Goal: Task Accomplishment & Management: Manage account settings

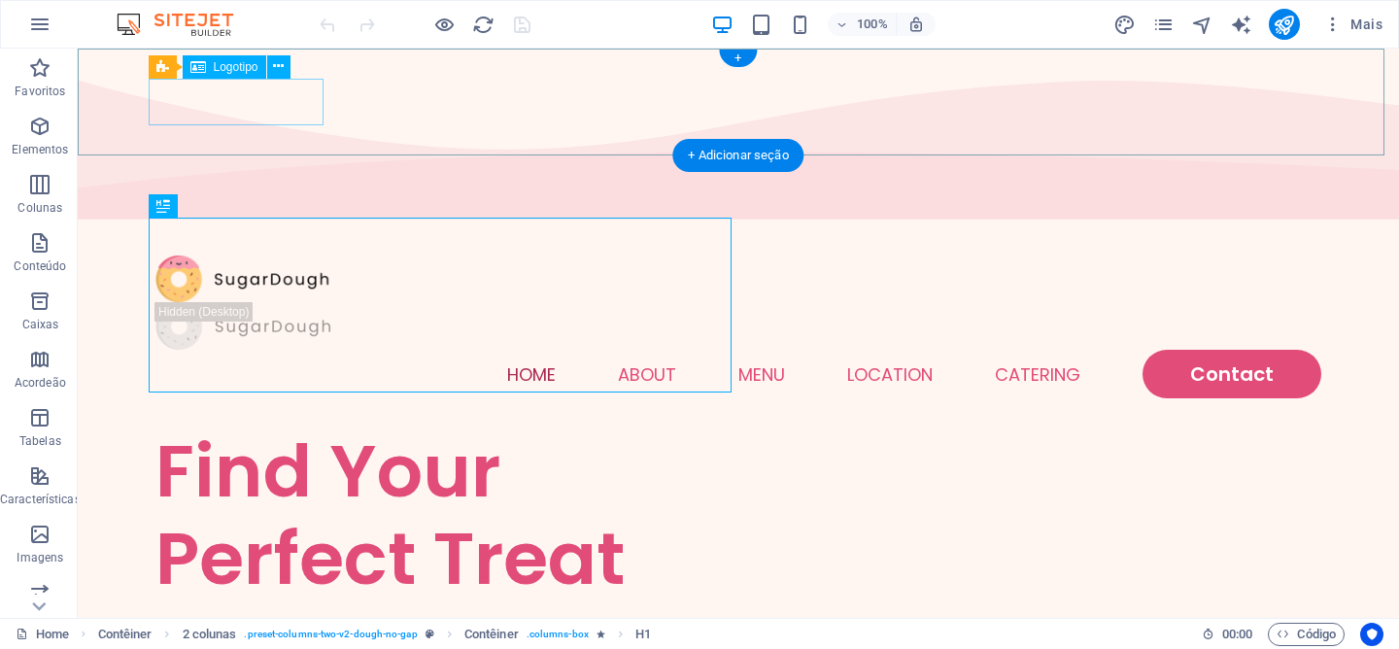
click at [188, 256] on div at bounding box center [738, 280] width 1166 height 48
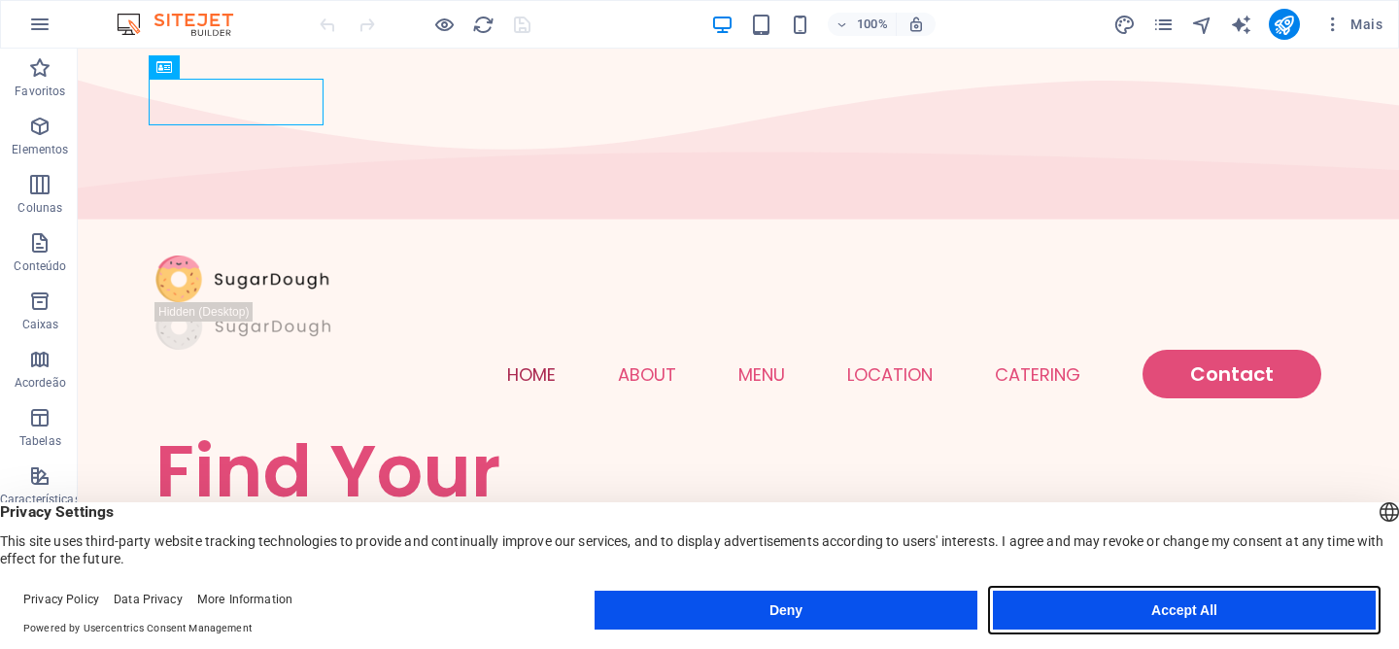
click at [1099, 610] on button "Accept All" at bounding box center [1184, 610] width 383 height 39
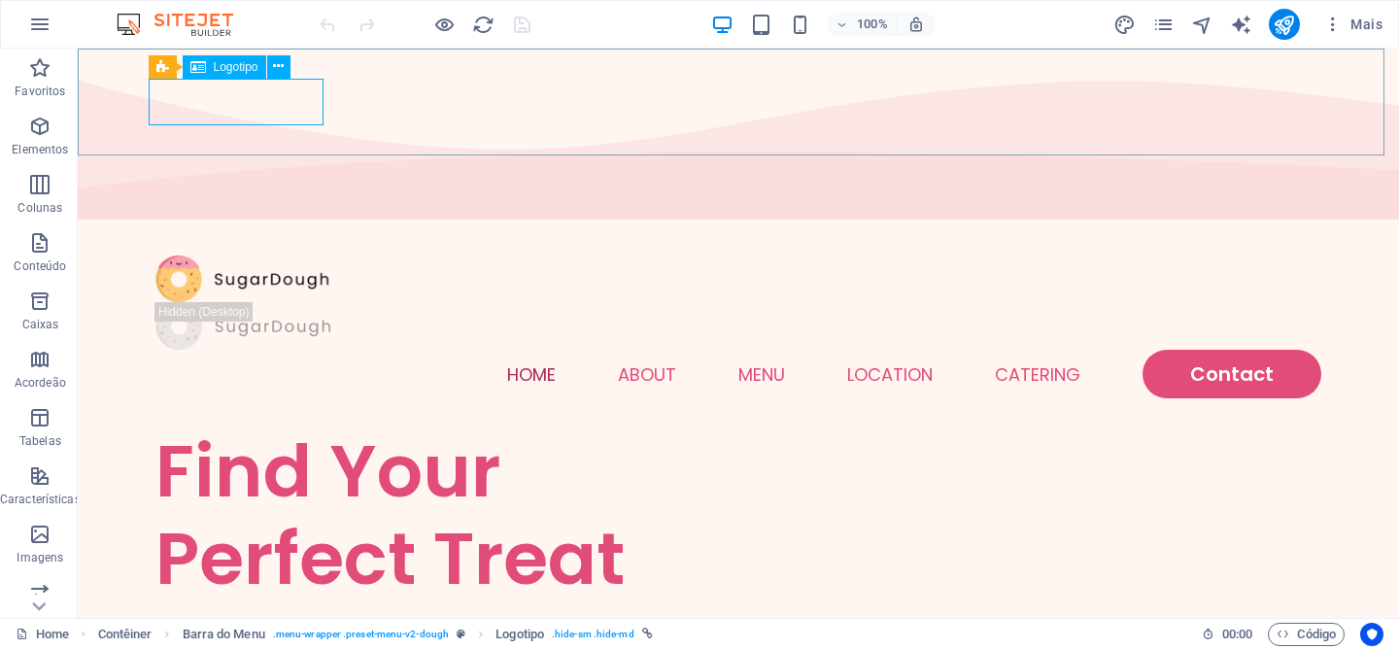
click at [241, 66] on span "Logotipo" at bounding box center [236, 67] width 45 height 12
click at [283, 67] on icon at bounding box center [278, 66] width 11 height 20
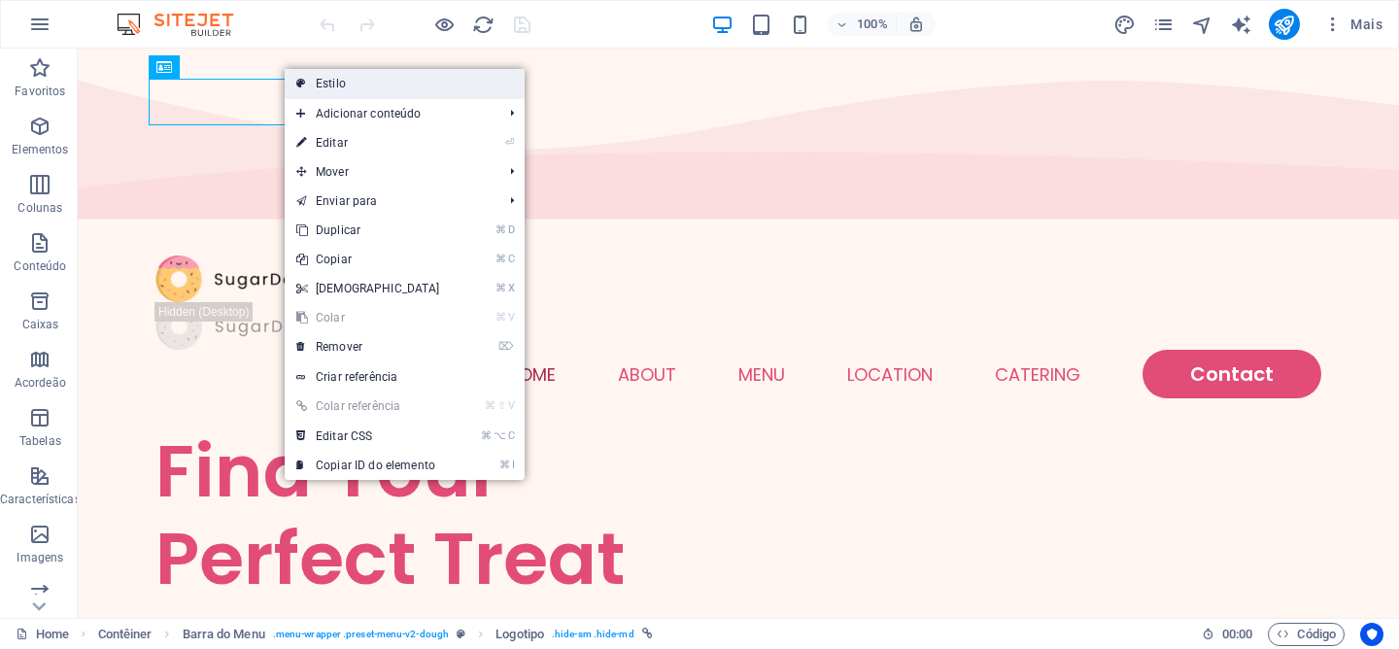
click at [307, 82] on link "Estilo" at bounding box center [405, 83] width 240 height 29
select select "rem"
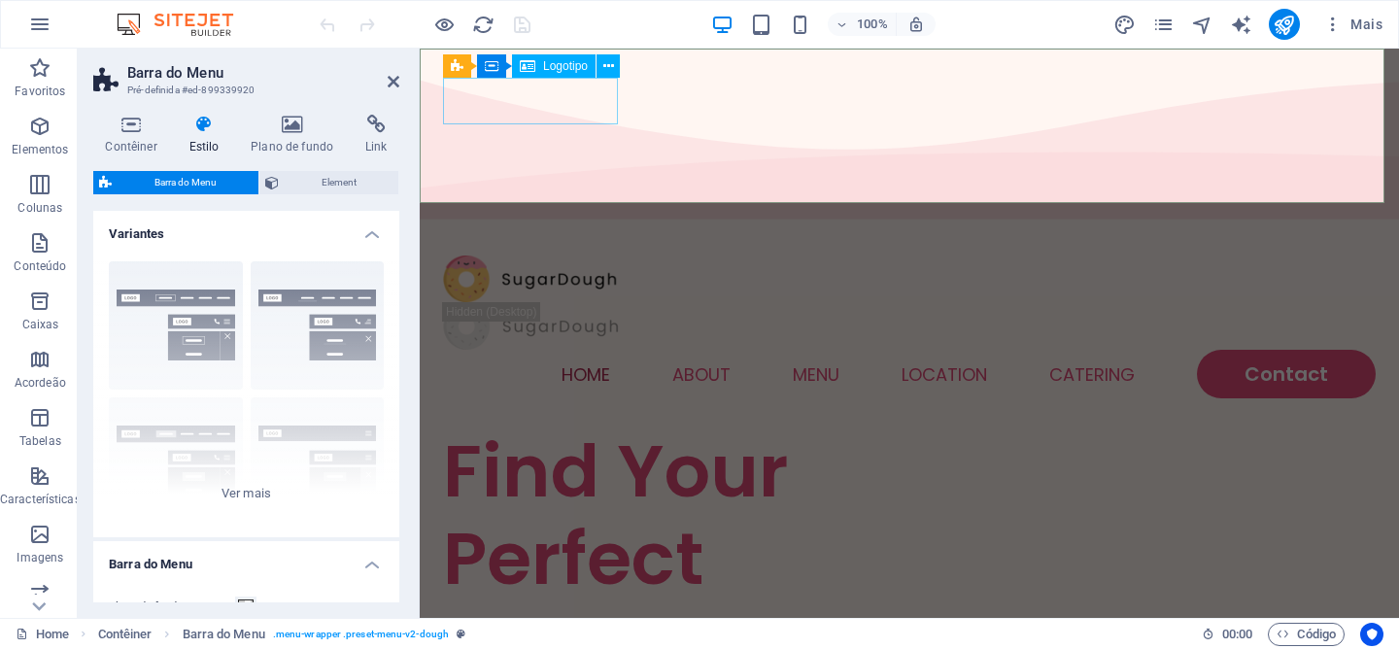
click at [554, 256] on div at bounding box center [909, 280] width 933 height 48
click at [573, 71] on span "Logotipo" at bounding box center [565, 66] width 45 height 12
select select "px"
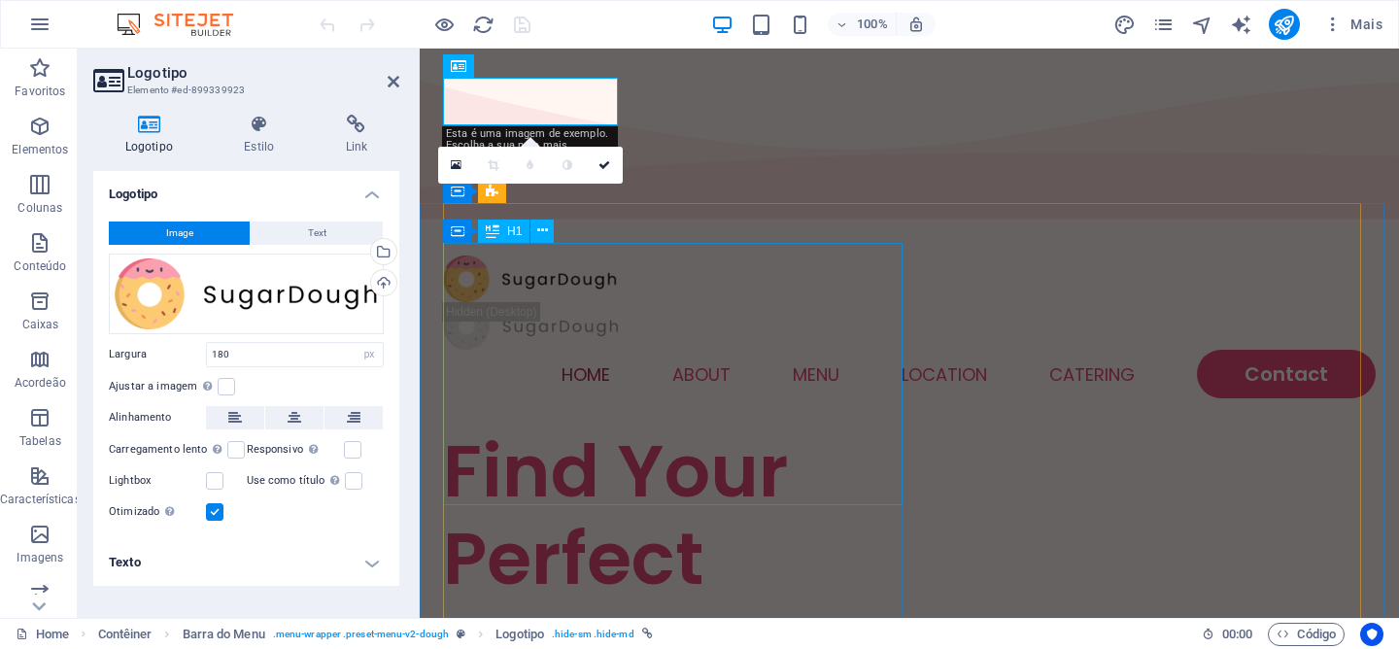
click at [632, 432] on div "Find Your Perfect Treat" at bounding box center [676, 558] width 466 height 262
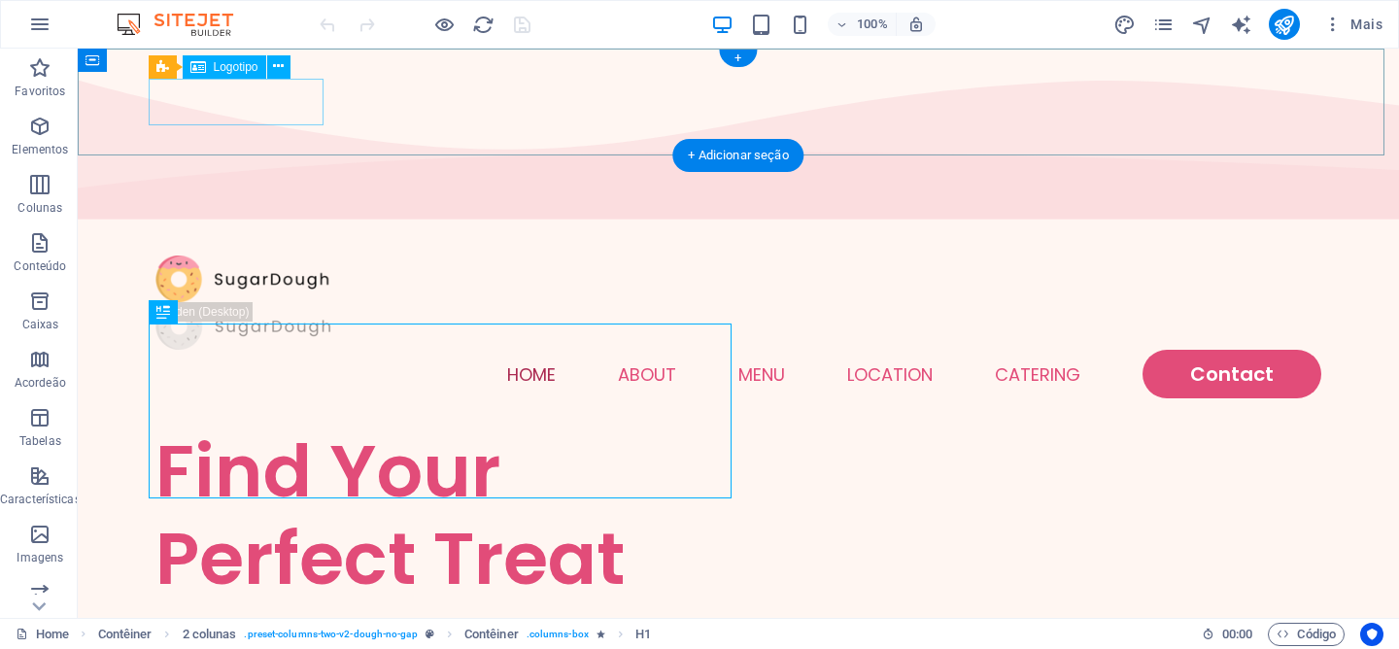
click at [271, 256] on div at bounding box center [738, 280] width 1166 height 48
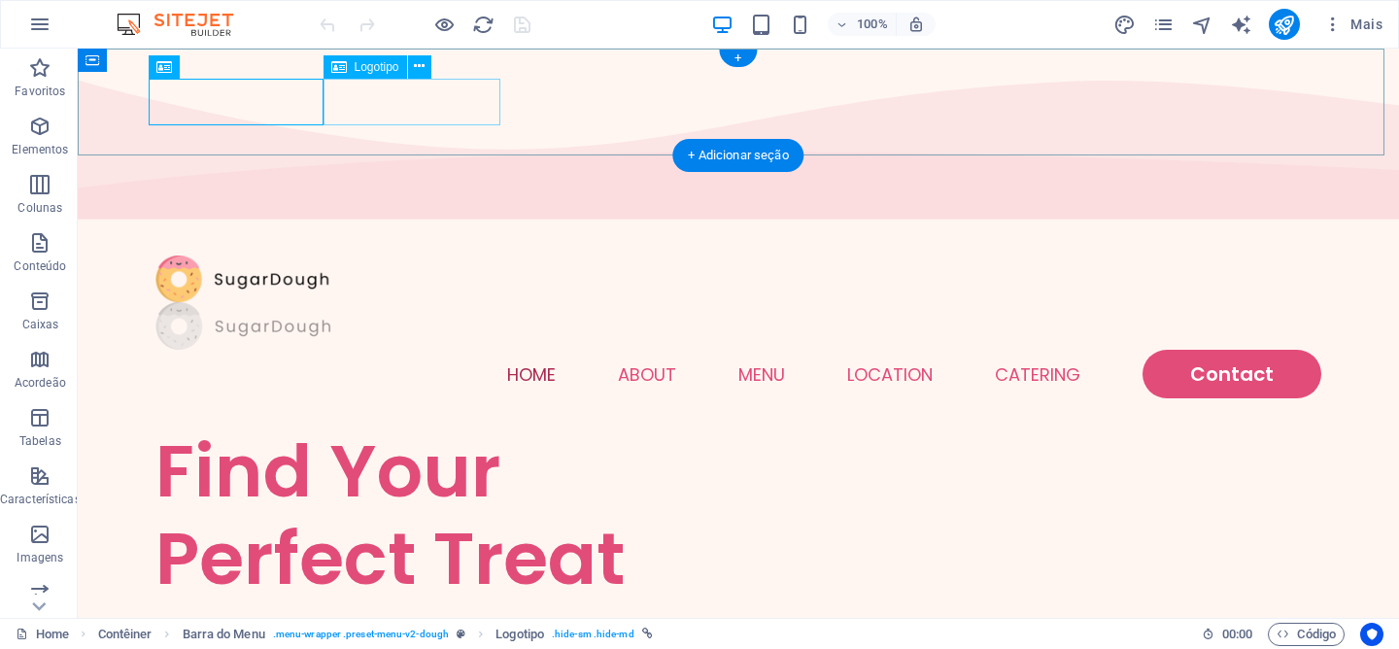
click at [405, 302] on div at bounding box center [738, 326] width 1166 height 48
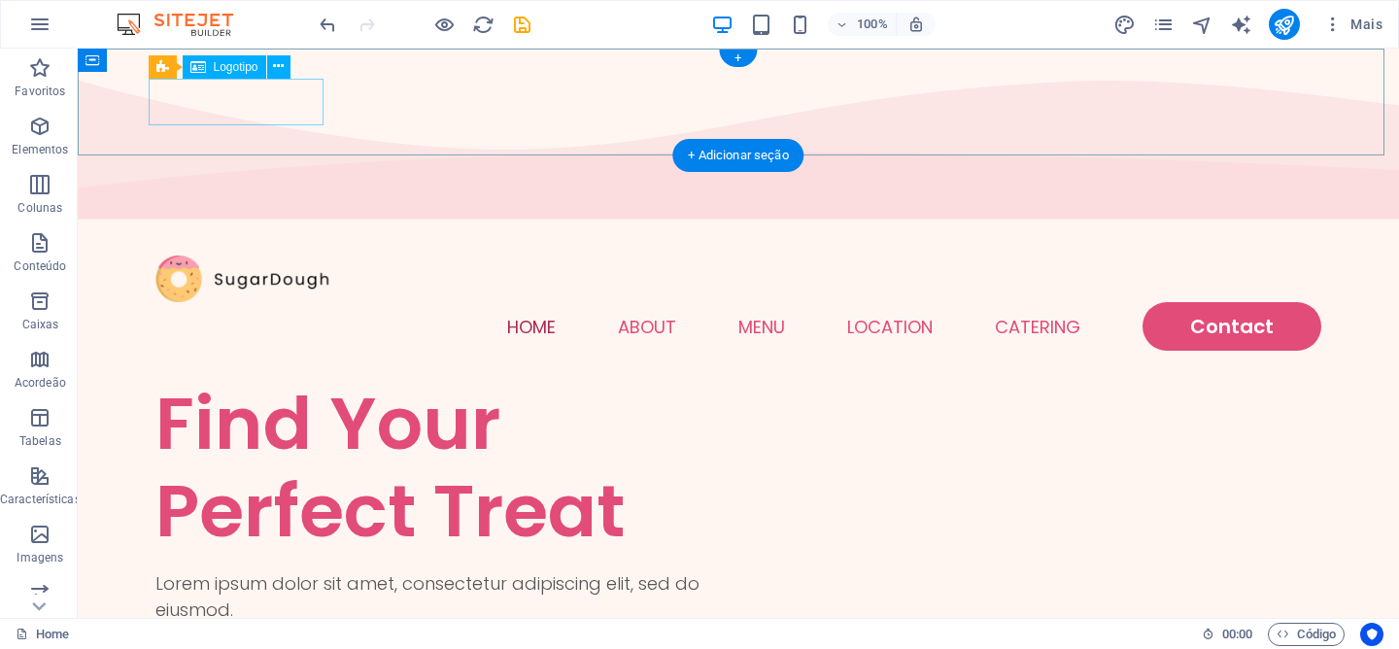
click at [239, 256] on div at bounding box center [738, 280] width 1166 height 48
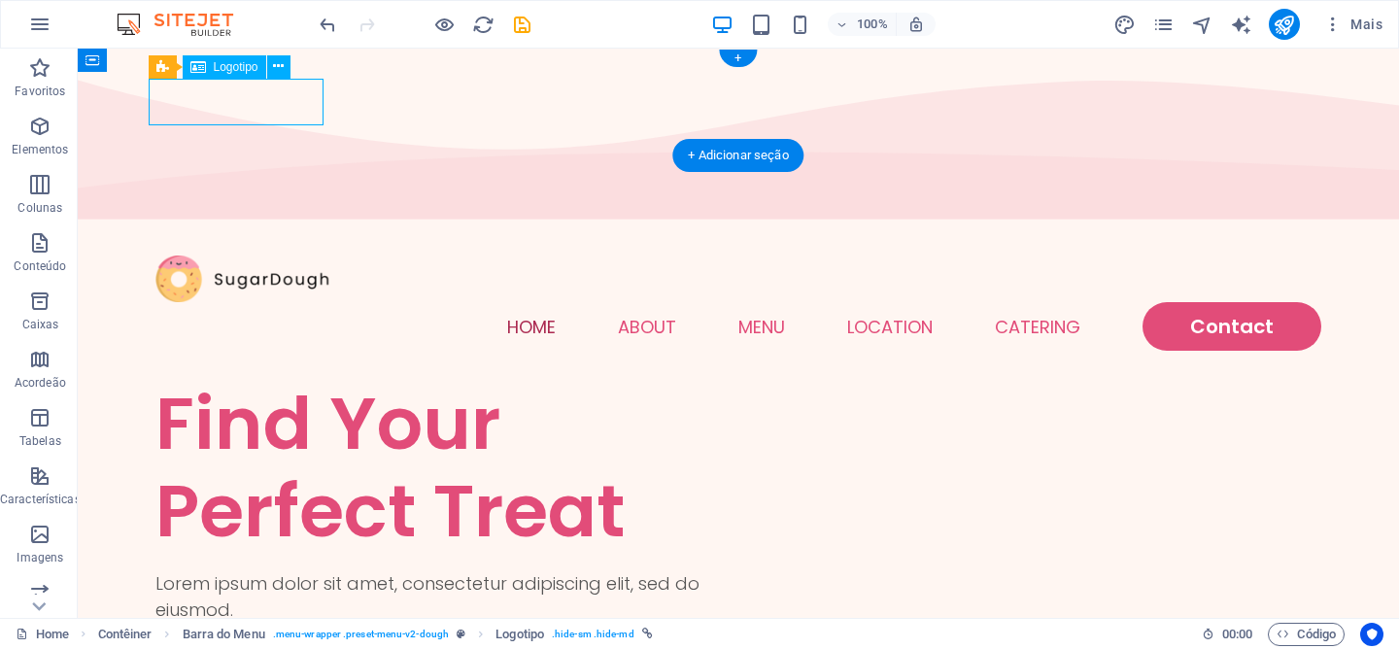
click at [249, 256] on div at bounding box center [738, 280] width 1166 height 48
select select "px"
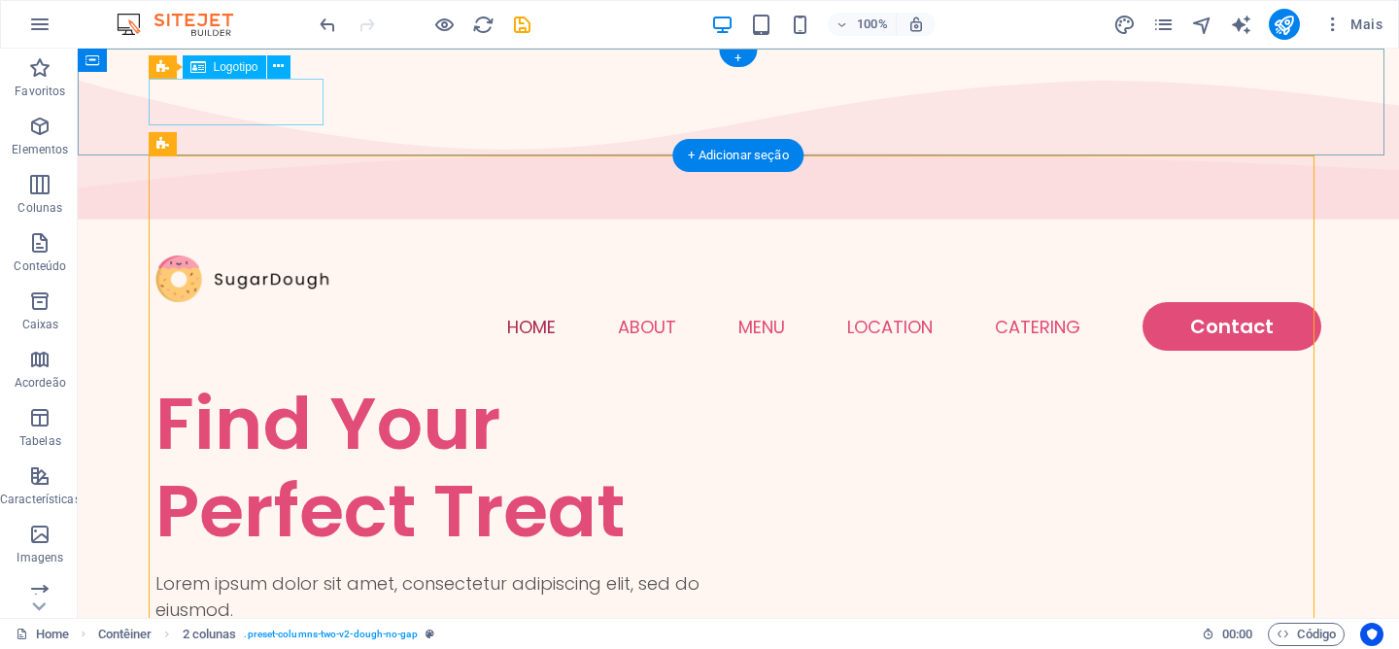
click at [255, 256] on div at bounding box center [738, 280] width 1166 height 48
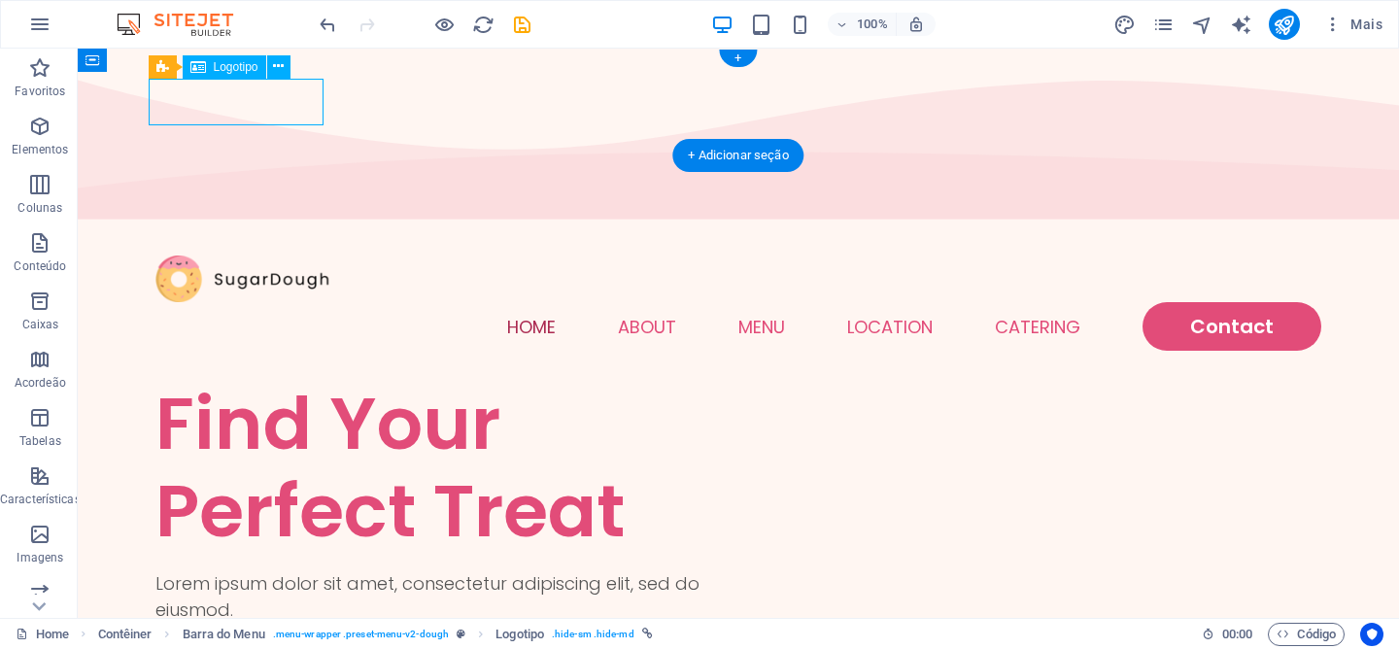
click at [304, 256] on div at bounding box center [738, 280] width 1166 height 48
click at [272, 75] on button at bounding box center [278, 66] width 23 height 23
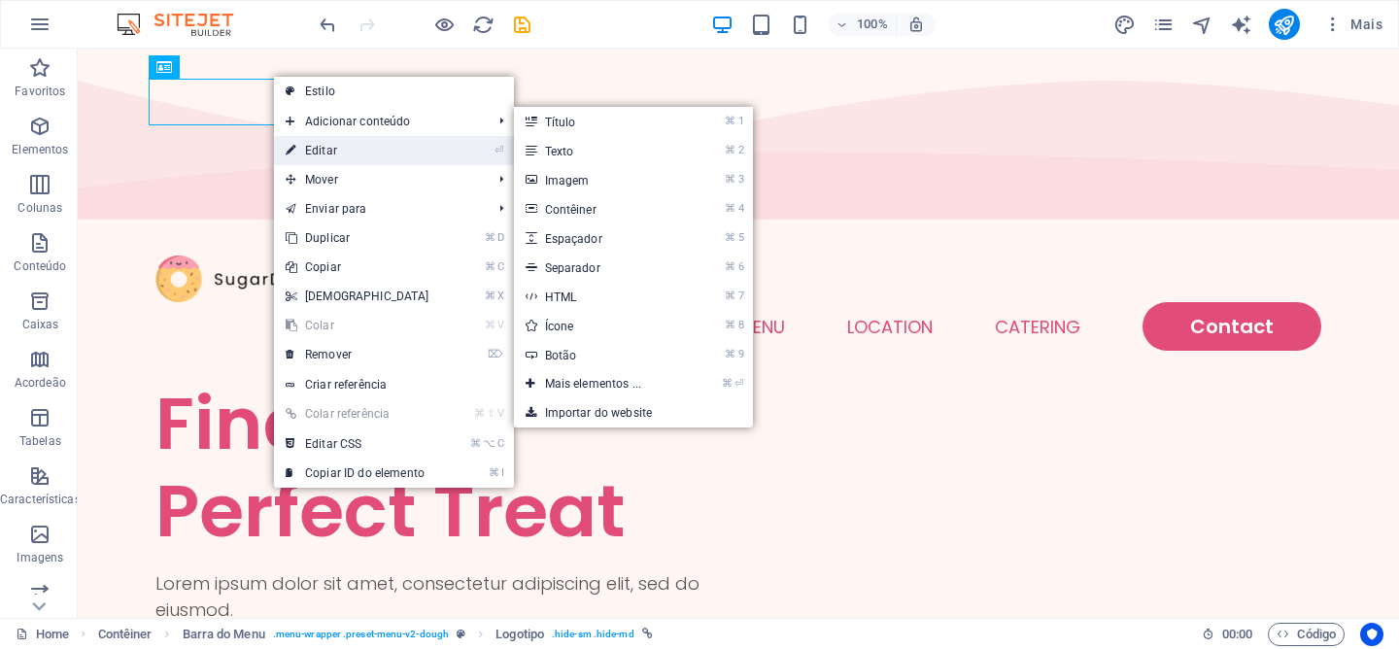
click at [328, 142] on link "⏎ Editar" at bounding box center [357, 150] width 167 height 29
select select "px"
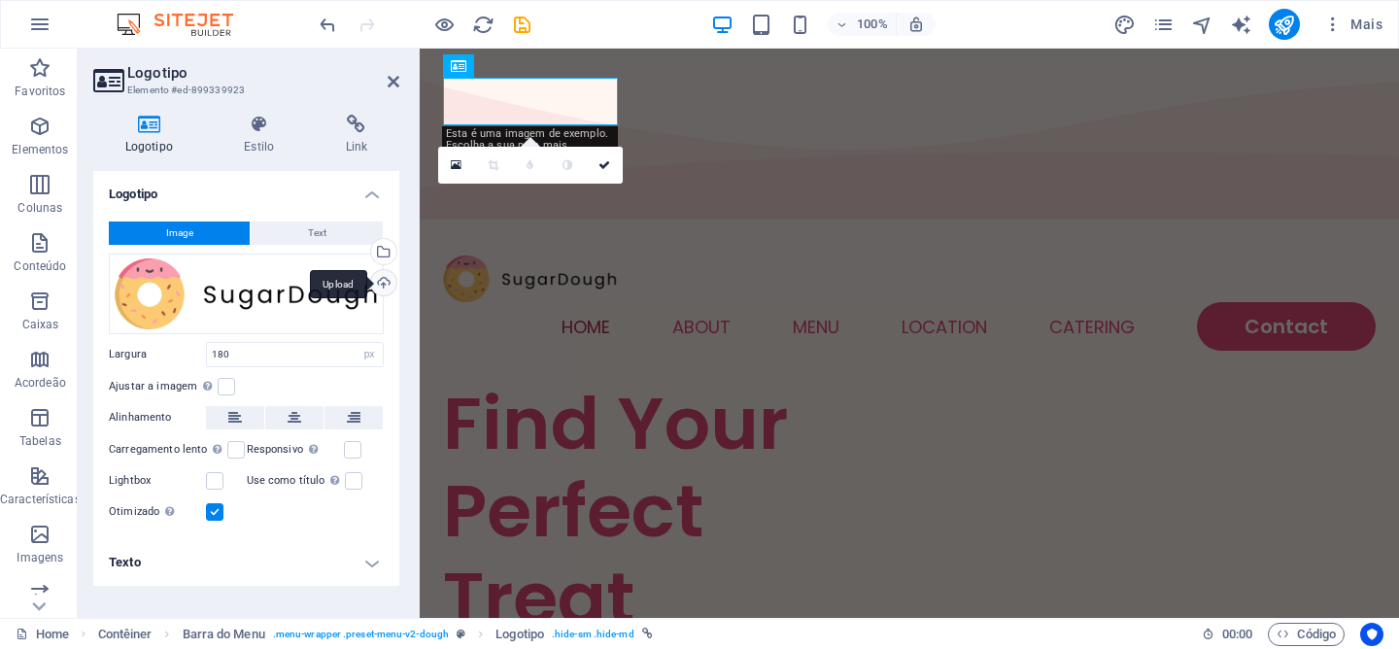
click at [379, 284] on div "Upload" at bounding box center [381, 284] width 29 height 29
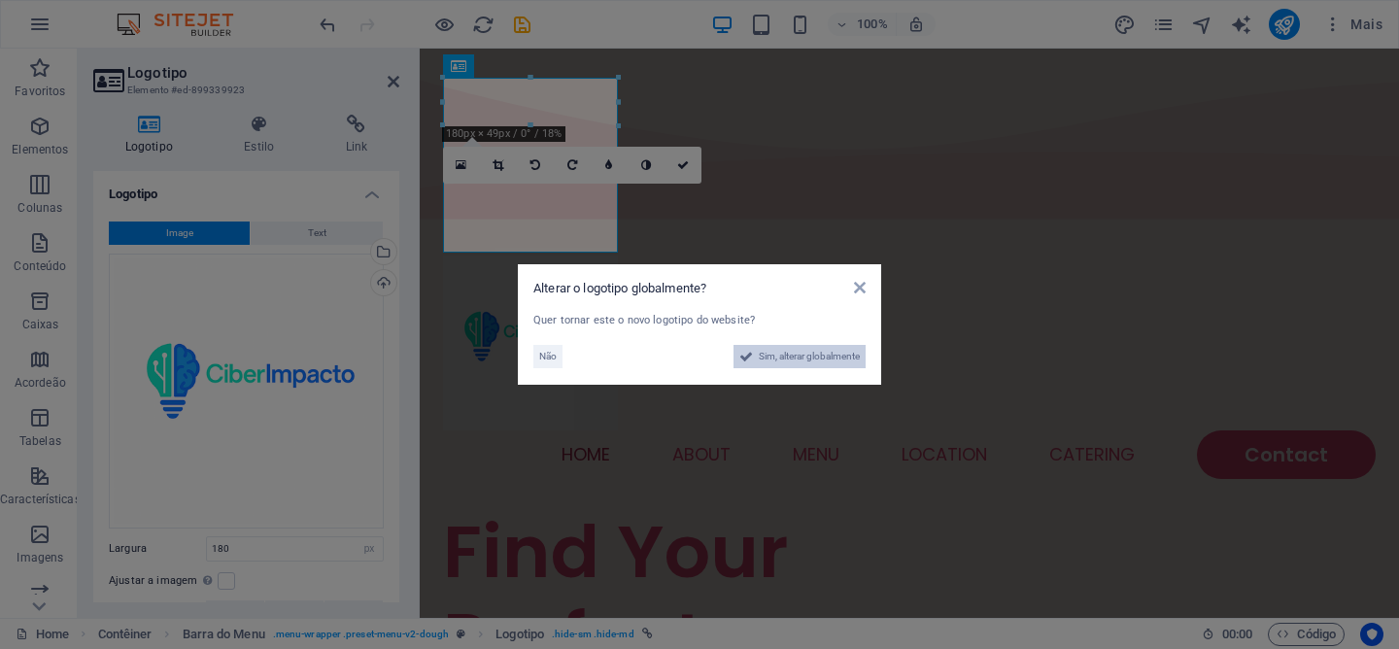
click at [761, 359] on span "Sim, alterar globalmente" at bounding box center [809, 356] width 101 height 23
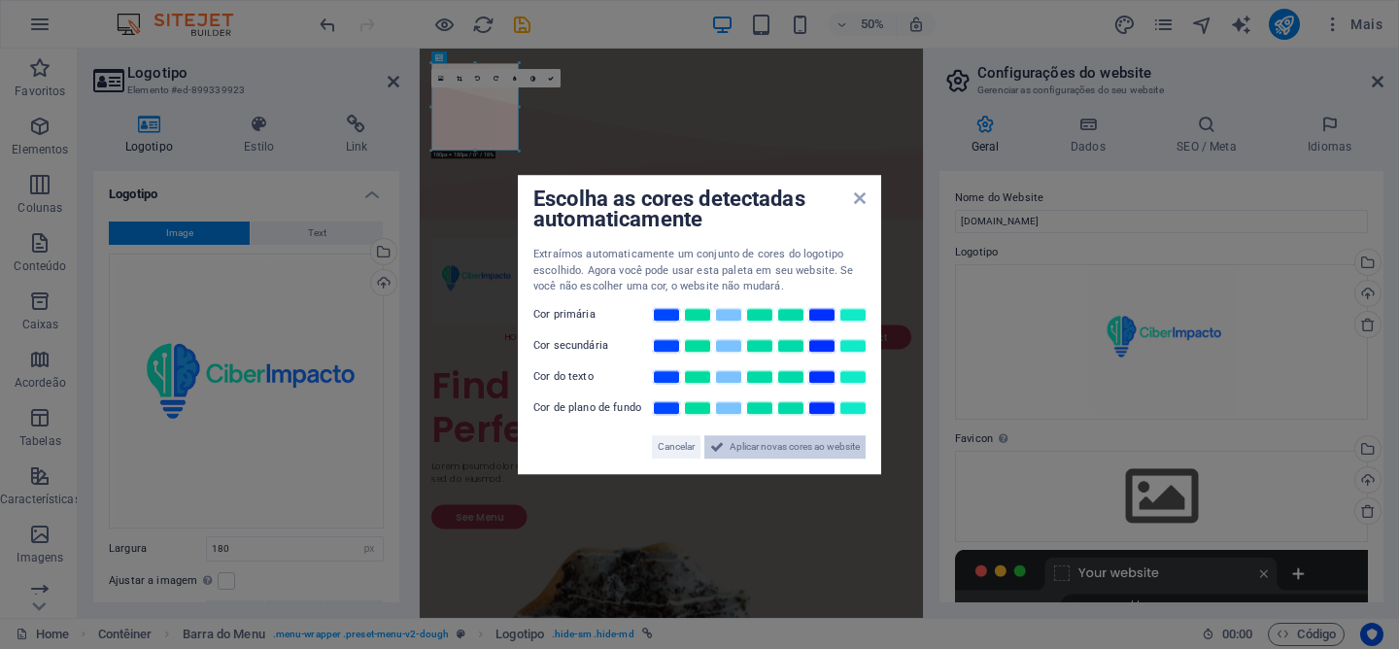
click at [820, 450] on span "Aplicar novas cores ao website" at bounding box center [795, 446] width 130 height 23
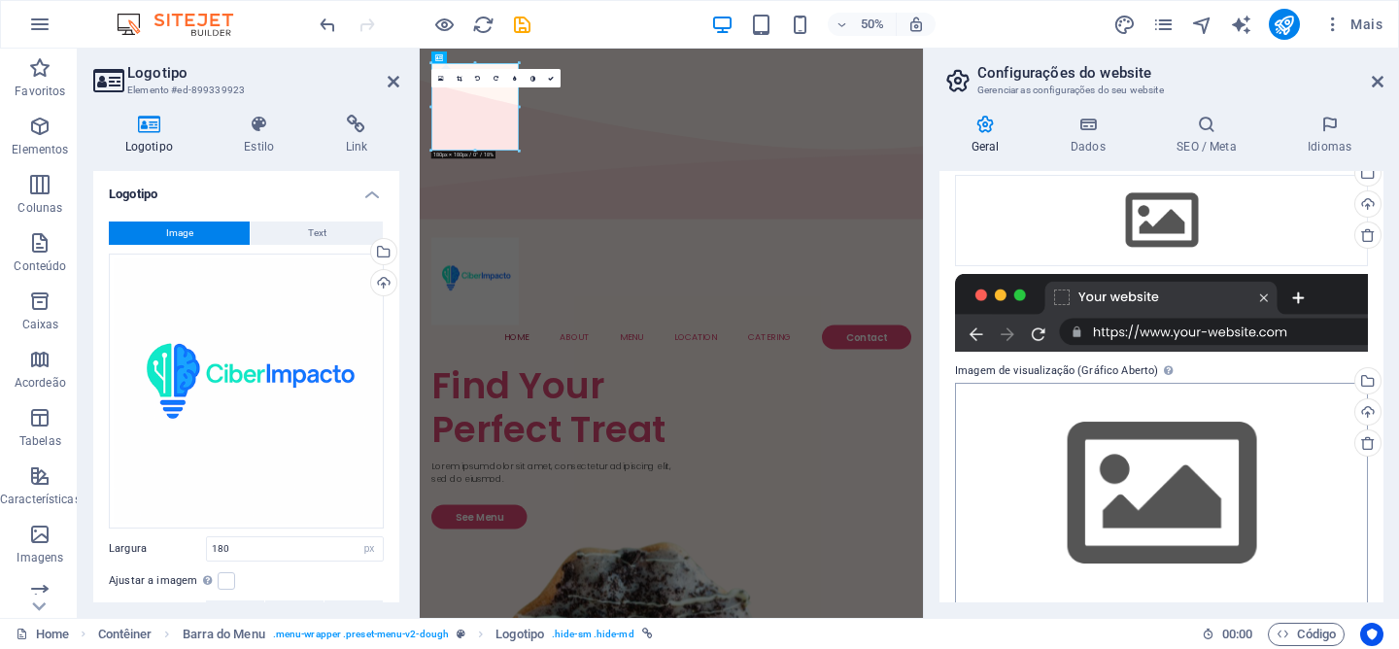
scroll to position [294, 0]
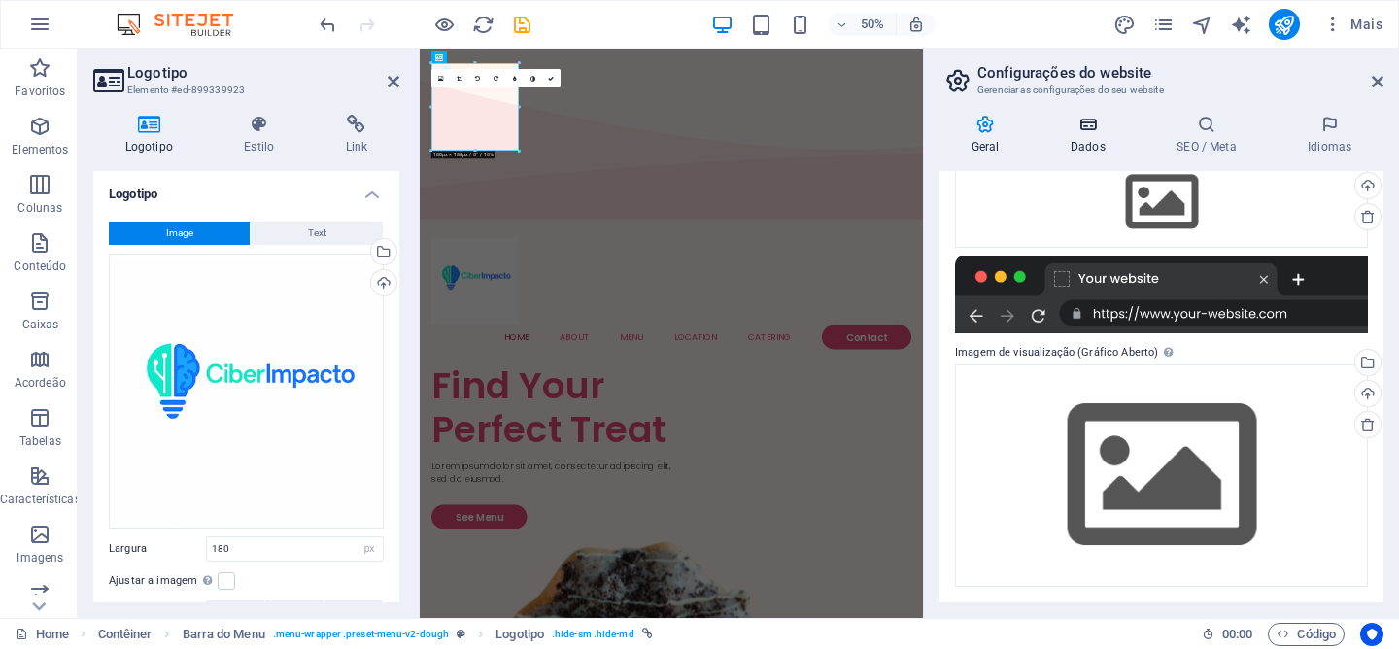
click at [1101, 124] on icon at bounding box center [1088, 124] width 98 height 19
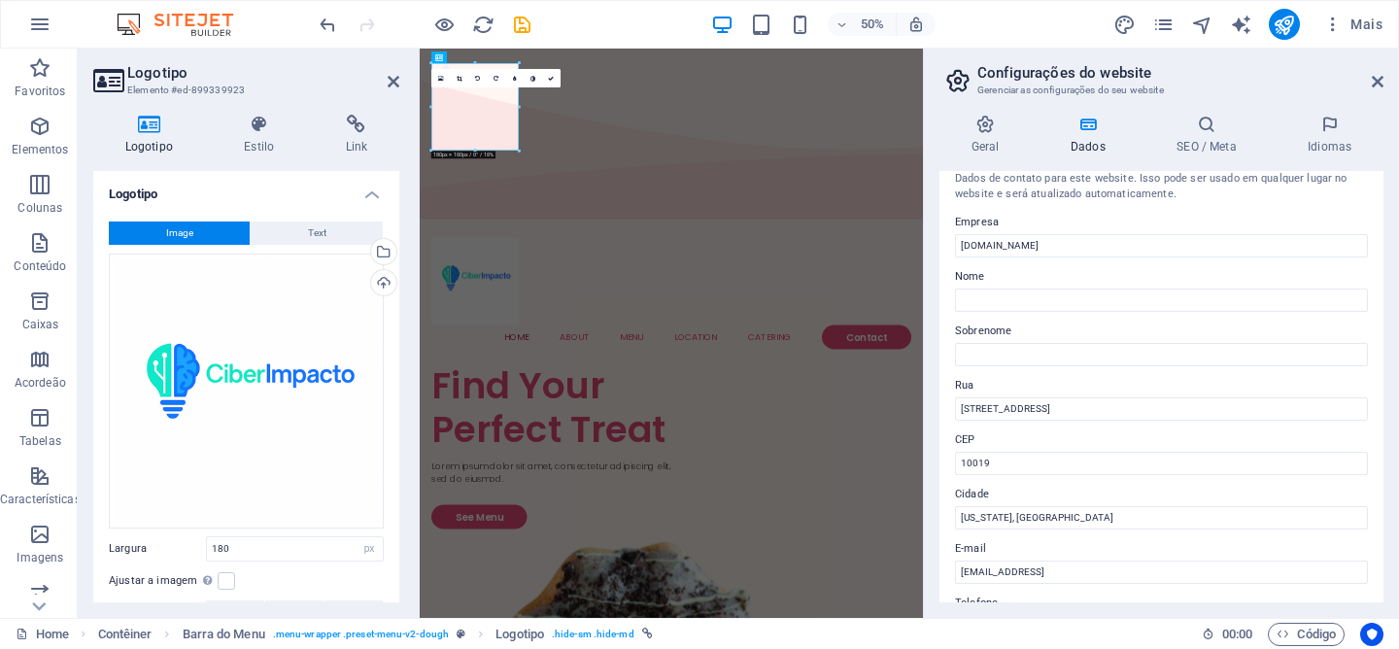
scroll to position [32, 0]
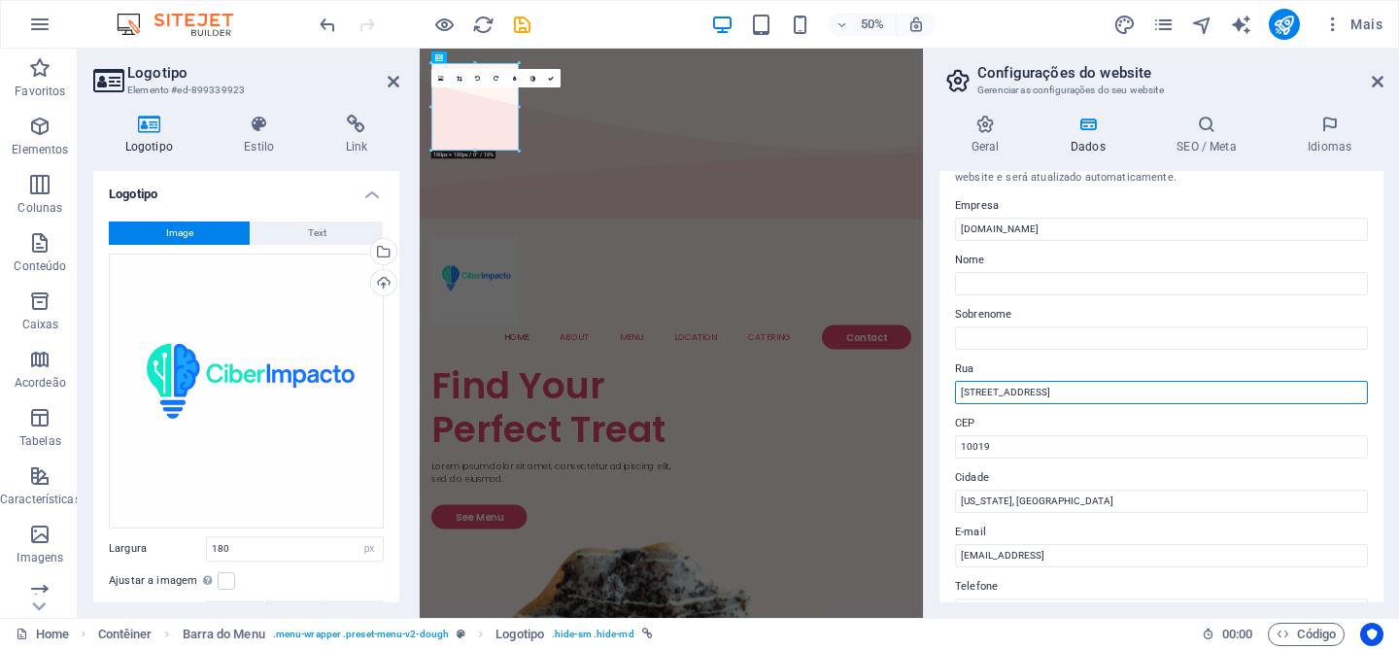
drag, startPoint x: 1467, startPoint y: 442, endPoint x: 1377, endPoint y: 744, distance: 315.4
drag, startPoint x: 1047, startPoint y: 398, endPoint x: 927, endPoint y: 397, distance: 120.5
click at [927, 397] on aside "Configurações do website Gerenciar as configurações do seu website Geral Dados …" at bounding box center [1161, 333] width 476 height 569
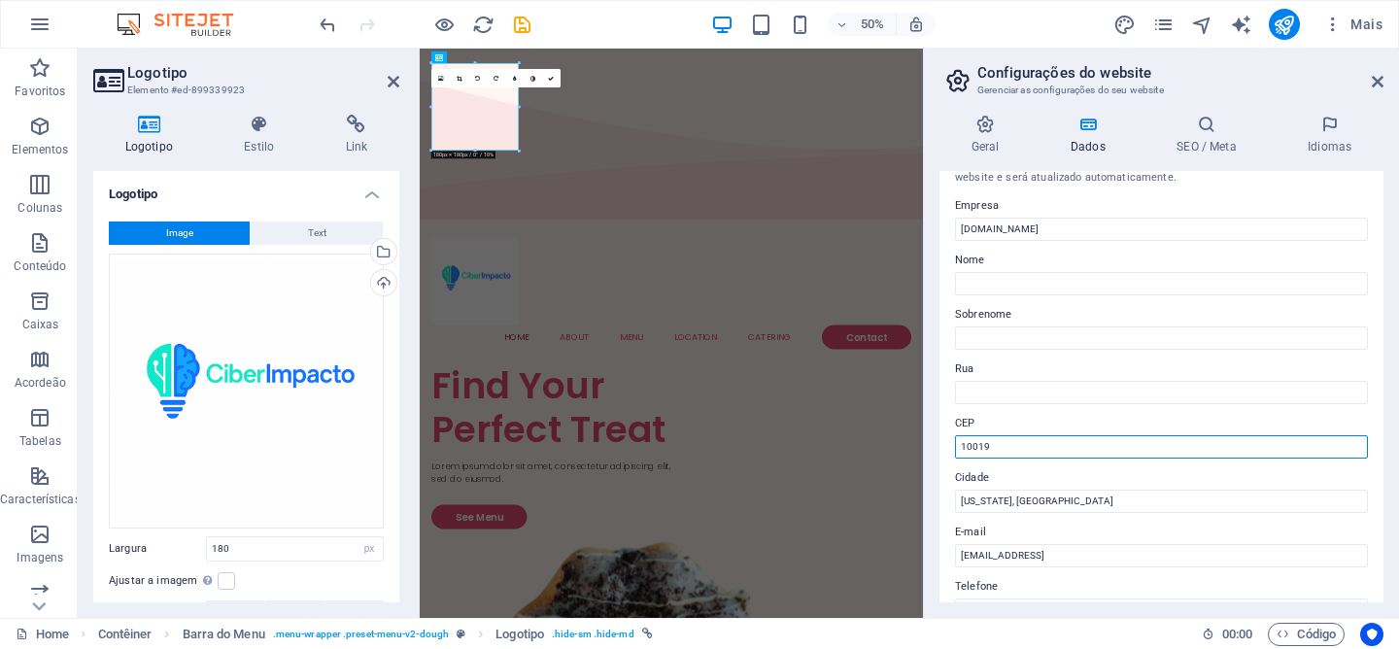
drag, startPoint x: 1417, startPoint y: 489, endPoint x: 1394, endPoint y: 835, distance: 346.6
drag, startPoint x: 1027, startPoint y: 441, endPoint x: 940, endPoint y: 441, distance: 86.5
click at [940, 441] on div "Dados de contato para este website. Isso pode ser usado em qualquer lugar no we…" at bounding box center [1162, 386] width 444 height 431
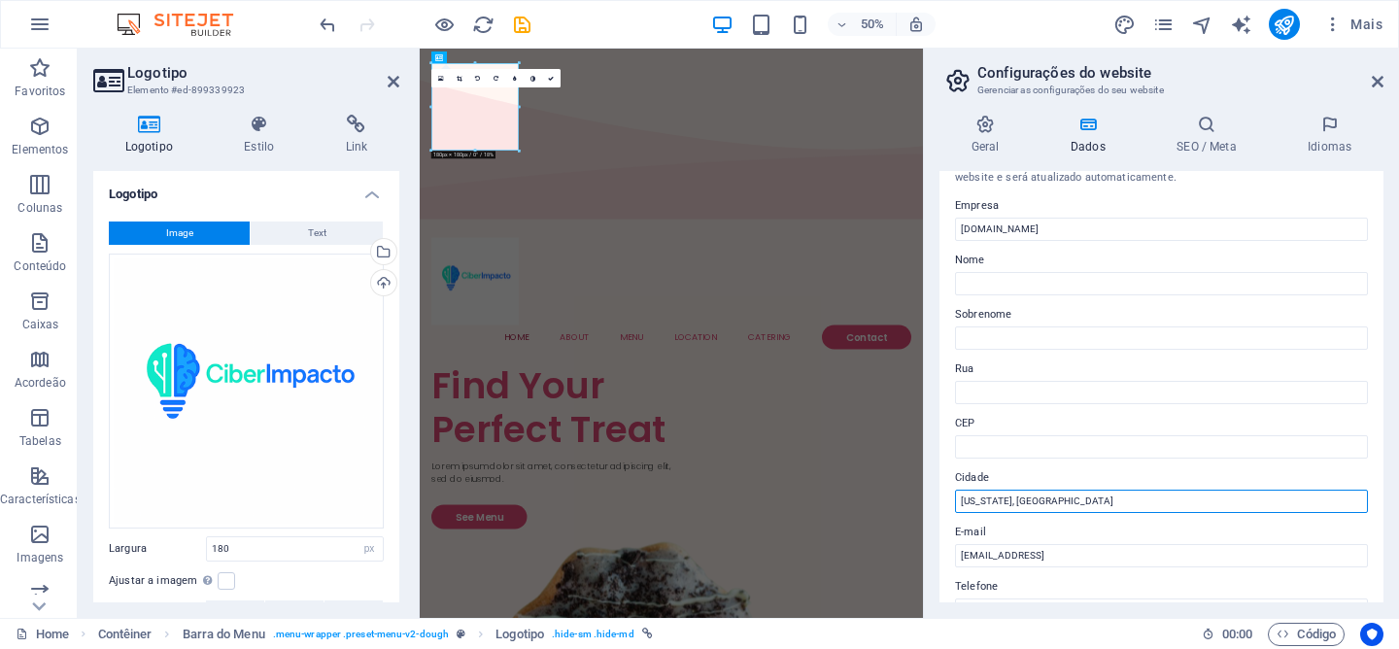
drag, startPoint x: 1033, startPoint y: 494, endPoint x: 935, endPoint y: 495, distance: 98.1
click at [935, 495] on div "Geral Dados SEO / Meta Idiomas Nome do Website [DOMAIN_NAME] Logotipo Arraste o…" at bounding box center [1161, 358] width 475 height 519
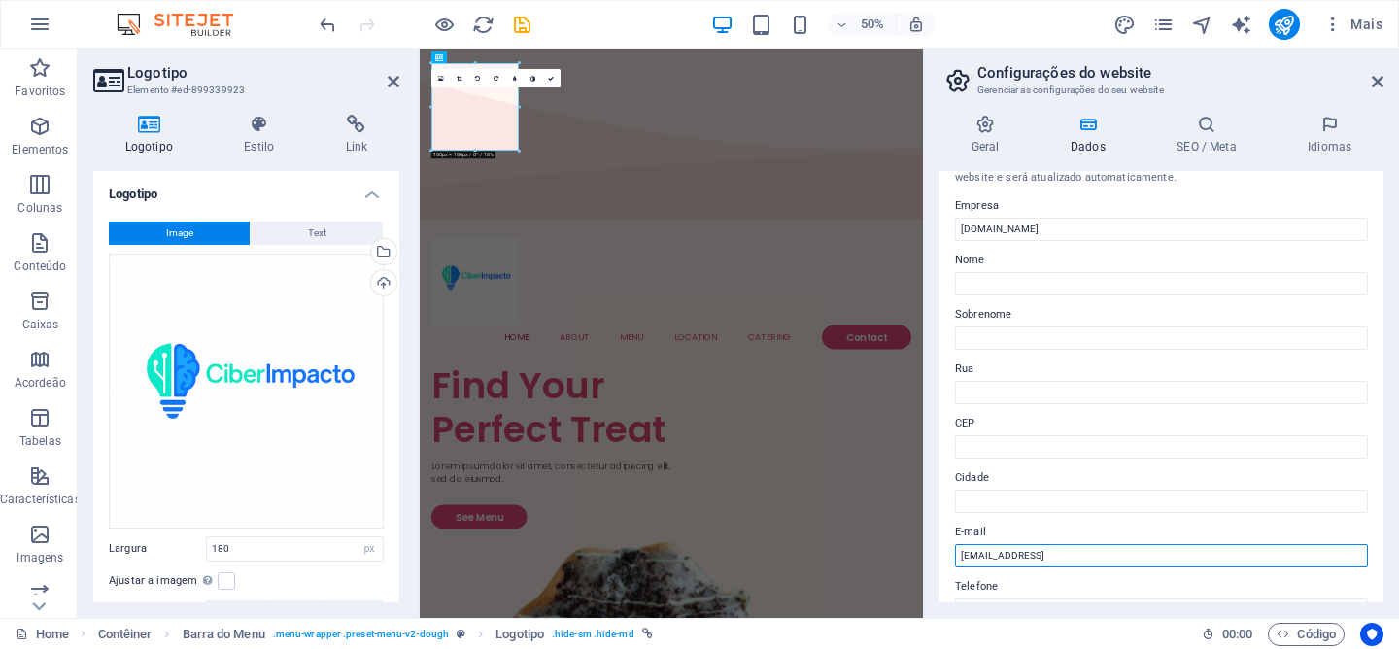
drag, startPoint x: 1612, startPoint y: 605, endPoint x: 1423, endPoint y: 1068, distance: 499.4
drag, startPoint x: 1185, startPoint y: 564, endPoint x: 926, endPoint y: 563, distance: 259.4
click at [926, 563] on aside "Configurações do website Gerenciar as configurações do seu website Geral Dados …" at bounding box center [1161, 333] width 476 height 569
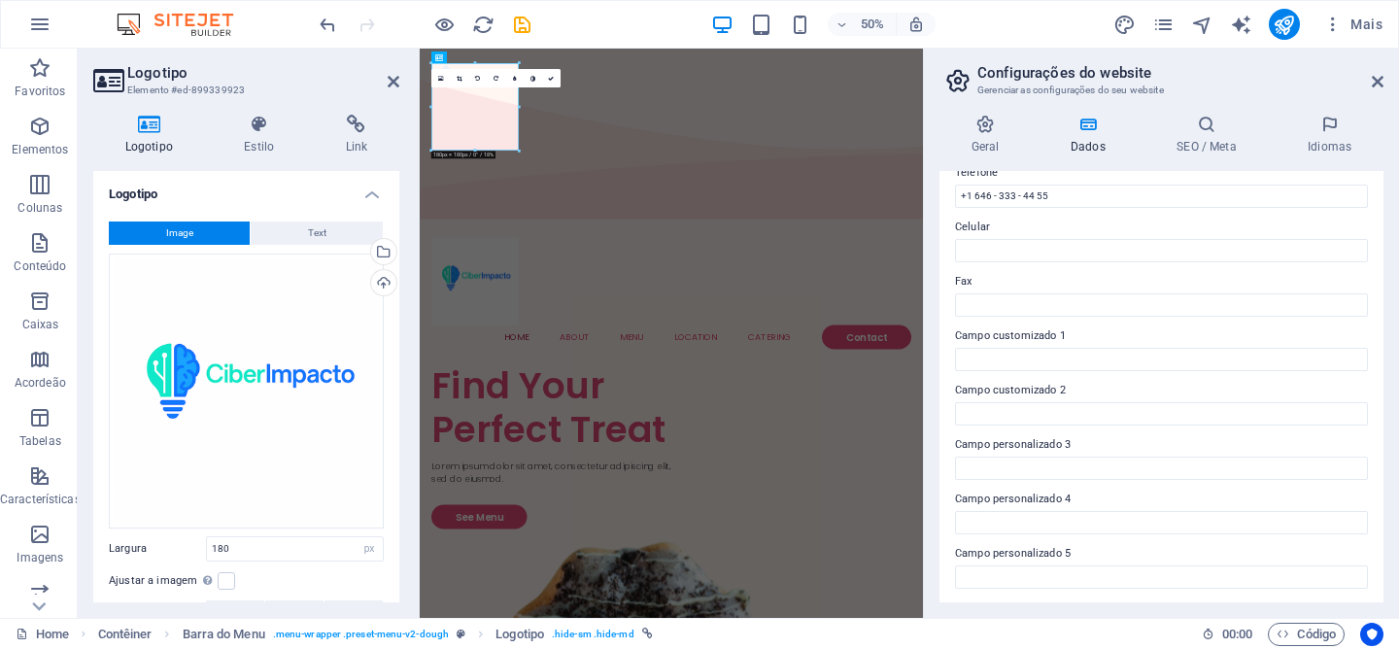
scroll to position [417, 0]
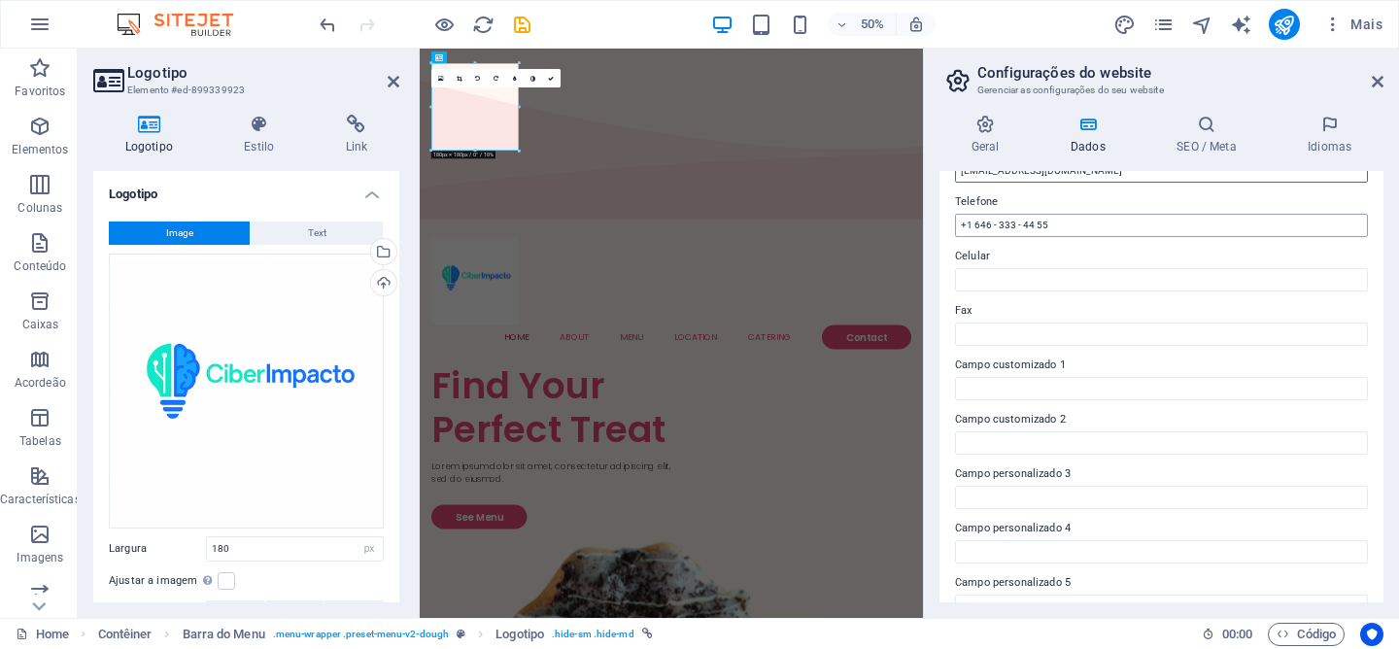
type input "[EMAIL_ADDRESS][DOMAIN_NAME]"
drag, startPoint x: 1499, startPoint y: 278, endPoint x: 1420, endPoint y: 388, distance: 135.1
type input "3"
type input "+351"
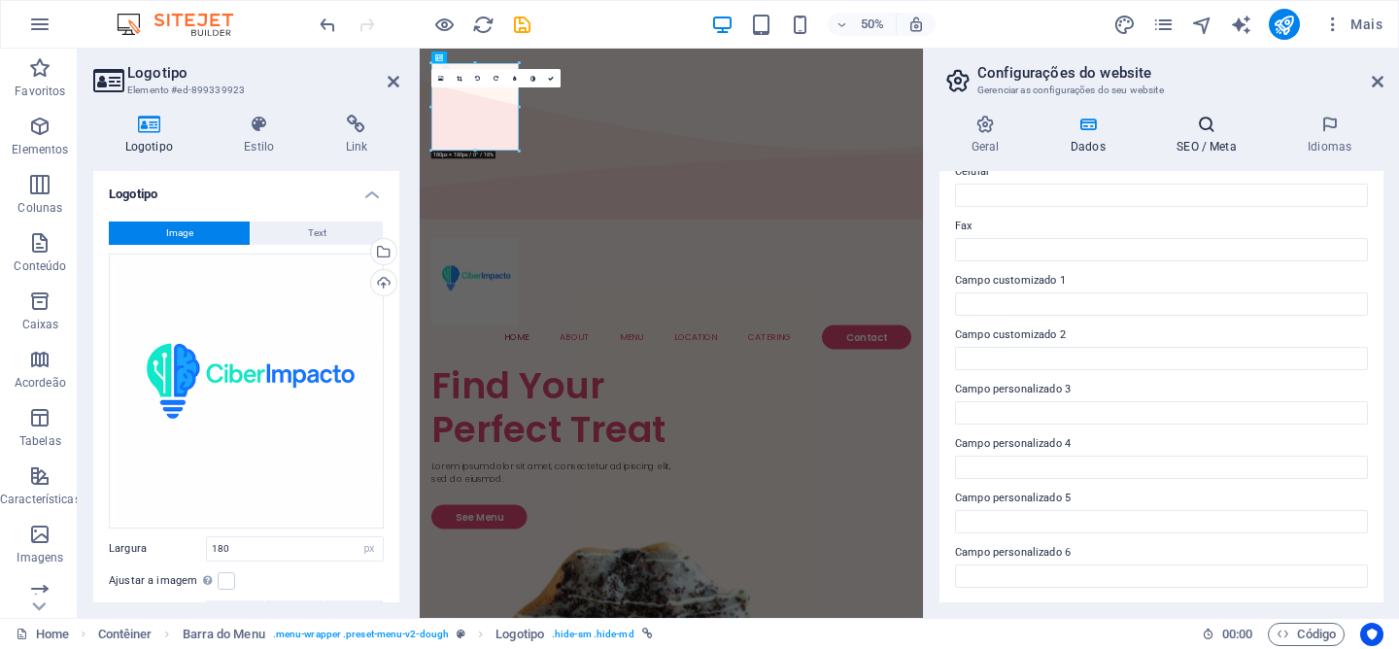
click at [1212, 130] on icon at bounding box center [1206, 124] width 123 height 19
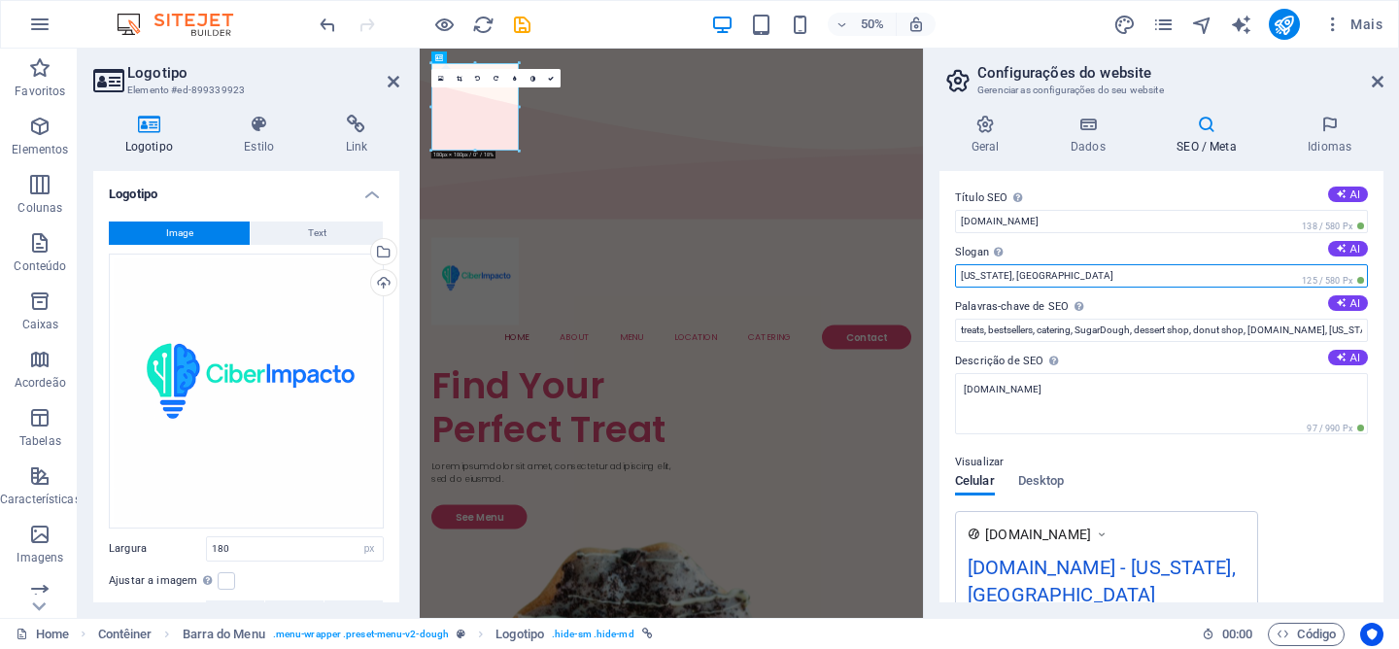
drag, startPoint x: 1480, startPoint y: 329, endPoint x: 1419, endPoint y: 514, distance: 194.2
click at [1033, 271] on input "Slogan O slogan do seu website. AI" at bounding box center [1161, 275] width 413 height 23
paste input "Tecnologia [PERSON_NAME], futuro garantido."
type input "Tecnologia [PERSON_NAME], futuro garantido."
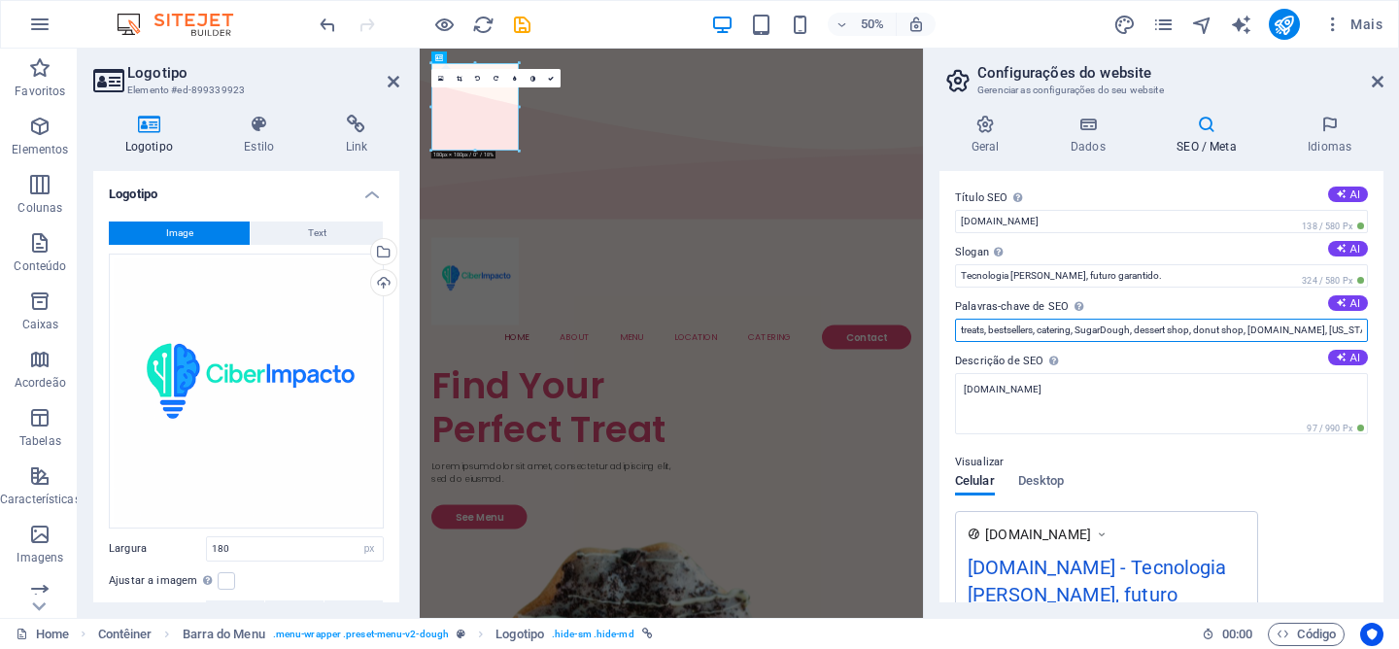
scroll to position [0, 24]
drag, startPoint x: 963, startPoint y: 332, endPoint x: 1374, endPoint y: 337, distance: 411.0
click at [1374, 337] on div "Título SEO O título do seu website - torne-o algo que se destaque nos resultado…" at bounding box center [1162, 386] width 444 height 431
type input "t"
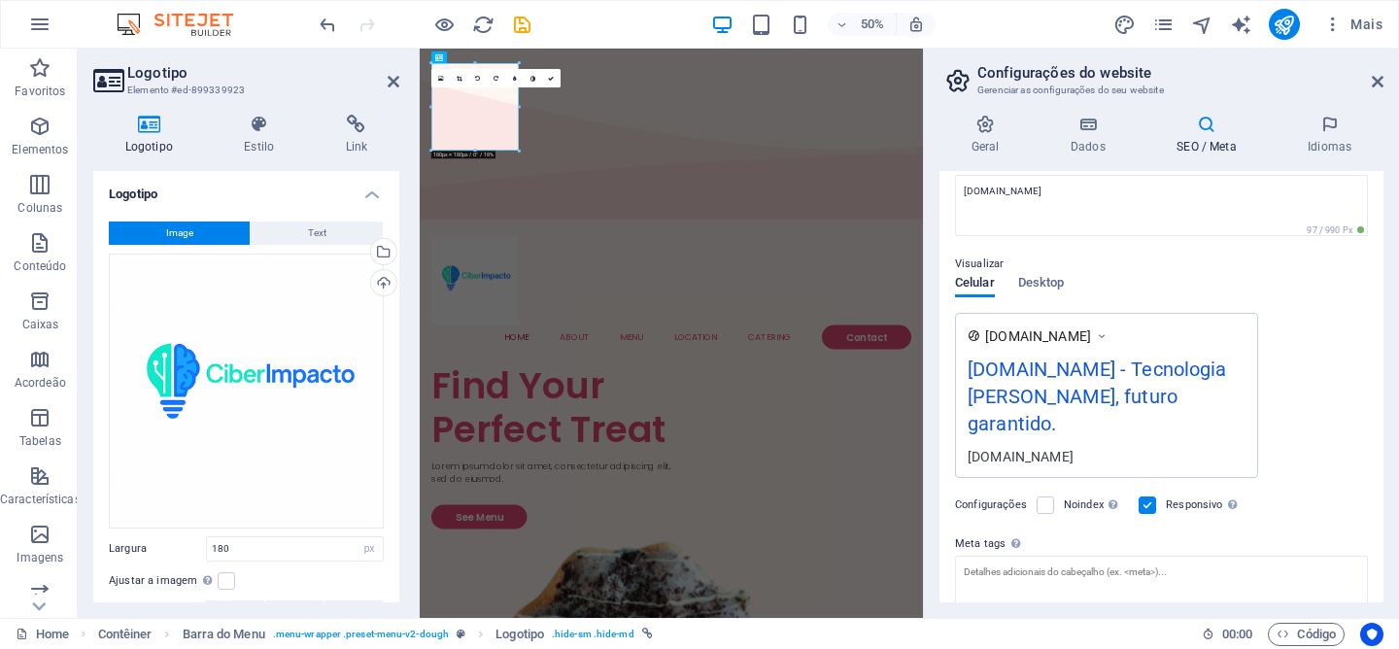
scroll to position [199, 0]
type input "cibersegurança, formação,tecnologia, digital, eventos"
click at [1103, 334] on div "[DOMAIN_NAME]" at bounding box center [1046, 334] width 123 height 19
click at [1109, 332] on icon at bounding box center [1102, 334] width 14 height 19
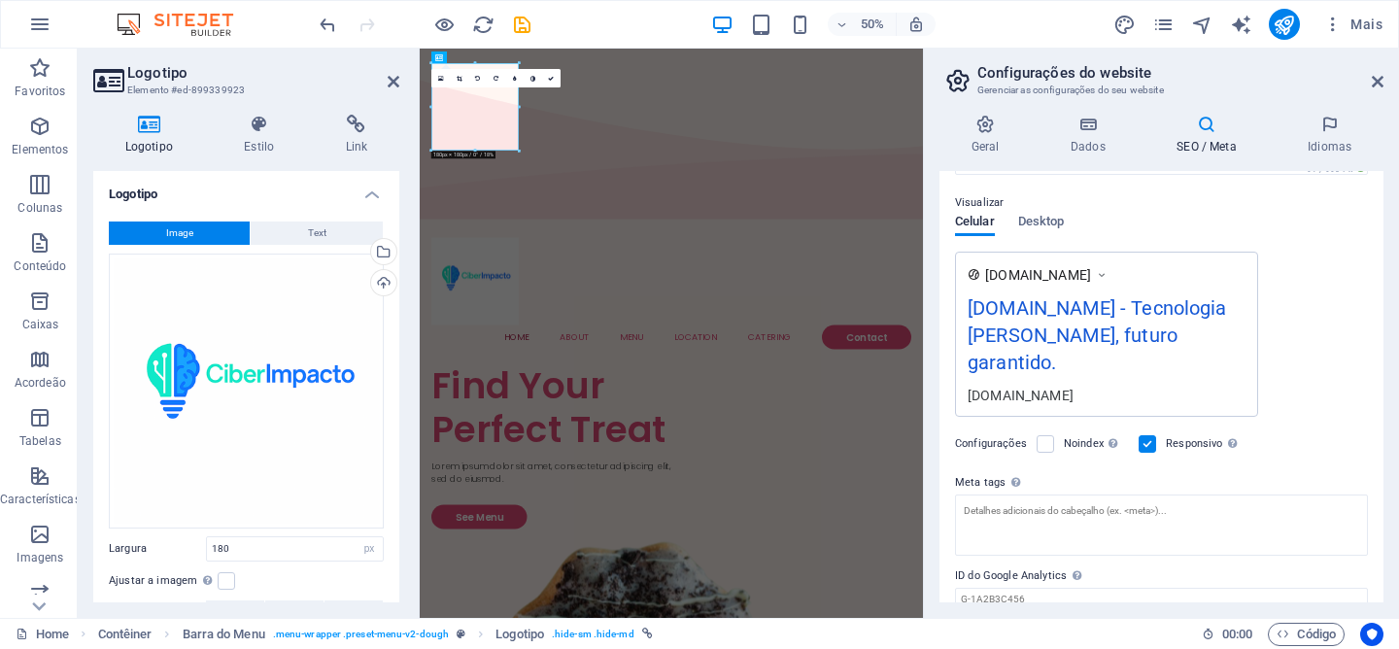
scroll to position [310, 0]
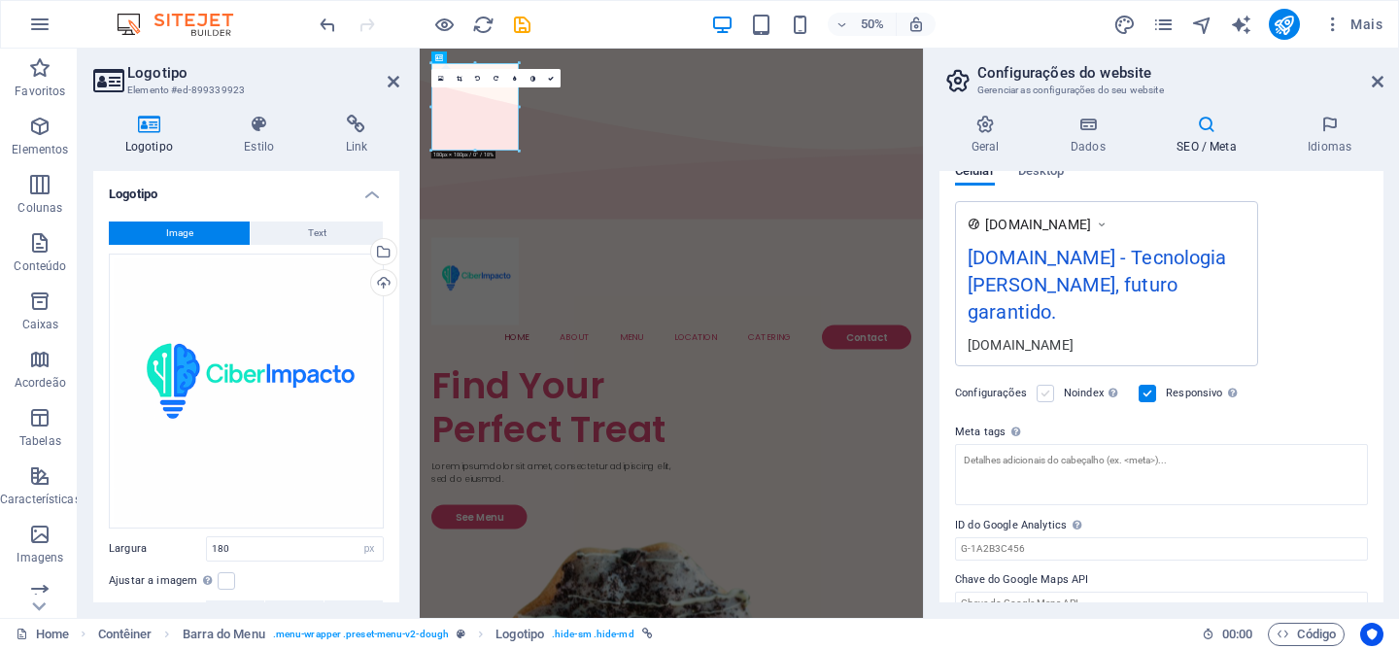
click at [1044, 385] on label at bounding box center [1045, 393] width 17 height 17
click at [0, 0] on input "Noindex Instrua os mecanismos de pesquisa a excluir este website dos resultados…" at bounding box center [0, 0] width 0 height 0
click at [1044, 385] on label at bounding box center [1045, 393] width 17 height 17
click at [0, 0] on input "Noindex Instrua os mecanismos de pesquisa a excluir este website dos resultados…" at bounding box center [0, 0] width 0 height 0
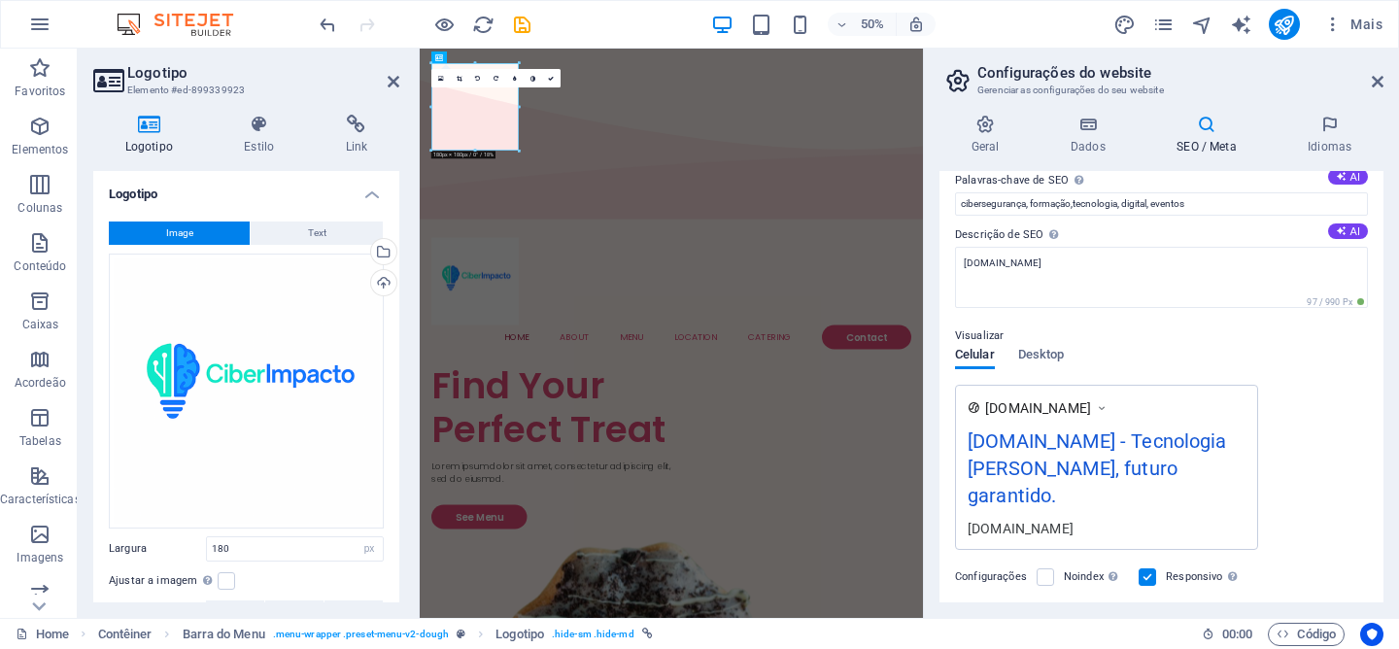
scroll to position [0, 0]
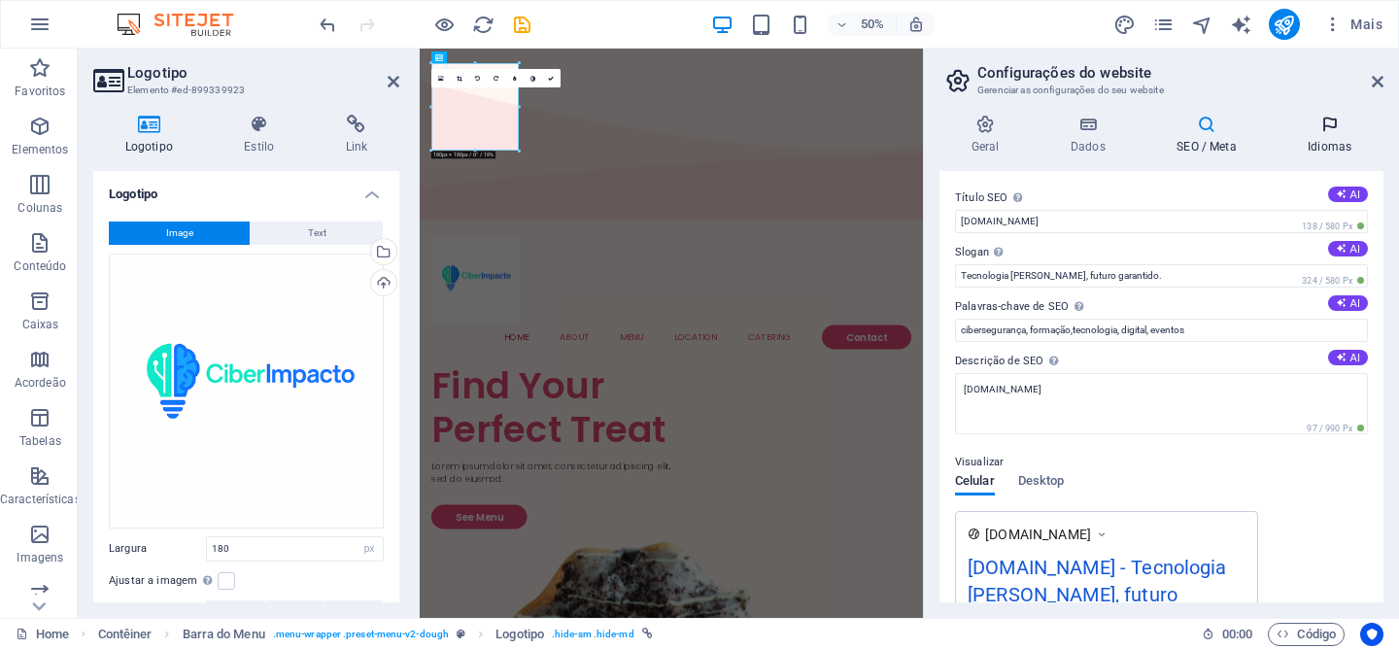
click at [1332, 135] on h4 "Idiomas" at bounding box center [1330, 135] width 108 height 41
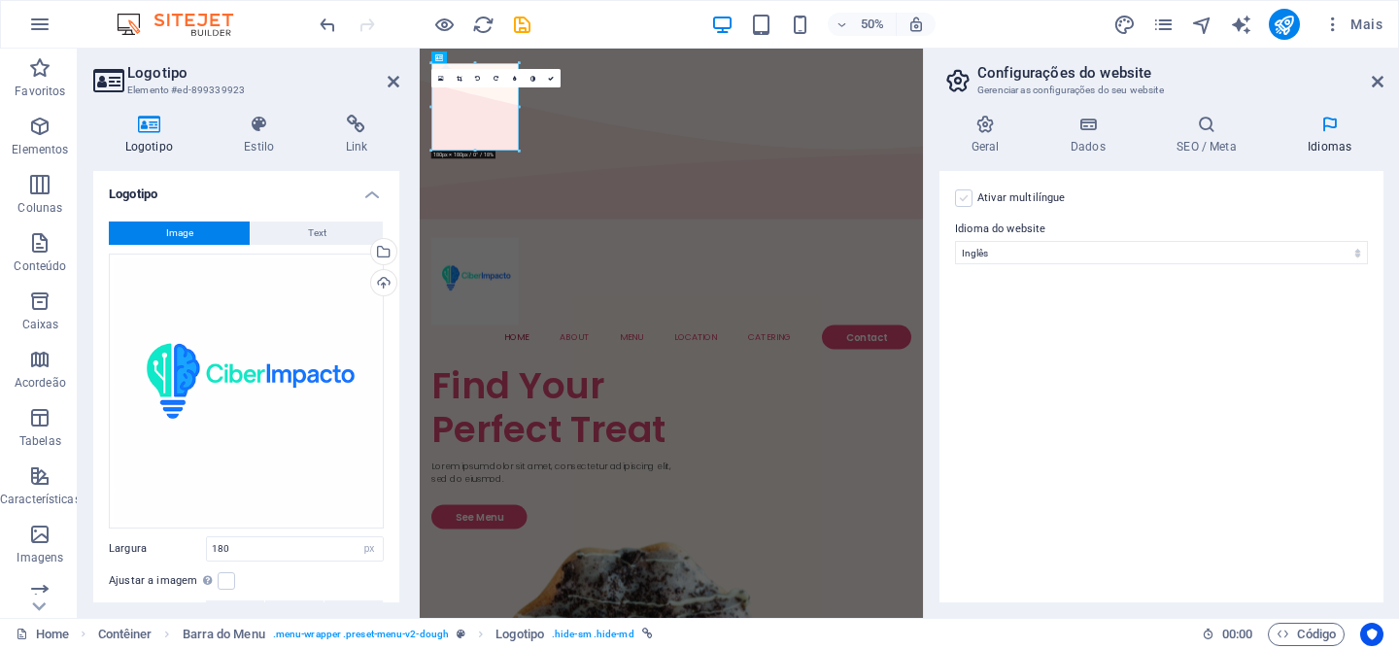
click at [971, 197] on label at bounding box center [963, 197] width 17 height 17
click at [0, 0] on input "Ativar multilíngue Para desativar o multilíngue, exclua todos os idiomas até qu…" at bounding box center [0, 0] width 0 height 0
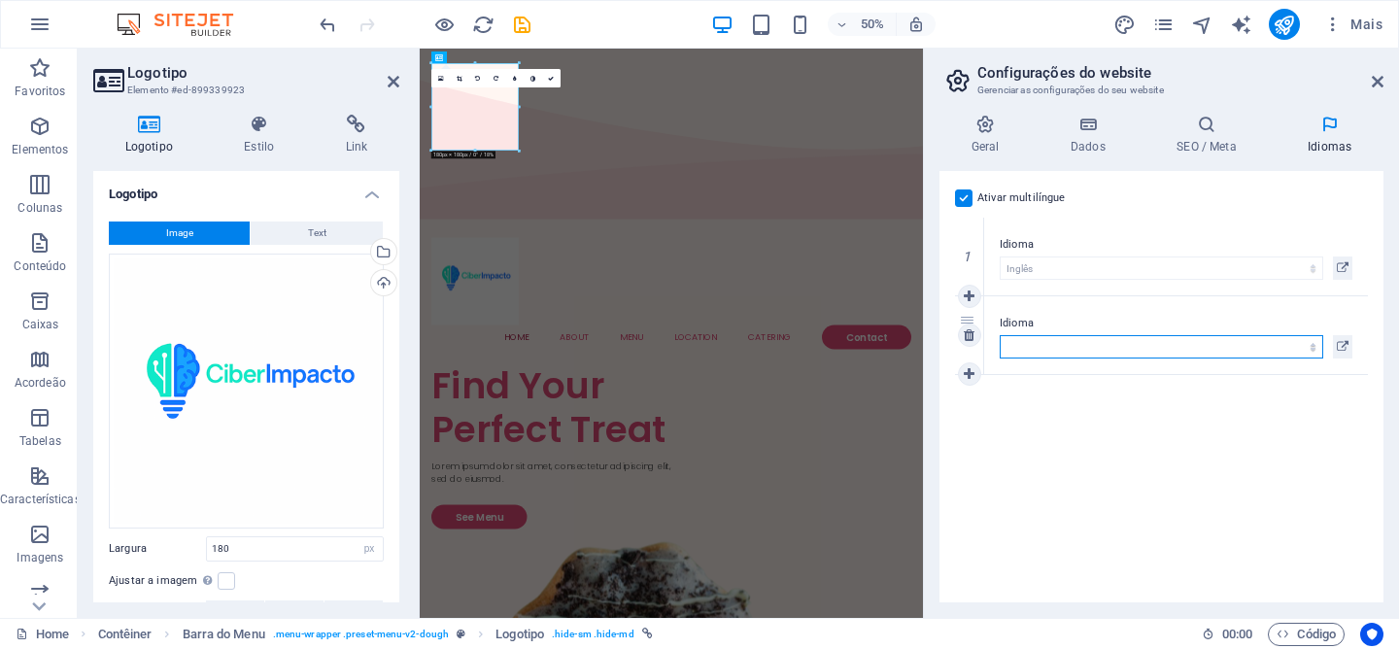
click at [1158, 341] on select "Abkhazian Afar Afrikaans Akan Albanian Alemão Amharic Árabe Aragonese Armenian …" at bounding box center [1162, 346] width 324 height 23
select select "130"
click at [1000, 335] on select "Abkhazian Afar Afrikaans Akan Albanian Alemão Amharic Árabe Aragonese Armenian …" at bounding box center [1162, 346] width 324 height 23
click at [974, 292] on icon at bounding box center [969, 296] width 11 height 14
select select
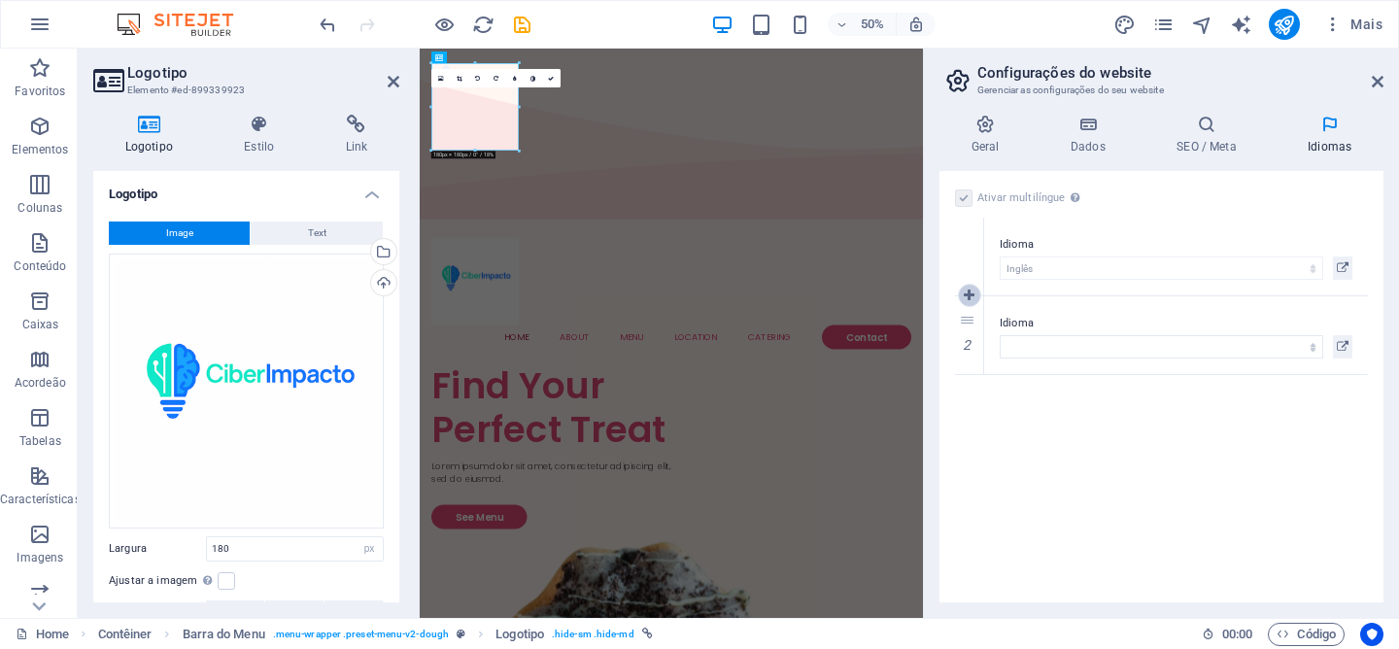
select select "130"
click at [976, 295] on link at bounding box center [969, 295] width 23 height 23
select select
select select "130"
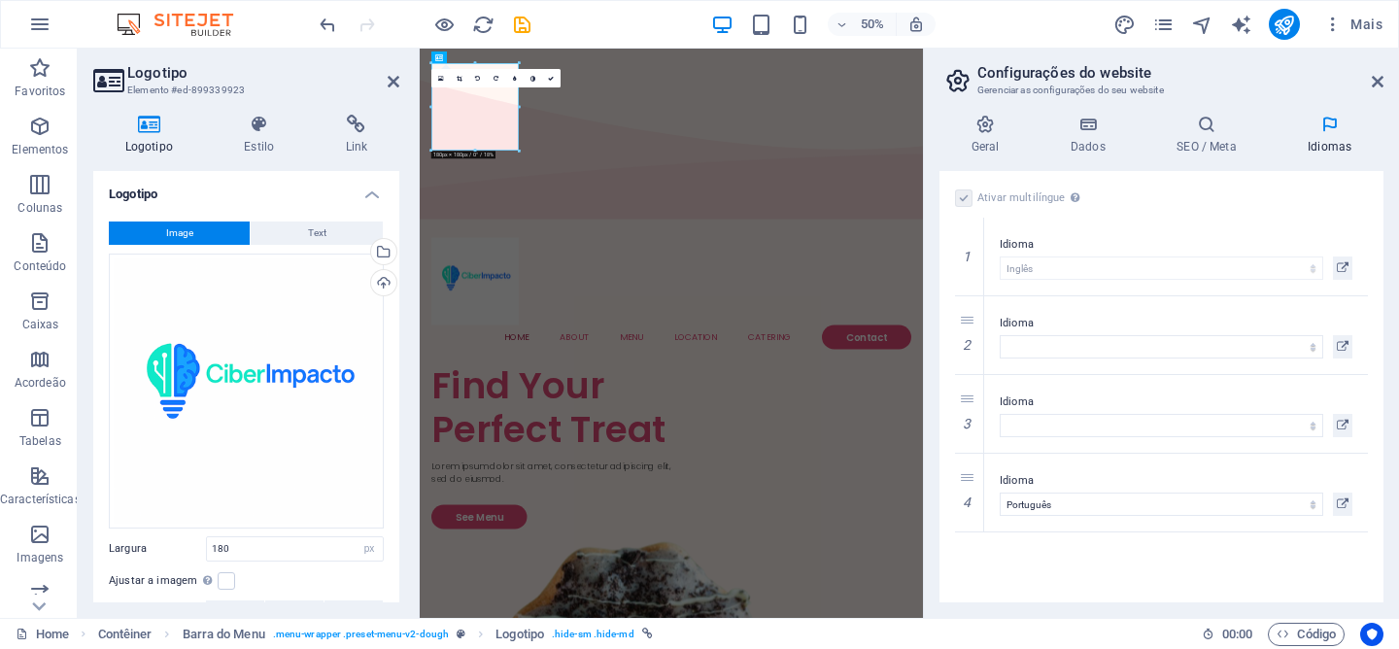
click at [961, 197] on label at bounding box center [963, 197] width 17 height 17
click at [966, 416] on icon at bounding box center [969, 414] width 11 height 14
select select
select select "130"
click at [970, 328] on icon at bounding box center [969, 335] width 11 height 14
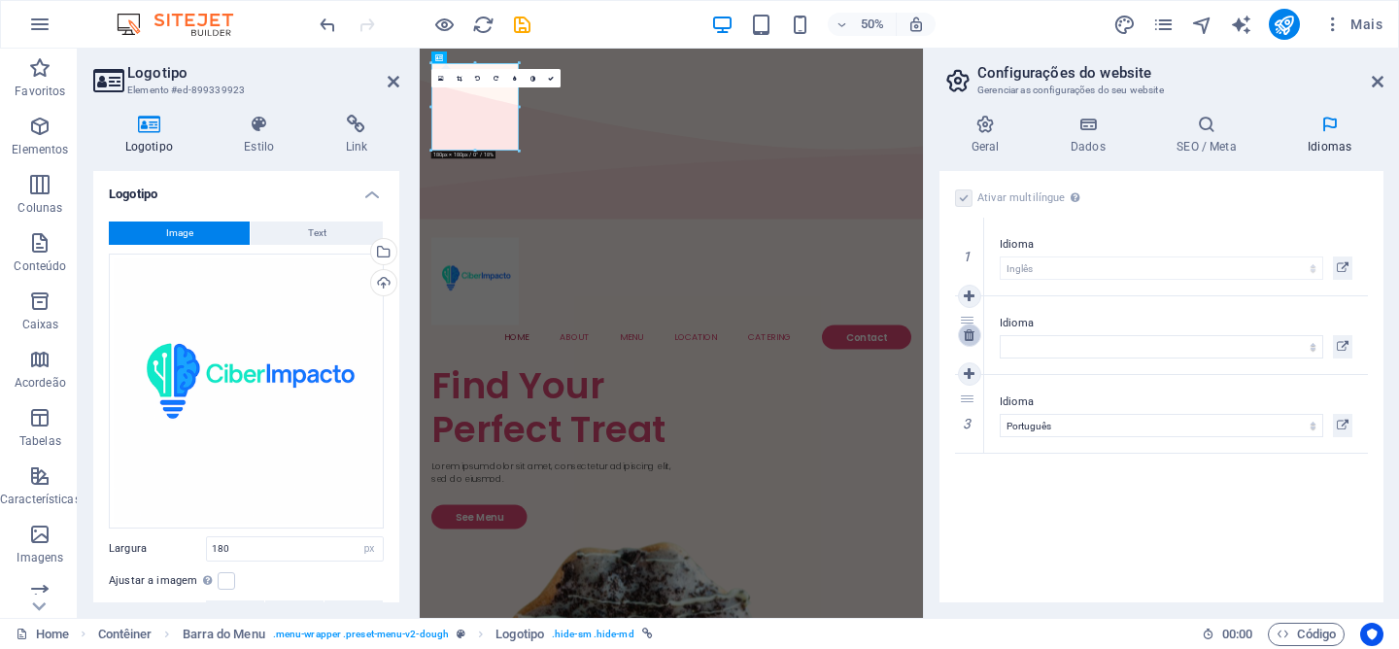
select select "130"
click at [972, 335] on icon at bounding box center [969, 335] width 11 height 14
click at [1341, 262] on icon at bounding box center [1343, 267] width 12 height 23
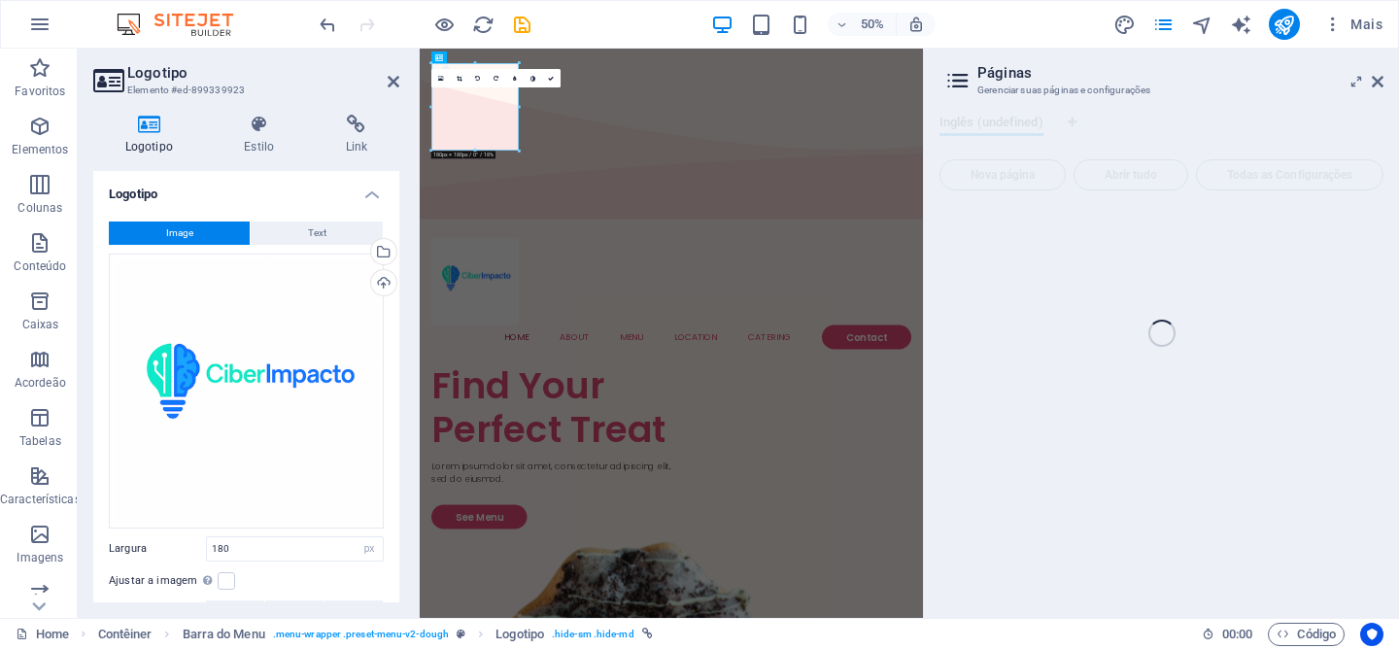
click at [1379, 82] on div "Home Favoritos Elementos Colunas Conteúdo Caixas Acordeão Tabelas Característic…" at bounding box center [699, 333] width 1399 height 569
click at [1186, 212] on div "Home Favoritos Elementos Colunas Conteúdo Caixas Acordeão Tabelas Característic…" at bounding box center [699, 333] width 1399 height 569
click at [1365, 85] on div "Home Favoritos Elementos Colunas Conteúdo Caixas Acordeão Tabelas Característic…" at bounding box center [699, 333] width 1399 height 569
click at [519, 28] on icon "save" at bounding box center [522, 25] width 22 height 22
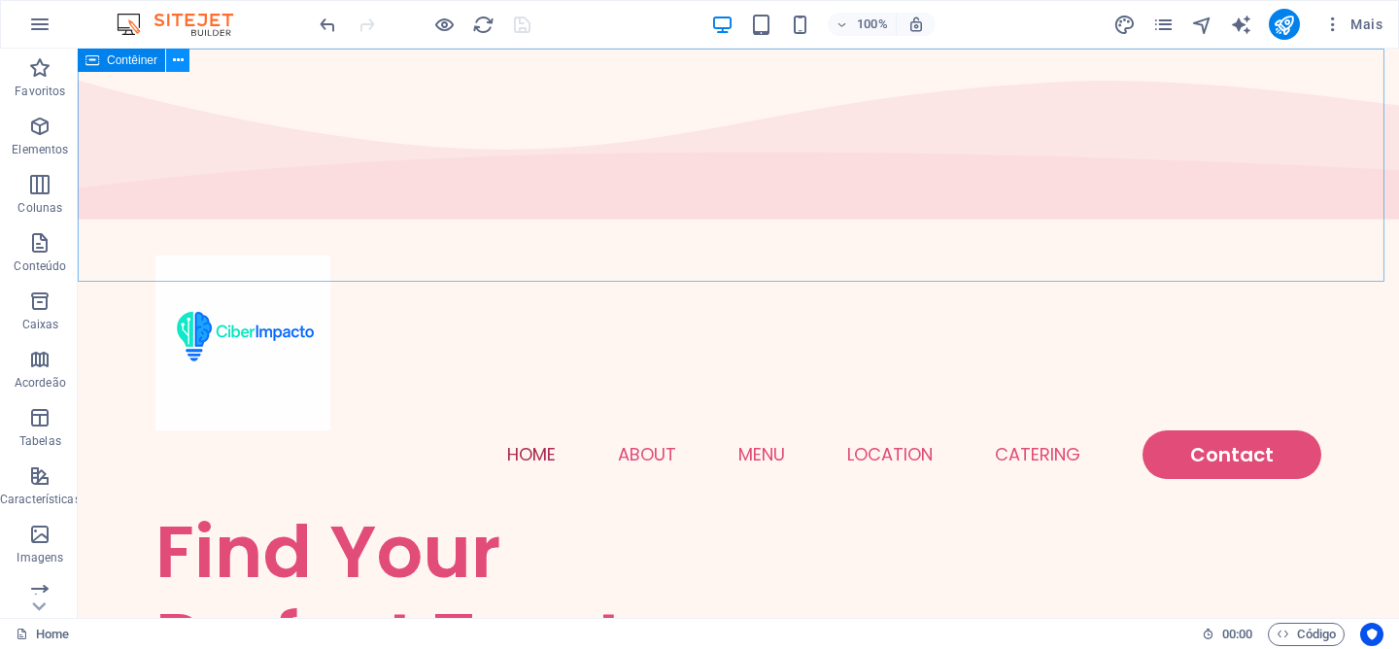
click at [177, 61] on icon at bounding box center [178, 61] width 11 height 20
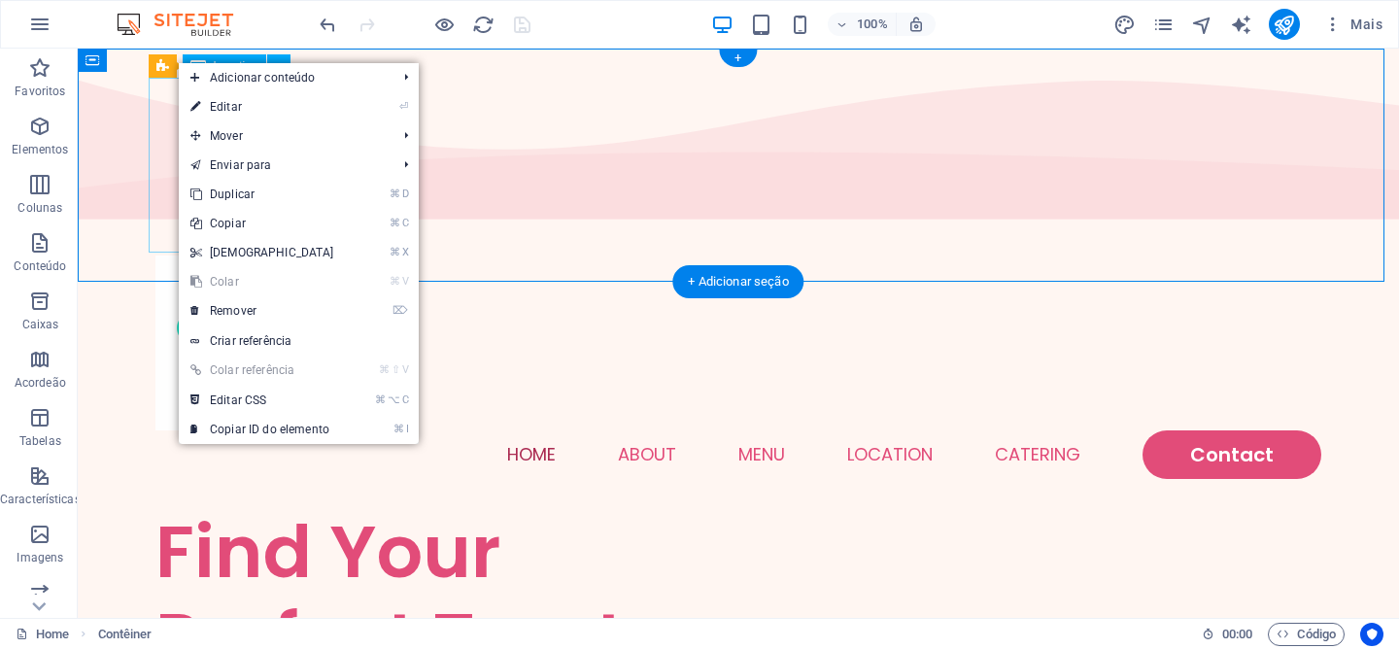
click at [158, 256] on div at bounding box center [738, 343] width 1166 height 175
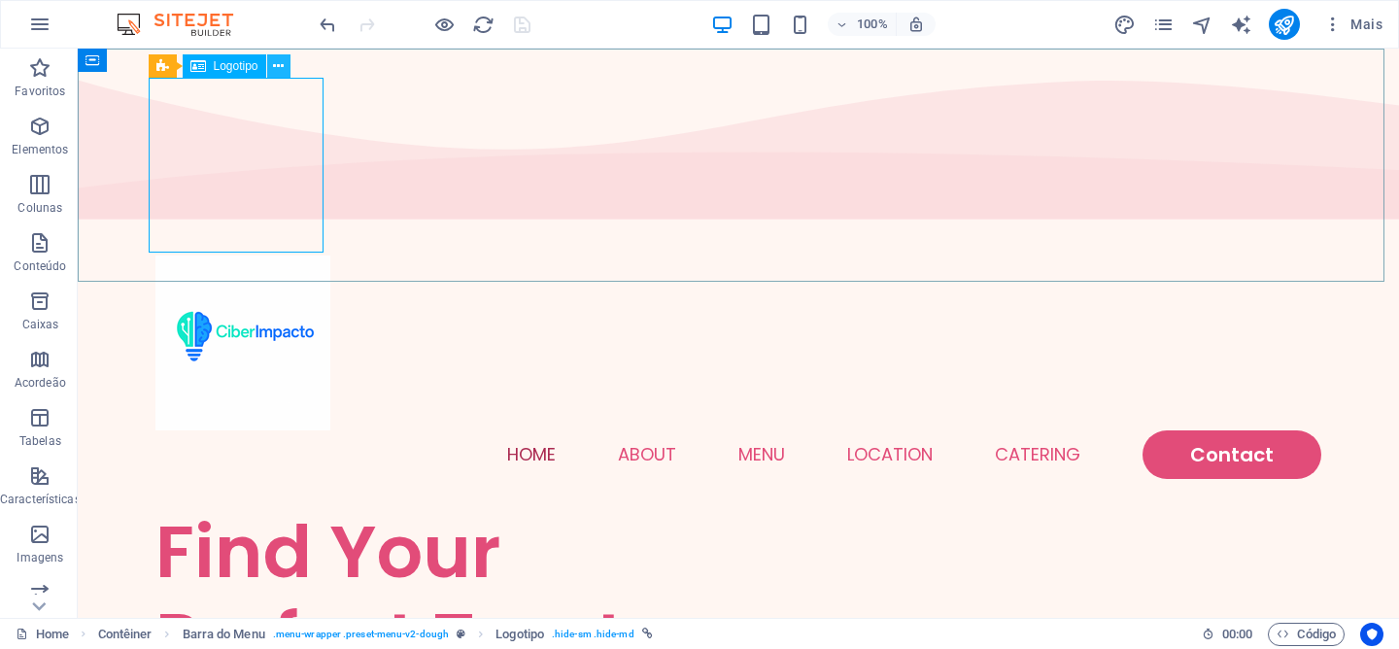
click at [273, 70] on icon at bounding box center [278, 66] width 11 height 20
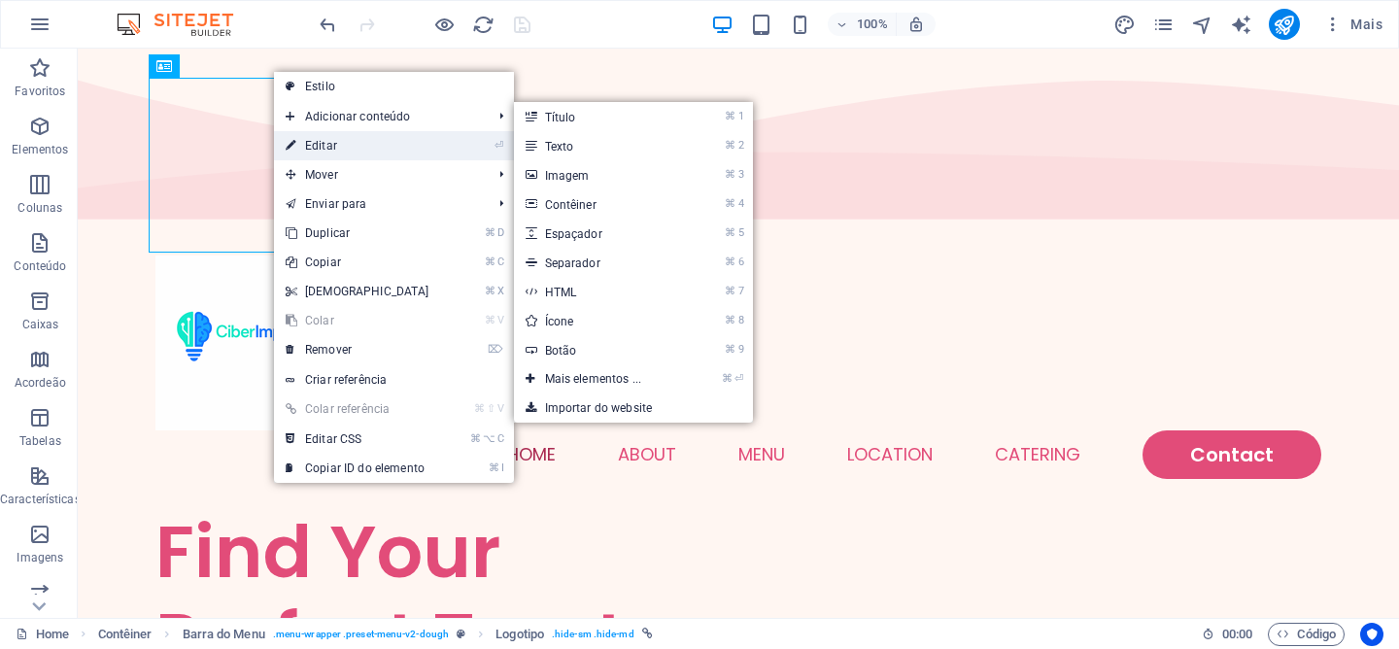
click at [322, 138] on link "⏎ Editar" at bounding box center [357, 145] width 167 height 29
select select "px"
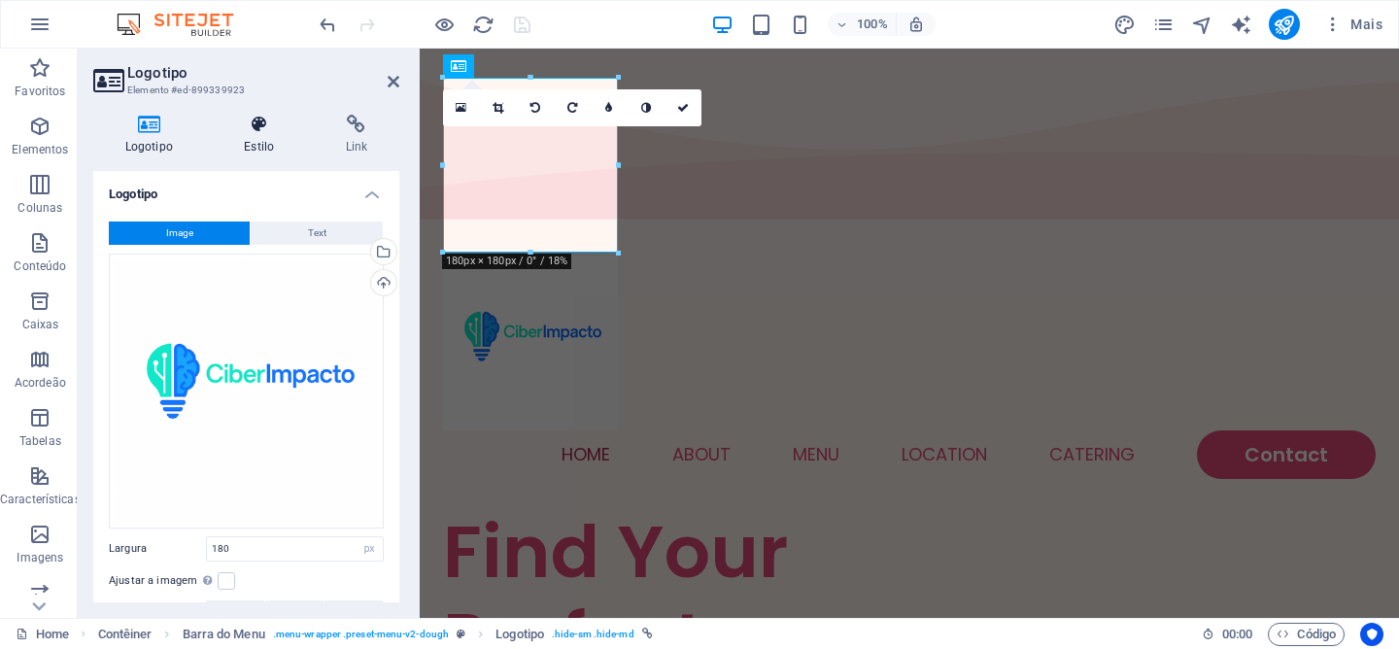
click at [246, 127] on icon at bounding box center [259, 124] width 93 height 19
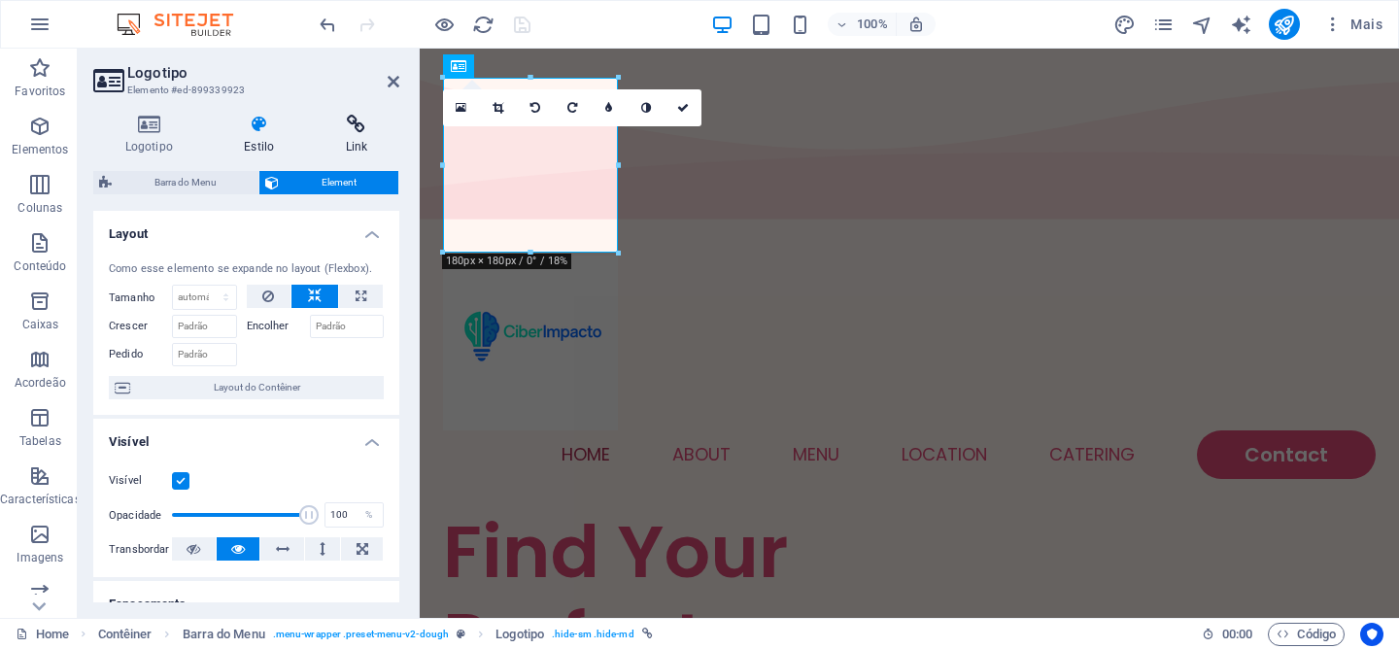
click at [356, 128] on icon at bounding box center [356, 124] width 85 height 19
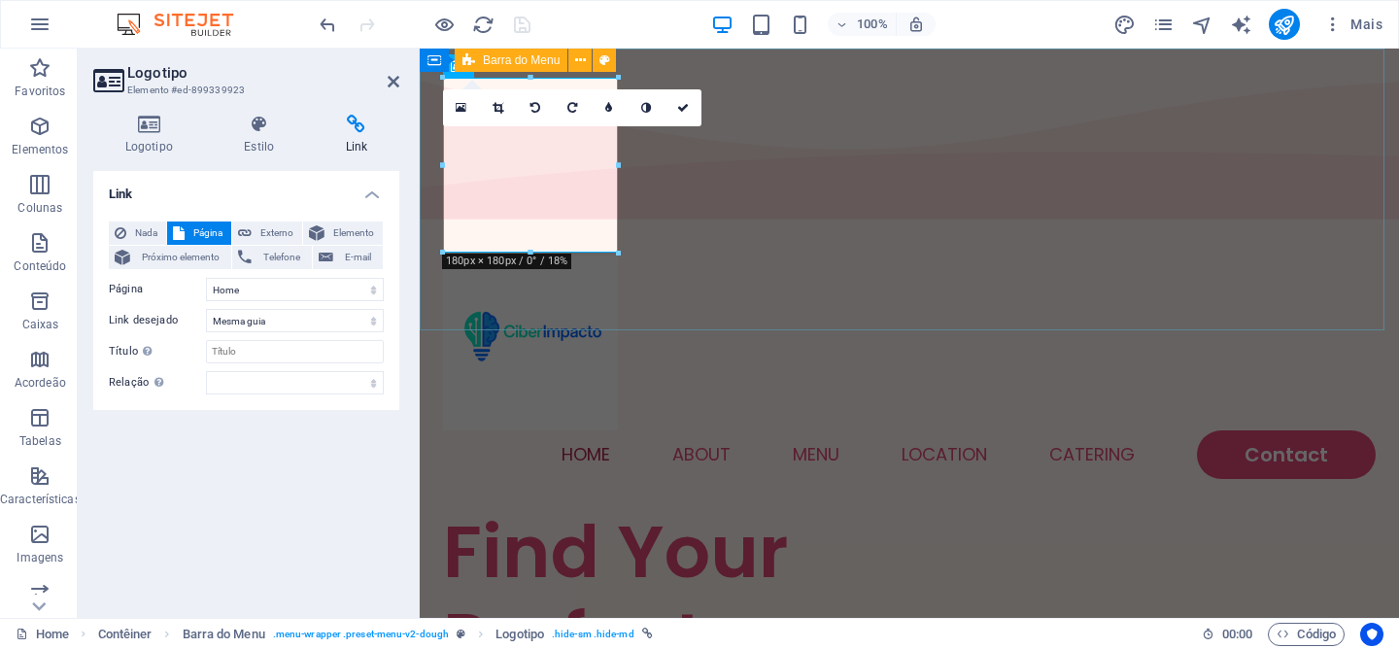
click at [803, 226] on div "Home About Menu Location Catering Contact" at bounding box center [909, 367] width 979 height 282
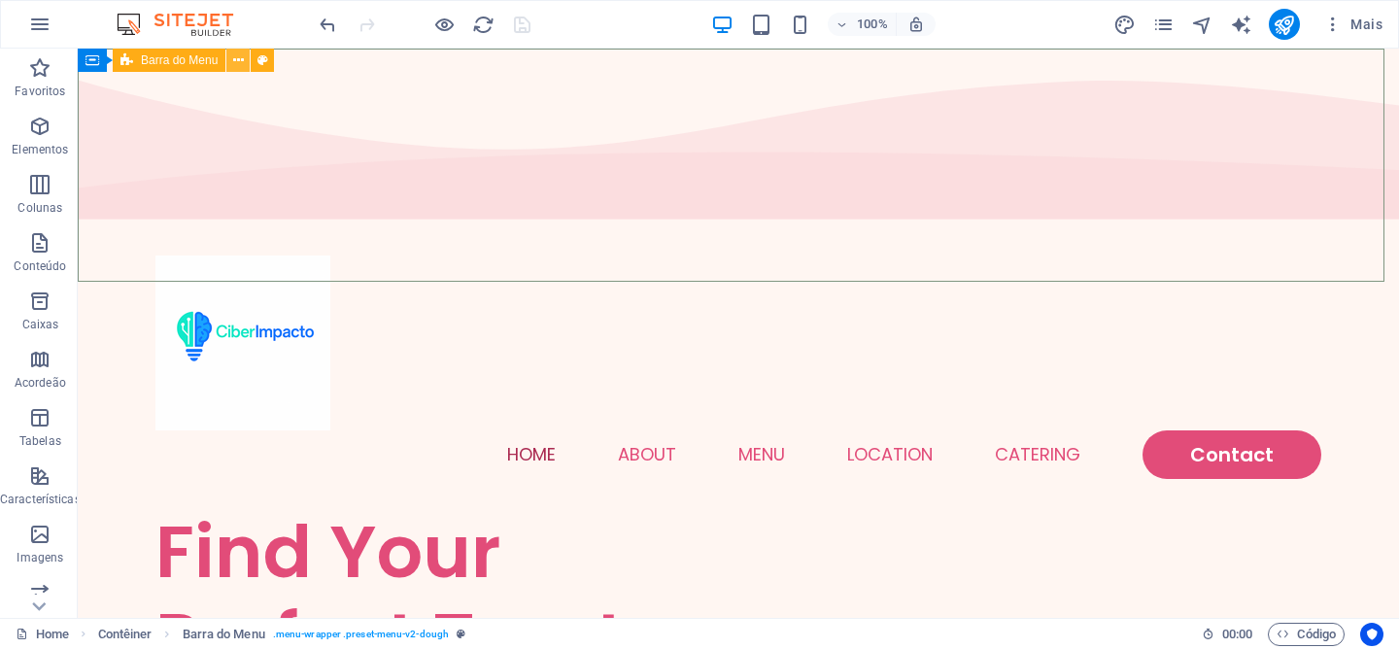
click at [236, 57] on icon at bounding box center [238, 61] width 11 height 20
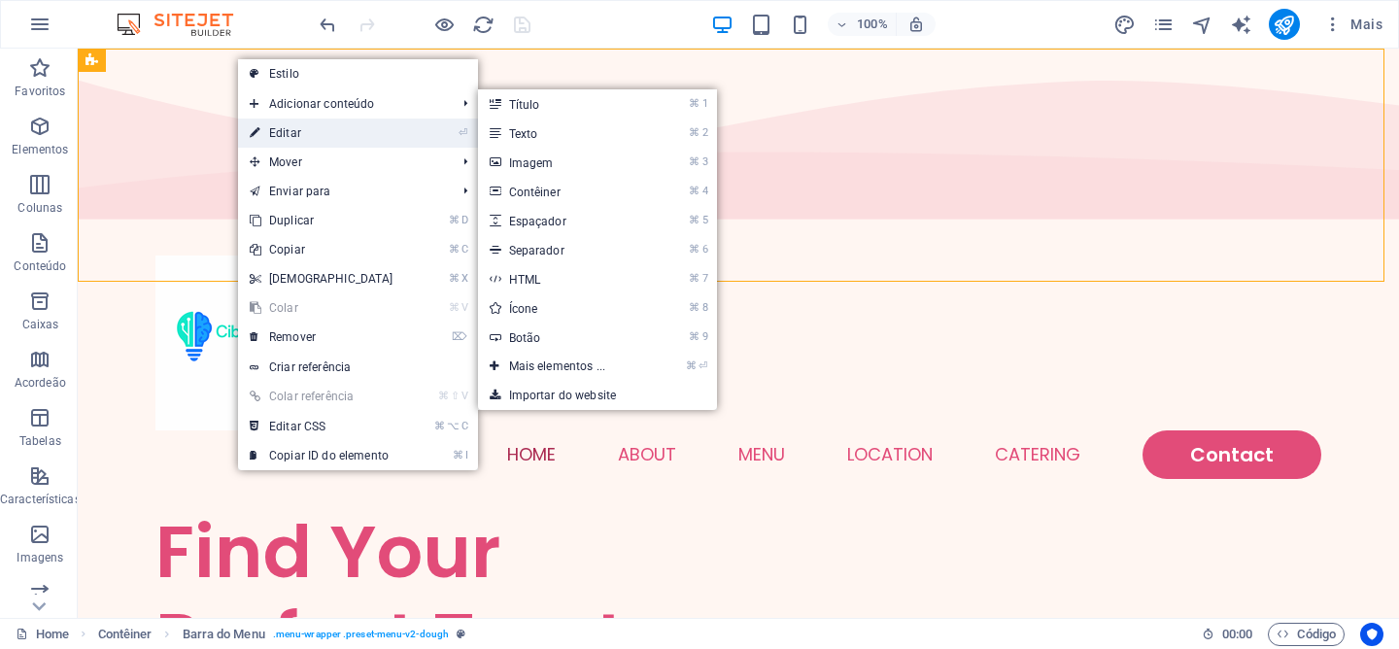
click at [295, 121] on link "⏎ Editar" at bounding box center [321, 133] width 167 height 29
select select "rem"
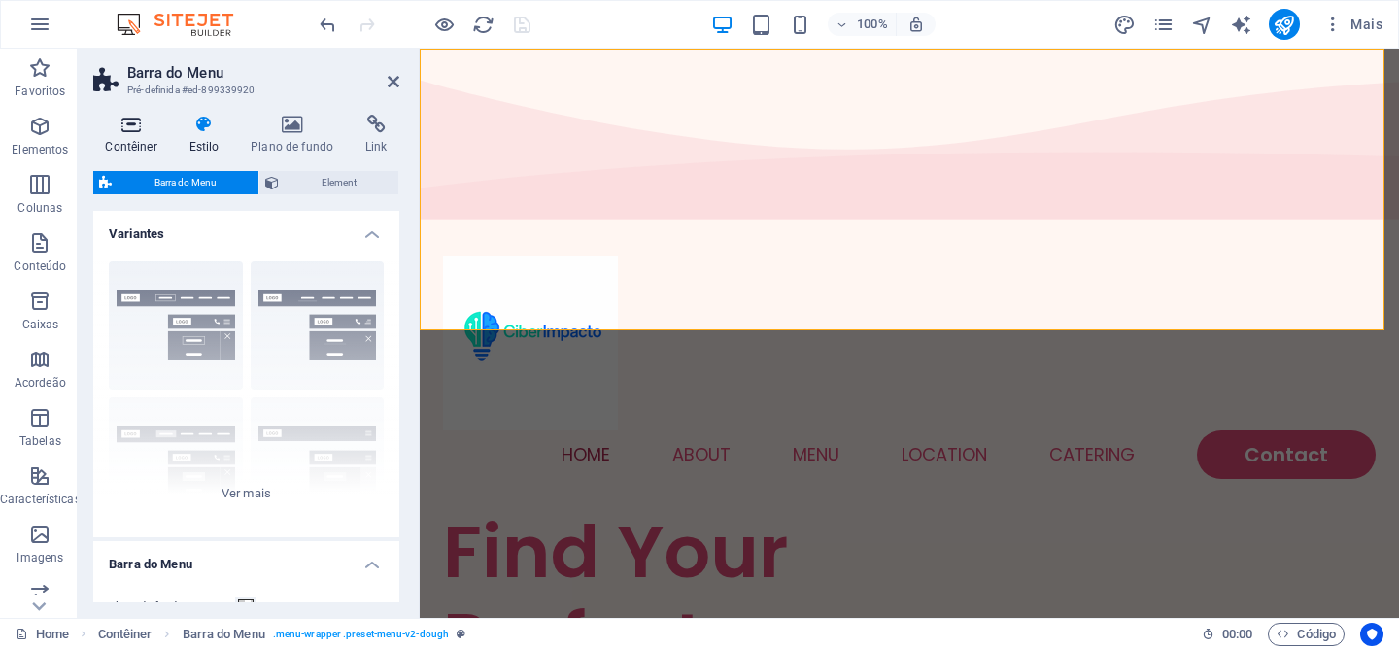
click at [124, 132] on icon at bounding box center [131, 124] width 76 height 19
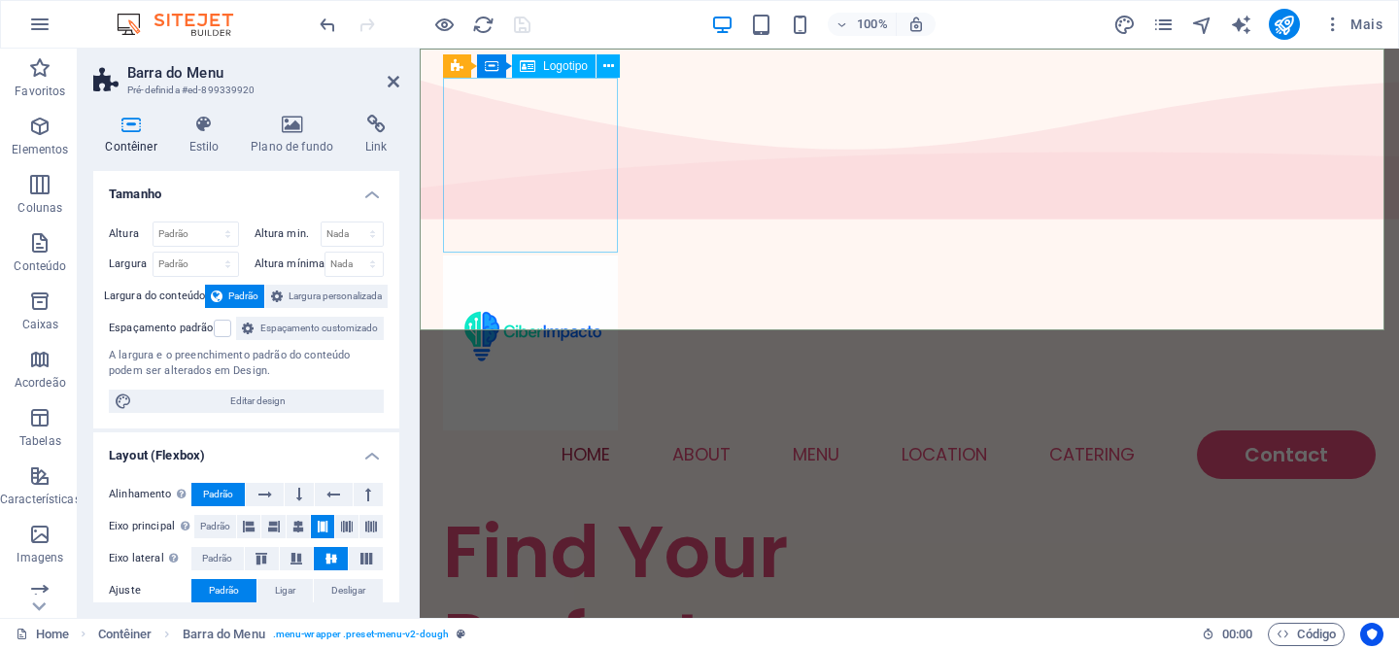
click at [653, 226] on div "Home About Menu Location Catering Contact" at bounding box center [909, 367] width 979 height 282
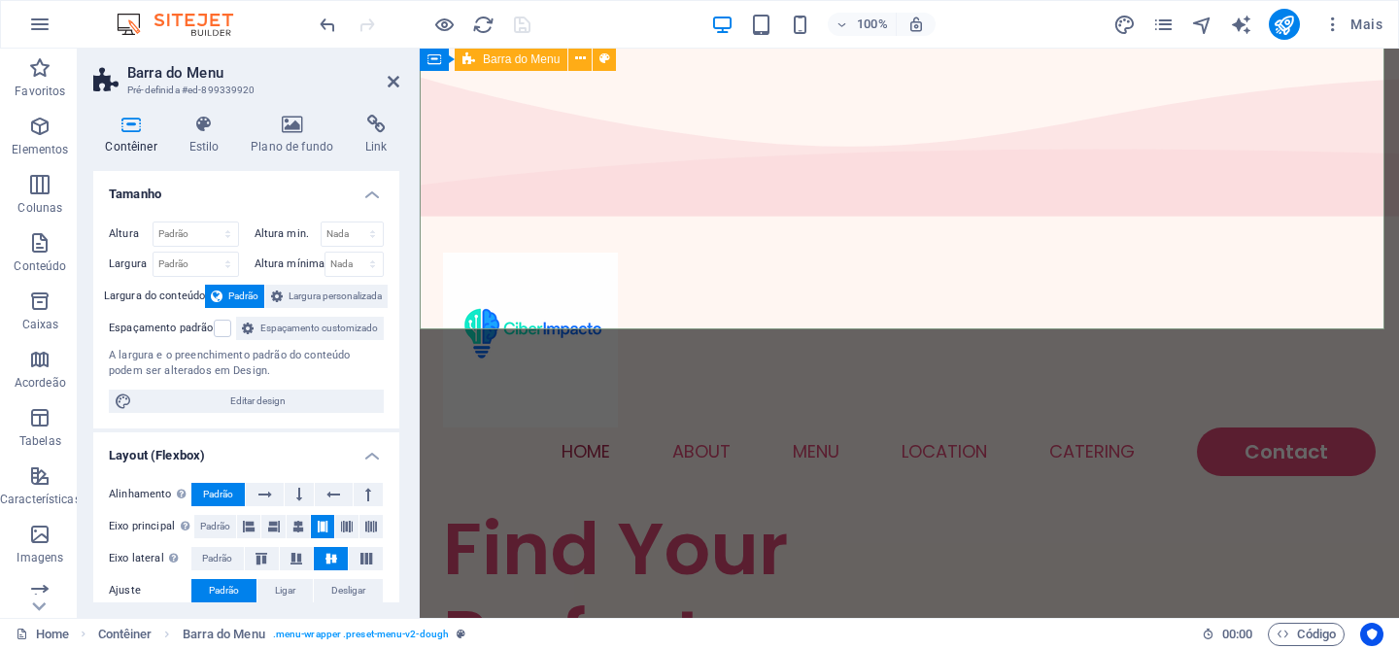
scroll to position [4, 0]
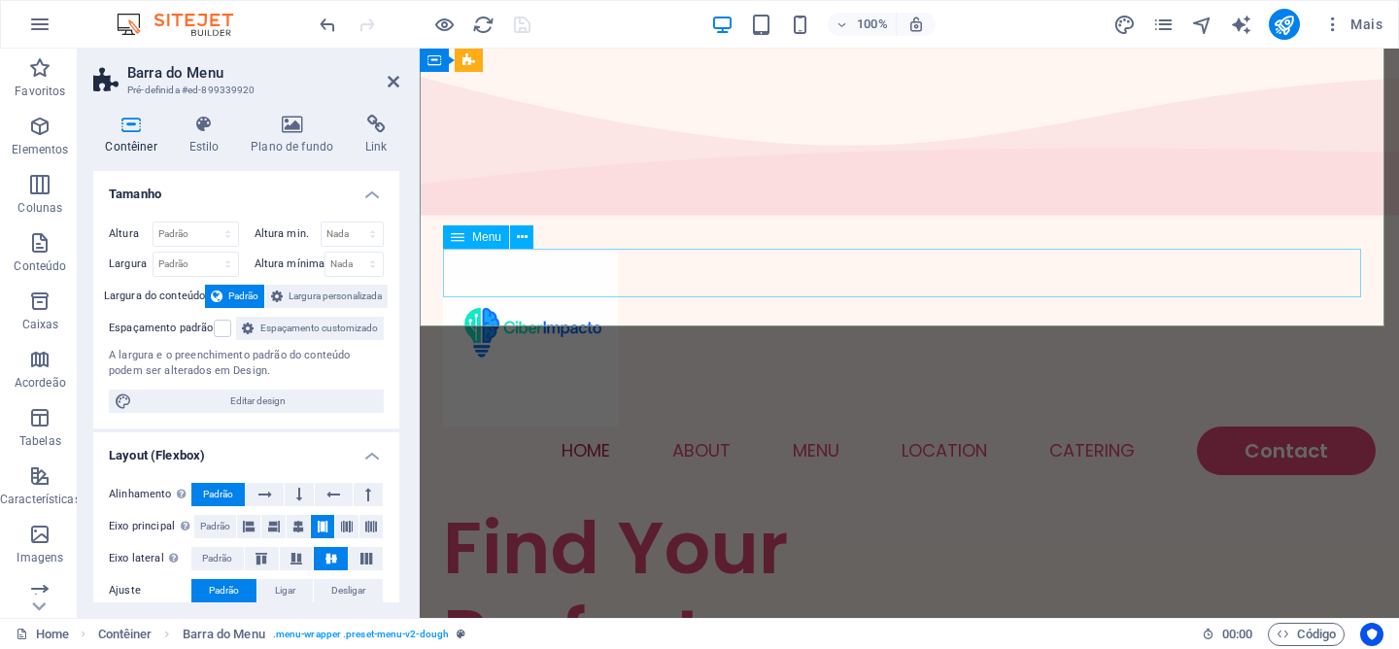
click at [1220, 427] on nav "Home About Menu Location Catering Contact" at bounding box center [909, 451] width 933 height 49
click at [1253, 427] on nav "Home About Menu Location Catering Contact" at bounding box center [909, 451] width 933 height 49
click at [1253, 222] on div "Home About Menu Location Catering Contact" at bounding box center [909, 363] width 979 height 282
click at [396, 83] on icon at bounding box center [394, 82] width 12 height 16
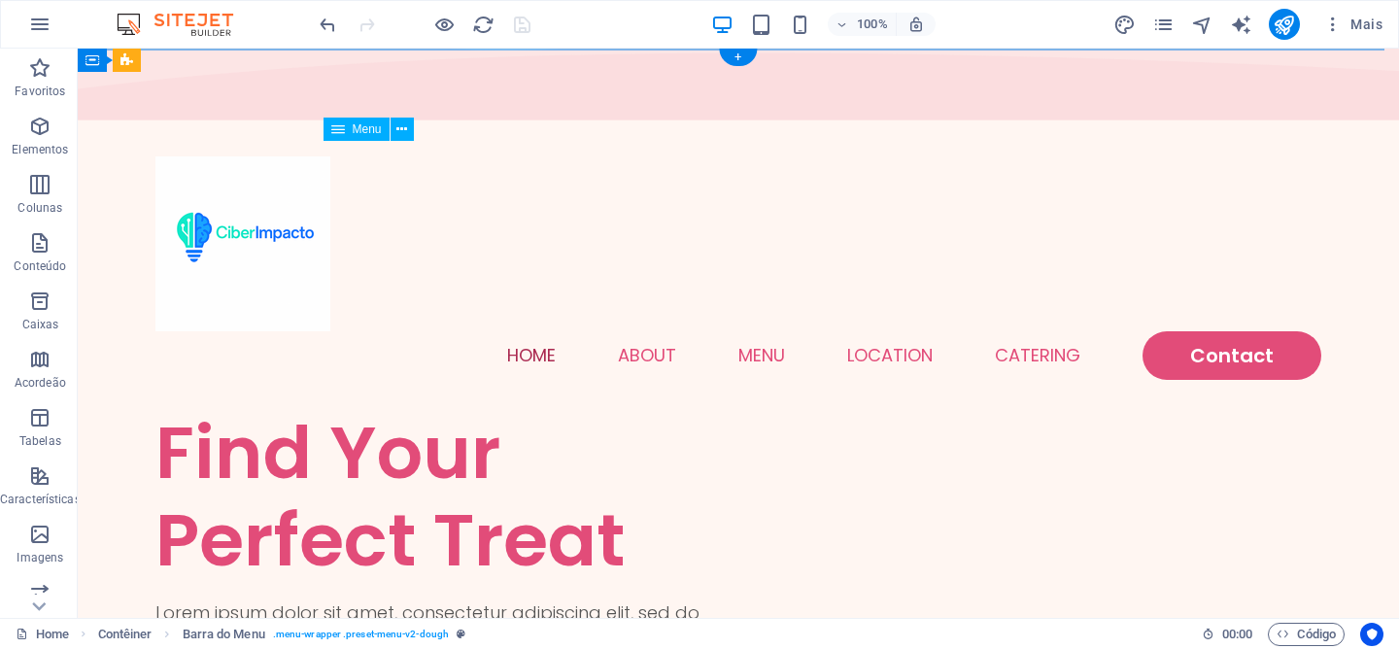
scroll to position [0, 0]
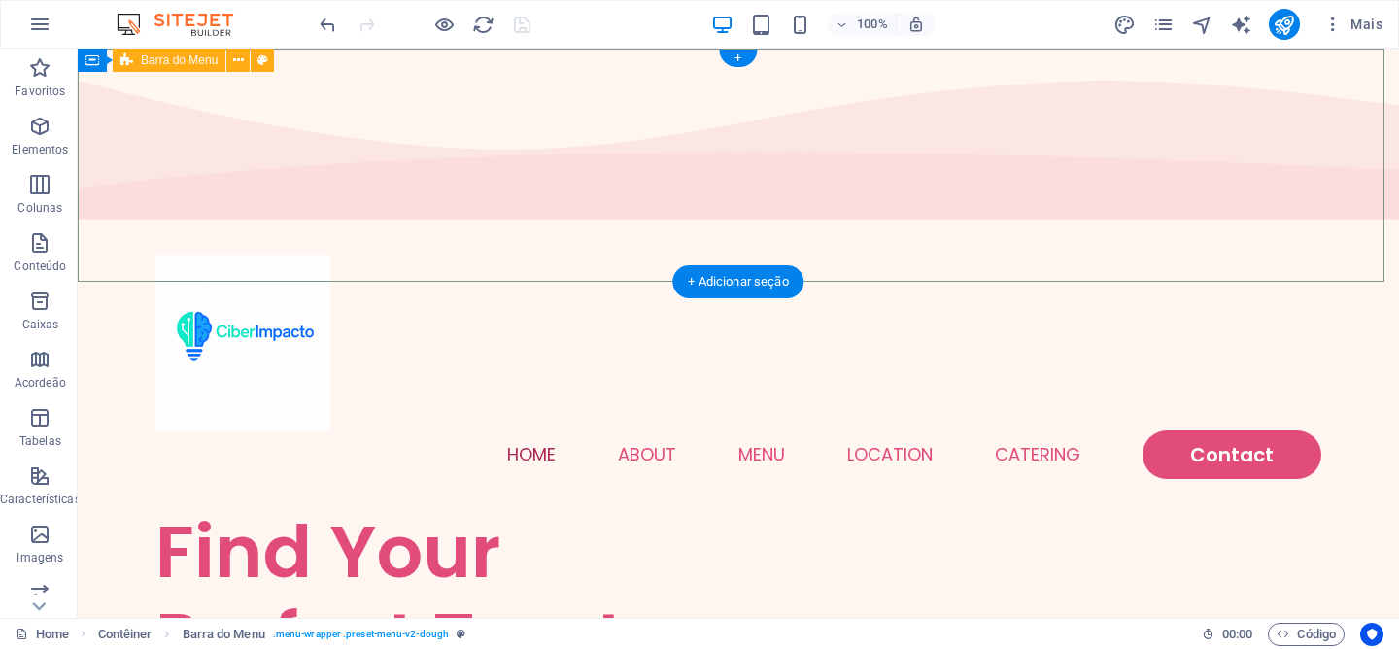
click at [498, 226] on div "Home About Menu Location Catering Contact" at bounding box center [738, 367] width 1321 height 282
click at [603, 226] on div "Home About Menu Location Catering Contact" at bounding box center [738, 367] width 1321 height 282
select select "rem"
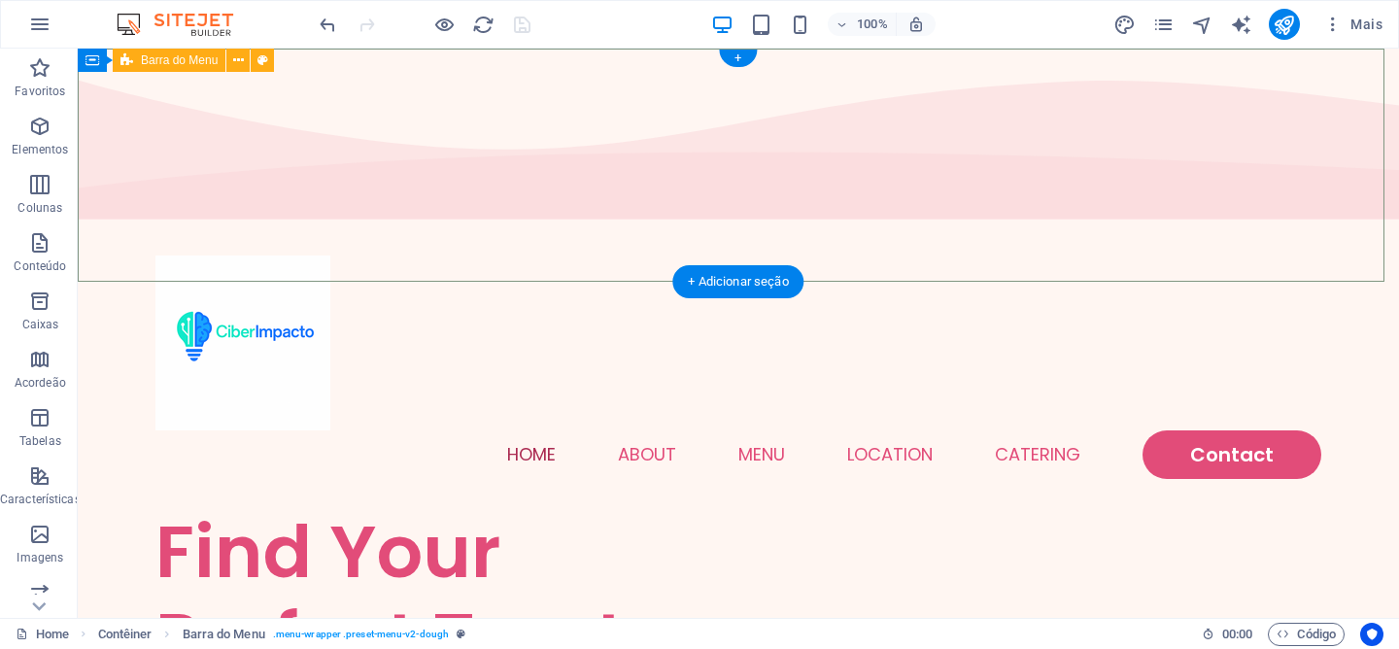
select select "rem"
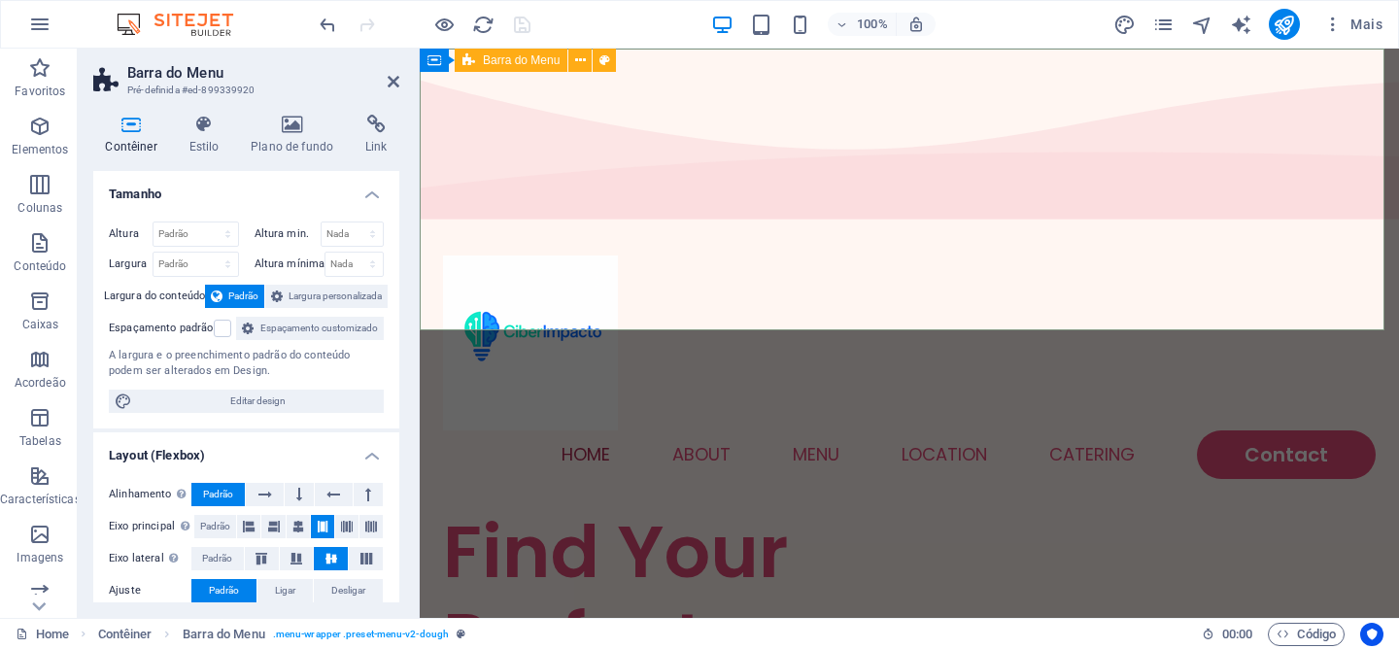
click at [681, 226] on div "Home About Menu Location Catering Contact" at bounding box center [909, 367] width 979 height 282
click at [551, 60] on span "Barra do Menu" at bounding box center [521, 60] width 77 height 12
click at [216, 137] on h4 "Estilo" at bounding box center [208, 135] width 62 height 41
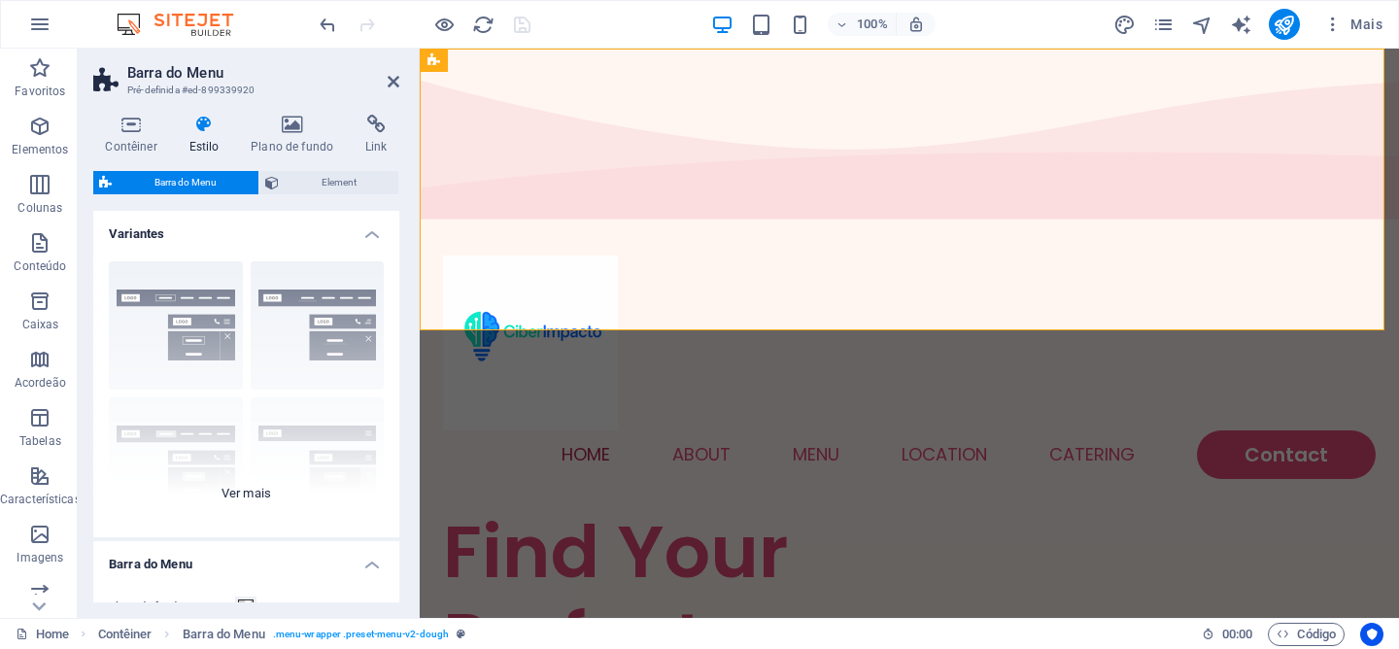
click at [180, 286] on div "Borda Centralizada Padrão Fixo Loki Trigger Largo XXL" at bounding box center [246, 391] width 306 height 291
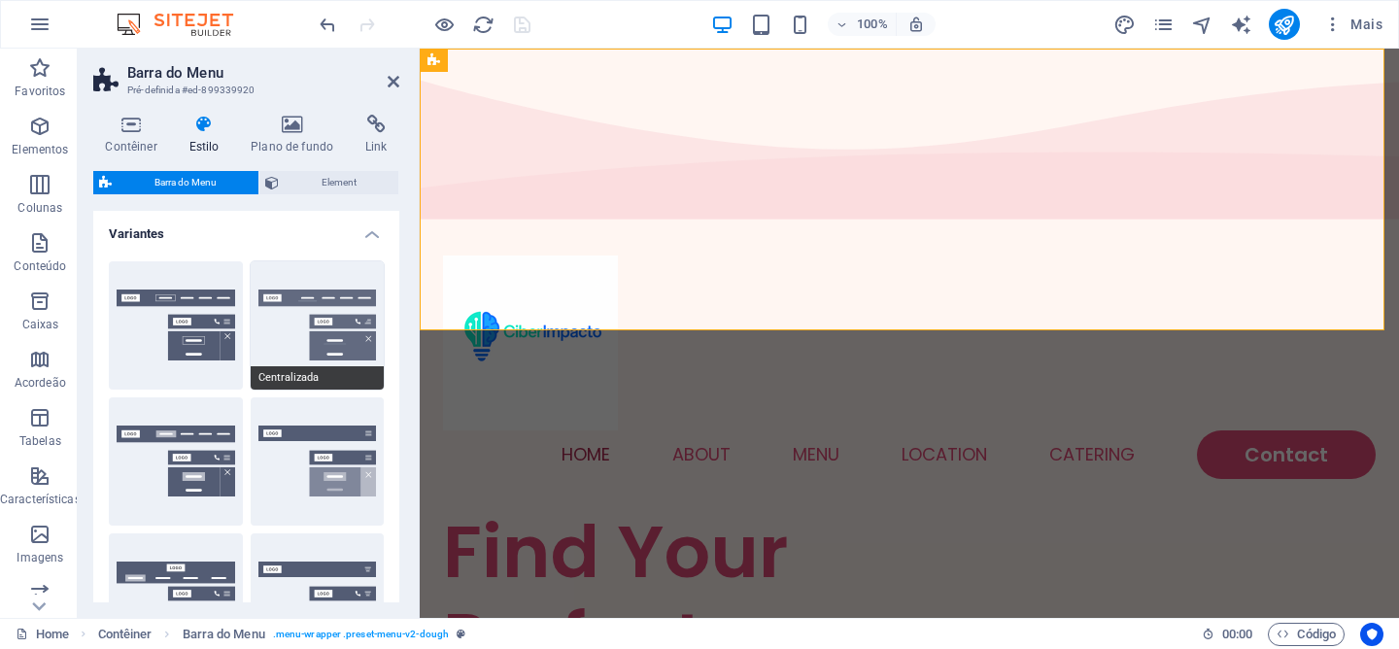
click at [299, 291] on button "Centralizada" at bounding box center [318, 325] width 134 height 128
type input "1"
select select "rem"
type input "1"
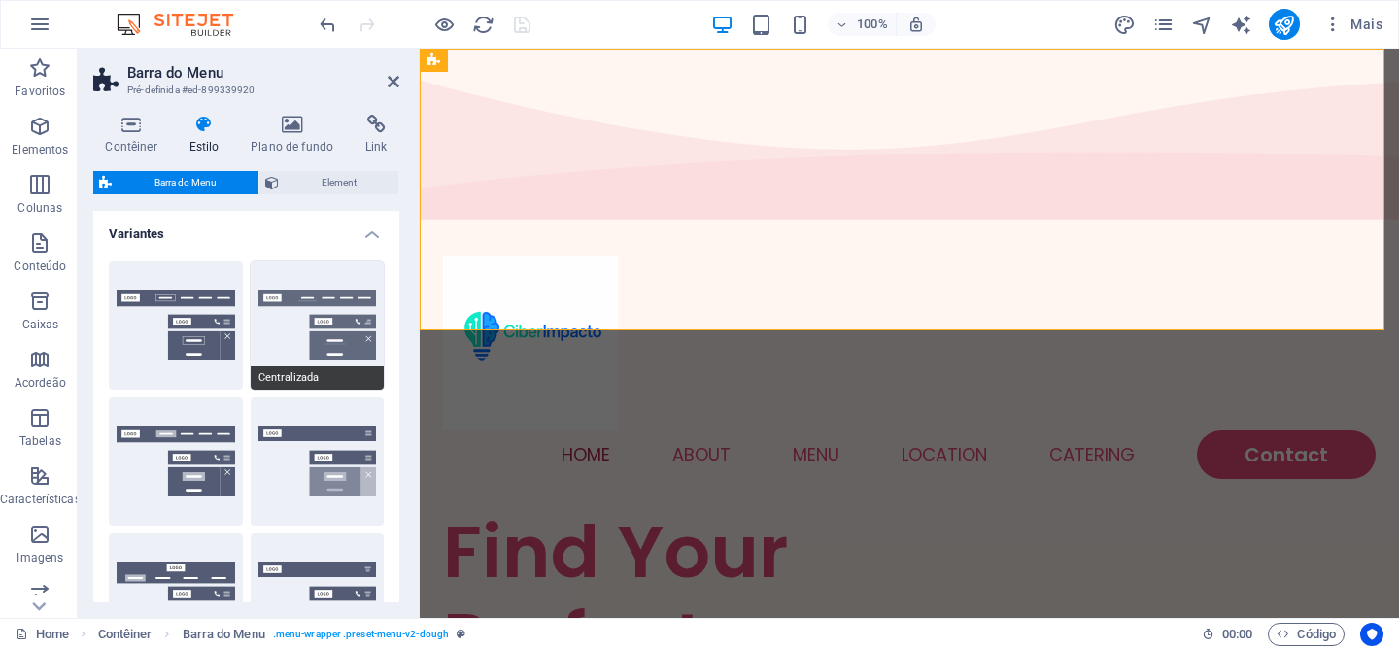
type input "1"
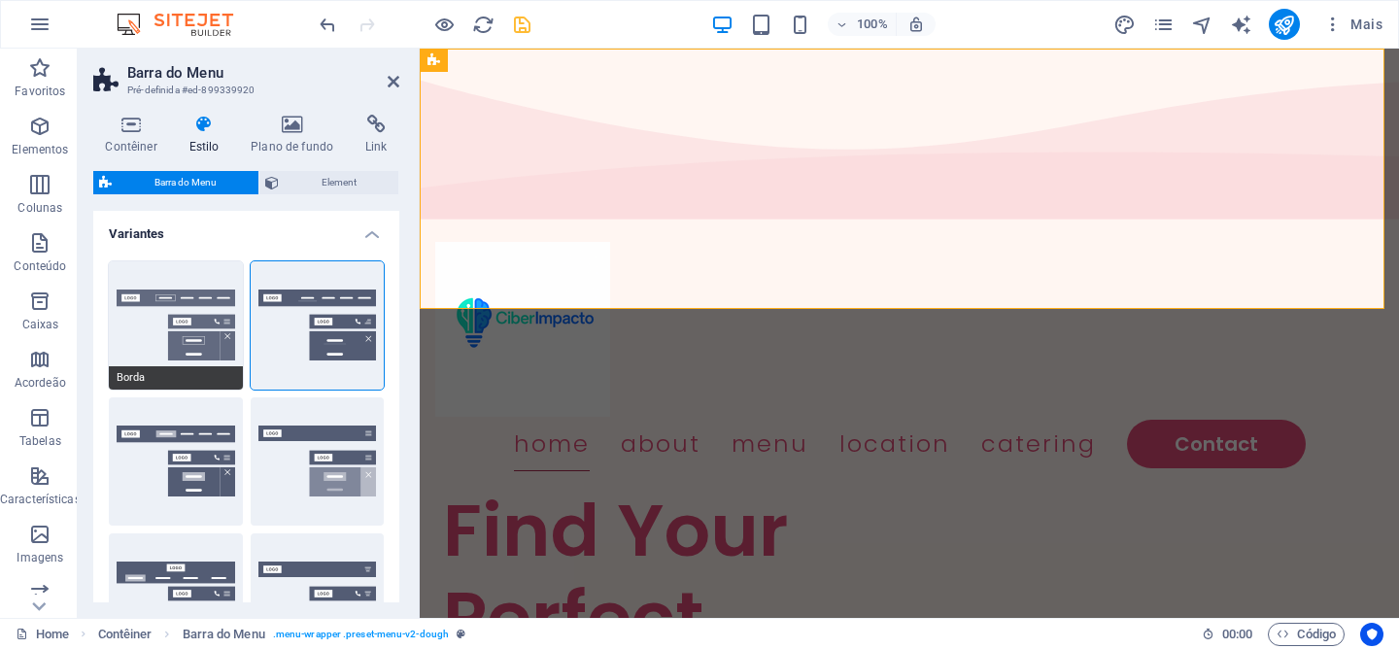
click at [206, 292] on button "Borda" at bounding box center [176, 325] width 134 height 128
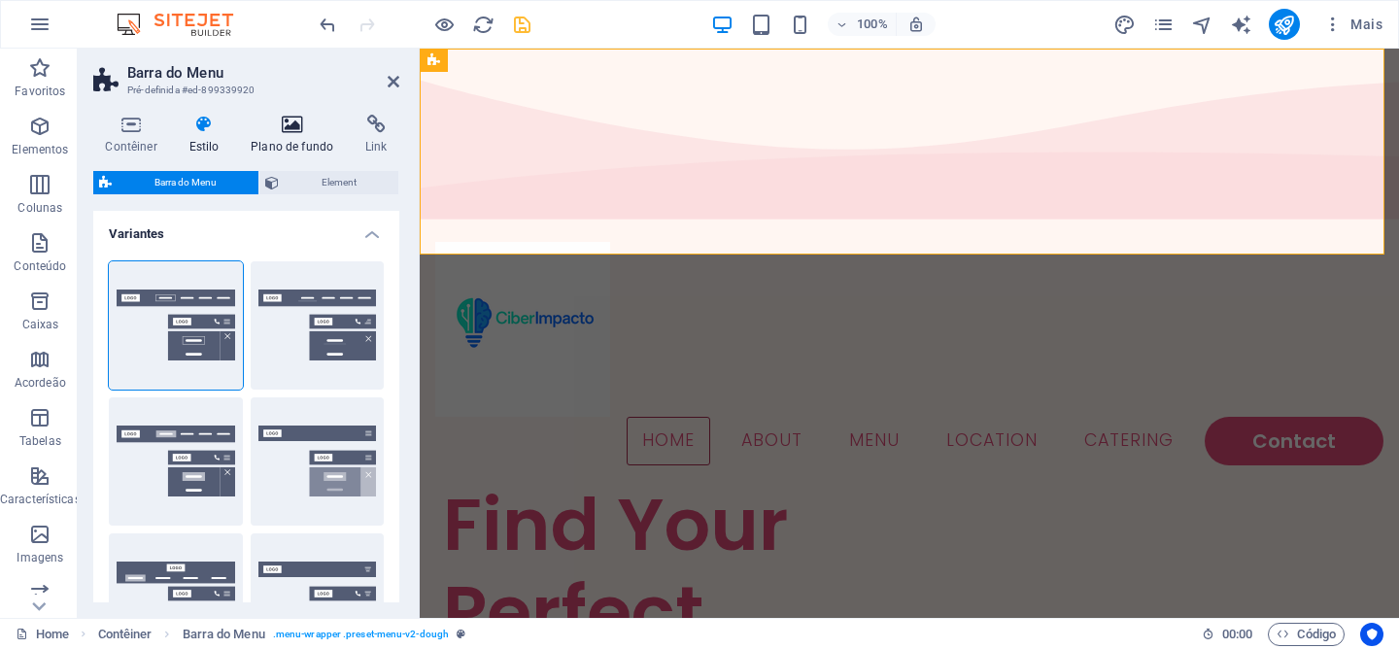
click at [291, 142] on h4 "Plano de fundo" at bounding box center [296, 135] width 115 height 41
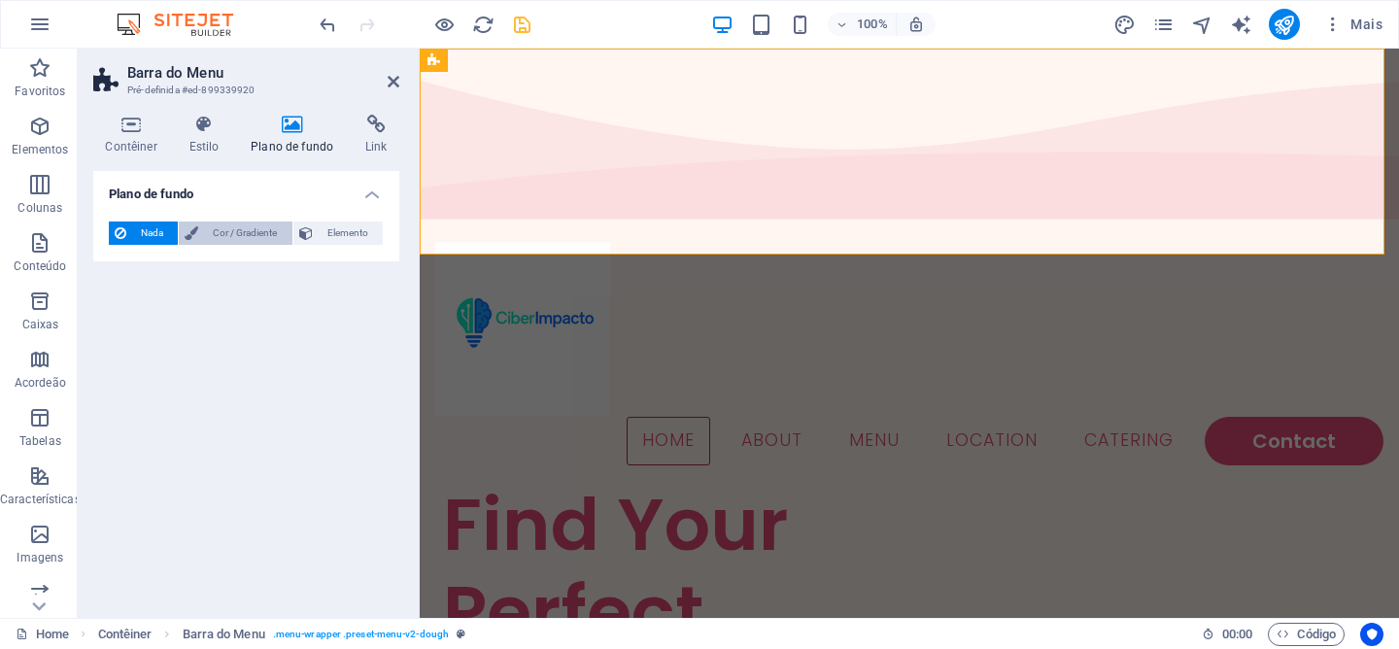
click at [258, 225] on span "Cor / Gradiente" at bounding box center [245, 233] width 82 height 23
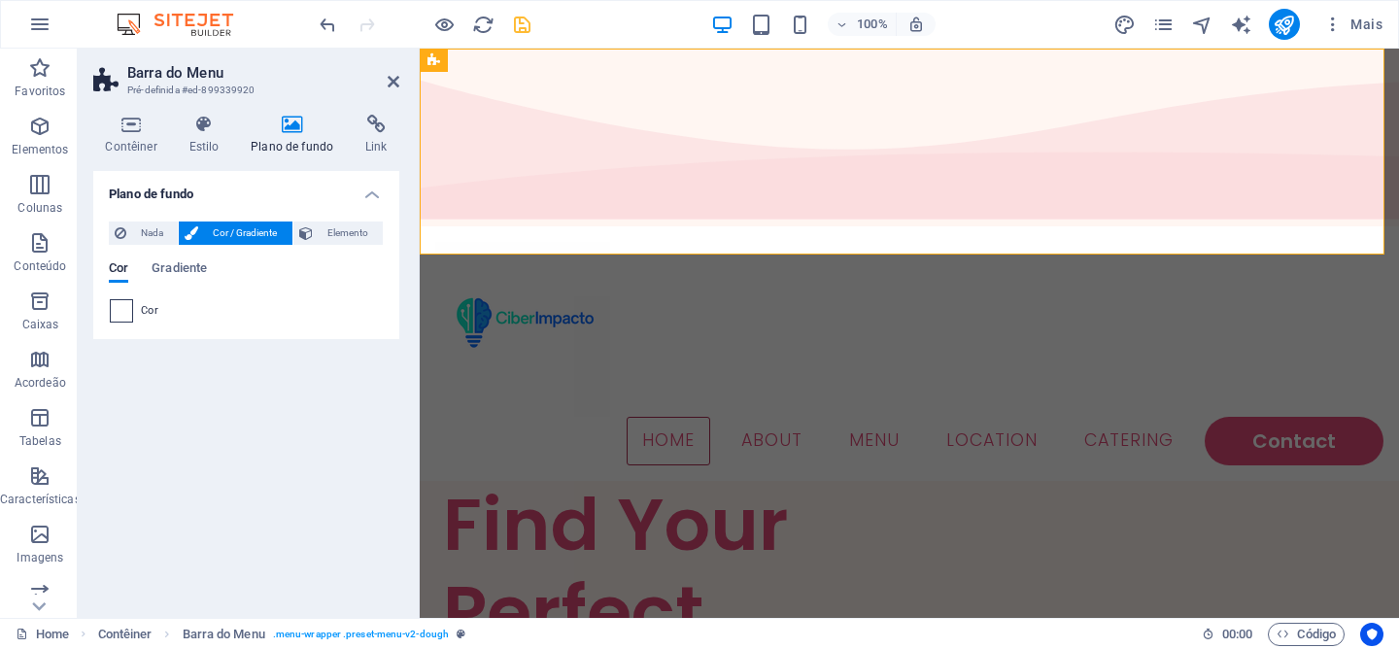
click at [120, 310] on span at bounding box center [121, 310] width 21 height 21
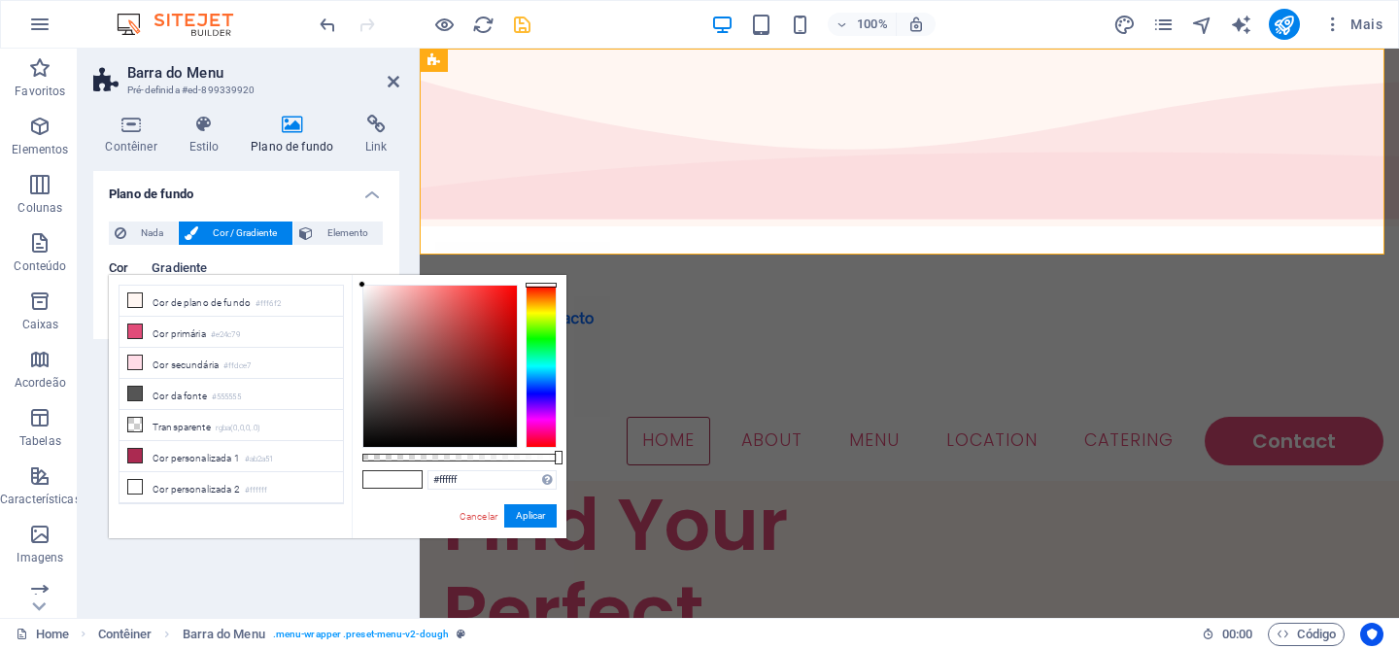
click at [188, 272] on span "Gradiente" at bounding box center [179, 269] width 55 height 27
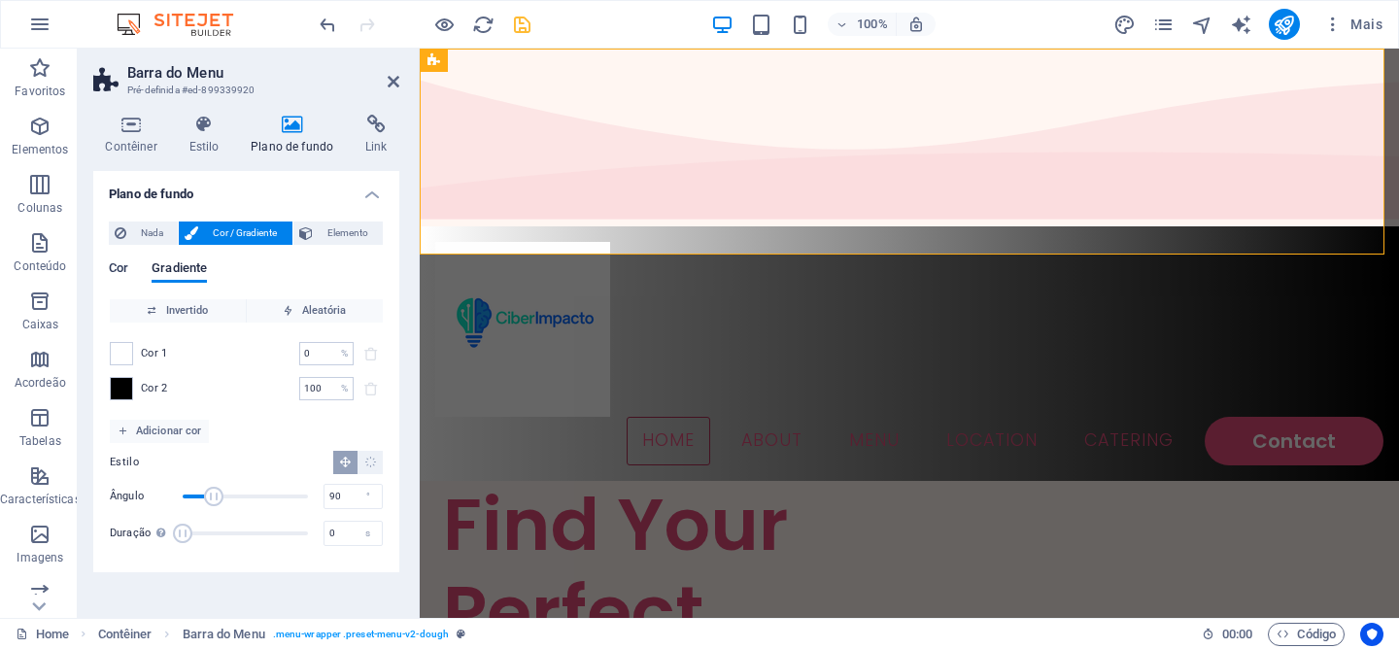
click at [119, 276] on span "Cor" at bounding box center [118, 269] width 19 height 27
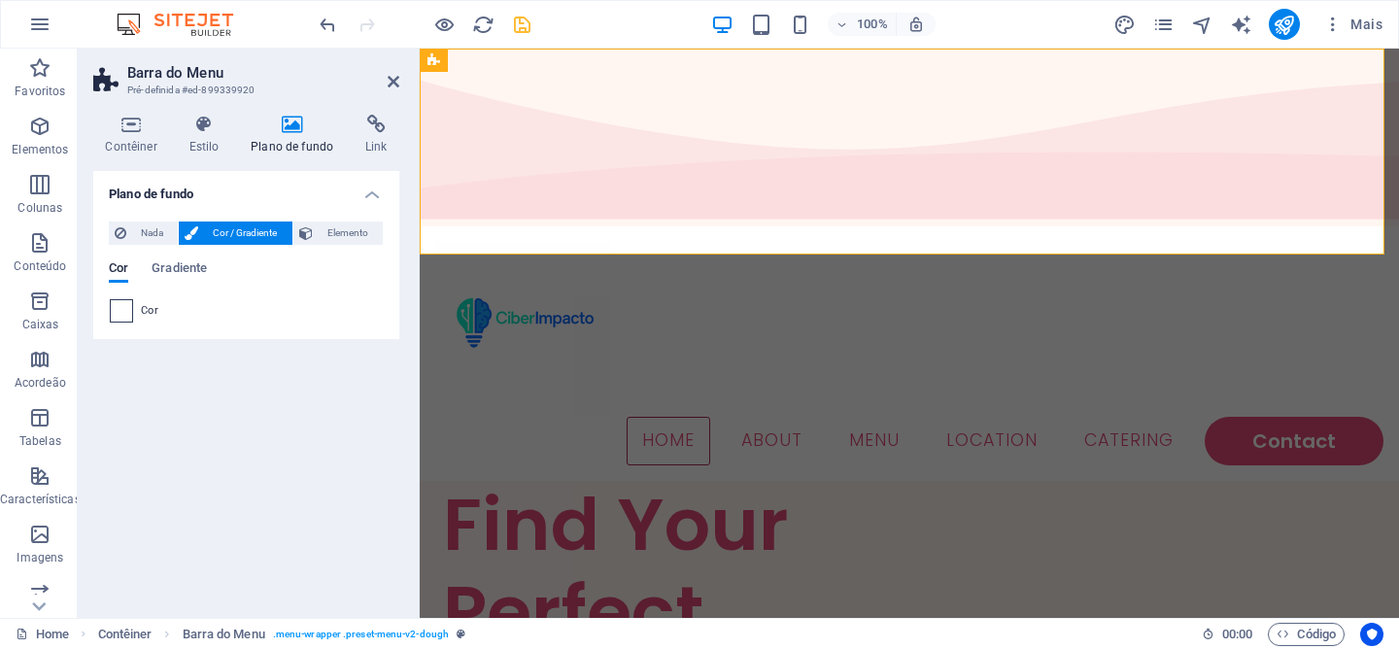
click at [131, 309] on span at bounding box center [121, 310] width 21 height 21
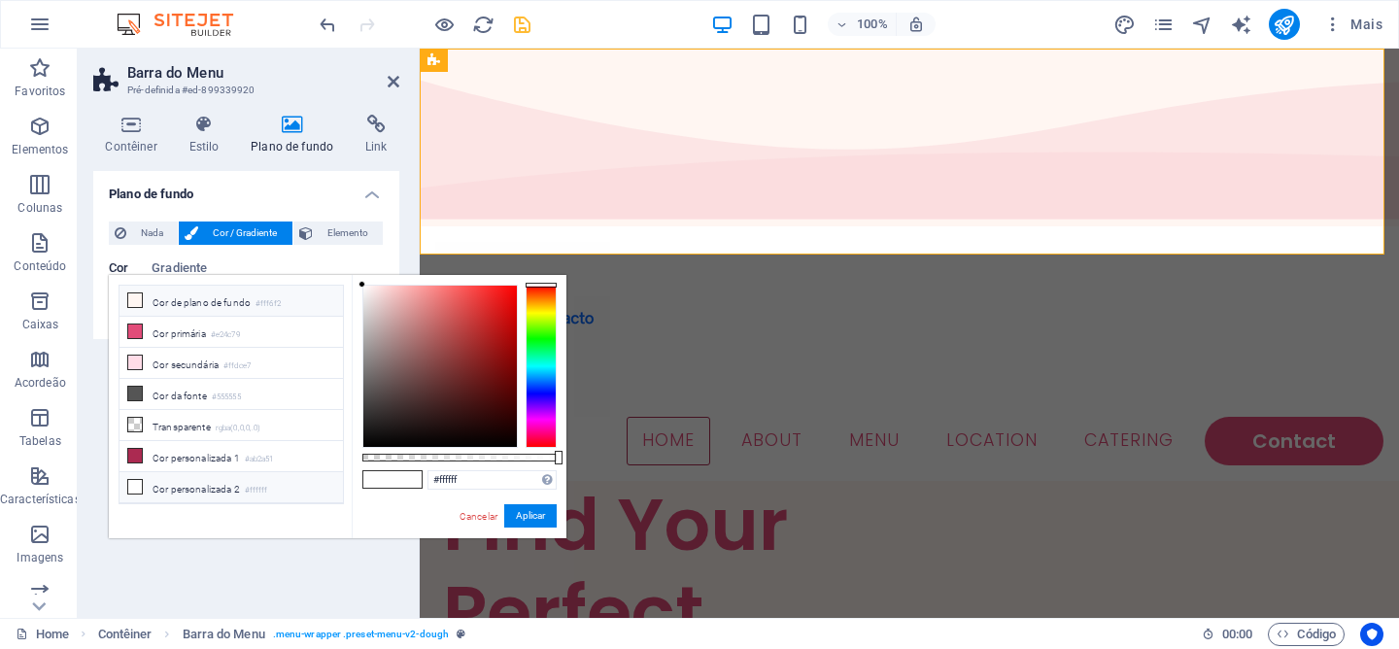
click at [192, 308] on li "Cor de plano de fundo #fff6f2" at bounding box center [231, 301] width 223 height 31
type input "#fff6f2"
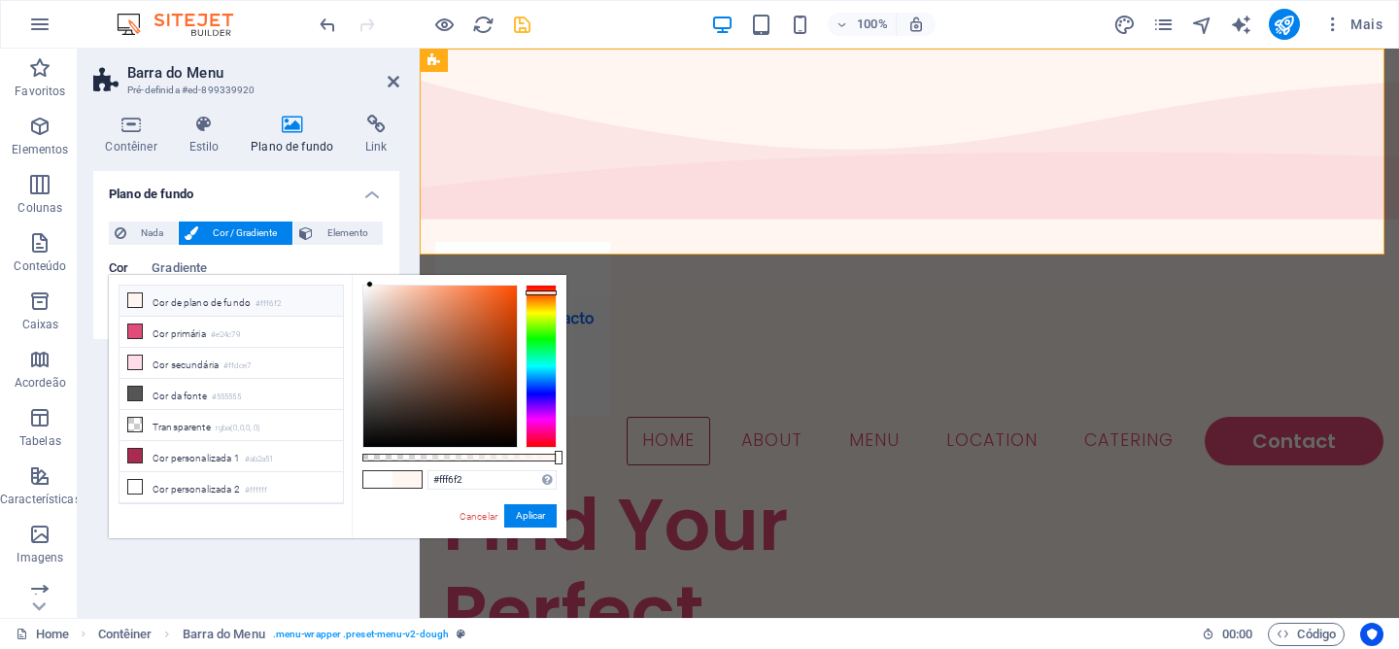
click at [192, 308] on li "Cor de plano de fundo #fff6f2" at bounding box center [231, 301] width 223 height 31
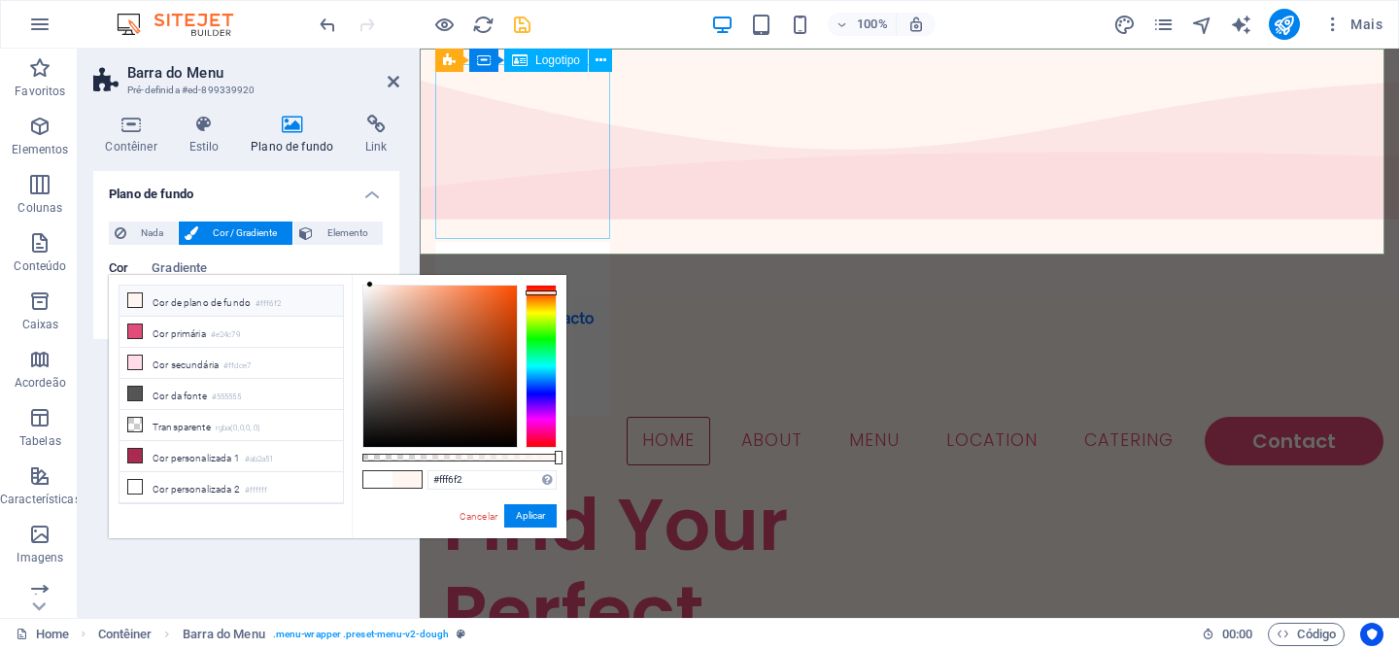
click at [524, 242] on div at bounding box center [909, 329] width 948 height 175
select select
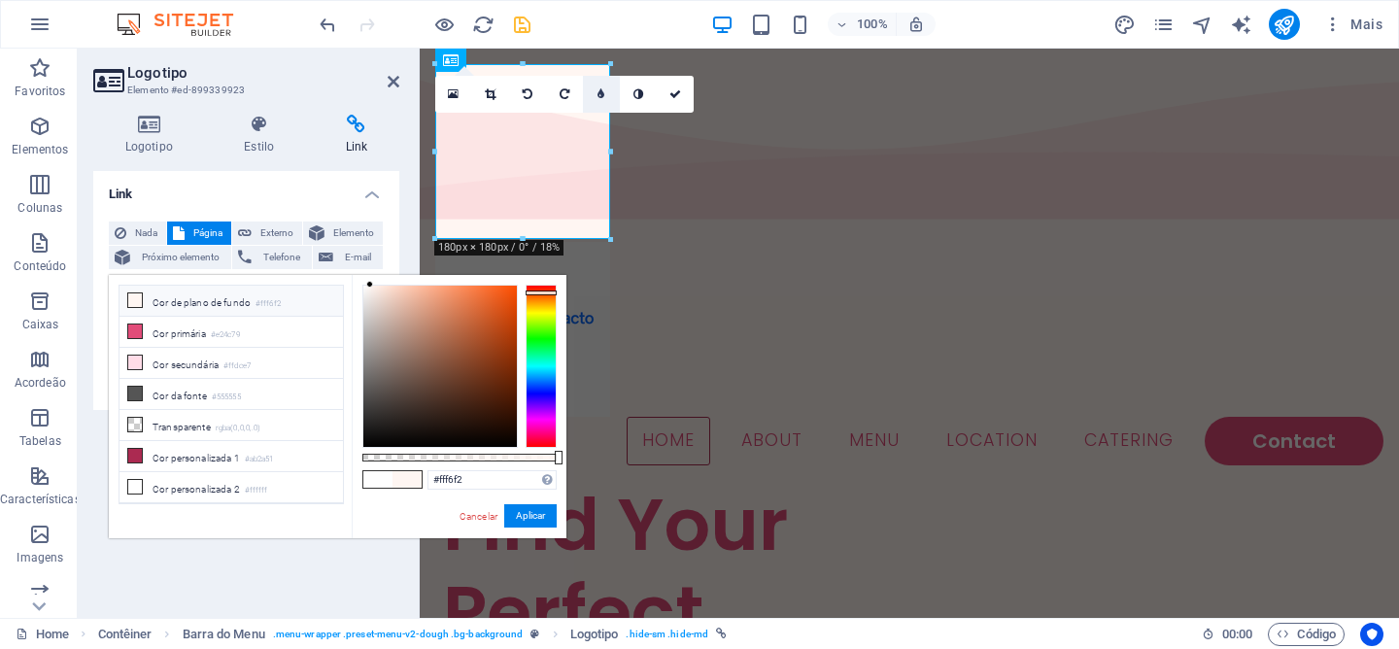
click at [595, 93] on link at bounding box center [601, 94] width 37 height 37
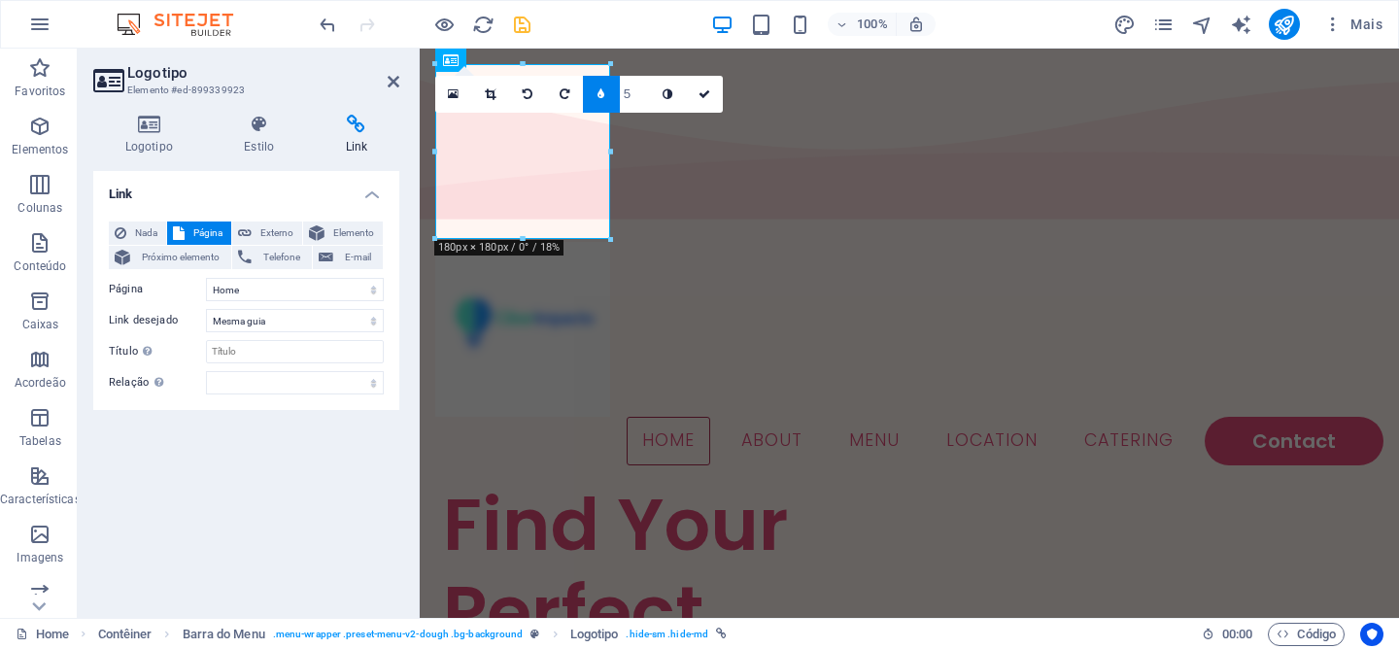
click at [628, 101] on input "5" at bounding box center [634, 94] width 29 height 36
click at [649, 105] on link at bounding box center [667, 94] width 37 height 37
type input "4"
type input "3"
type input "4"
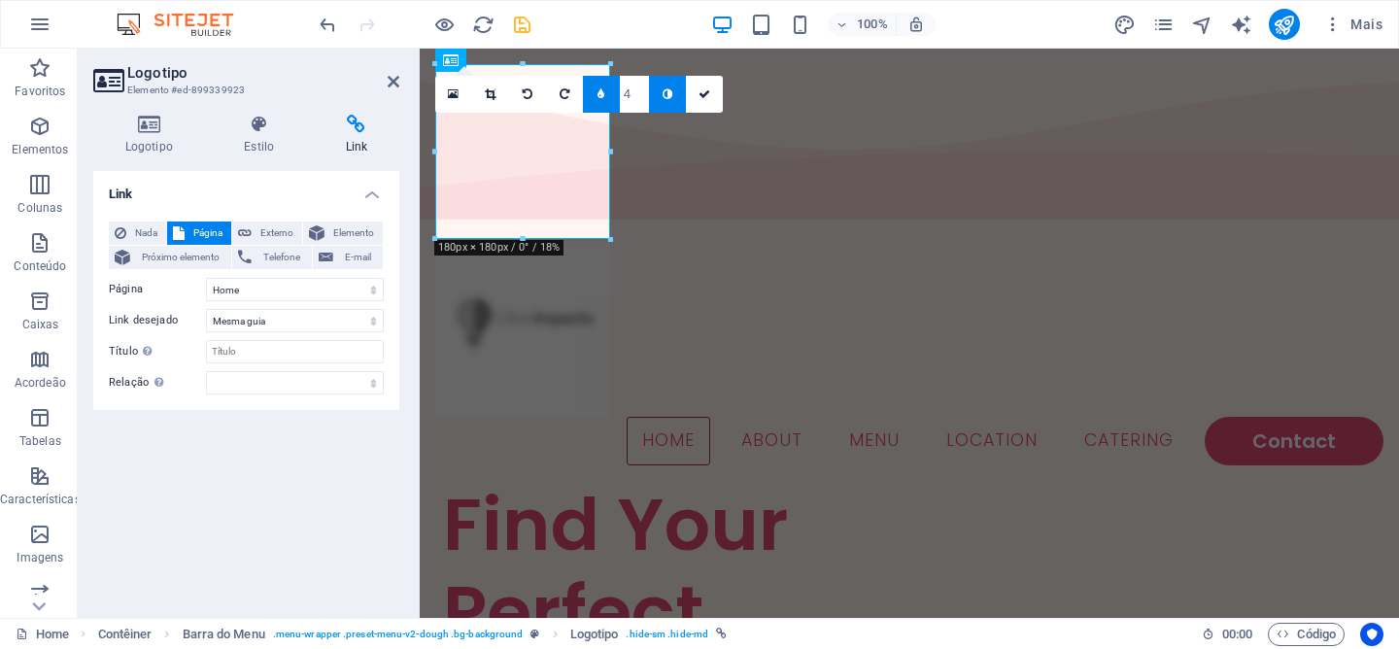
type input "5"
type input "6"
type input "9"
type input "10"
type input "11"
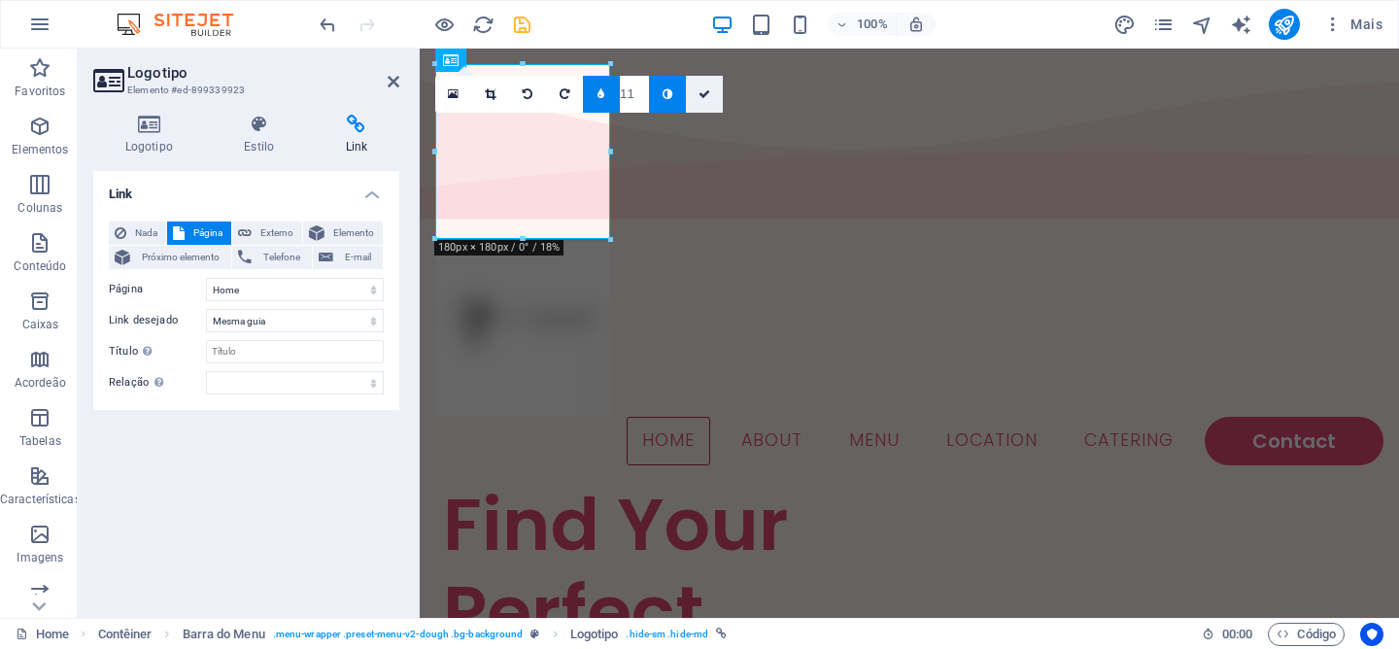
click at [712, 98] on link at bounding box center [704, 94] width 37 height 37
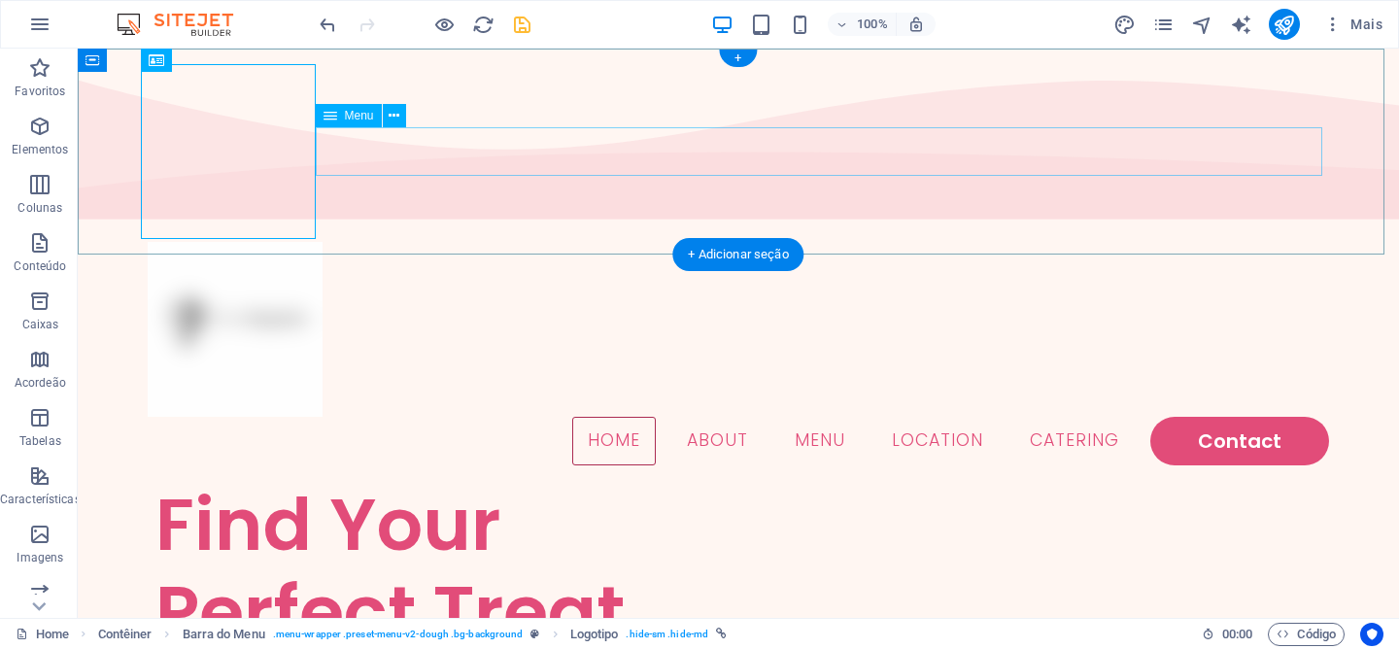
click at [488, 417] on nav "Home About Menu Location Catering Contact" at bounding box center [738, 441] width 1181 height 49
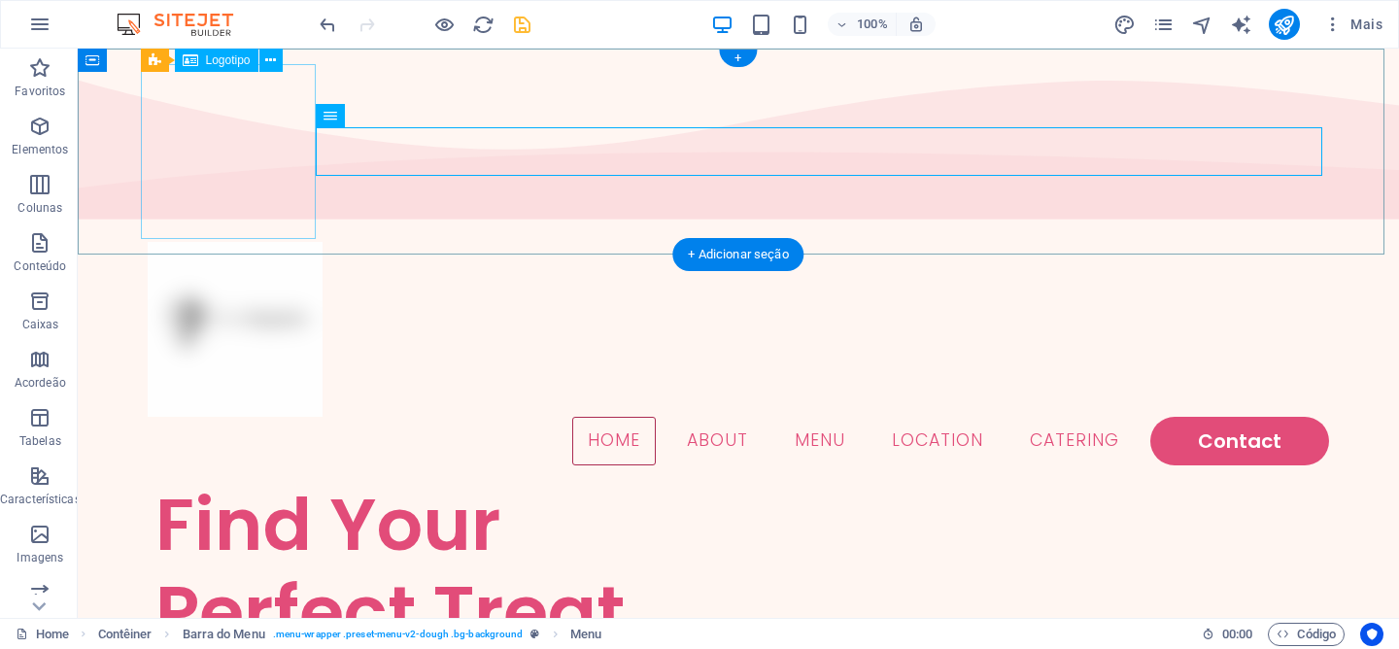
click at [235, 242] on div at bounding box center [738, 329] width 1181 height 175
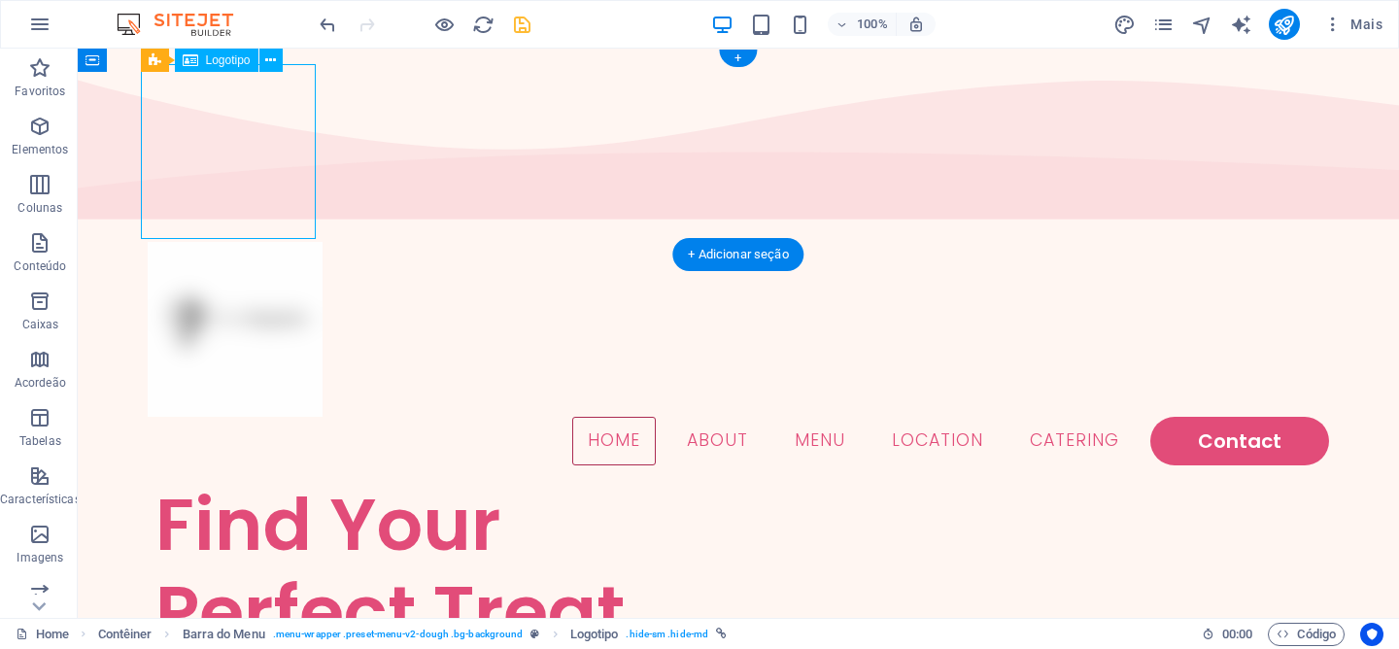
click at [235, 242] on div at bounding box center [738, 329] width 1181 height 175
select select
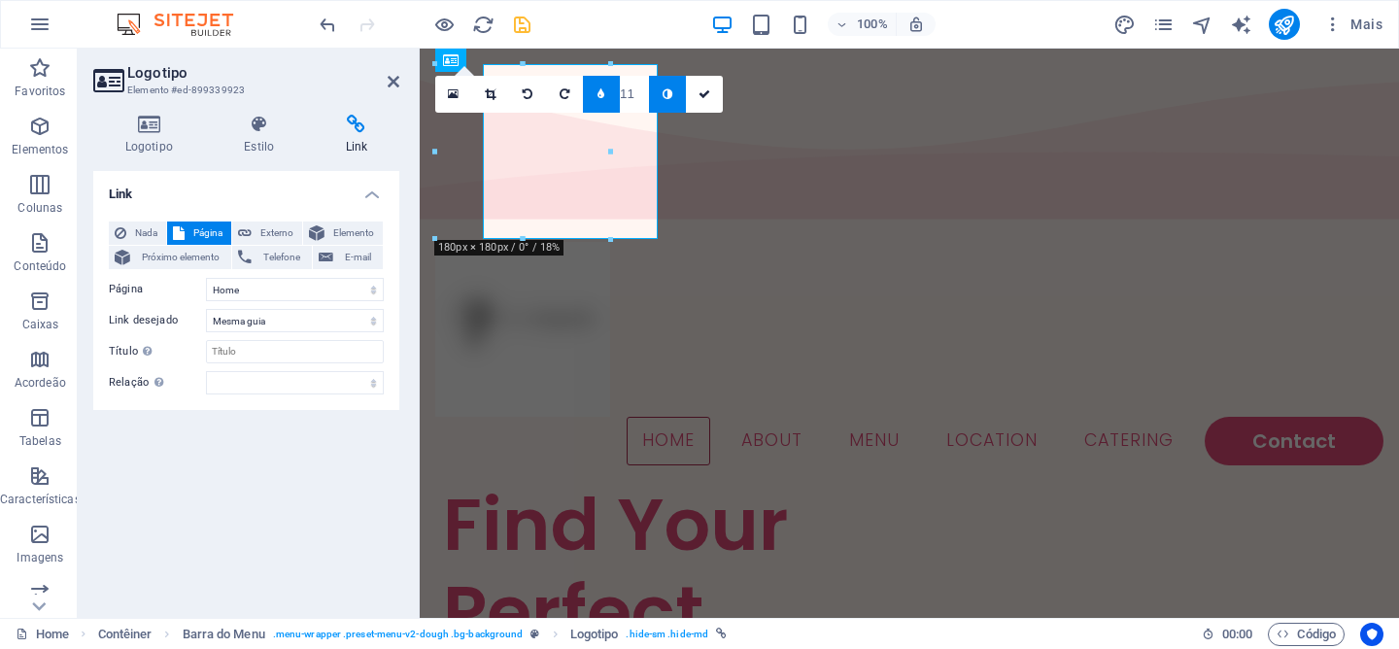
click at [235, 156] on div "Logotipo Estilo Link Logotipo Image Text Arraste os arquivos aqui, clique para …" at bounding box center [246, 359] width 306 height 488
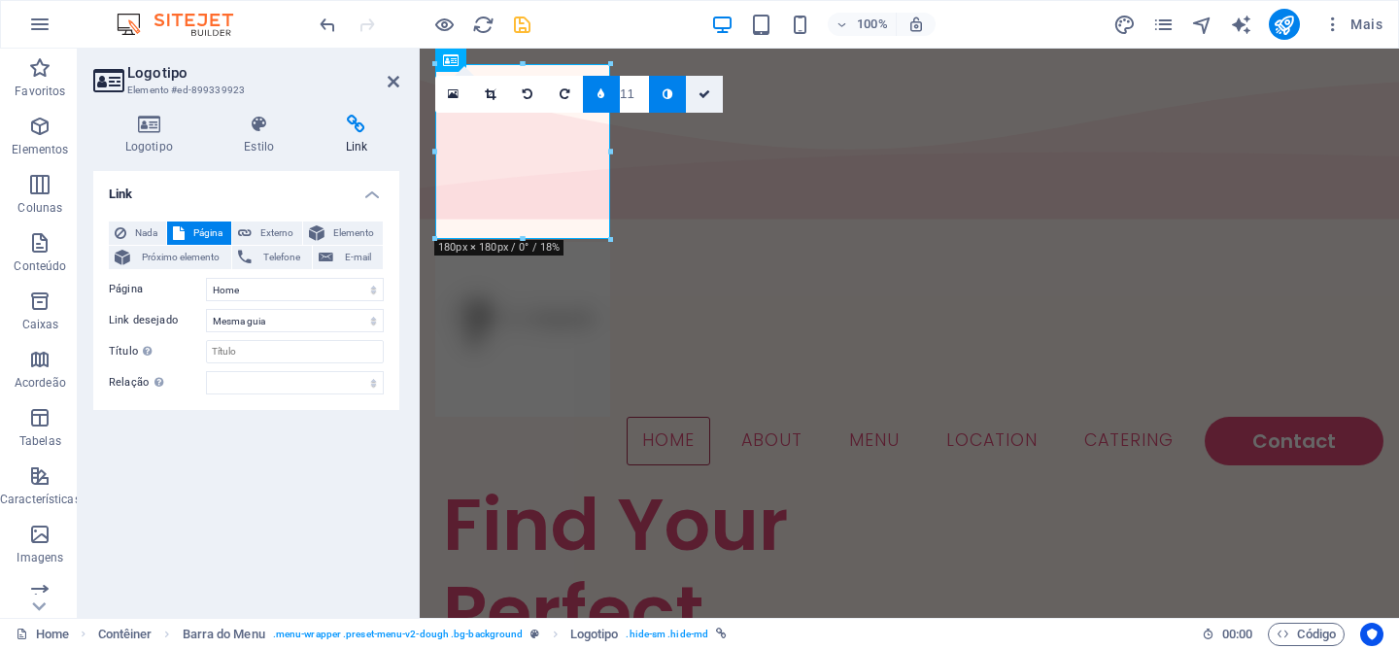
drag, startPoint x: 707, startPoint y: 88, endPoint x: 630, endPoint y: 40, distance: 91.7
click at [707, 88] on icon at bounding box center [705, 94] width 12 height 12
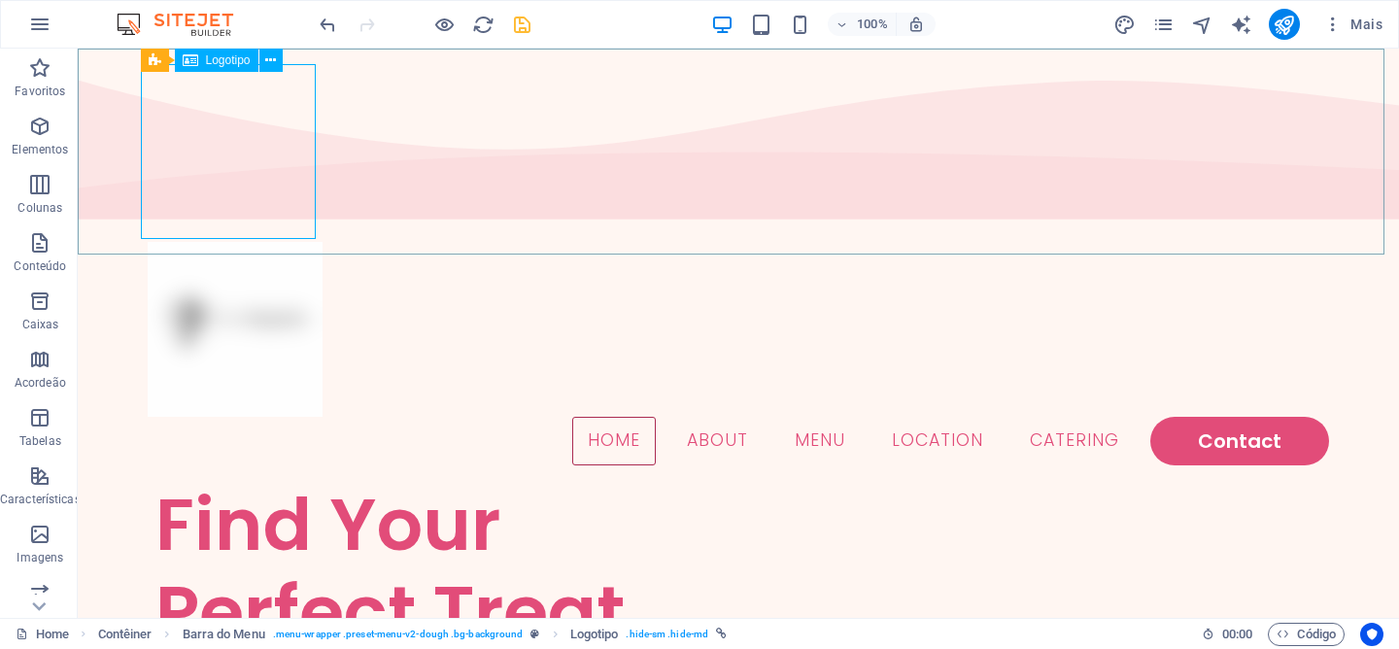
click at [243, 58] on span "Logotipo" at bounding box center [228, 60] width 45 height 12
click at [270, 60] on icon at bounding box center [270, 61] width 11 height 20
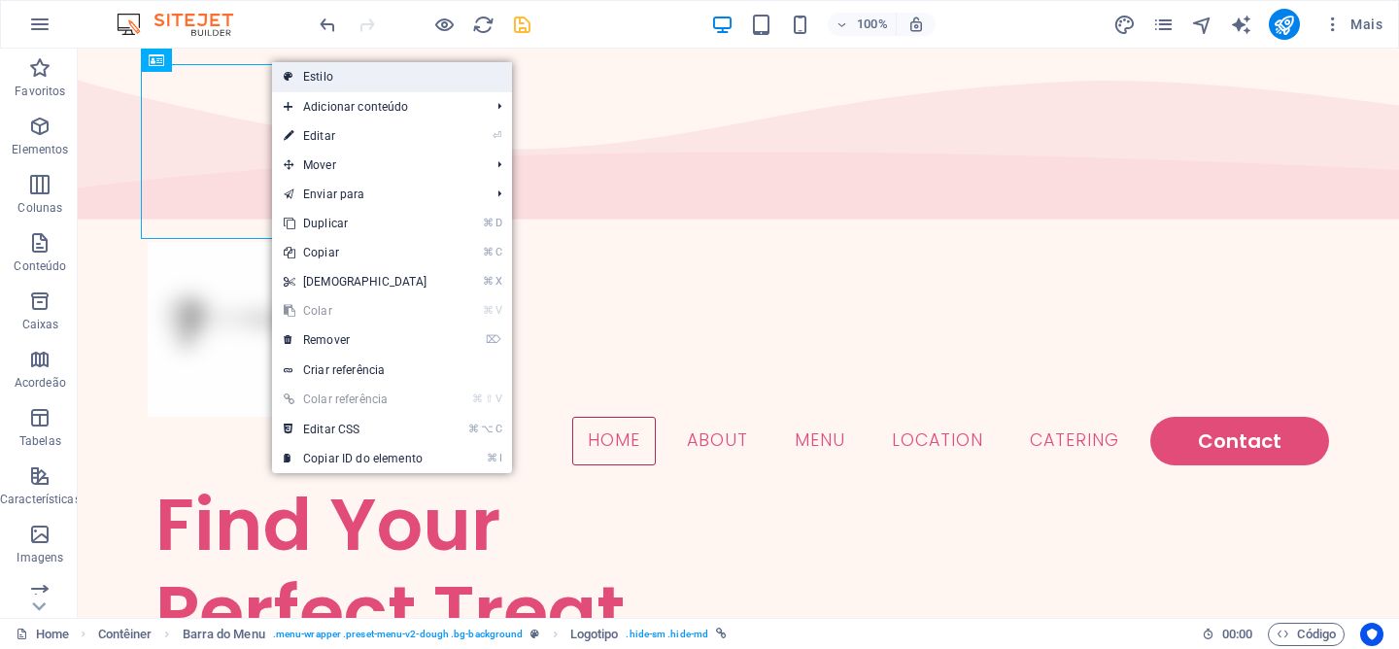
click at [322, 85] on link "Estilo" at bounding box center [392, 76] width 240 height 29
select select "rem"
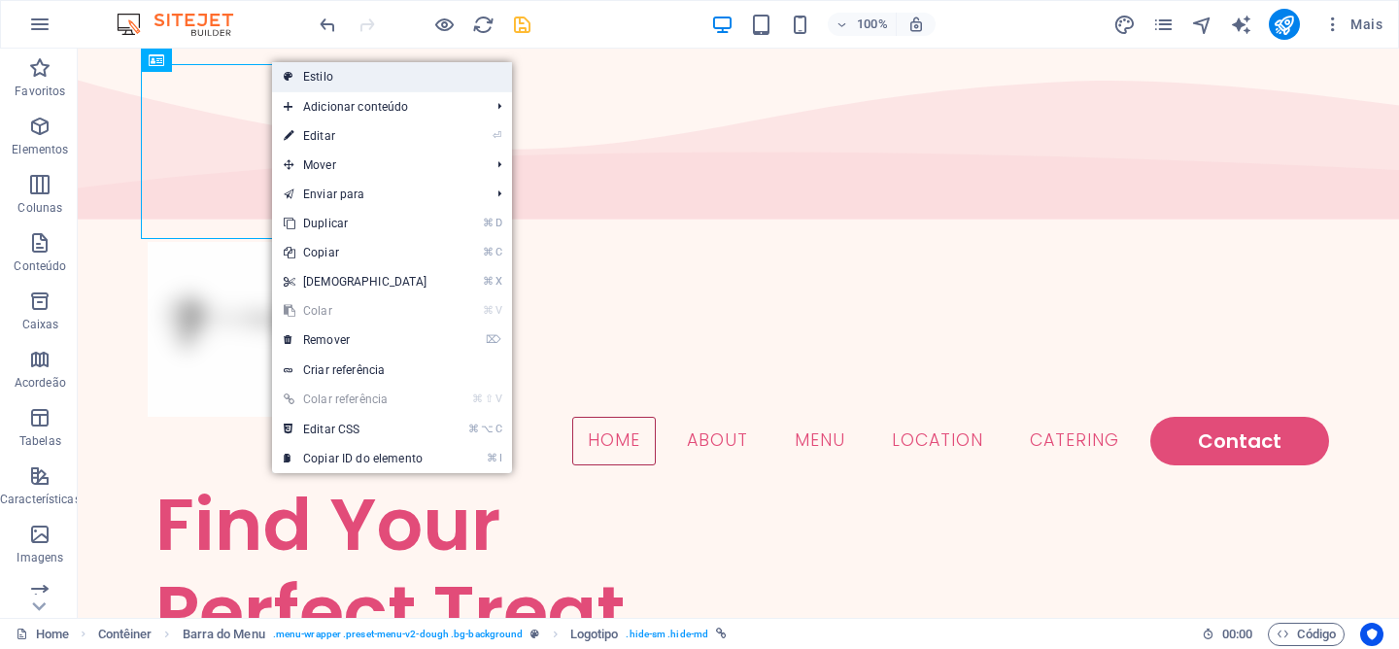
select select "rem"
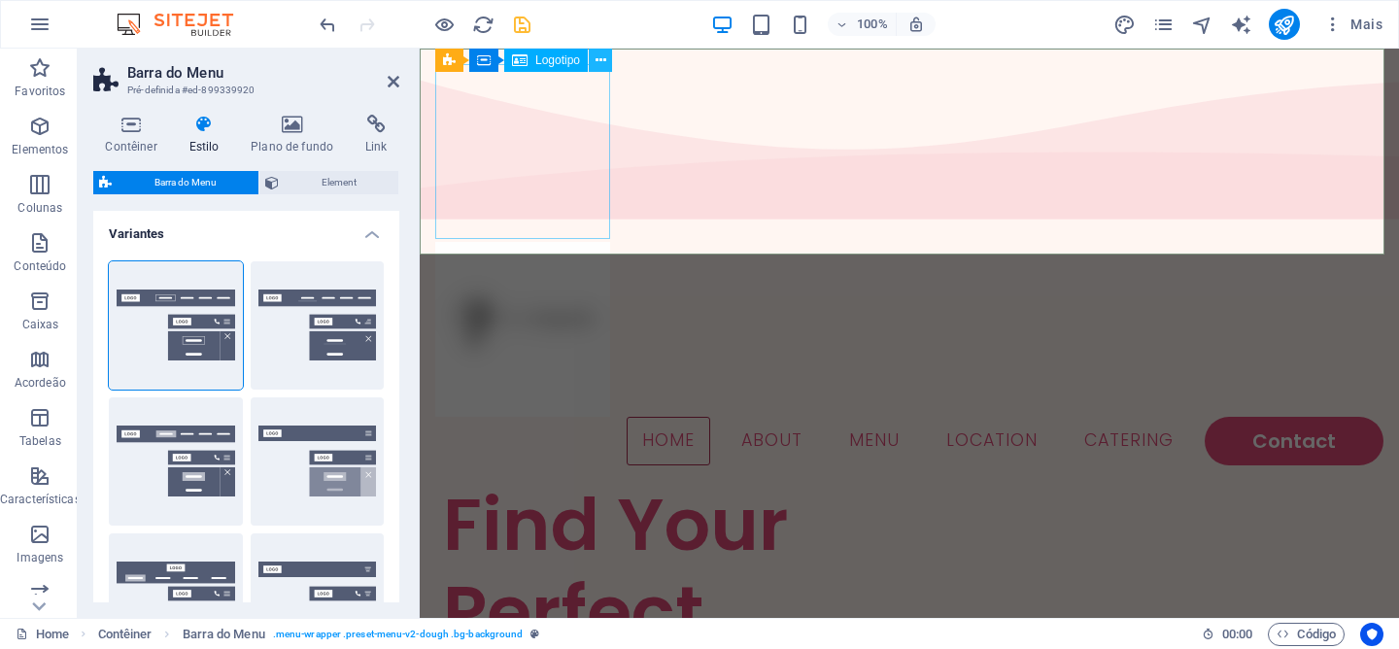
click at [596, 67] on icon at bounding box center [601, 61] width 11 height 20
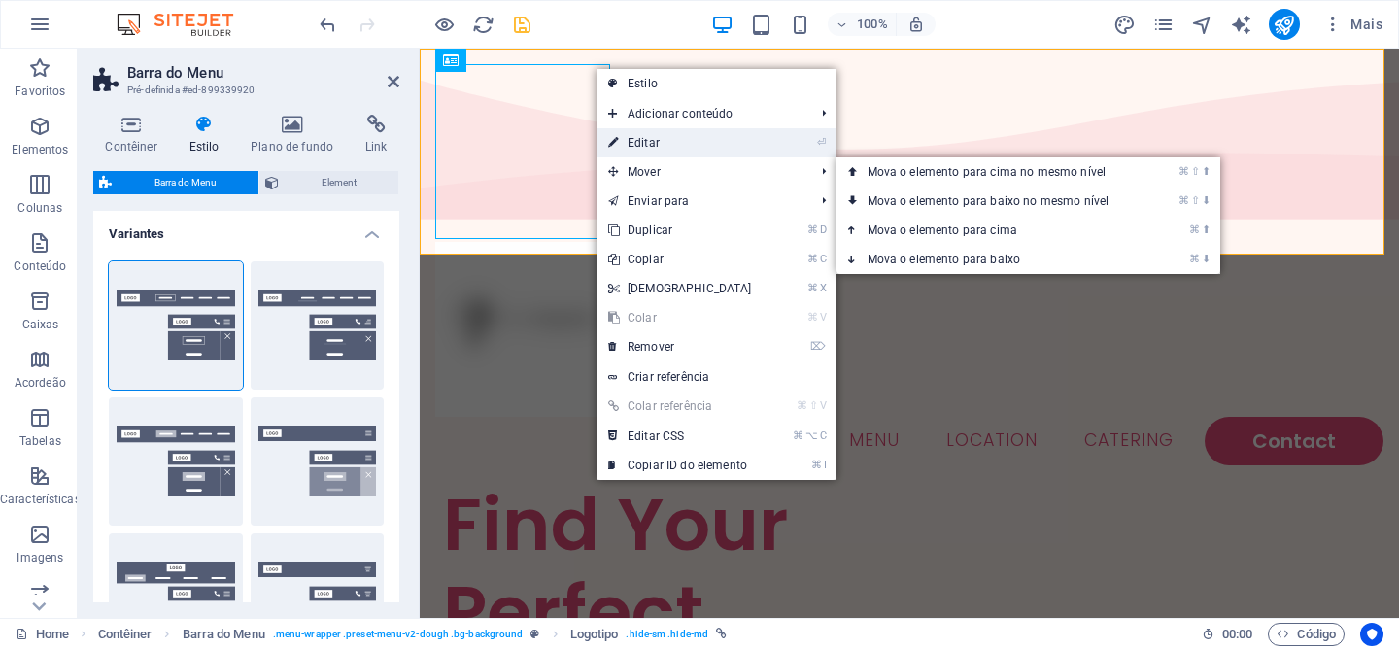
click at [662, 135] on link "⏎ Editar" at bounding box center [680, 142] width 167 height 29
select select "px"
select select
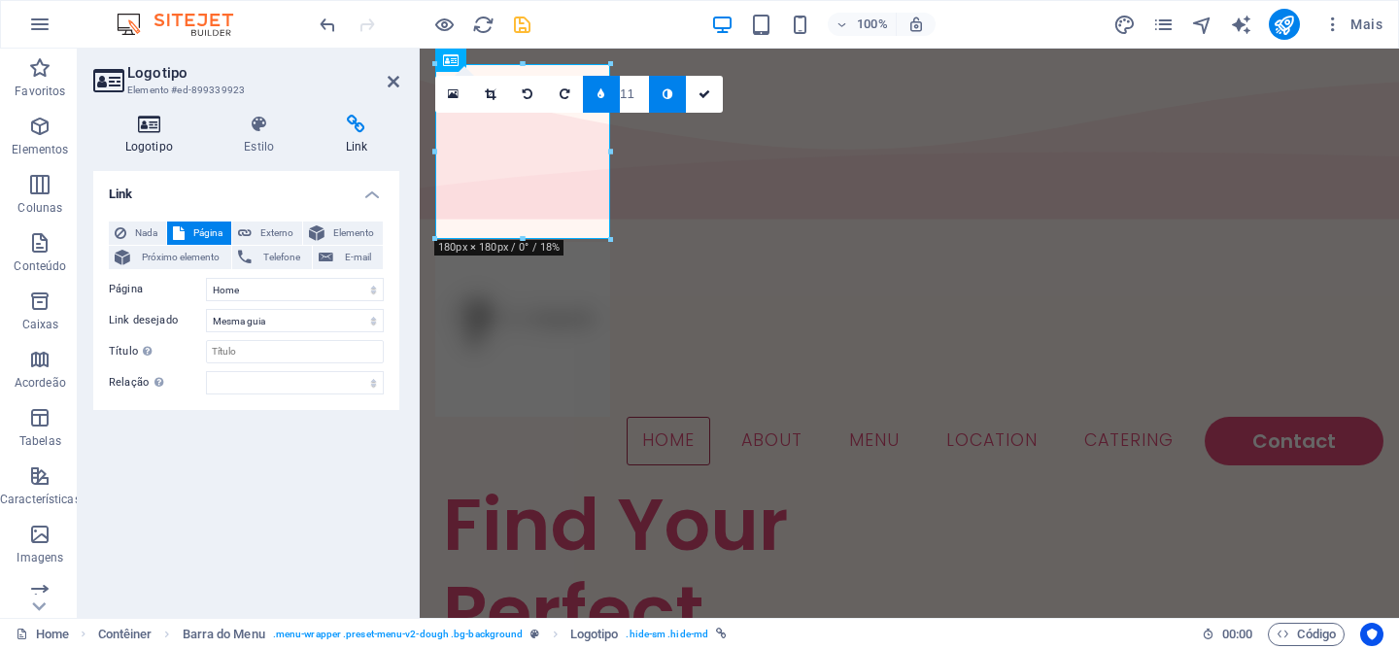
click at [167, 147] on h4 "Logotipo" at bounding box center [153, 135] width 120 height 41
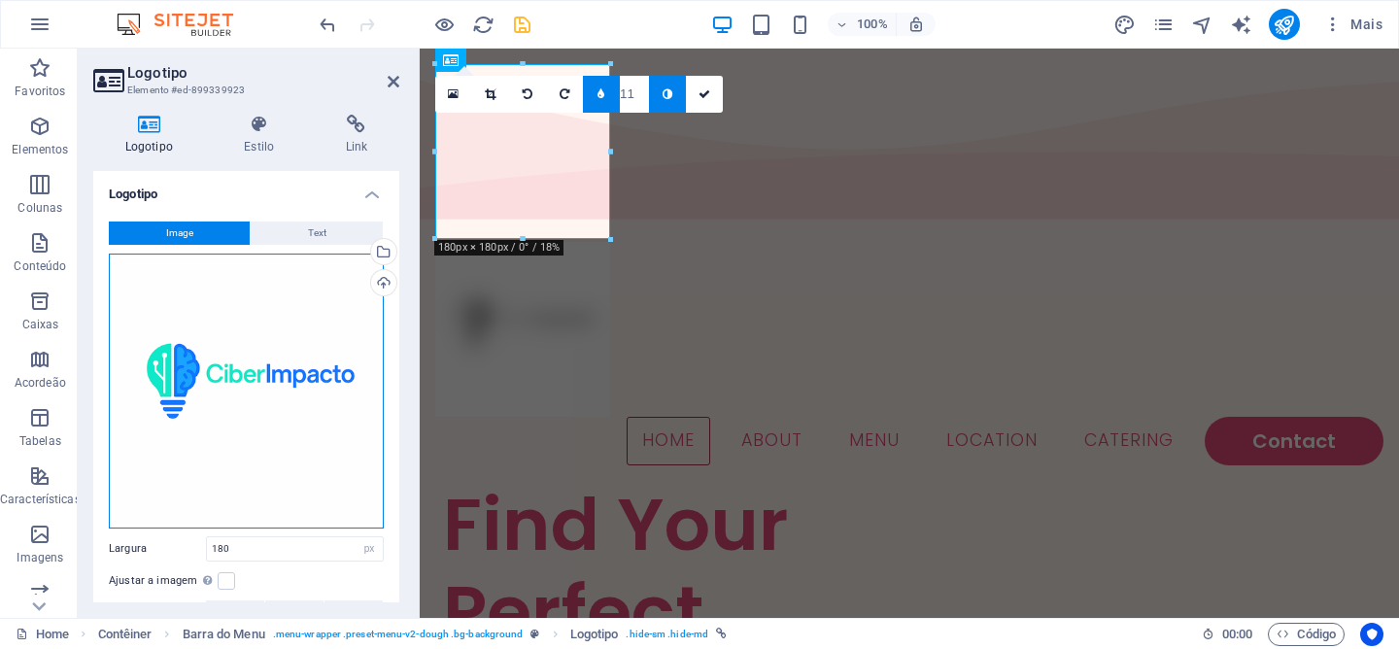
click at [318, 360] on div "Arraste os arquivos aqui, clique para escolher os arquivos ou selecione os arqu…" at bounding box center [246, 391] width 275 height 275
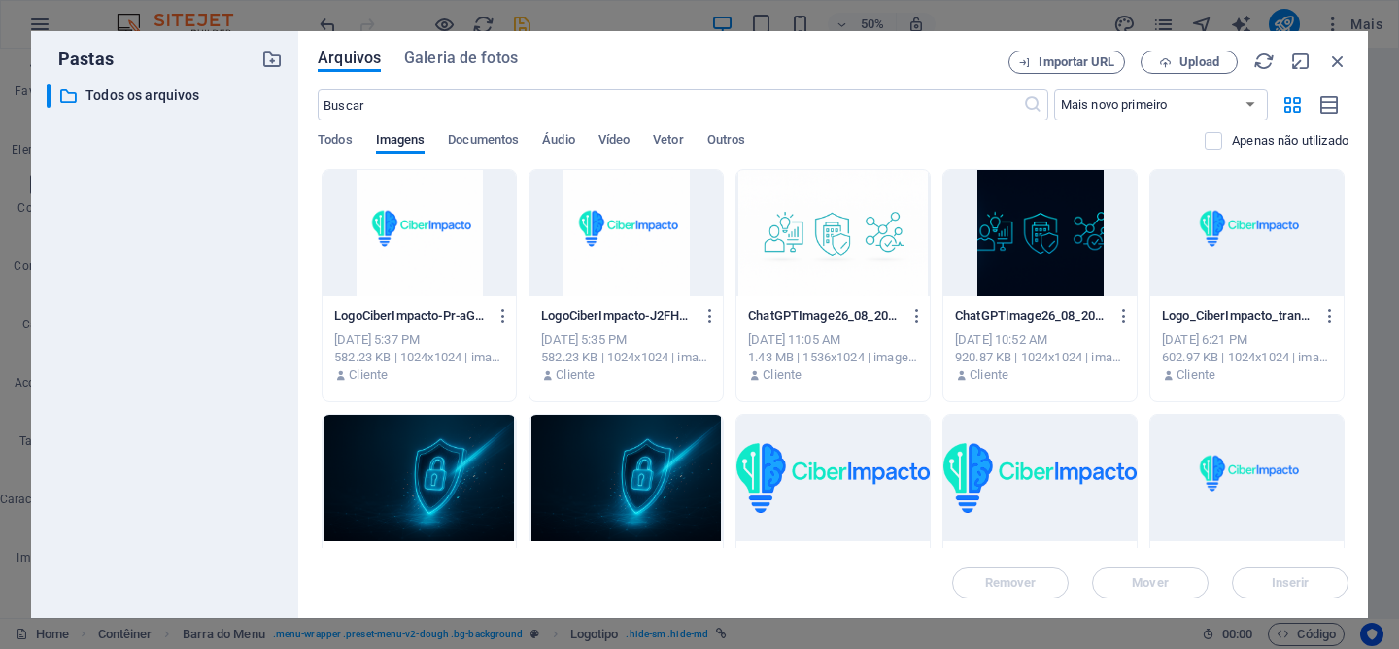
click at [439, 245] on div at bounding box center [419, 233] width 193 height 126
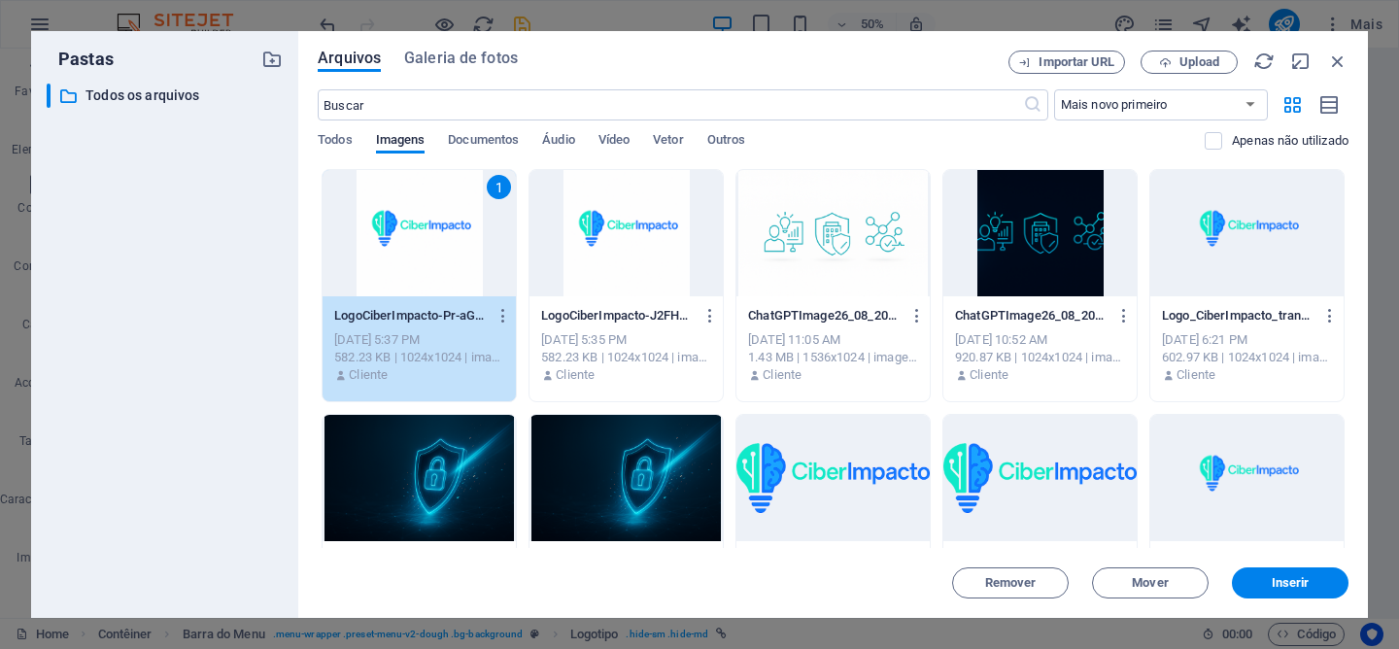
click at [870, 460] on div at bounding box center [832, 478] width 193 height 126
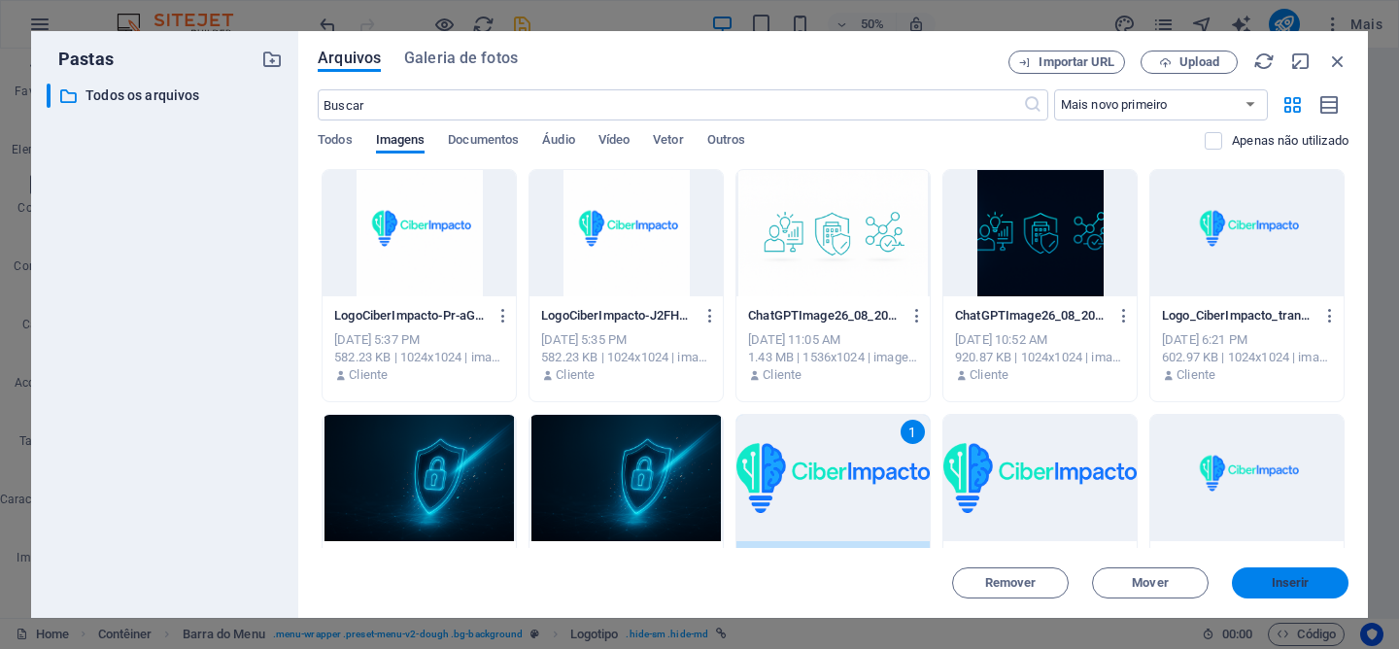
click at [1314, 586] on span "Inserir" at bounding box center [1290, 583] width 101 height 12
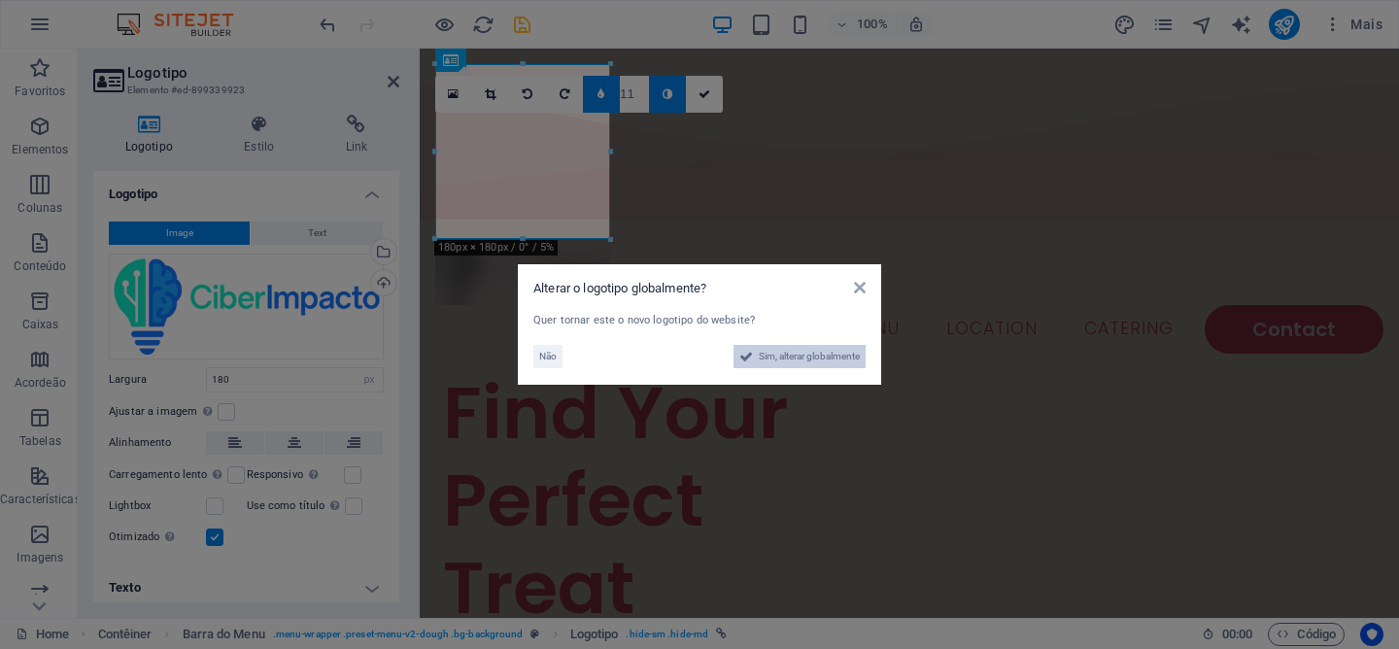
click at [819, 362] on span "Sim, alterar globalmente" at bounding box center [809, 356] width 101 height 23
select select "73"
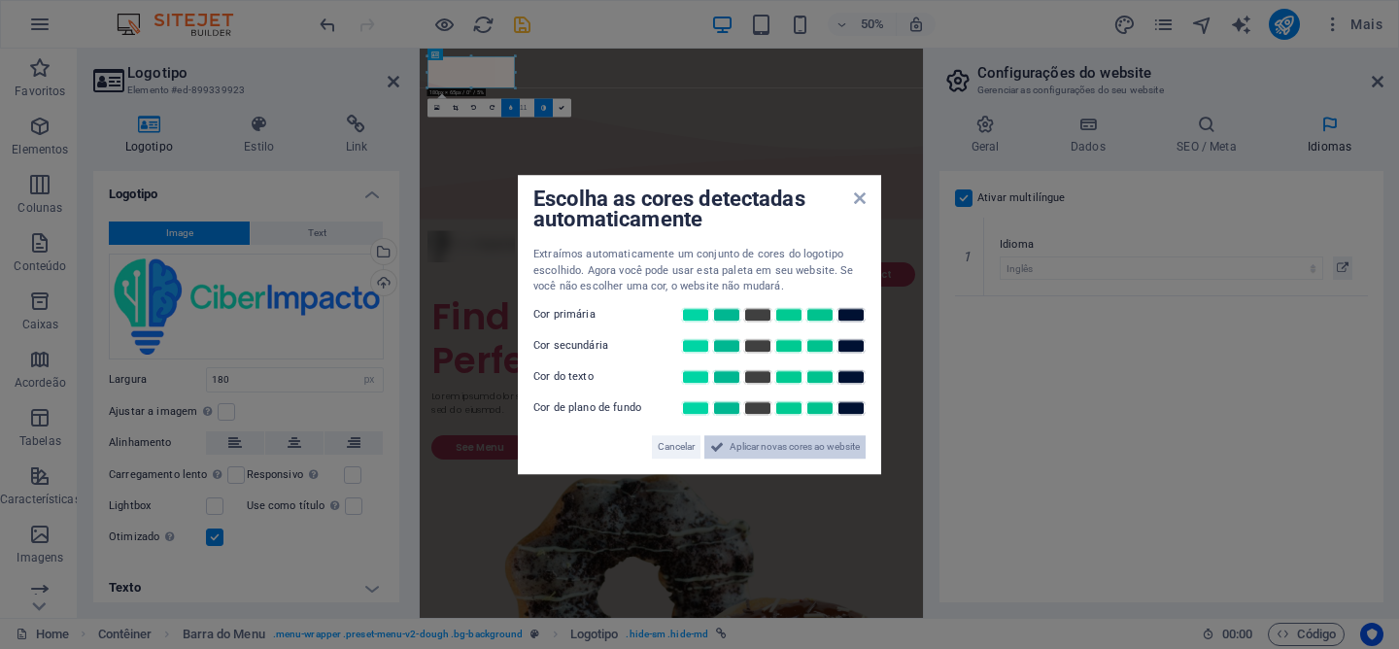
click at [816, 449] on span "Aplicar novas cores ao website" at bounding box center [795, 446] width 130 height 23
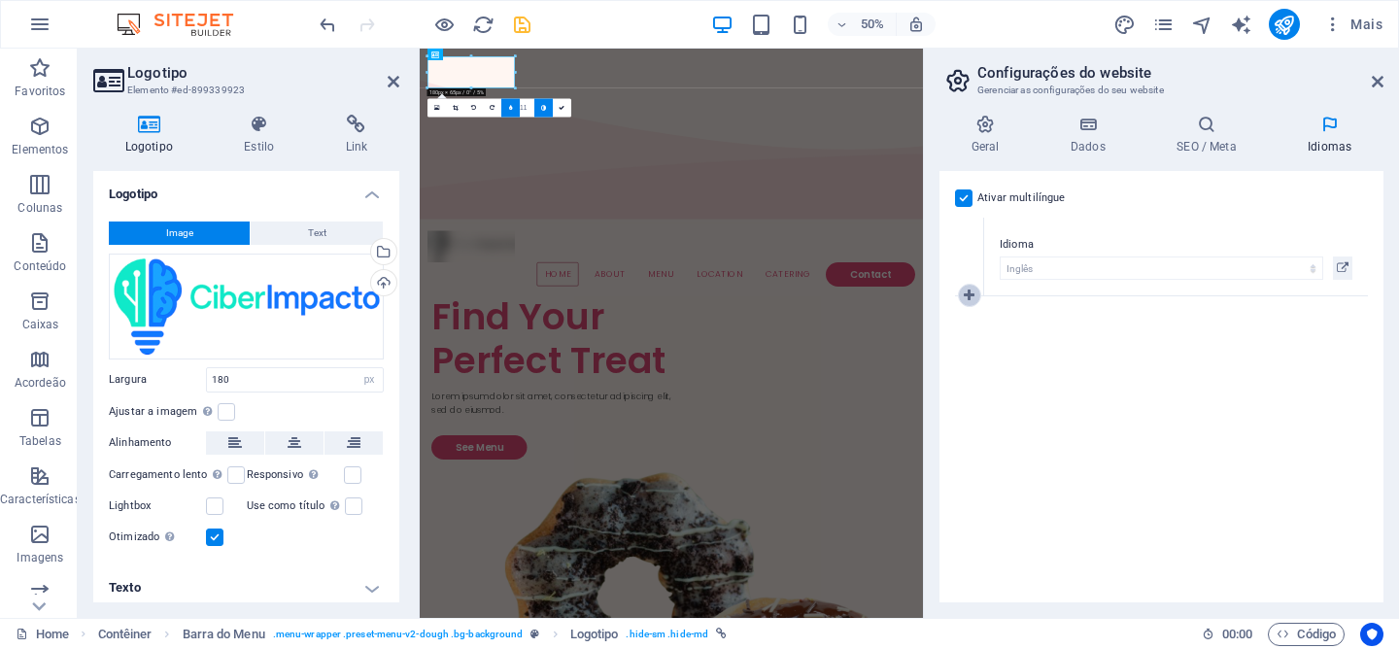
click at [976, 290] on link at bounding box center [969, 295] width 23 height 23
click at [1039, 346] on select "Abkhazian Afar Afrikaans Akan Albanian Alemão Amharic Árabe Aragonese Armenian …" at bounding box center [1162, 346] width 324 height 23
select select "130"
click at [1000, 335] on select "Abkhazian Afar Afrikaans Akan Albanian Alemão Amharic Árabe Aragonese Armenian …" at bounding box center [1162, 346] width 324 height 23
click at [1202, 164] on div "Geral Dados SEO / Meta Idiomas Nome do Website [DOMAIN_NAME] Logotipo Arraste o…" at bounding box center [1162, 359] width 444 height 488
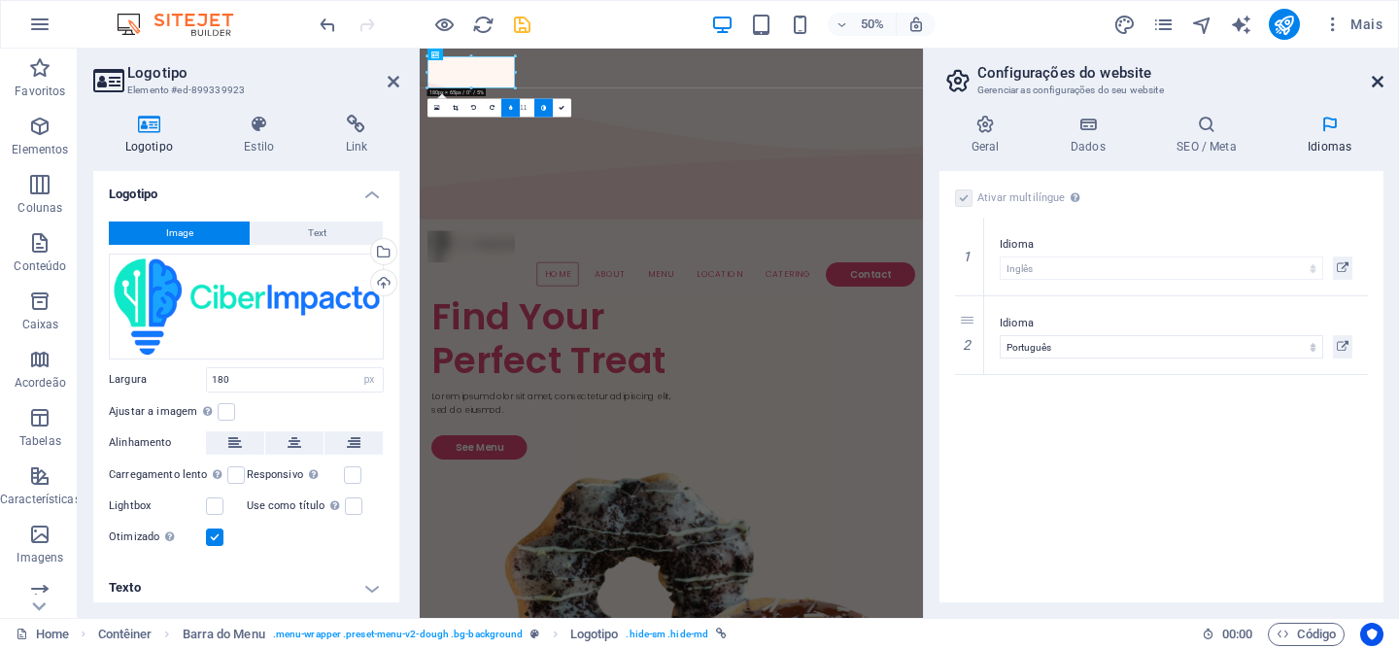
click at [1379, 79] on icon at bounding box center [1378, 82] width 12 height 16
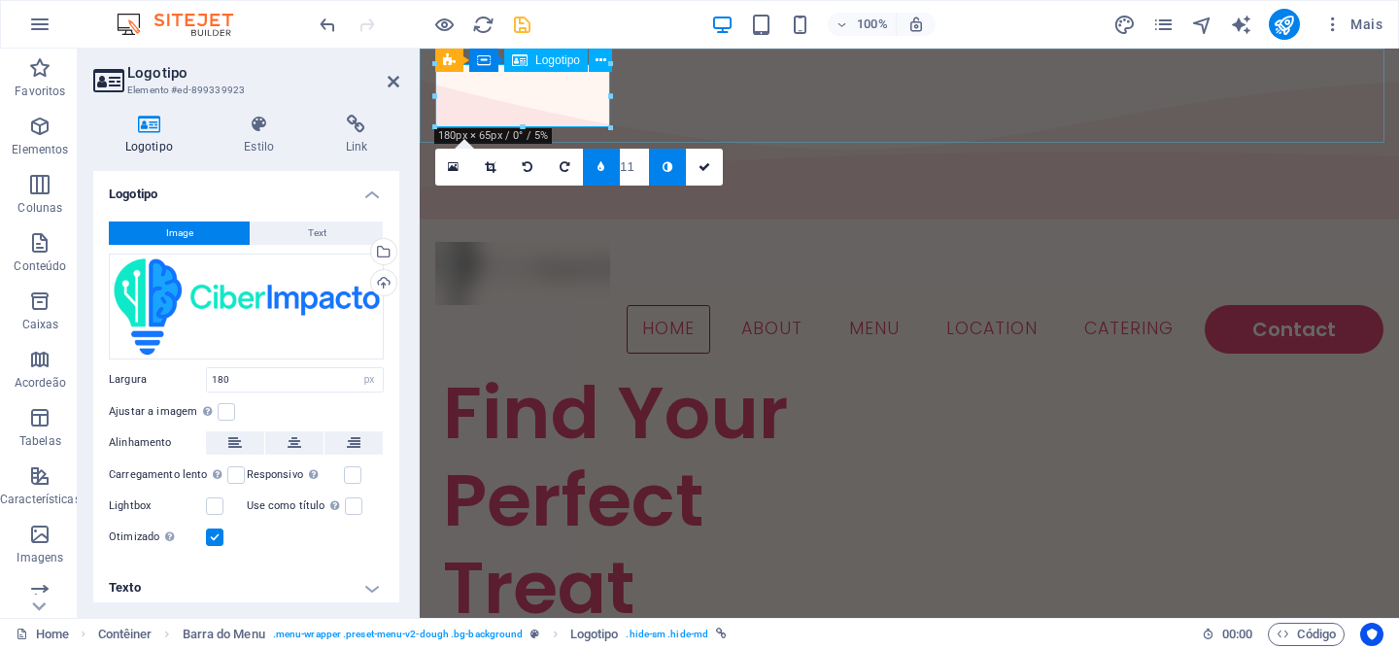
click at [537, 242] on div at bounding box center [909, 273] width 948 height 63
click at [595, 65] on div at bounding box center [522, 63] width 175 height 7
click at [584, 242] on div at bounding box center [909, 273] width 948 height 63
click at [595, 160] on link at bounding box center [601, 167] width 37 height 37
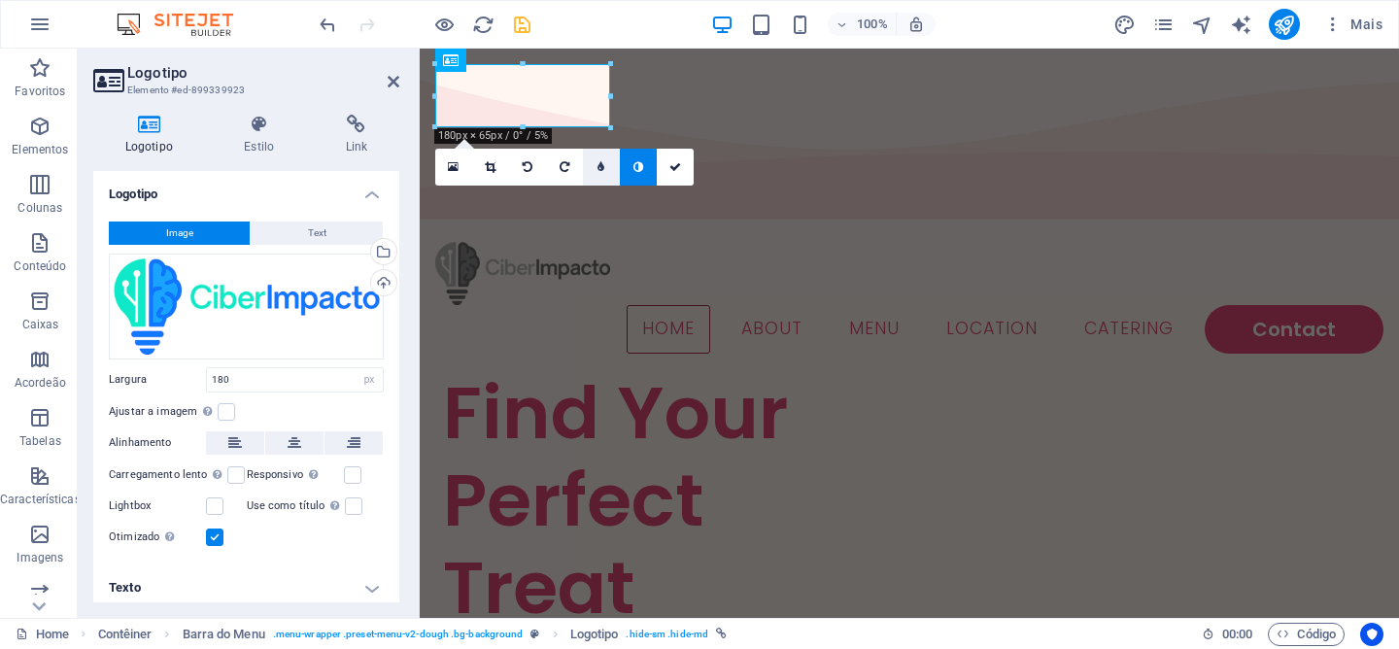
click at [611, 168] on link at bounding box center [601, 167] width 37 height 37
click at [645, 173] on link at bounding box center [638, 167] width 37 height 37
click at [678, 173] on link at bounding box center [675, 167] width 37 height 37
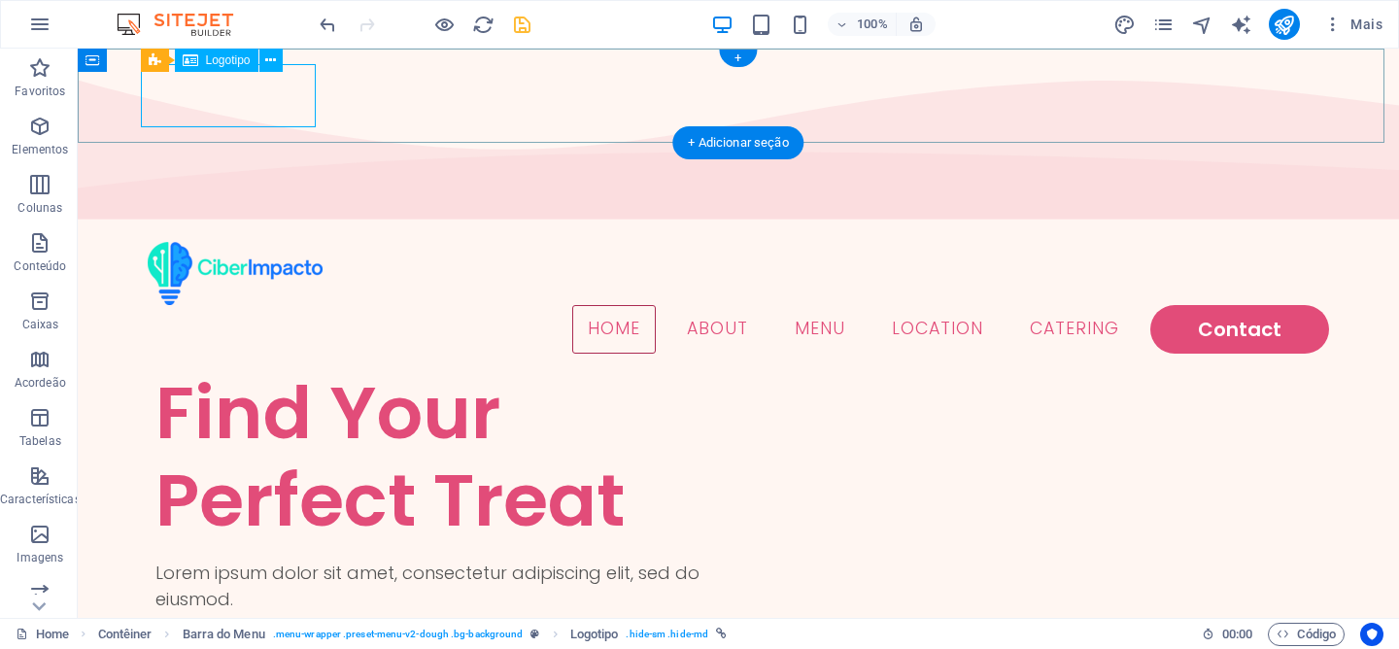
click at [293, 242] on div at bounding box center [738, 273] width 1181 height 63
select select "px"
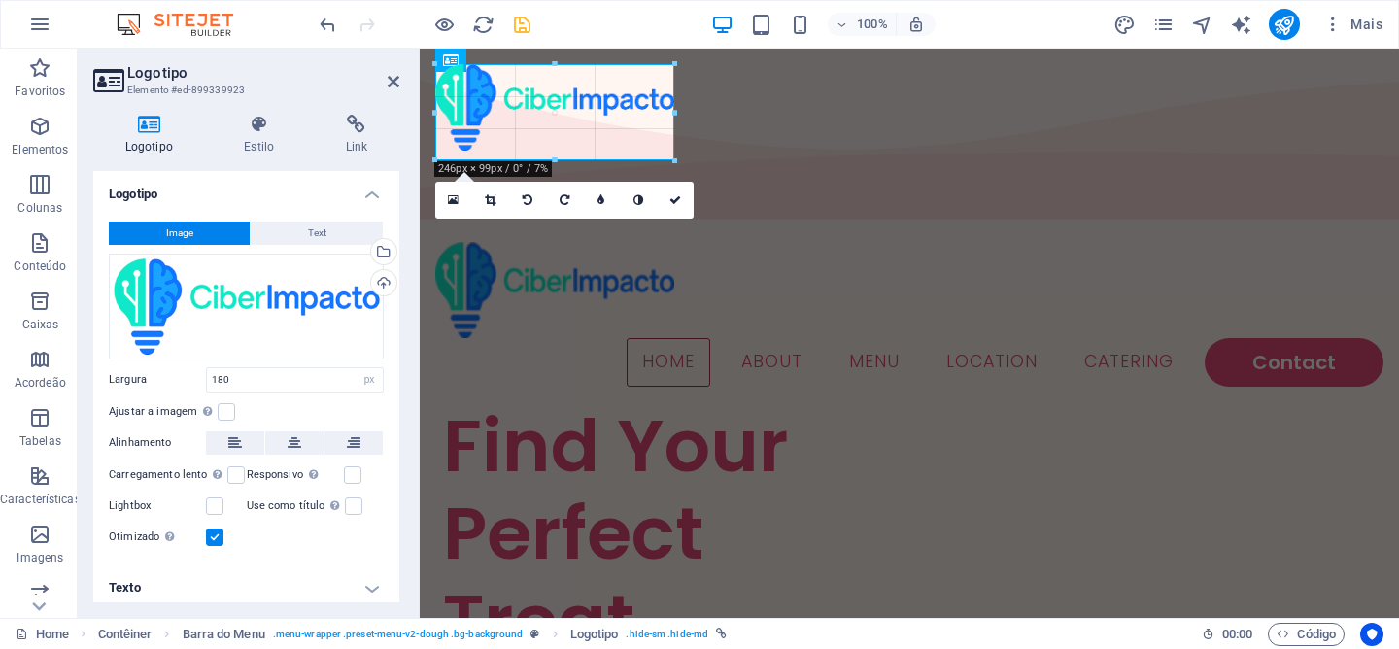
drag, startPoint x: 607, startPoint y: 126, endPoint x: 634, endPoint y: 159, distance: 42.8
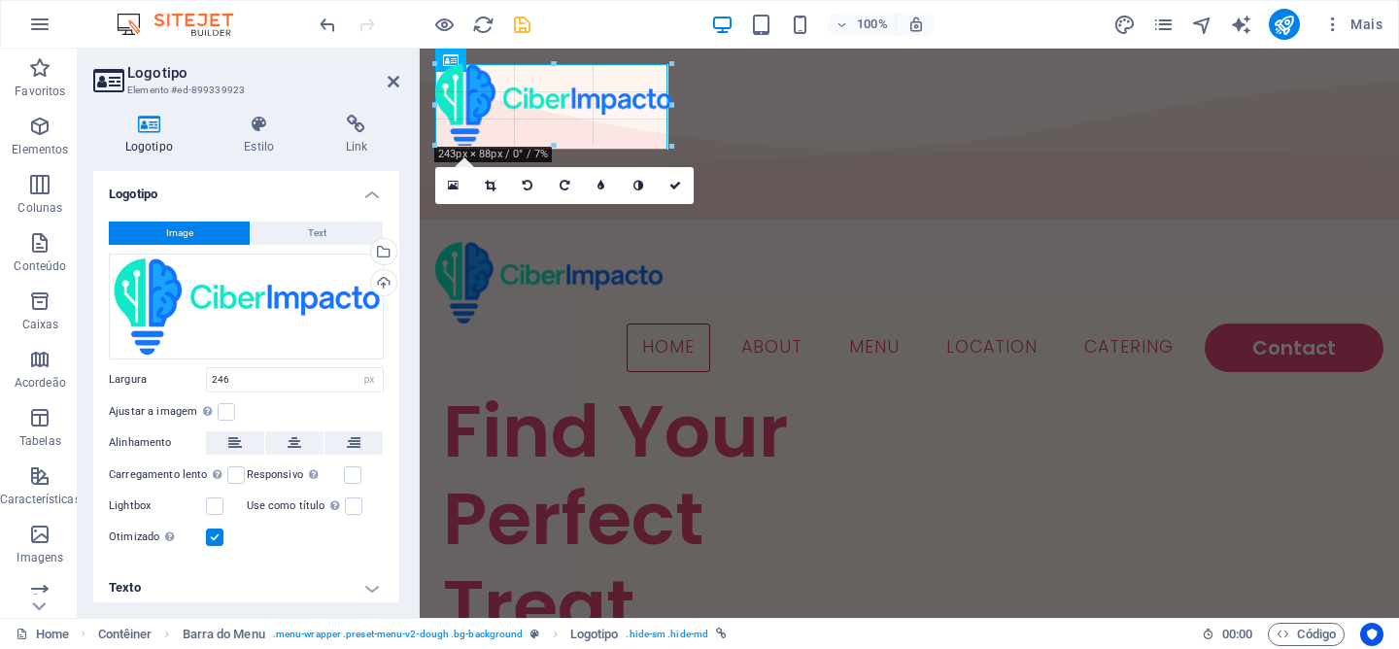
drag, startPoint x: 672, startPoint y: 149, endPoint x: 661, endPoint y: 137, distance: 16.5
type input "234"
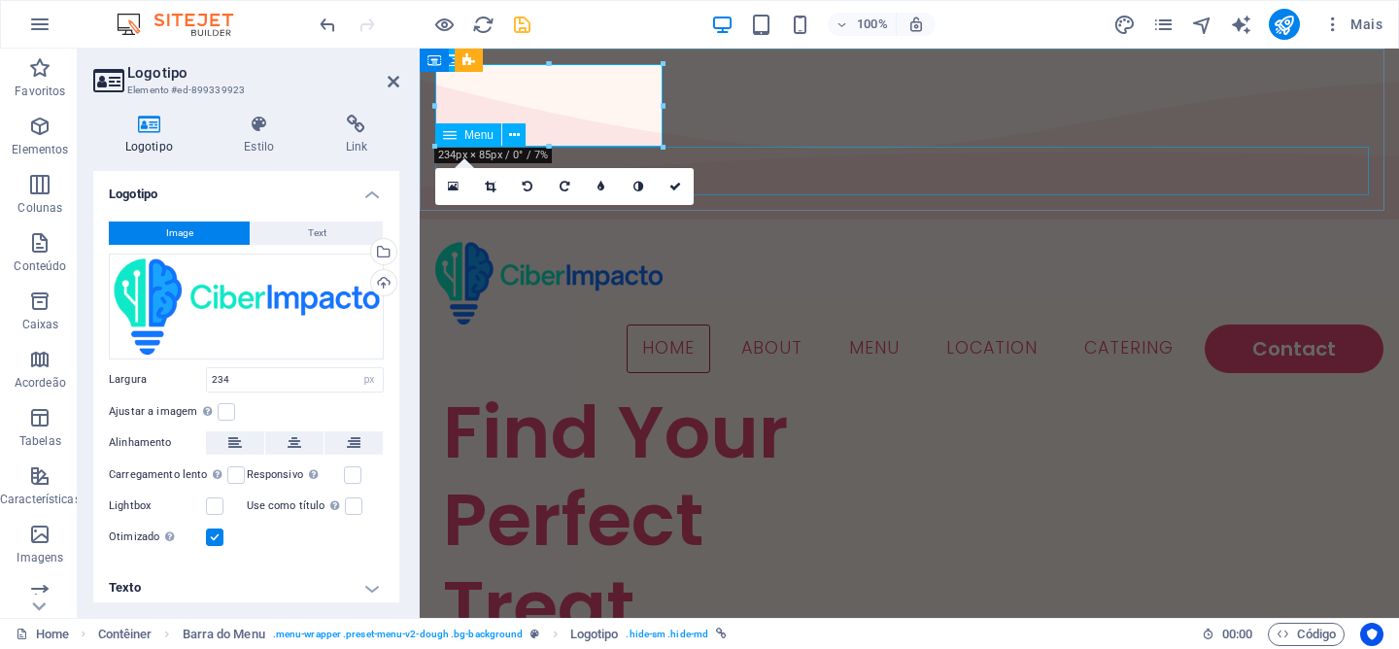
click at [701, 325] on nav "Home About Menu Location Catering Contact" at bounding box center [909, 349] width 948 height 49
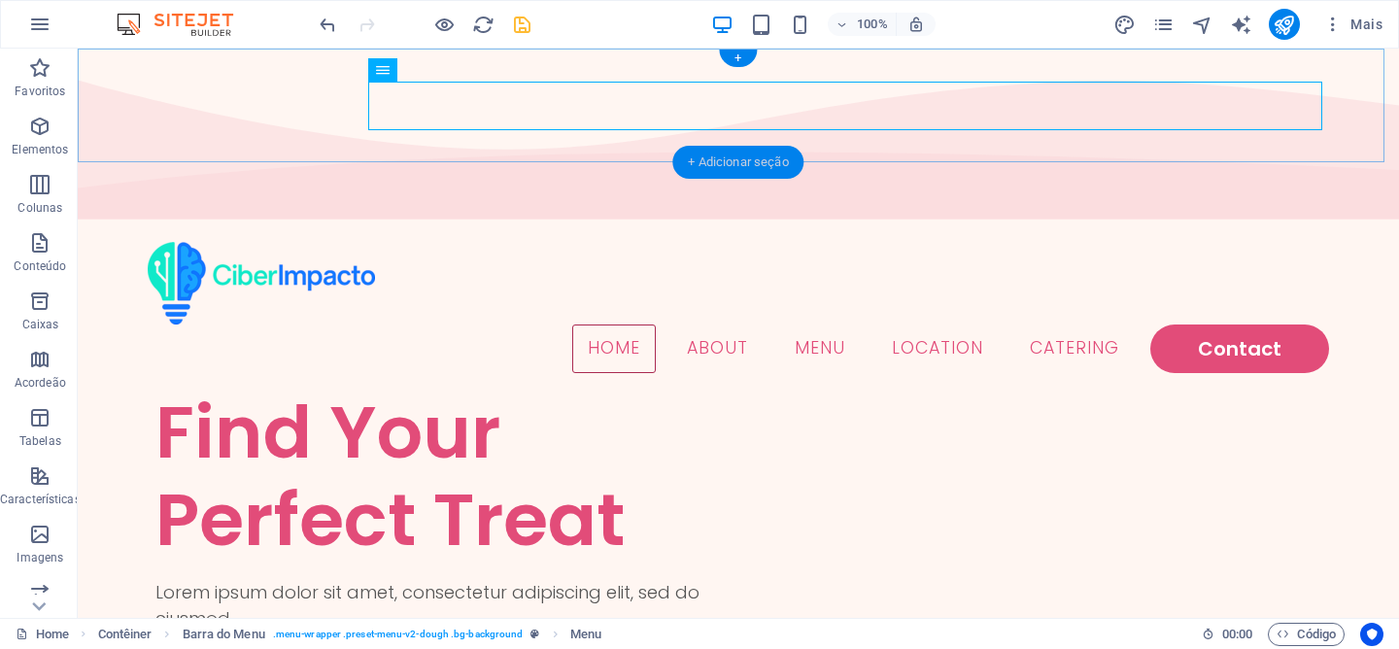
click at [694, 160] on div "+ Adicionar seção" at bounding box center [737, 162] width 131 height 33
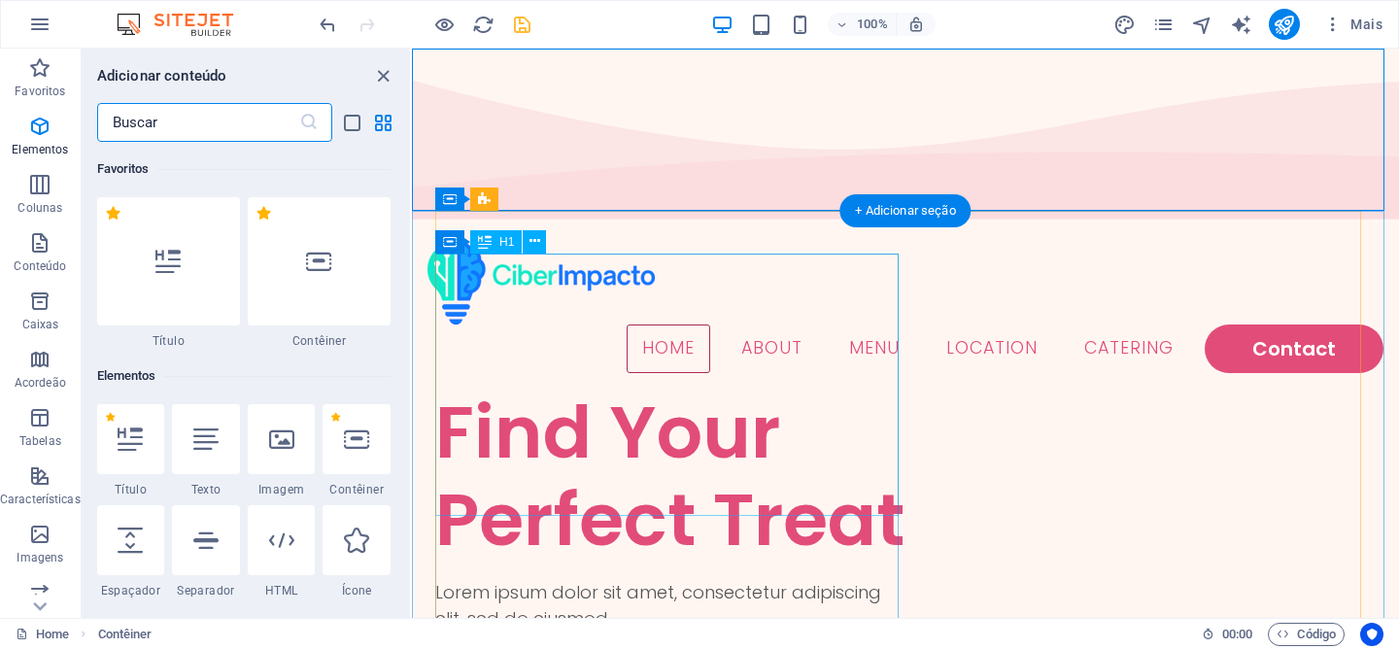
scroll to position [3400, 0]
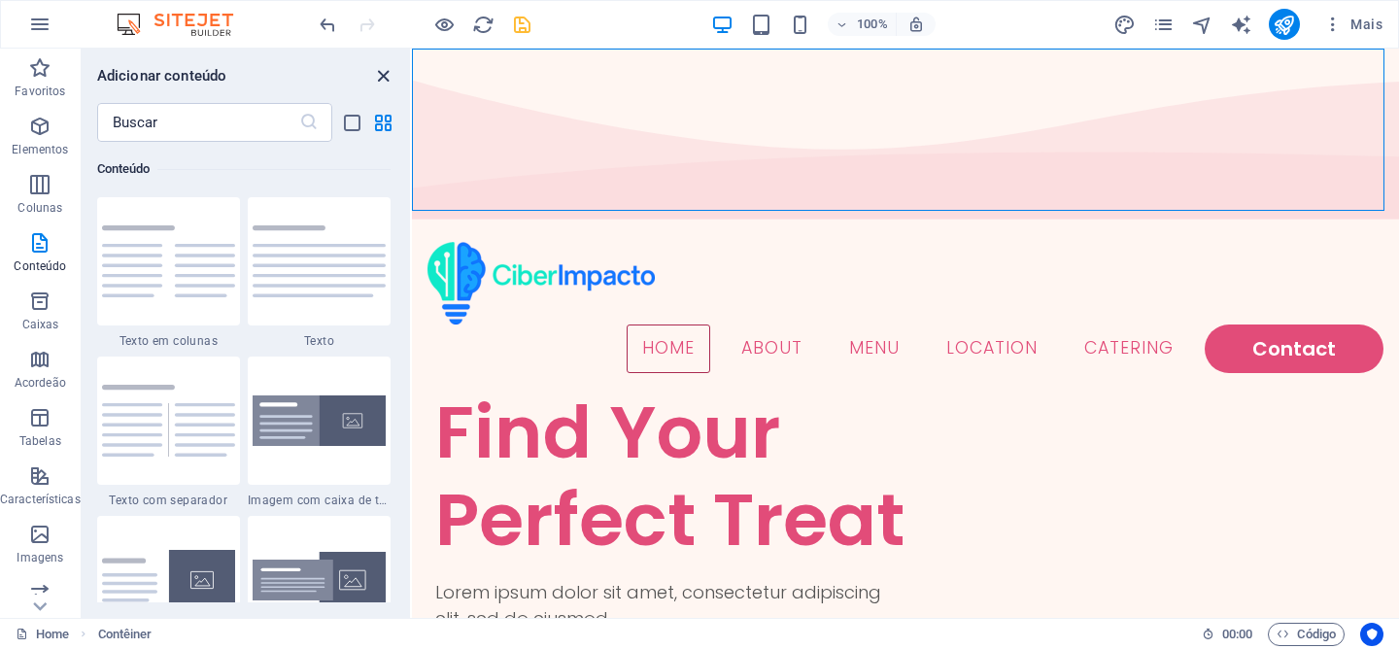
click at [390, 80] on icon "close panel" at bounding box center [383, 76] width 22 height 22
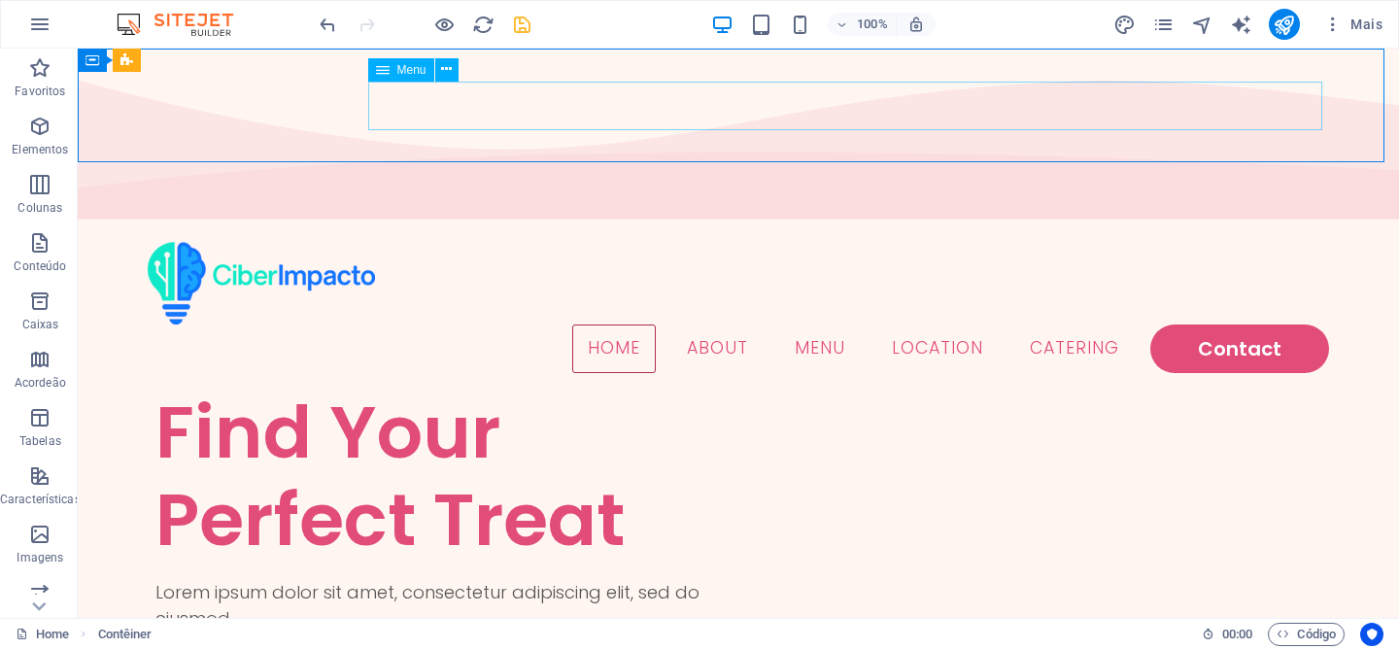
click at [422, 82] on div "Menu" at bounding box center [419, 70] width 103 height 24
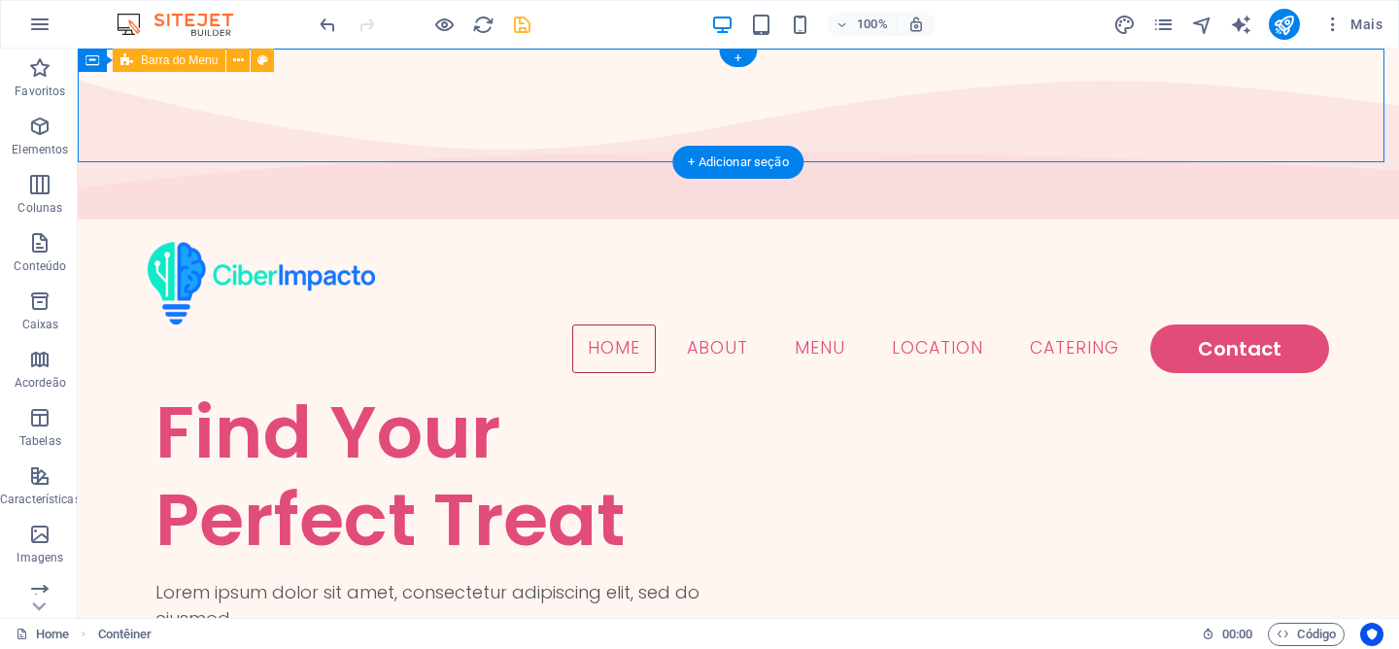
click at [541, 226] on div "Home About Menu Location Catering Contact" at bounding box center [738, 307] width 1321 height 162
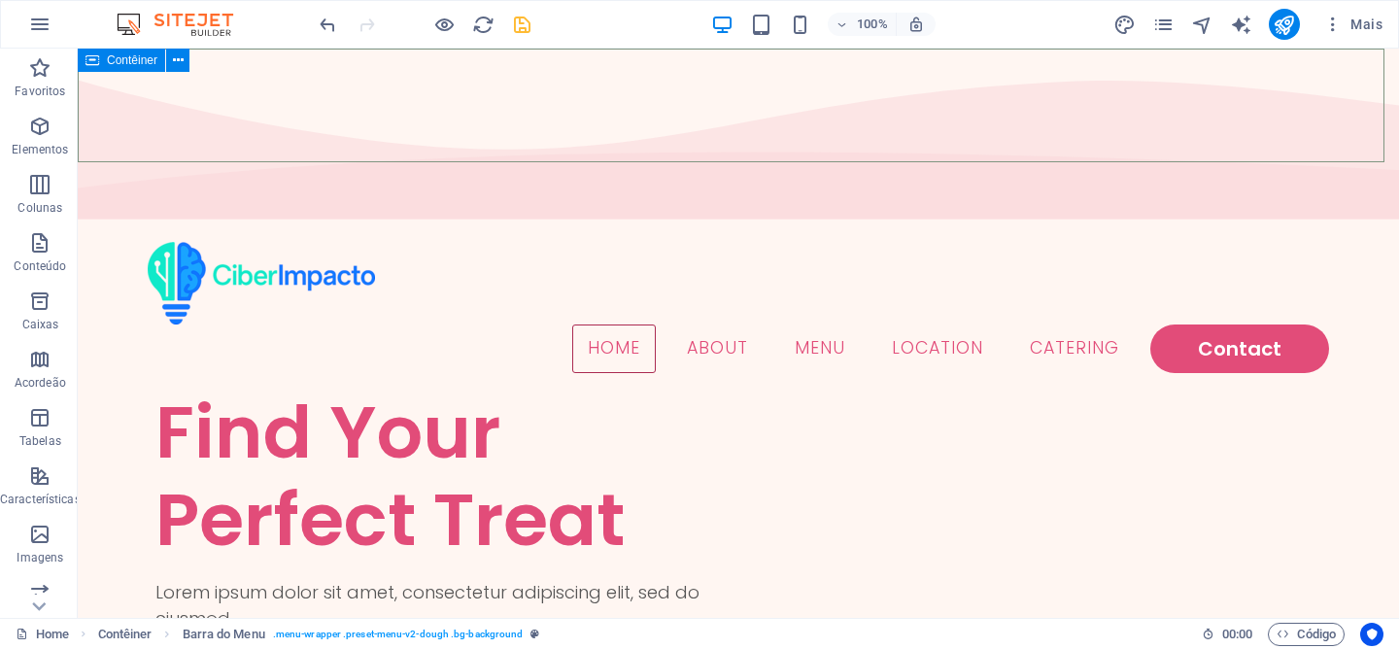
click at [92, 63] on icon at bounding box center [92, 60] width 14 height 23
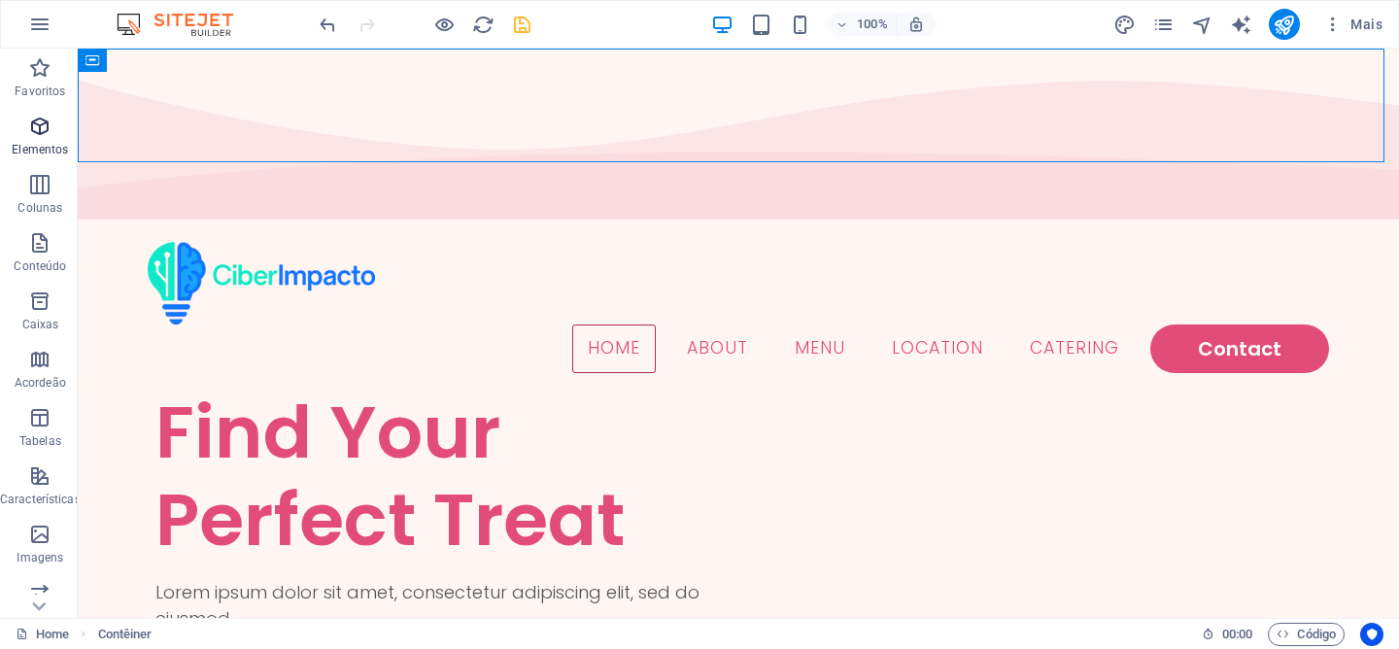
click at [39, 146] on p "Elementos" at bounding box center [40, 150] width 56 height 16
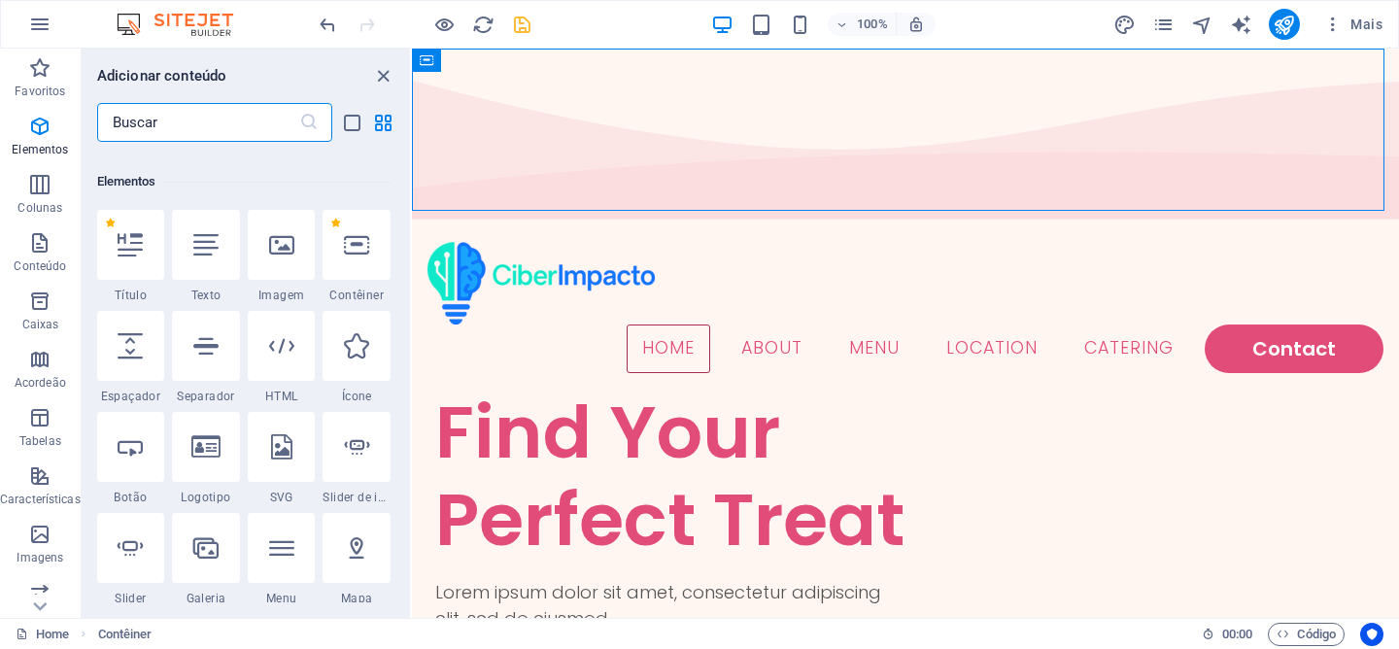
scroll to position [207, 0]
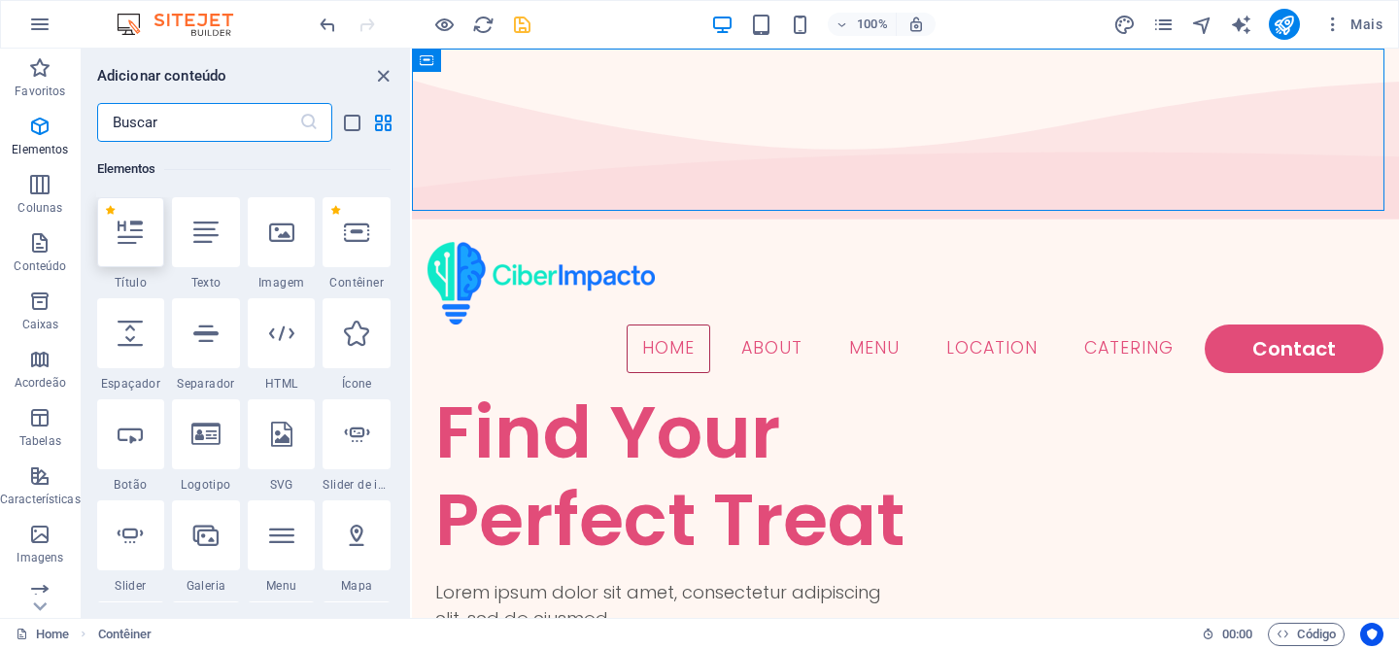
click at [140, 245] on div at bounding box center [131, 232] width 68 height 70
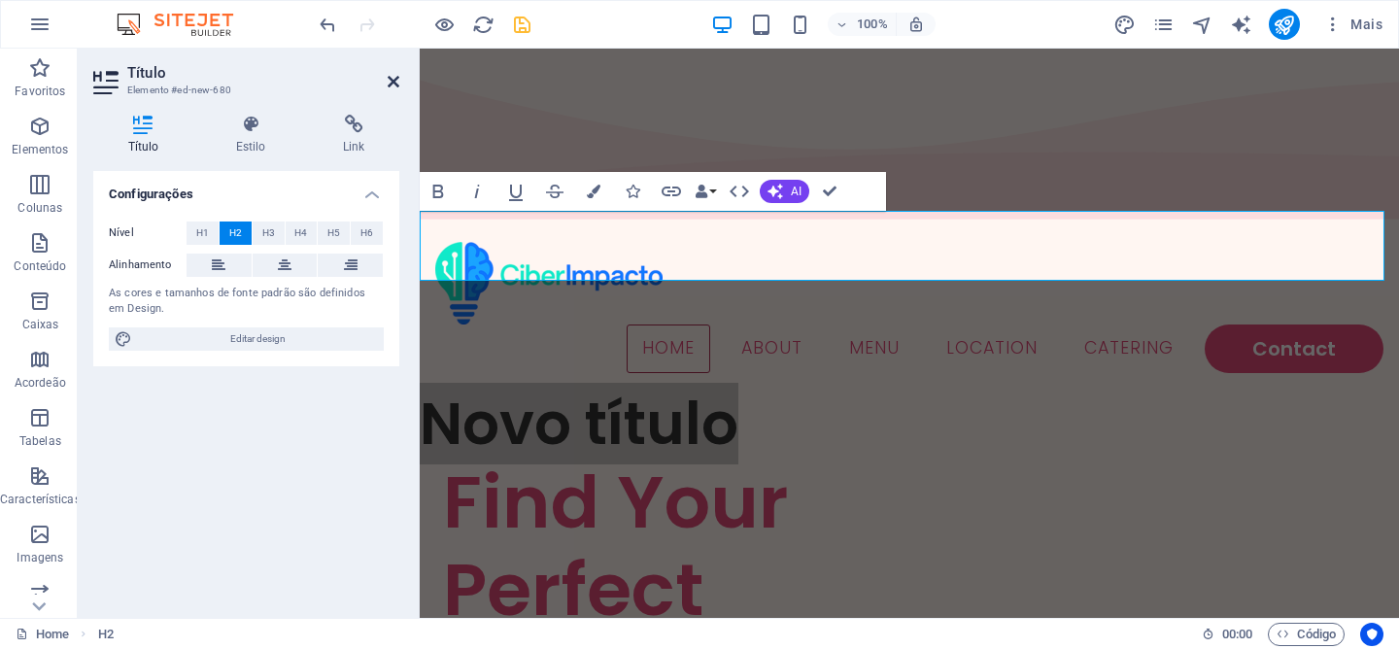
click at [396, 81] on icon at bounding box center [394, 82] width 12 height 16
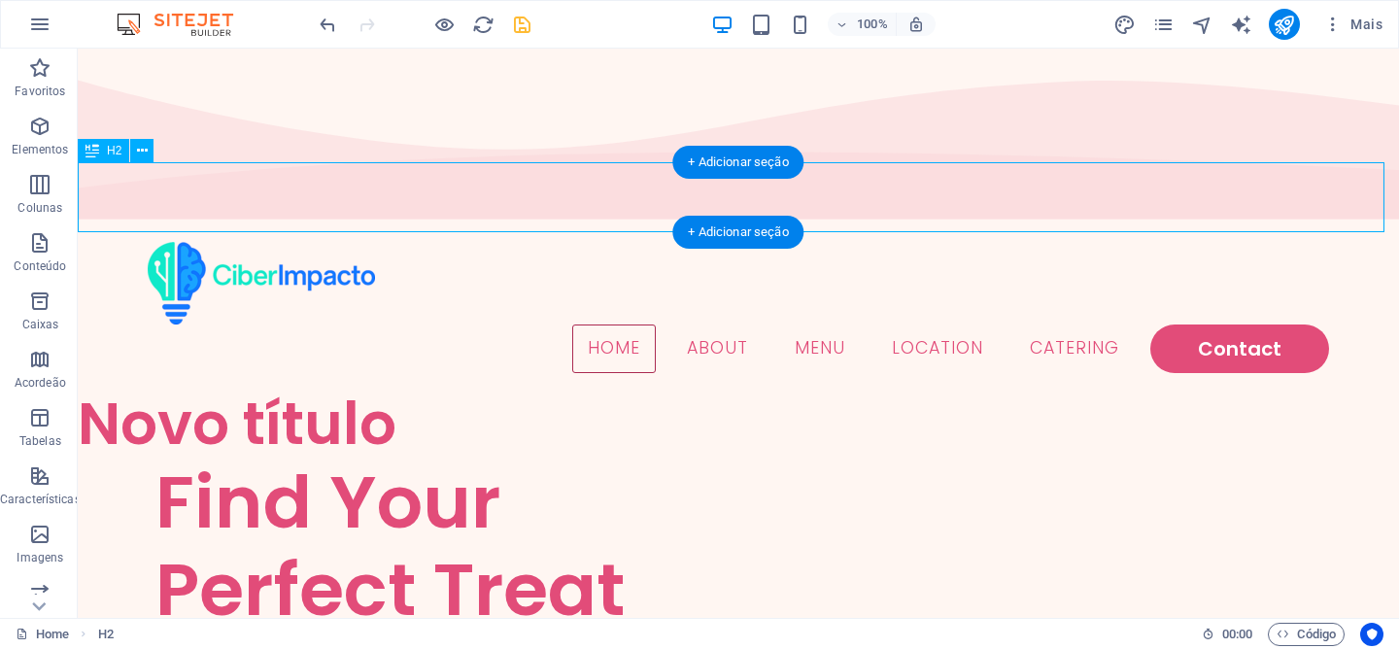
click at [425, 389] on div "Novo título" at bounding box center [738, 424] width 1321 height 70
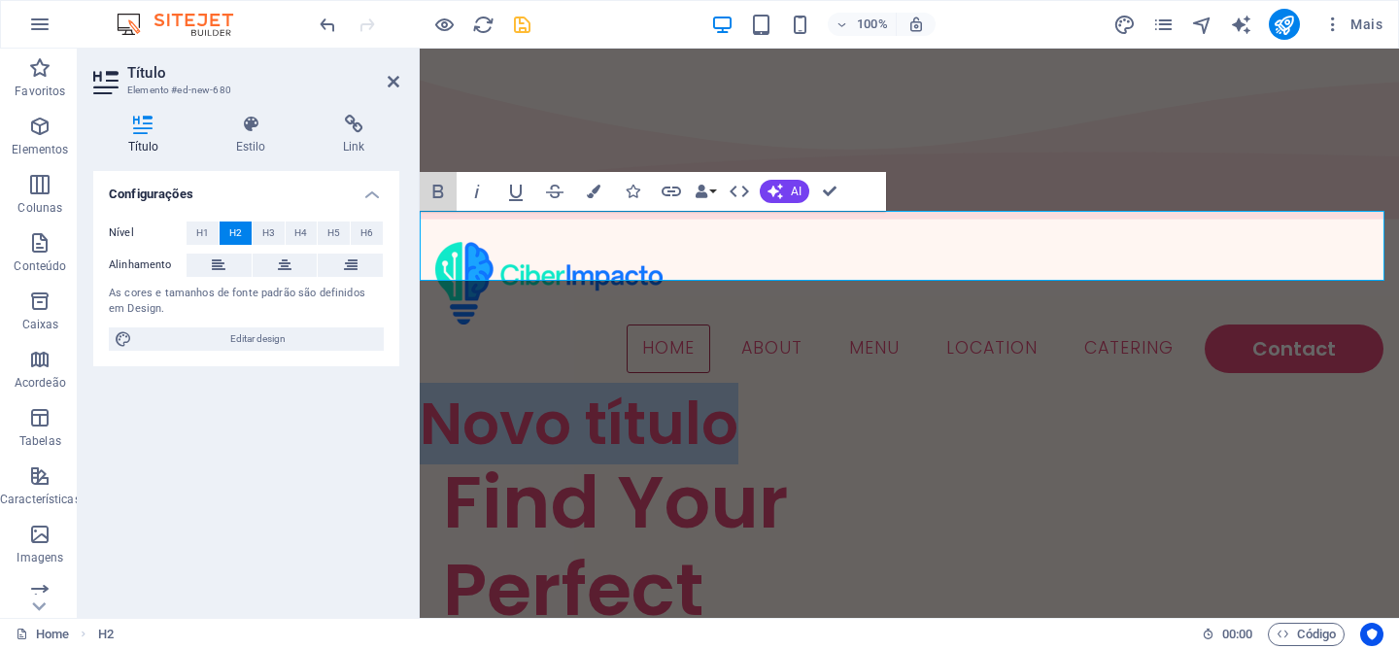
click at [425, 179] on button "Bold" at bounding box center [438, 191] width 37 height 39
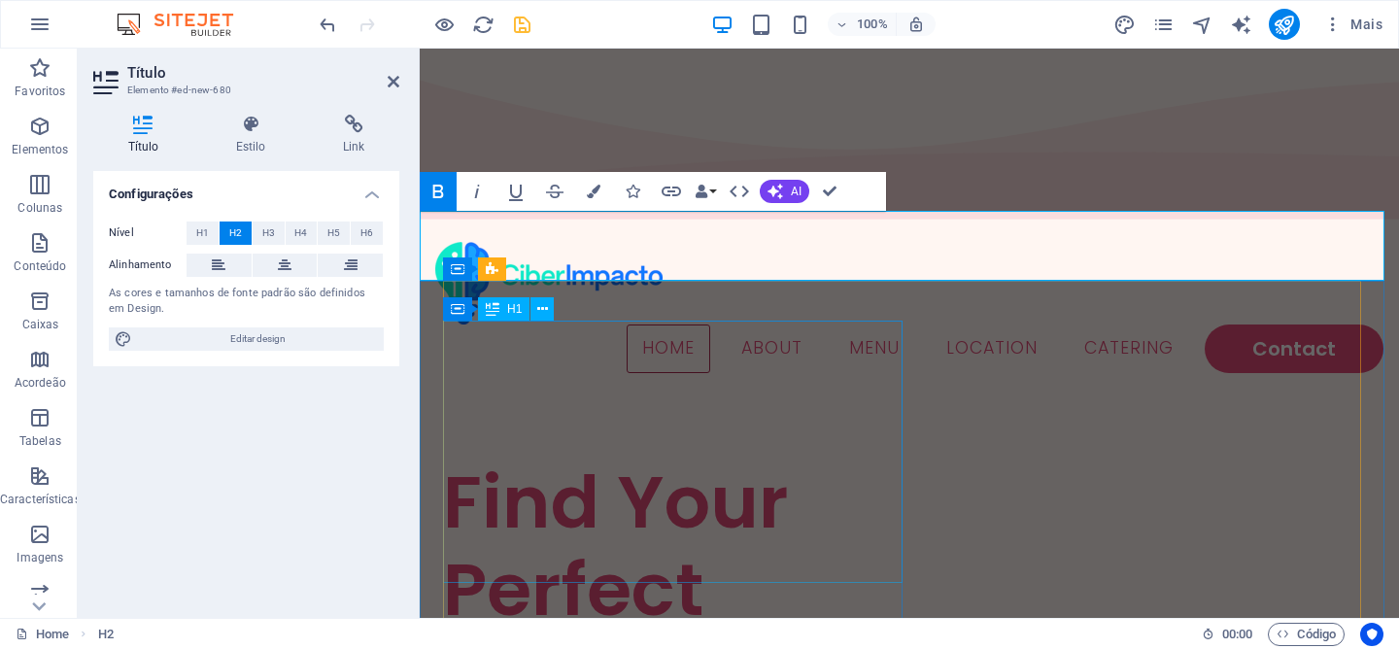
click at [890, 459] on div "Find Your Perfect Treat" at bounding box center [676, 590] width 466 height 262
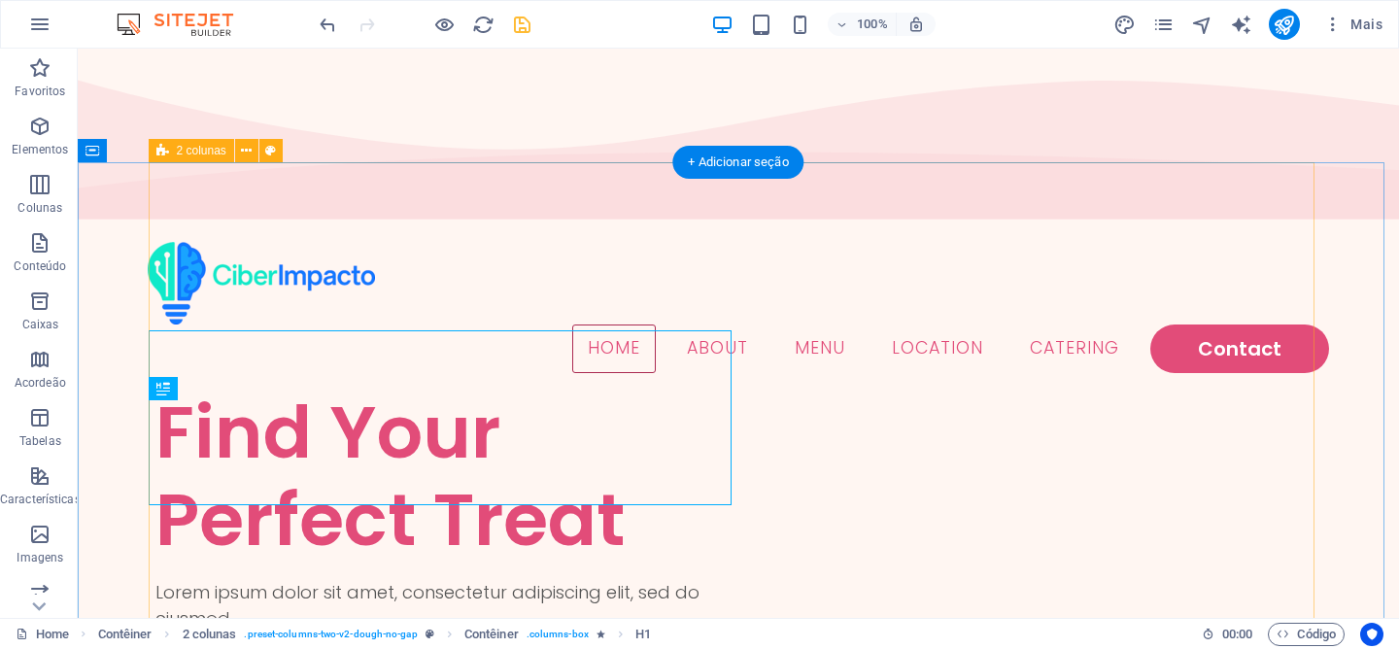
click at [407, 389] on div "Find Your Perfect Treat" at bounding box center [446, 476] width 583 height 175
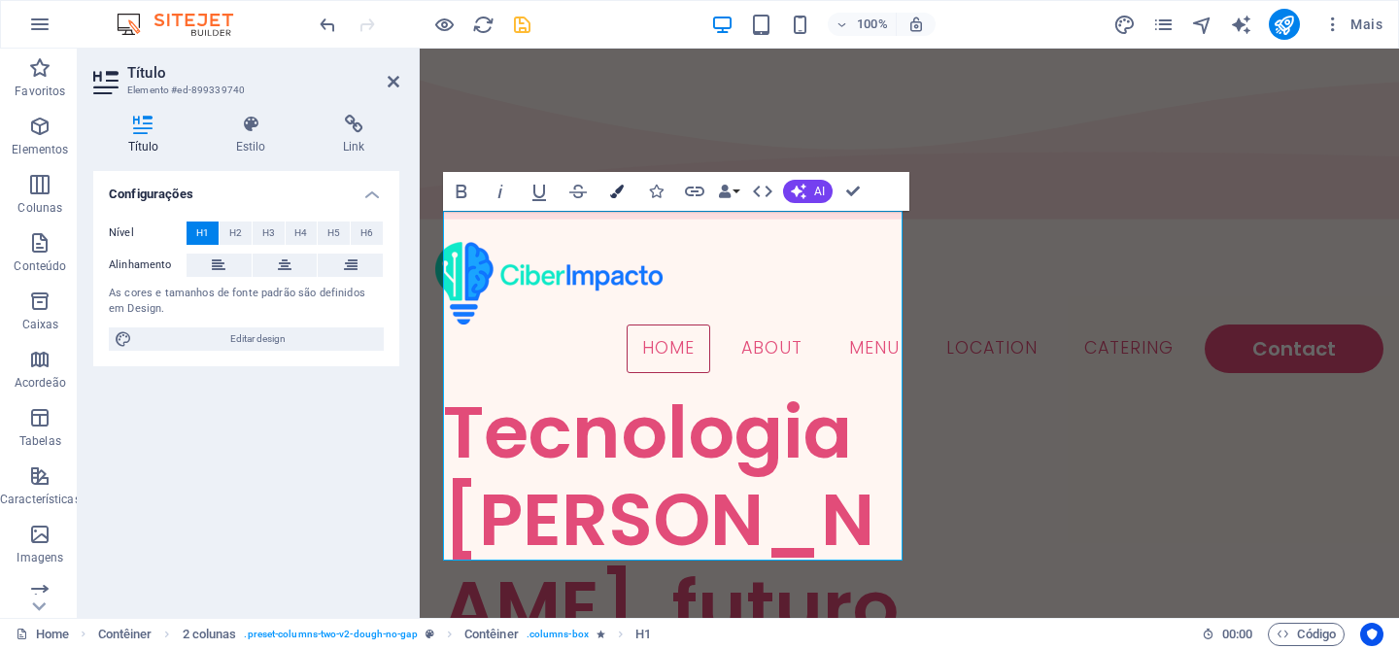
click at [610, 188] on icon "button" at bounding box center [617, 192] width 14 height 14
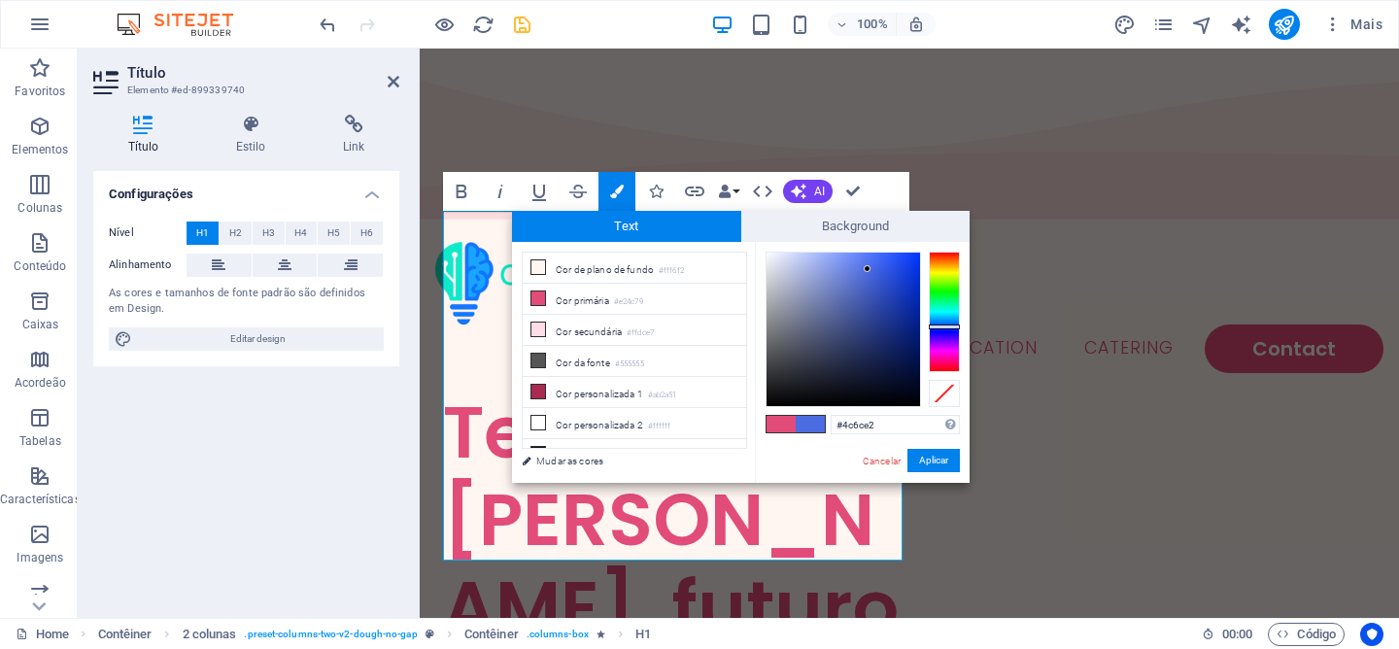
click at [945, 326] on div at bounding box center [944, 312] width 31 height 120
type input "#4ca0e2"
click at [948, 320] on div at bounding box center [944, 312] width 31 height 120
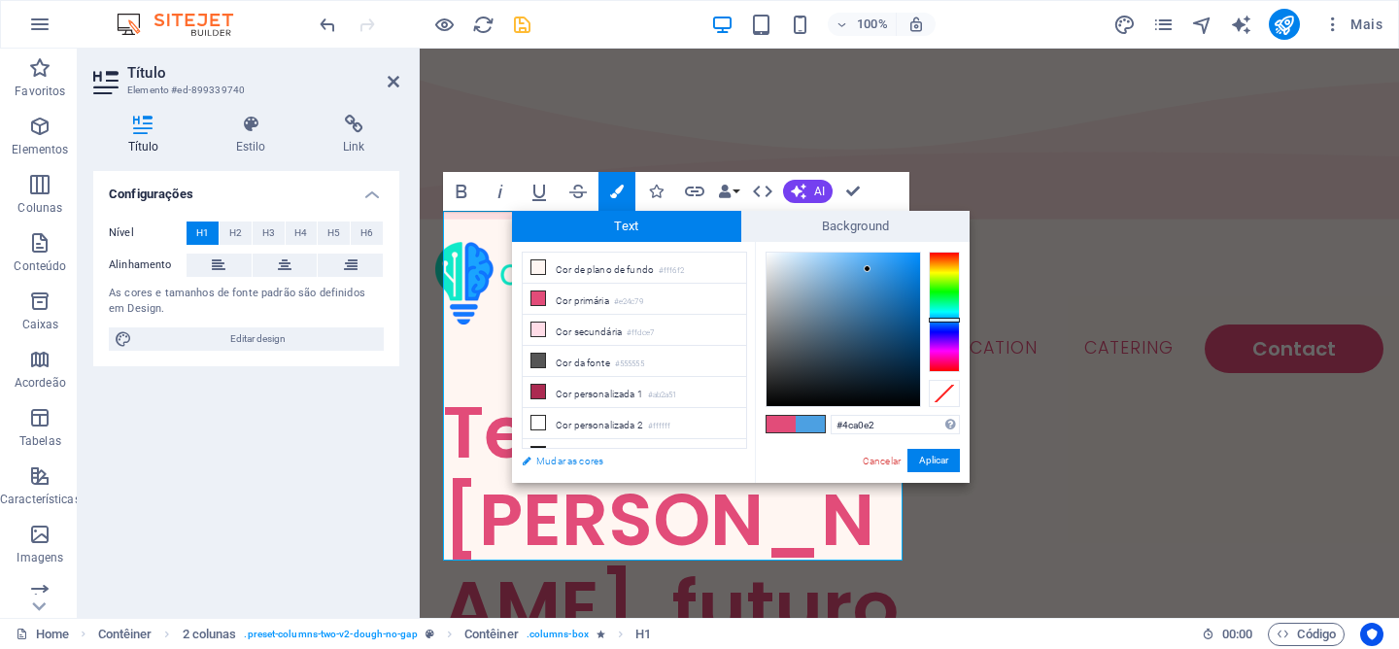
click at [581, 464] on link "Mudar as cores" at bounding box center [624, 461] width 225 height 24
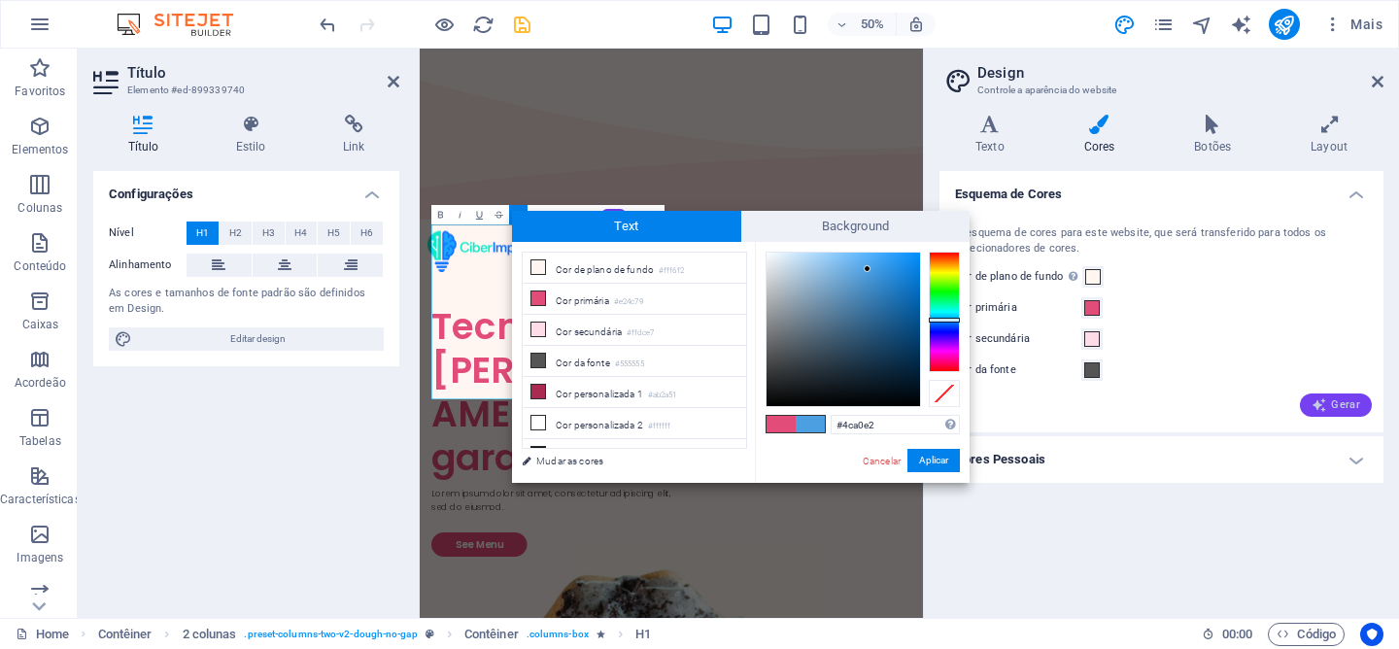
click at [1347, 403] on span "Gerar" at bounding box center [1336, 405] width 49 height 16
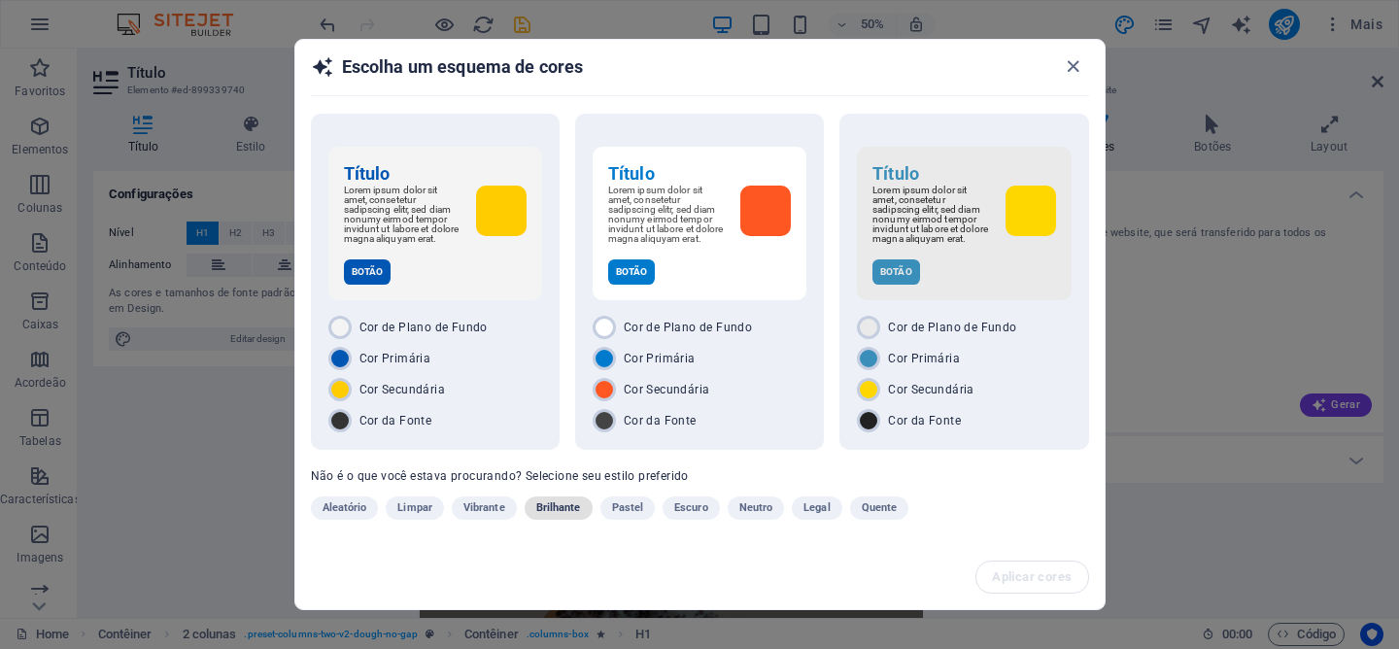
click at [566, 520] on span "Brilhante" at bounding box center [558, 507] width 45 height 23
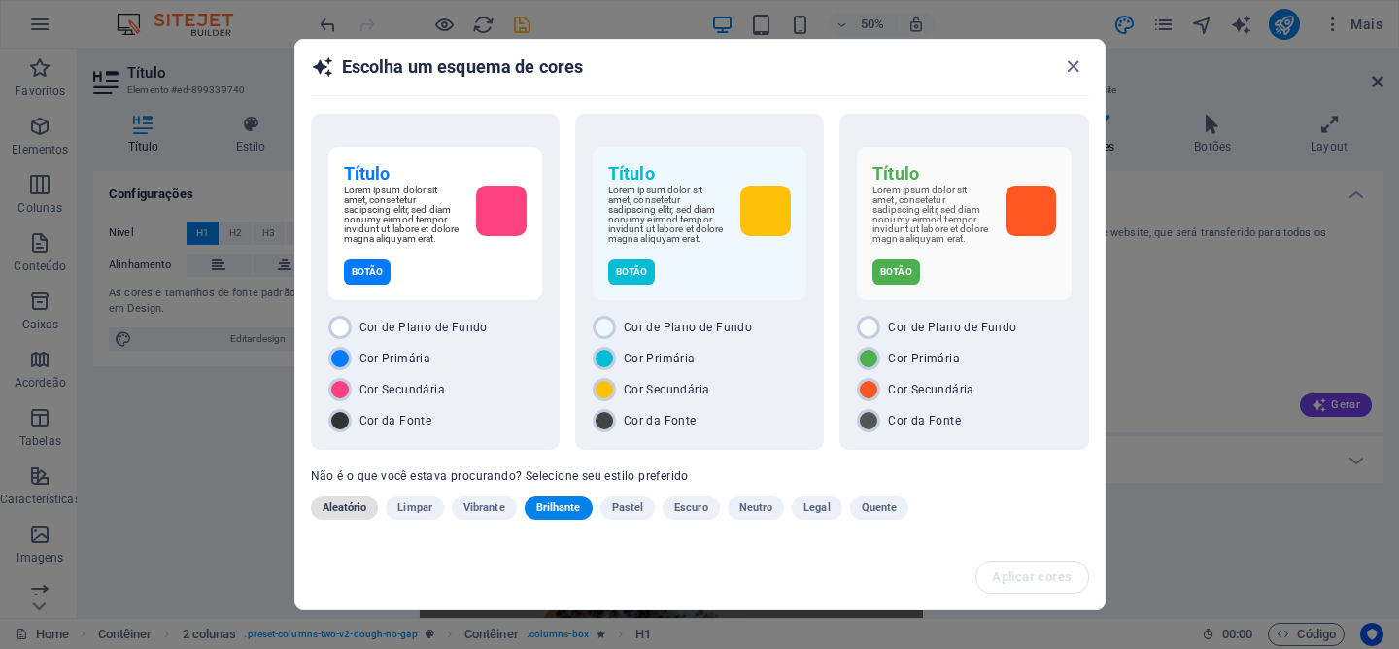
click at [356, 508] on span "Aleatório" at bounding box center [345, 507] width 45 height 23
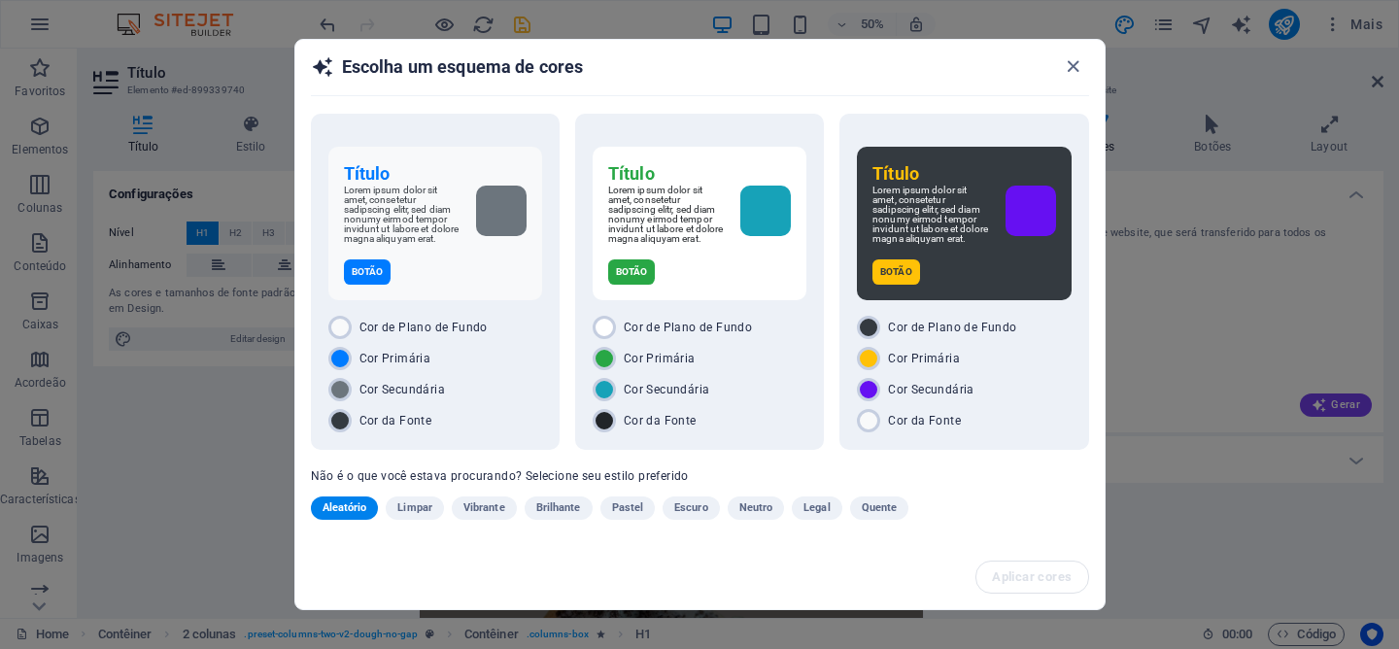
click at [638, 512] on span "Pastel" at bounding box center [628, 507] width 32 height 23
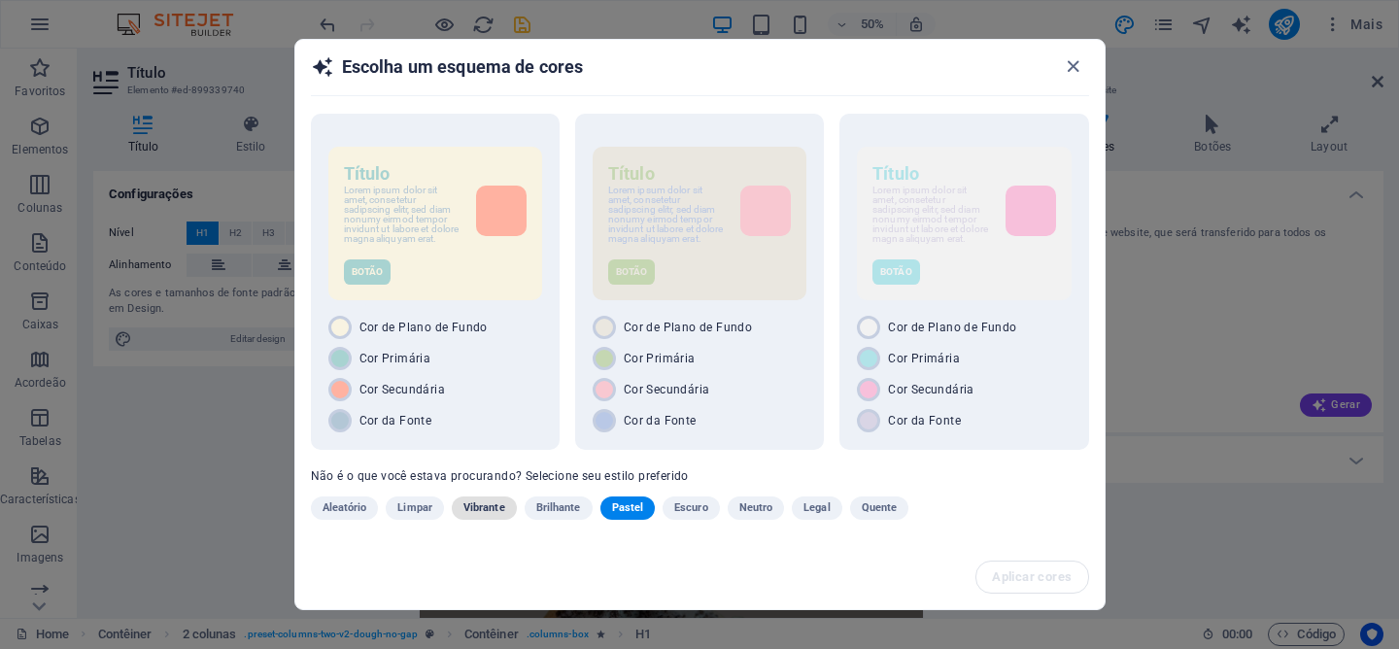
click at [503, 509] on span "Vibrante" at bounding box center [484, 507] width 42 height 23
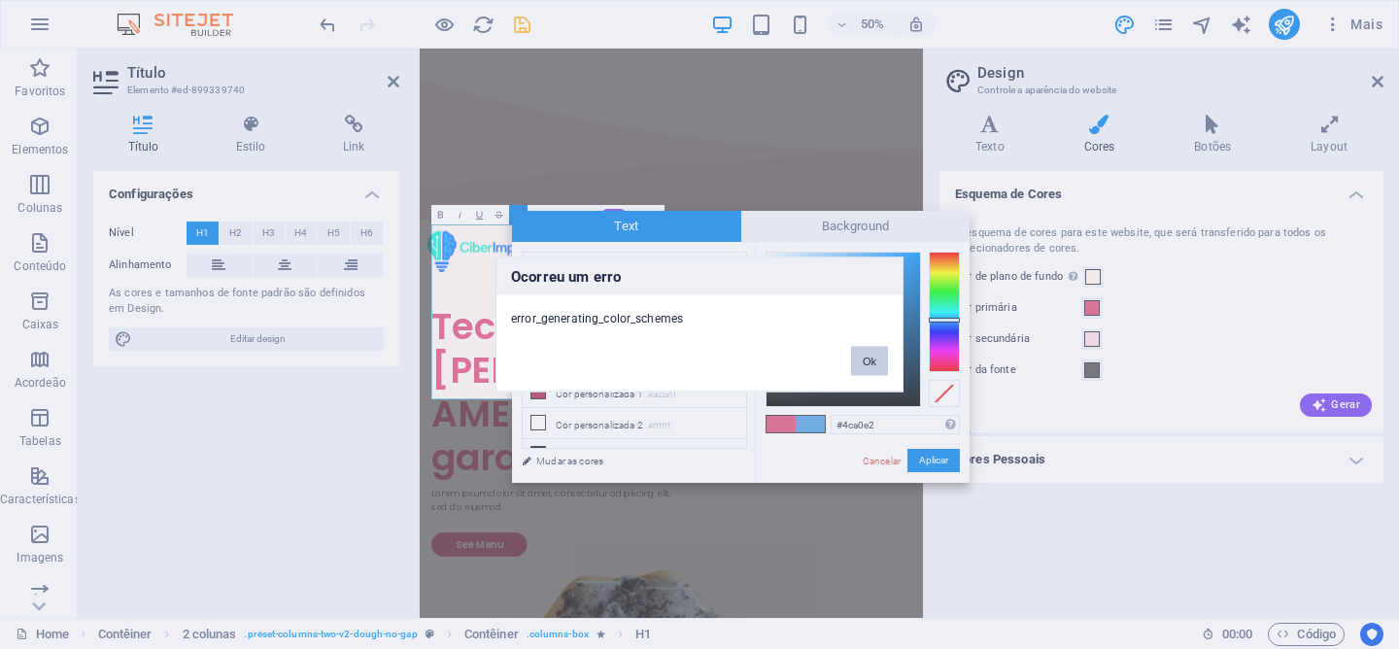
click at [881, 360] on button "Ok" at bounding box center [869, 361] width 37 height 29
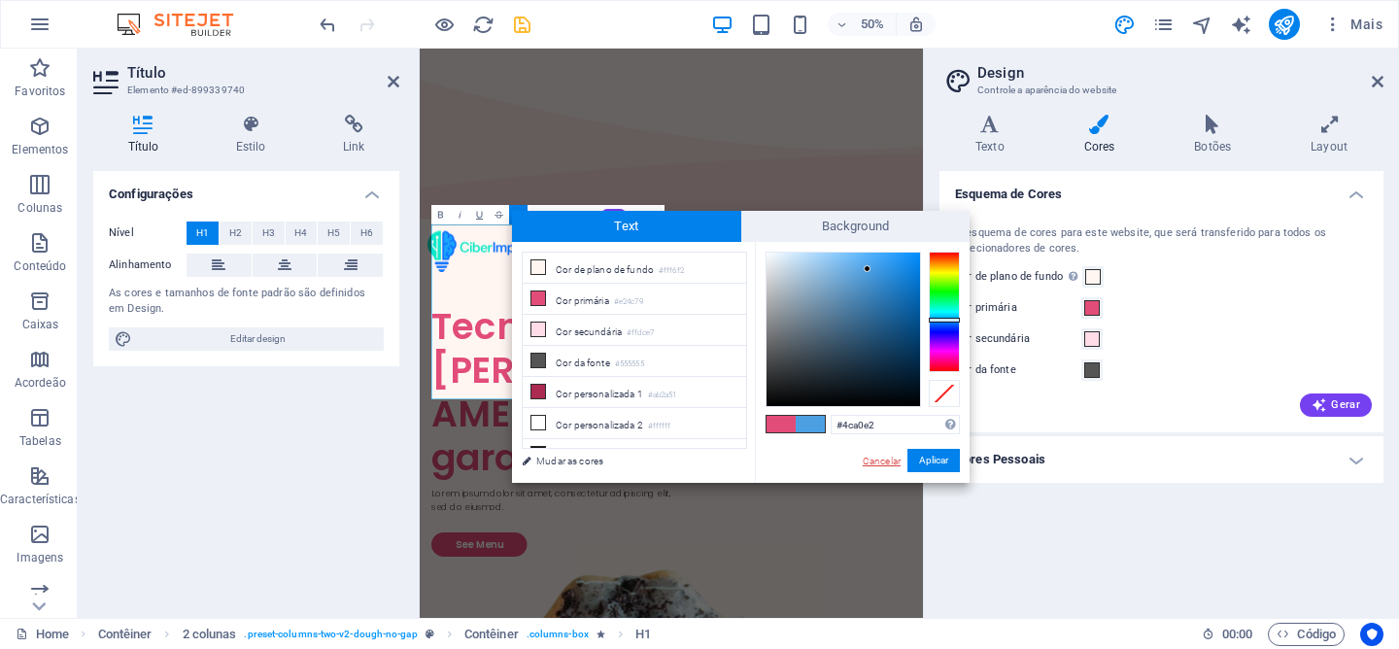
click at [894, 467] on link "Cancelar" at bounding box center [882, 461] width 42 height 15
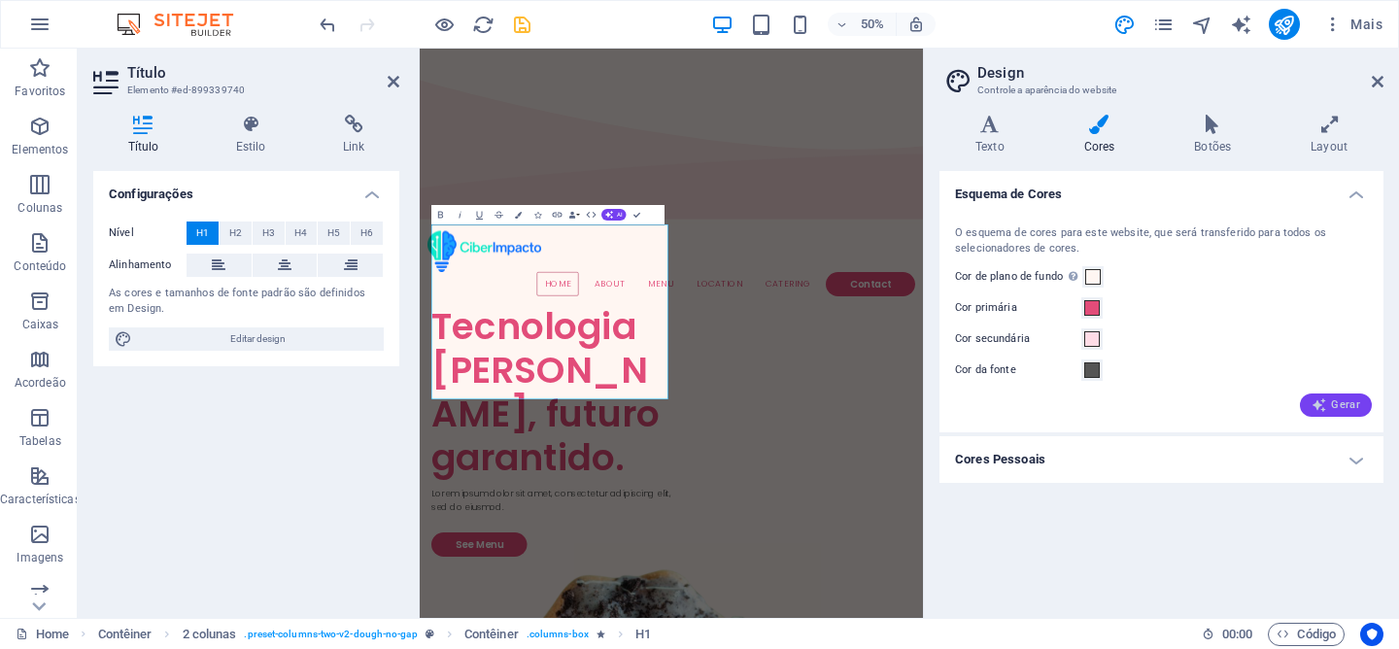
click at [1356, 408] on span "Gerar" at bounding box center [1336, 405] width 49 height 16
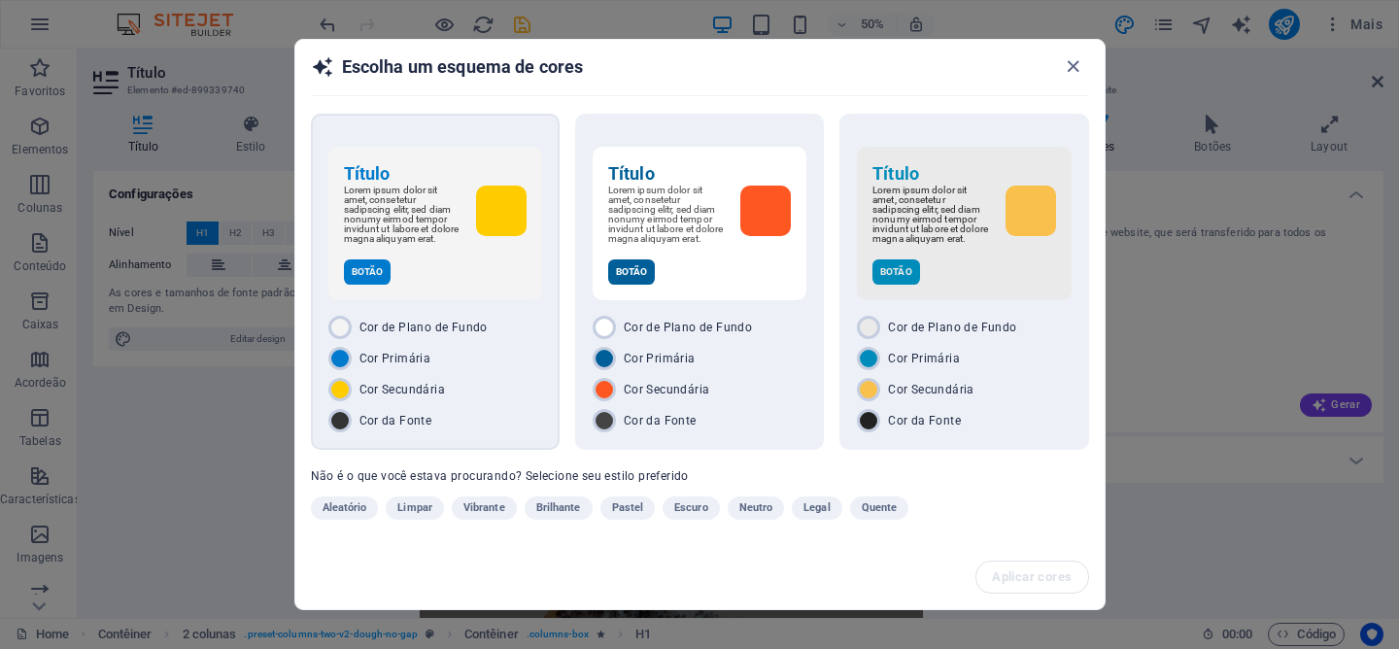
click at [470, 269] on div "Botão" at bounding box center [435, 271] width 183 height 25
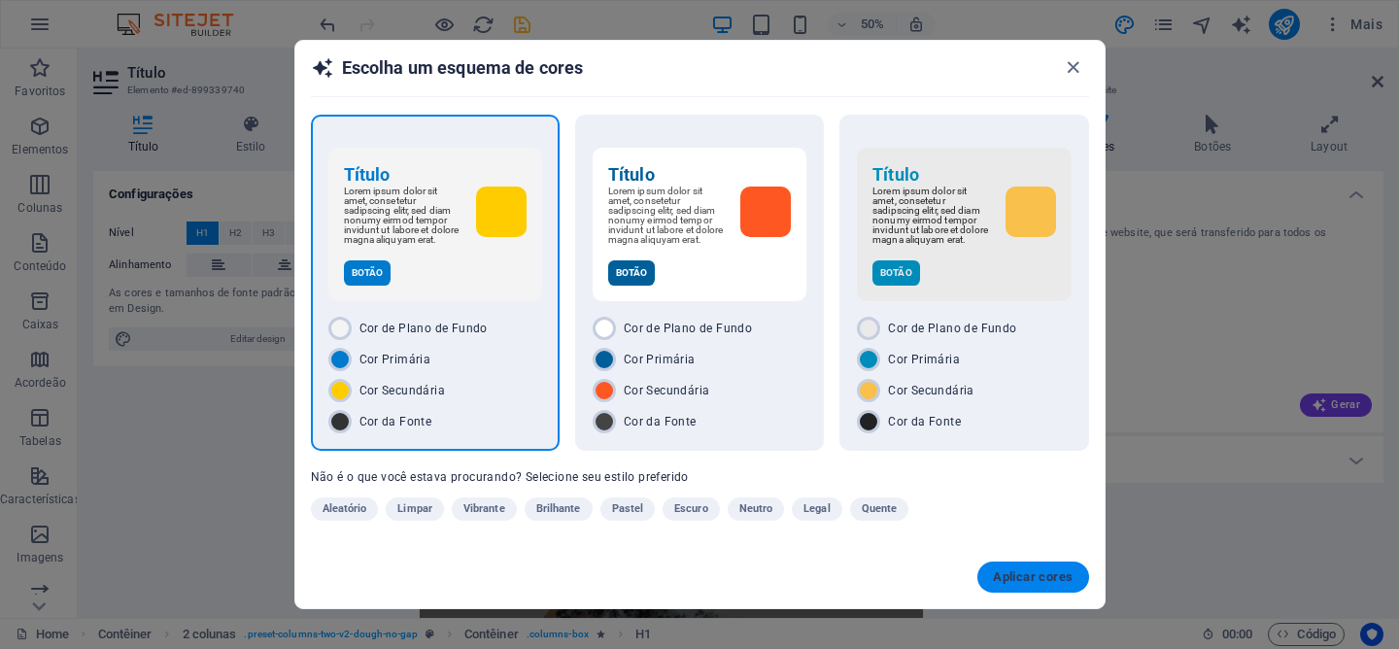
click at [1023, 570] on button "Aplicar cores" at bounding box center [1032, 577] width 111 height 31
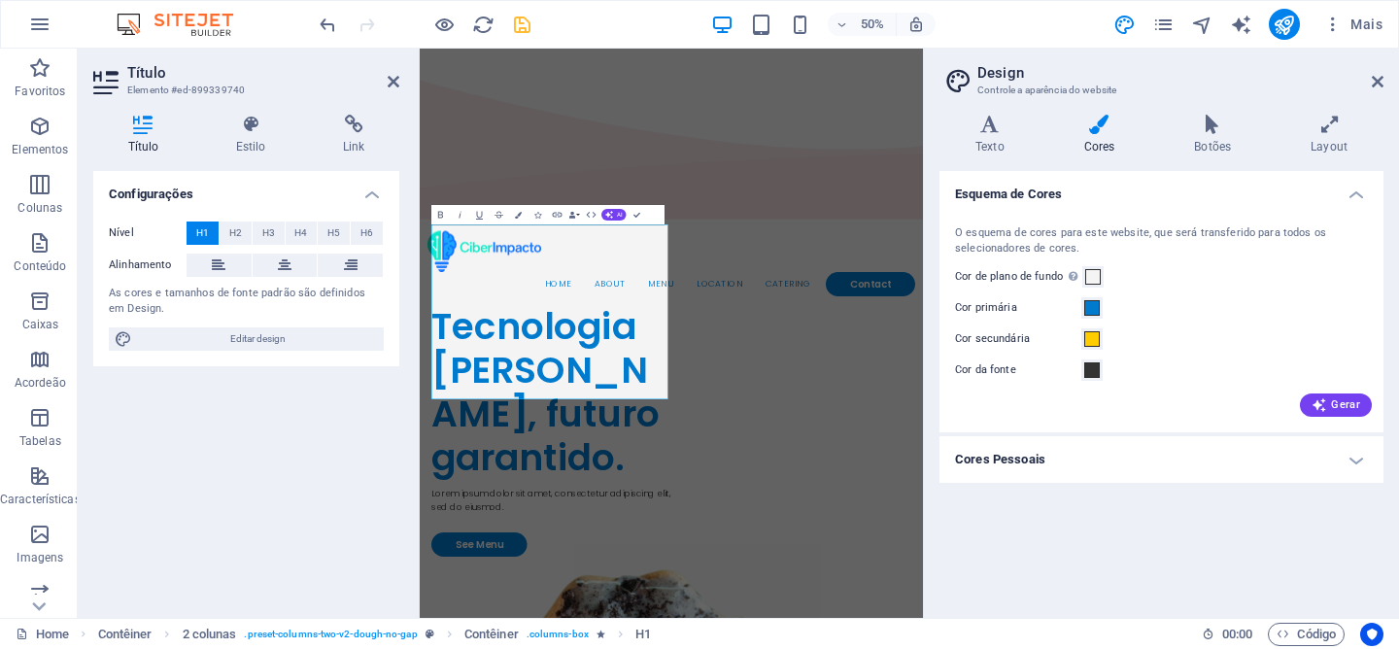
click at [1257, 467] on h4 "Cores Pessoais" at bounding box center [1162, 459] width 444 height 47
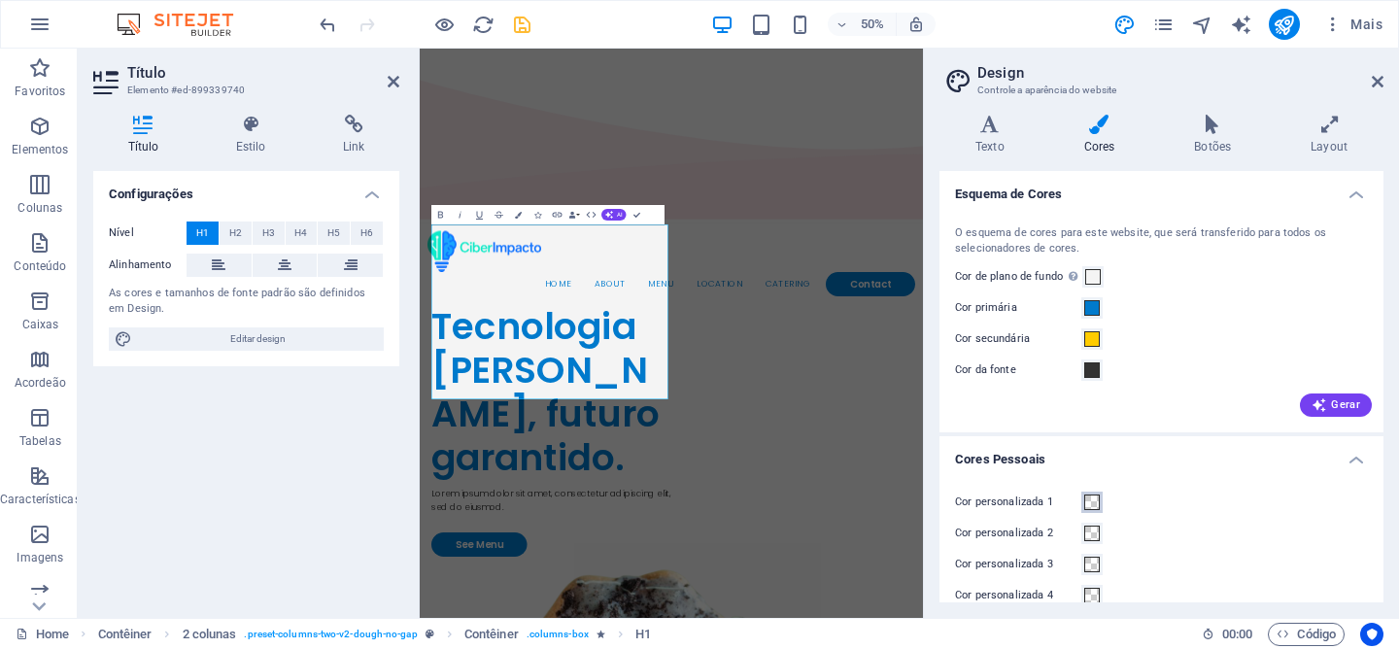
click at [1083, 507] on button "Cor personalizada 1" at bounding box center [1091, 502] width 21 height 21
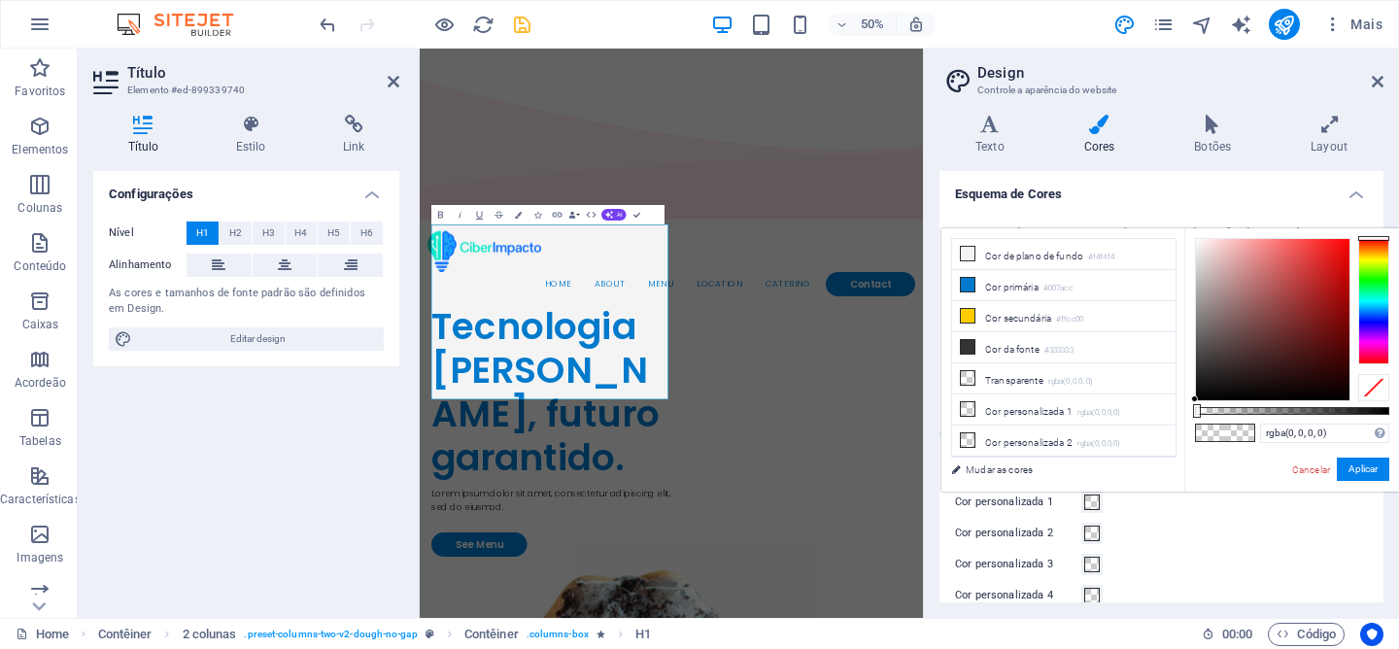
click at [1384, 85] on aside "Design Controle a aparência do website Variantes Texto Cores Botões Layout Text…" at bounding box center [1161, 333] width 476 height 569
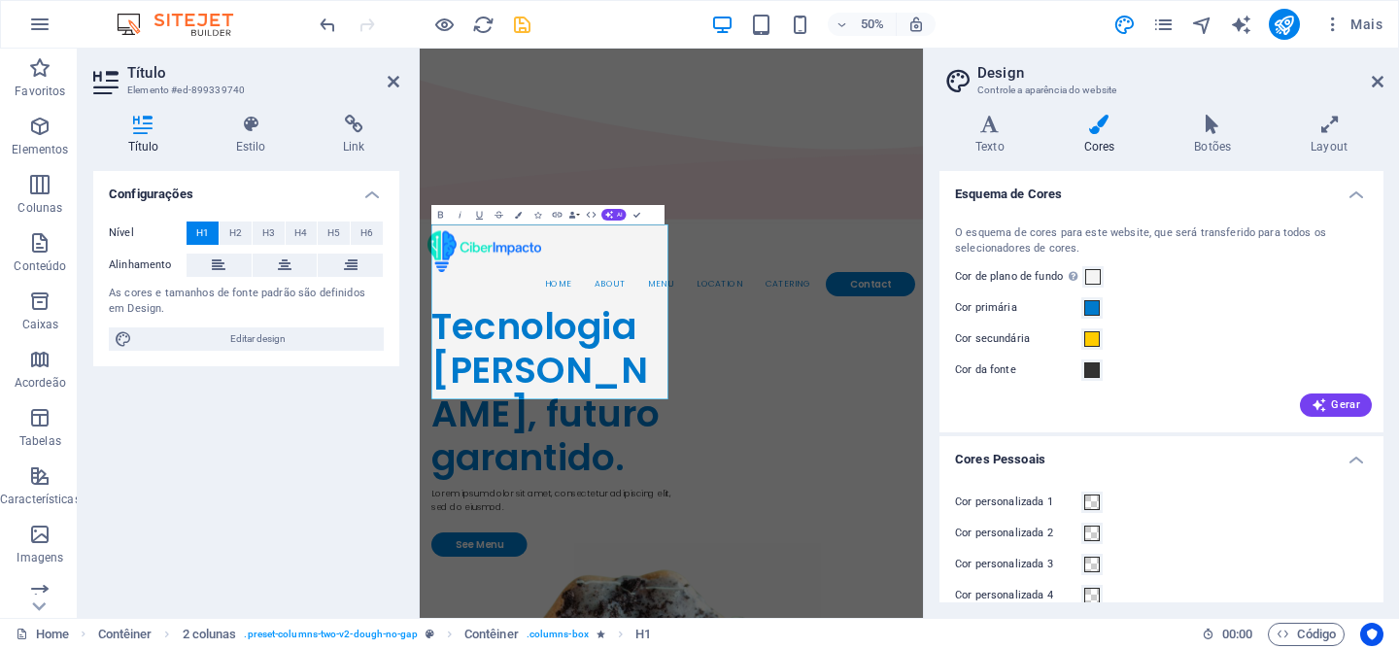
click at [1384, 85] on aside "Design Controle a aparência do website Variantes Texto Cores Botões Layout Text…" at bounding box center [1161, 333] width 476 height 569
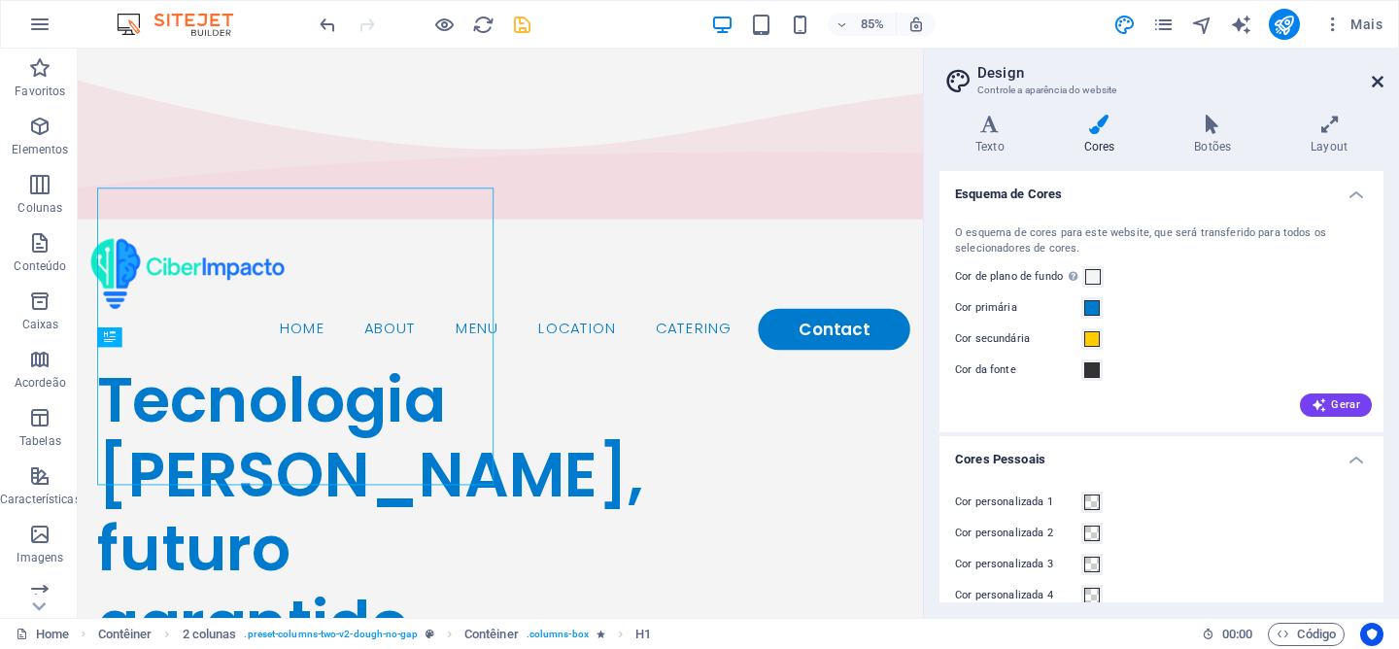
click at [1374, 84] on icon at bounding box center [1378, 82] width 12 height 16
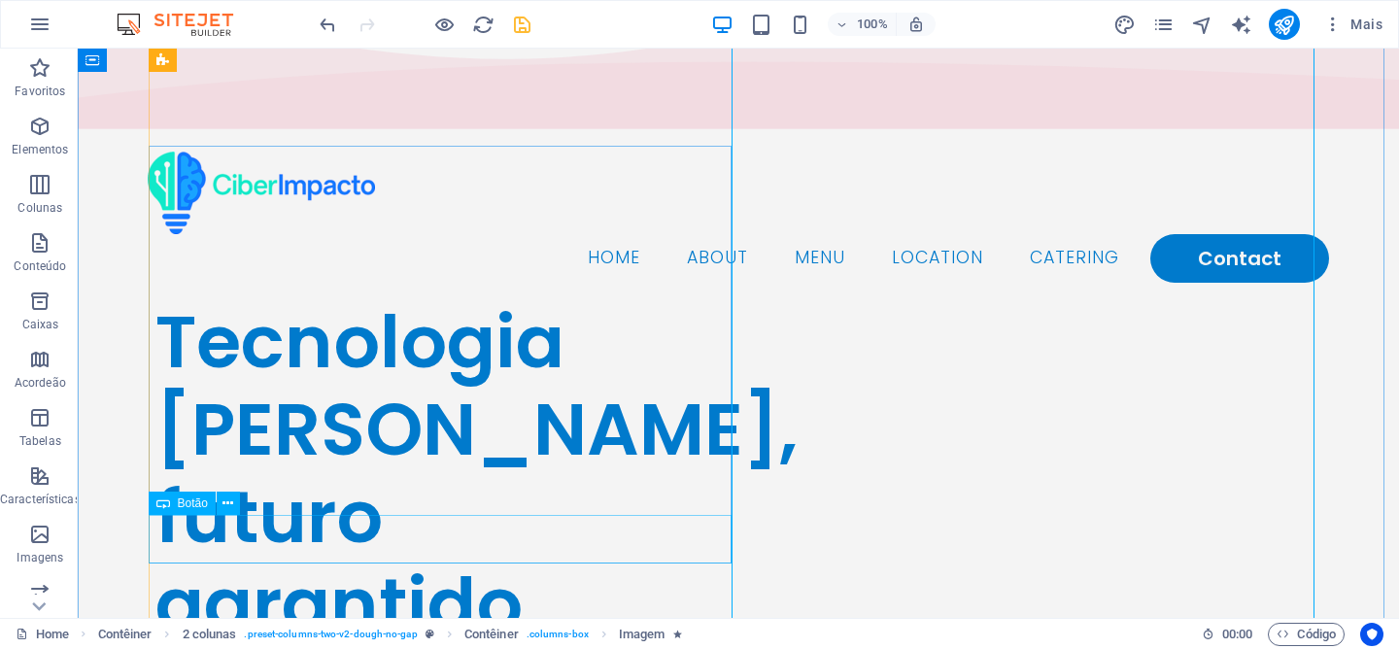
scroll to position [140, 0]
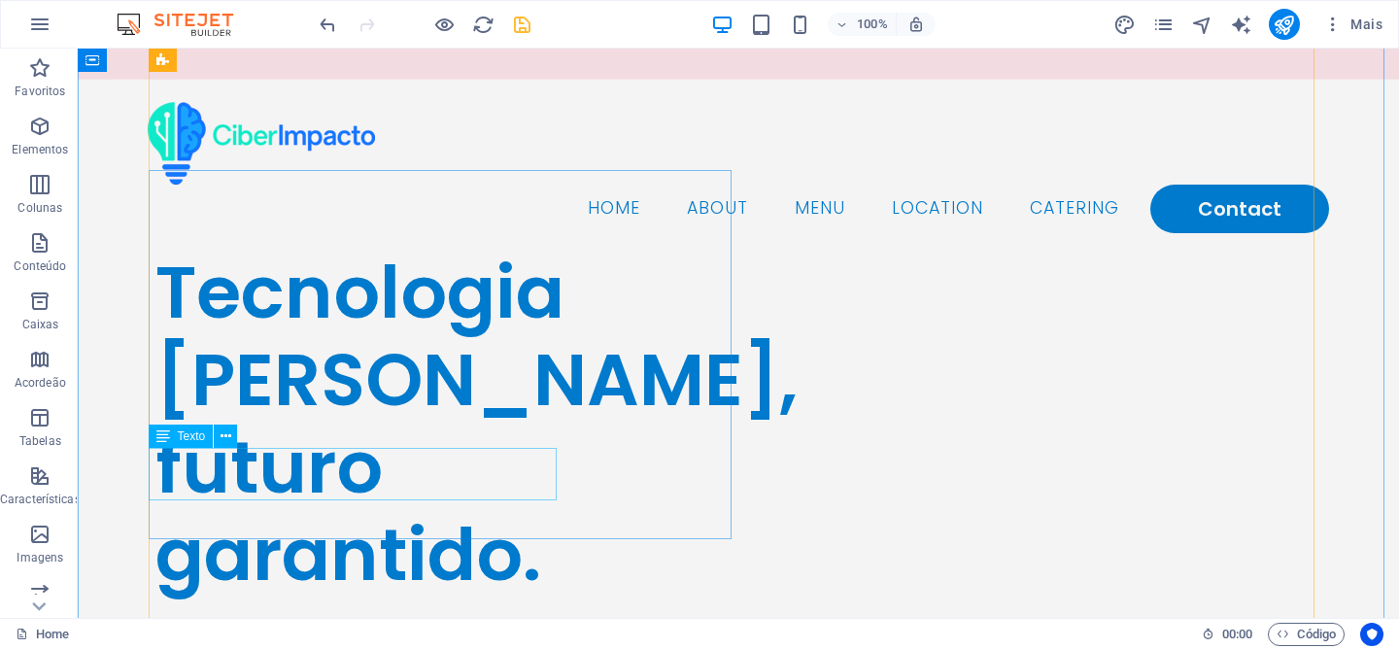
click at [328, 614] on div "Lorem ipsum dolor sit amet, consectetur adipiscing elit, sed do eiusmod." at bounding box center [446, 640] width 583 height 52
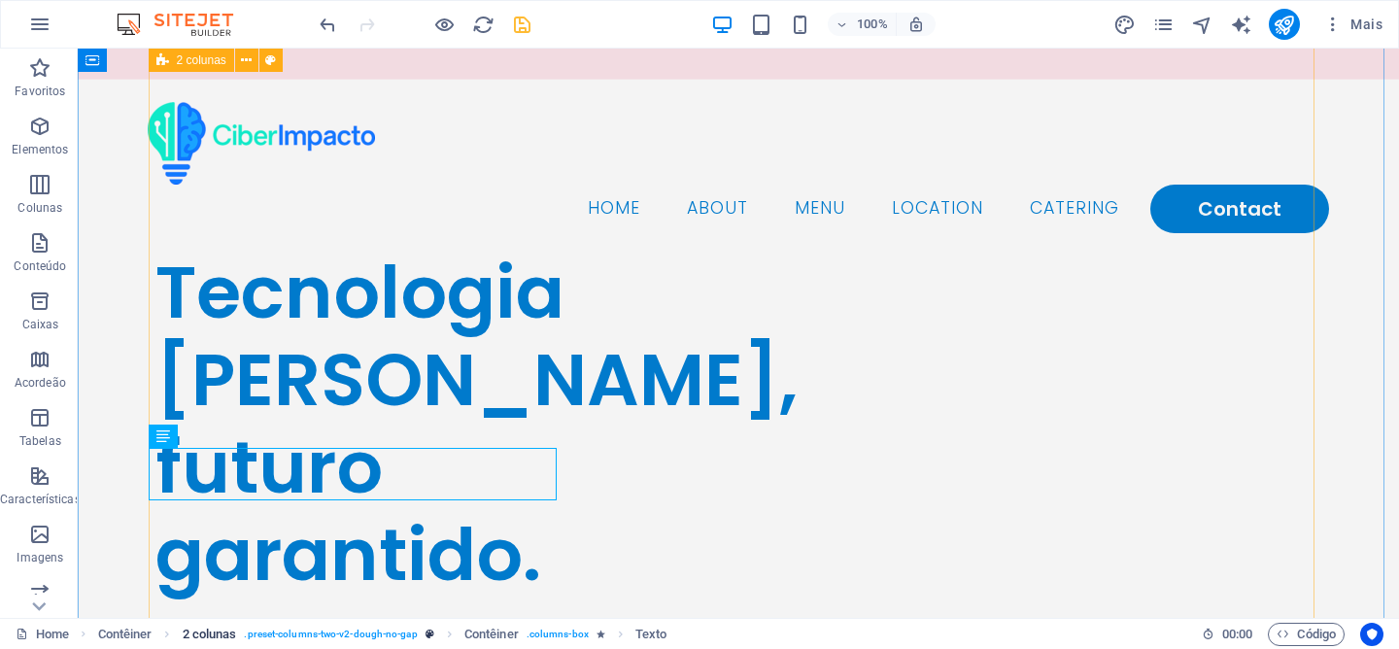
click at [359, 633] on span ". preset-columns-two-v2-dough-no-gap" at bounding box center [330, 634] width 173 height 23
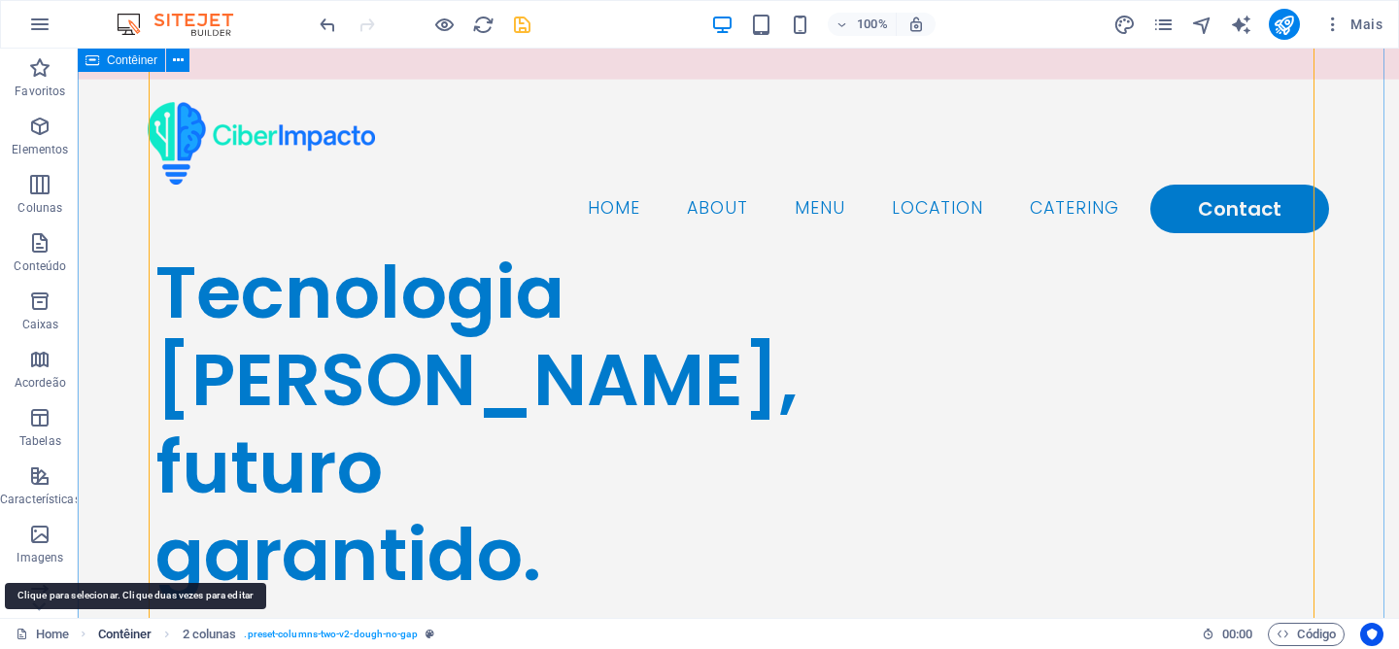
click at [130, 630] on span "Contêiner" at bounding box center [125, 634] width 54 height 23
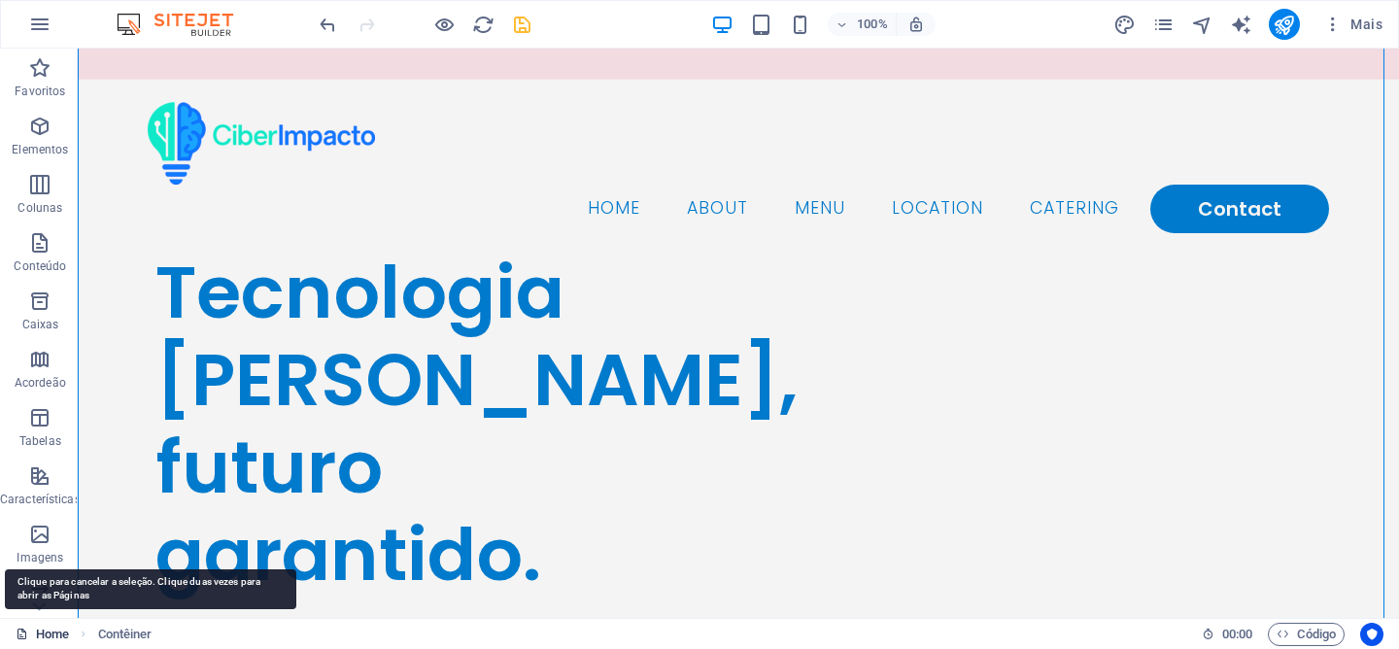
click at [65, 630] on link "Home" at bounding box center [42, 634] width 53 height 23
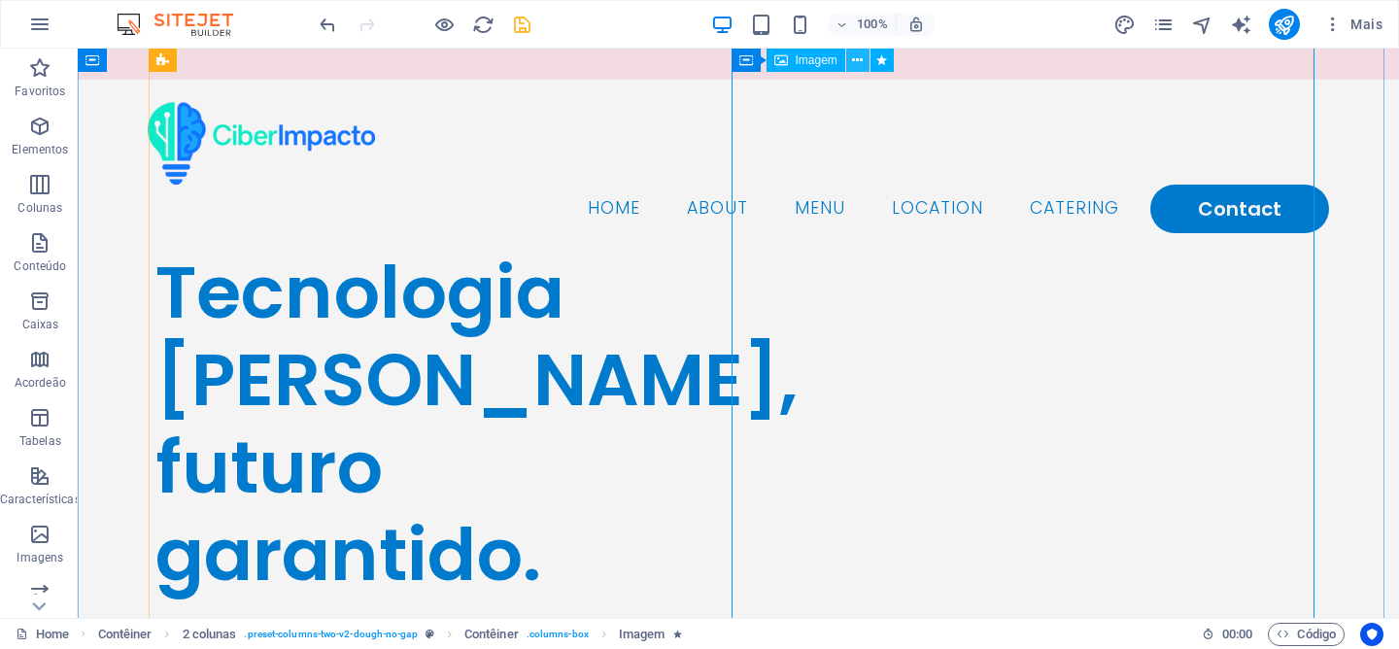
click at [860, 69] on icon at bounding box center [857, 61] width 11 height 20
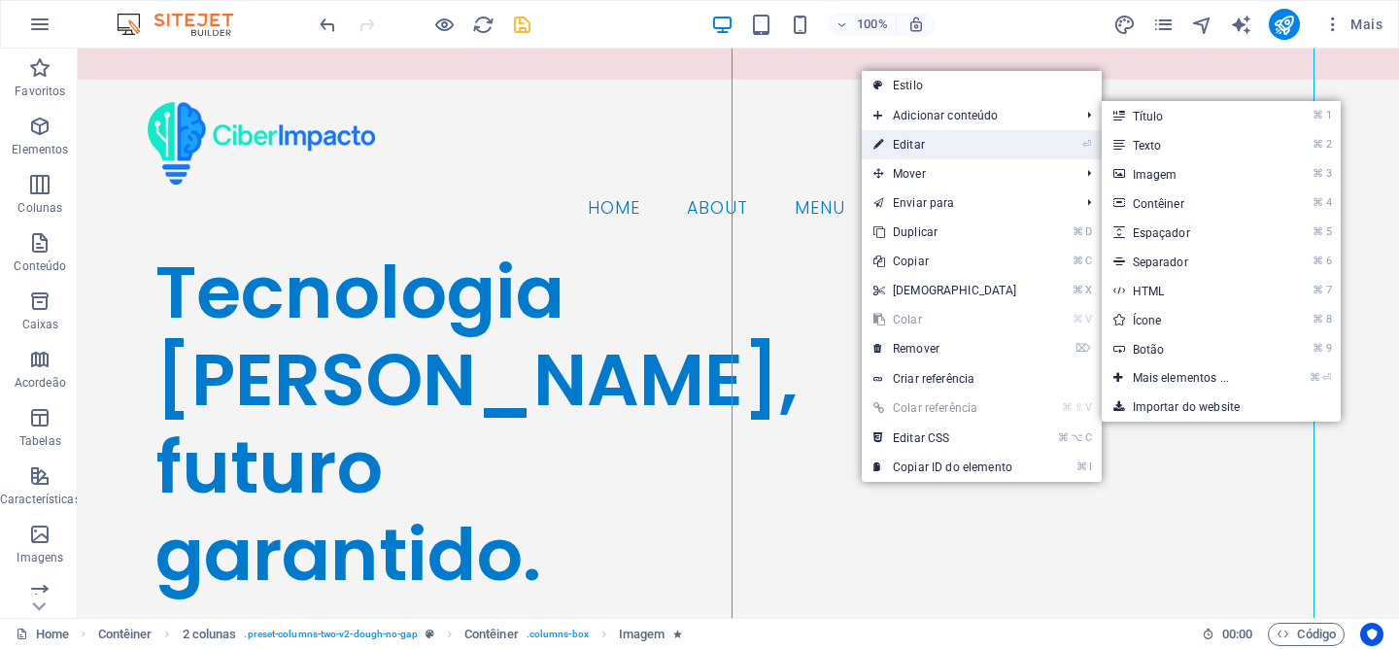
click at [930, 137] on link "⏎ Editar" at bounding box center [945, 144] width 167 height 29
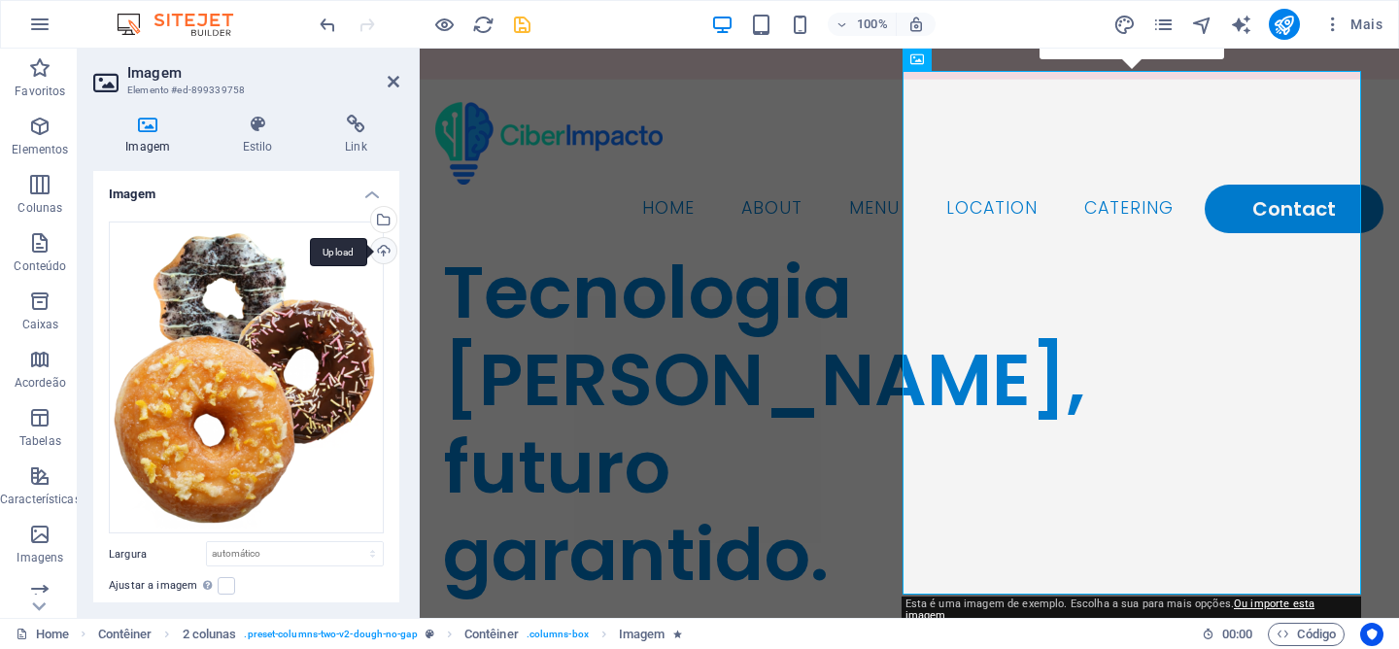
click at [375, 248] on div "Upload" at bounding box center [381, 252] width 29 height 29
click at [449, 367] on div "Tecnologia [PERSON_NAME], futuro garantido." at bounding box center [676, 424] width 466 height 350
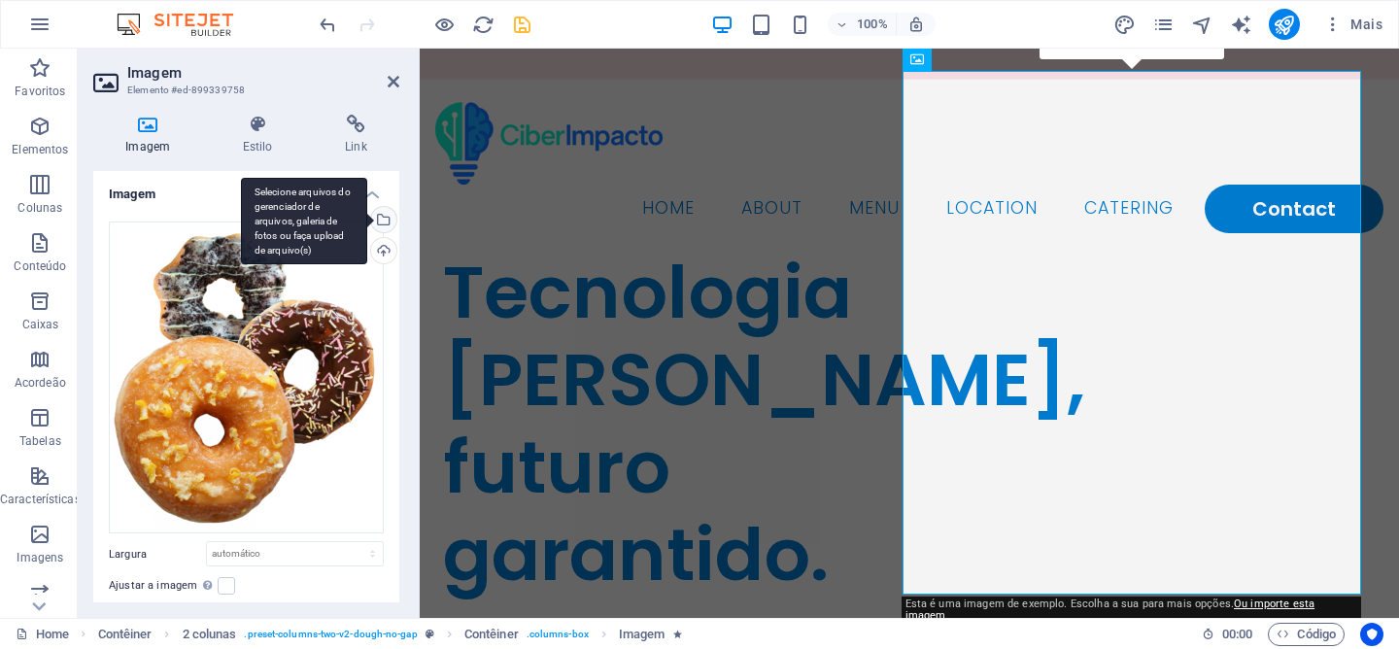
click at [386, 214] on div "Selecione arquivos do gerenciador de arquivos, galeria de fotos ou faça upload …" at bounding box center [381, 221] width 29 height 29
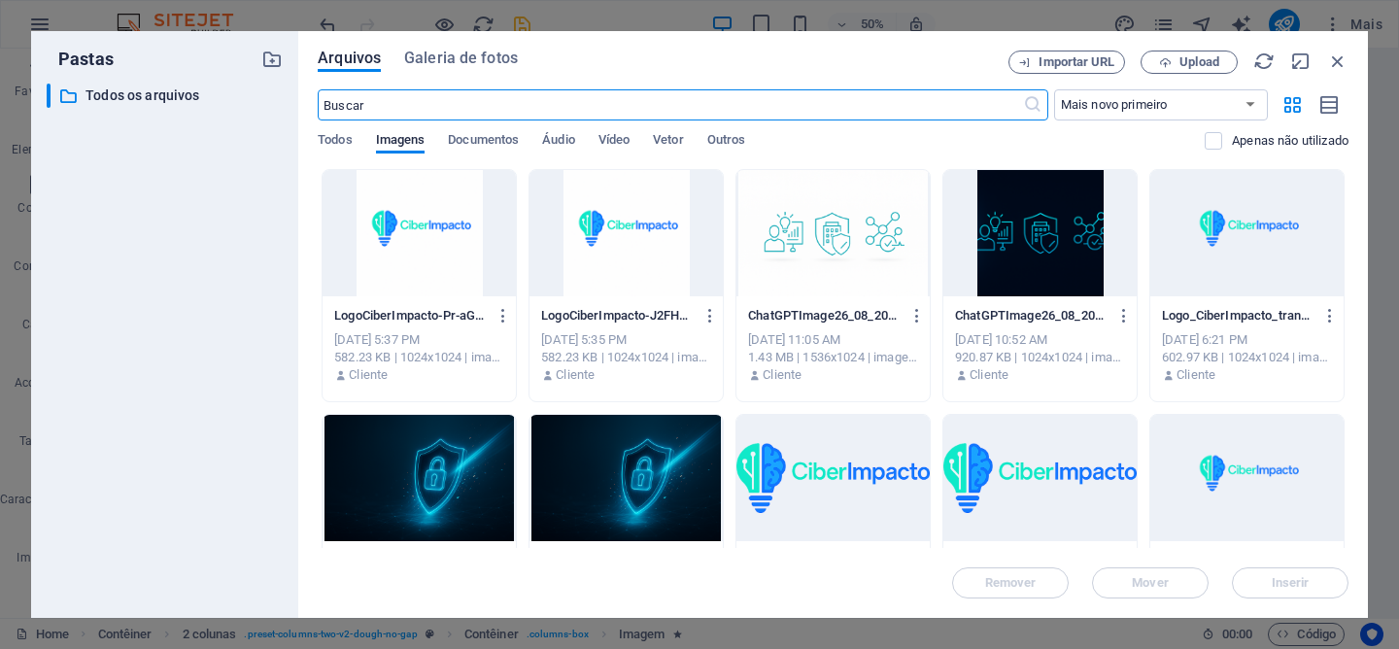
click at [1068, 234] on div at bounding box center [1039, 233] width 193 height 126
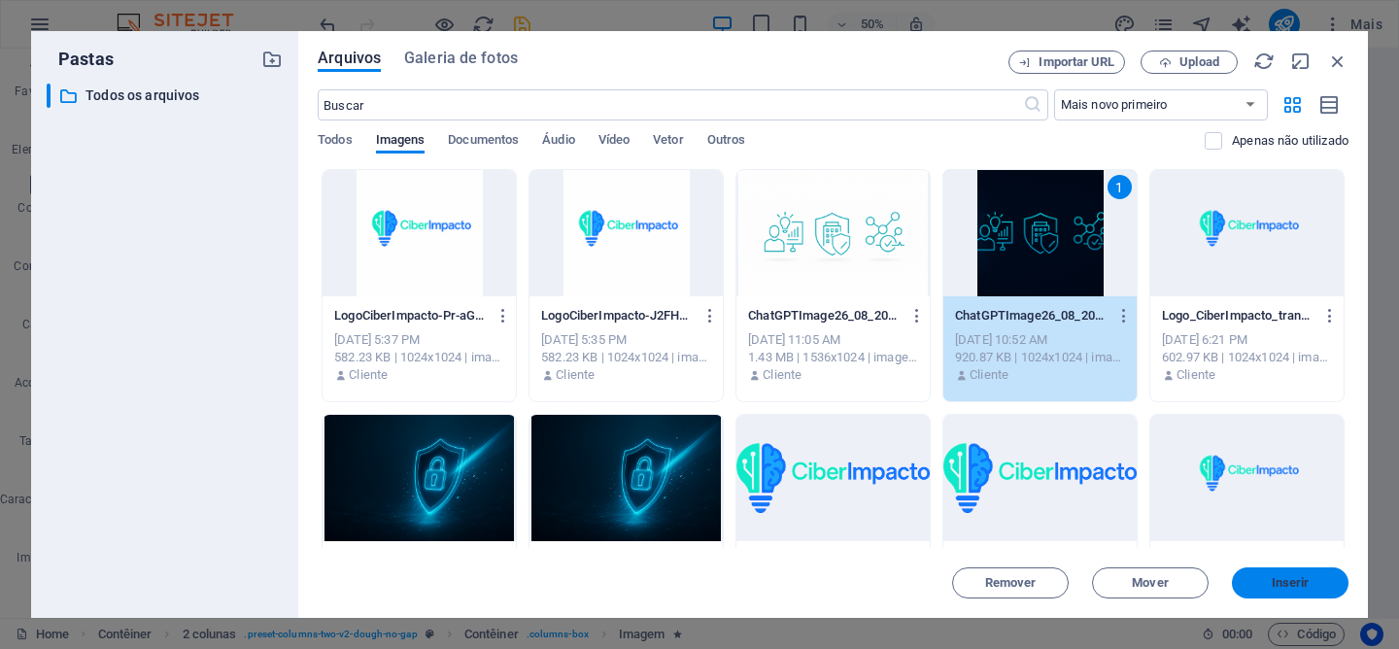
click at [1284, 588] on span "Inserir" at bounding box center [1291, 583] width 38 height 12
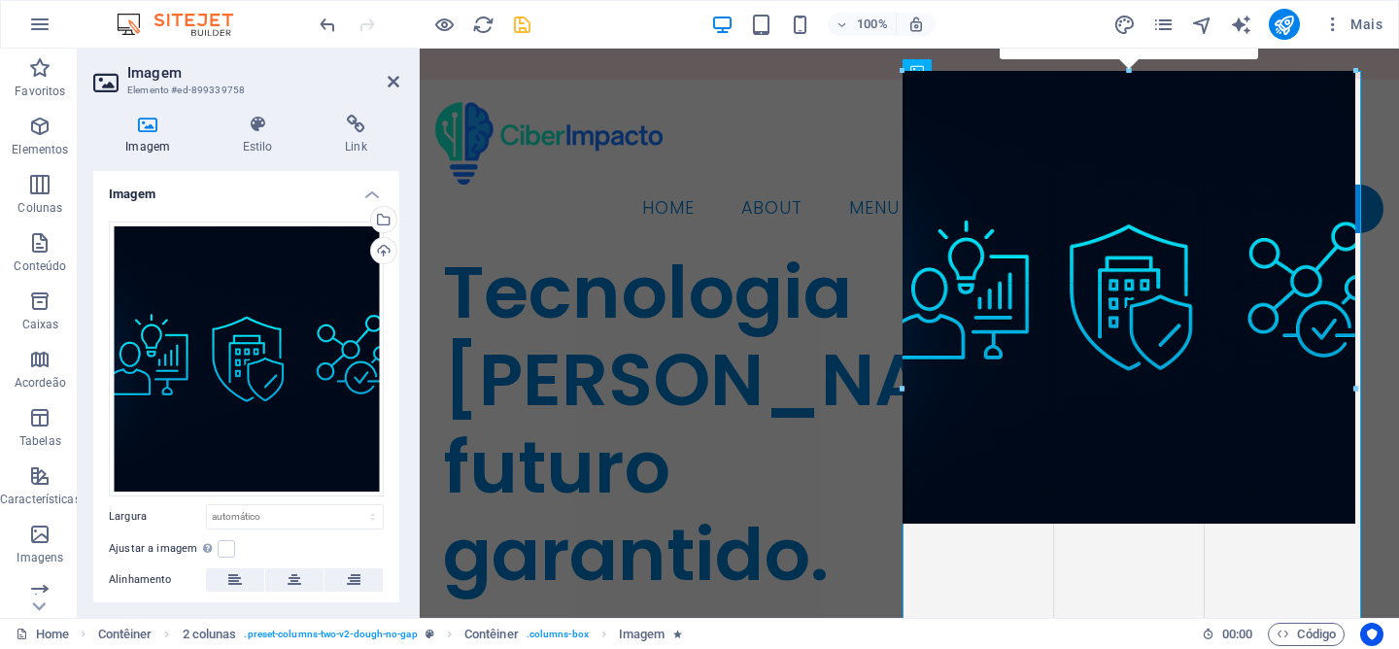
drag, startPoint x: 1360, startPoint y: 541, endPoint x: 1351, endPoint y: 496, distance: 45.5
type input "466"
select select "px"
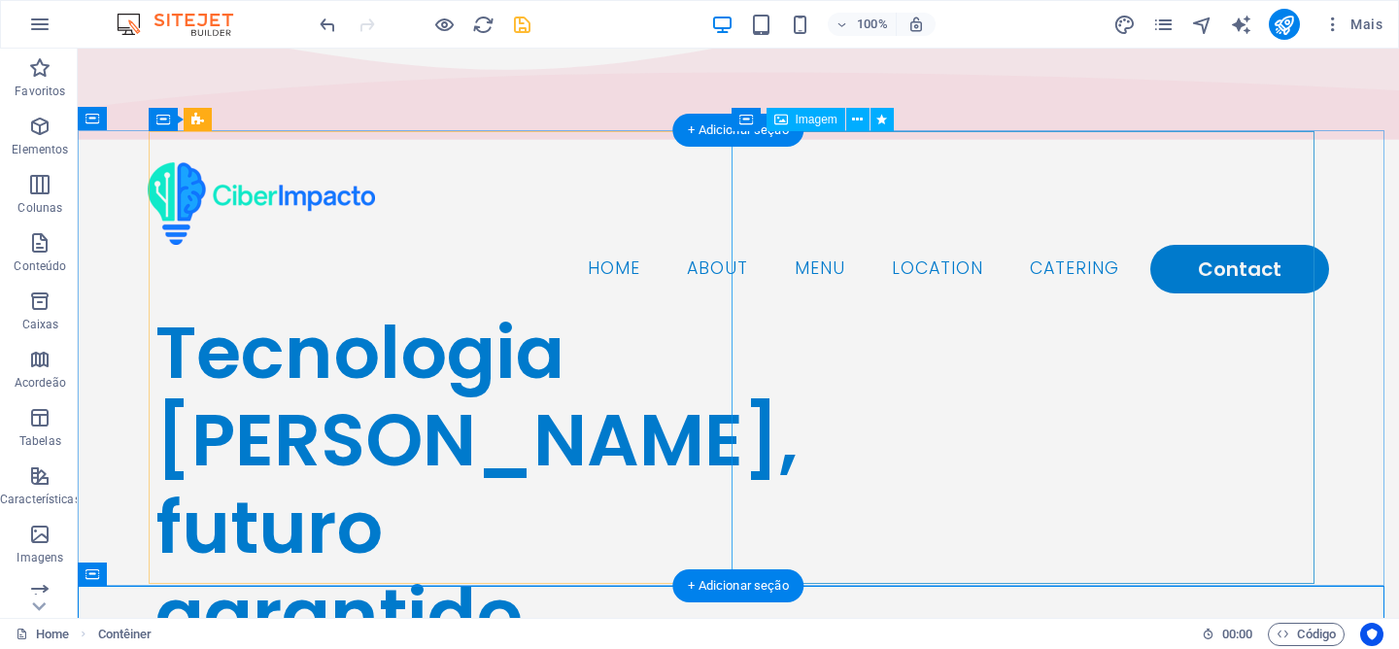
scroll to position [0, 0]
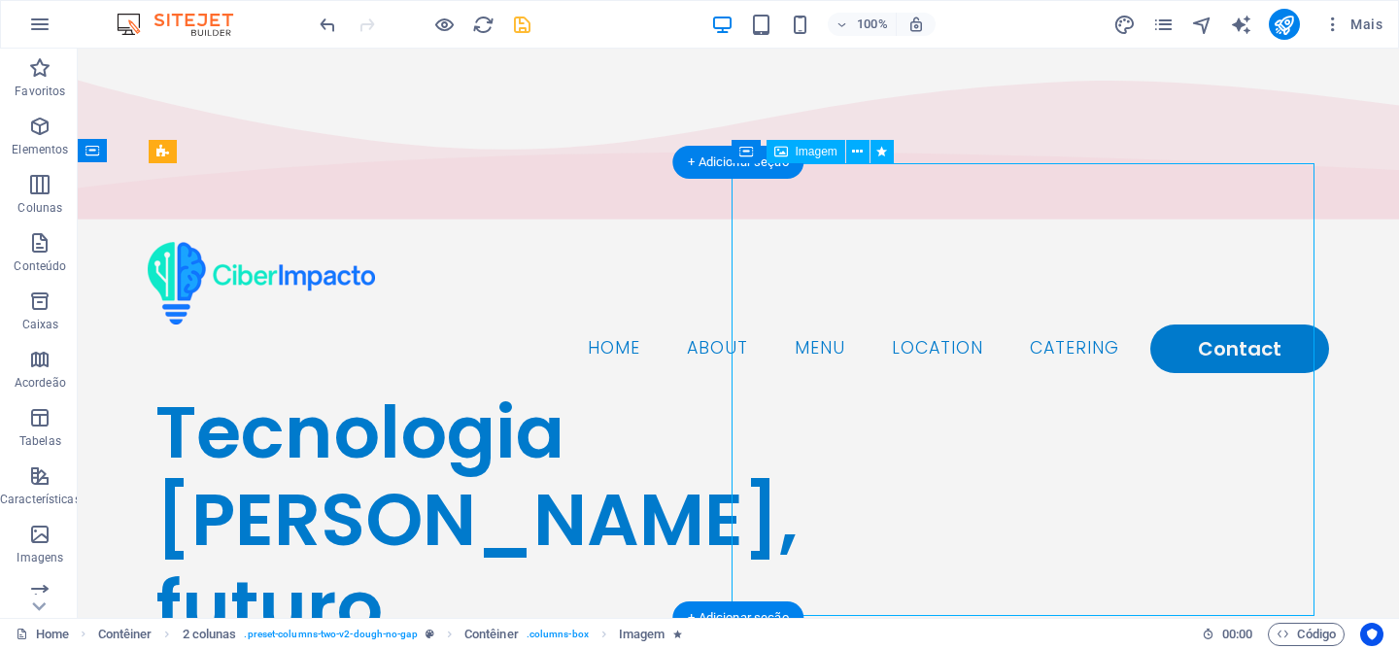
select select "px"
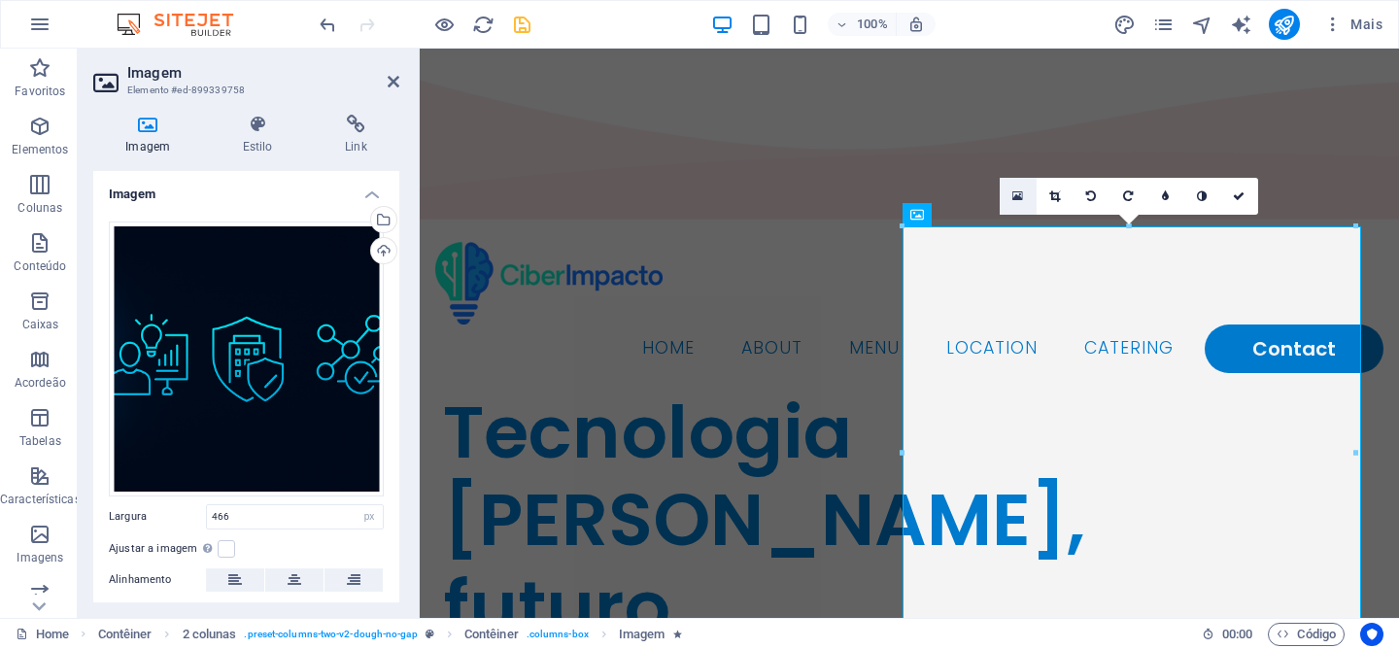
click at [1027, 195] on link at bounding box center [1018, 196] width 37 height 37
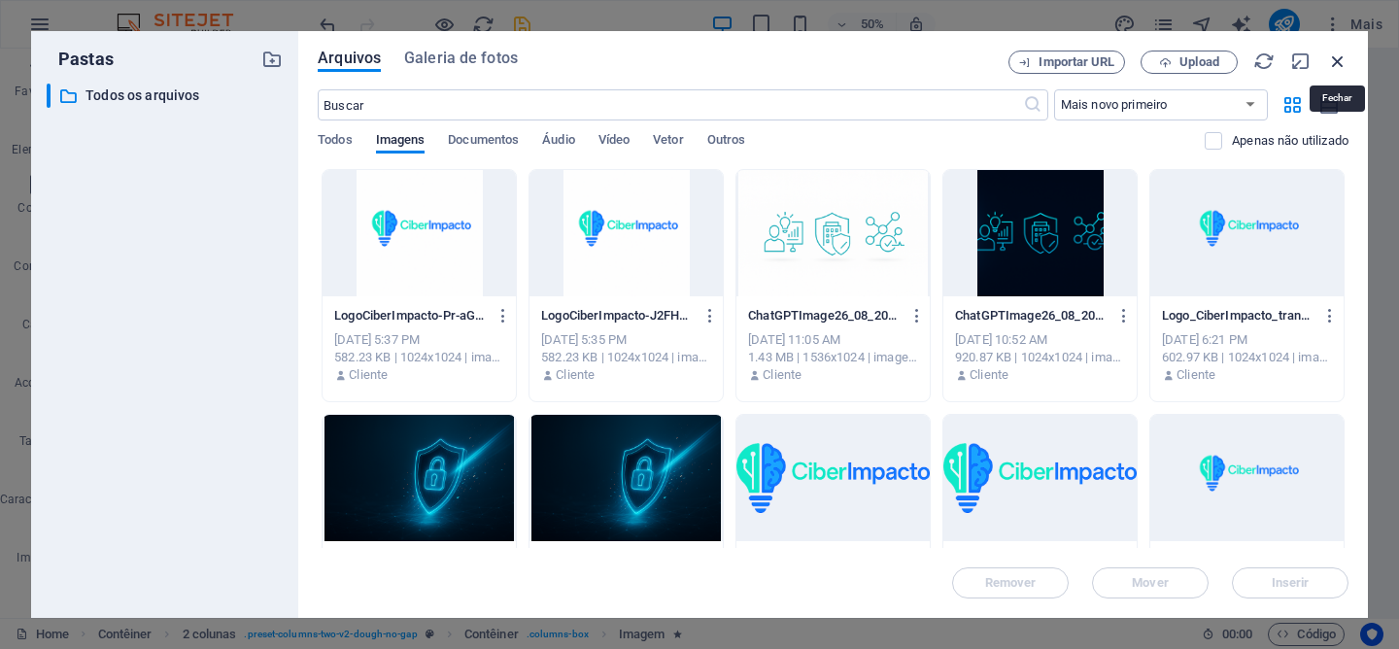
drag, startPoint x: 1337, startPoint y: 67, endPoint x: 917, endPoint y: 22, distance: 422.1
click at [1337, 67] on icon "button" at bounding box center [1337, 61] width 21 height 21
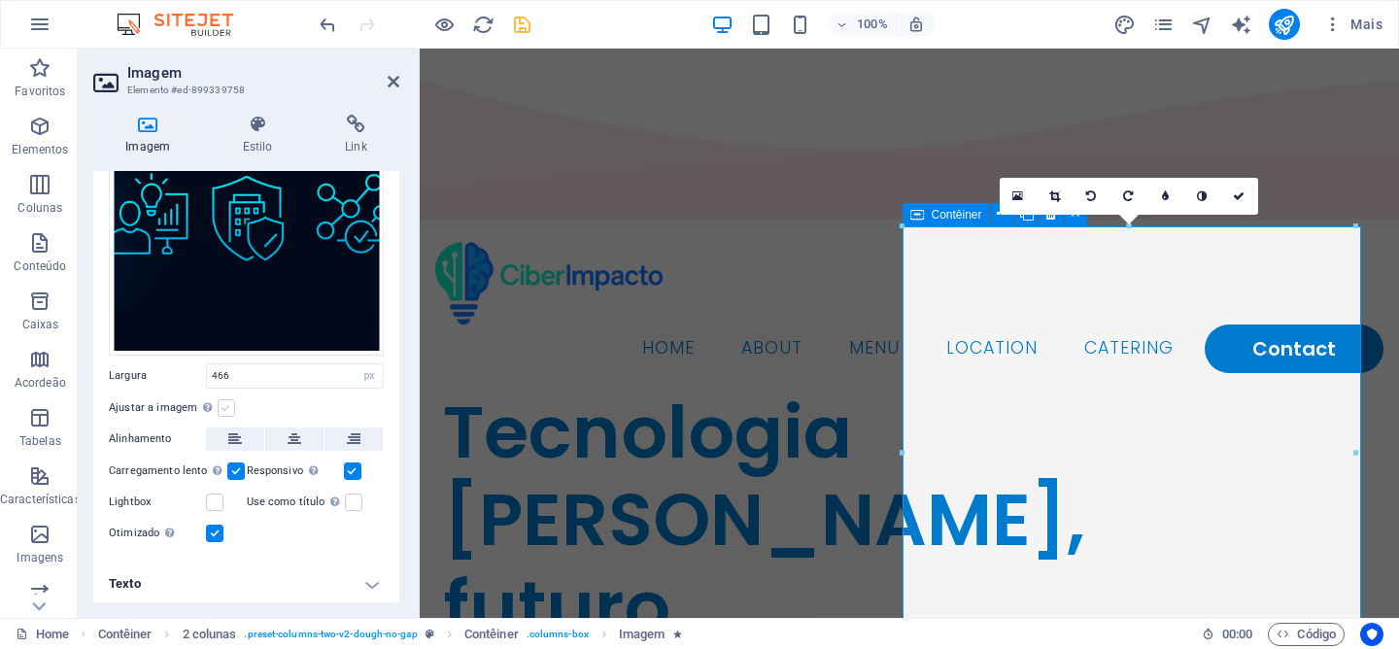
scroll to position [141, 0]
click at [226, 400] on label at bounding box center [226, 407] width 17 height 17
click at [0, 0] on input "Ajustar a imagem Ajustar a imagem automaticamente a uma largura e altura fixas" at bounding box center [0, 0] width 0 height 0
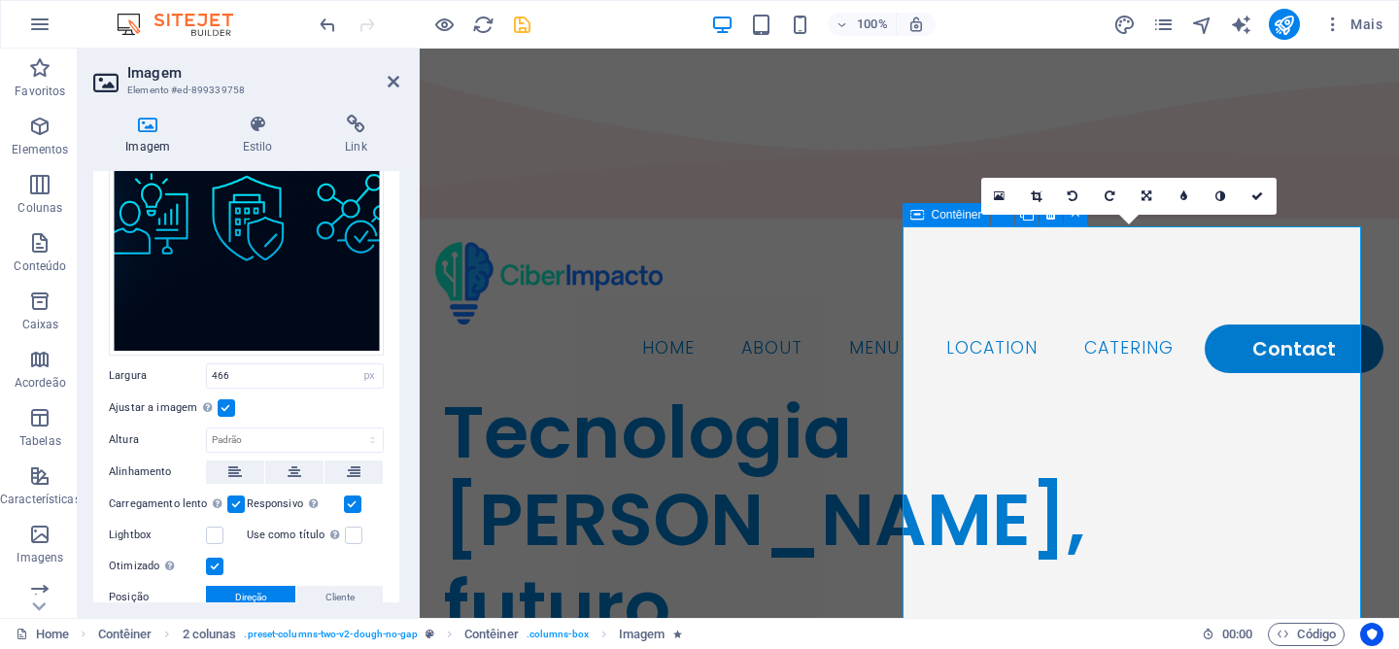
click at [228, 402] on label at bounding box center [226, 407] width 17 height 17
click at [0, 0] on input "Ajustar a imagem Ajustar a imagem automaticamente a uma largura e altura fixas" at bounding box center [0, 0] width 0 height 0
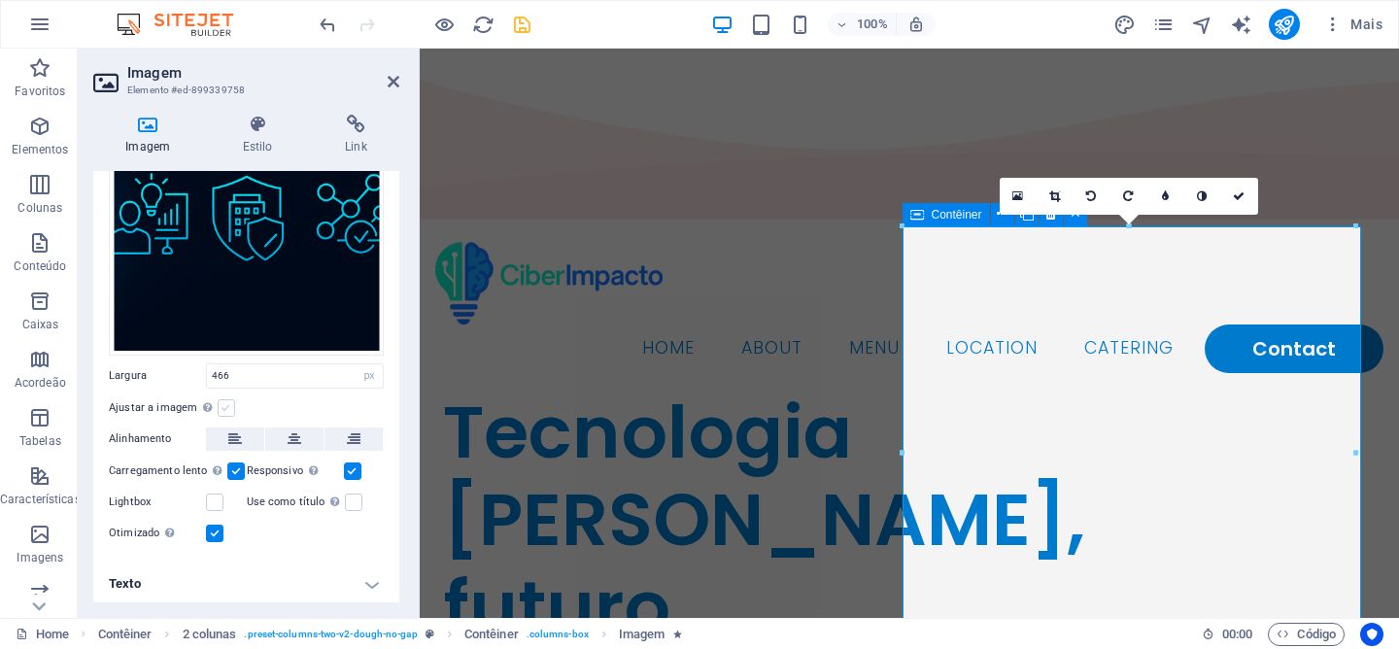
click at [228, 402] on label at bounding box center [226, 407] width 17 height 17
click at [0, 0] on input "Ajustar a imagem Ajustar a imagem automaticamente a uma largura e altura fixas" at bounding box center [0, 0] width 0 height 0
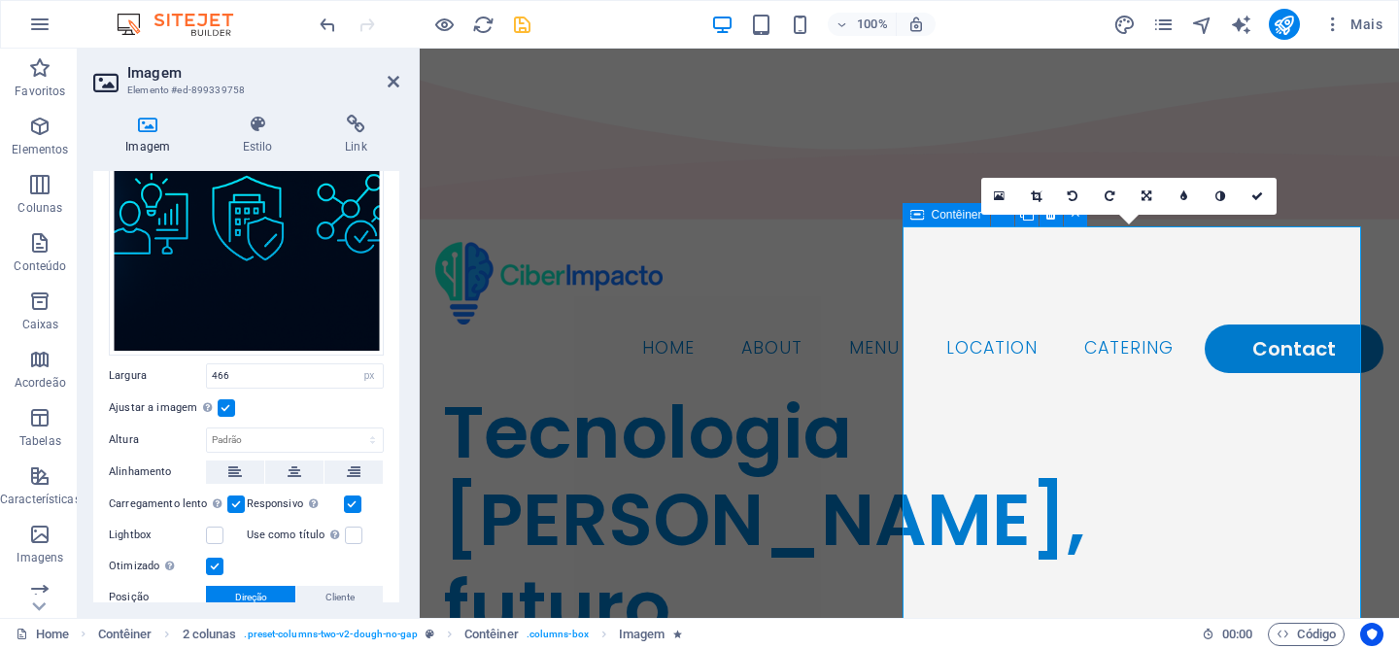
click at [228, 402] on label at bounding box center [226, 407] width 17 height 17
click at [0, 0] on input "Ajustar a imagem Ajustar a imagem automaticamente a uma largura e altura fixas" at bounding box center [0, 0] width 0 height 0
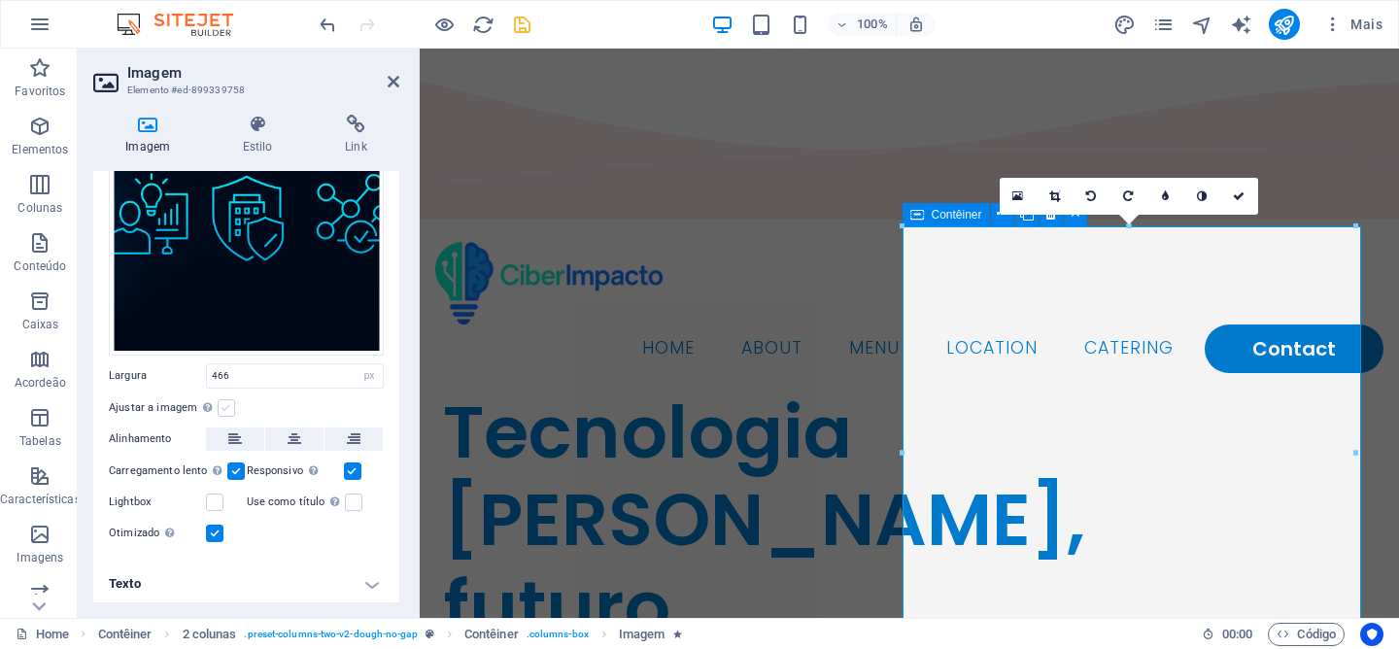
click at [228, 402] on label at bounding box center [226, 407] width 17 height 17
click at [0, 0] on input "Ajustar a imagem Ajustar a imagem automaticamente a uma largura e altura fixas" at bounding box center [0, 0] width 0 height 0
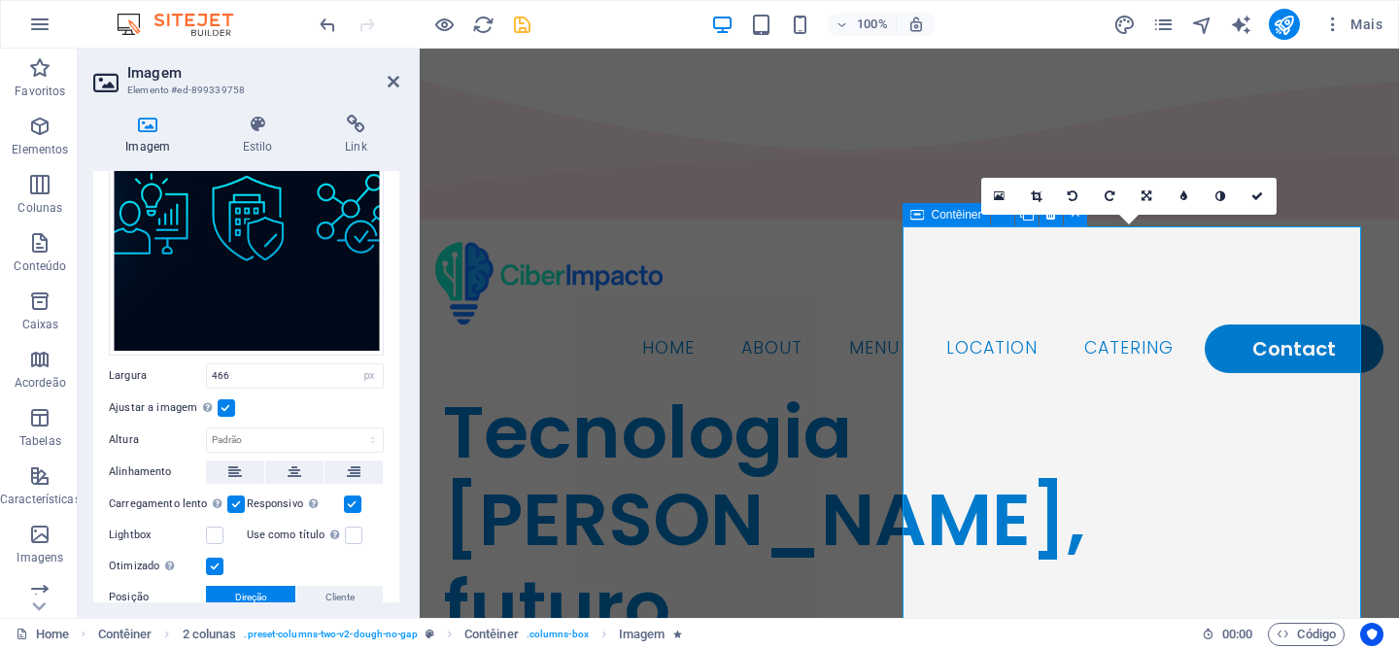
click at [228, 402] on label at bounding box center [226, 407] width 17 height 17
click at [0, 0] on input "Ajustar a imagem Ajustar a imagem automaticamente a uma largura e altura fixas" at bounding box center [0, 0] width 0 height 0
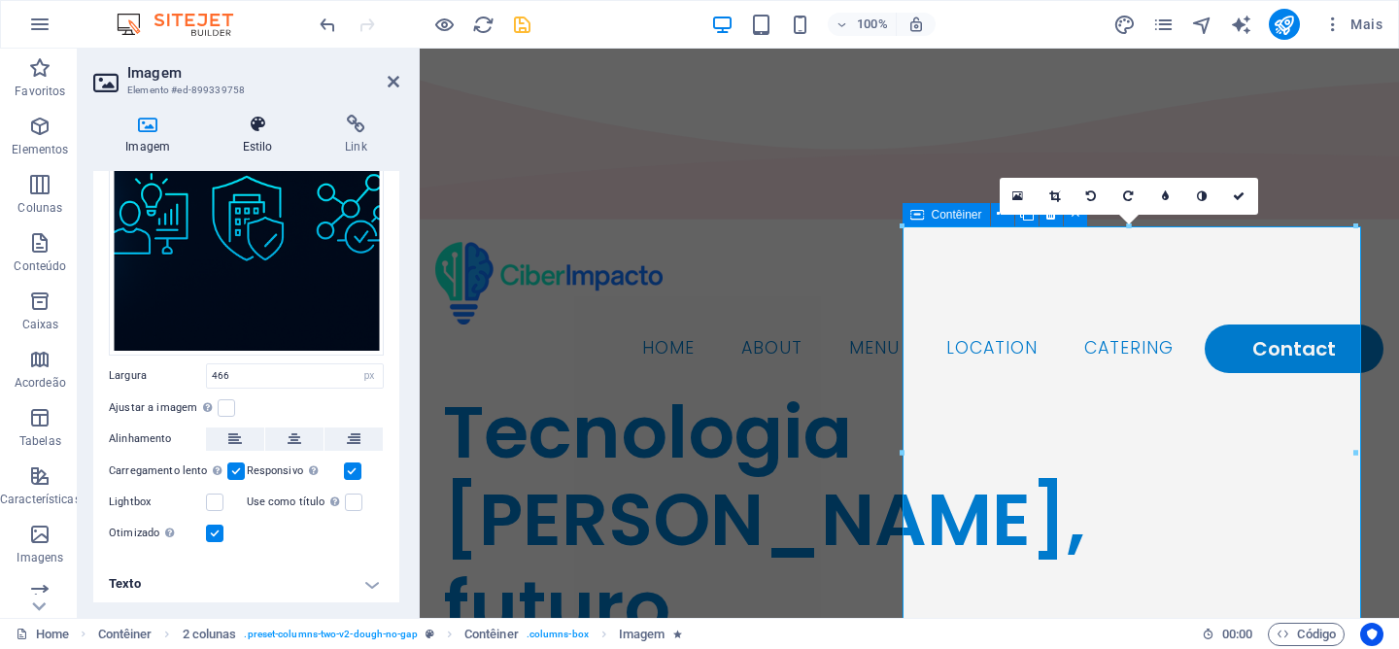
click at [247, 133] on icon at bounding box center [257, 124] width 94 height 19
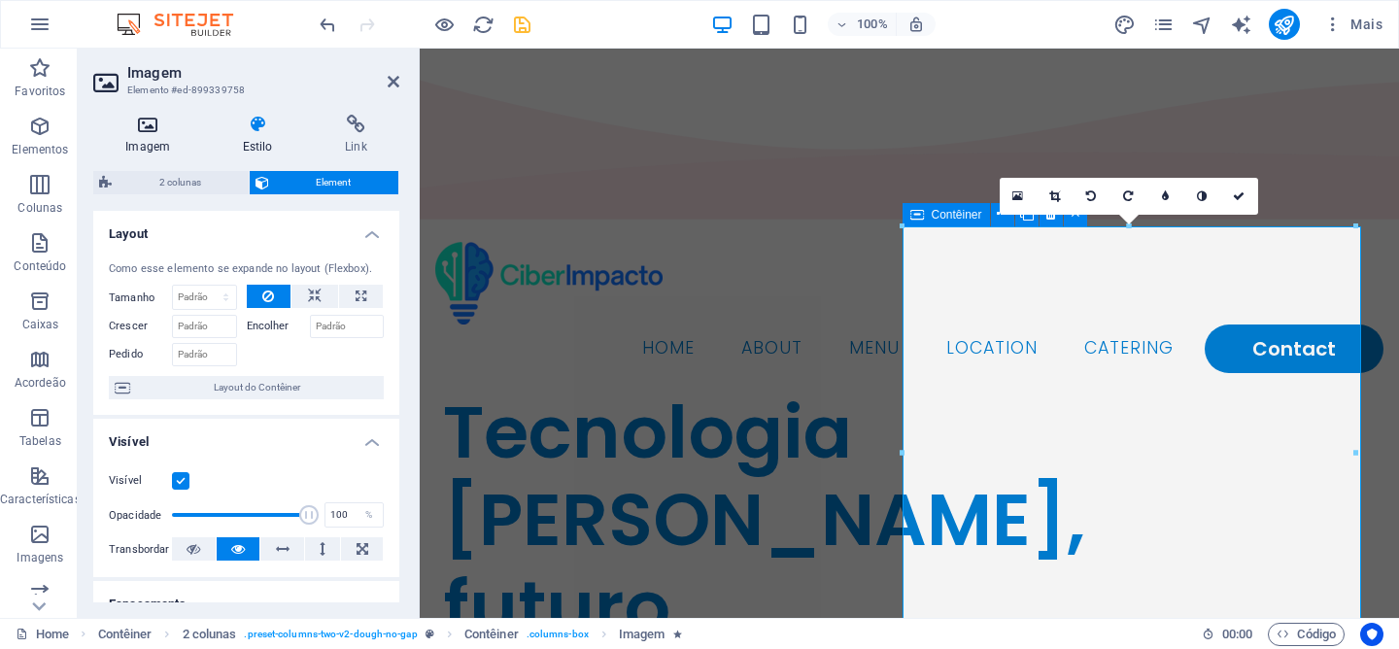
click at [137, 130] on icon at bounding box center [147, 124] width 109 height 19
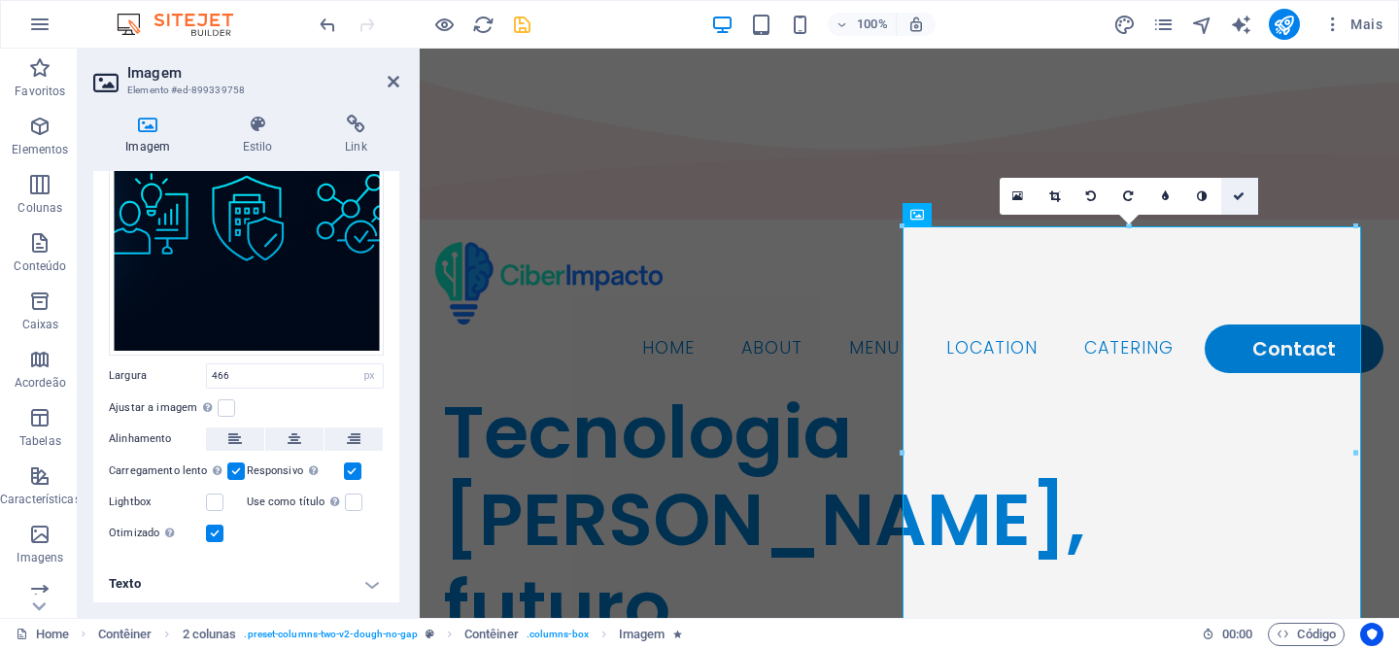
click at [1241, 198] on icon at bounding box center [1239, 196] width 12 height 12
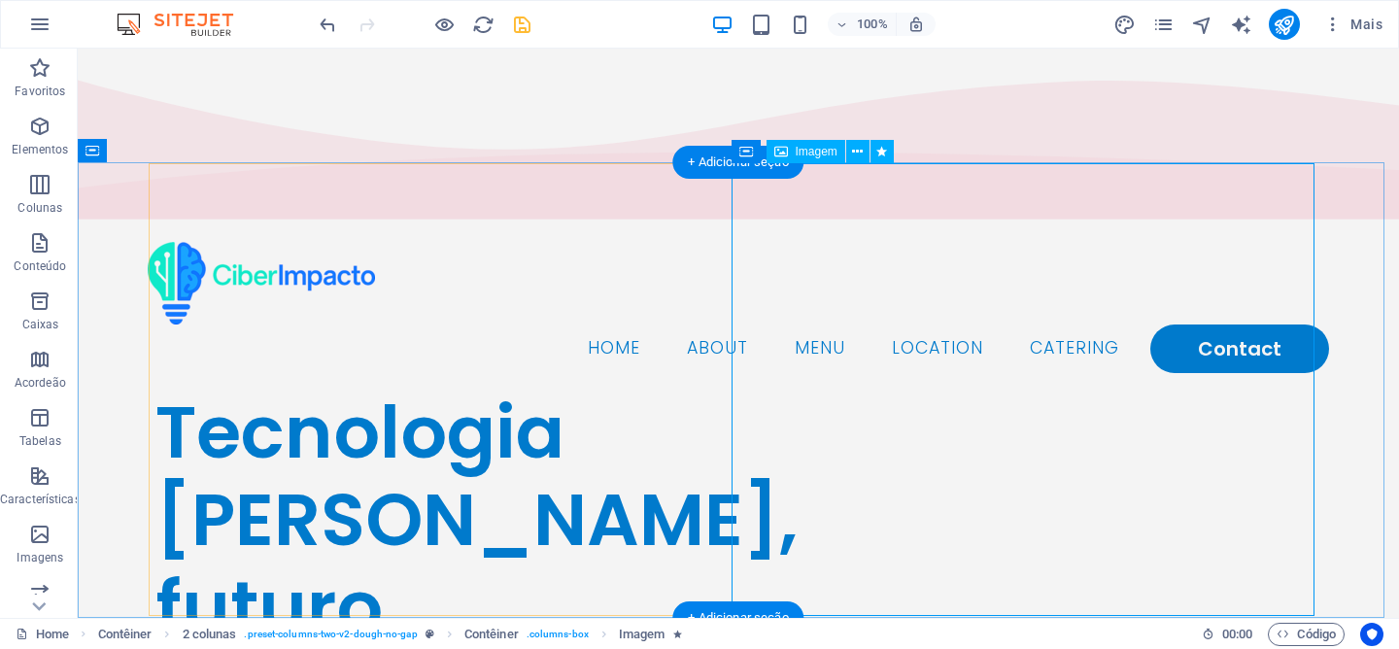
select select "px"
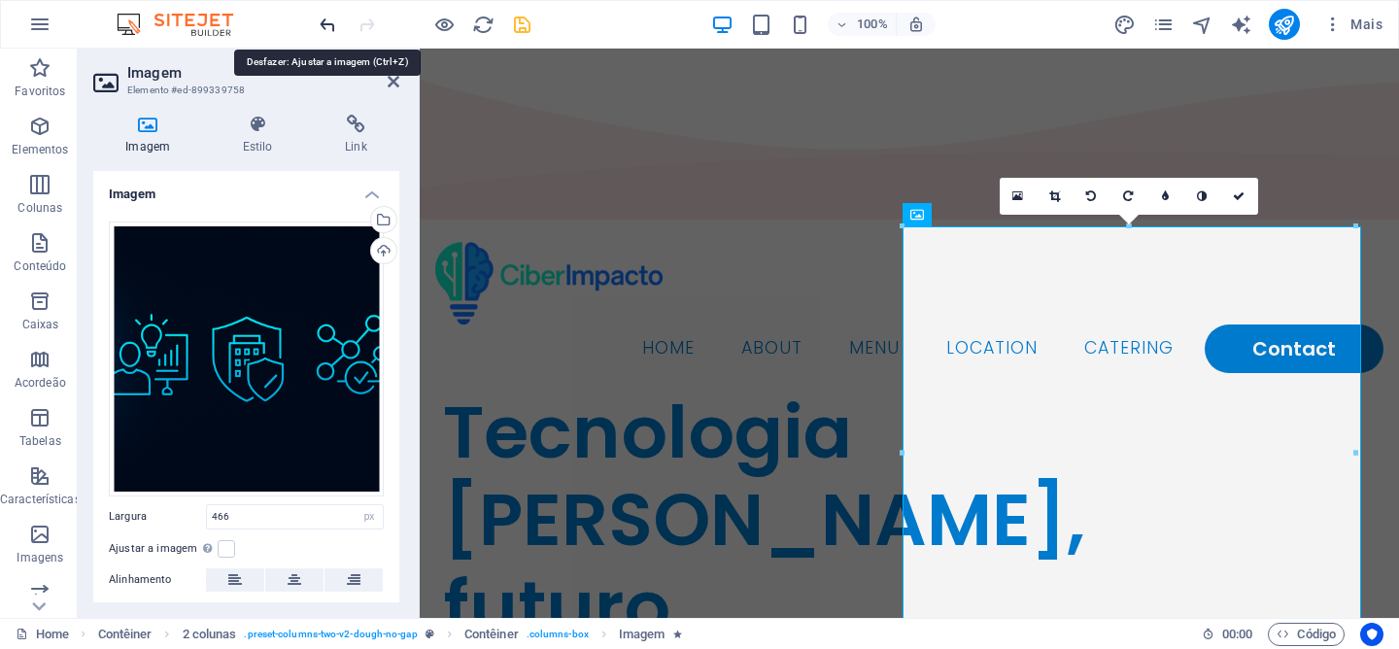
click at [333, 19] on icon "undo" at bounding box center [328, 25] width 22 height 22
click at [332, 20] on icon "undo" at bounding box center [328, 25] width 22 height 22
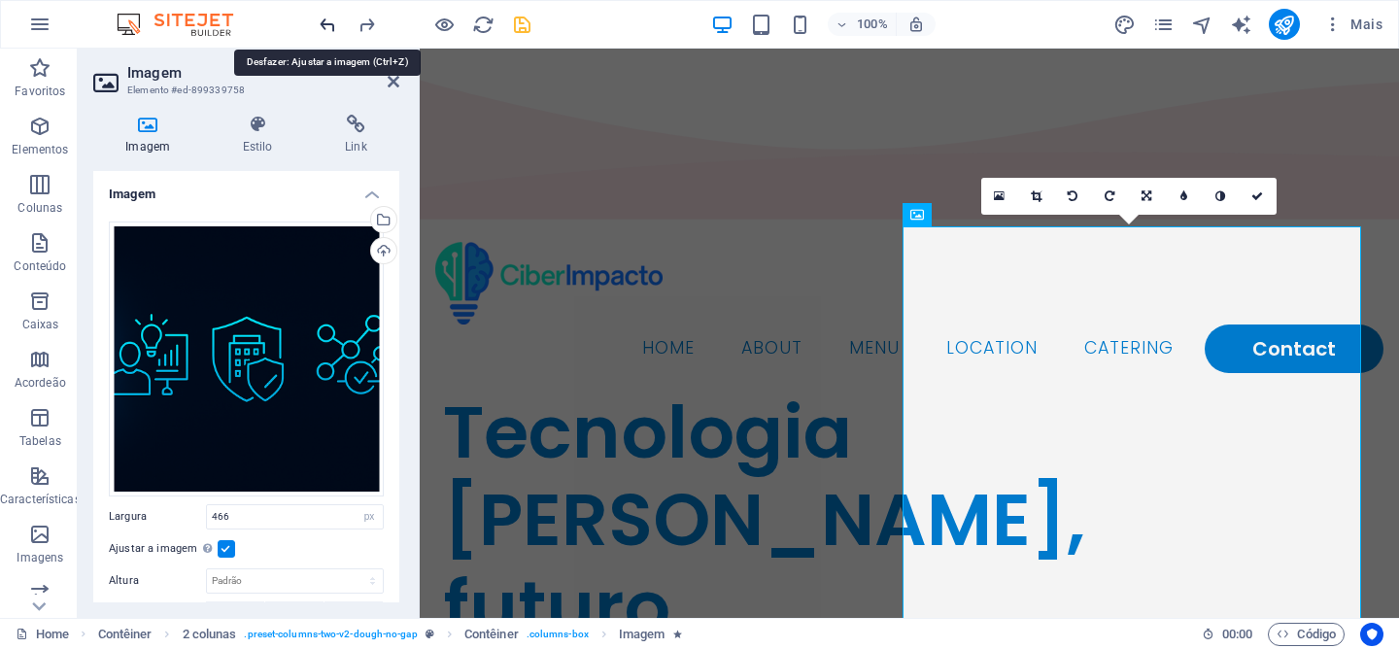
click at [328, 22] on icon "undo" at bounding box center [328, 25] width 22 height 22
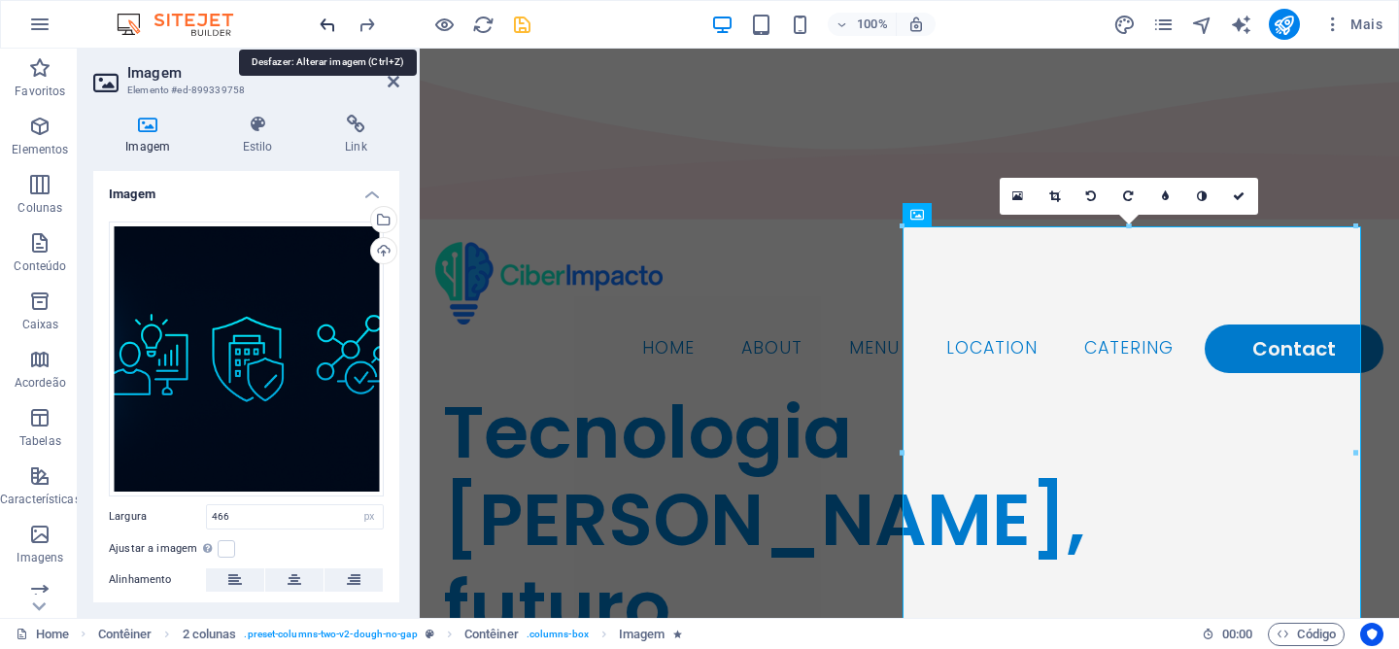
click at [328, 22] on icon "undo" at bounding box center [328, 25] width 22 height 22
select select "DISABLED_OPTION_VALUE"
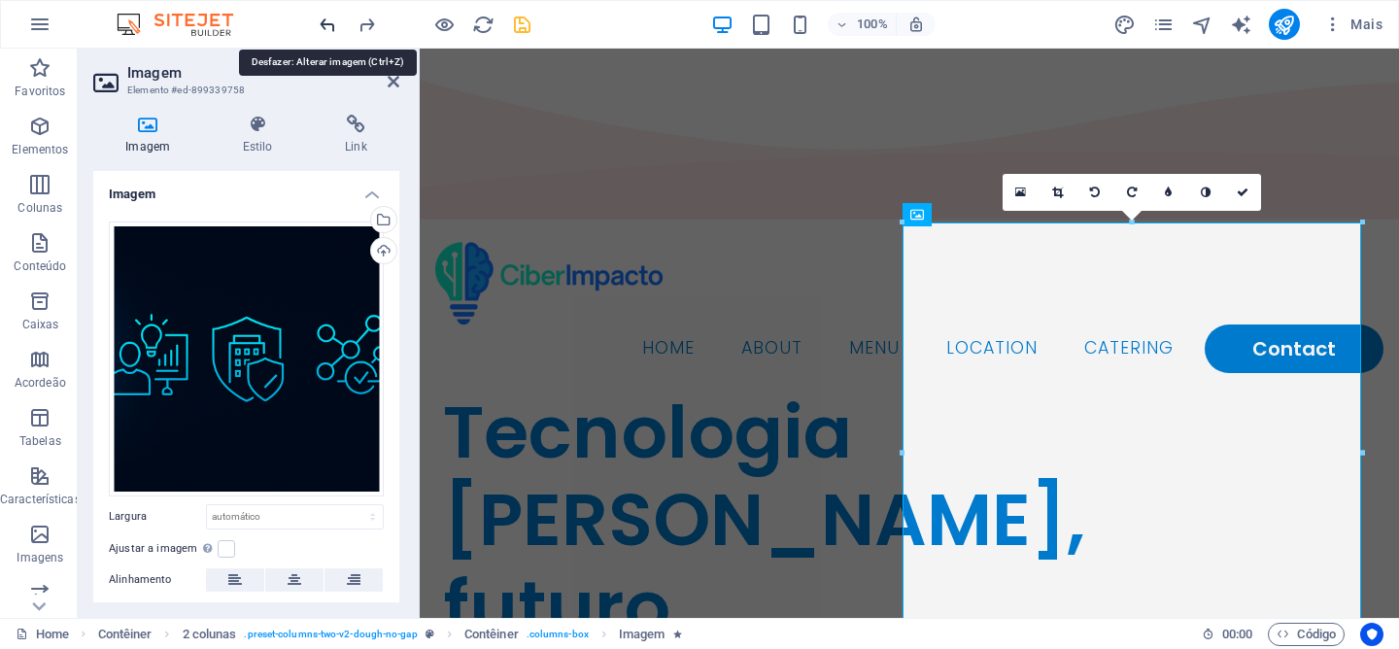
click at [328, 22] on icon "undo" at bounding box center [328, 25] width 22 height 22
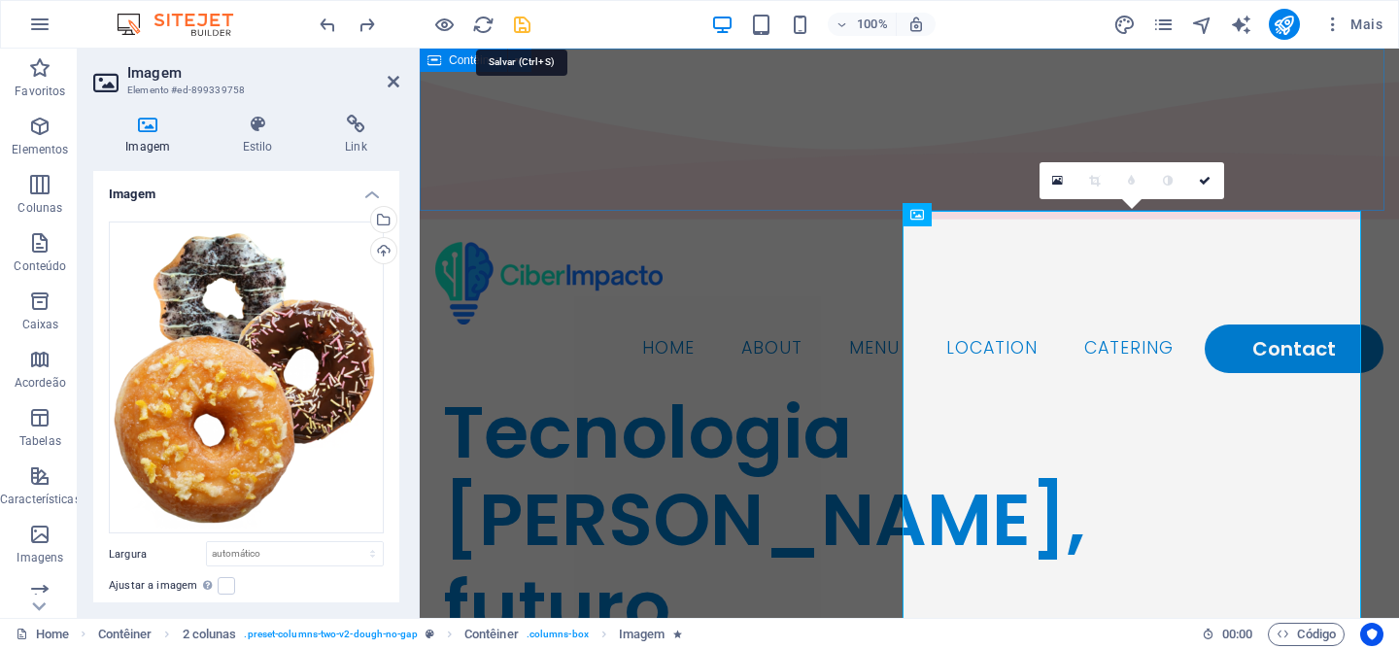
click at [520, 31] on icon "save" at bounding box center [522, 25] width 22 height 22
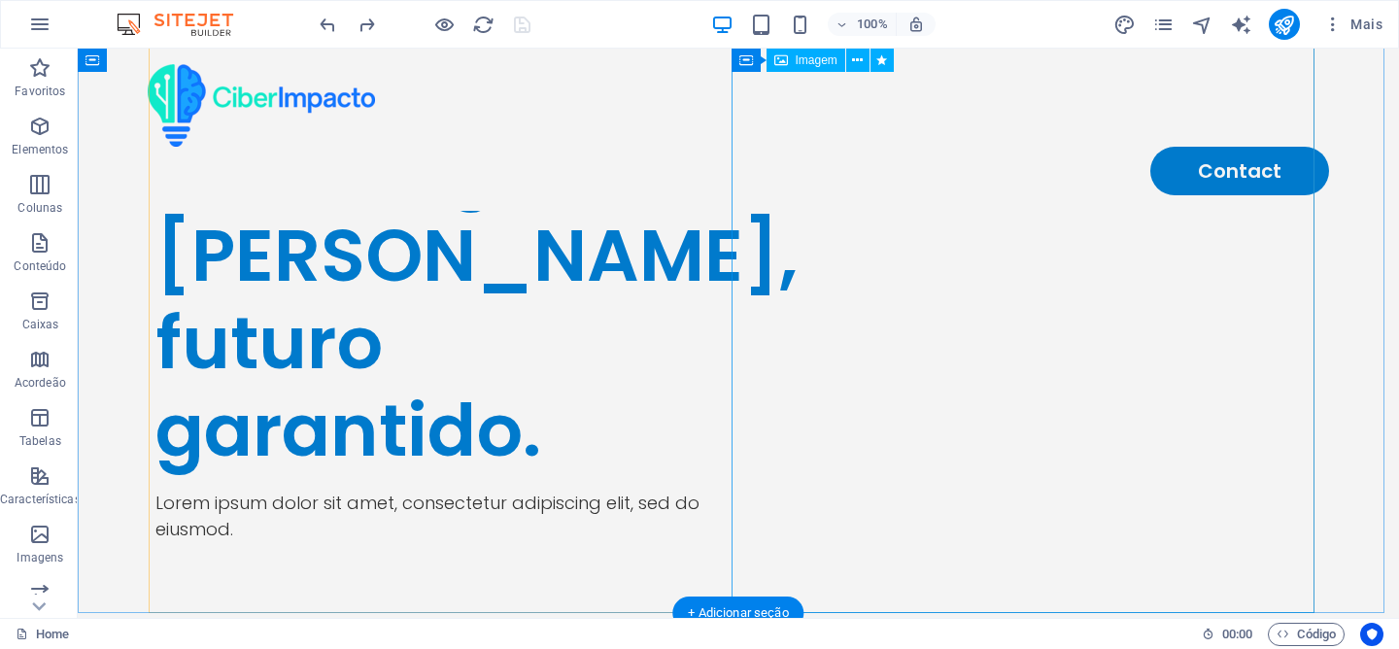
scroll to position [83, 0]
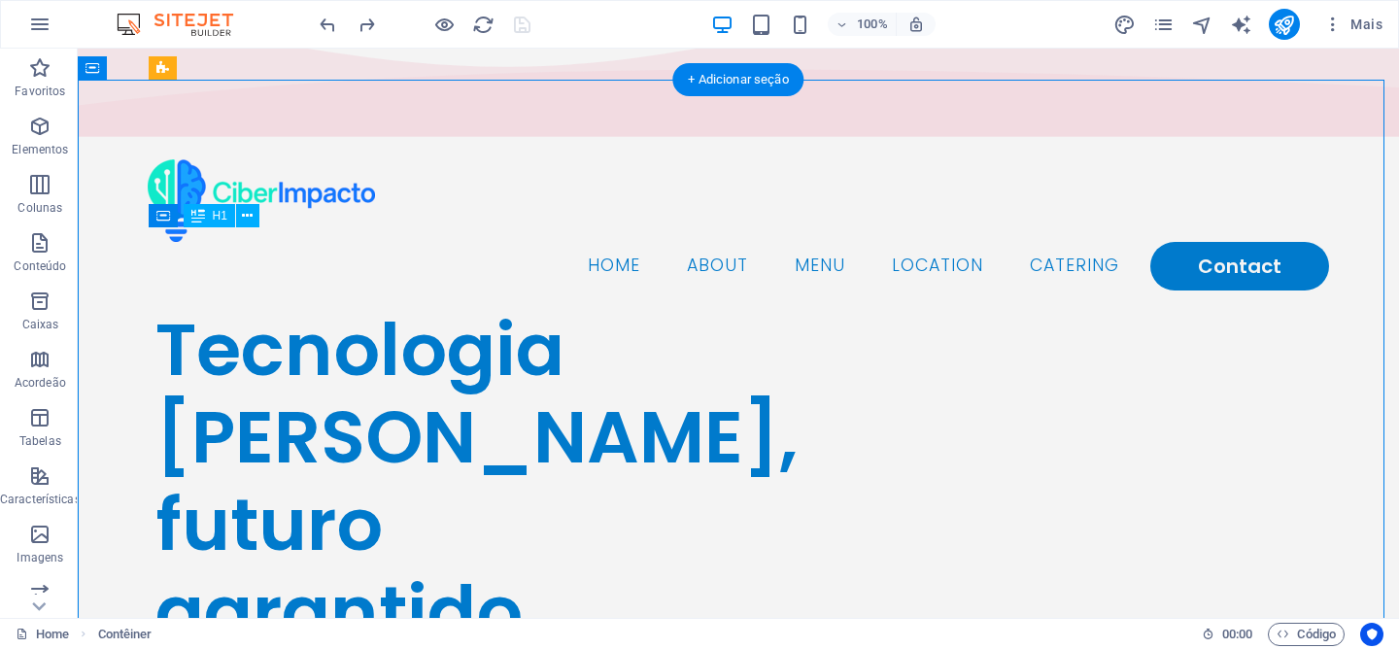
drag, startPoint x: 526, startPoint y: 447, endPoint x: 222, endPoint y: 312, distance: 331.9
click at [236, 319] on div "Tecnologia [PERSON_NAME], futuro garantido." at bounding box center [446, 481] width 583 height 350
click at [194, 306] on div "Tecnologia [PERSON_NAME], futuro garantido." at bounding box center [446, 481] width 583 height 350
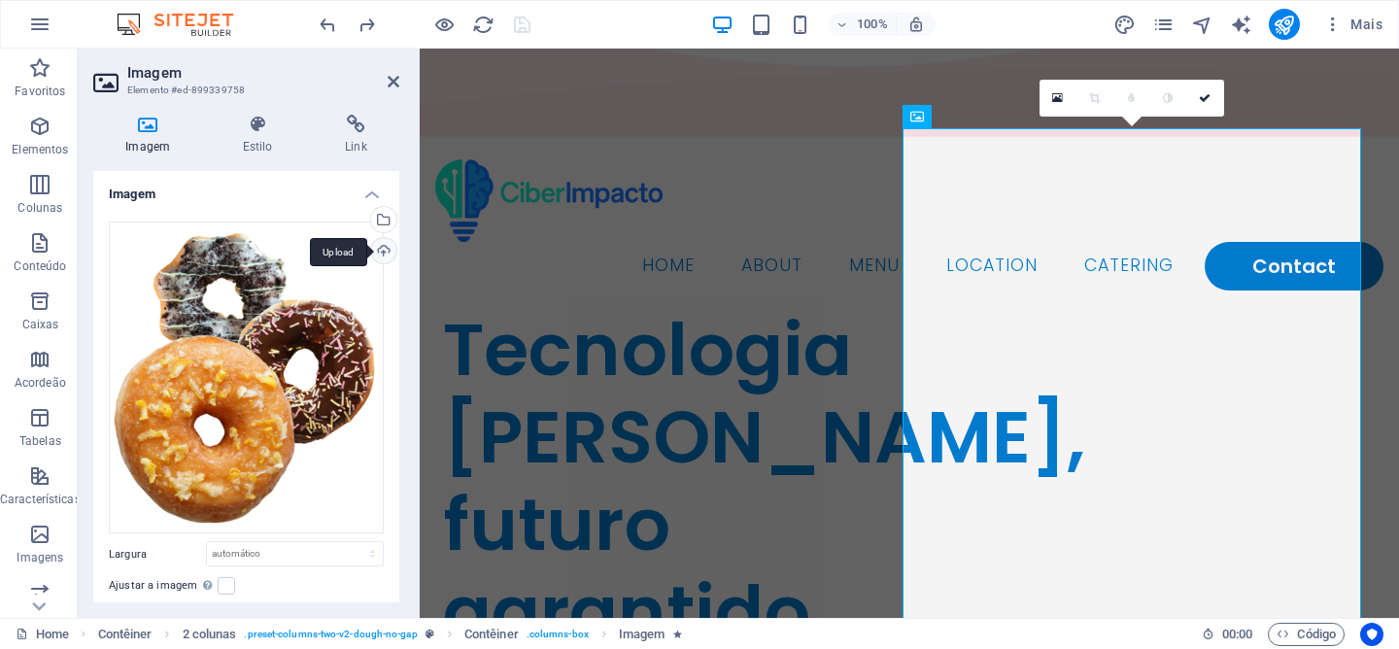
click at [377, 250] on div "Upload" at bounding box center [381, 252] width 29 height 29
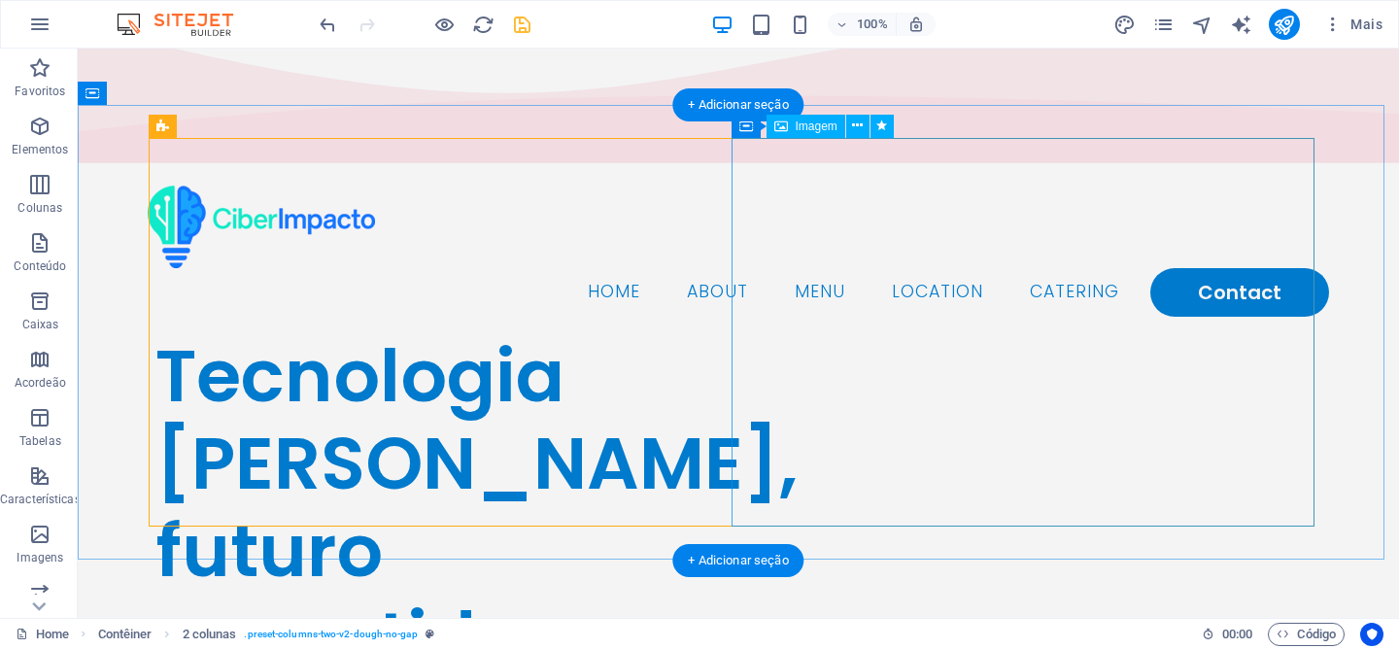
scroll to position [56, 0]
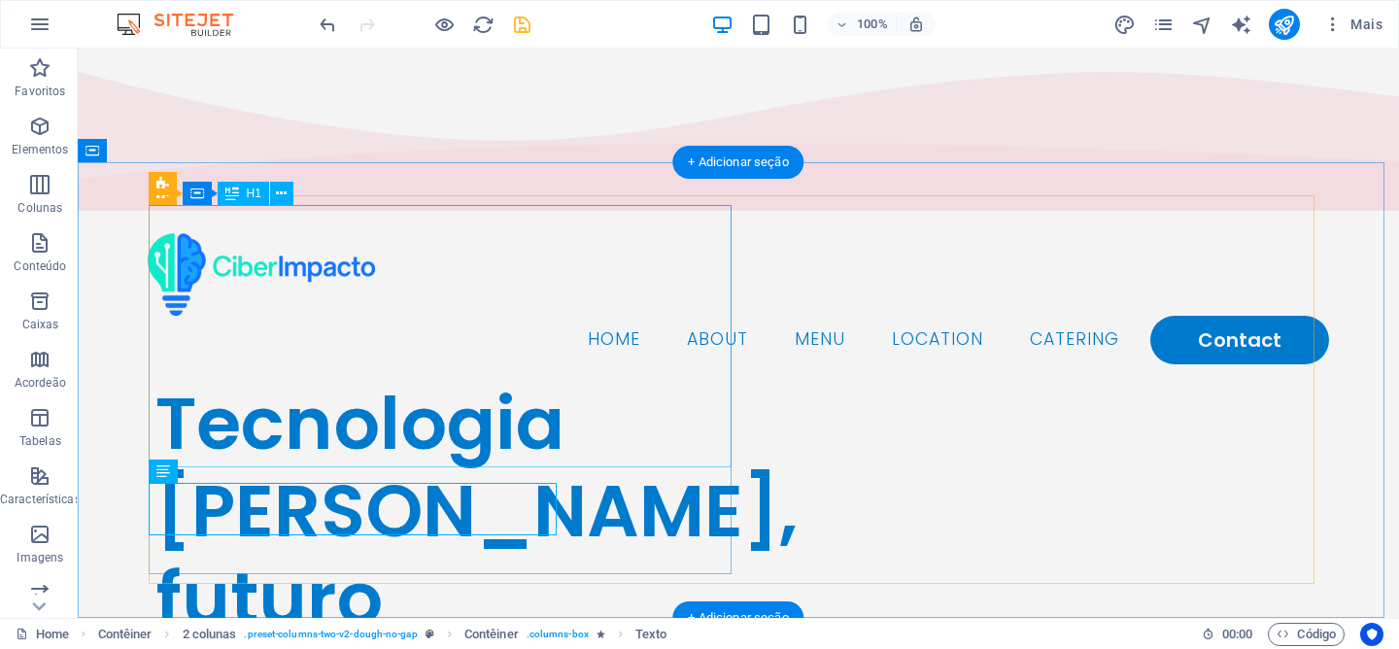
scroll to position [0, 0]
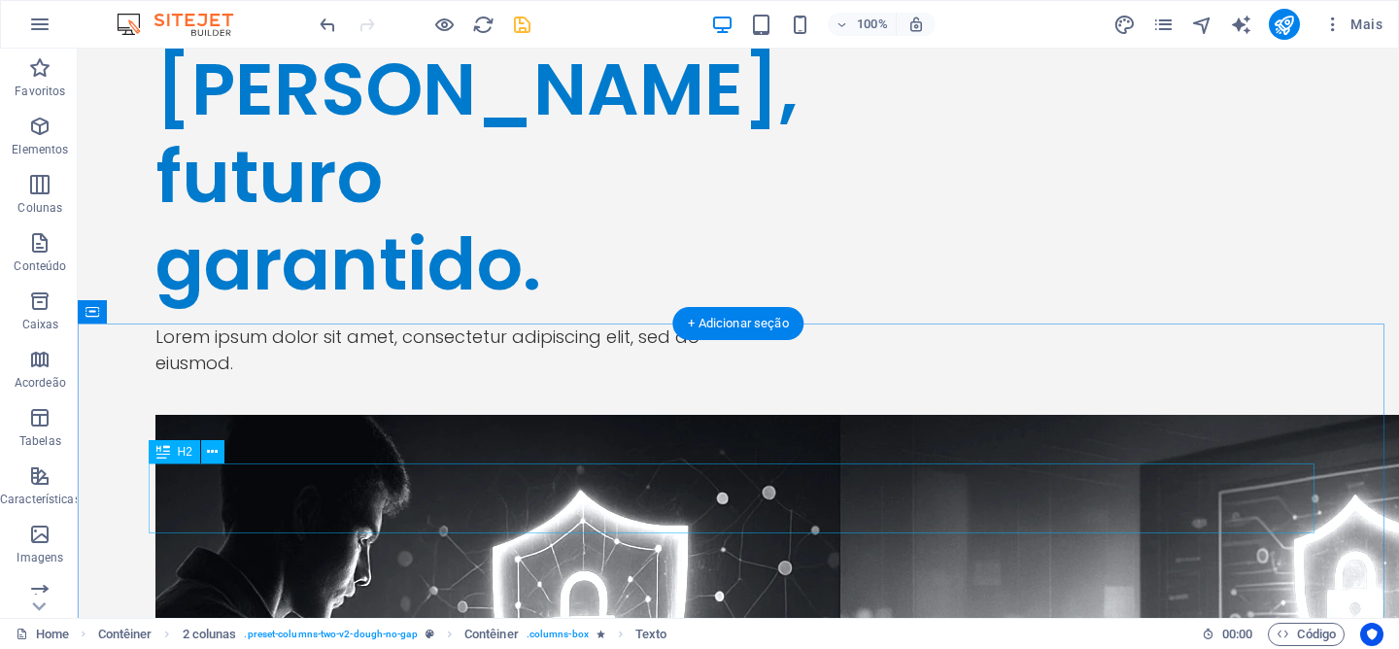
scroll to position [509, 0]
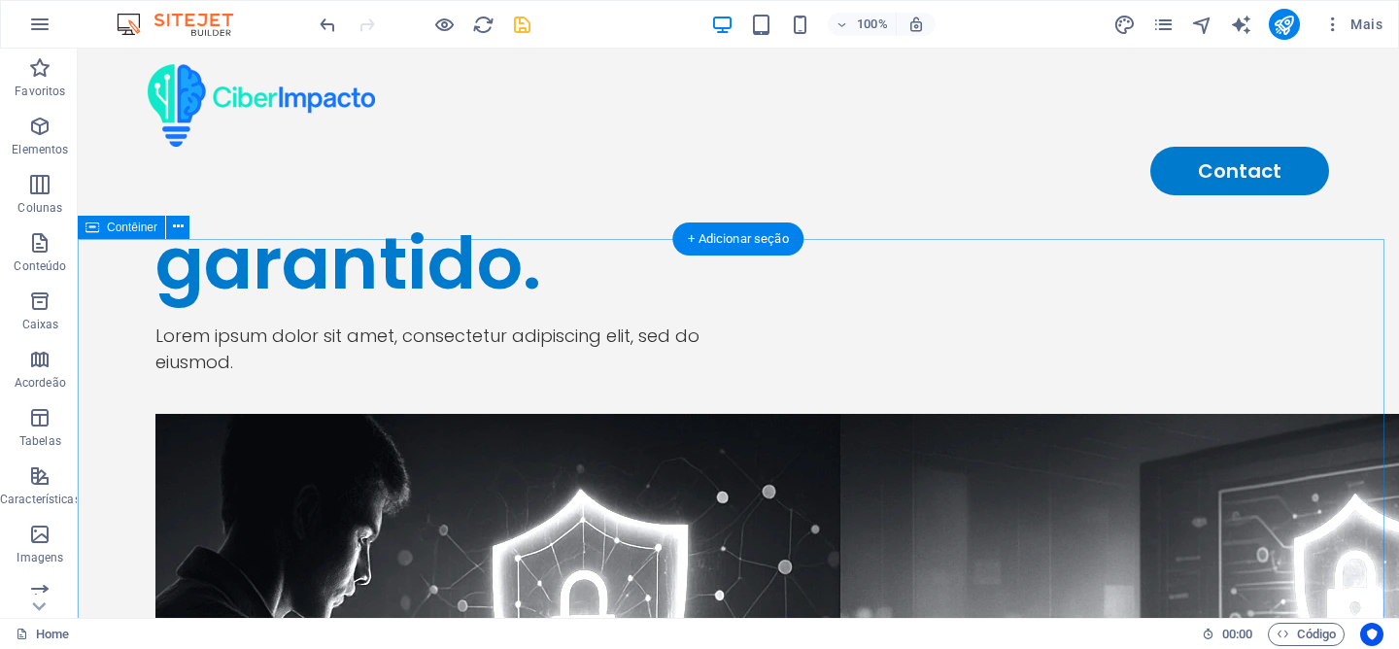
scroll to position [265, 0]
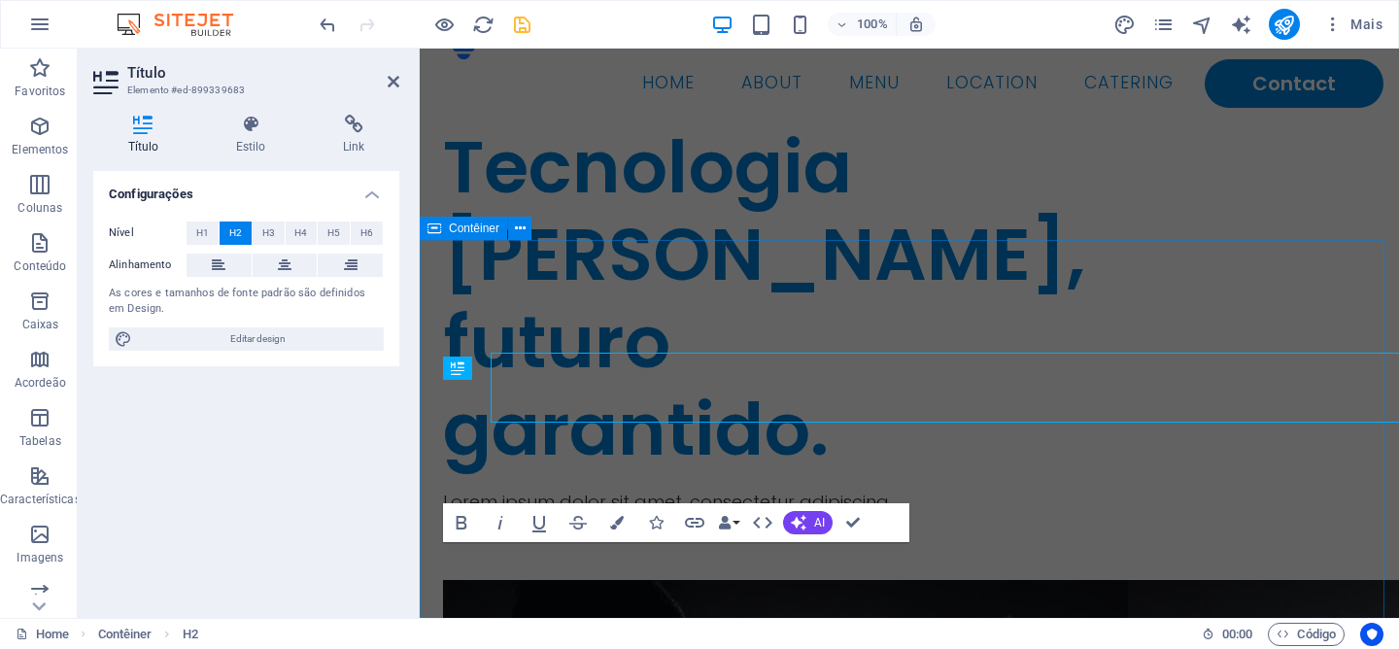
scroll to position [291, 0]
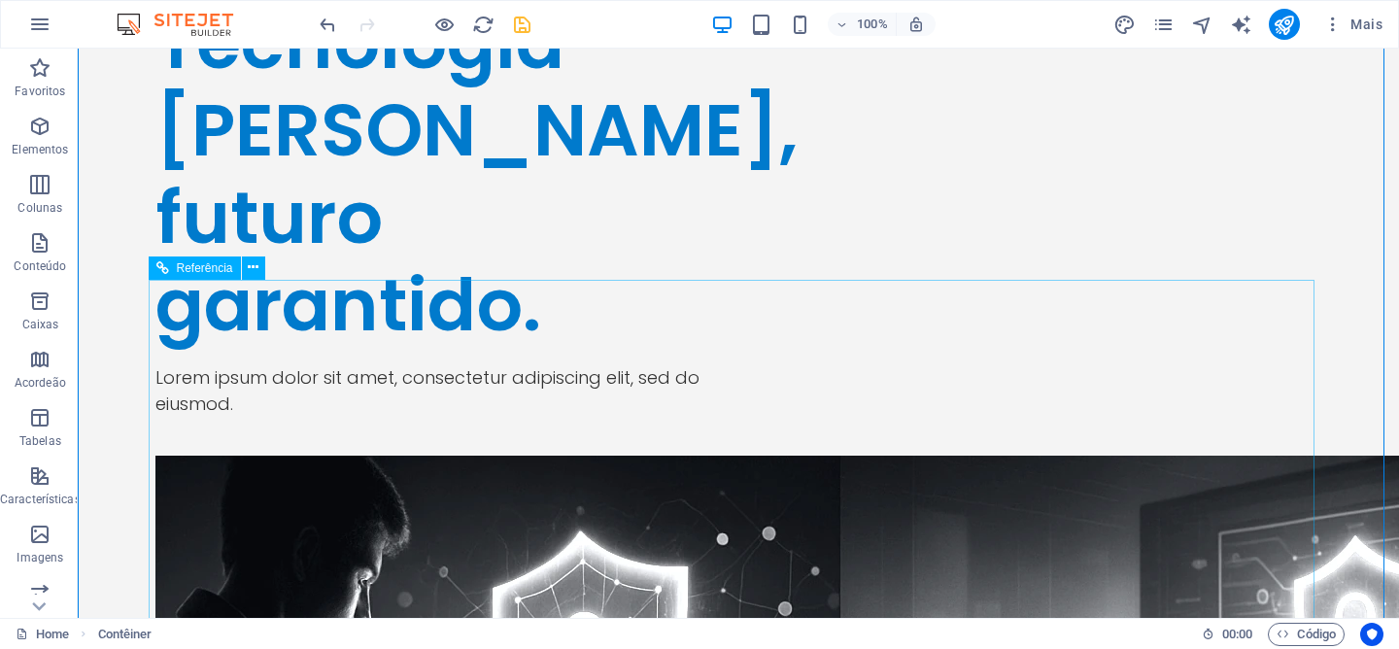
scroll to position [597, 0]
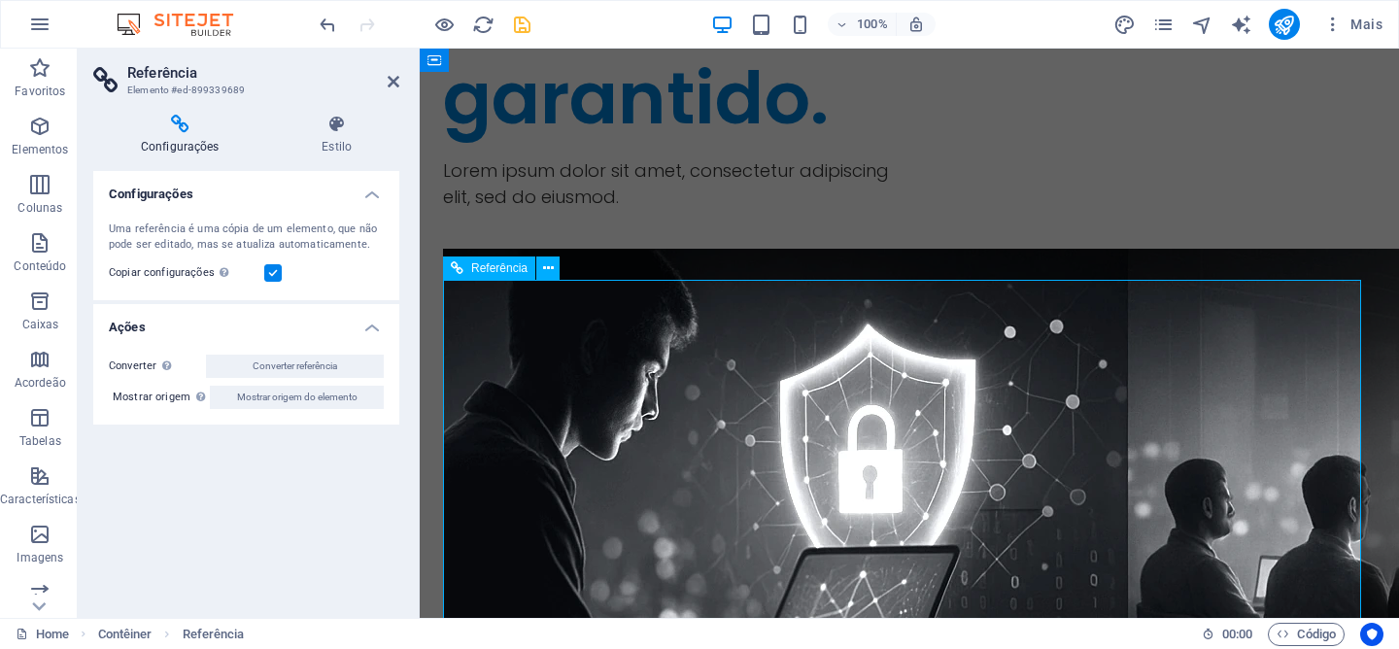
scroll to position [672, 0]
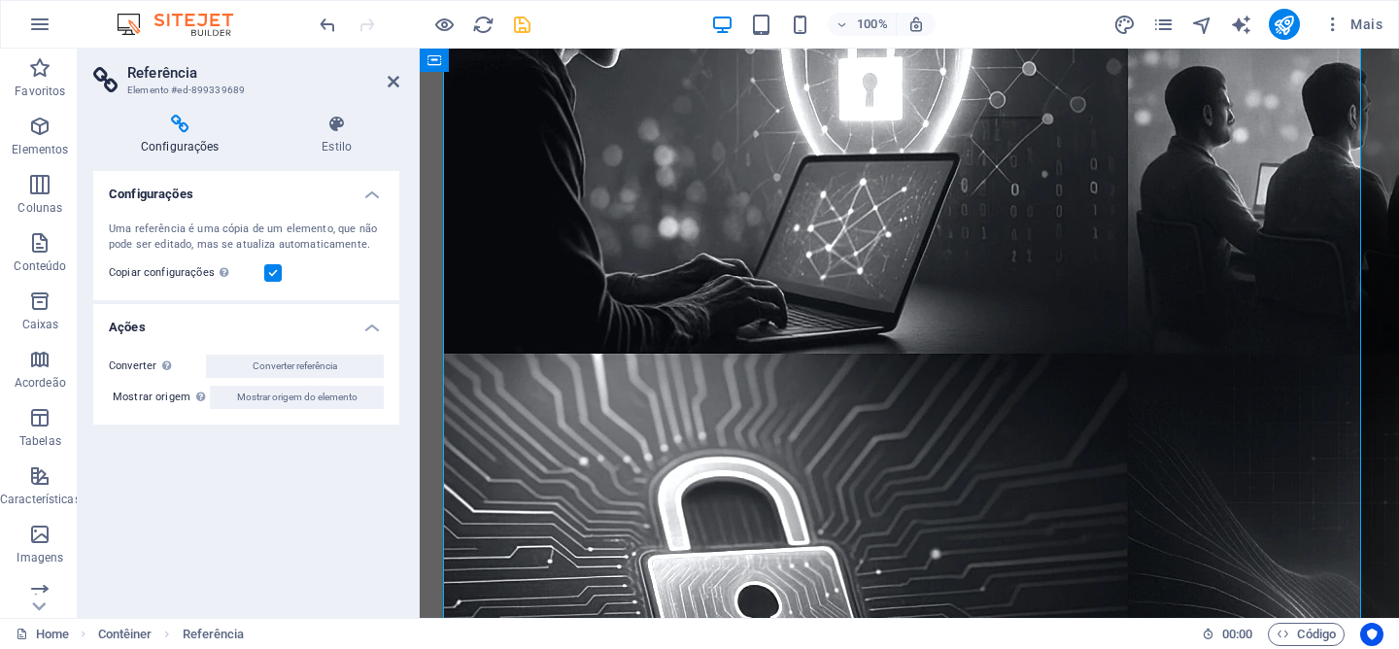
scroll to position [1101, 0]
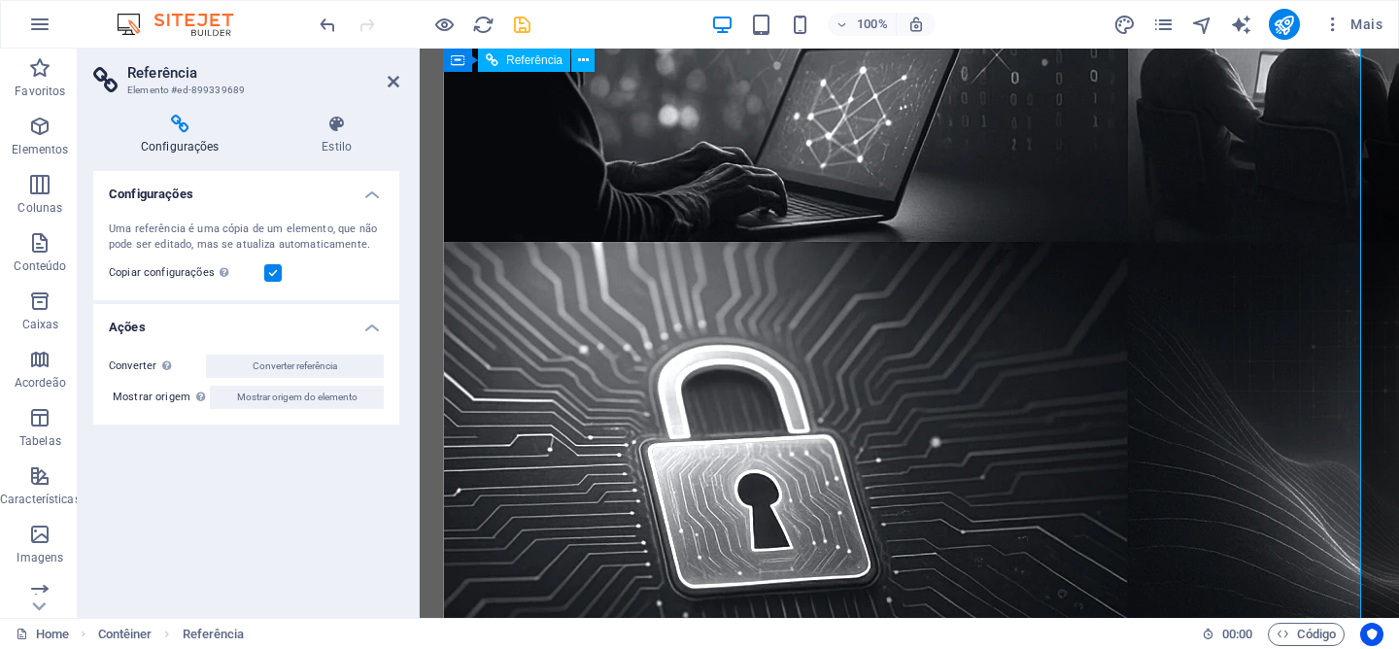
click at [325, 140] on h4 "Estilo" at bounding box center [336, 135] width 125 height 41
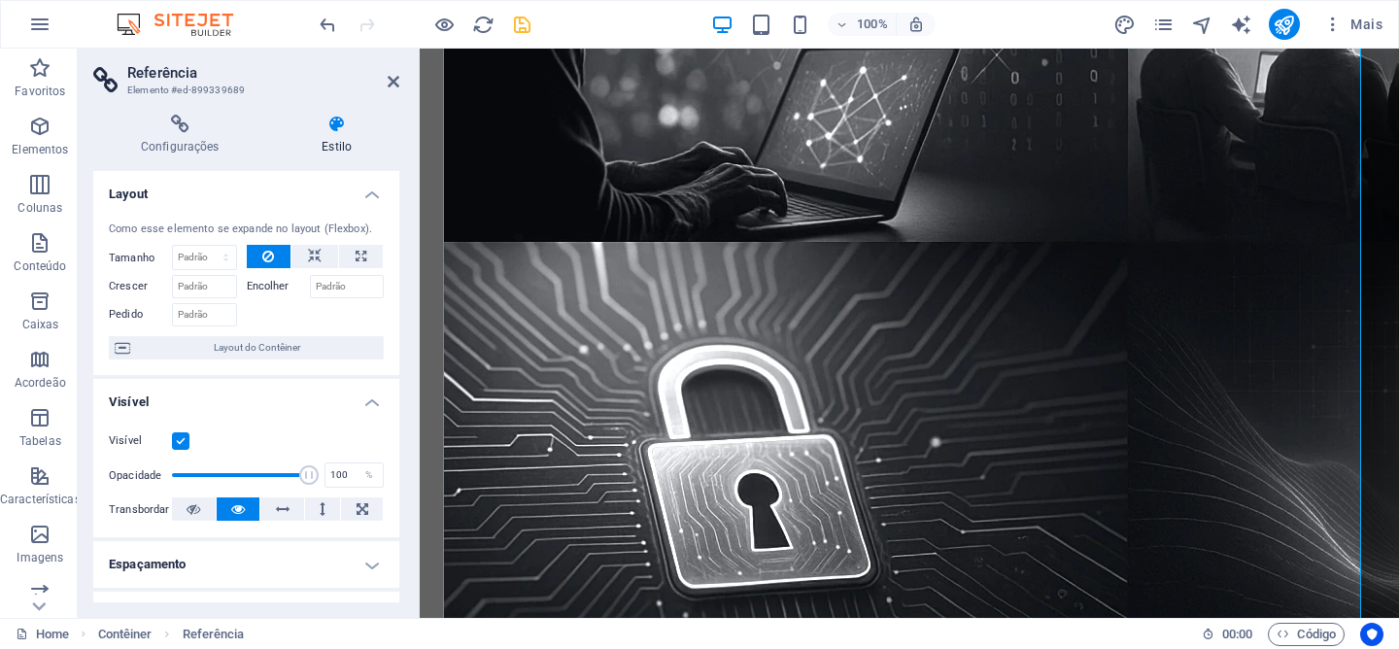
click at [385, 86] on header "Referência Elemento #ed-899339689" at bounding box center [246, 74] width 306 height 51
click at [389, 88] on icon at bounding box center [394, 82] width 12 height 16
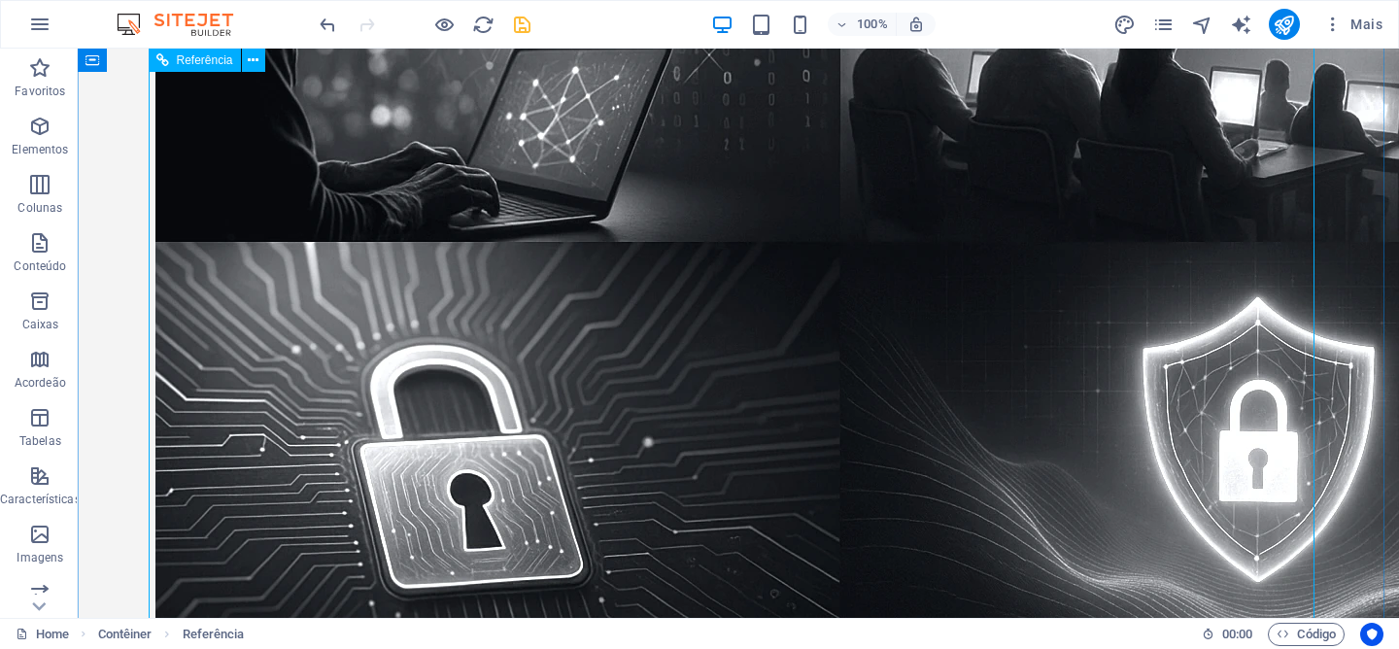
scroll to position [1025, 0]
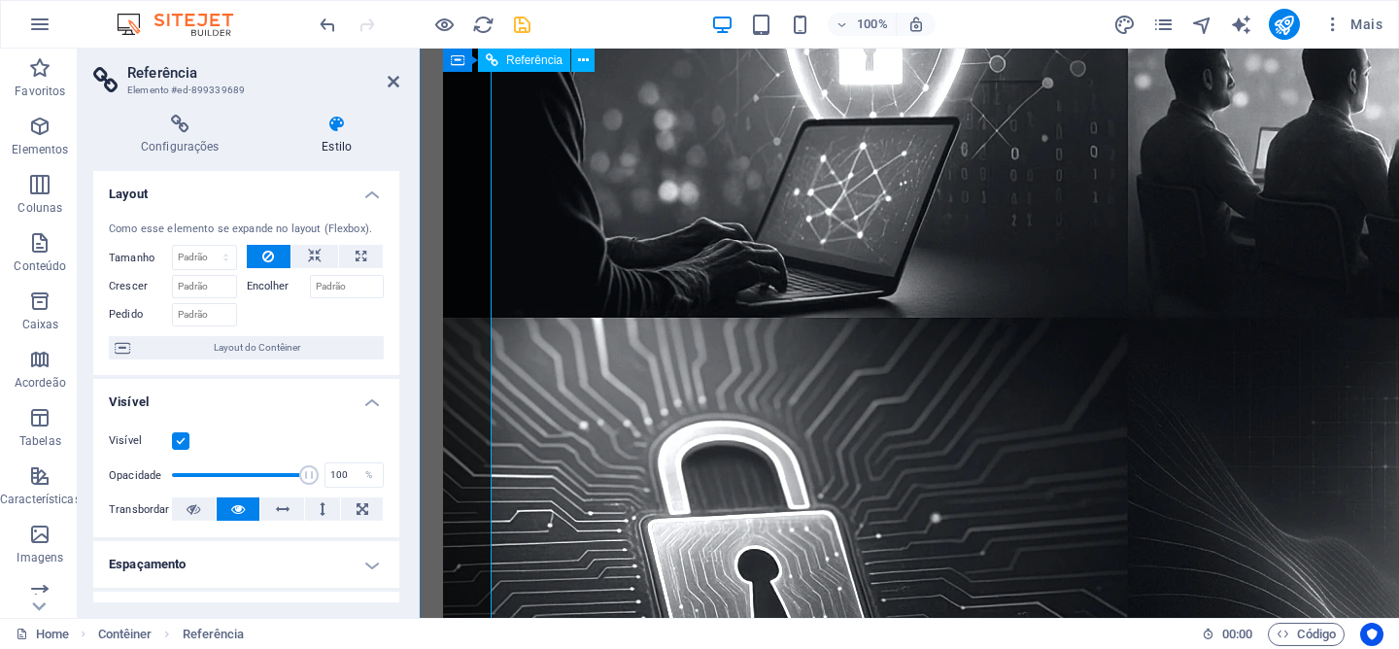
scroll to position [1101, 0]
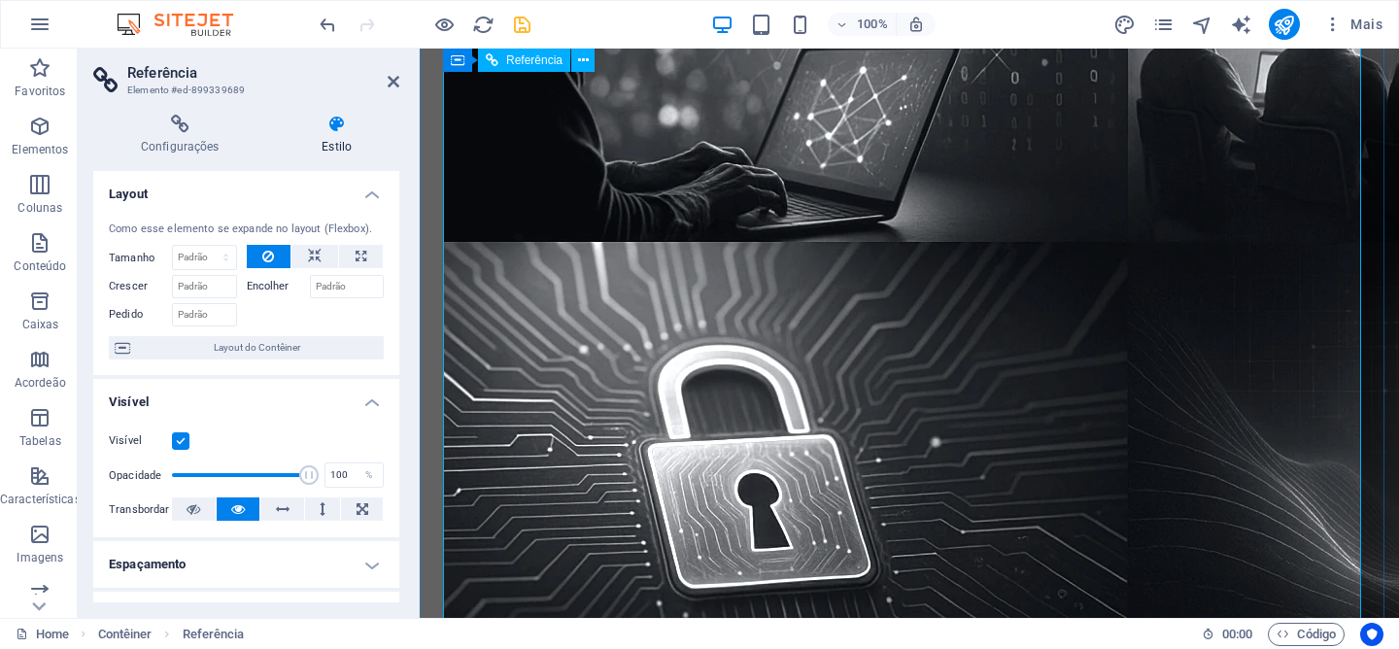
click at [532, 67] on div "Referência" at bounding box center [524, 60] width 92 height 23
click at [585, 65] on icon at bounding box center [583, 61] width 11 height 20
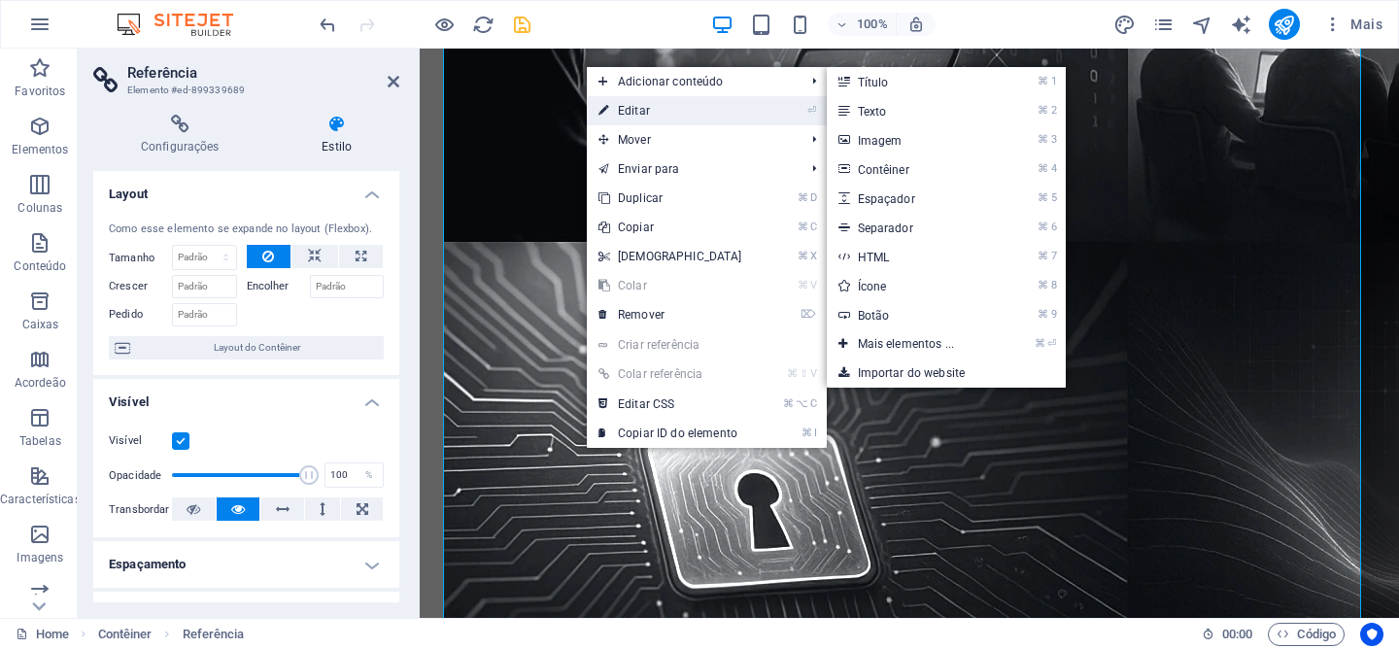
click at [612, 102] on link "⏎ Editar" at bounding box center [670, 110] width 167 height 29
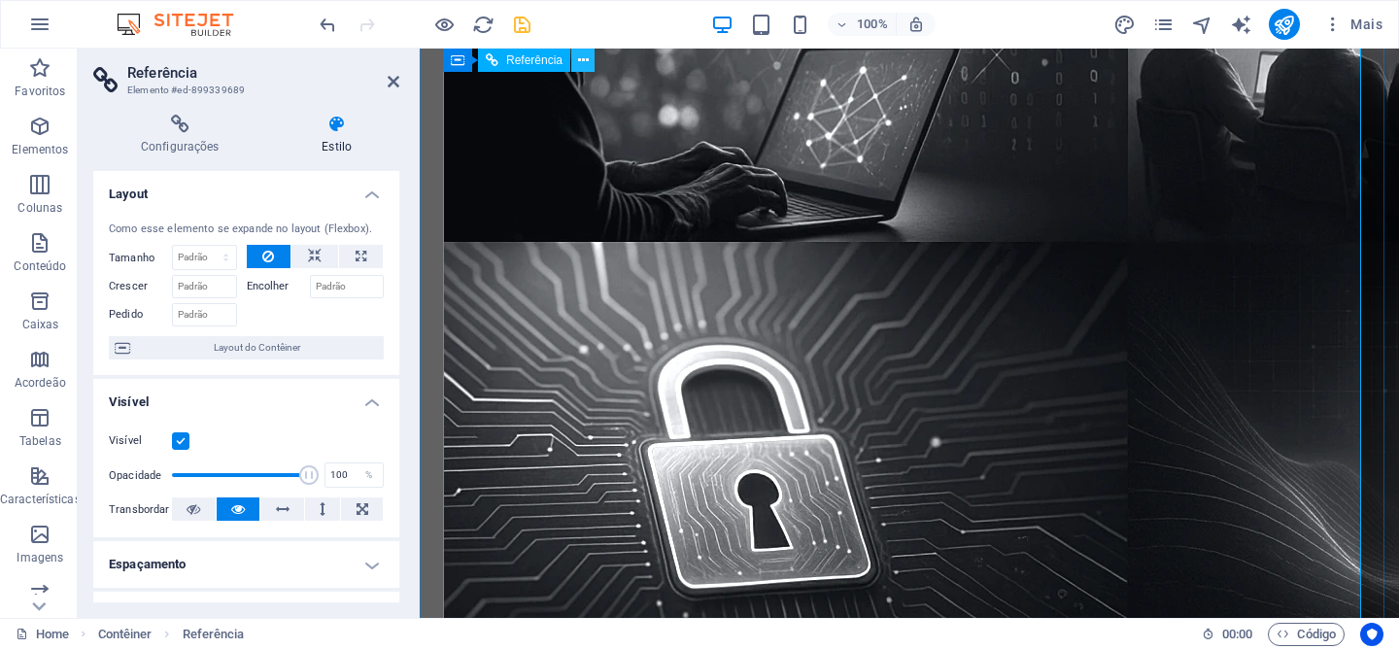
drag, startPoint x: 581, startPoint y: 62, endPoint x: 161, endPoint y: 38, distance: 420.4
click at [581, 62] on icon at bounding box center [583, 61] width 11 height 20
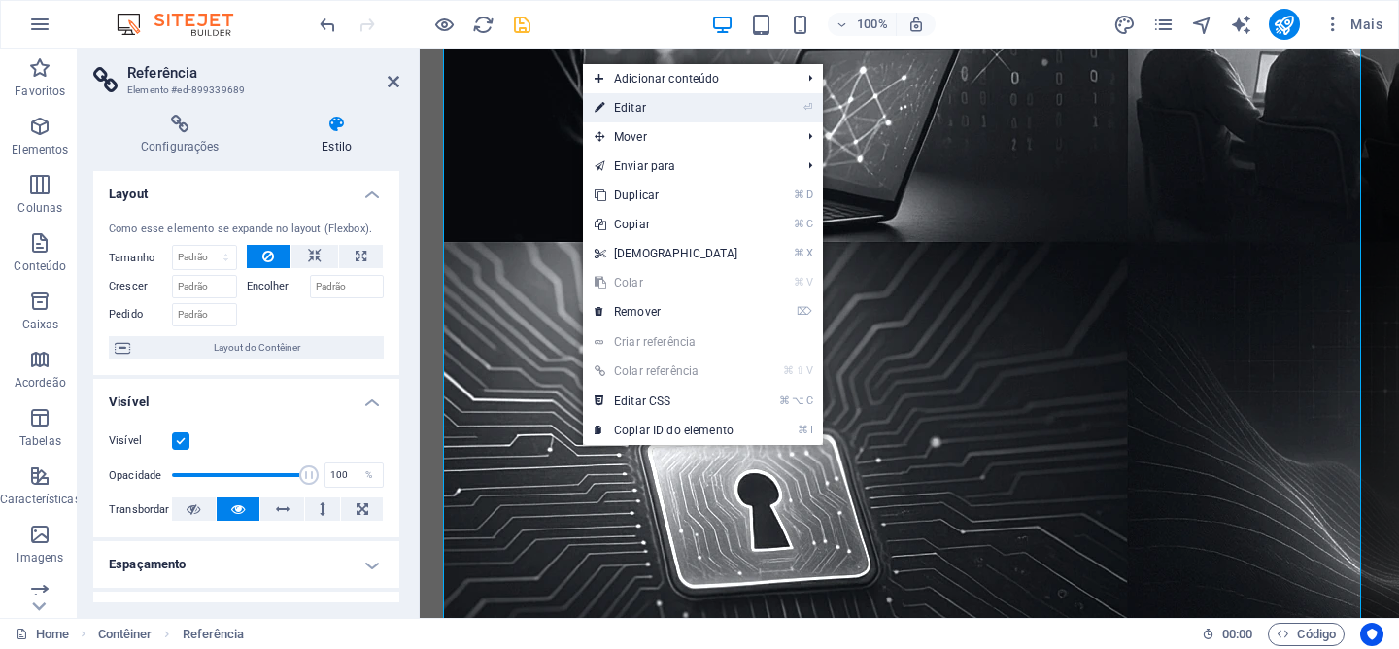
click at [745, 115] on link "⏎ Editar" at bounding box center [666, 107] width 167 height 29
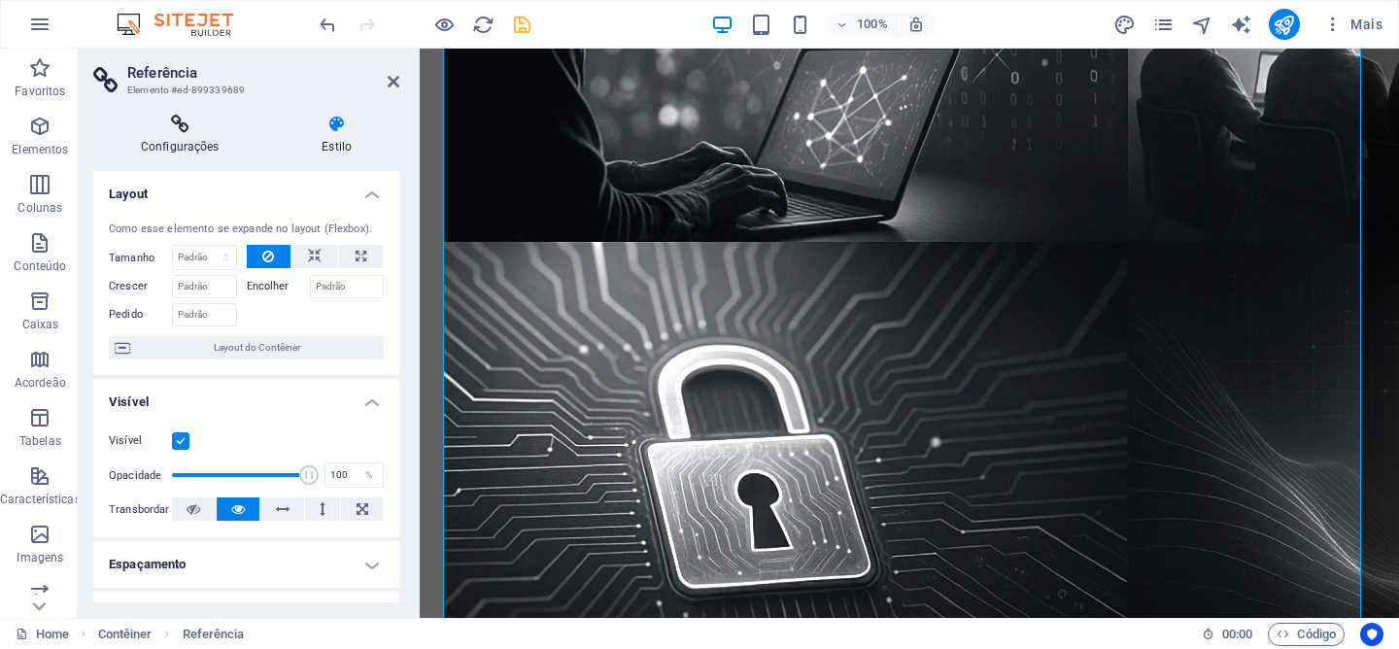
click at [209, 140] on h4 "Configurações" at bounding box center [183, 135] width 181 height 41
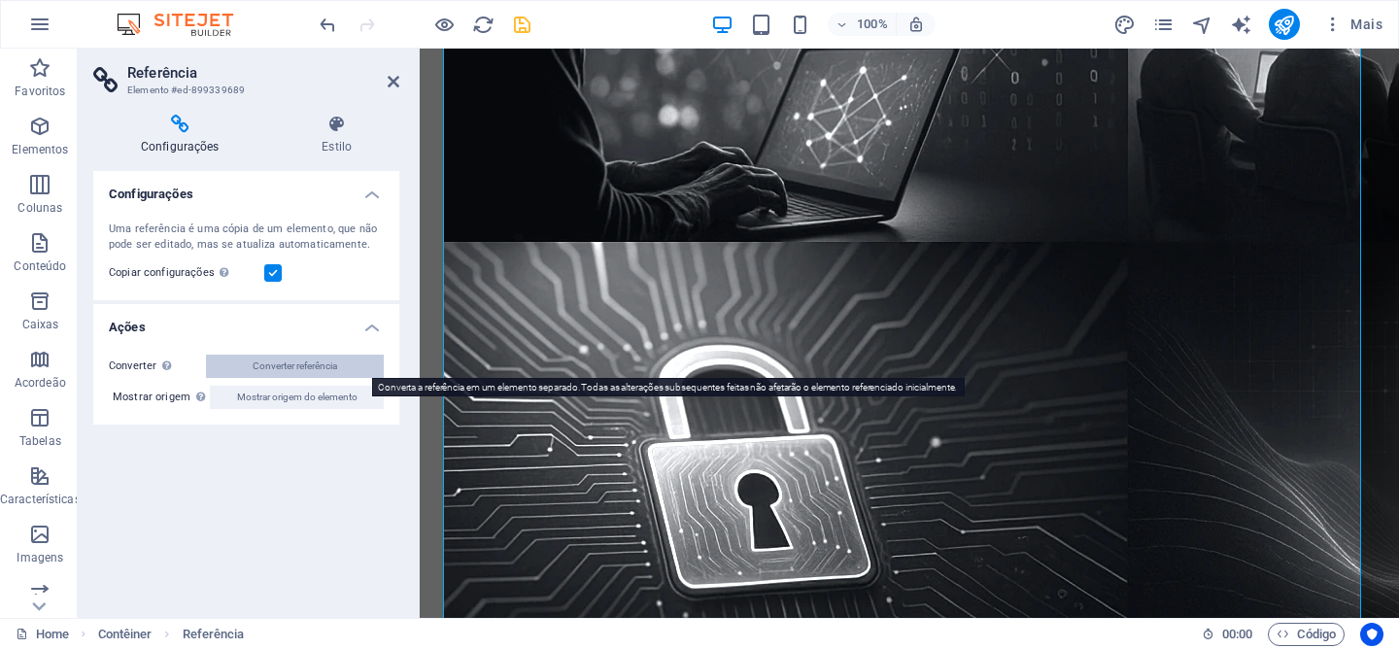
click at [289, 369] on span "Converter referência" at bounding box center [295, 366] width 85 height 23
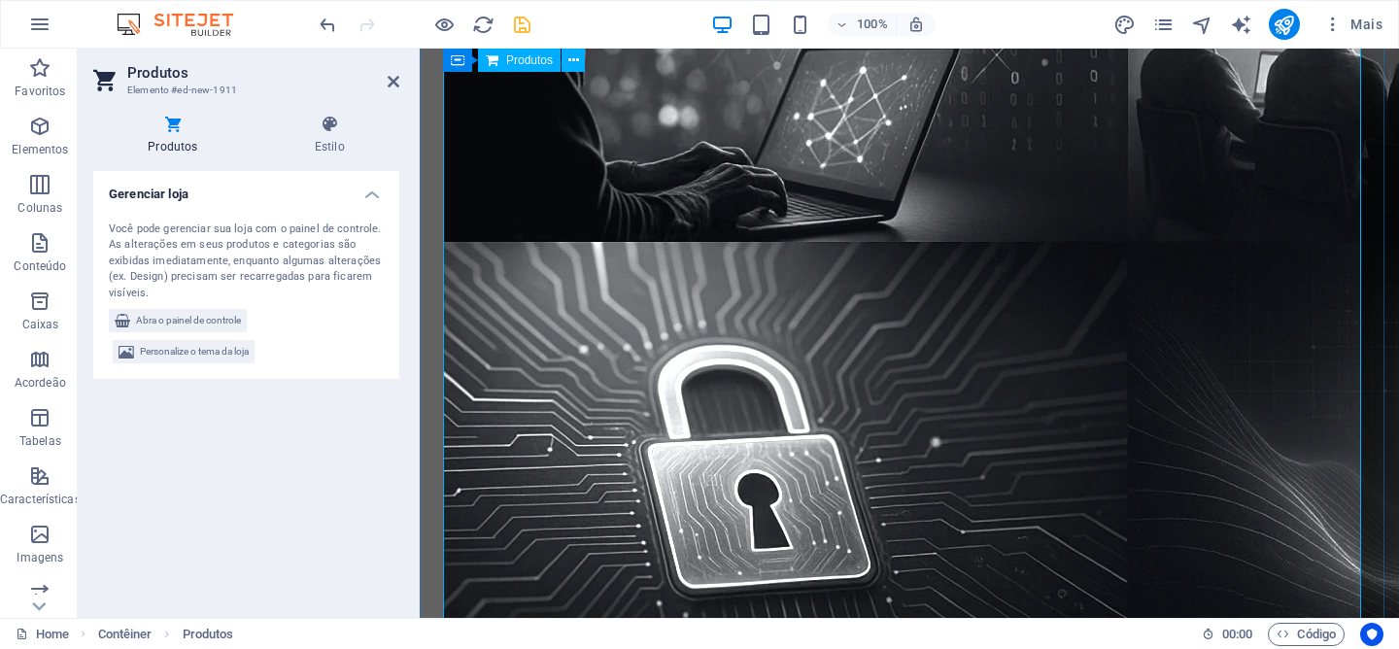
click at [229, 325] on span "Abra o painel de controle" at bounding box center [188, 320] width 105 height 23
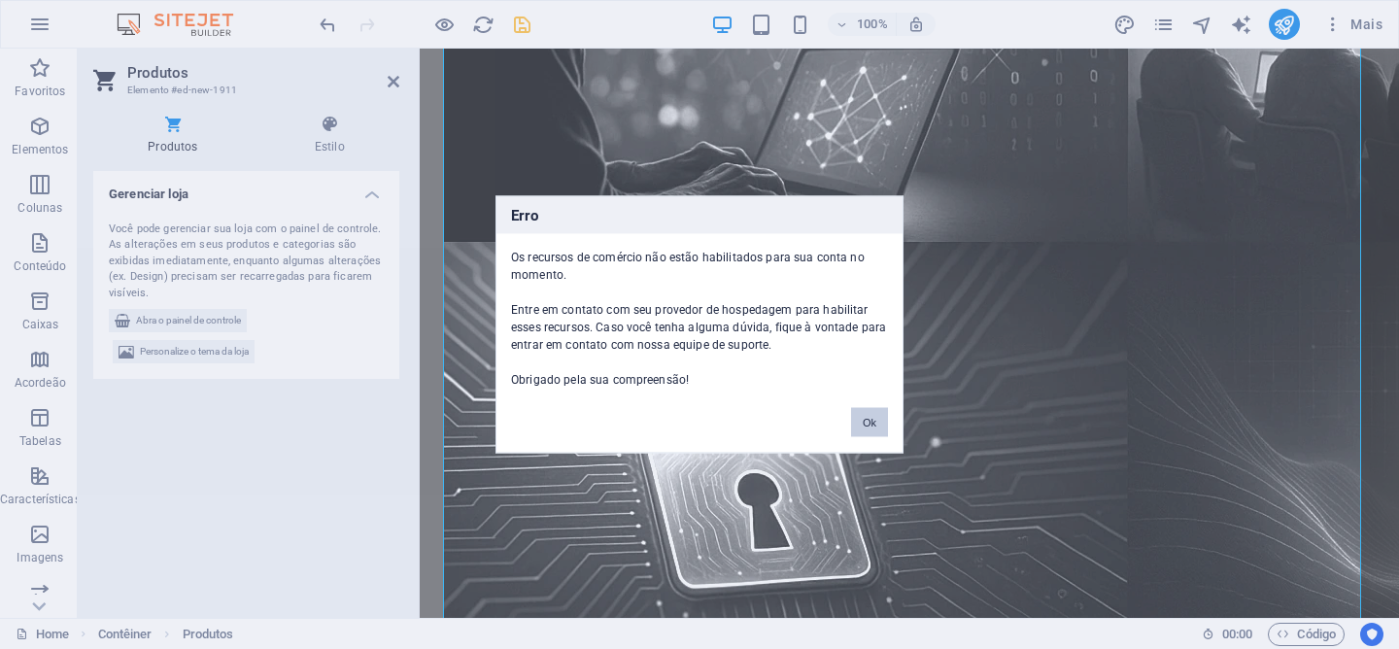
click at [871, 420] on button "Ok" at bounding box center [869, 422] width 37 height 29
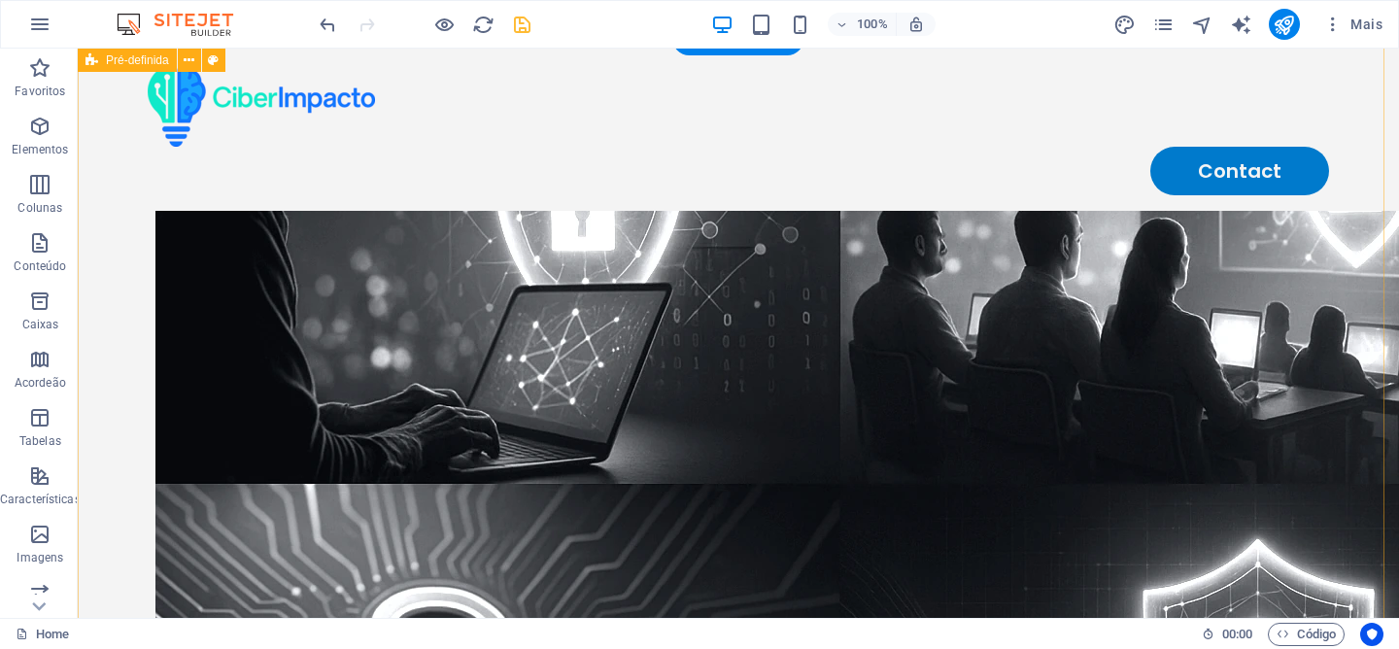
scroll to position [312, 0]
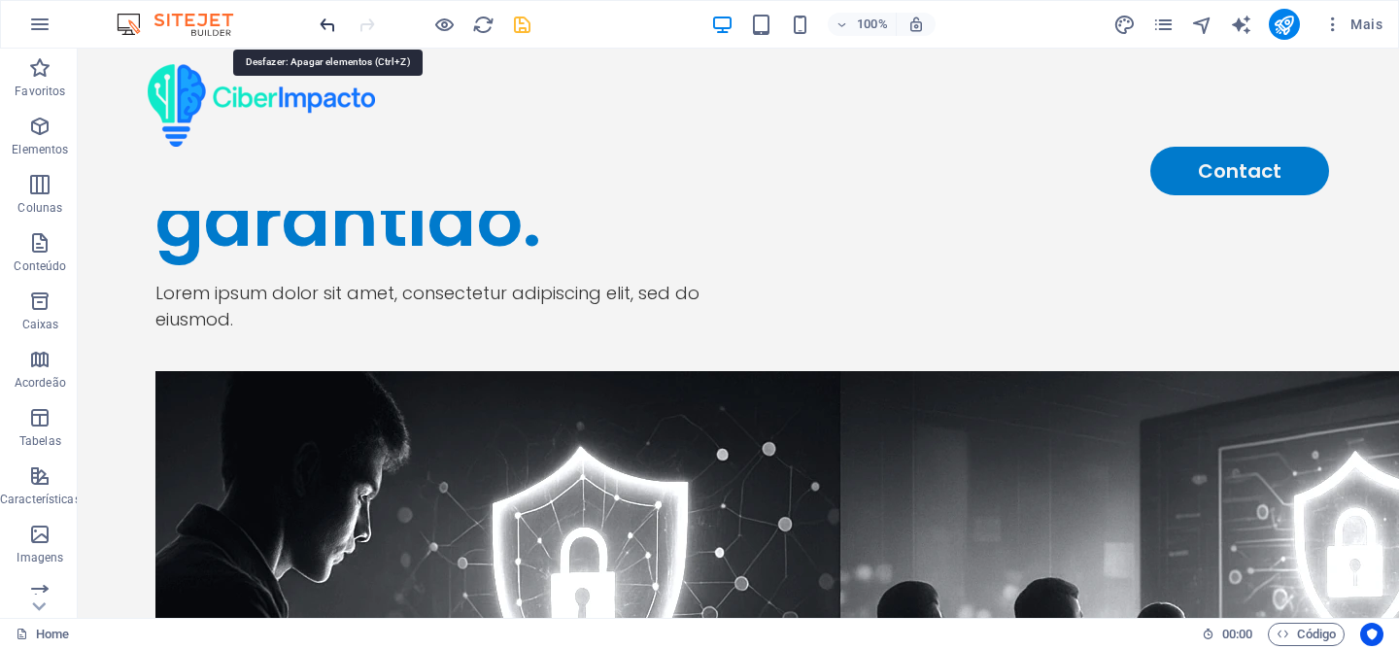
click at [319, 20] on icon "undo" at bounding box center [328, 25] width 22 height 22
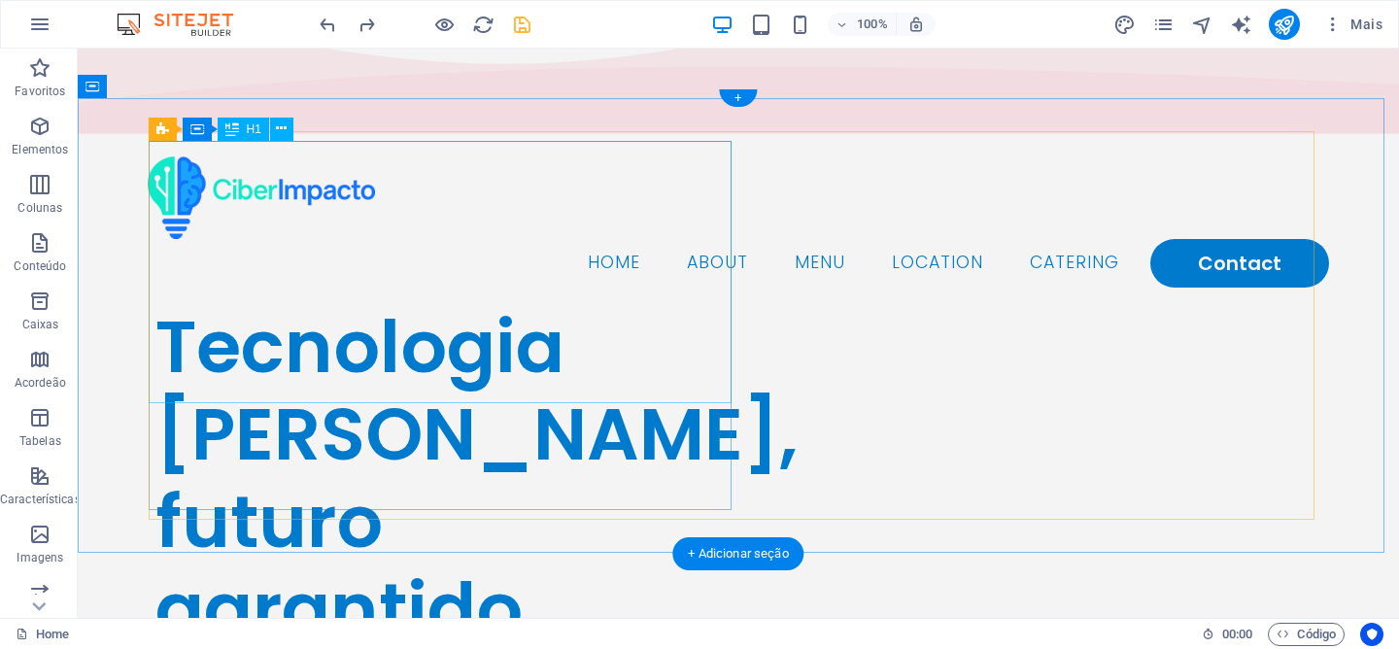
scroll to position [0, 0]
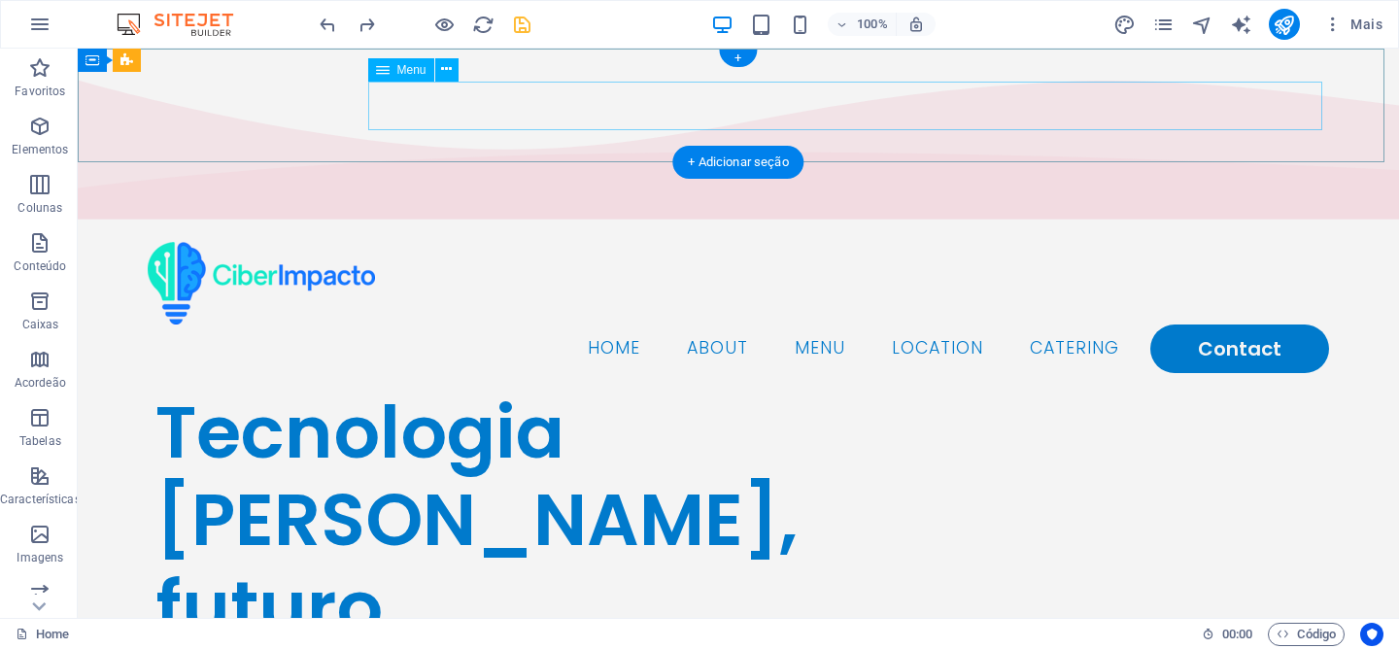
click at [609, 325] on nav "Home About Menu Location Catering Contact" at bounding box center [738, 349] width 1181 height 49
click at [617, 325] on nav "Home About Menu Location Catering Contact" at bounding box center [738, 349] width 1181 height 49
select select
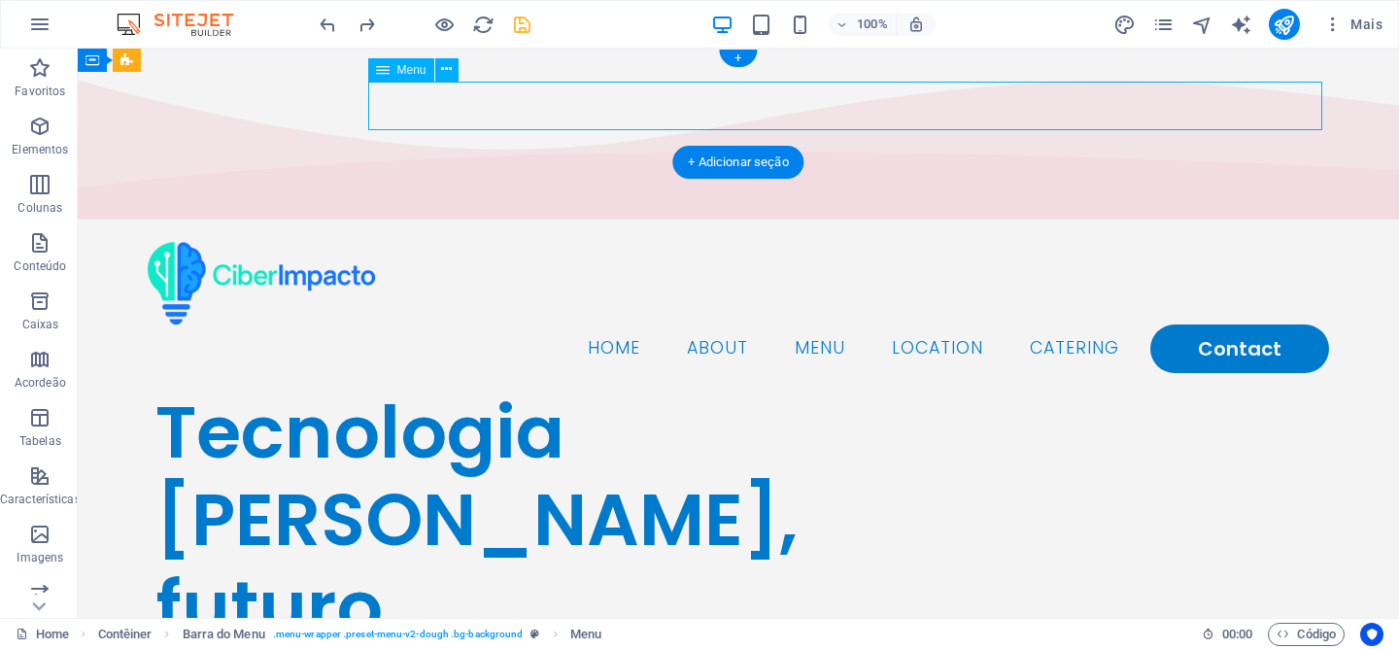
select select "1"
select select
select select "2"
select select
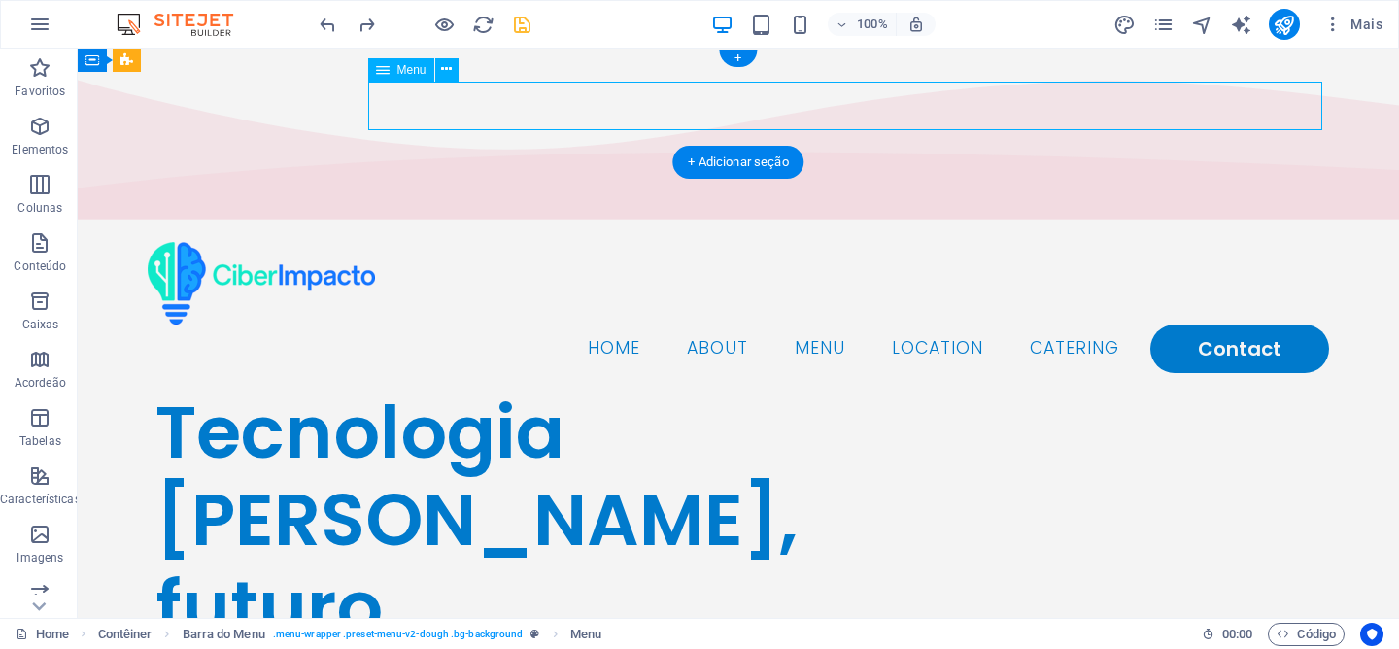
select select "default"
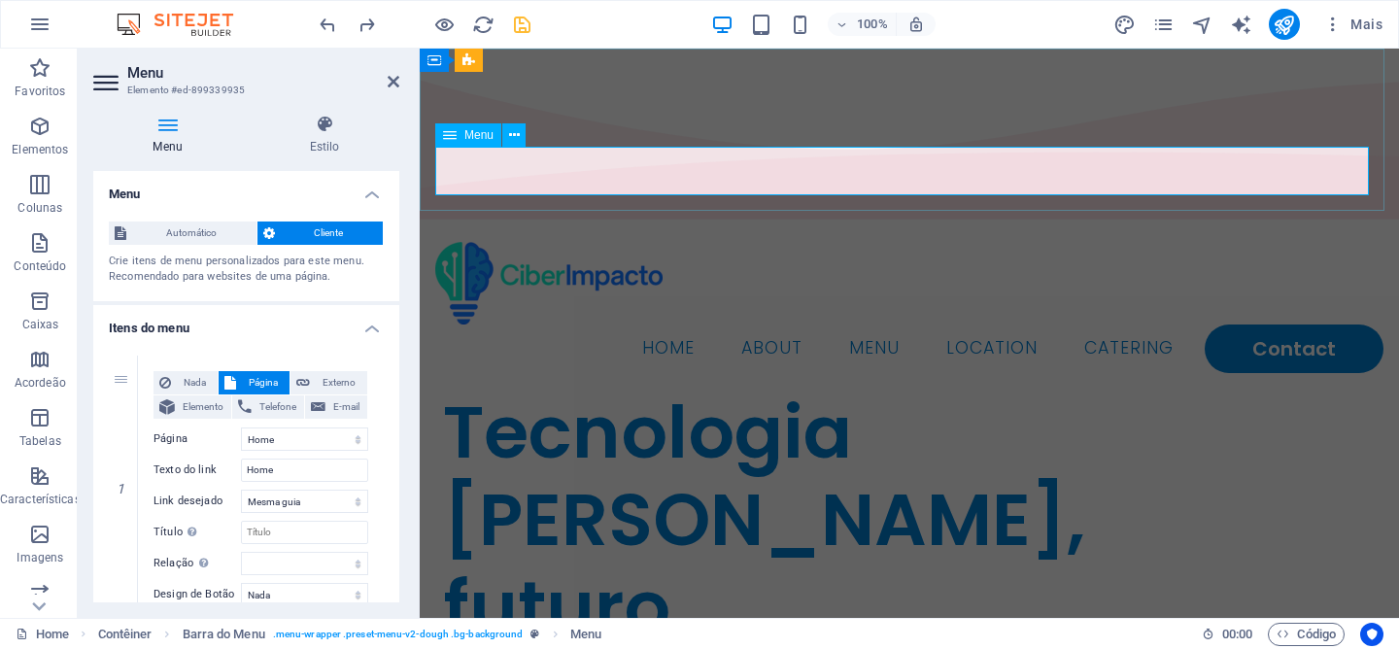
click at [1125, 325] on nav "Home About Menu Location Catering Contact" at bounding box center [909, 349] width 948 height 49
click at [400, 85] on aside "Menu Elemento #ed-899339935 Menu Estilo Menu Automático Cliente Crie itens de m…" at bounding box center [249, 333] width 342 height 569
click at [392, 85] on icon at bounding box center [394, 82] width 12 height 16
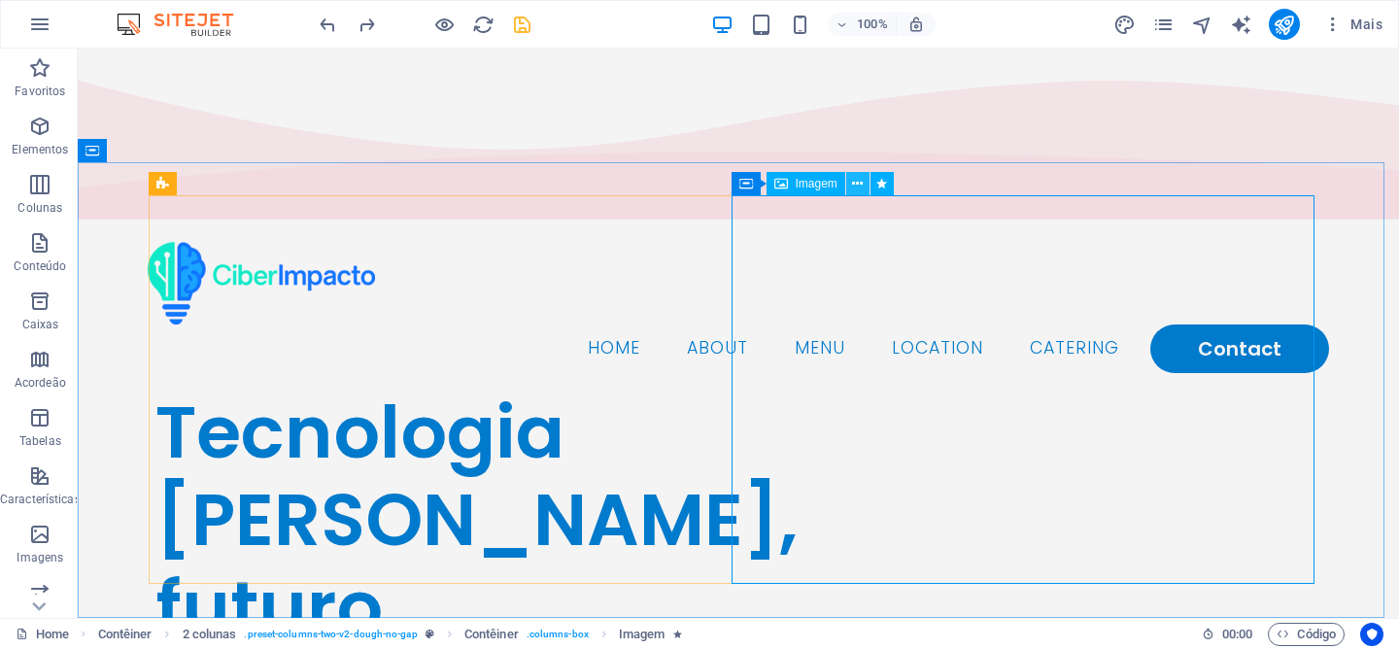
click at [858, 188] on icon at bounding box center [857, 184] width 11 height 20
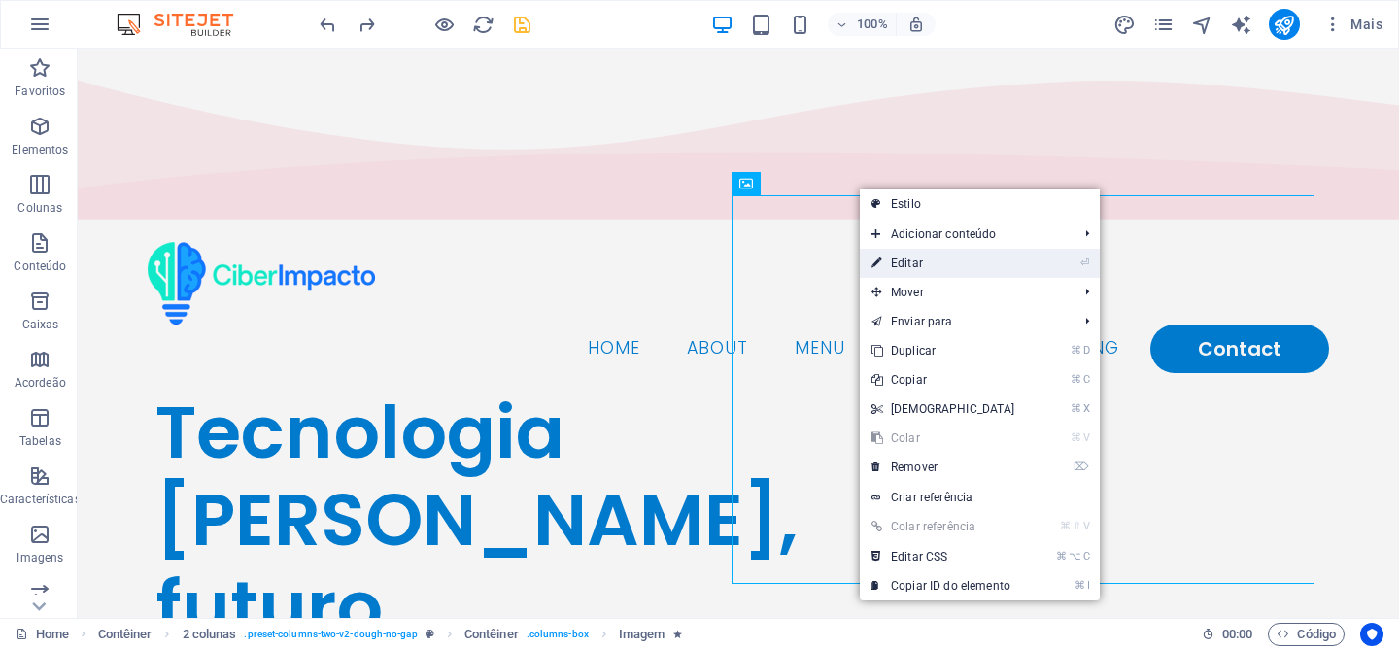
click at [936, 258] on link "⏎ Editar" at bounding box center [943, 263] width 167 height 29
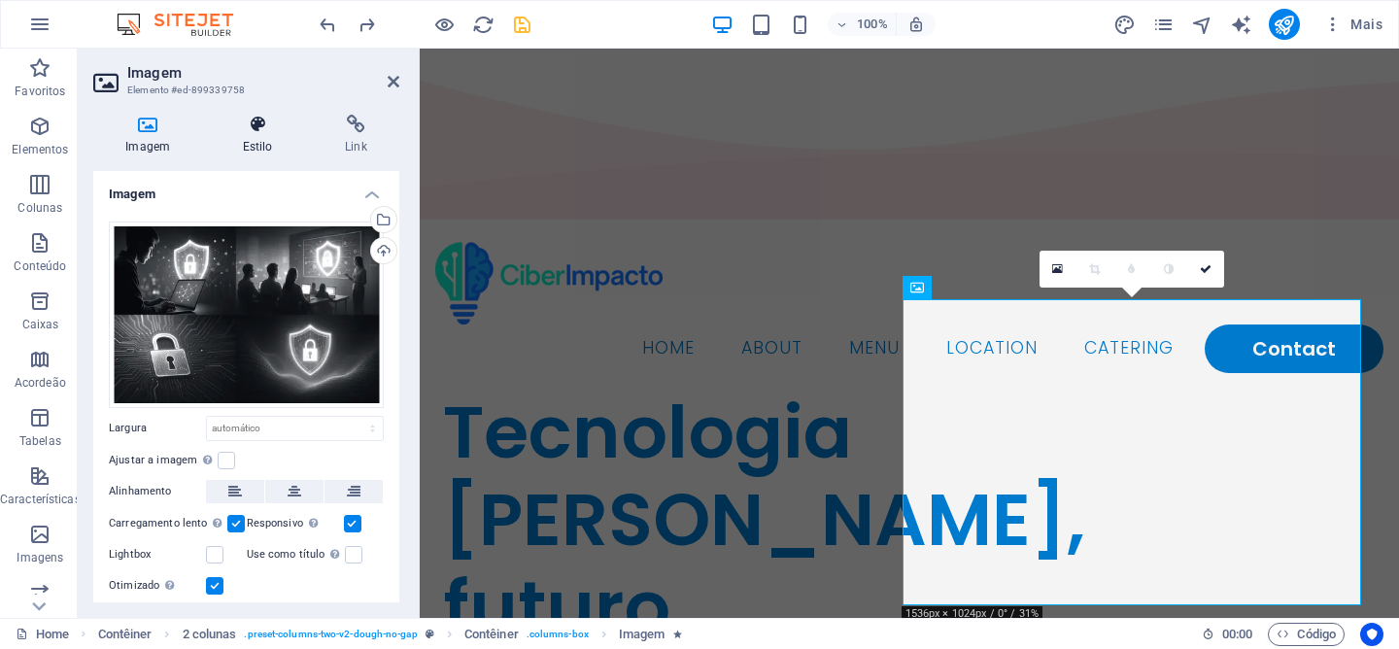
click at [238, 124] on icon at bounding box center [257, 124] width 94 height 19
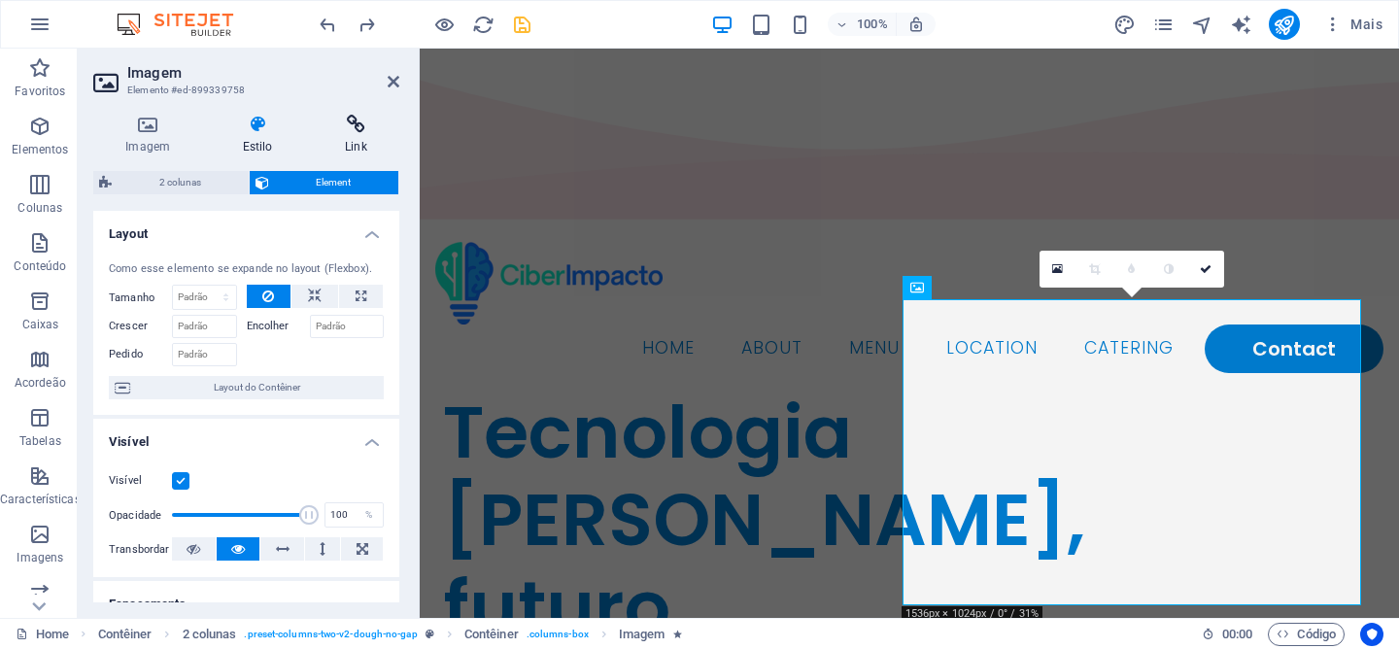
click at [362, 131] on icon at bounding box center [356, 124] width 86 height 19
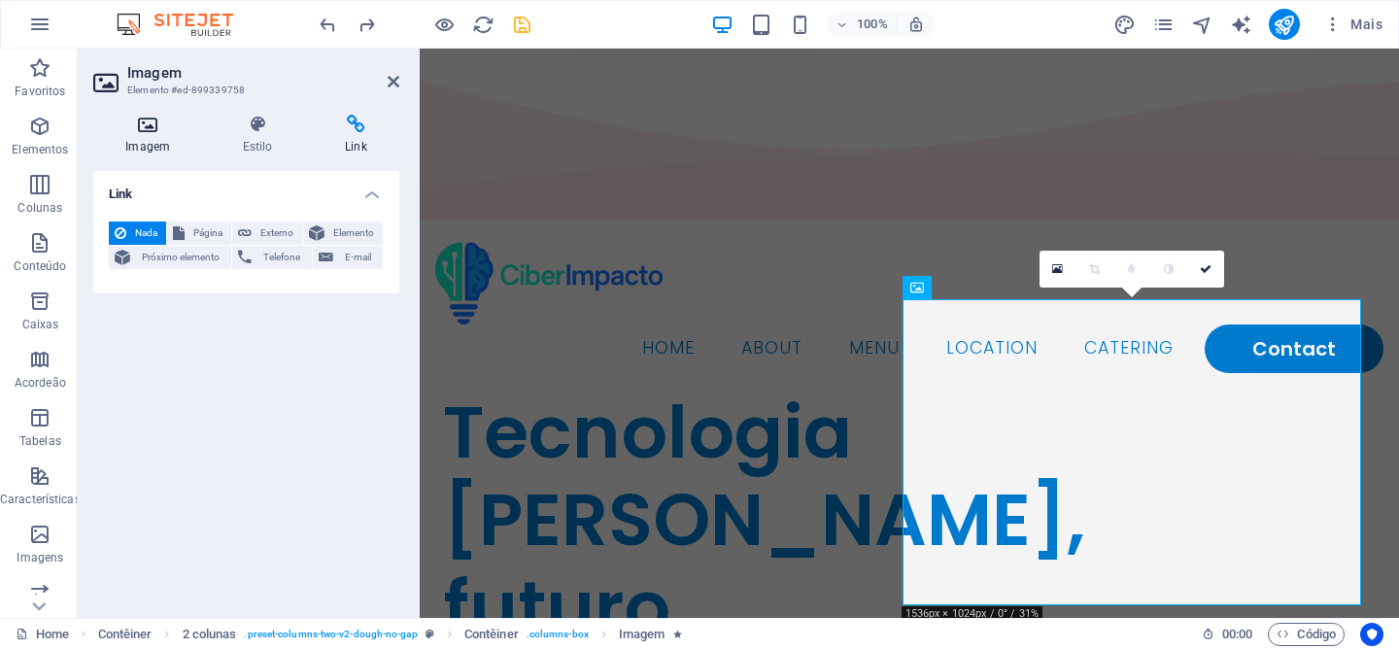
click at [155, 144] on h4 "Imagem" at bounding box center [151, 135] width 117 height 41
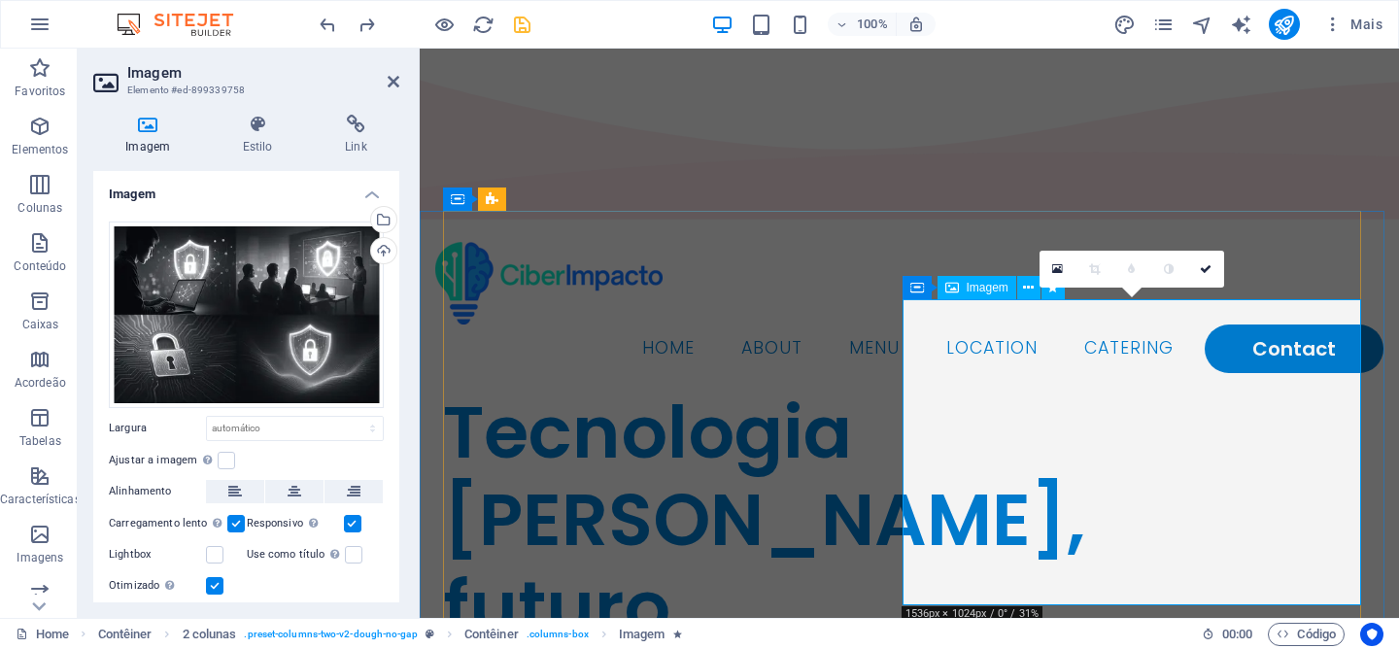
click at [918, 289] on icon at bounding box center [917, 287] width 14 height 23
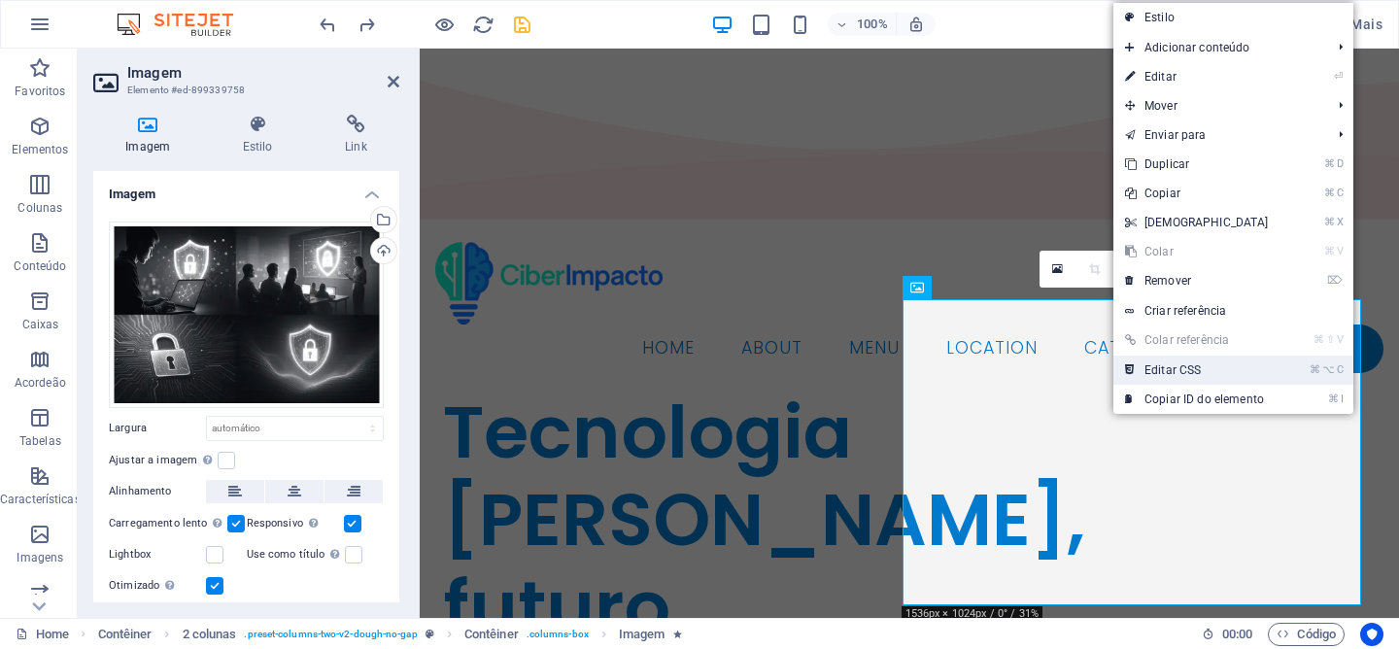
click at [1178, 367] on link "⌘ ⌥ C Editar CSS" at bounding box center [1196, 370] width 167 height 29
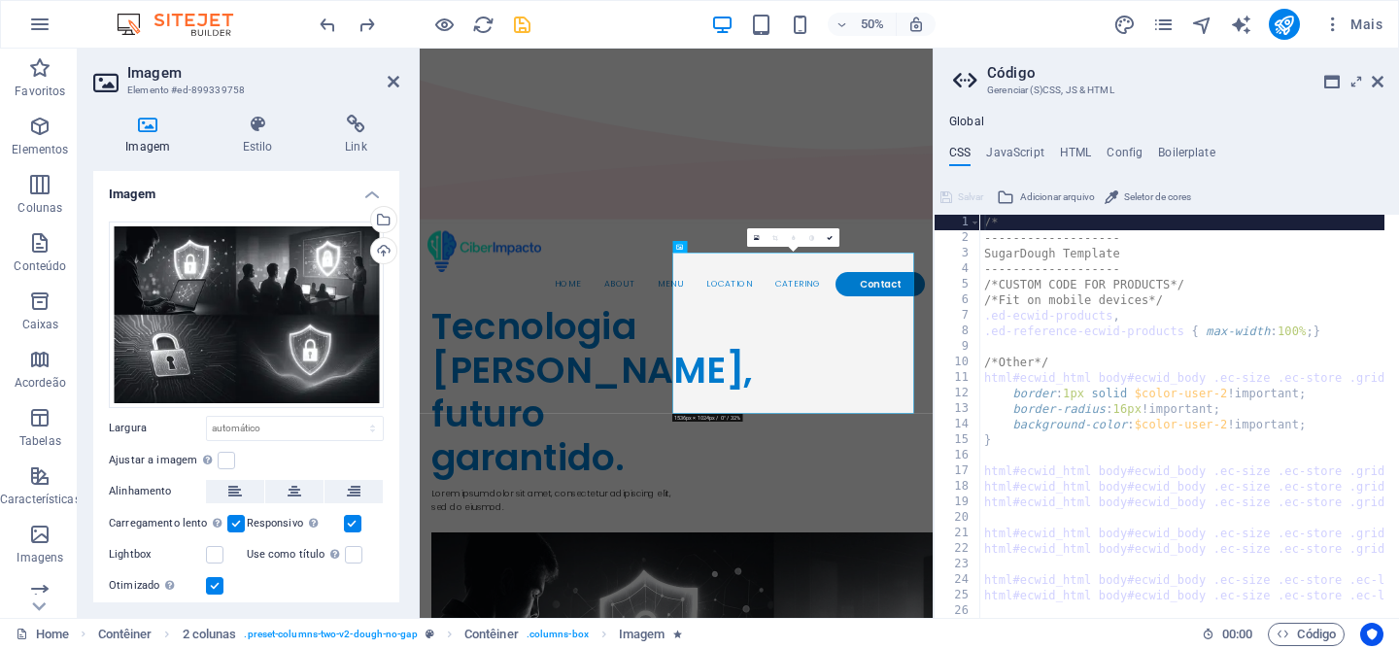
scroll to position [58, 0]
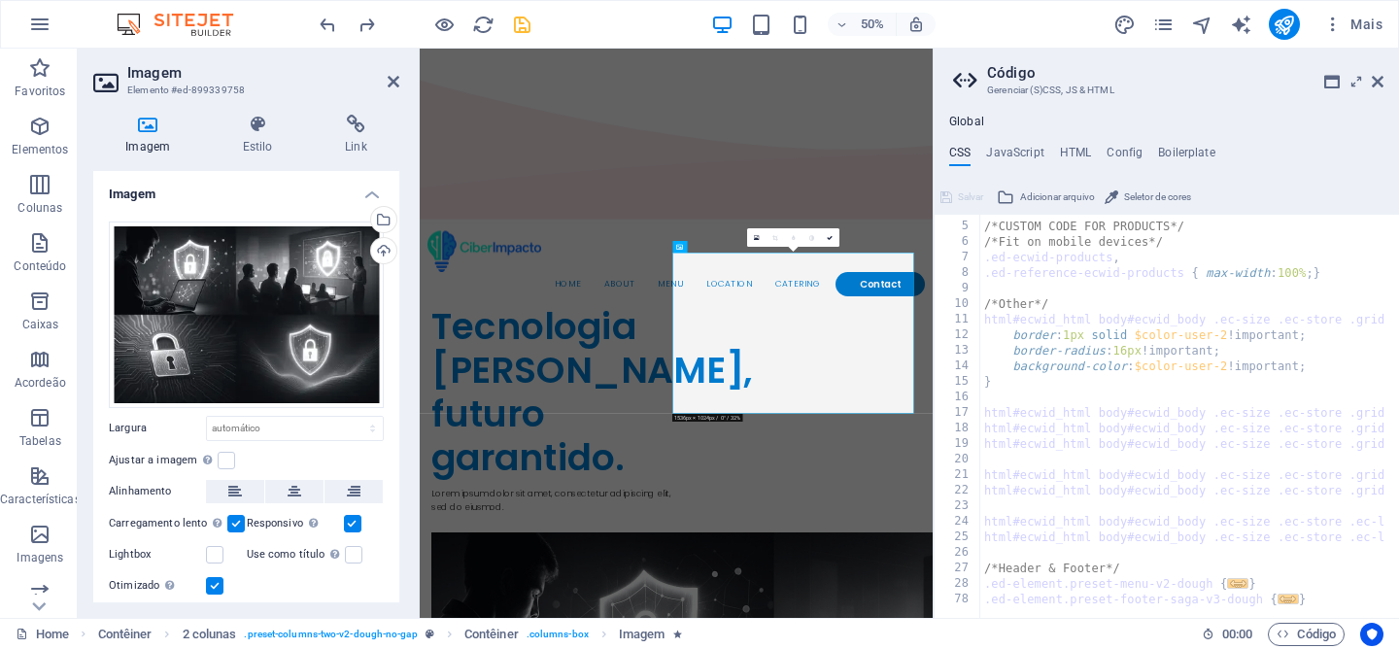
click at [1158, 201] on span "Seletor de cores" at bounding box center [1157, 197] width 67 height 23
click at [1297, 143] on div "Global CSS JavaScript HTML Config Boilerplate /* 4 5 6 7 8 9 10 11 12 13 14 15 …" at bounding box center [1166, 366] width 465 height 503
click at [1179, 151] on h4 "Boilerplate" at bounding box center [1186, 156] width 57 height 21
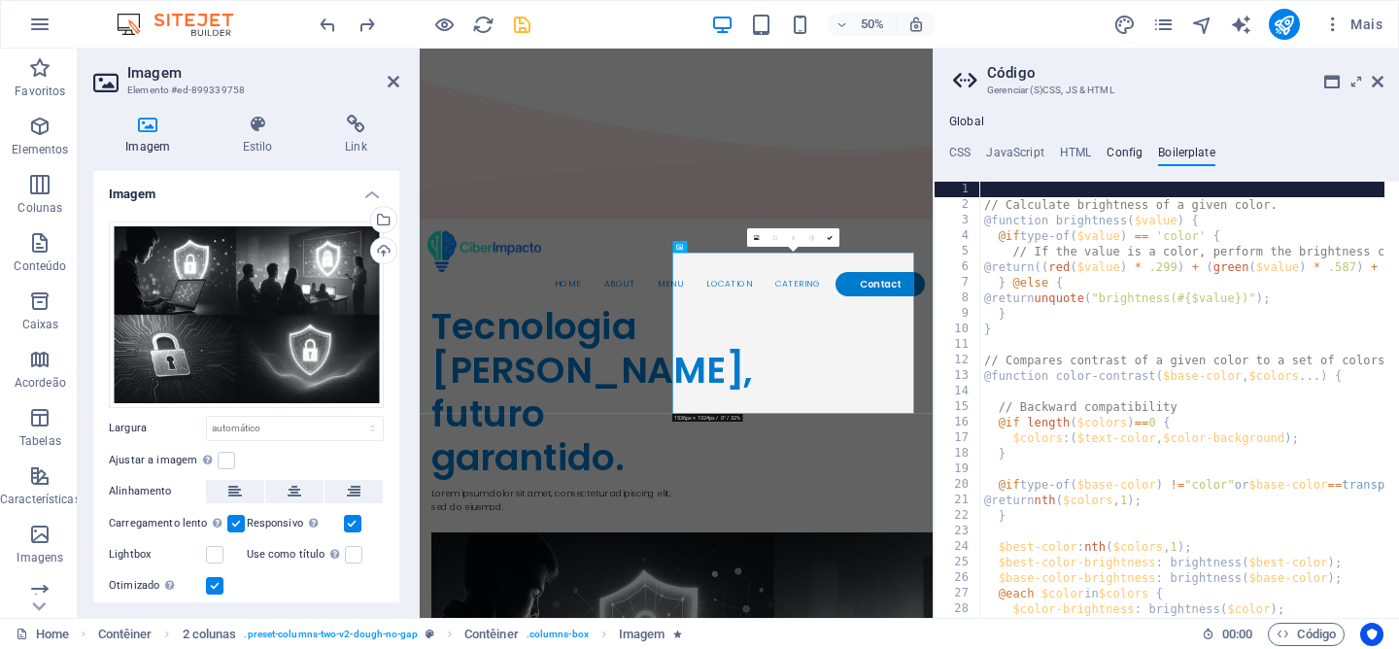
click at [1111, 151] on h4 "Config" at bounding box center [1125, 156] width 36 height 21
type textarea "$color-background: #f4f4f4;"
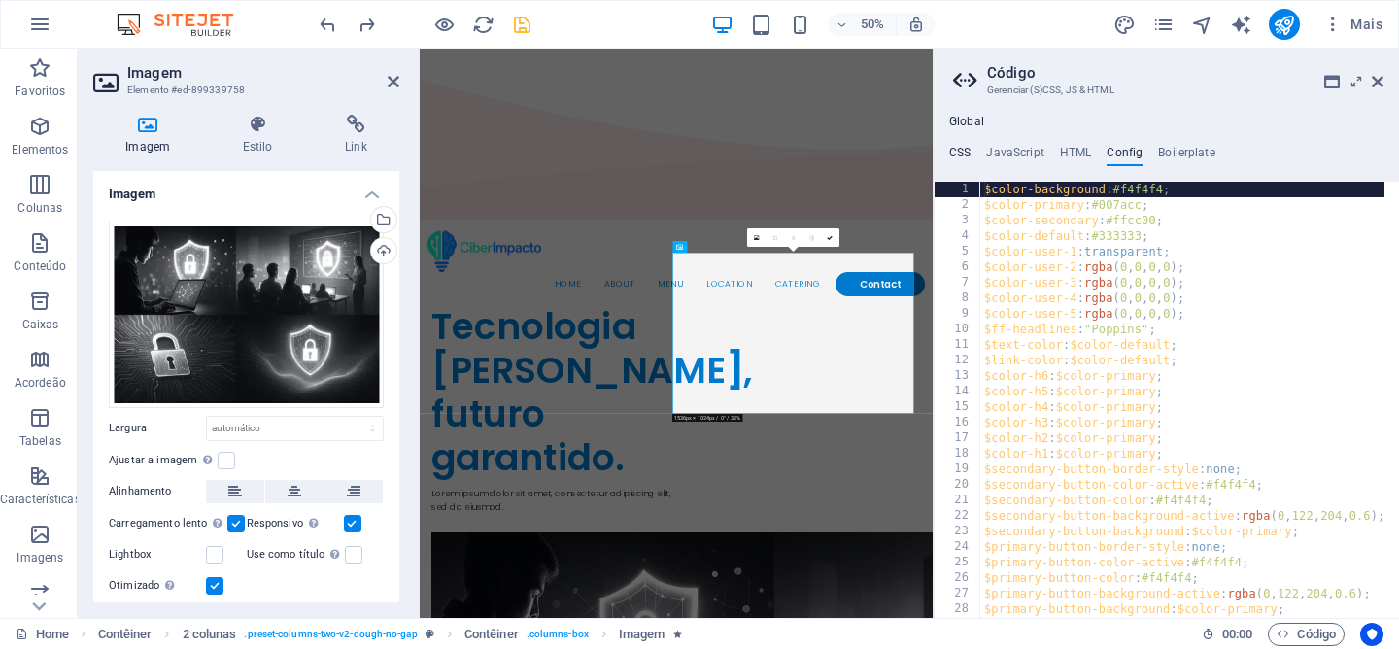
click at [964, 156] on h4 "CSS" at bounding box center [959, 156] width 21 height 21
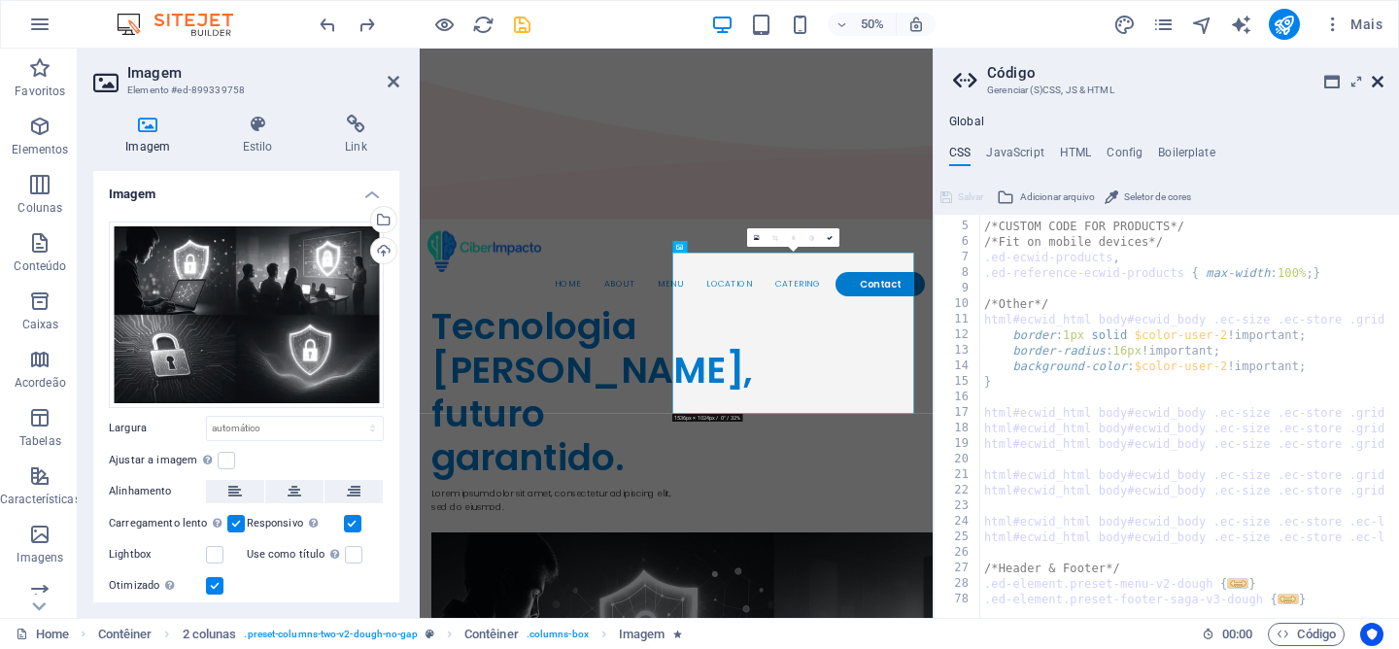
click at [1375, 87] on icon at bounding box center [1378, 82] width 12 height 16
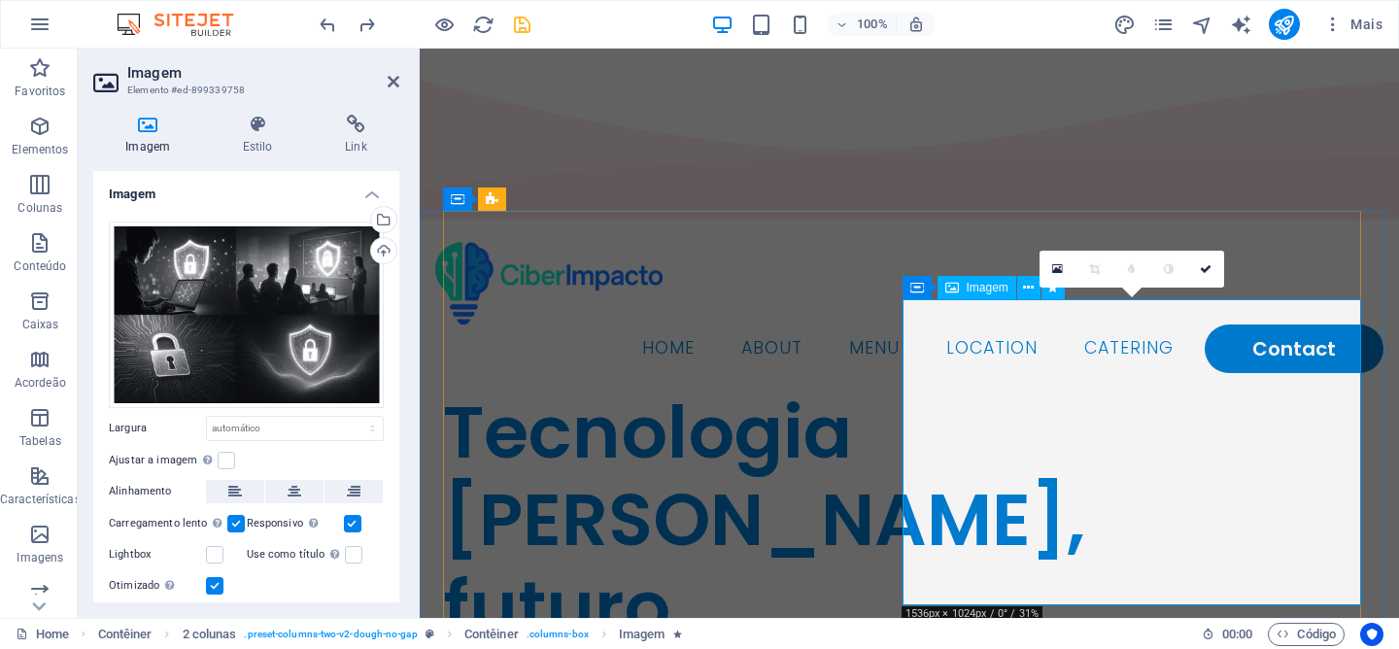
drag, startPoint x: 1210, startPoint y: 269, endPoint x: 1119, endPoint y: 222, distance: 102.1
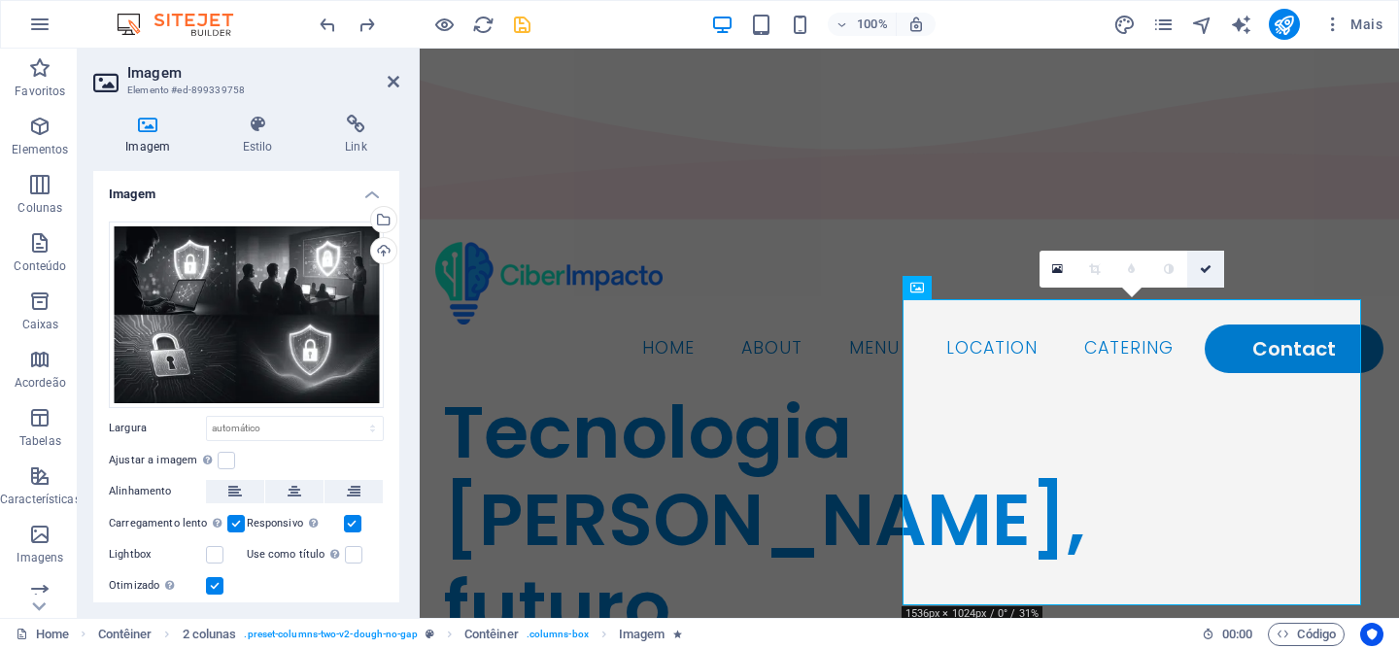
click at [1210, 269] on icon at bounding box center [1206, 269] width 12 height 12
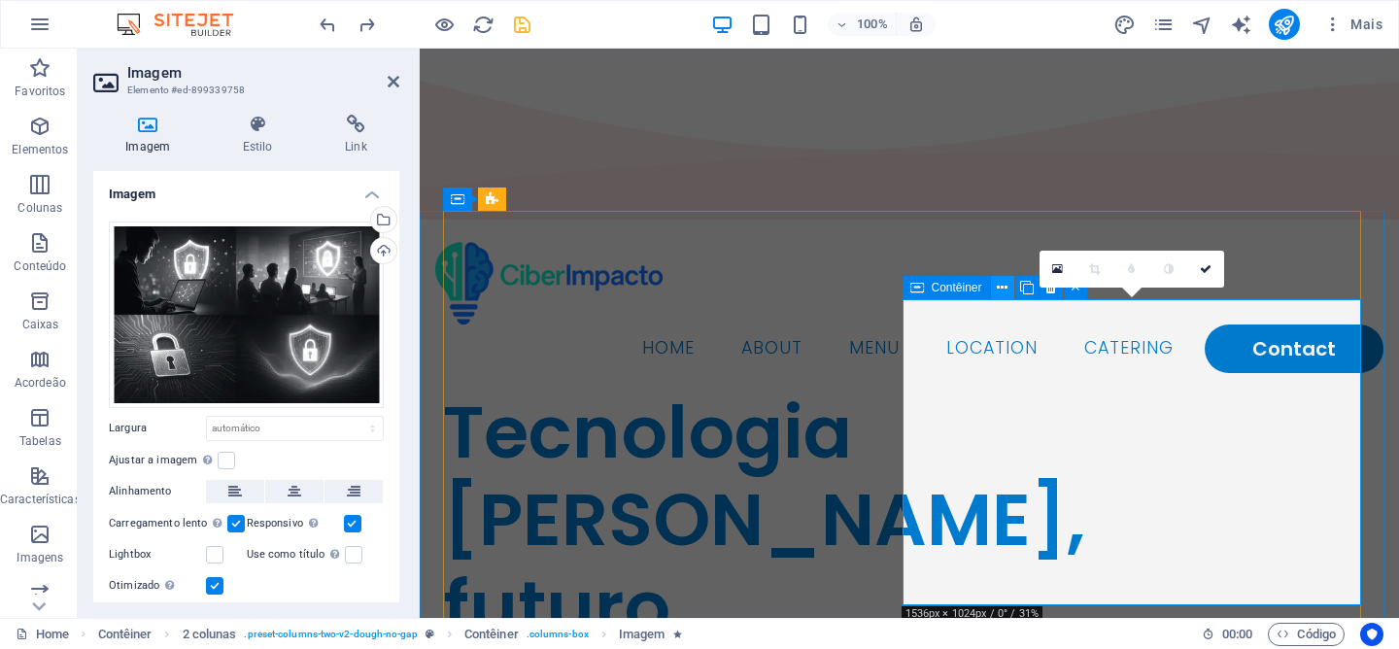
click at [1003, 293] on icon at bounding box center [1002, 288] width 11 height 20
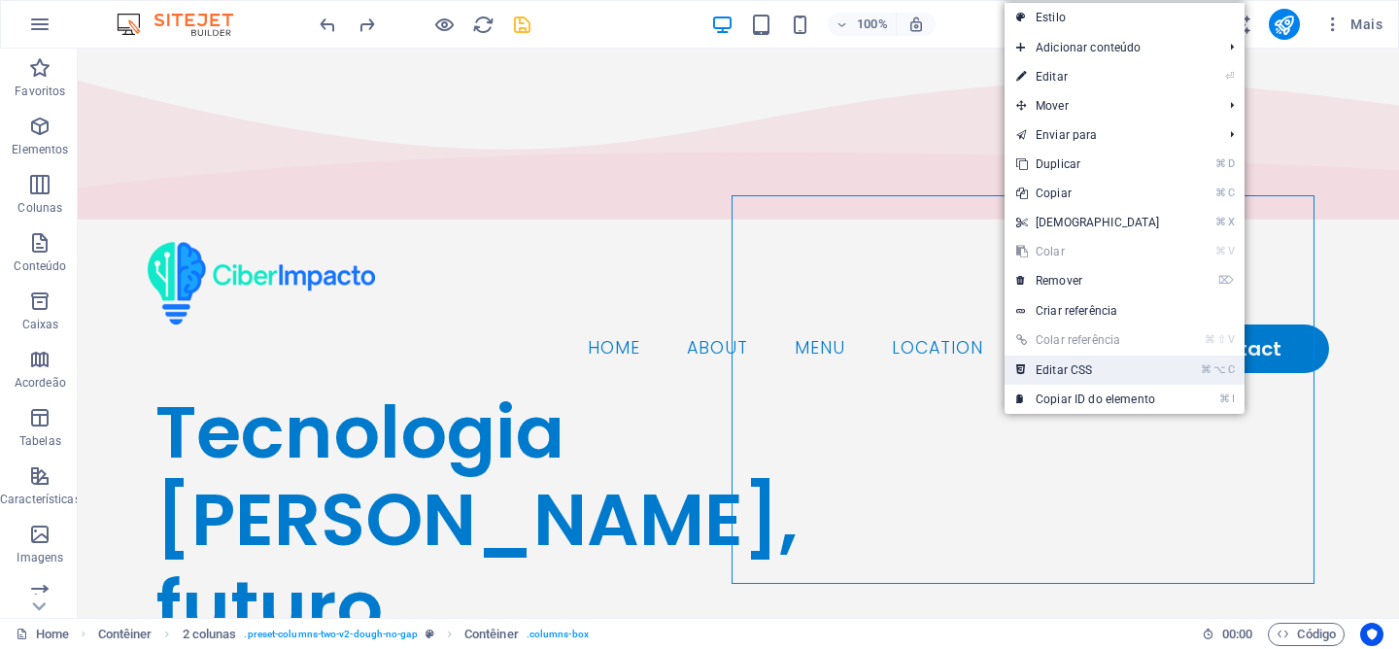
click at [1056, 372] on link "⌘ ⌥ C Editar CSS" at bounding box center [1088, 370] width 167 height 29
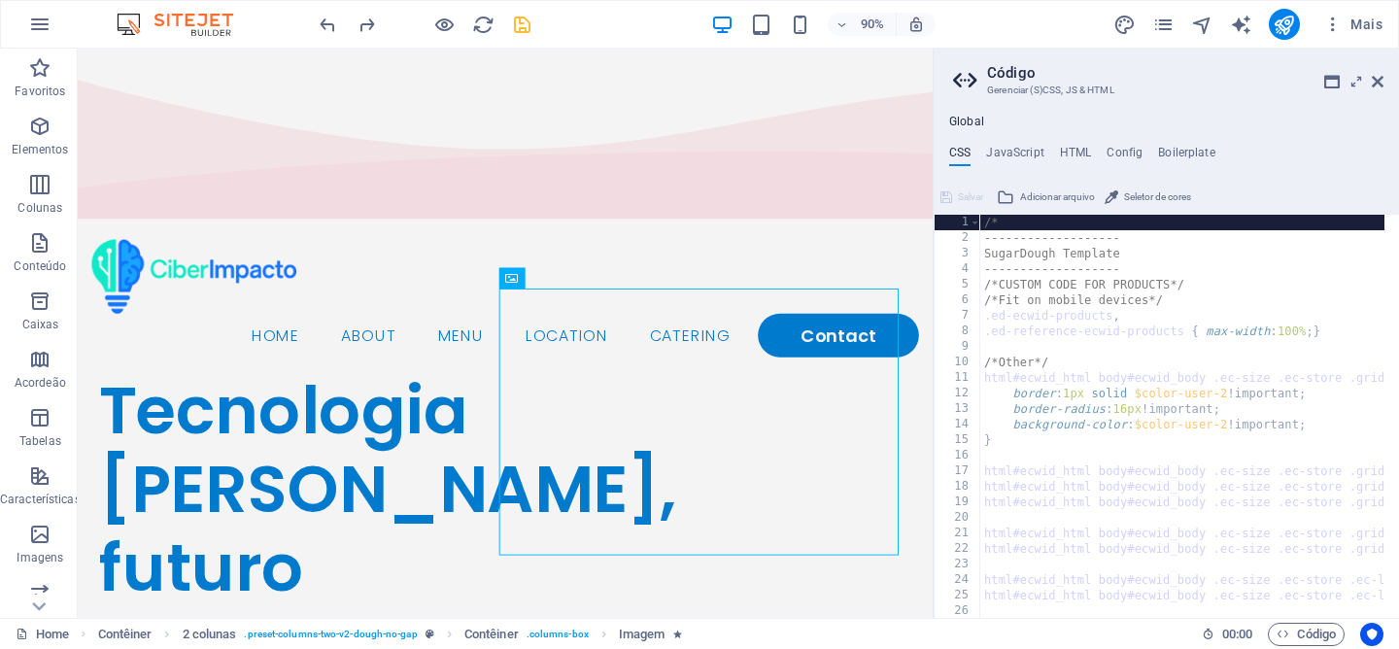
scroll to position [0, 0]
click at [996, 155] on h4 "JavaScript" at bounding box center [1014, 156] width 57 height 21
type textarea "/* JS for preset "Menu V2" */"
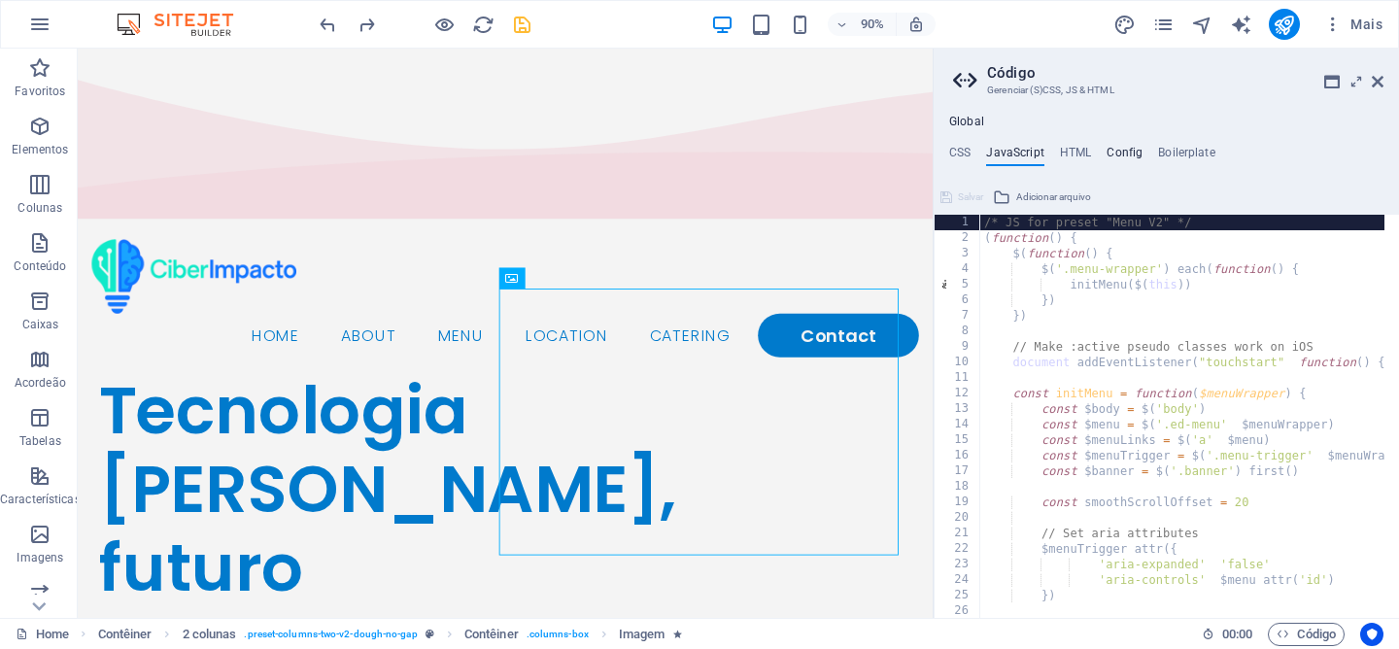
click at [1128, 155] on h4 "Config" at bounding box center [1125, 156] width 36 height 21
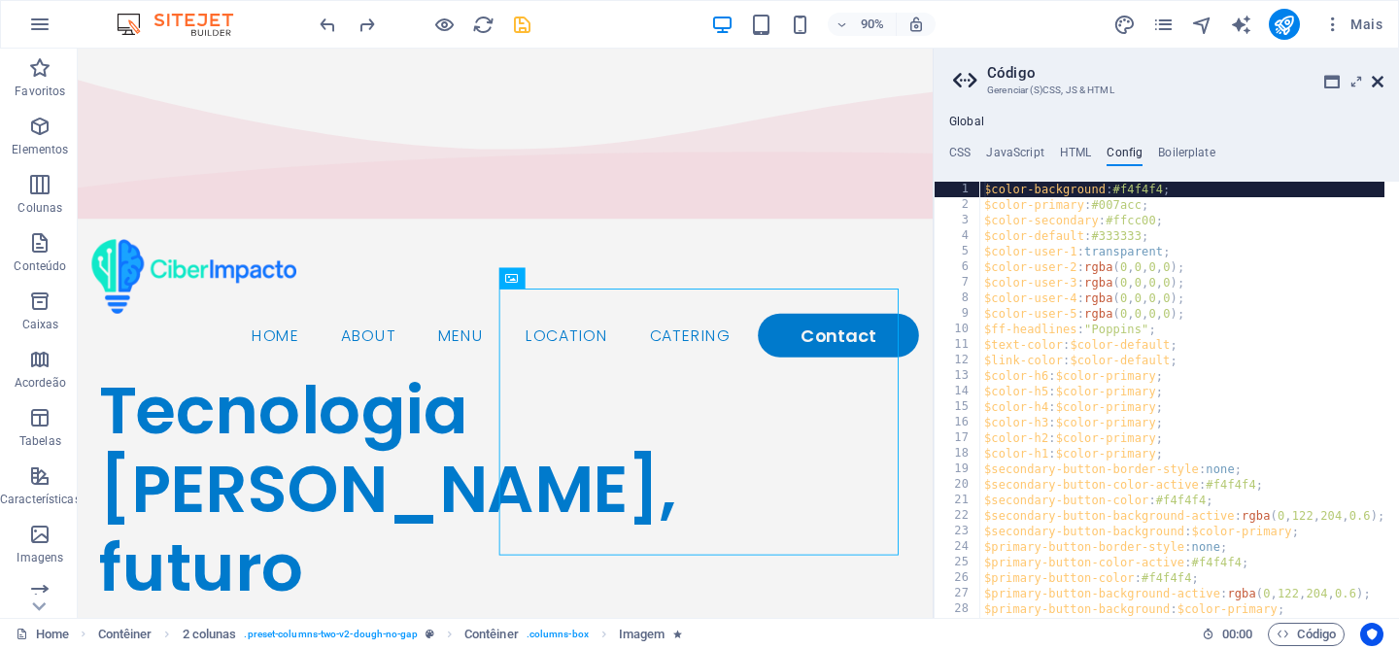
click at [1383, 77] on icon at bounding box center [1378, 82] width 12 height 16
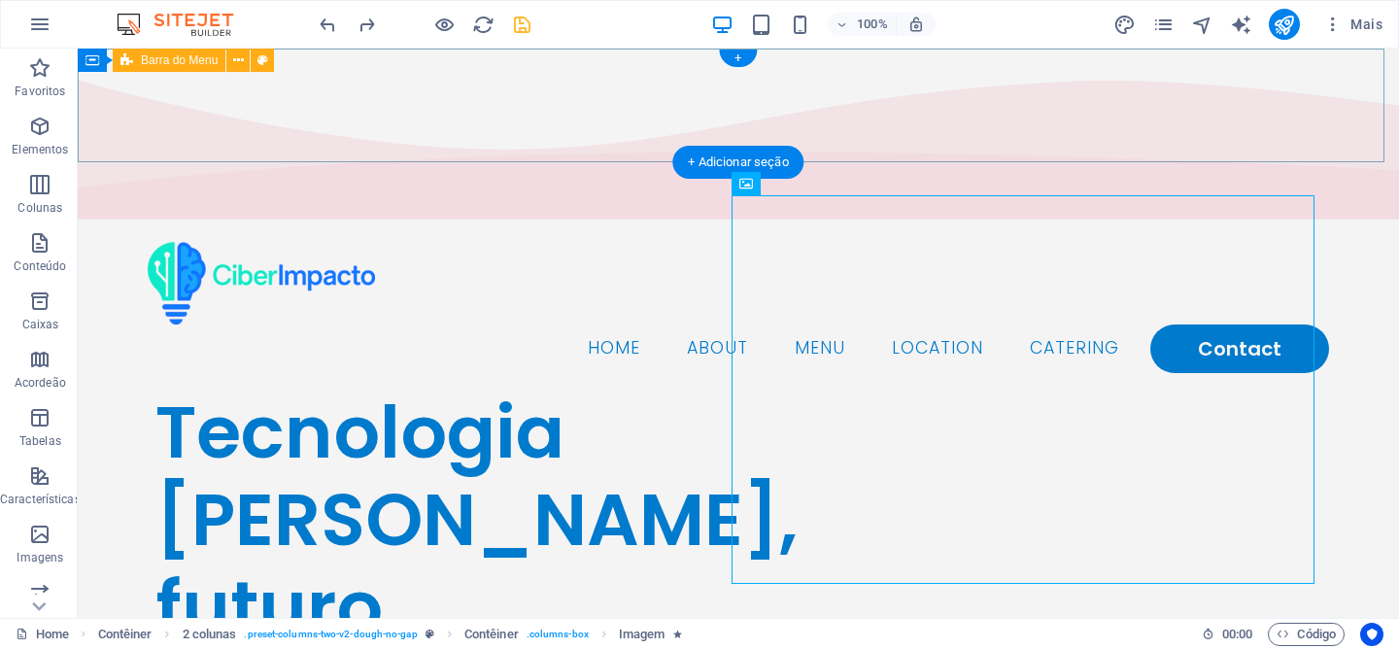
click at [565, 226] on div "Home About Menu Location Catering Contact" at bounding box center [738, 307] width 1321 height 162
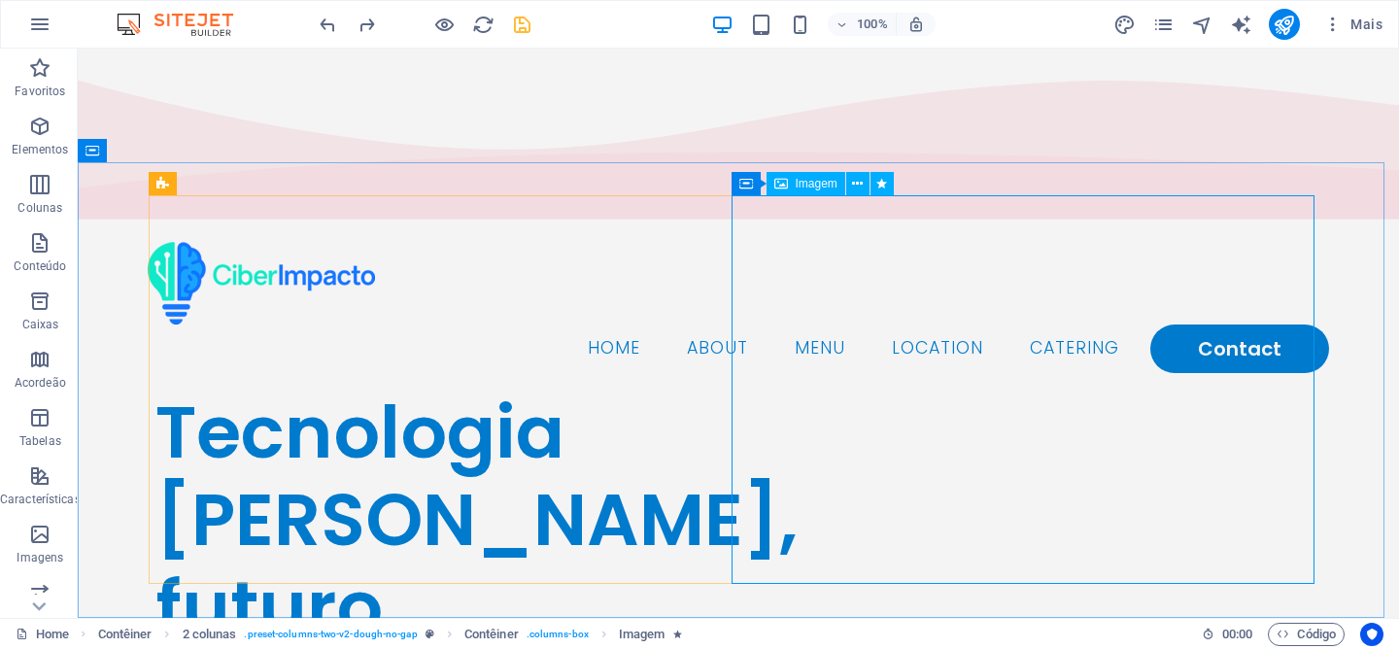
click at [794, 186] on div "Imagem" at bounding box center [806, 183] width 79 height 23
click at [796, 186] on span "Imagem" at bounding box center [817, 184] width 42 height 12
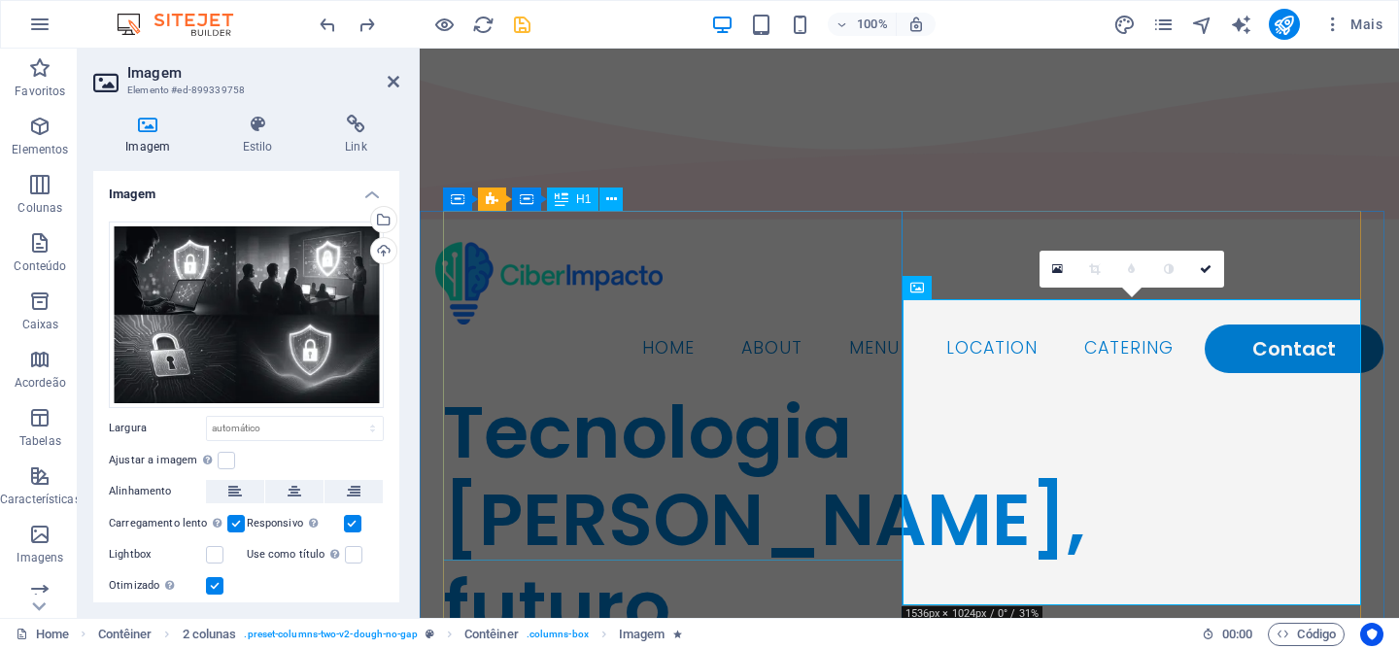
click at [667, 389] on div "Tecnologia [PERSON_NAME], futuro garantido." at bounding box center [676, 564] width 466 height 350
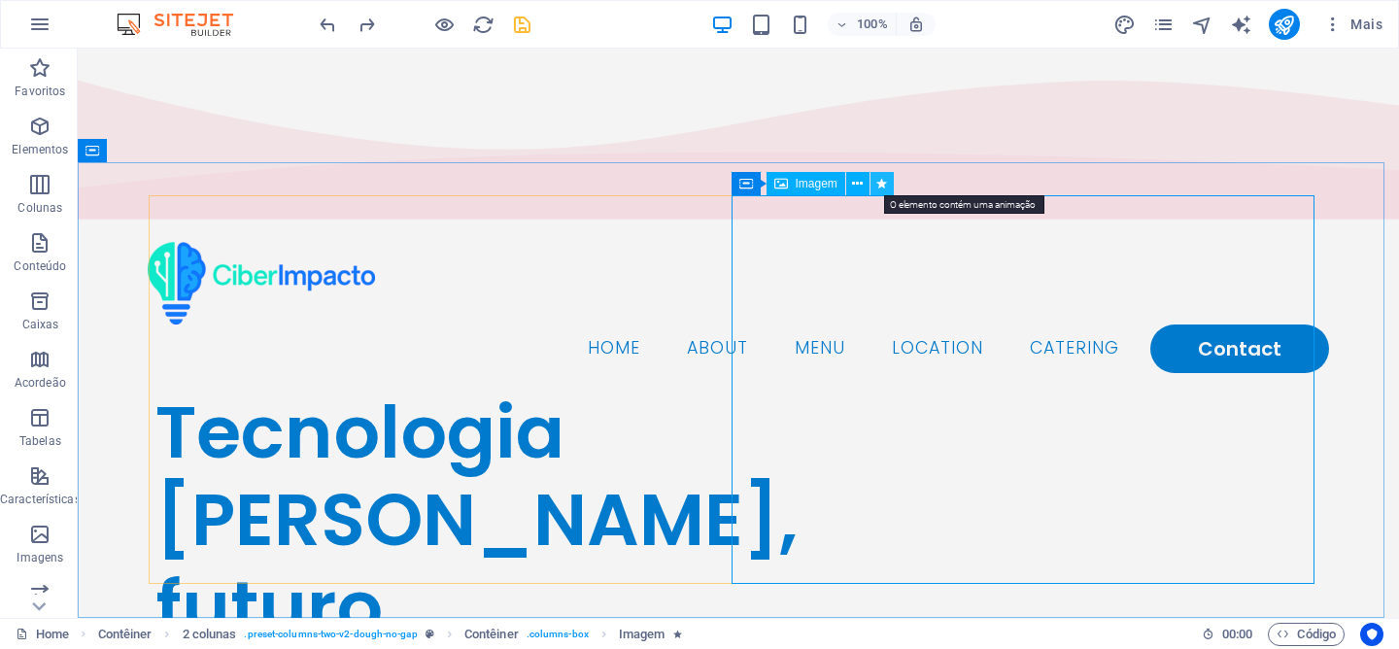
click at [879, 184] on icon at bounding box center [881, 184] width 11 height 20
select select "shrink"
select select "s"
select select "onload"
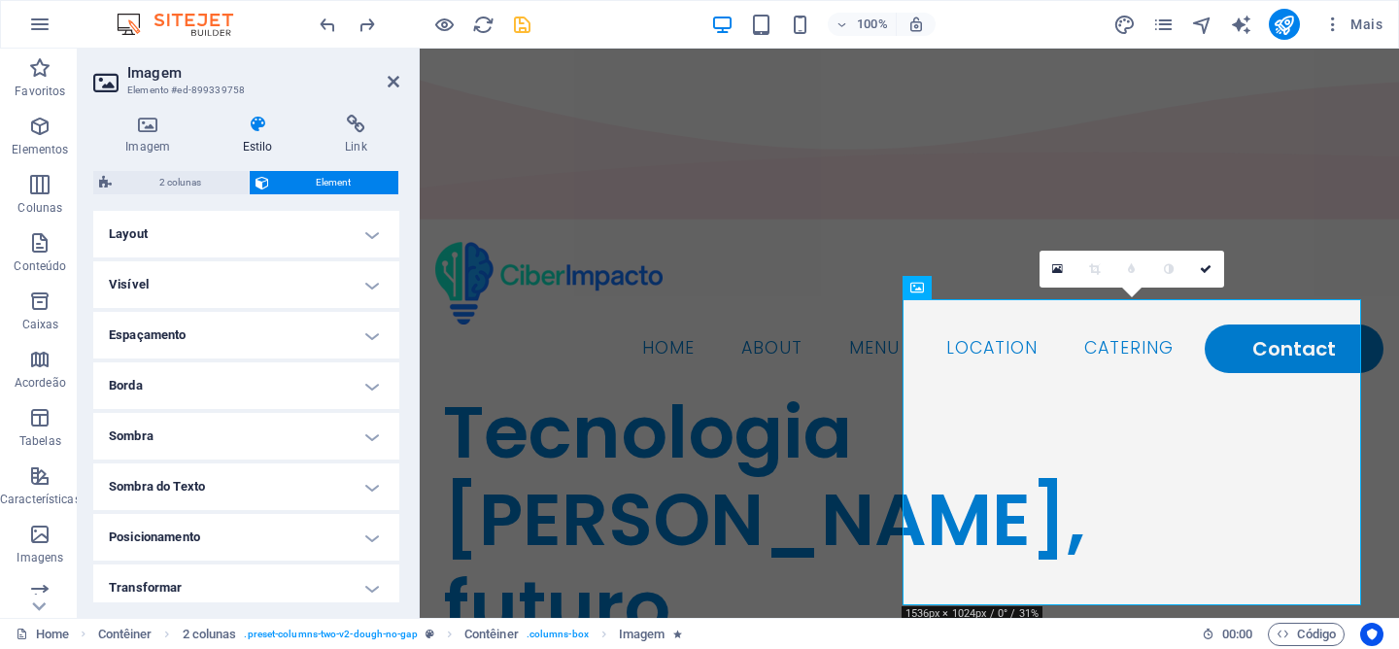
click at [353, 230] on h4 "Layout" at bounding box center [246, 234] width 306 height 47
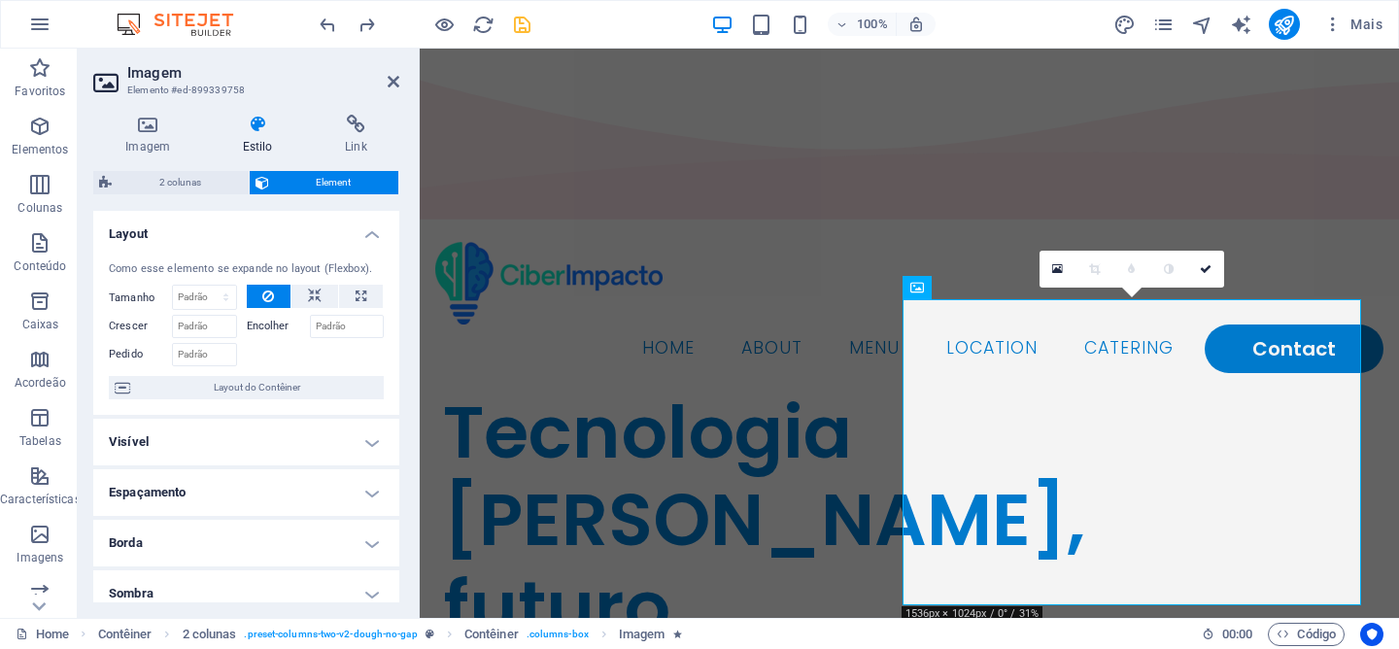
click at [1179, 272] on link at bounding box center [1168, 269] width 37 height 37
click at [1167, 275] on link at bounding box center [1168, 269] width 37 height 37
click at [1202, 267] on icon at bounding box center [1206, 269] width 12 height 12
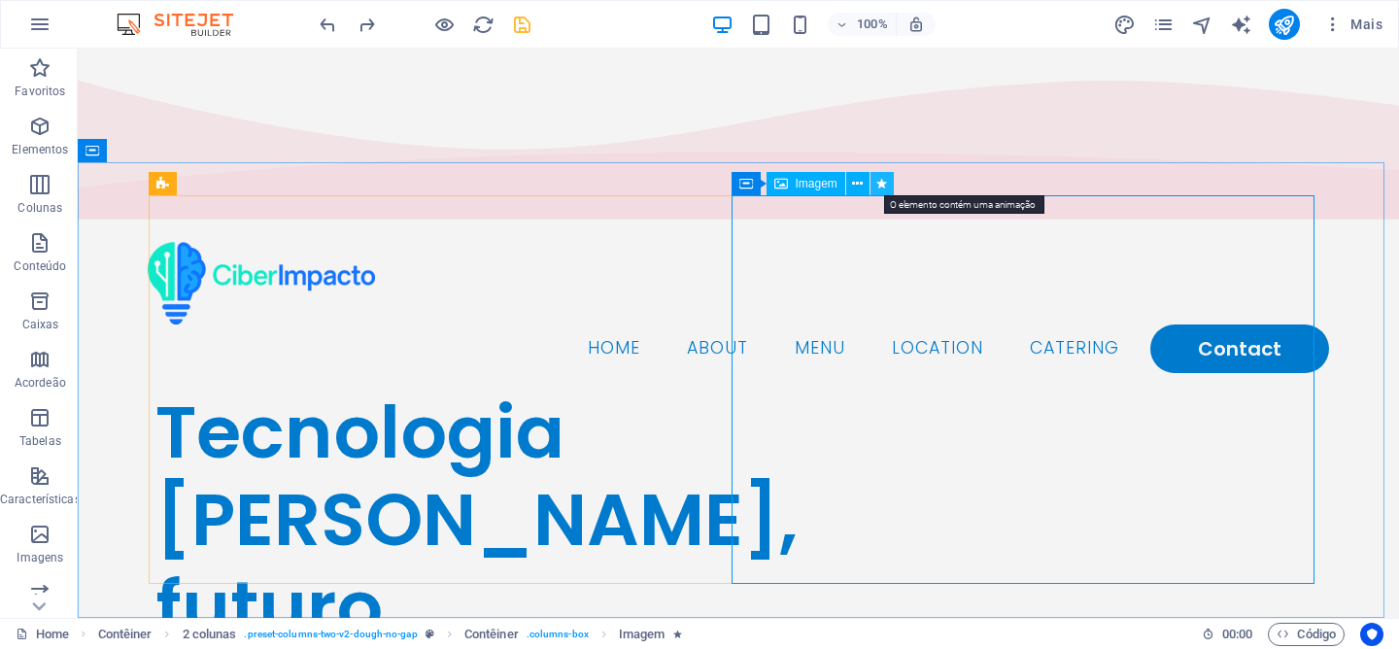
click at [883, 187] on icon at bounding box center [881, 184] width 11 height 20
select select "shrink"
select select "s"
select select "onload"
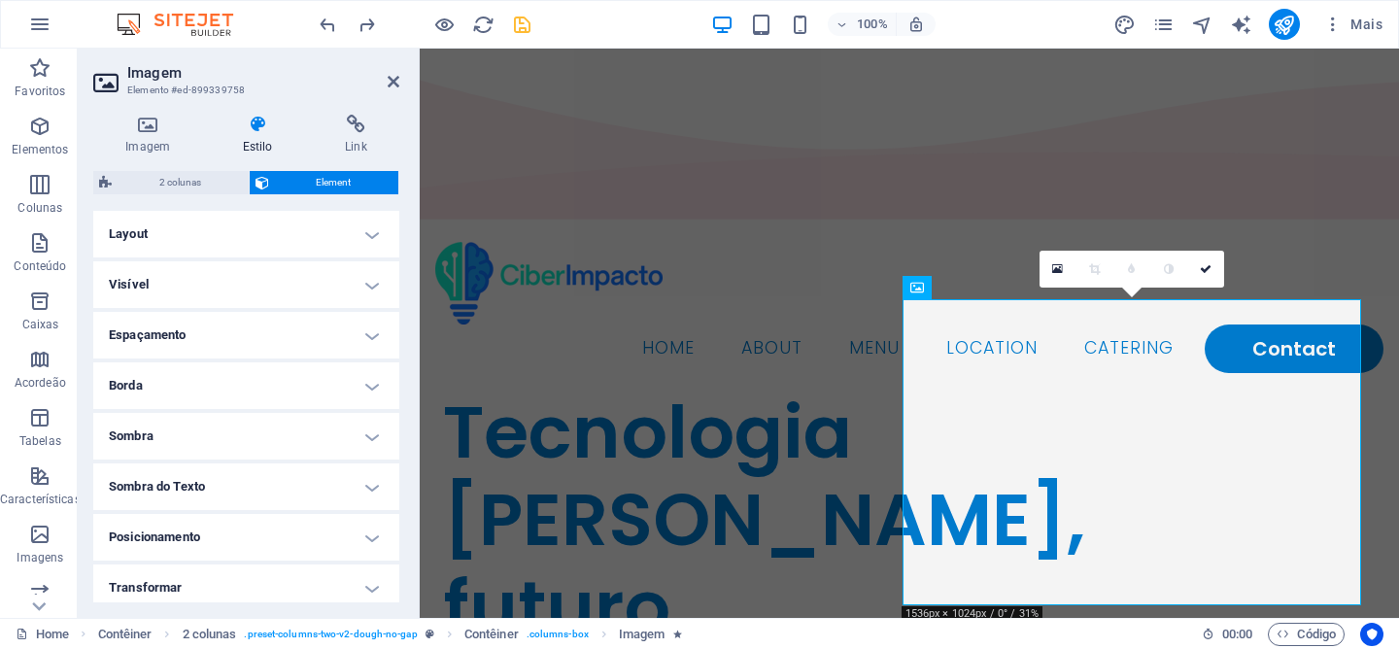
click at [195, 234] on h4 "Layout" at bounding box center [246, 234] width 306 height 47
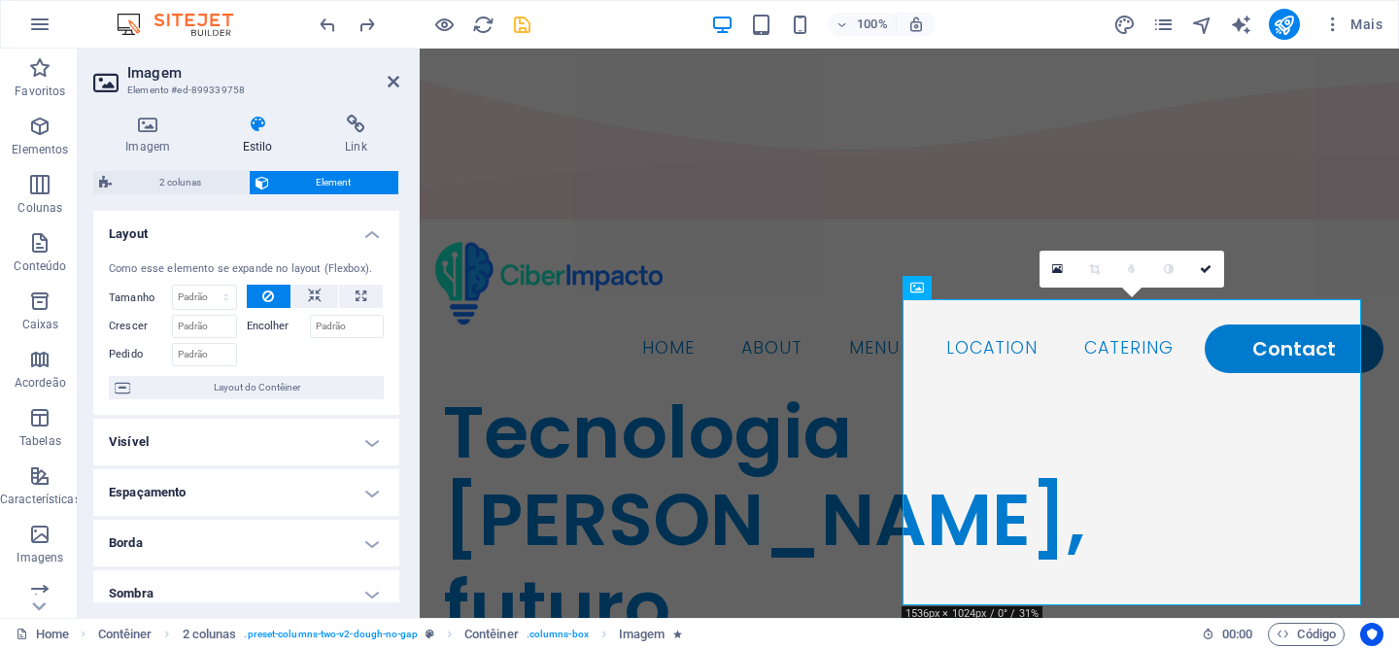
click at [195, 234] on h4 "Layout" at bounding box center [246, 228] width 306 height 35
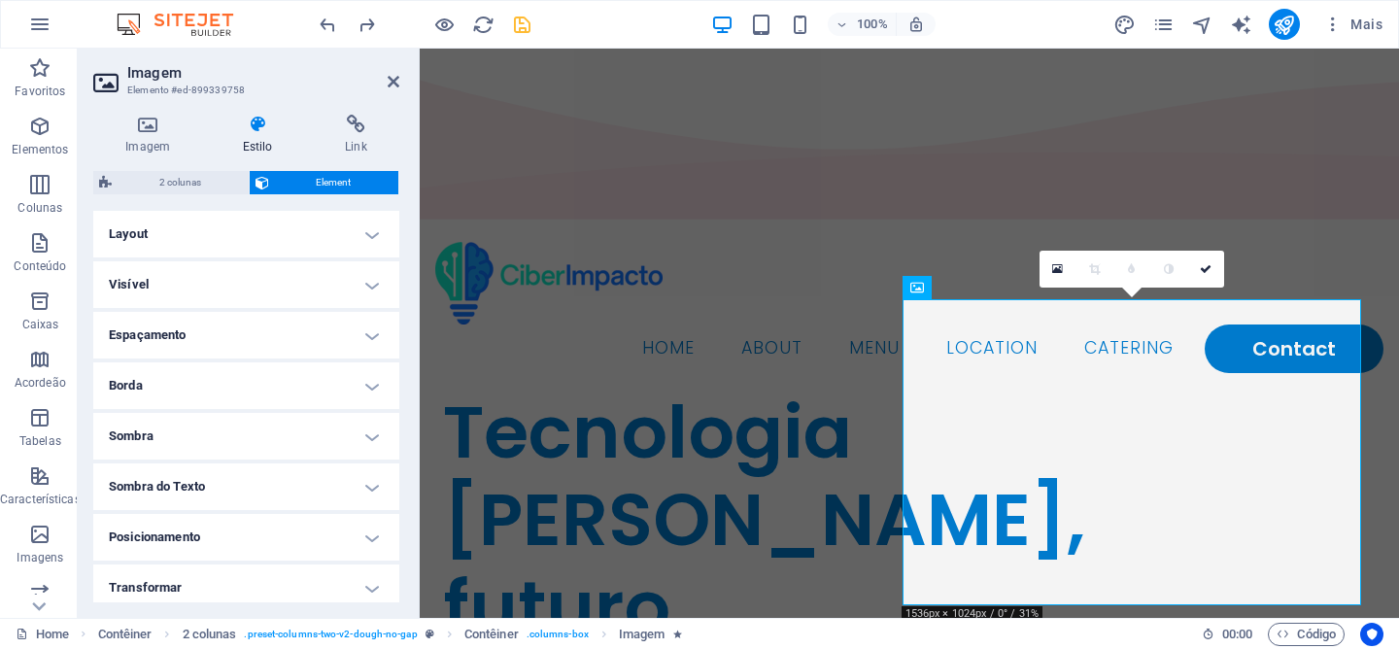
click at [188, 280] on h4 "Visível" at bounding box center [246, 284] width 306 height 47
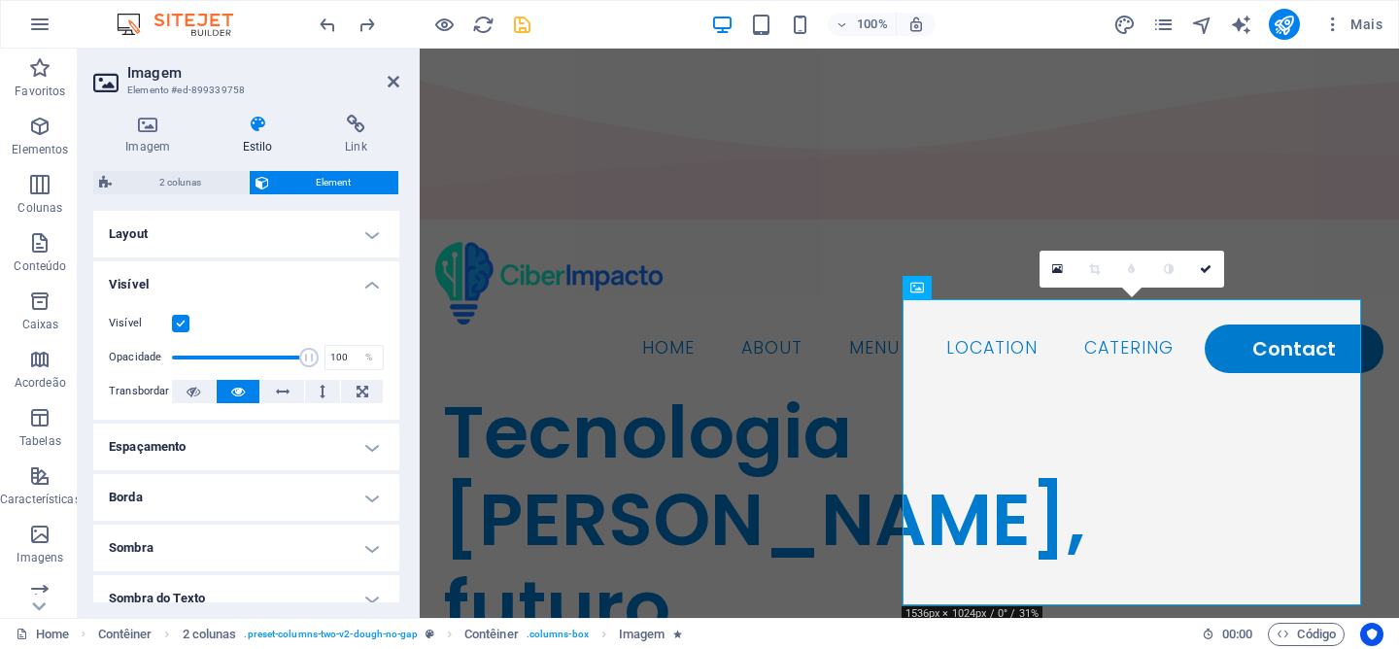
click at [188, 280] on h4 "Visível" at bounding box center [246, 278] width 306 height 35
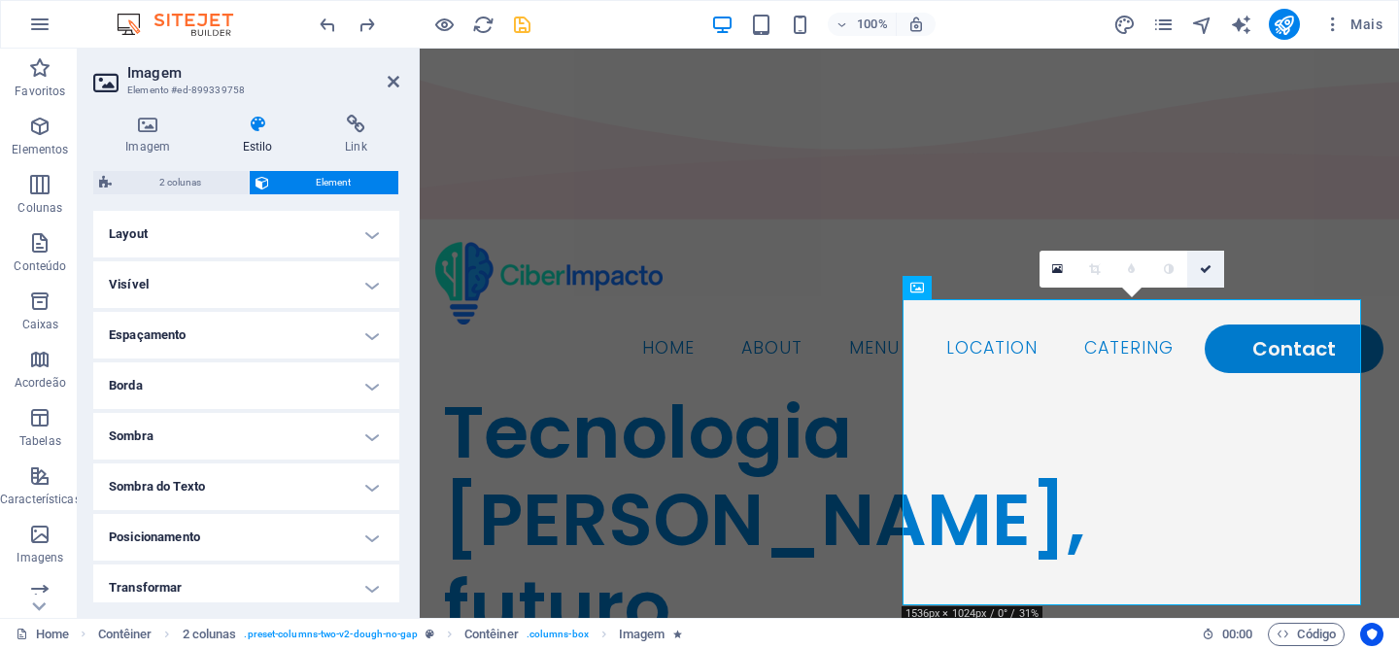
click at [1220, 266] on link at bounding box center [1205, 269] width 37 height 37
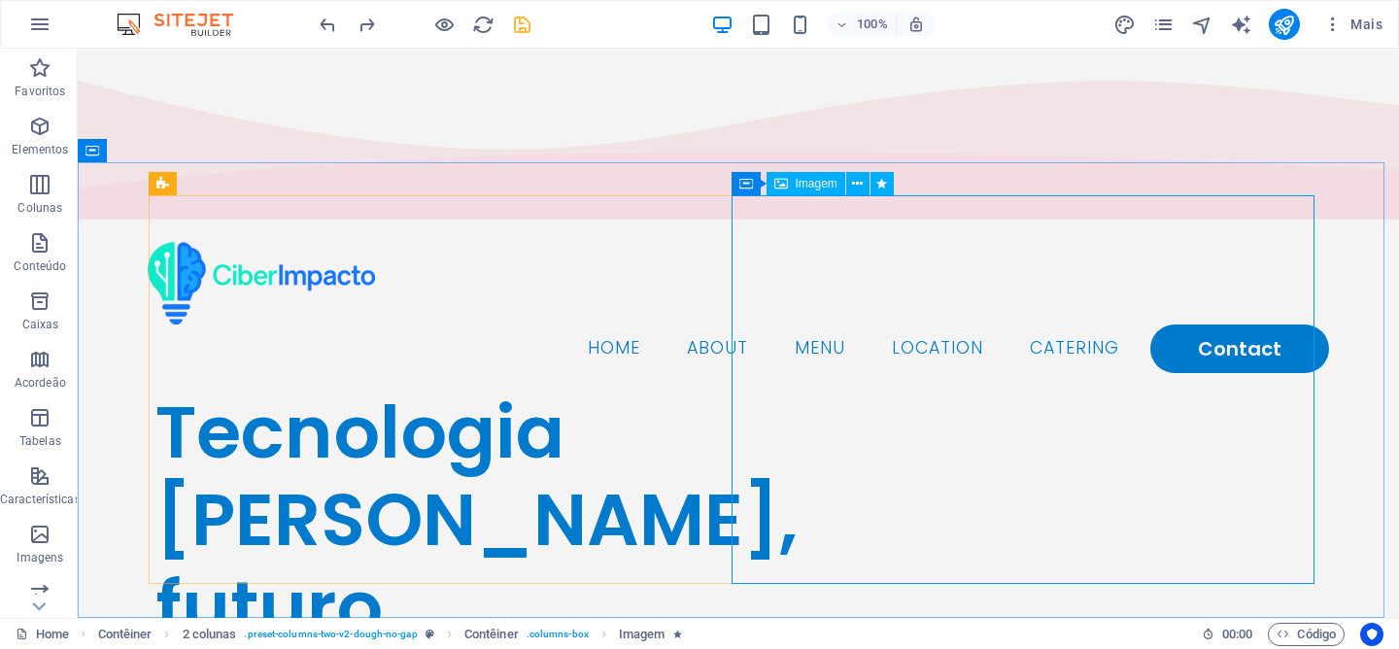
click at [806, 183] on span "Imagem" at bounding box center [817, 184] width 42 height 12
click at [865, 186] on button at bounding box center [857, 183] width 23 height 23
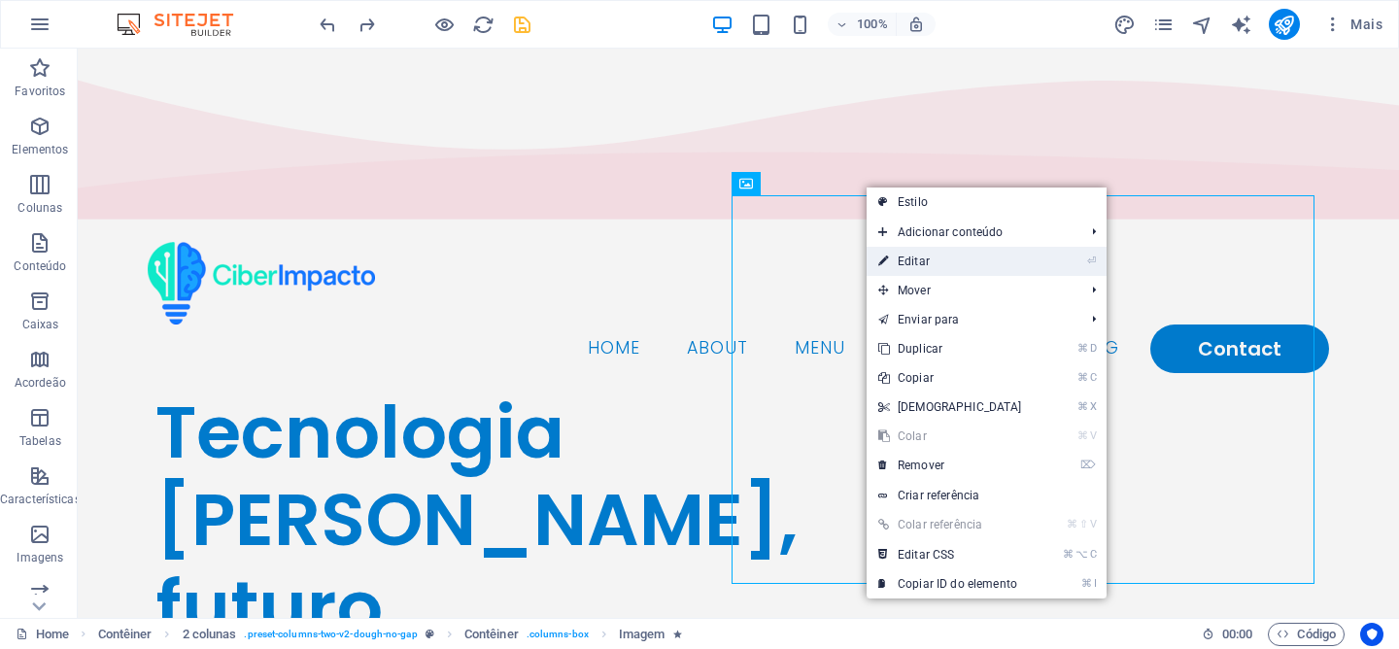
click at [987, 253] on link "⏎ Editar" at bounding box center [950, 261] width 167 height 29
select select "shrink"
select select "s"
select select "onload"
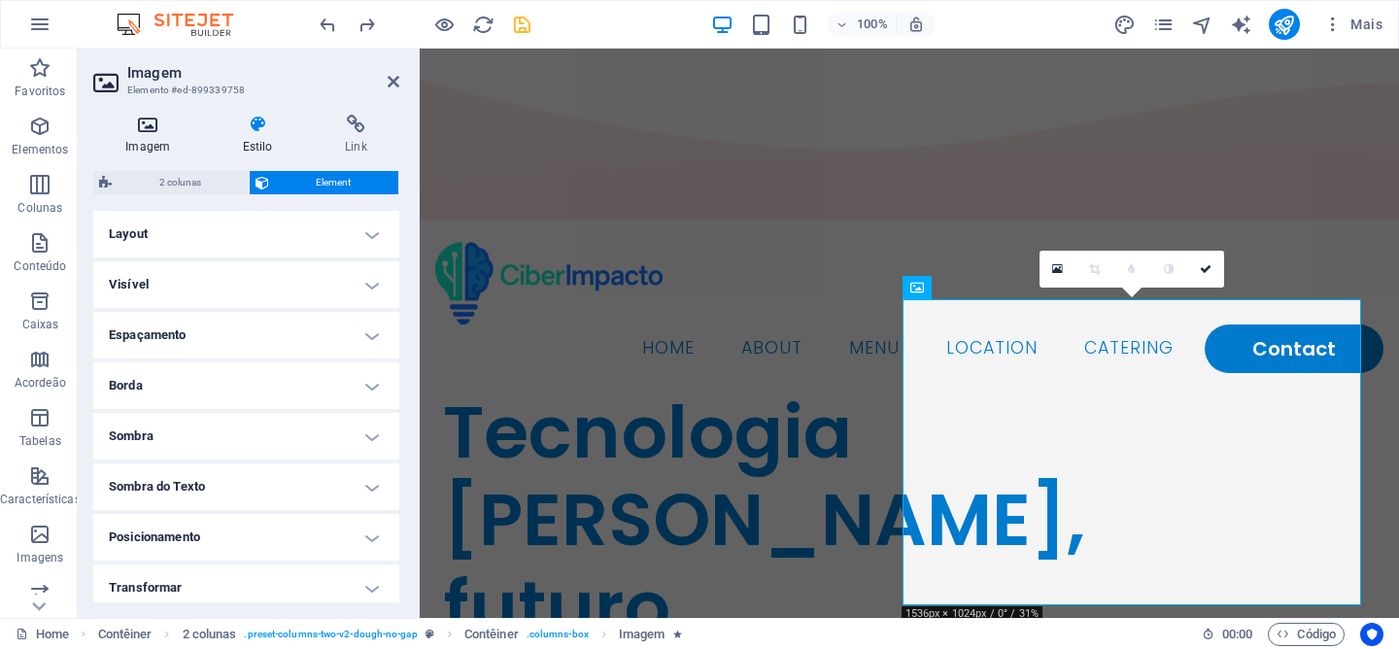
click at [167, 141] on h4 "Imagem" at bounding box center [151, 135] width 117 height 41
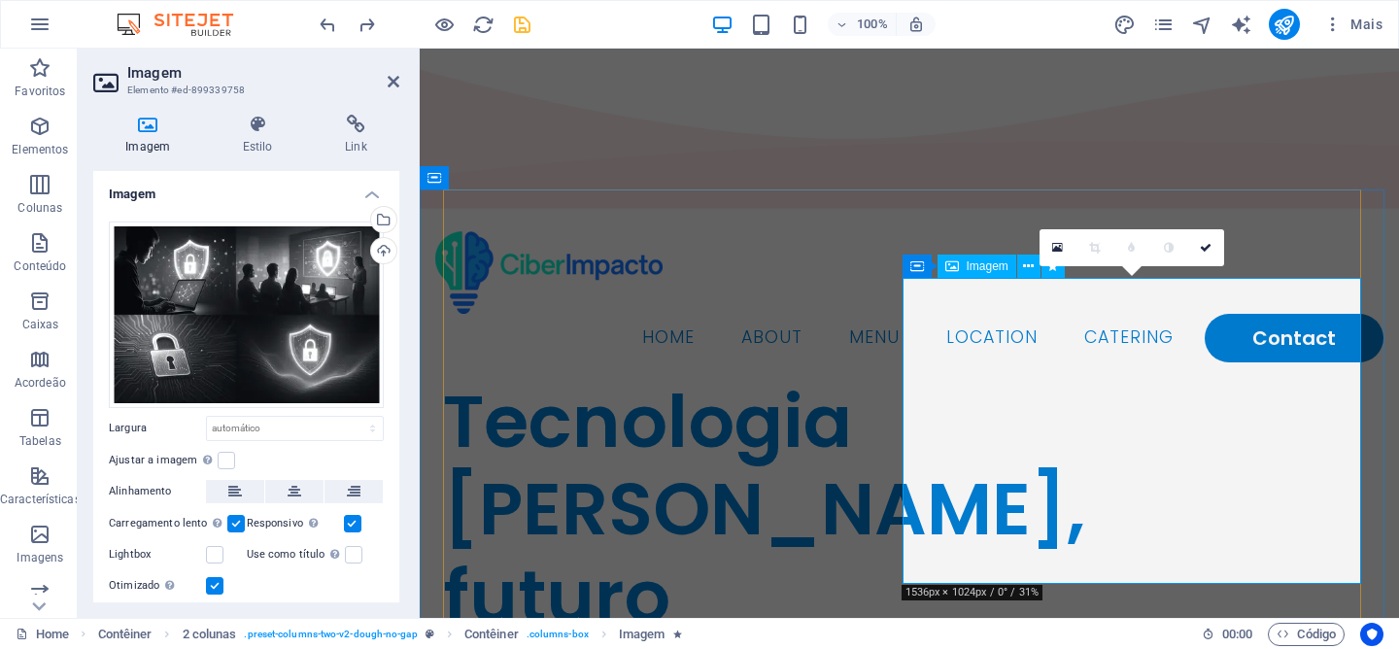
scroll to position [22, 0]
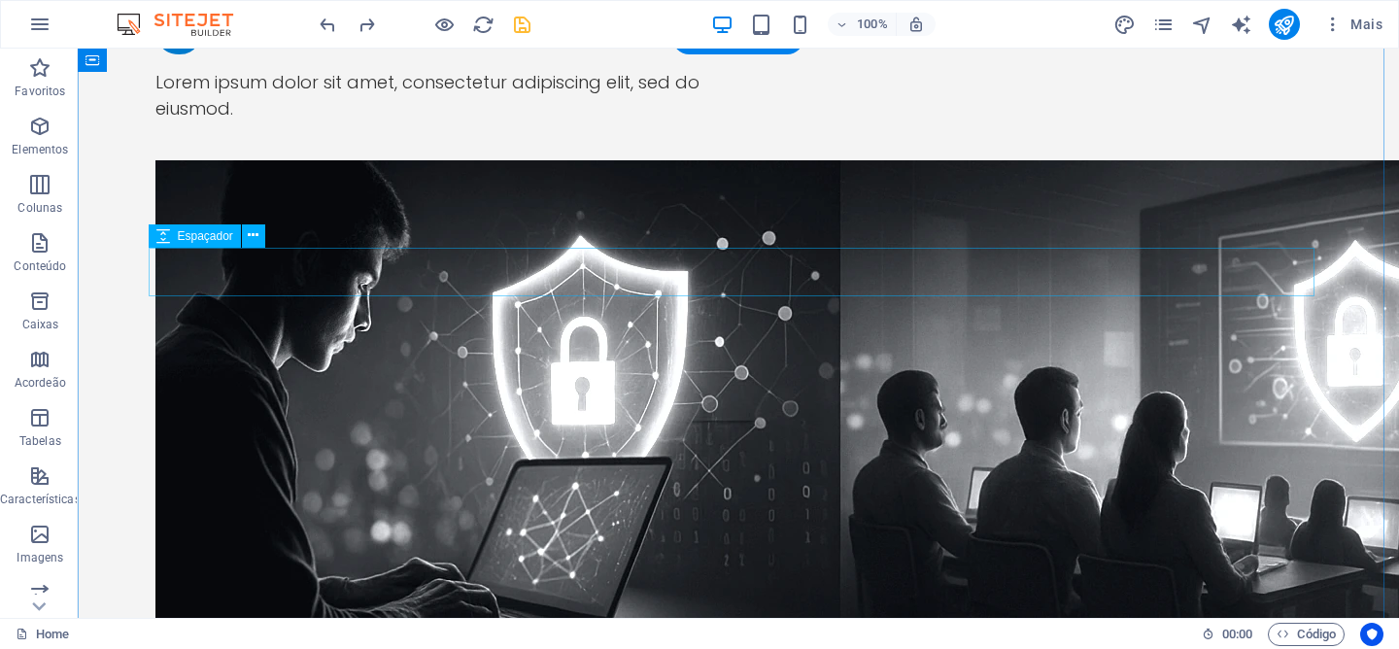
scroll to position [687, 0]
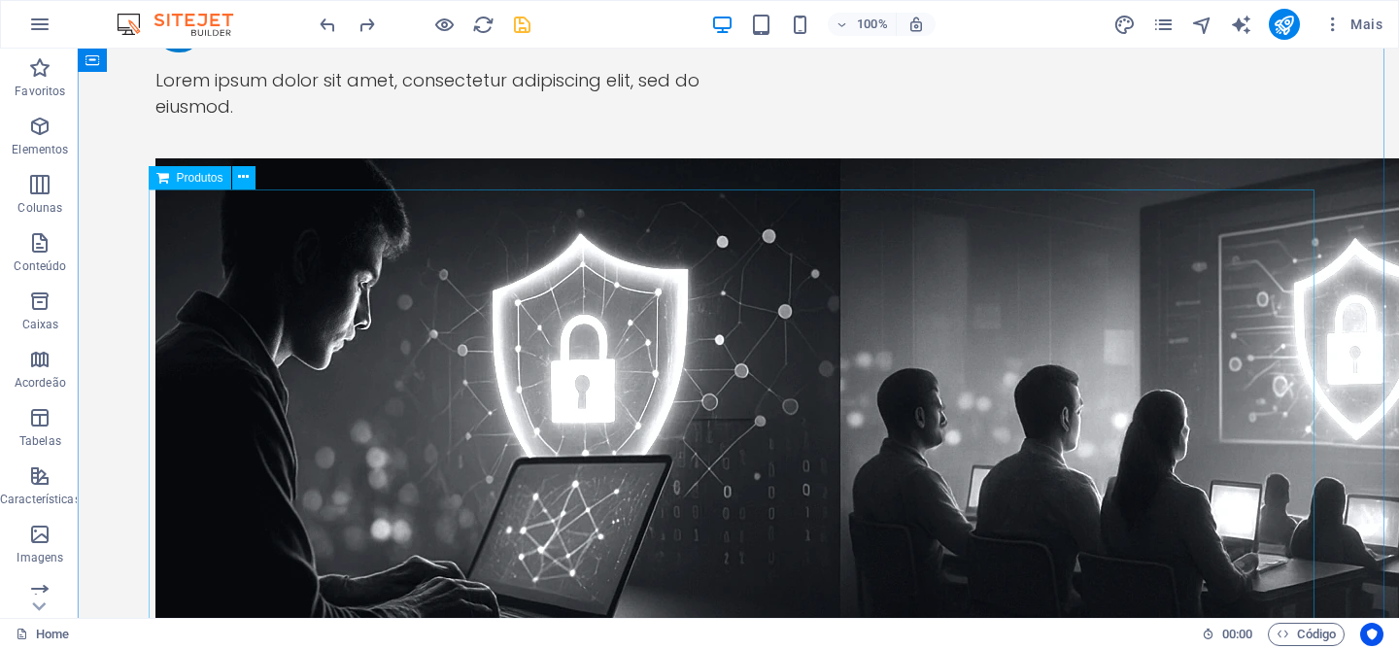
click at [239, 180] on icon at bounding box center [243, 177] width 11 height 20
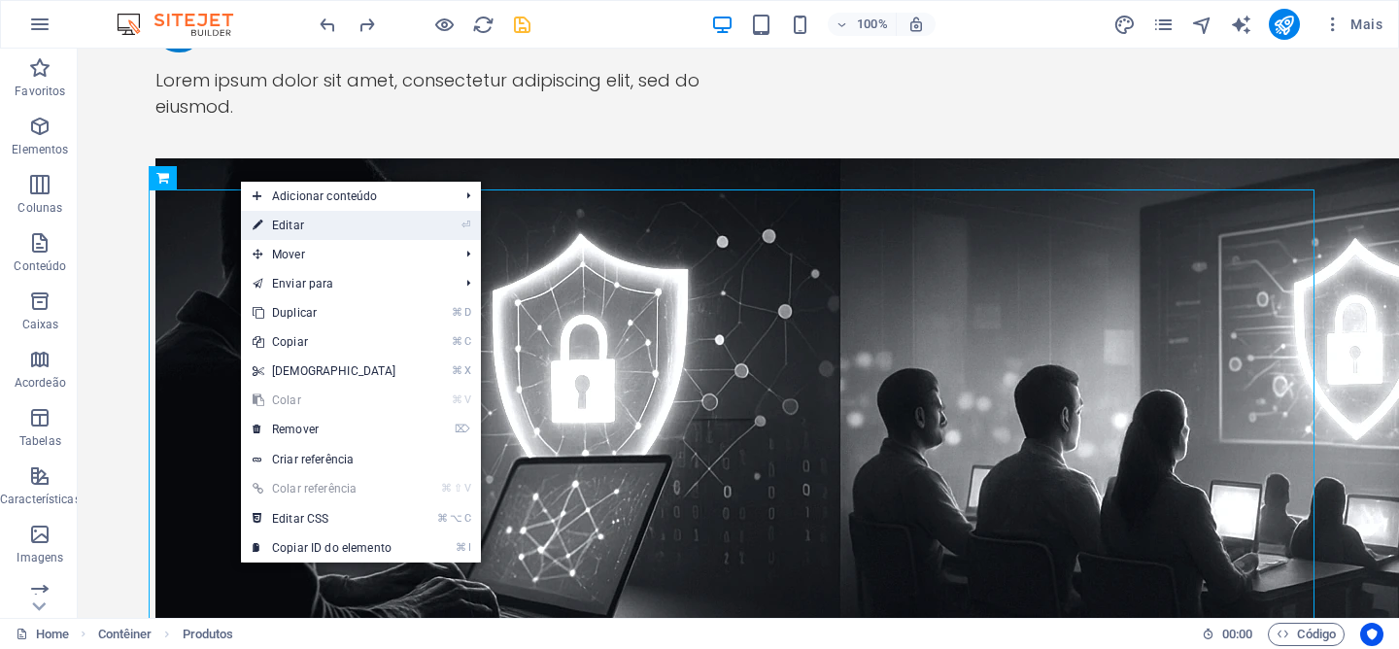
click at [314, 229] on link "⏎ Editar" at bounding box center [324, 225] width 167 height 29
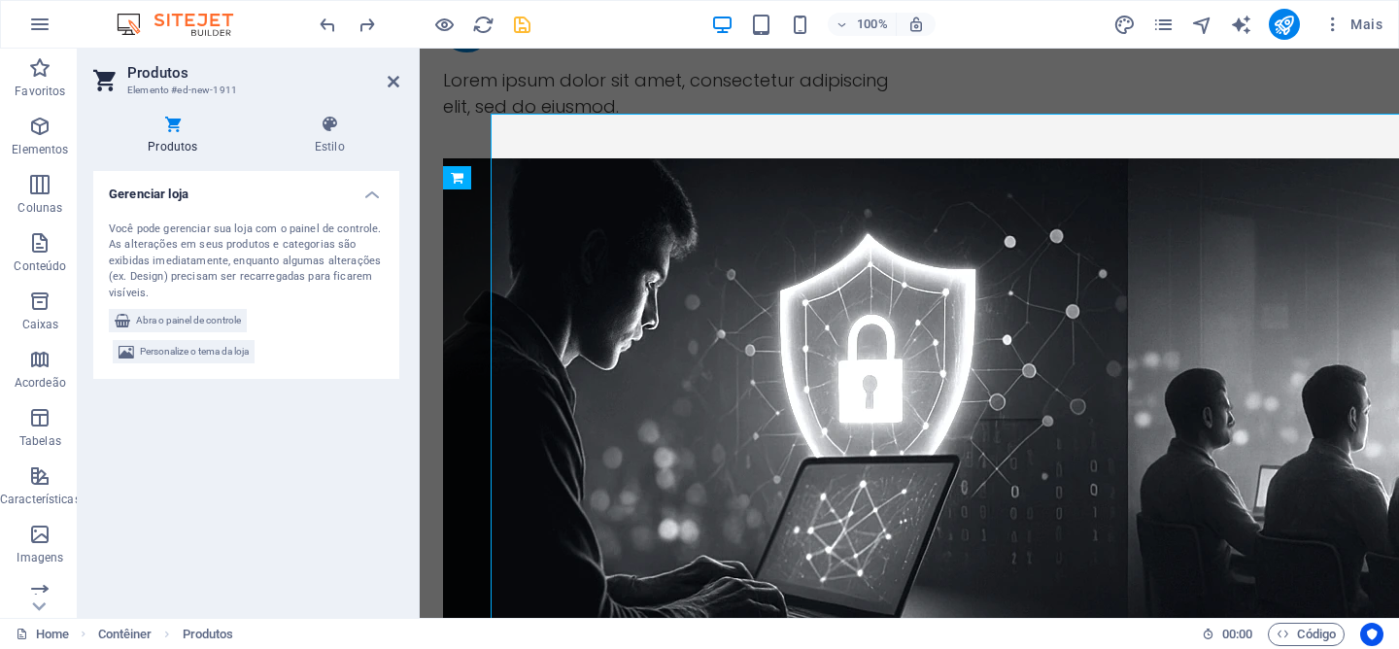
scroll to position [763, 0]
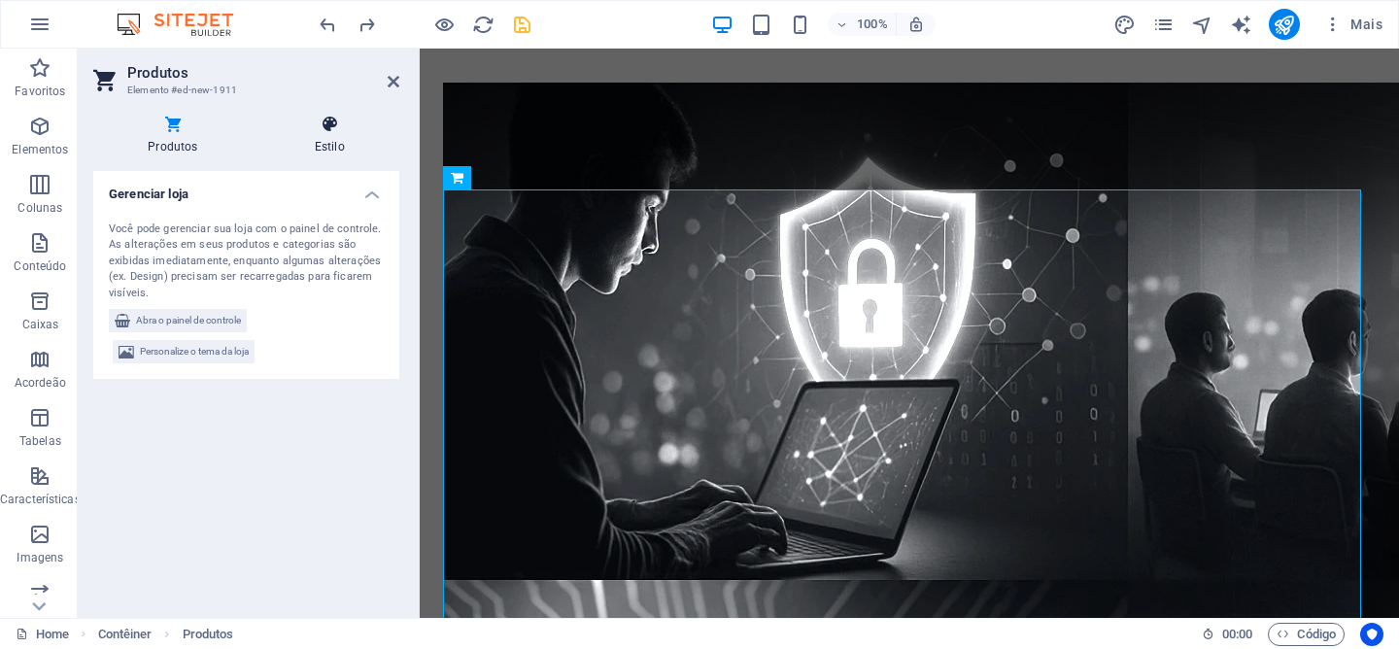
click at [341, 135] on h4 "Estilo" at bounding box center [329, 135] width 139 height 41
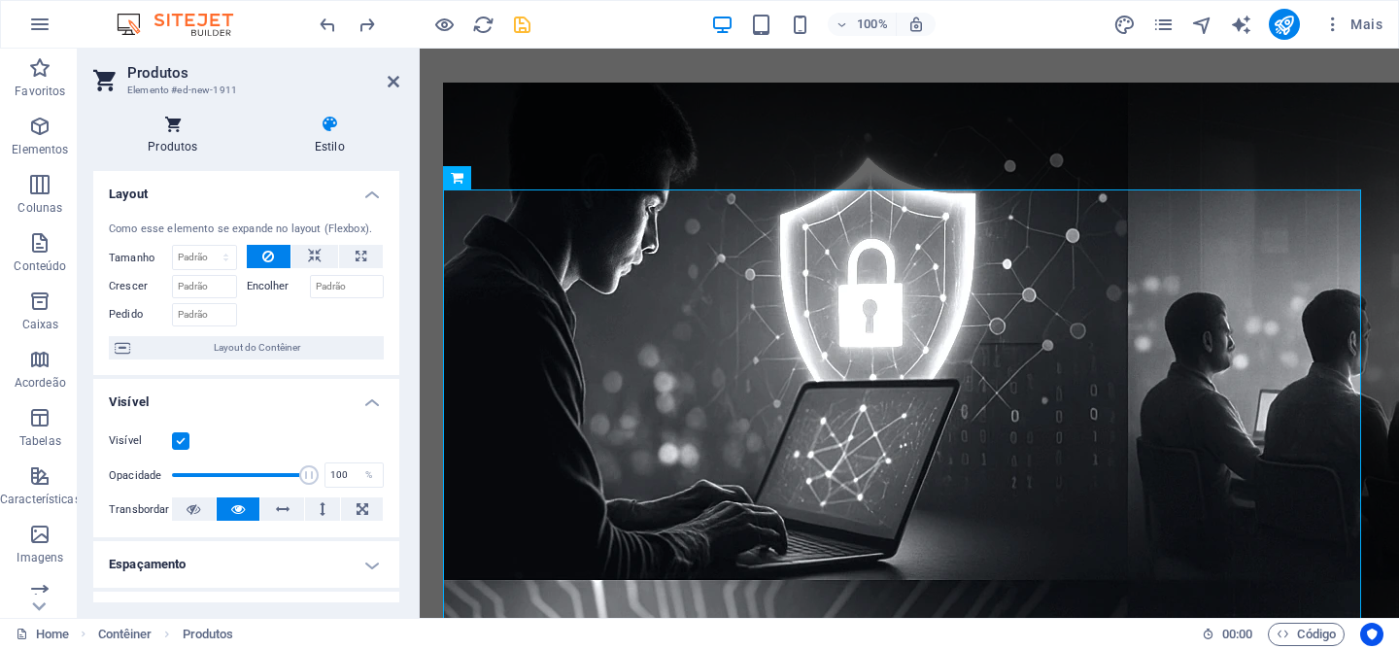
click at [188, 129] on icon at bounding box center [172, 124] width 159 height 19
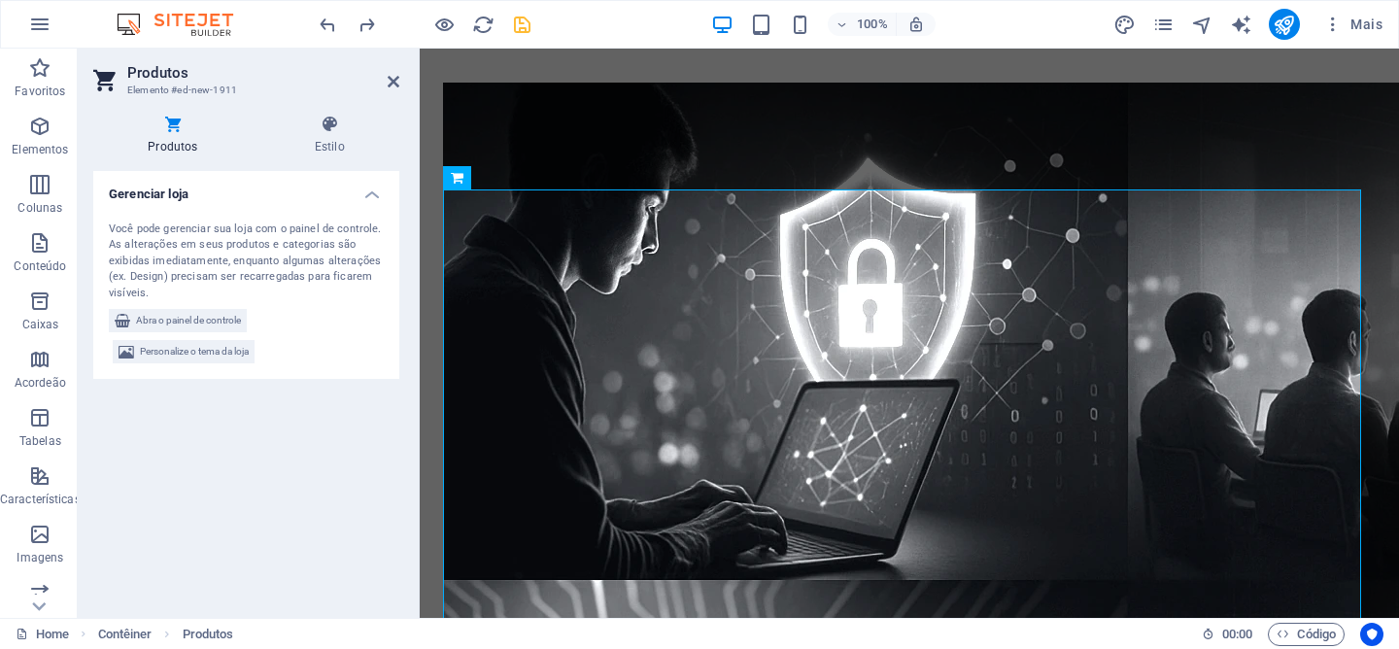
click at [166, 84] on h3 "Elemento #ed-new-1911" at bounding box center [243, 90] width 233 height 17
click at [388, 82] on icon at bounding box center [394, 82] width 12 height 16
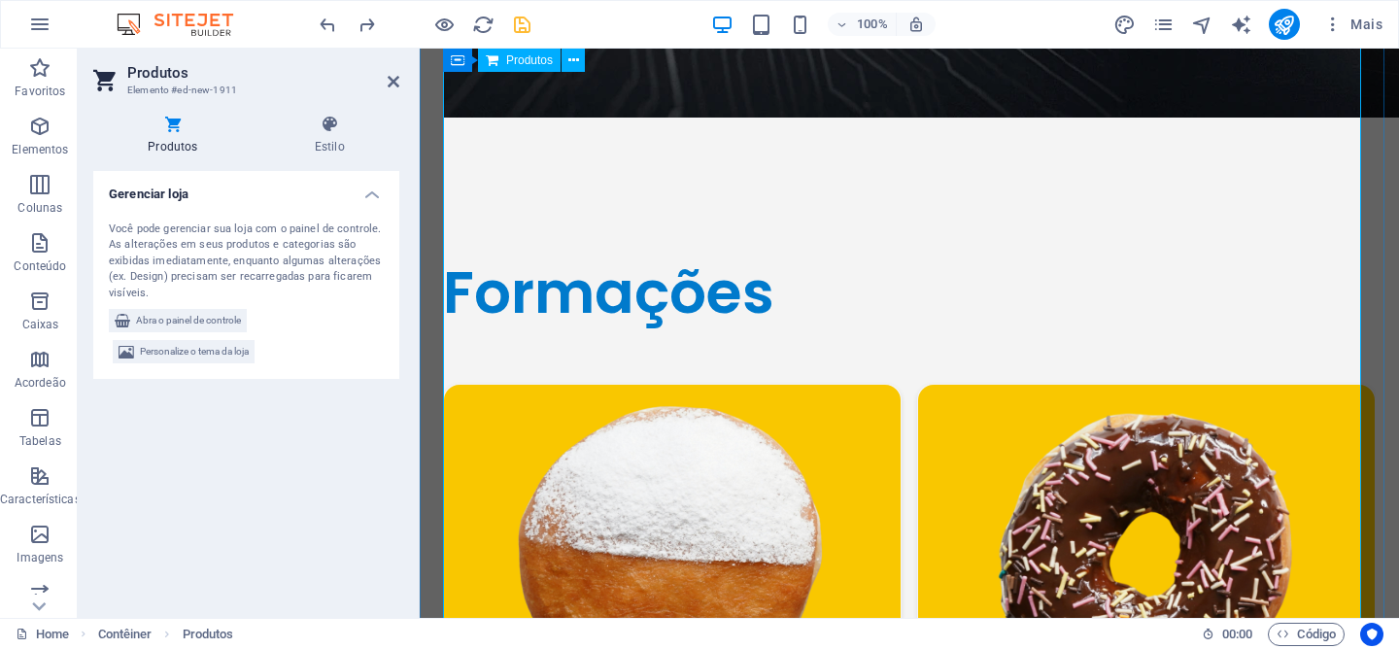
scroll to position [1726, 0]
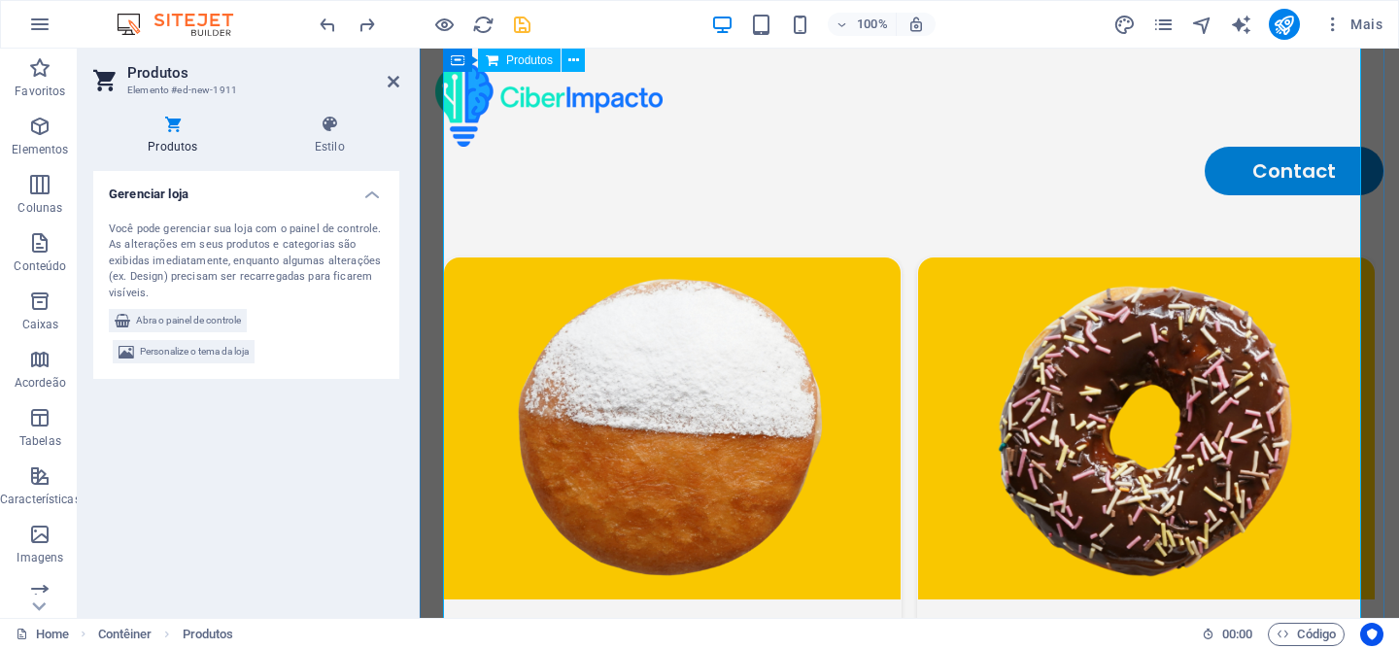
scroll to position [1094, 0]
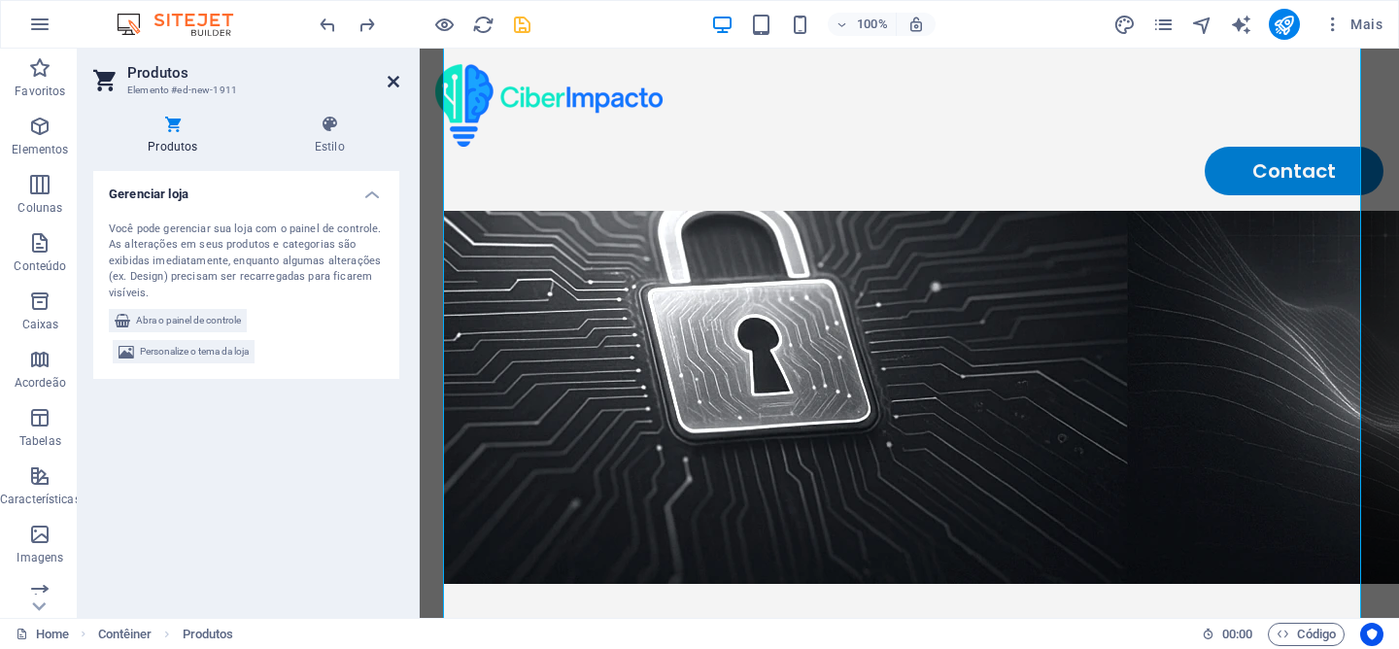
drag, startPoint x: 393, startPoint y: 86, endPoint x: 317, endPoint y: 38, distance: 90.0
click at [393, 86] on icon at bounding box center [394, 82] width 12 height 16
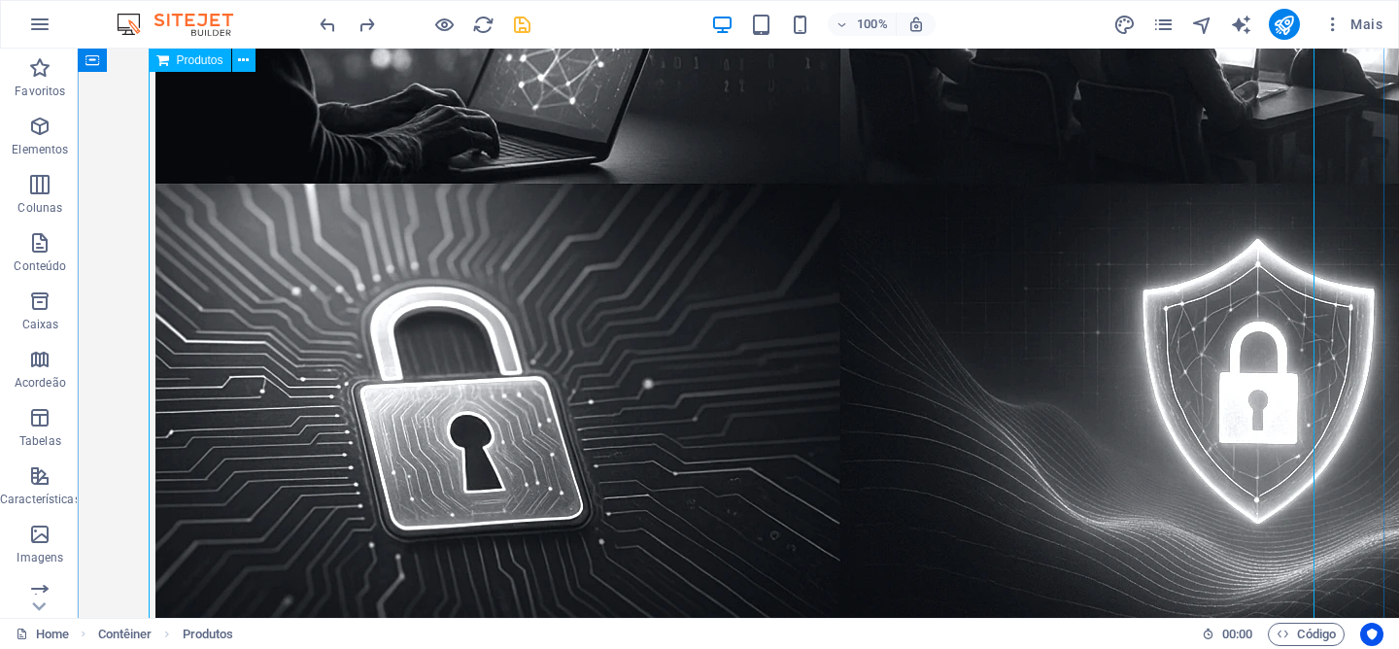
scroll to position [1155, 0]
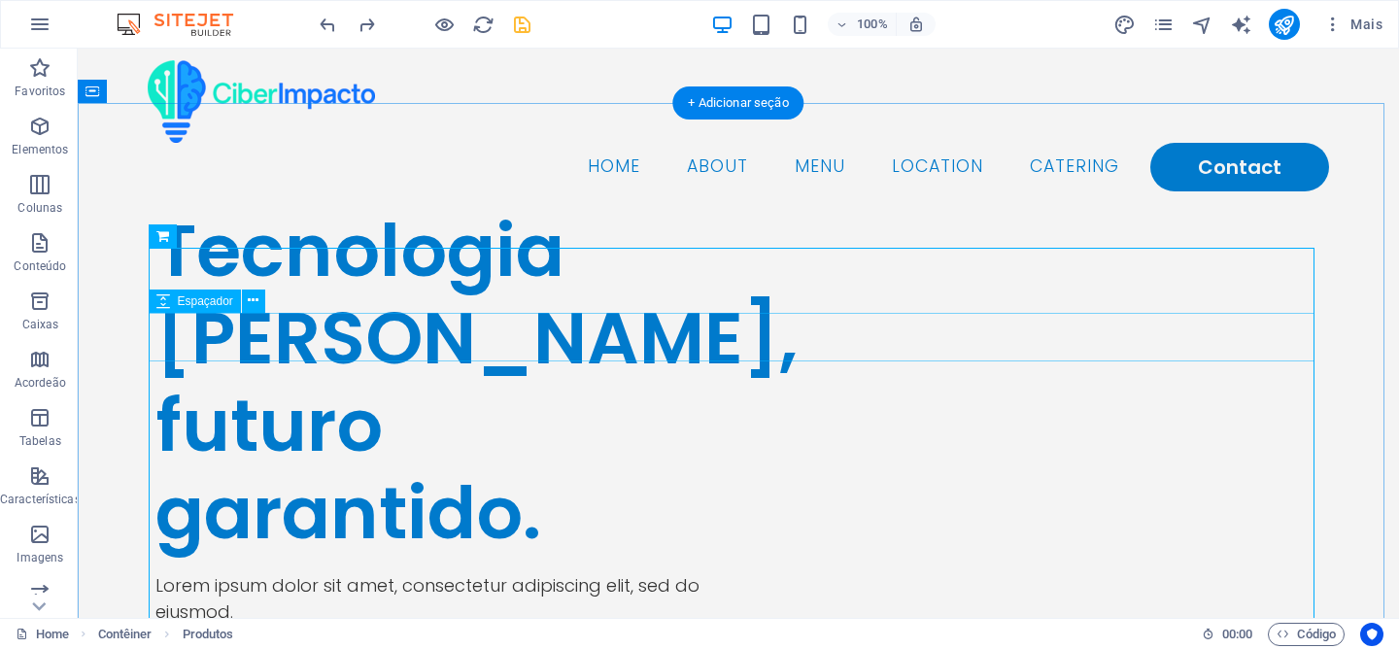
scroll to position [571, 0]
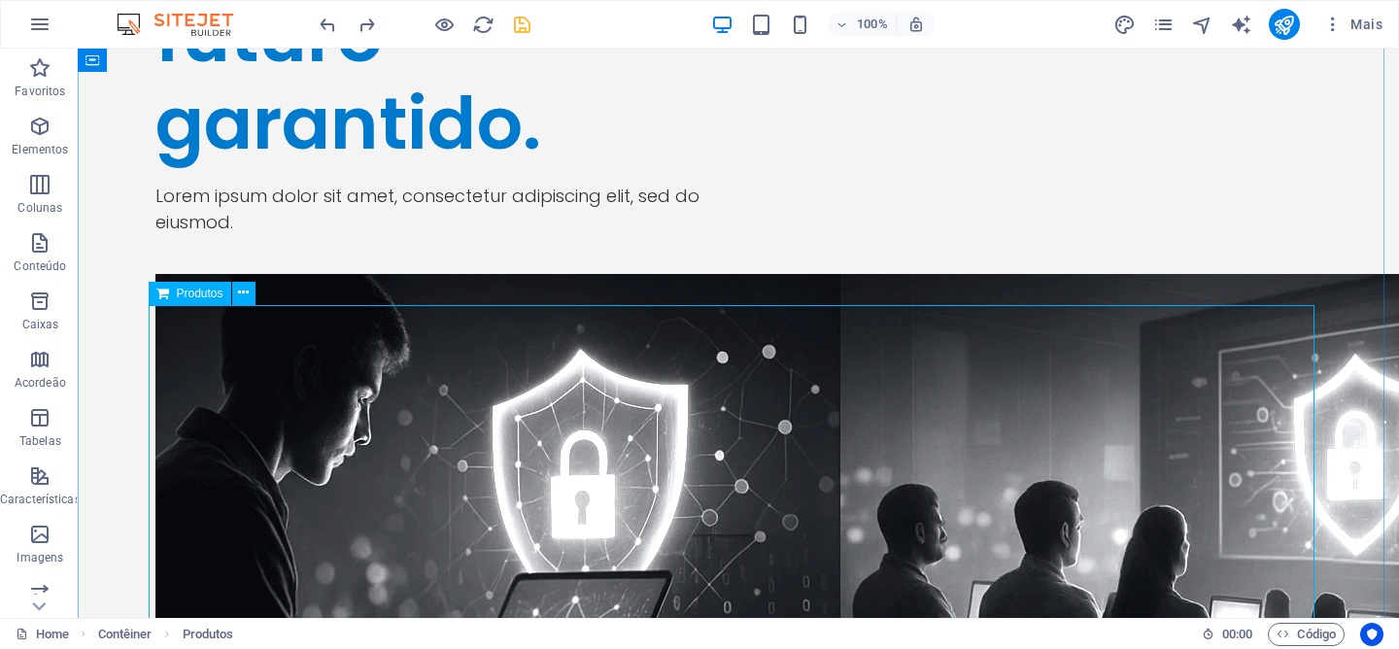
click at [222, 291] on span "Produtos" at bounding box center [200, 294] width 47 height 12
click at [202, 291] on span "Produtos" at bounding box center [200, 294] width 47 height 12
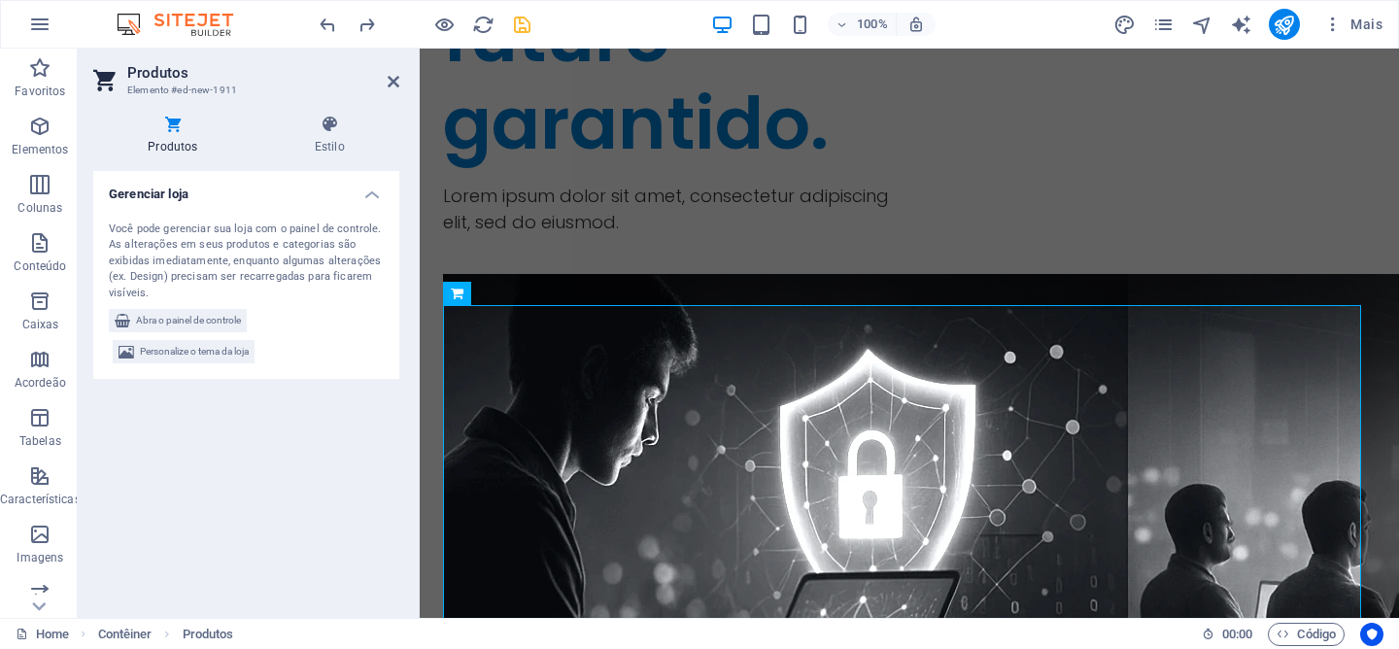
scroll to position [647, 0]
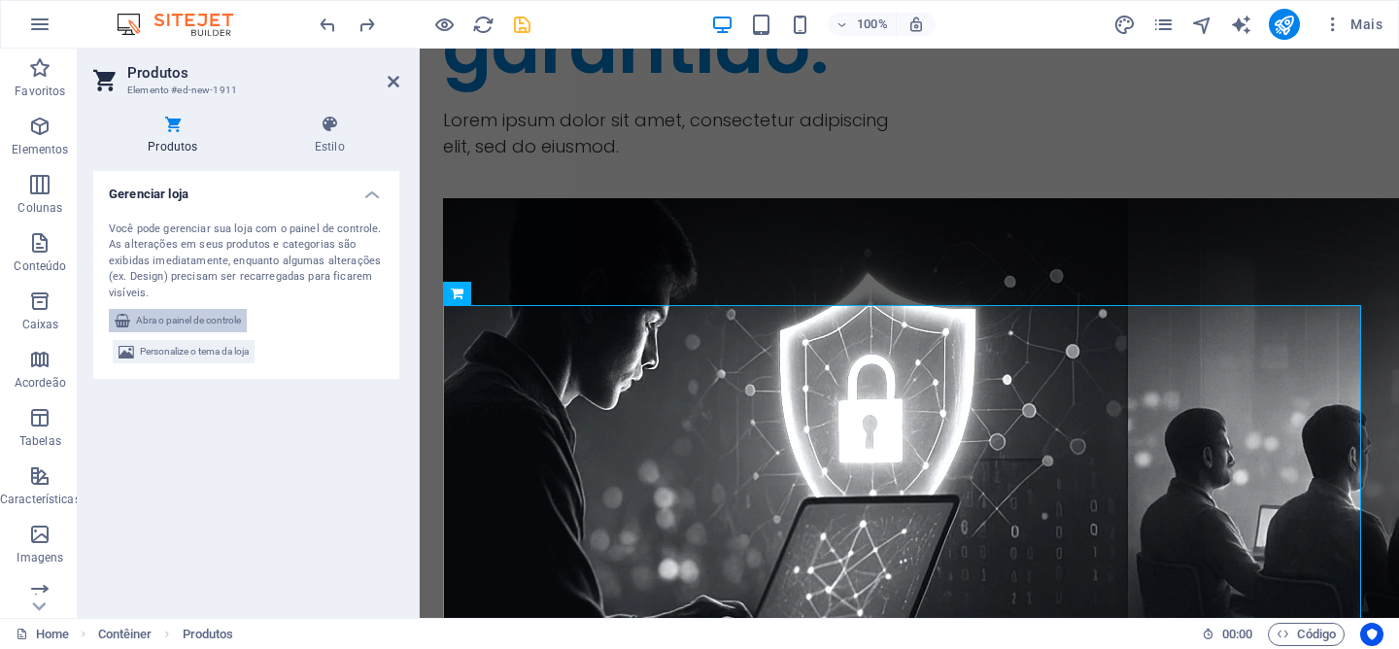
click at [202, 325] on span "Abra o painel de controle" at bounding box center [188, 320] width 105 height 23
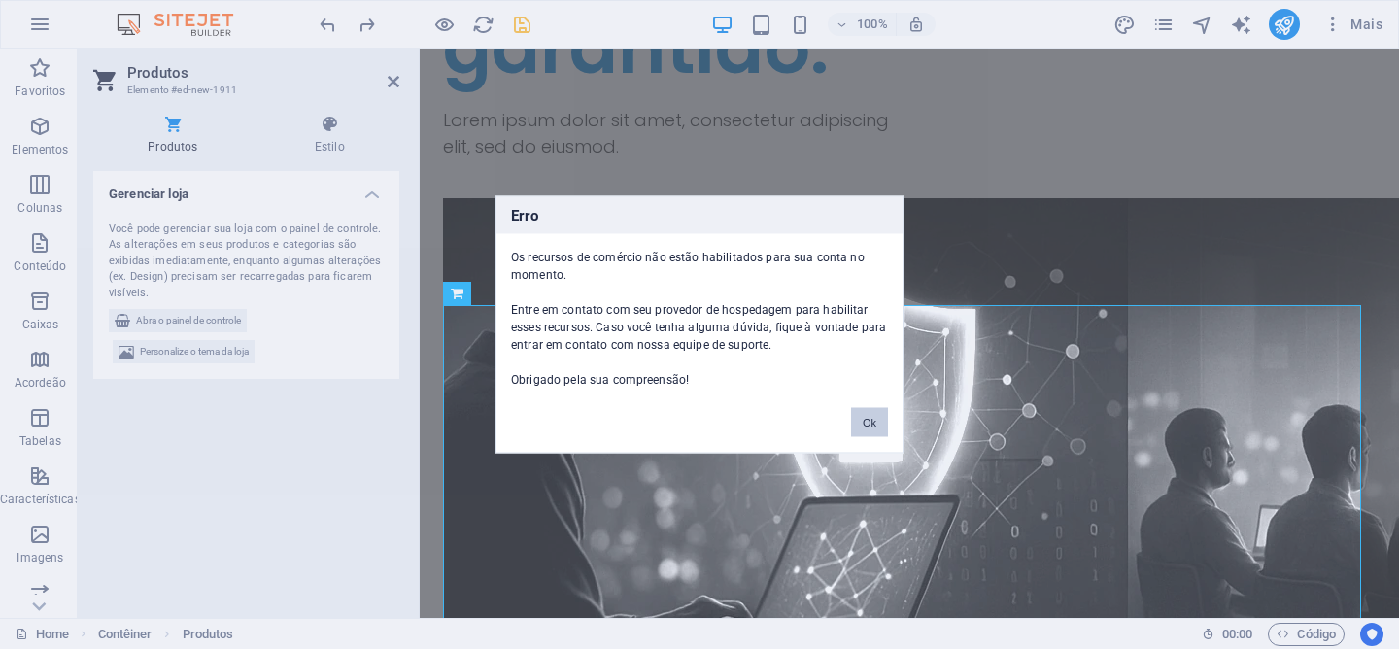
click at [854, 419] on button "Ok" at bounding box center [869, 422] width 37 height 29
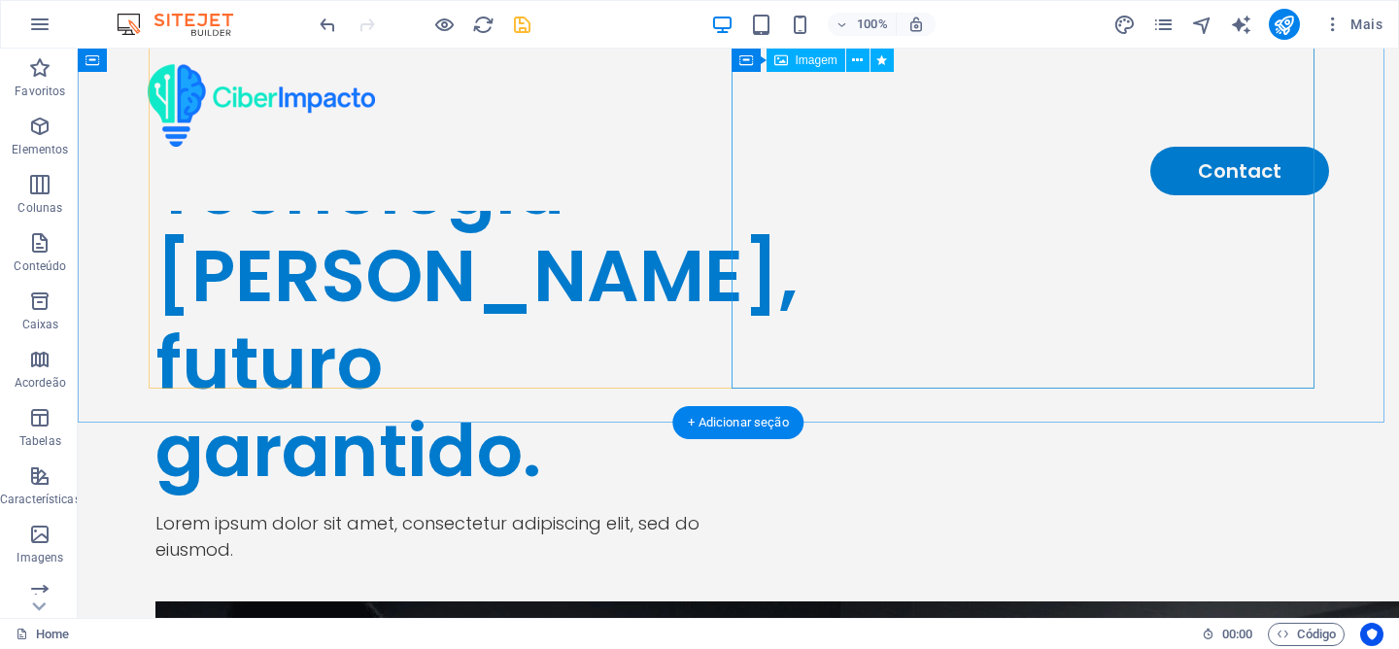
scroll to position [0, 0]
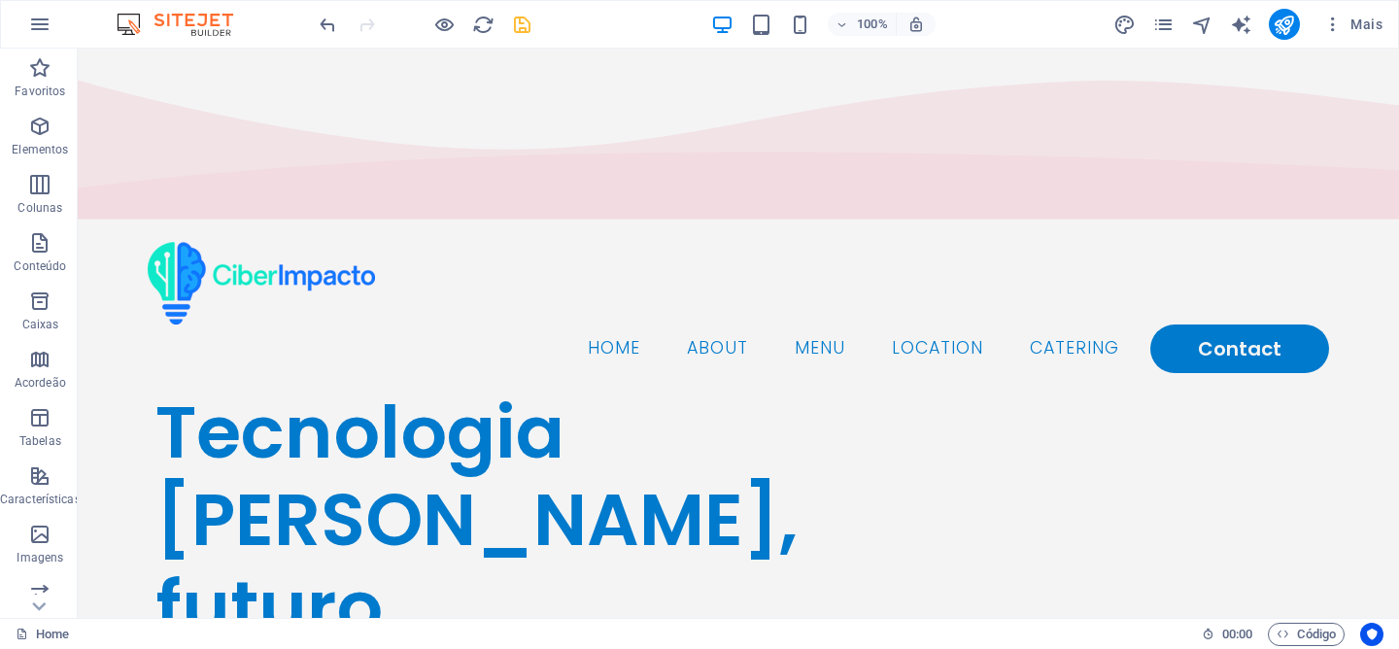
click at [182, 35] on img at bounding box center [185, 24] width 146 height 23
click at [28, 27] on icon "button" at bounding box center [39, 24] width 23 height 23
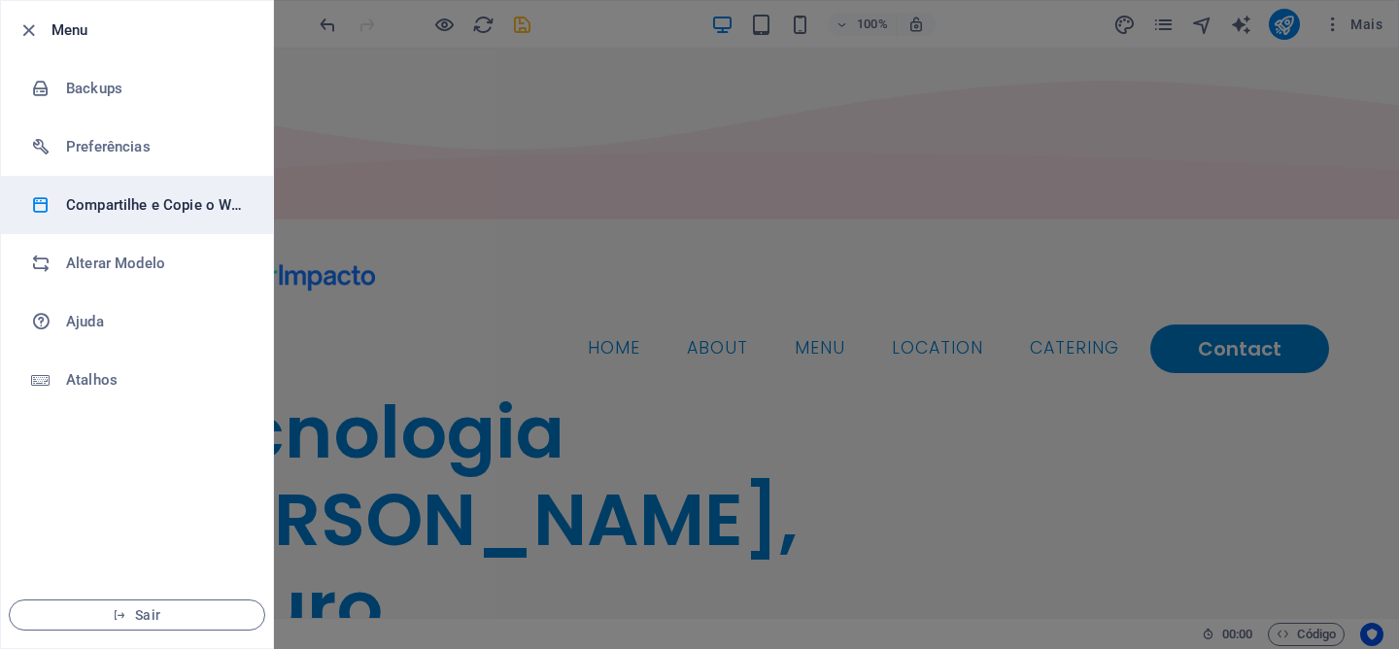
click at [132, 220] on li "Compartilhe e Copie o Website" at bounding box center [137, 205] width 272 height 58
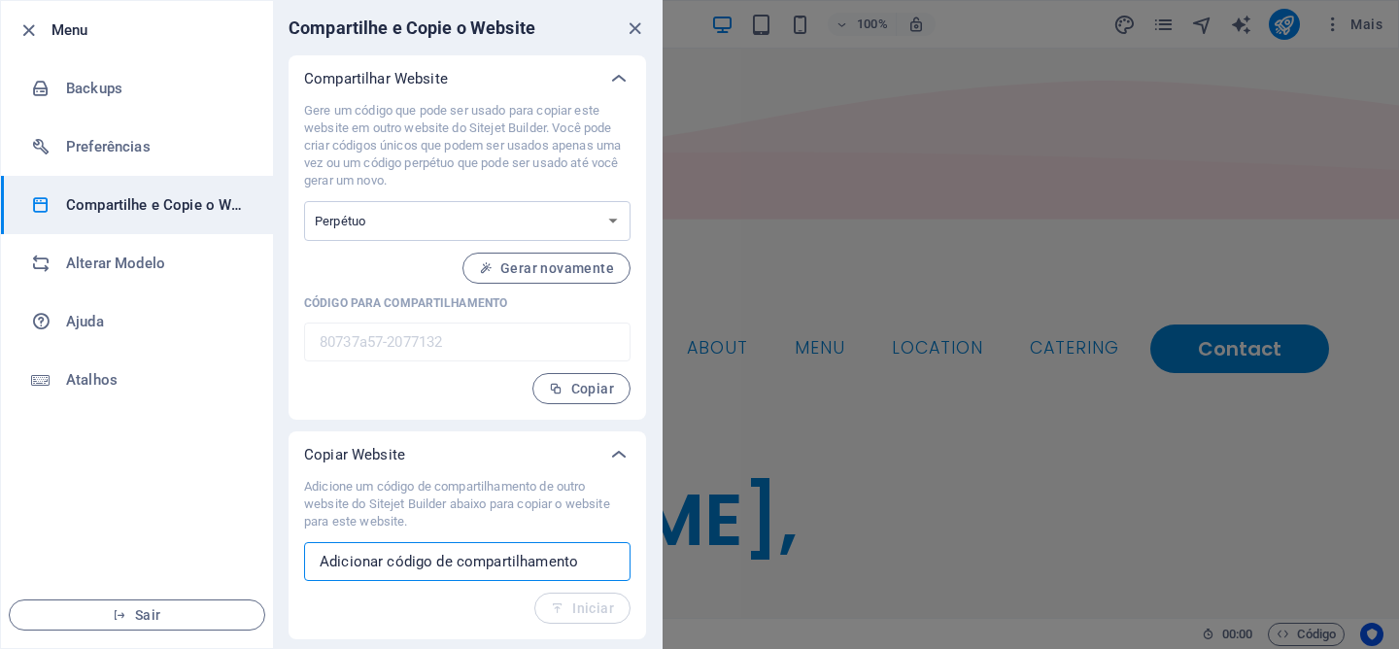
click at [439, 555] on input "text" at bounding box center [467, 561] width 326 height 39
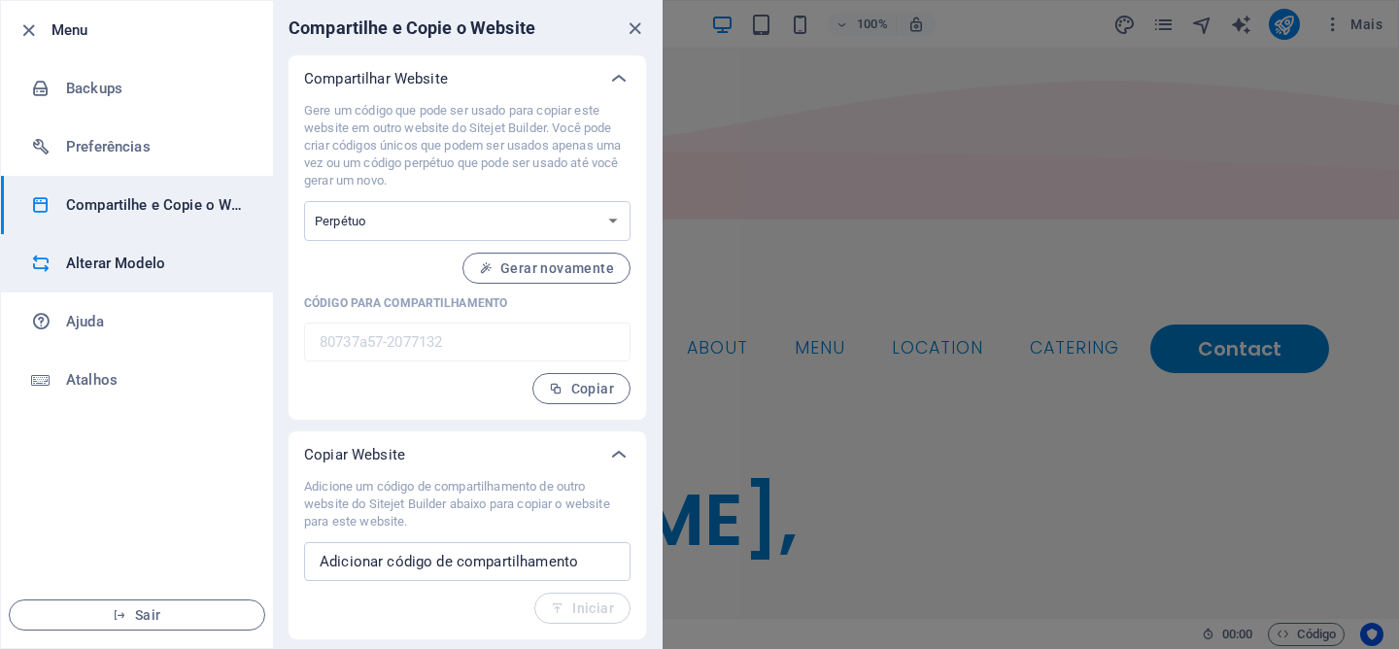
click at [138, 256] on h6 "Alterar Modelo" at bounding box center [156, 263] width 180 height 23
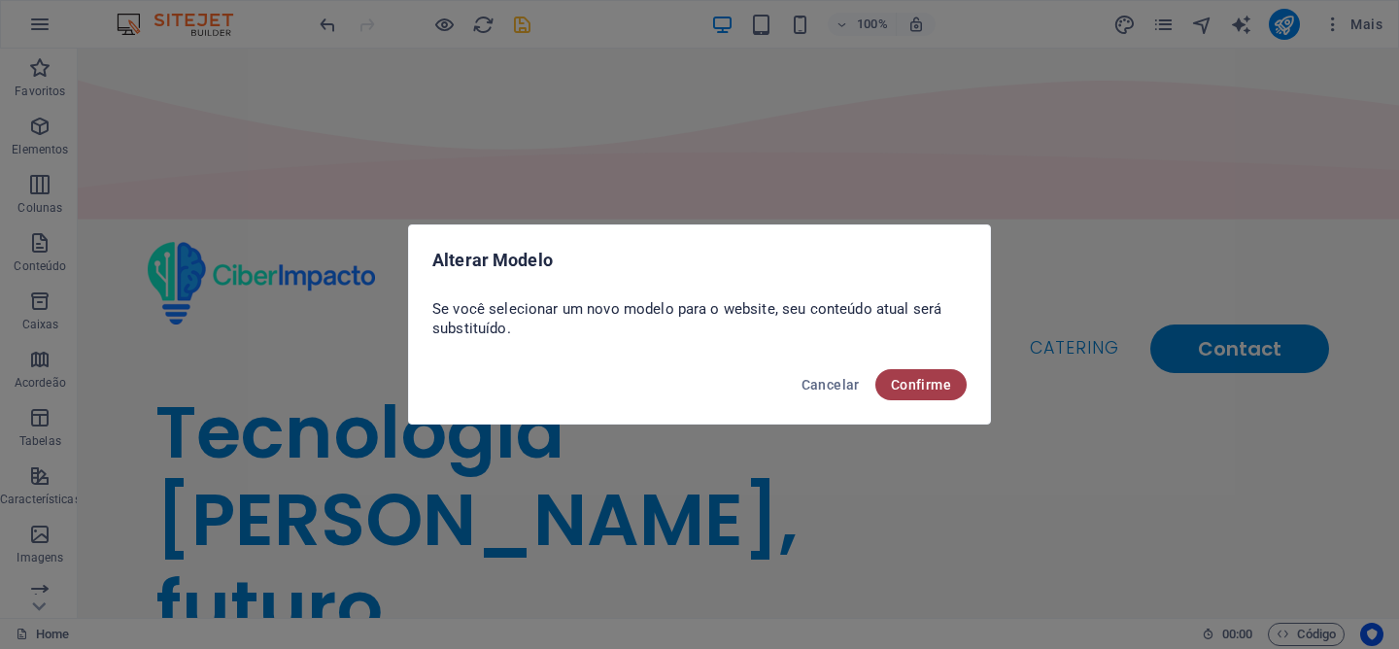
click at [957, 394] on button "Confirme" at bounding box center [920, 384] width 91 height 31
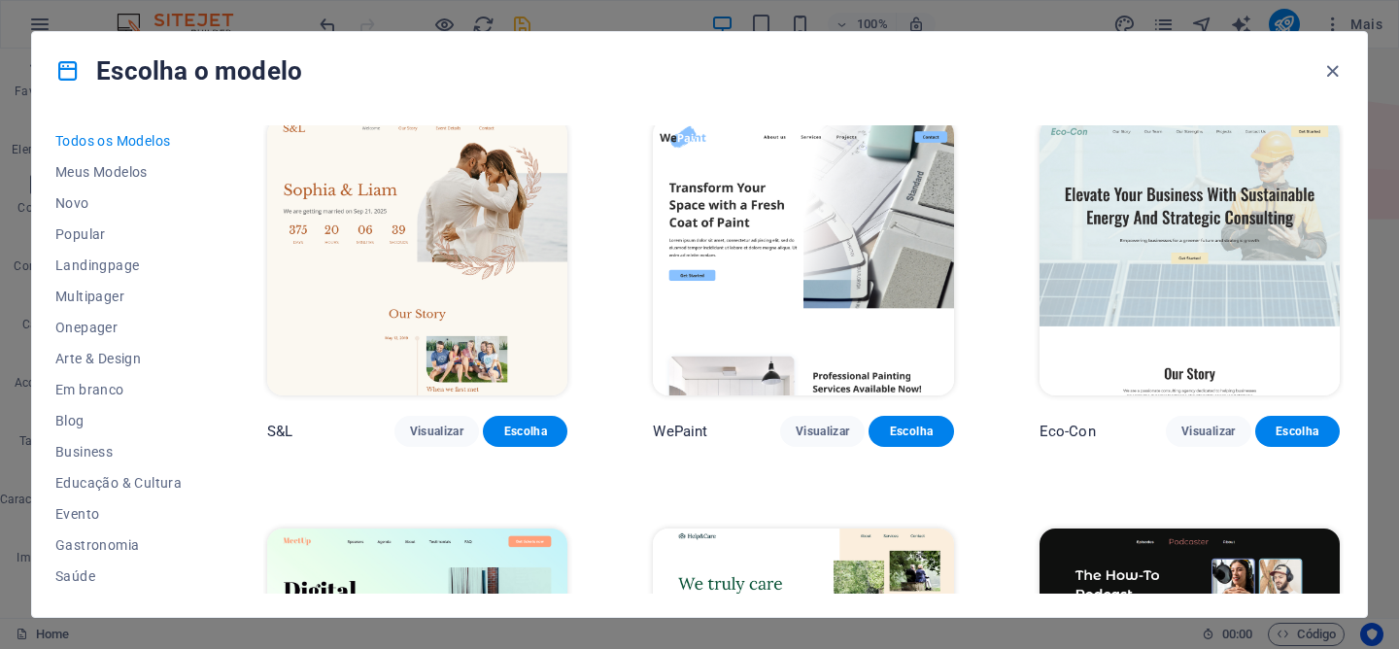
scroll to position [830, 0]
click at [865, 300] on img at bounding box center [803, 258] width 300 height 277
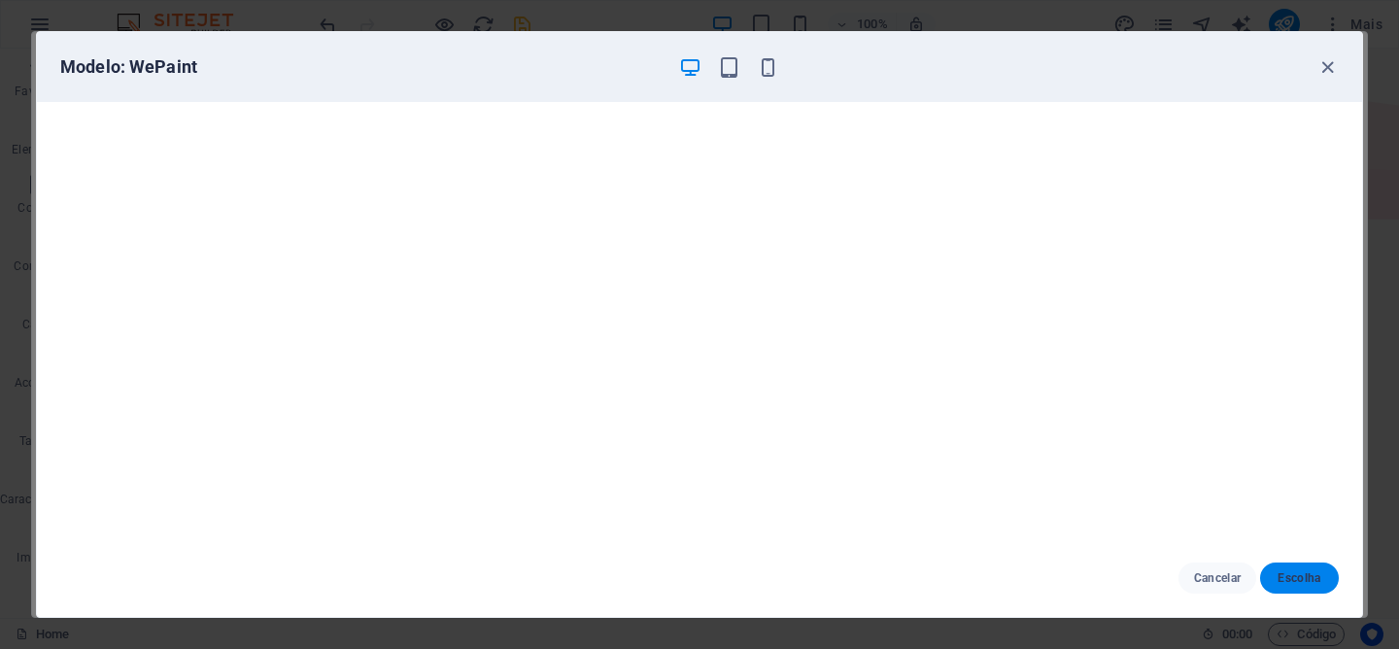
click at [1283, 579] on span "Escolha" at bounding box center [1300, 578] width 48 height 16
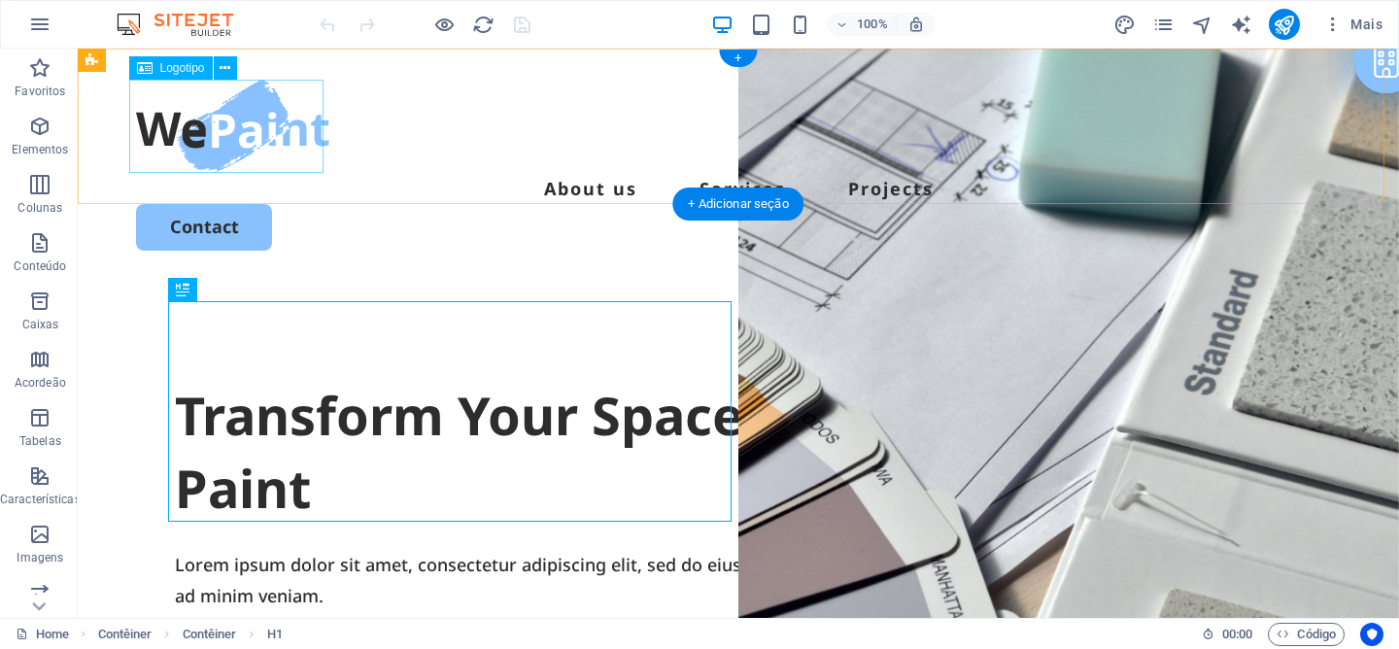
click at [250, 153] on div at bounding box center [738, 126] width 1205 height 93
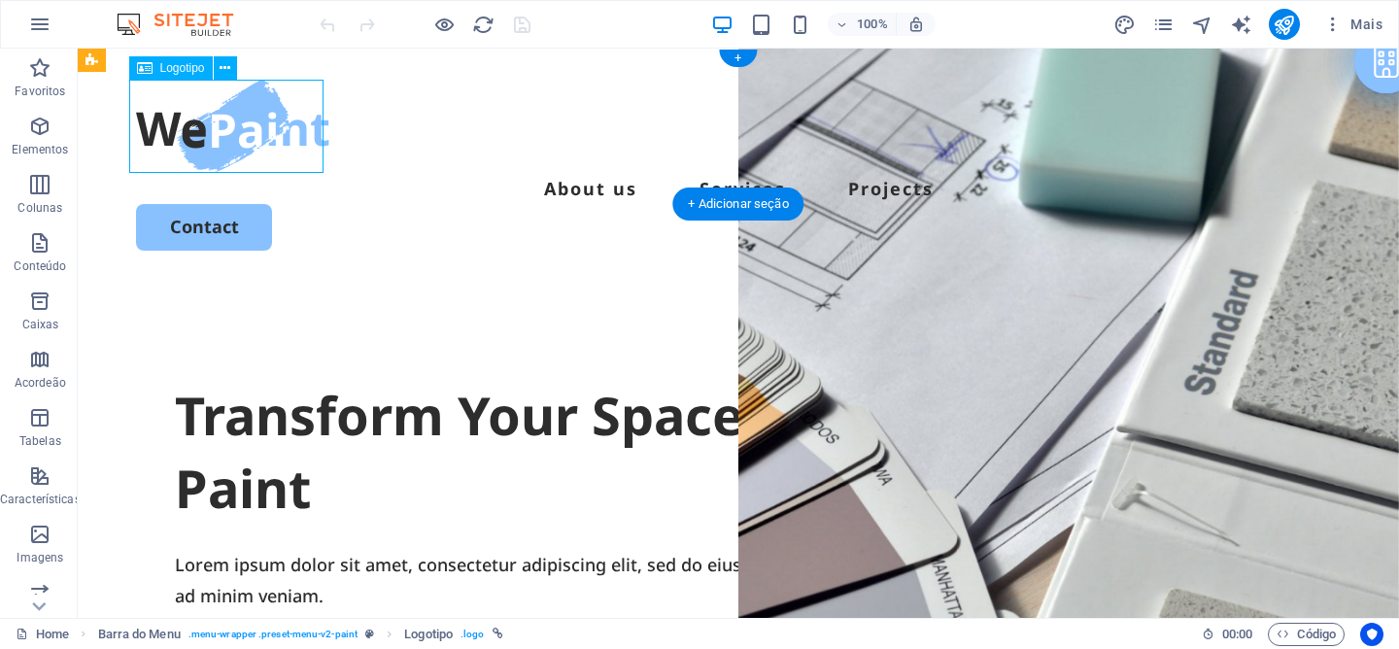
click at [251, 151] on div at bounding box center [738, 126] width 1205 height 93
select select "px"
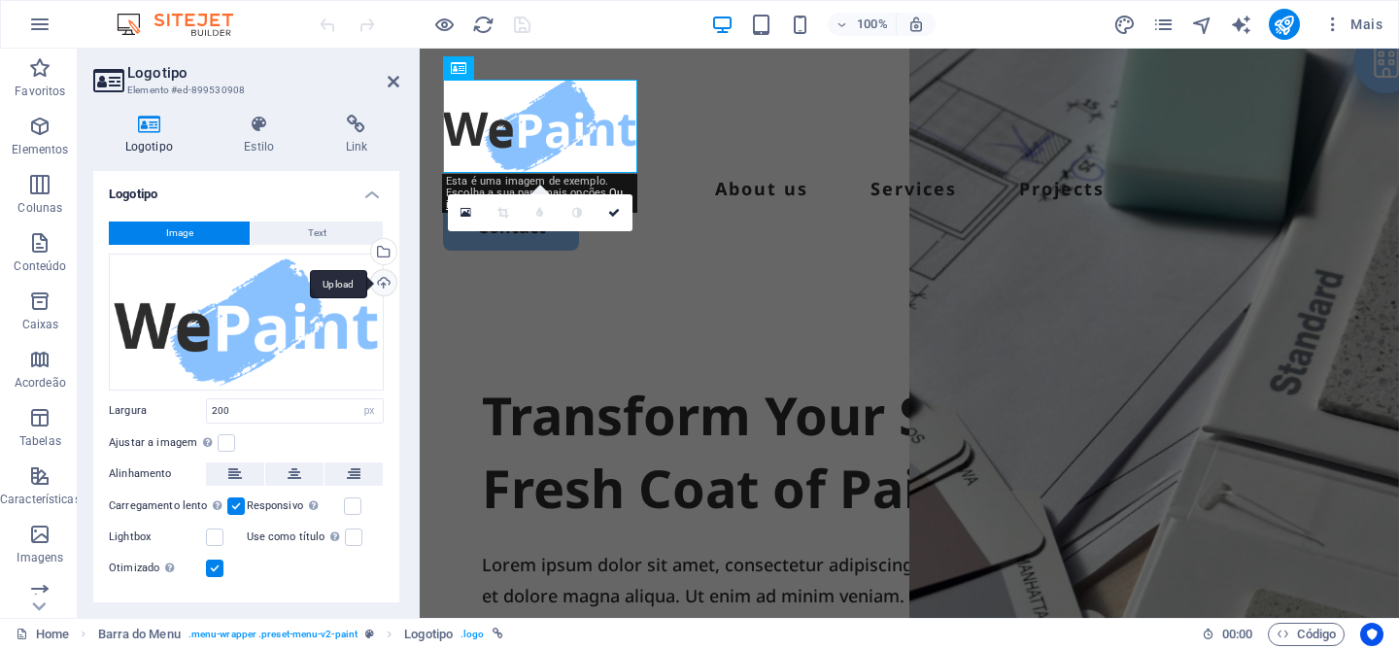
click at [387, 282] on div "Upload" at bounding box center [381, 284] width 29 height 29
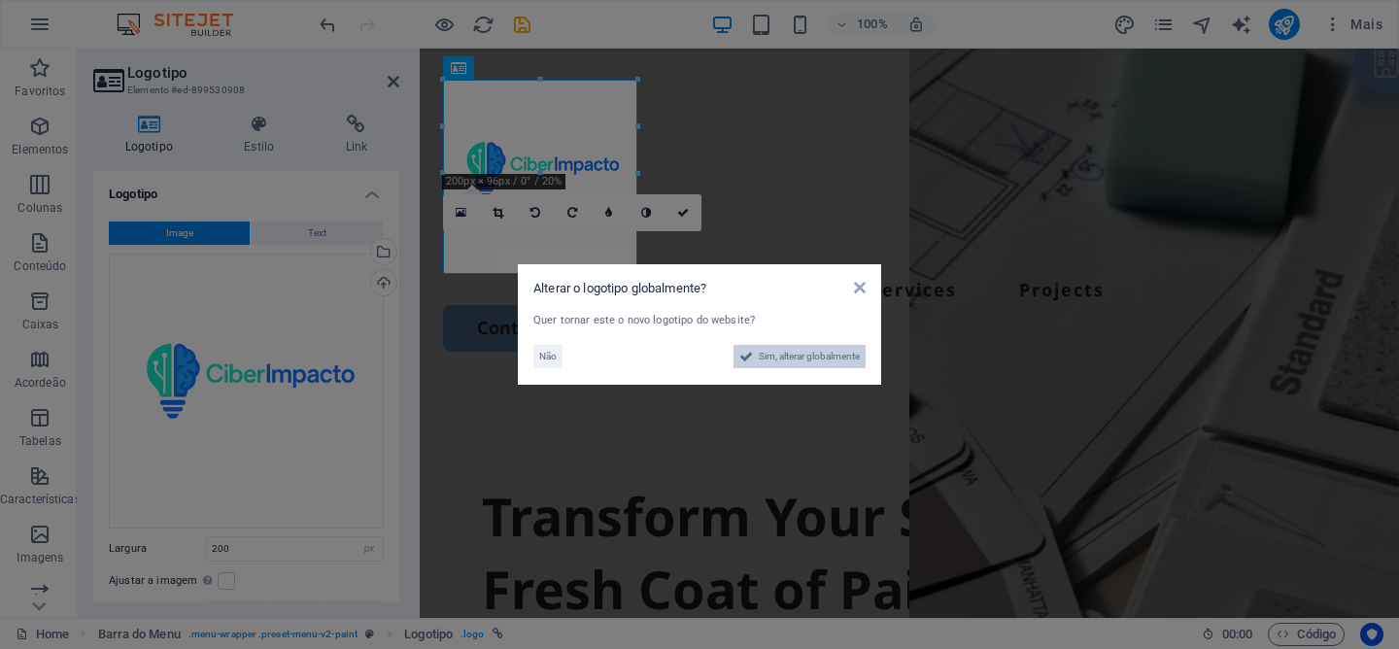
click at [824, 360] on span "Sim, alterar globalmente" at bounding box center [809, 356] width 101 height 23
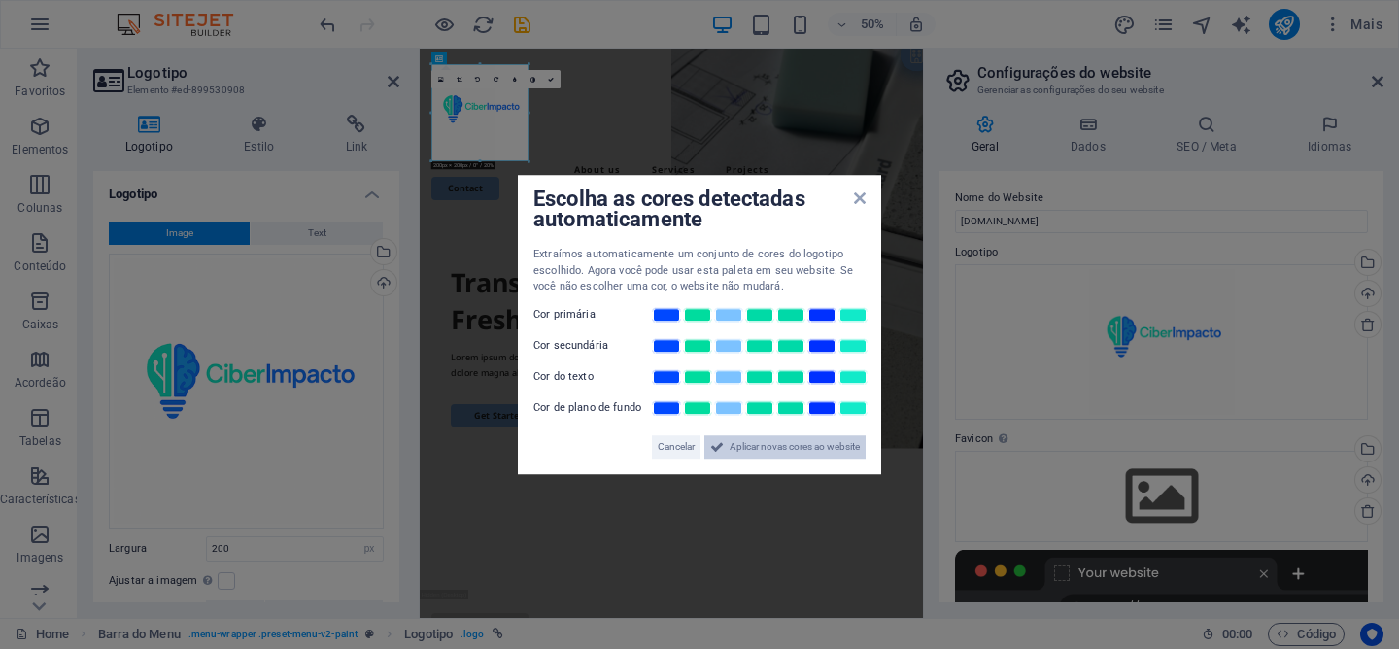
click at [826, 451] on span "Aplicar novas cores ao website" at bounding box center [795, 446] width 130 height 23
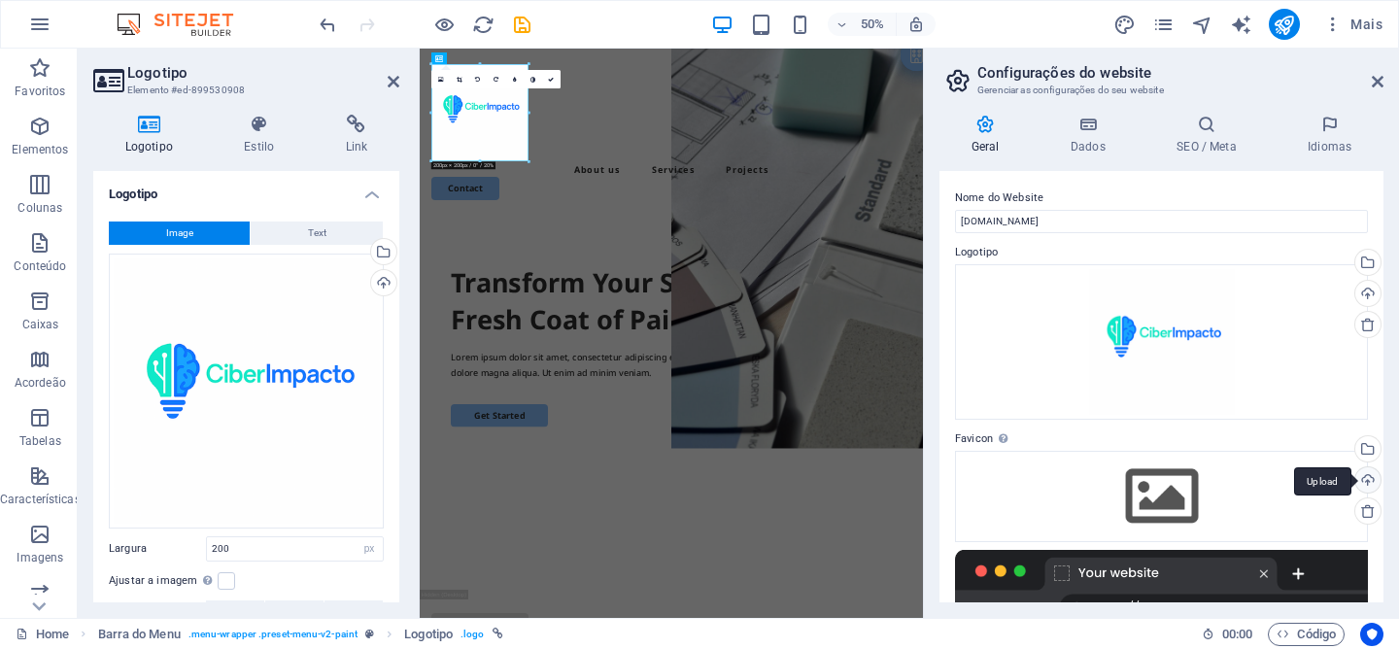
click at [1358, 480] on div "Upload" at bounding box center [1365, 481] width 29 height 29
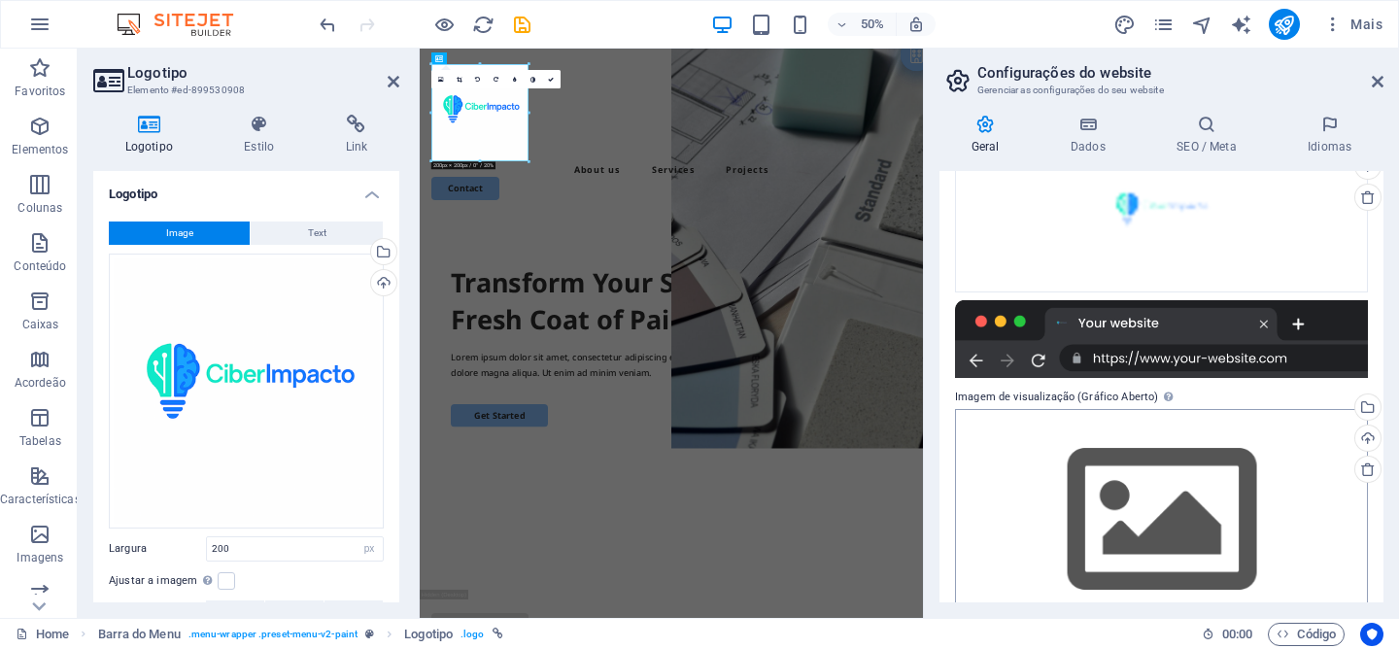
scroll to position [359, 0]
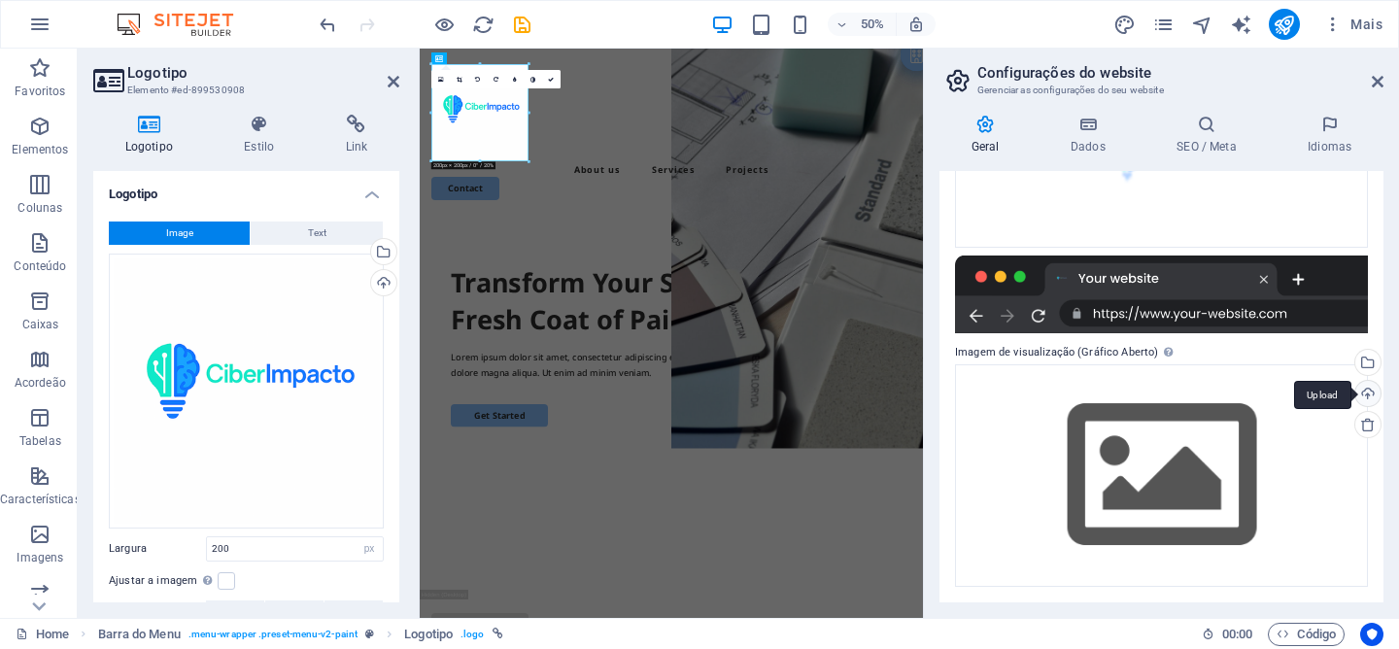
click at [1355, 390] on div "Upload" at bounding box center [1365, 395] width 29 height 29
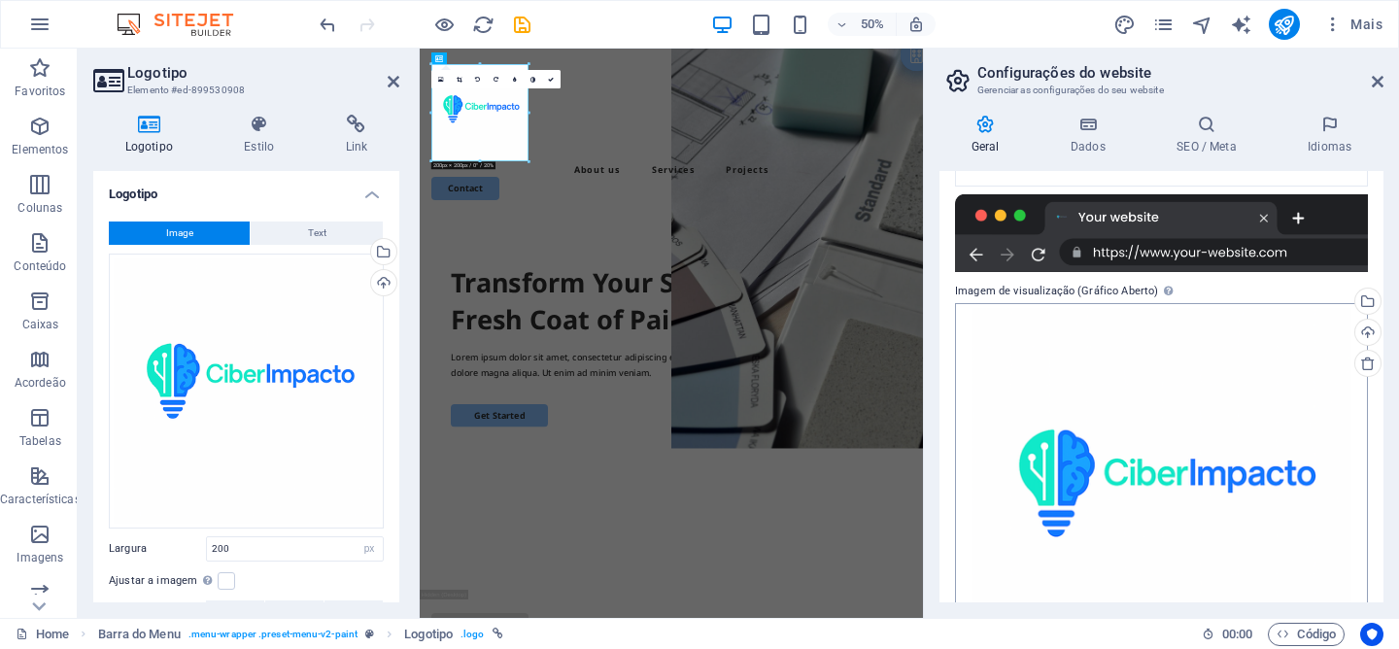
scroll to position [525, 0]
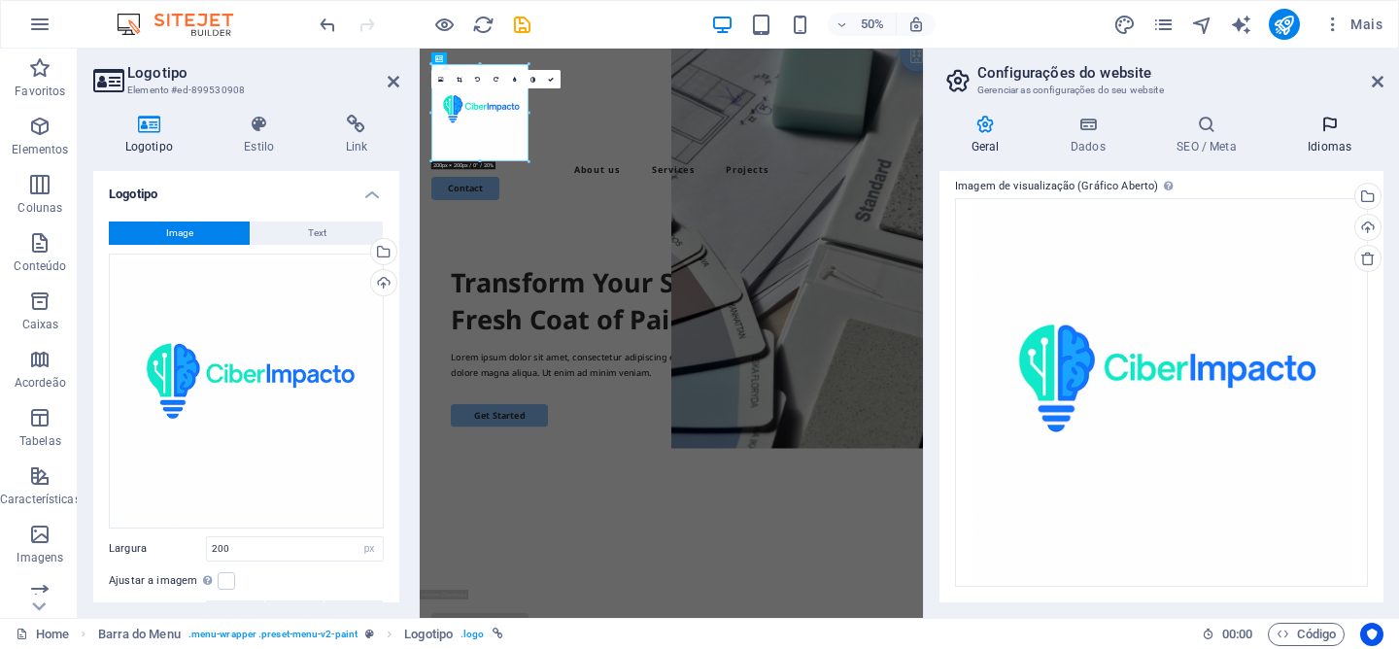
click at [1313, 131] on icon at bounding box center [1330, 124] width 108 height 19
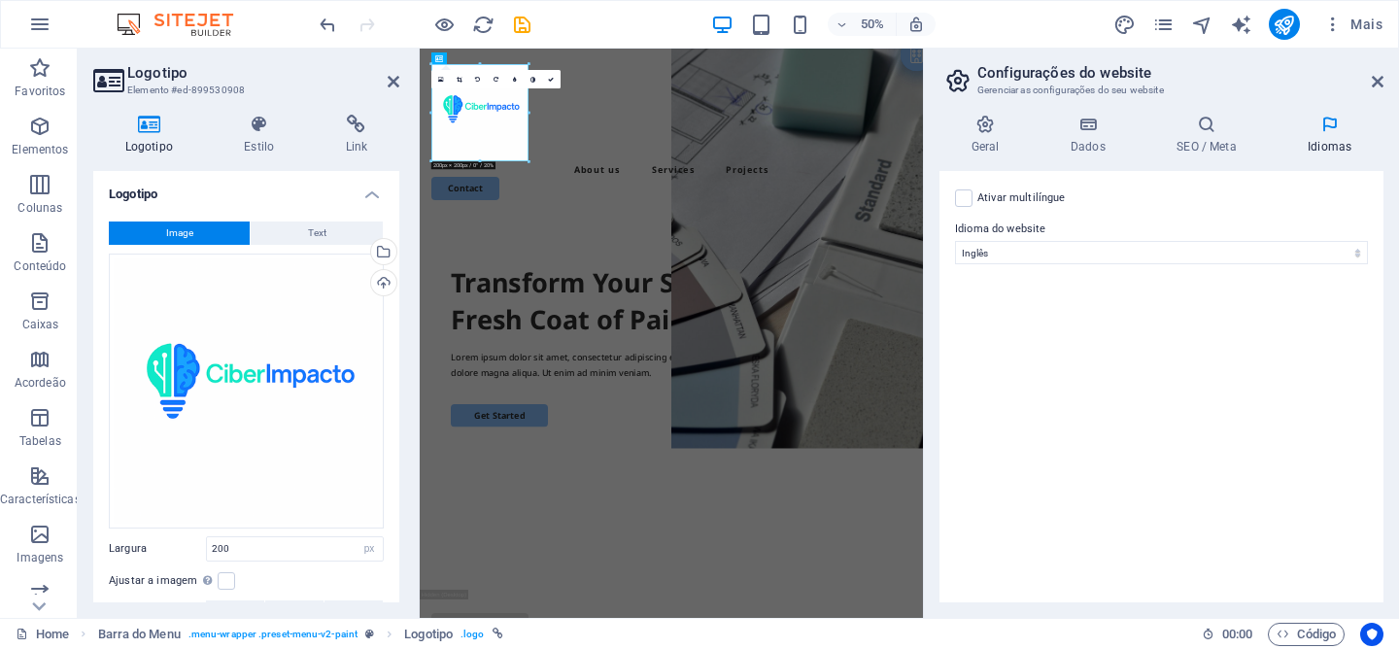
click at [973, 197] on div "Ativar multilíngue Para desativar o multilíngue, exclua todos os idiomas até qu…" at bounding box center [1161, 198] width 413 height 23
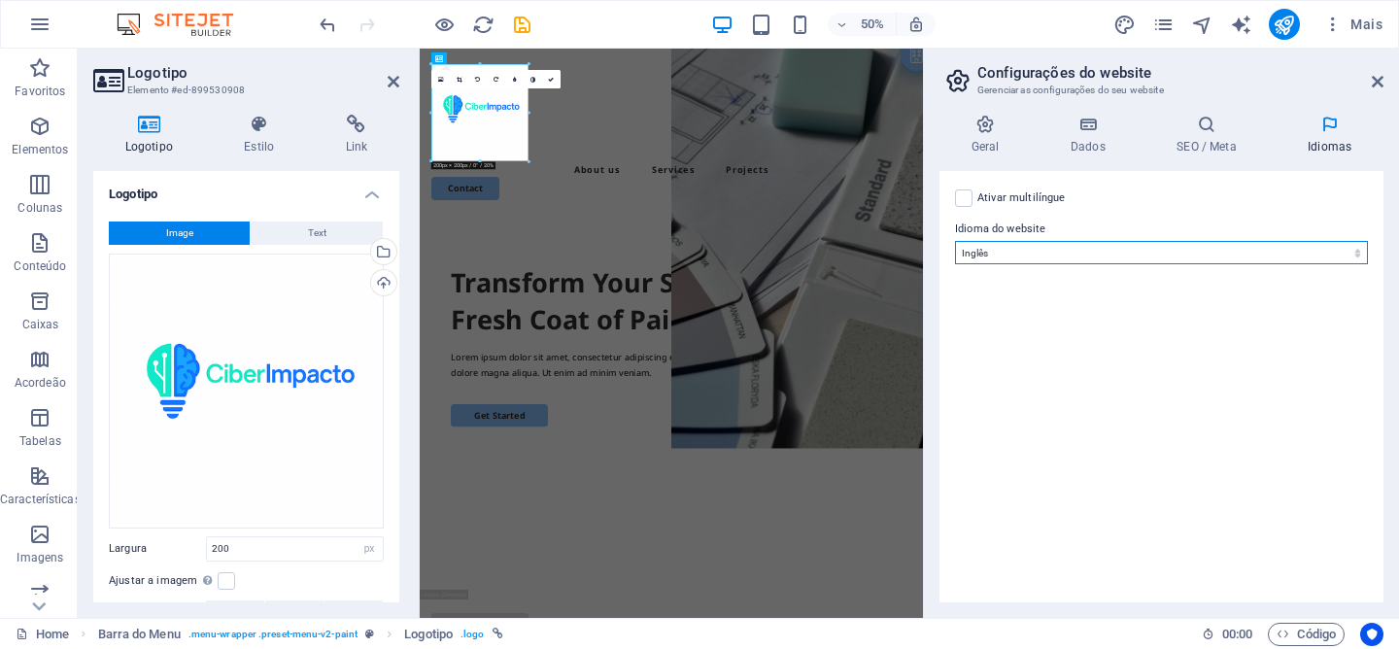
click at [980, 257] on select "Abkhazian Afar Afrikaans Akan Albanian Alemão Amharic Árabe Aragonese Armenian …" at bounding box center [1161, 252] width 413 height 23
select select "130"
click at [955, 241] on select "Abkhazian Afar Afrikaans Akan Albanian Alemão Amharic Árabe Aragonese Armenian …" at bounding box center [1161, 252] width 413 height 23
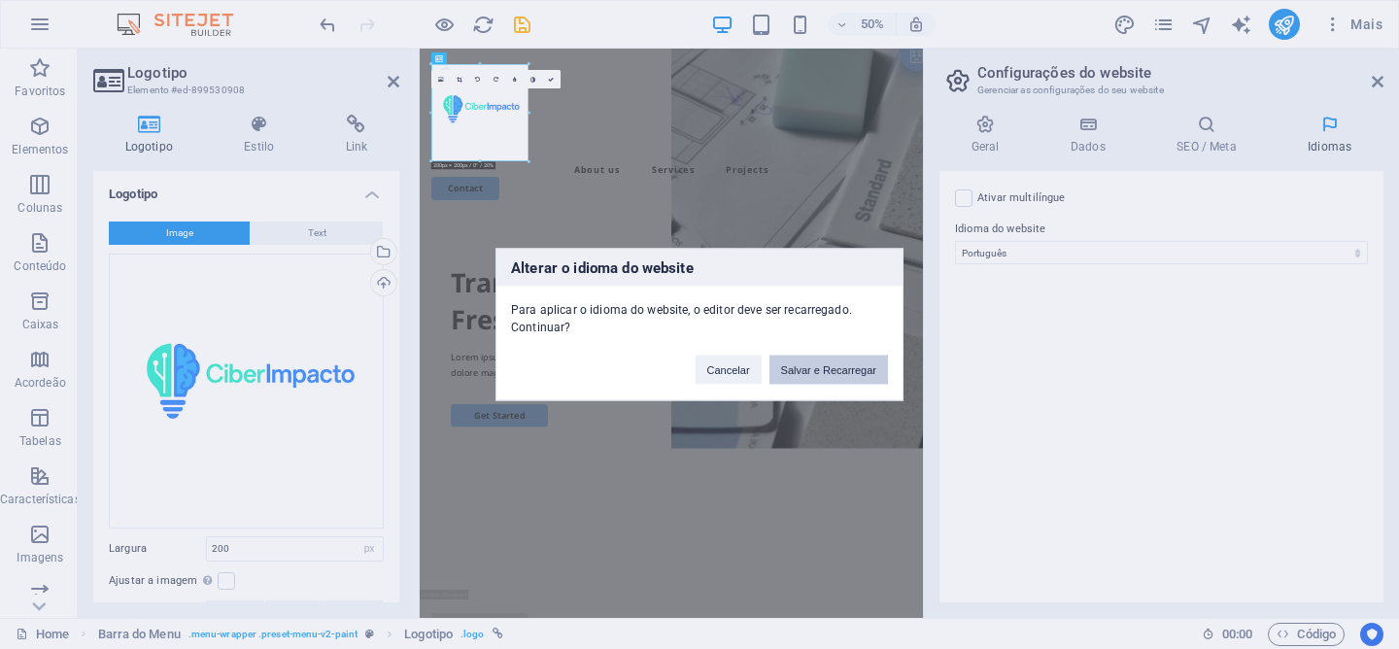
click at [829, 370] on button "Salvar e Recarregar" at bounding box center [828, 370] width 119 height 29
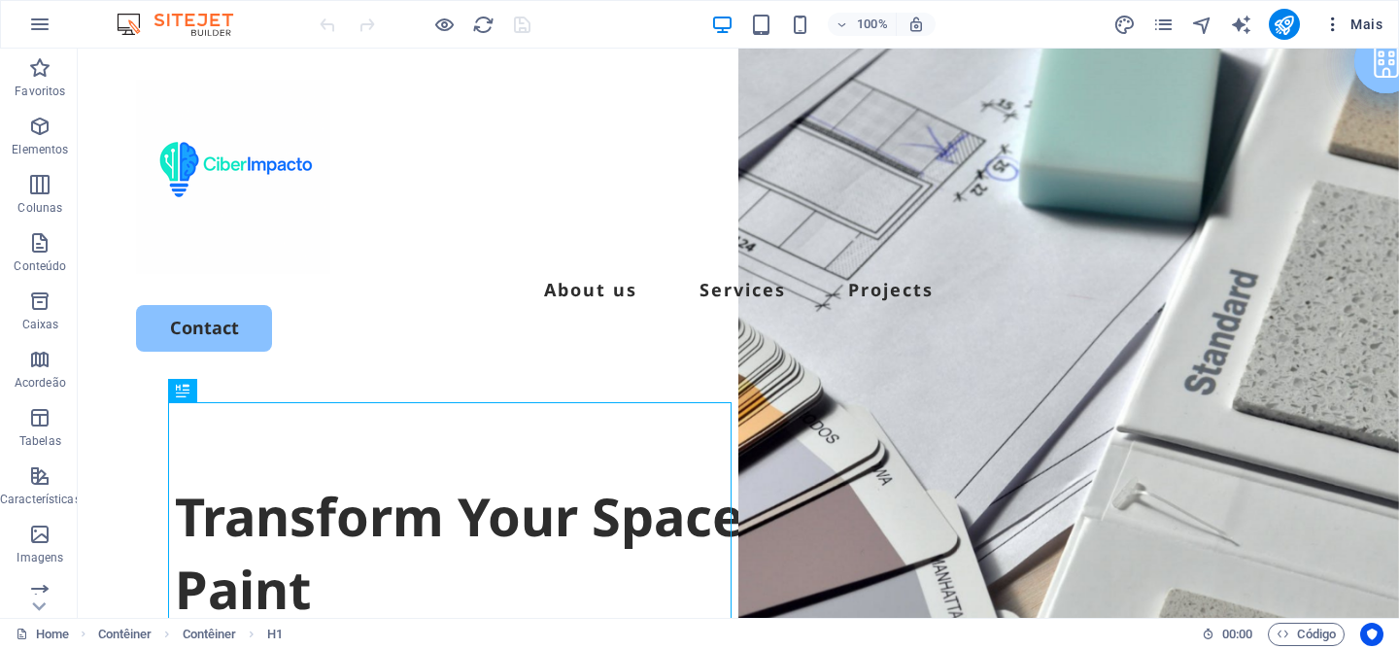
click at [1334, 33] on icon "button" at bounding box center [1332, 24] width 19 height 19
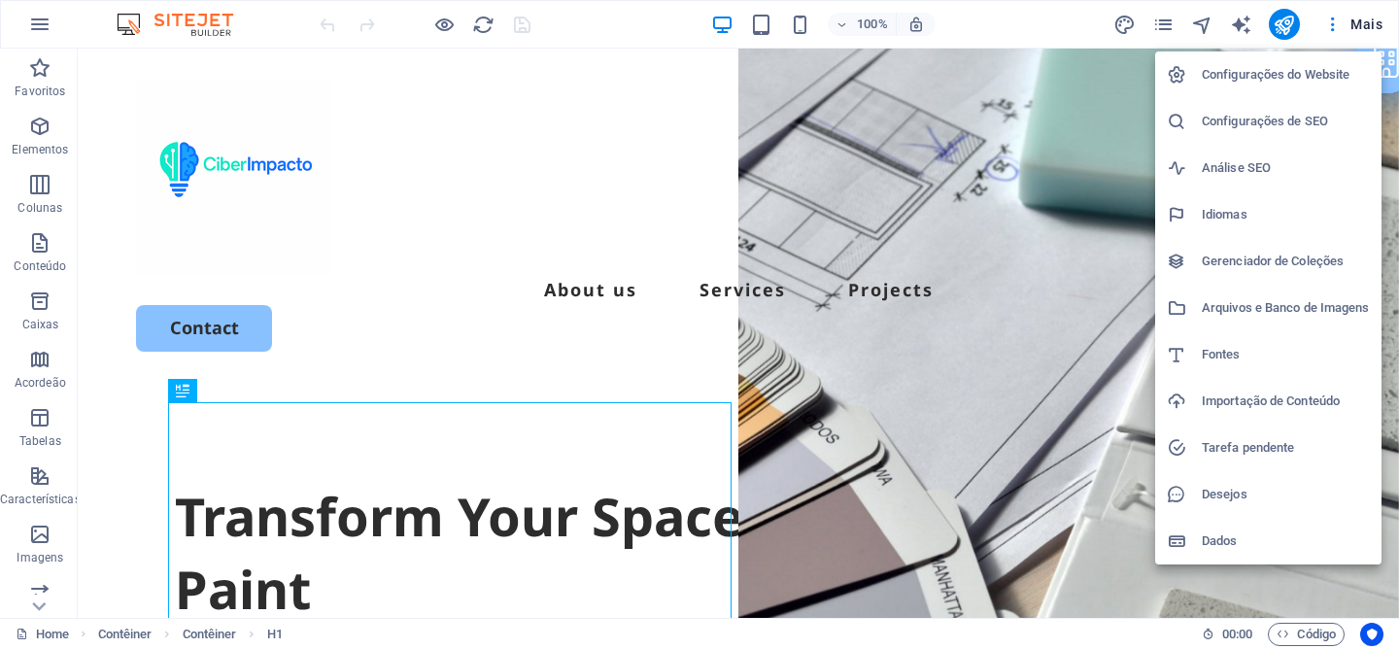
click at [1259, 79] on h6 "Configurações do Website" at bounding box center [1286, 74] width 168 height 23
select select "130"
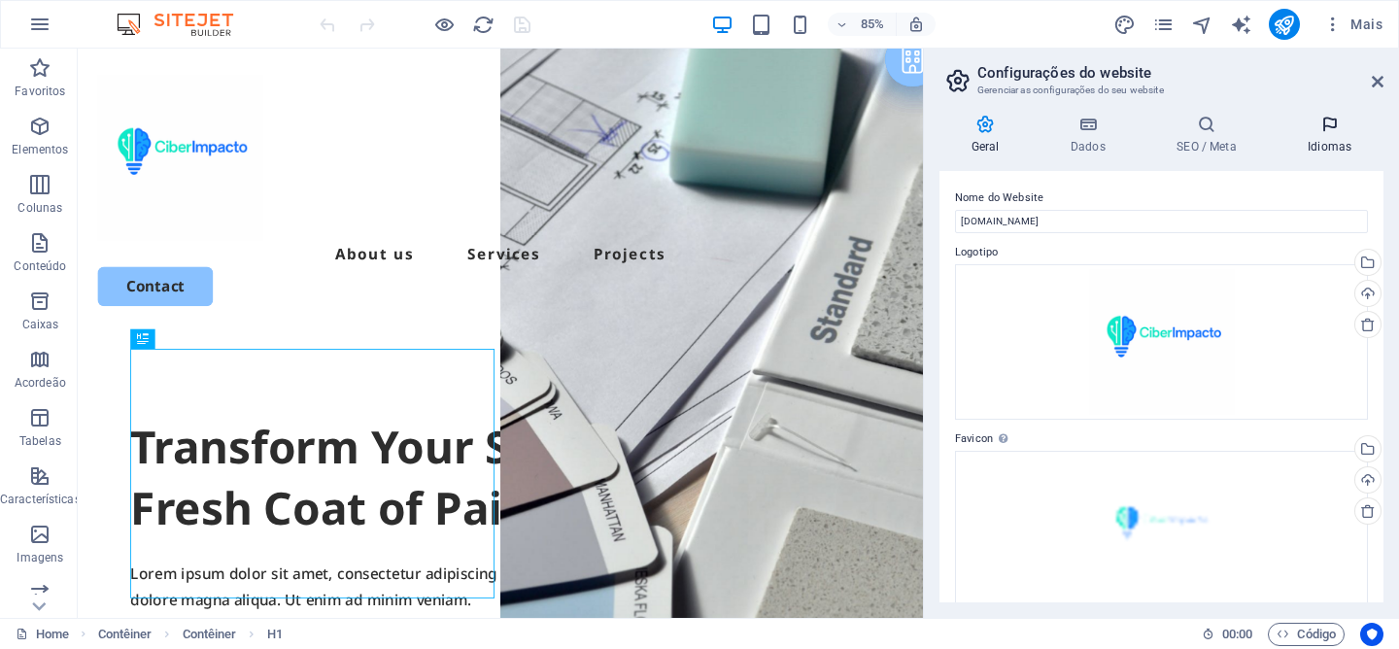
click at [1320, 138] on h4 "Idiomas" at bounding box center [1330, 135] width 108 height 41
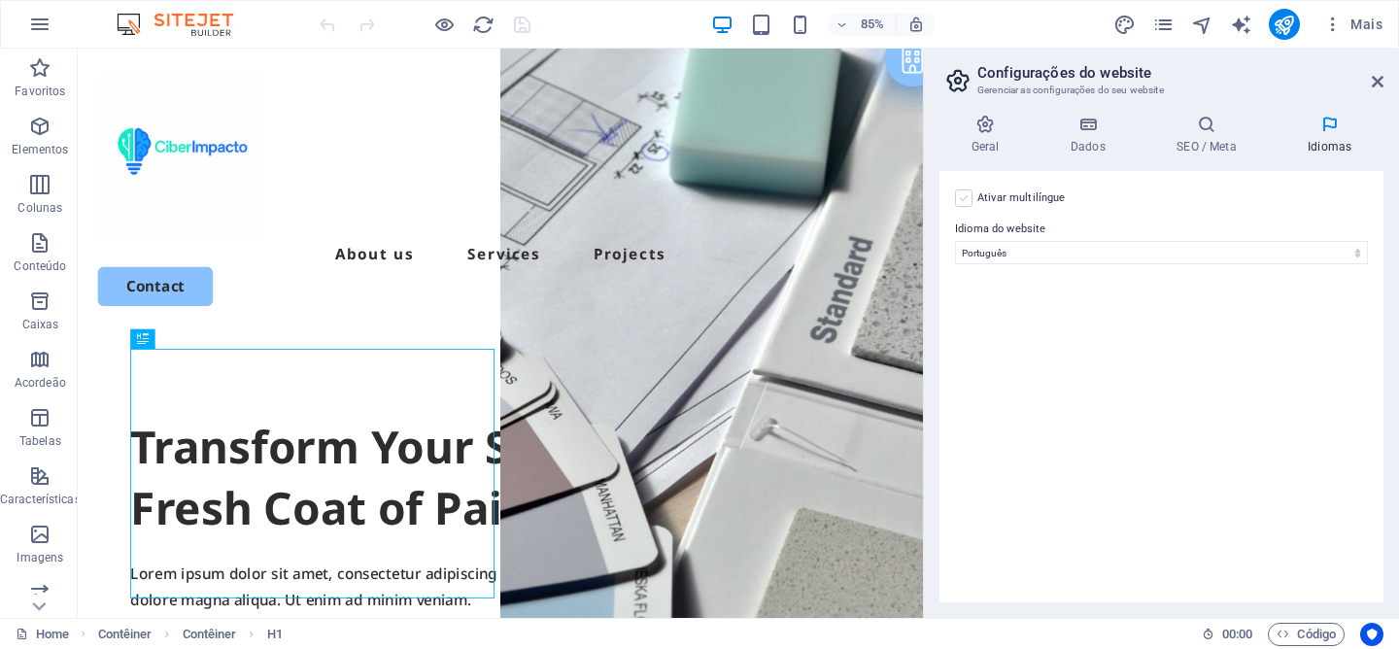
click at [961, 197] on label at bounding box center [963, 197] width 17 height 17
click at [0, 0] on input "Ativar multilíngue Para desativar o multilíngue, exclua todos os idiomas até qu…" at bounding box center [0, 0] width 0 height 0
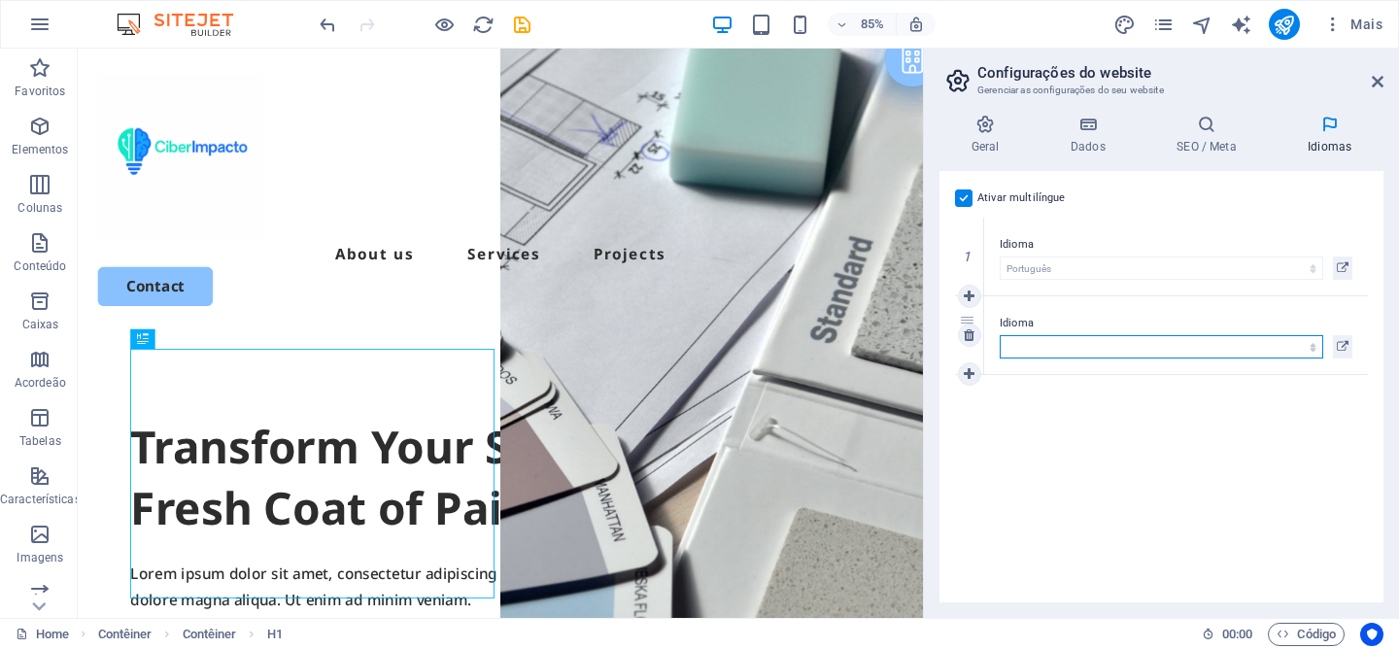
click at [1039, 344] on select "Abkhazian Afar Afrikaans Akan Albanian Alemão Amharic Árabe Aragonese Armenian …" at bounding box center [1162, 346] width 324 height 23
select select "73"
click at [1000, 335] on select "Abkhazian Afar Afrikaans Akan Albanian Alemão Amharic Árabe Aragonese Armenian …" at bounding box center [1162, 346] width 324 height 23
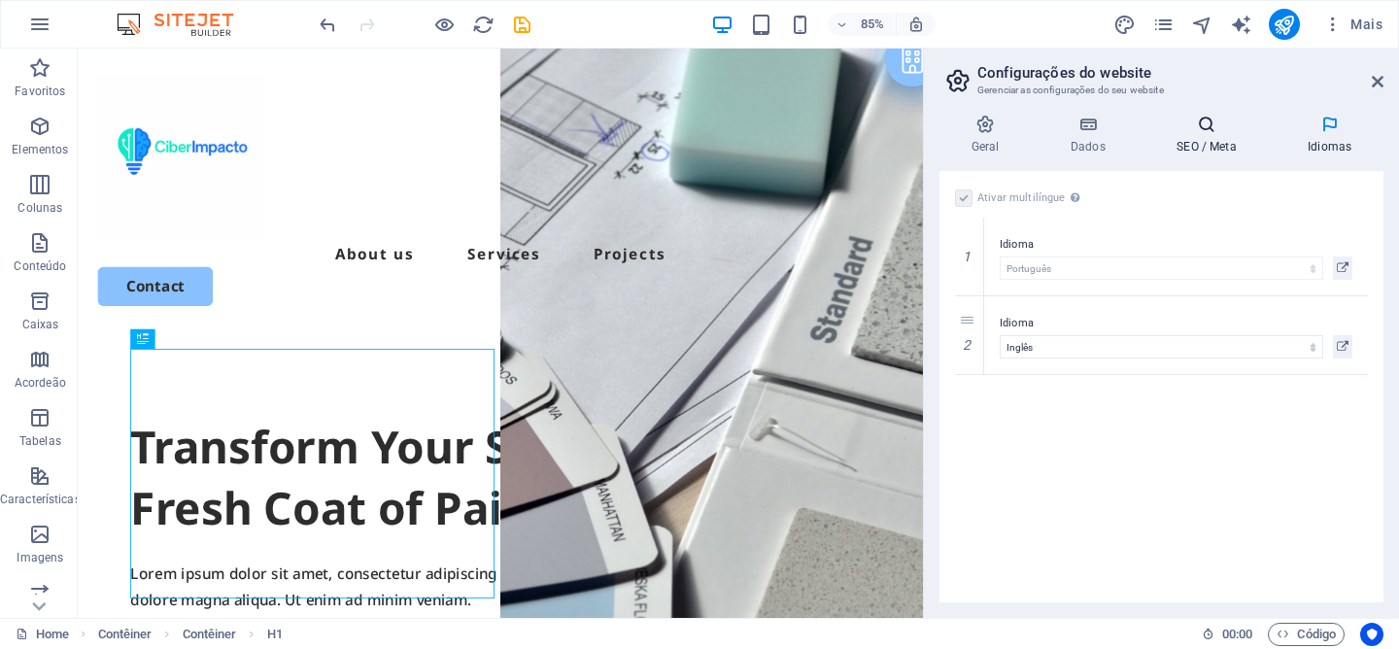
click at [1209, 132] on icon at bounding box center [1206, 124] width 123 height 19
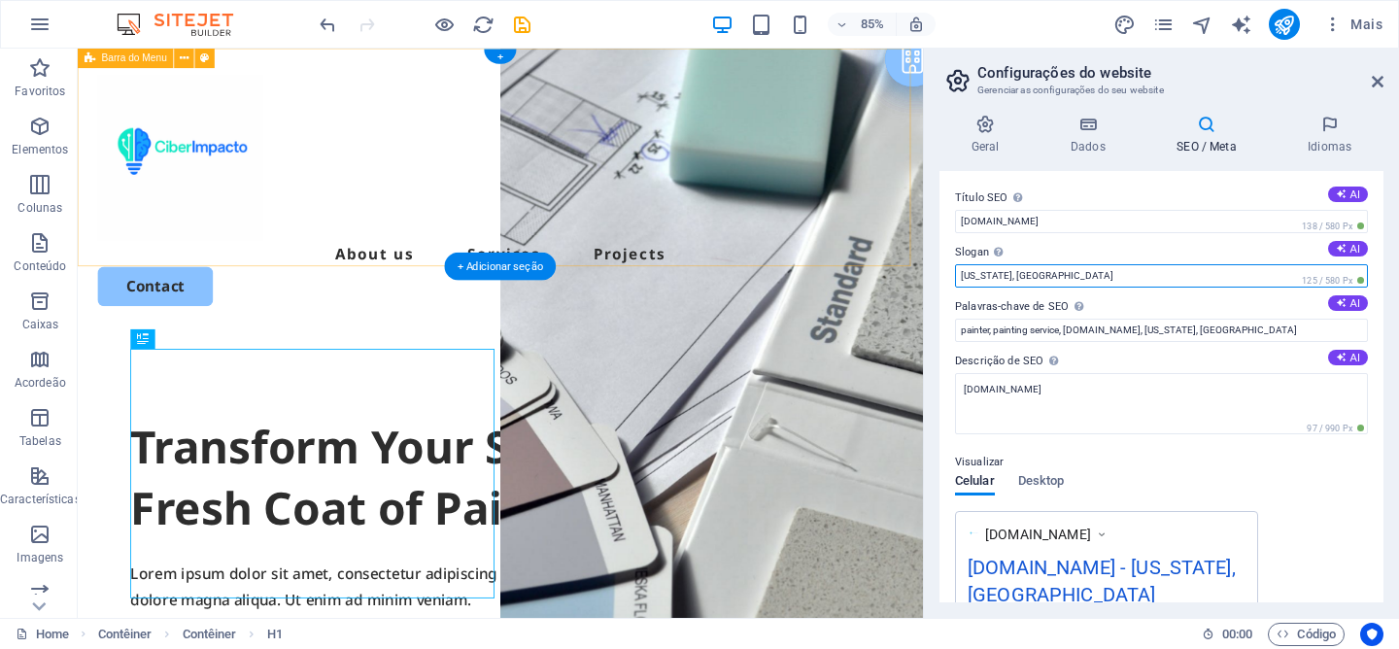
drag, startPoint x: 1115, startPoint y: 325, endPoint x: 924, endPoint y: 292, distance: 194.2
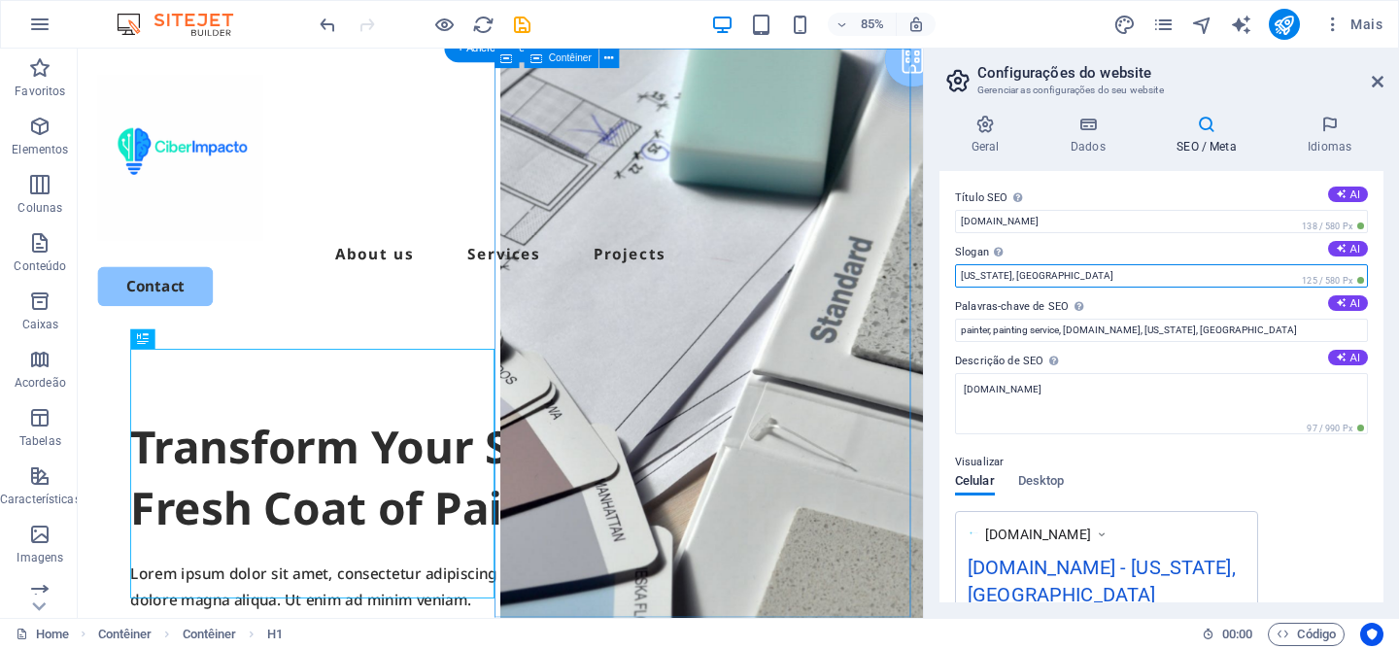
drag, startPoint x: 1138, startPoint y: 326, endPoint x: 1055, endPoint y: 310, distance: 84.2
paste input "Ciberimpacto: segurança que transforma."
type input "Ciberimpacto: segurança que transforma."
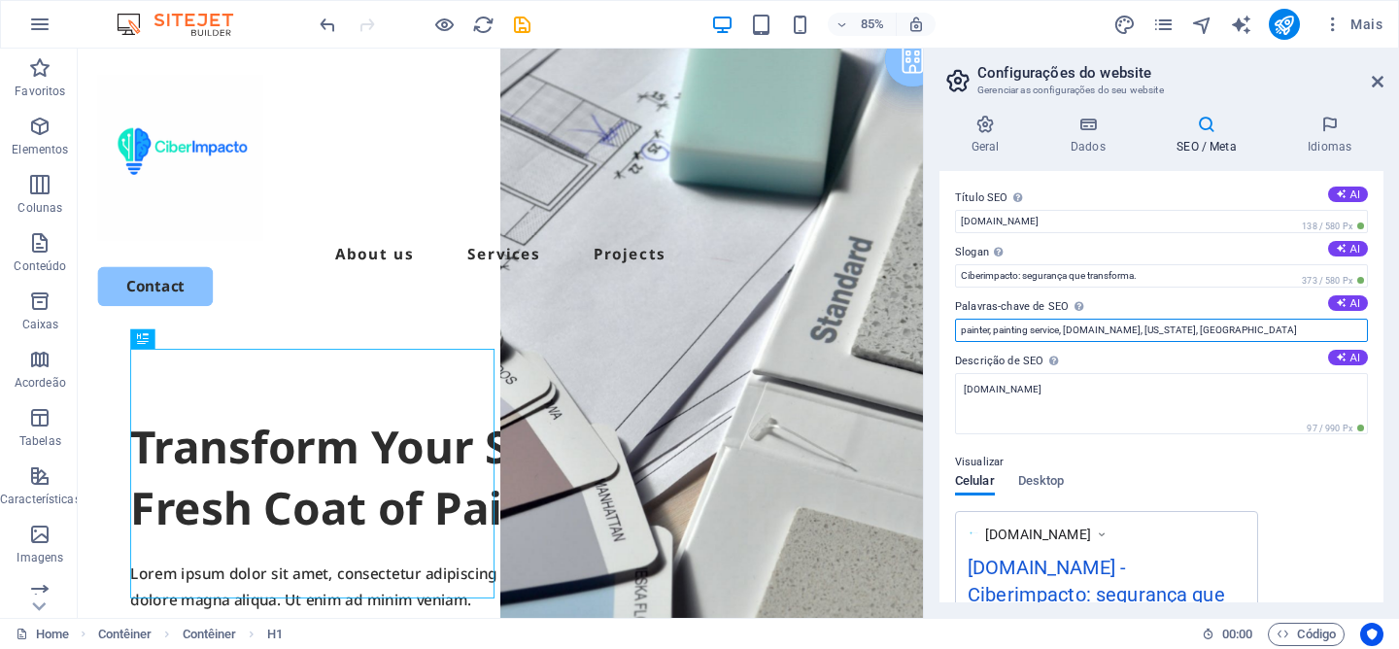
click at [1042, 327] on input "painter, painting service, ciberimpacto.pt, New York, NY" at bounding box center [1161, 330] width 413 height 23
drag, startPoint x: 1173, startPoint y: 372, endPoint x: 974, endPoint y: 358, distance: 198.7
type input "t"
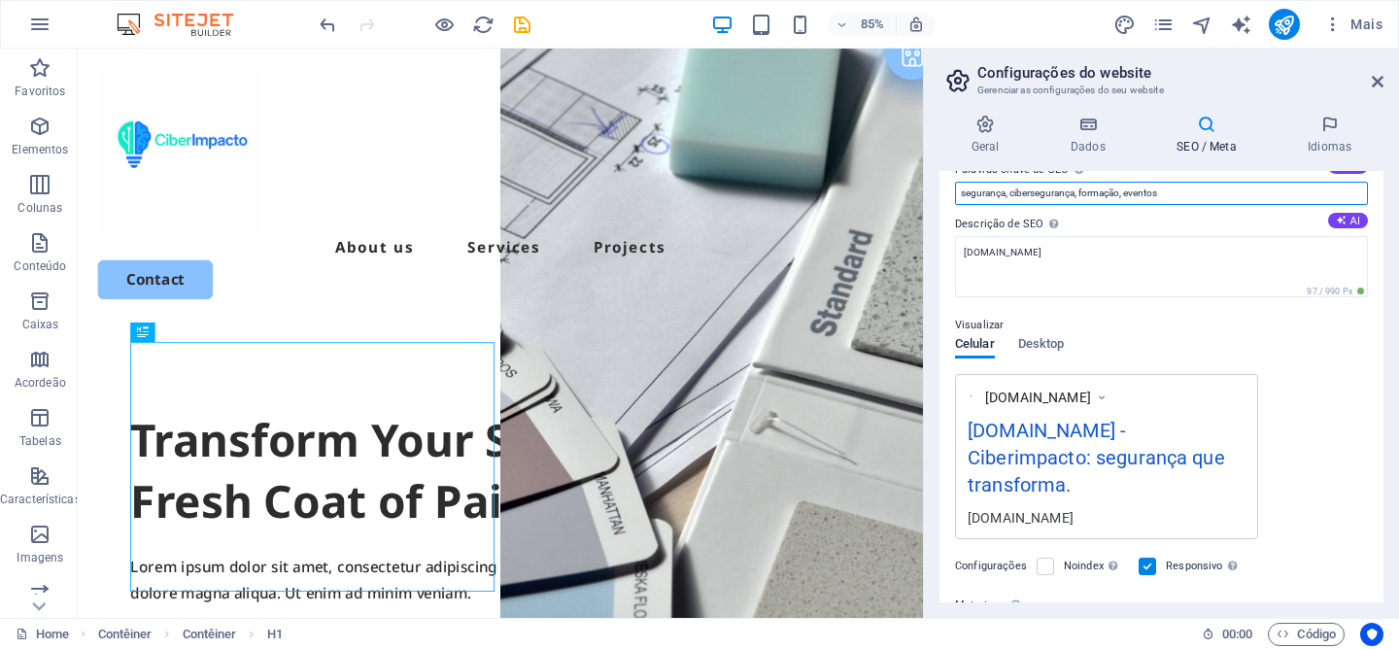
scroll to position [149, 0]
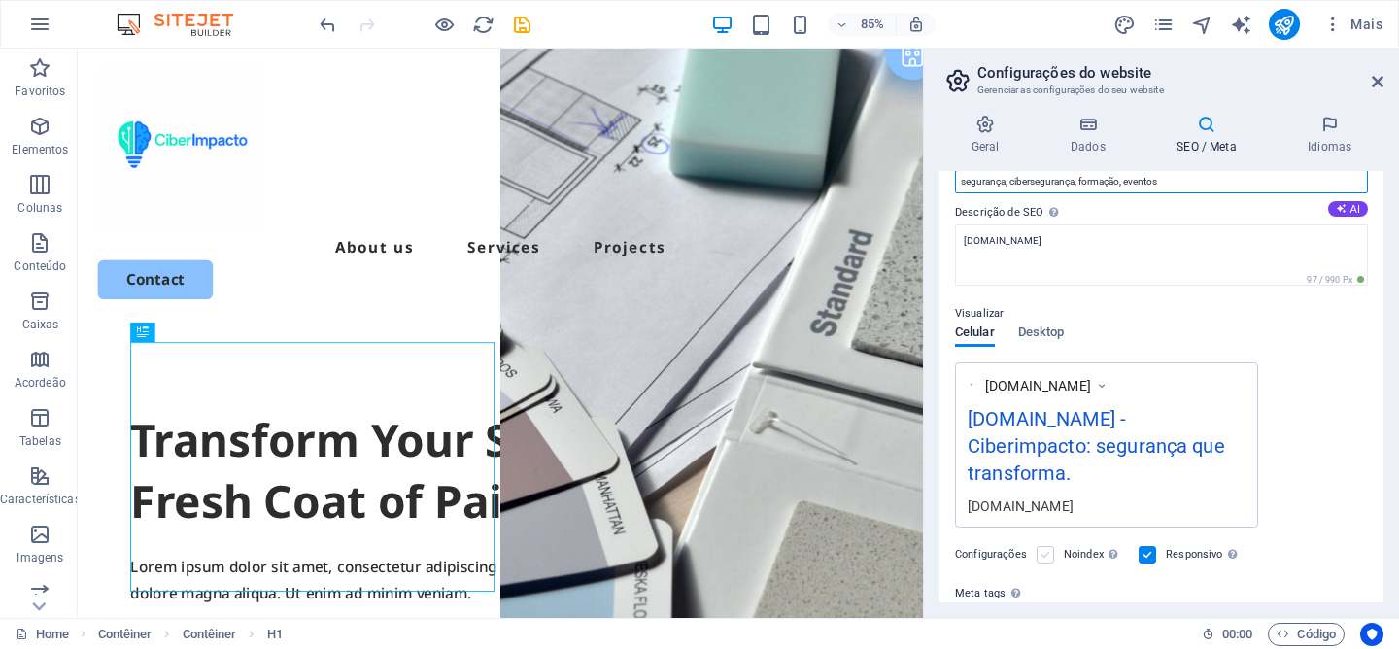
type input "segurança, cibersegurança, formação, eventos"
click at [1045, 546] on label at bounding box center [1045, 554] width 17 height 17
click at [0, 0] on input "Noindex Instrua os mecanismos de pesquisa a excluir este website dos resultados…" at bounding box center [0, 0] width 0 height 0
click at [1045, 546] on label at bounding box center [1045, 554] width 17 height 17
click at [0, 0] on input "Noindex Instrua os mecanismos de pesquisa a excluir este website dos resultados…" at bounding box center [0, 0] width 0 height 0
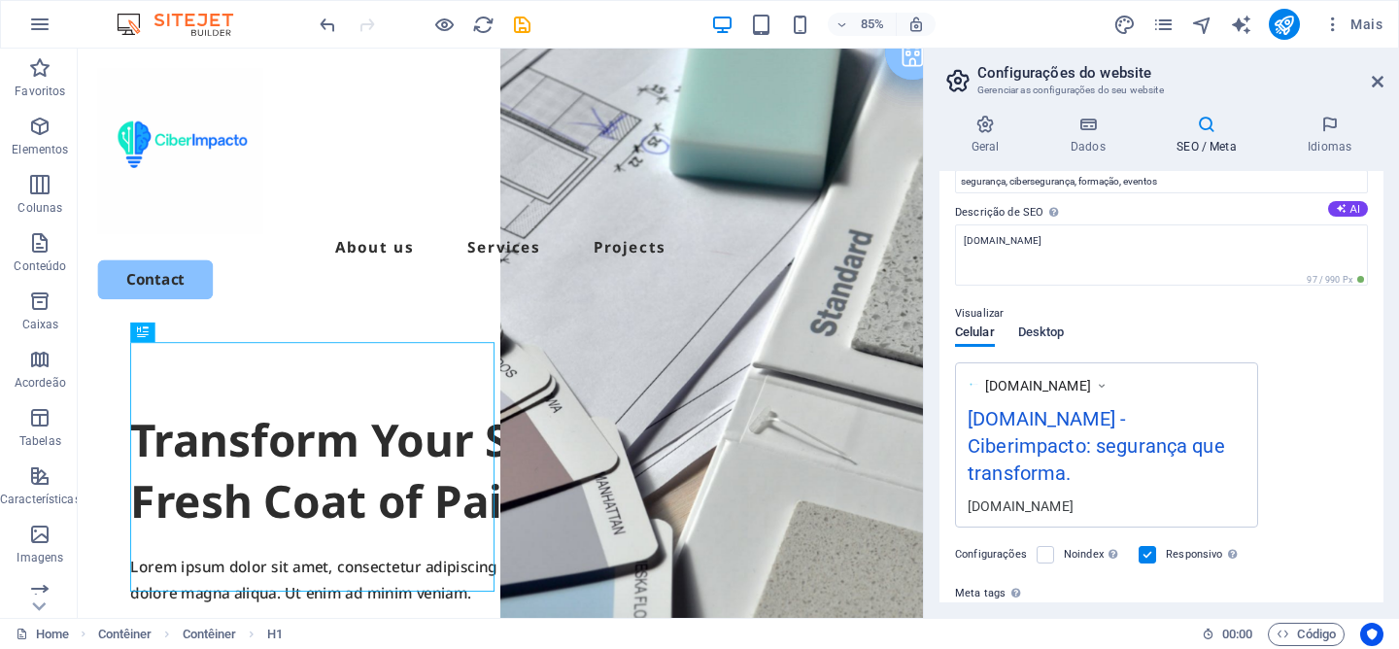
click at [1040, 339] on span "Desktop" at bounding box center [1041, 334] width 47 height 27
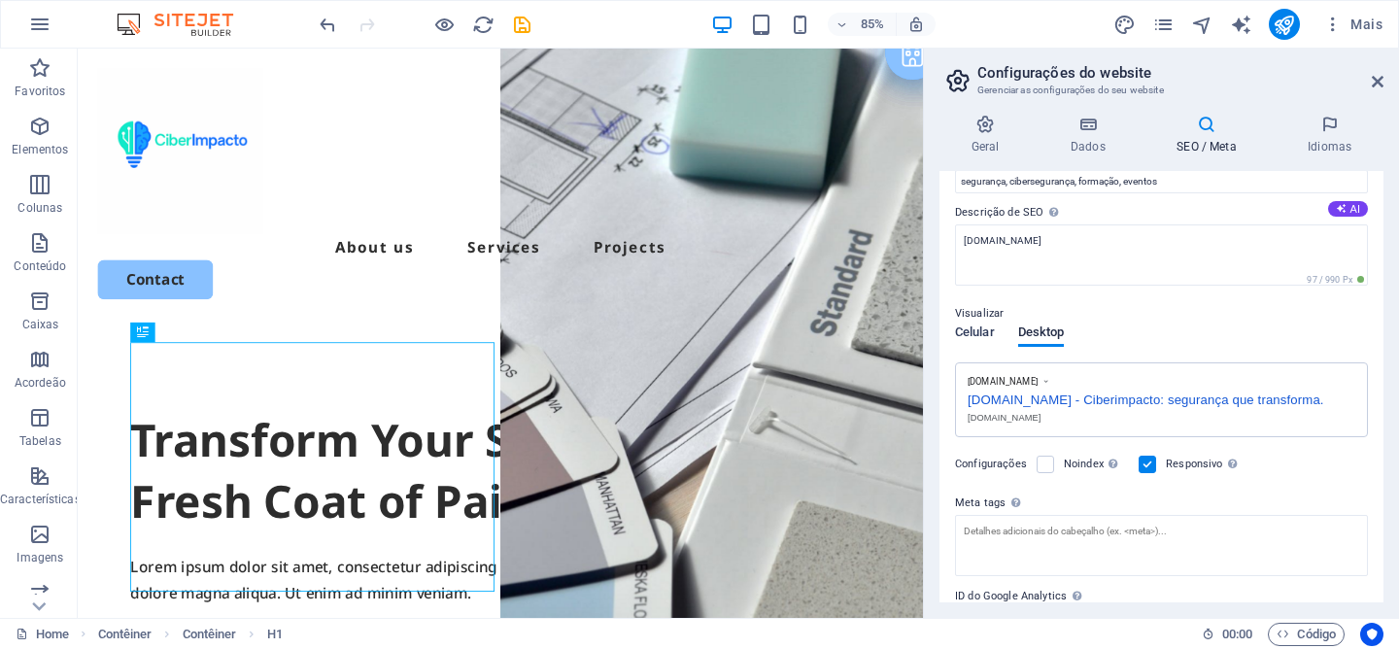
click at [975, 338] on span "Celular" at bounding box center [975, 334] width 40 height 27
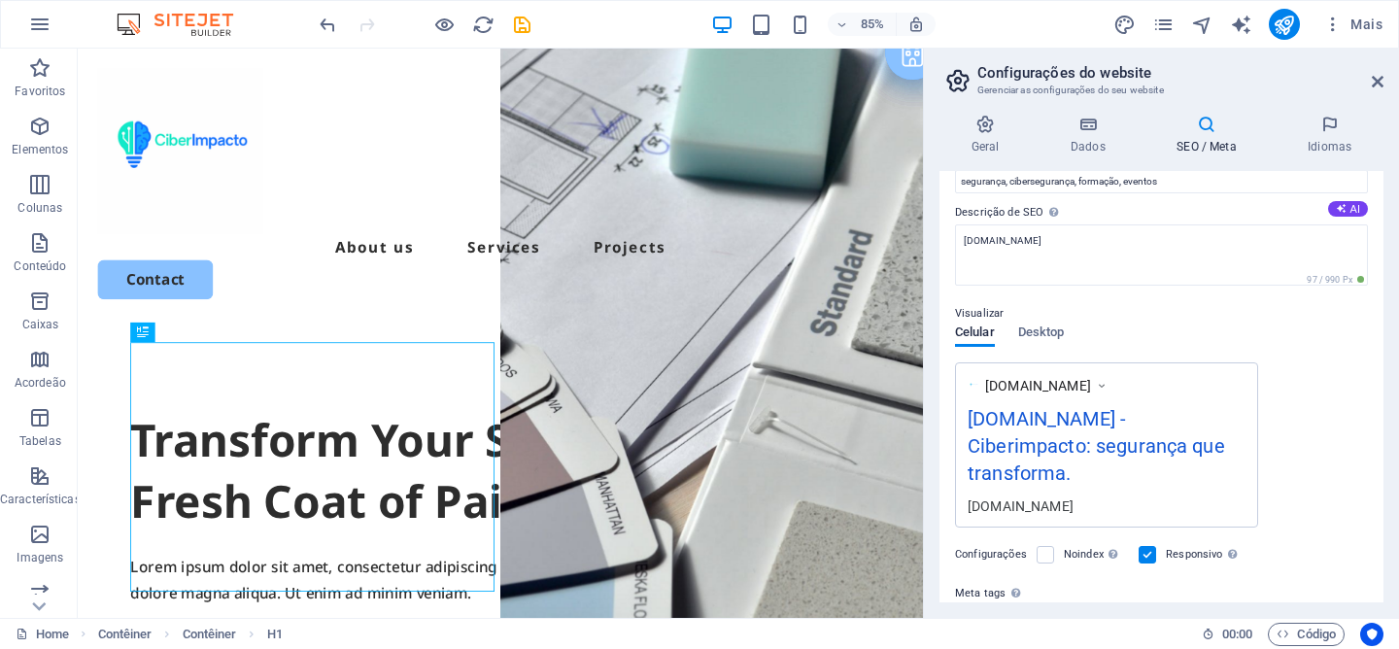
click at [1123, 425] on div "ciberimpacto.pt - Ciberimpacto: segurança que transforma." at bounding box center [1107, 450] width 278 height 92
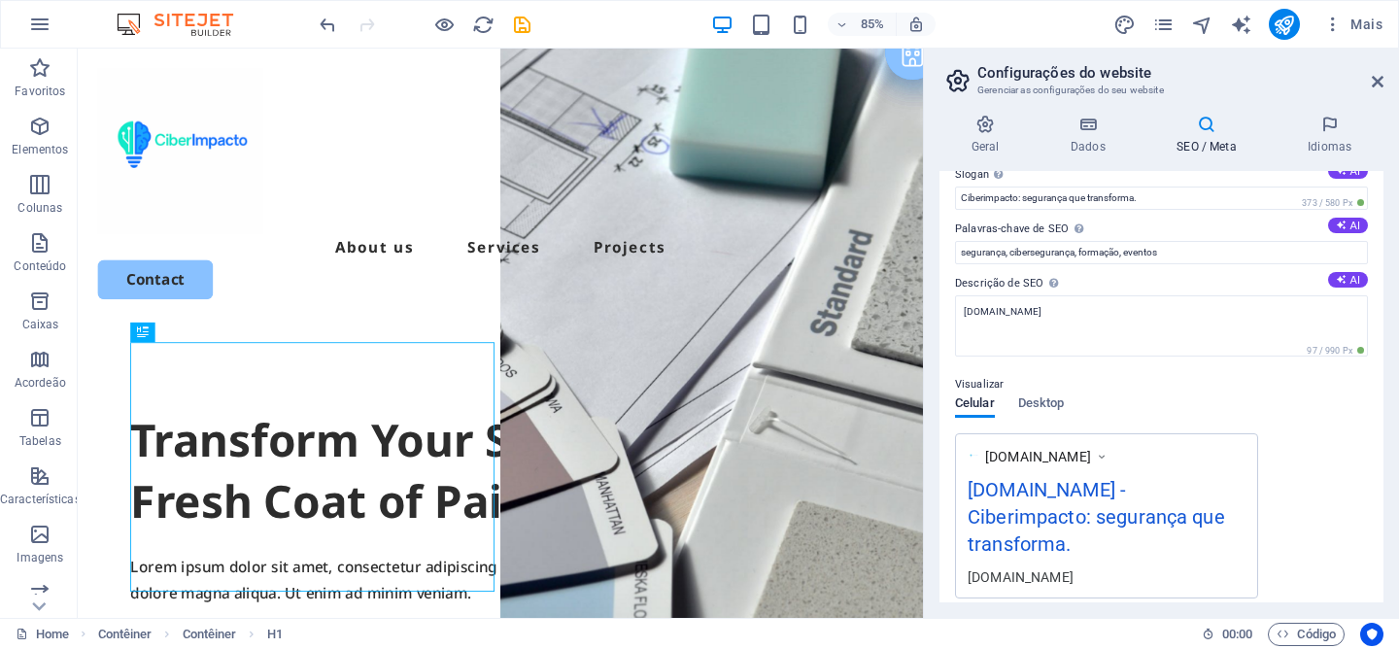
scroll to position [0, 0]
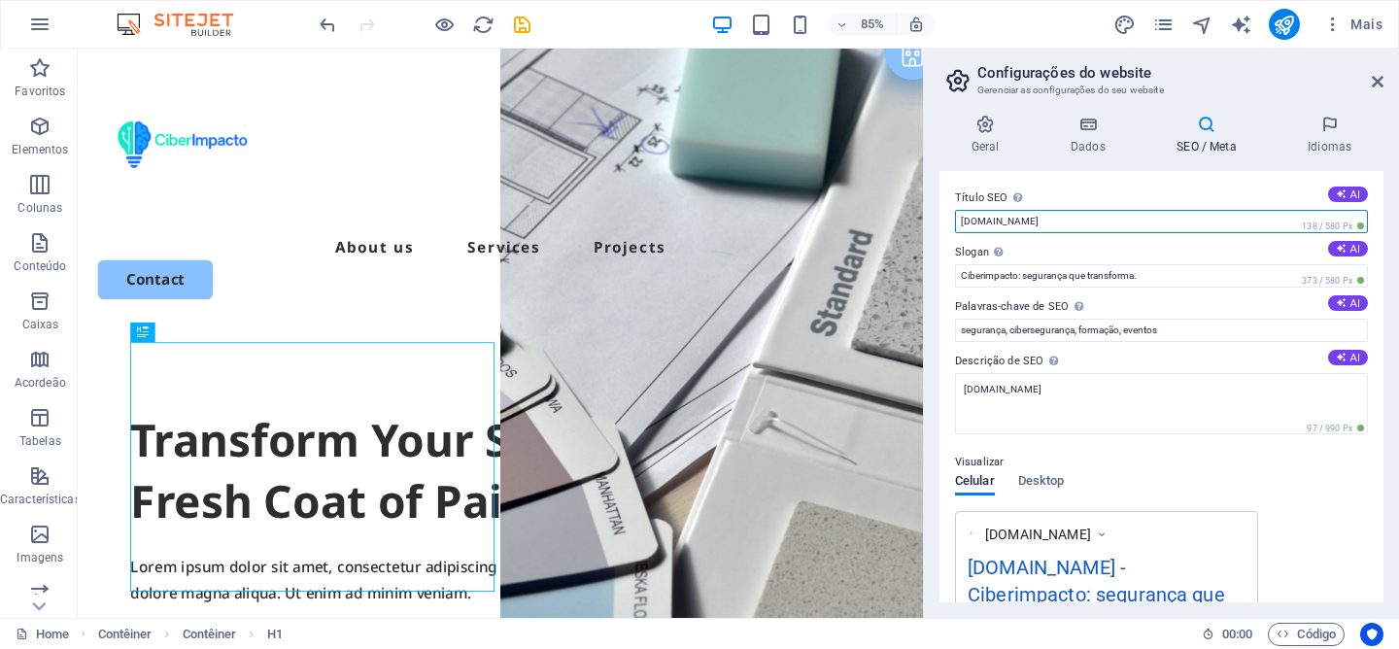
click at [1053, 226] on input "[DOMAIN_NAME]" at bounding box center [1161, 221] width 413 height 23
drag, startPoint x: 1139, startPoint y: 275, endPoint x: 982, endPoint y: 217, distance: 166.9
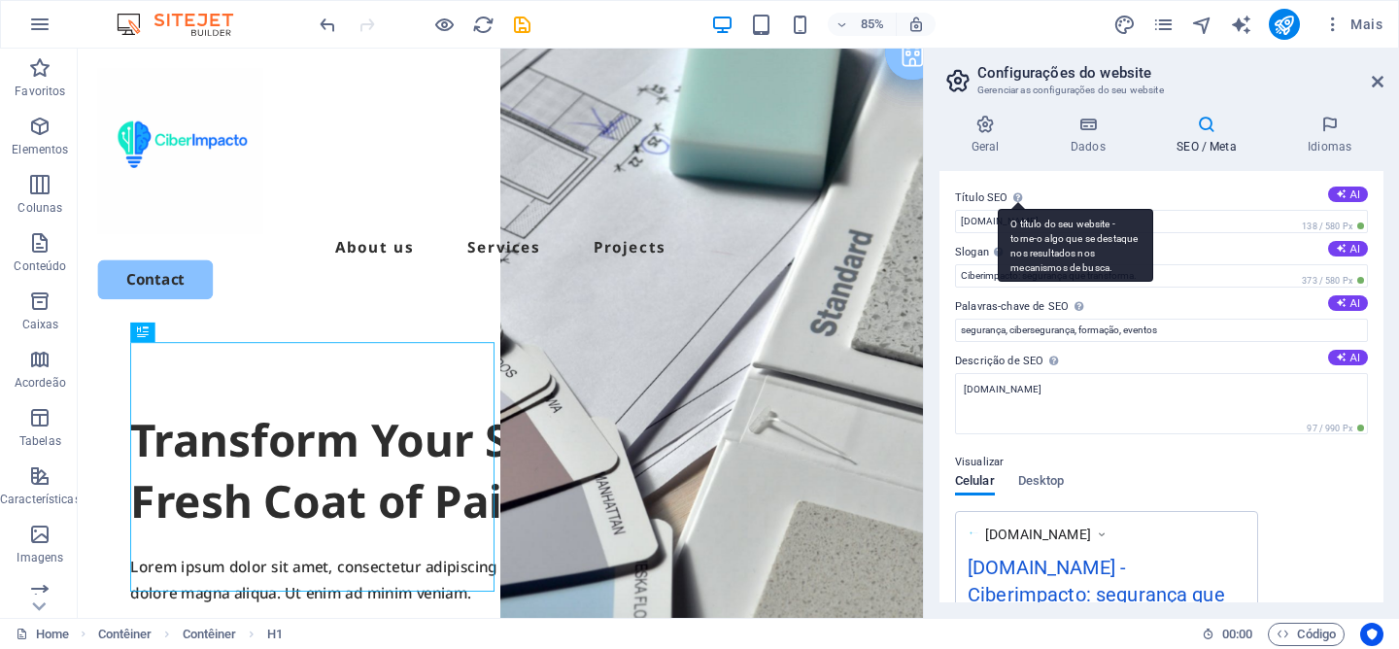
click at [1037, 212] on div "O título do seu website - torne-o algo que se destaque nos resultados nos mecan…" at bounding box center [1075, 245] width 155 height 73
click at [1037, 212] on input "[DOMAIN_NAME]" at bounding box center [1161, 221] width 413 height 23
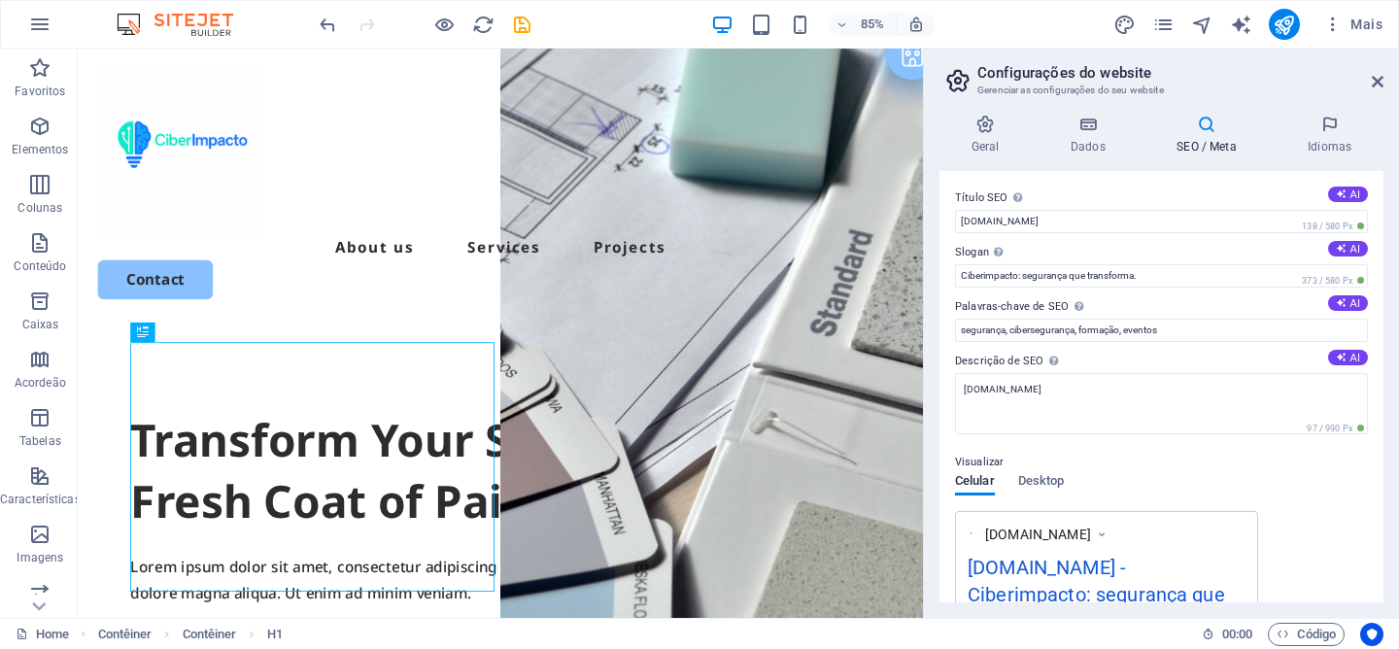
click at [1044, 202] on label "Título SEO O título do seu website - torne-o algo que se destaque nos resultado…" at bounding box center [1161, 198] width 413 height 23
click at [1044, 210] on input "[DOMAIN_NAME]" at bounding box center [1161, 221] width 413 height 23
click at [1343, 198] on button "AI" at bounding box center [1348, 195] width 40 height 16
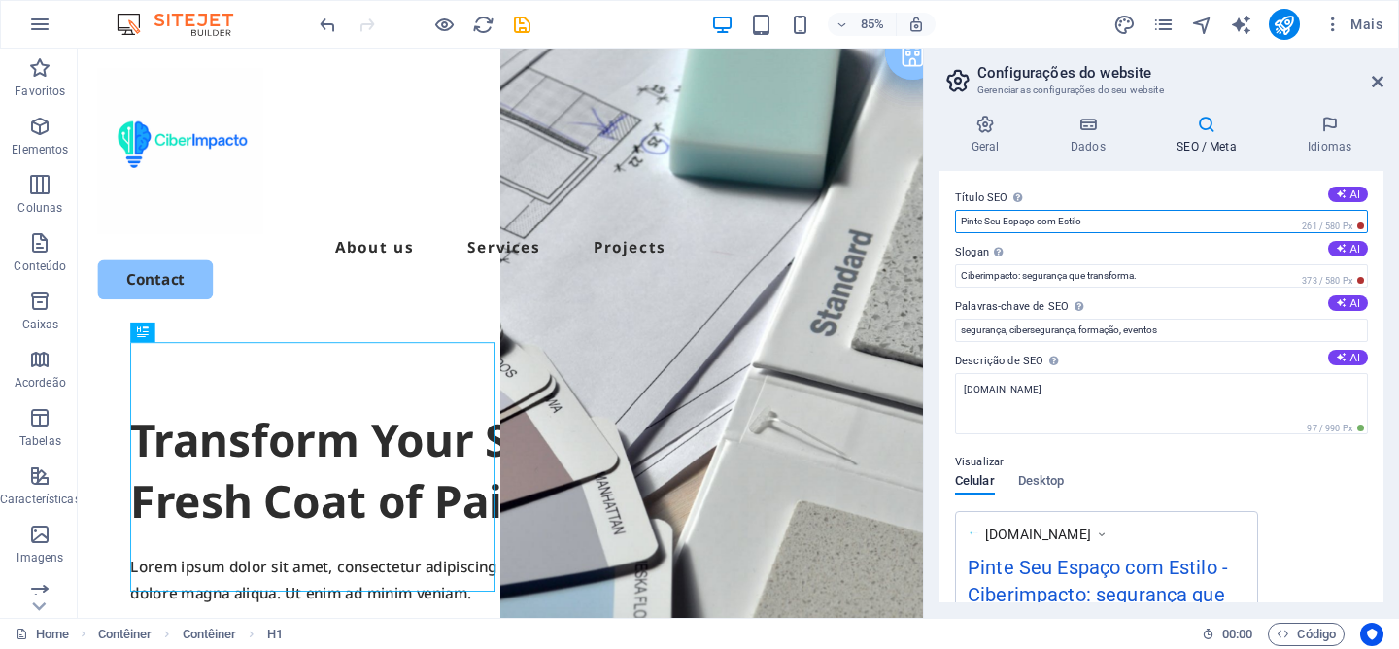
drag, startPoint x: 1177, startPoint y: 222, endPoint x: 922, endPoint y: 221, distance: 254.6
click at [923, 221] on aside "Configurações do website Gerenciar as configurações do seu website Geral Dados …" at bounding box center [1161, 333] width 476 height 569
type input "C"
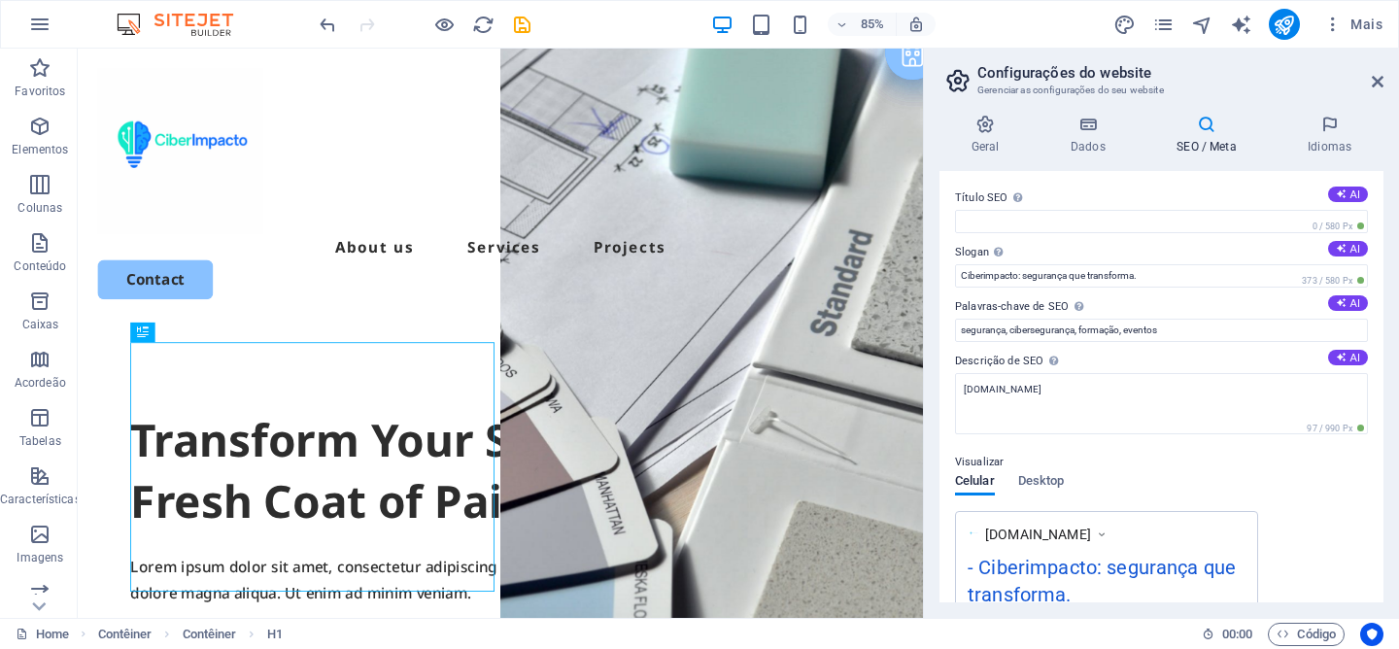
drag, startPoint x: 952, startPoint y: 190, endPoint x: 989, endPoint y: 197, distance: 37.5
click at [989, 197] on div "Título SEO O título do seu website - torne-o algo que se destaque nos resultado…" at bounding box center [1162, 386] width 444 height 431
click at [963, 223] on input "Título SEO O título do seu website - torne-o algo que se destaque nos resultado…" at bounding box center [1161, 221] width 413 height 23
paste input "Formação em Cibersegurança | Cursos Práticos — CiberImpacto"
click at [1199, 479] on div "Visualizar Celular Desktop www.example.com Formação em Cibersegurança | Cursos …" at bounding box center [1161, 569] width 413 height 268
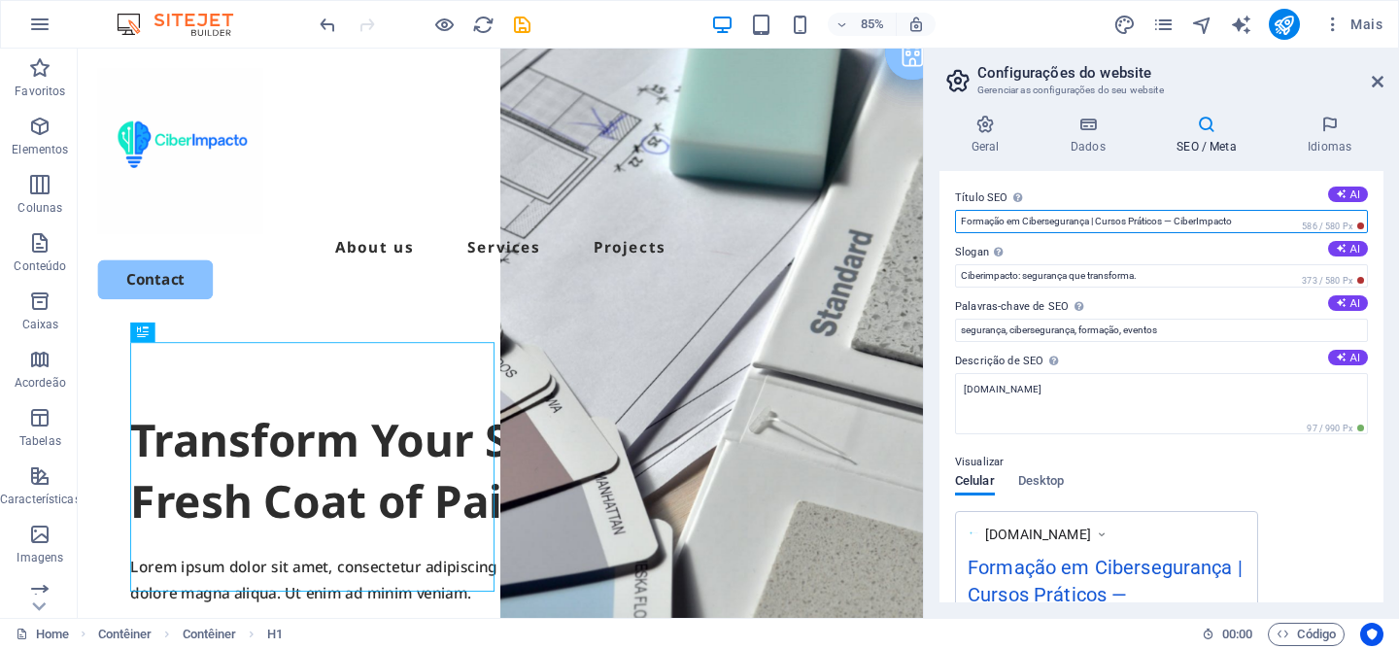
drag, startPoint x: 1251, startPoint y: 220, endPoint x: 1170, endPoint y: 221, distance: 81.6
click at [1170, 221] on input "Formação em Cibersegurança | Cursos Práticos — CiberImpacto" at bounding box center [1161, 221] width 413 height 23
type input "Formação em Cibersegurança | Cursos Práticos"
click at [1311, 472] on div "Visualizar" at bounding box center [1161, 462] width 413 height 23
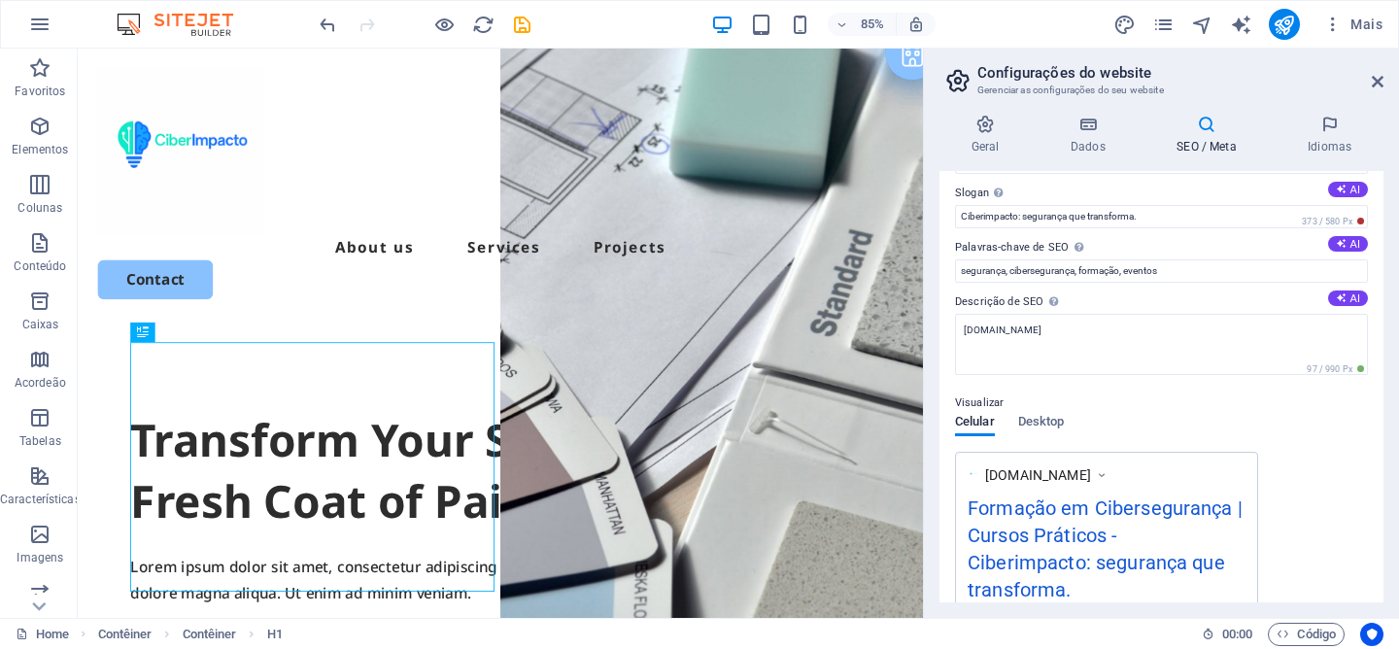
scroll to position [40, 0]
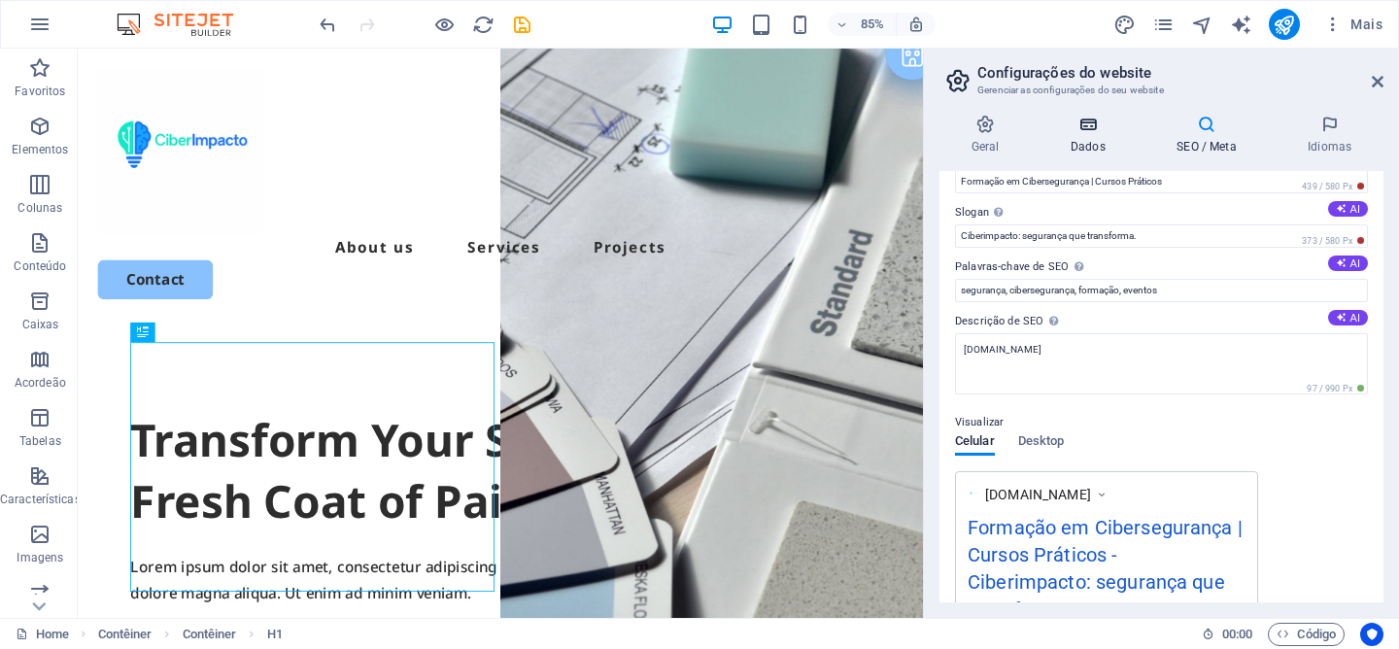
click at [1085, 139] on h4 "Dados" at bounding box center [1092, 135] width 106 height 41
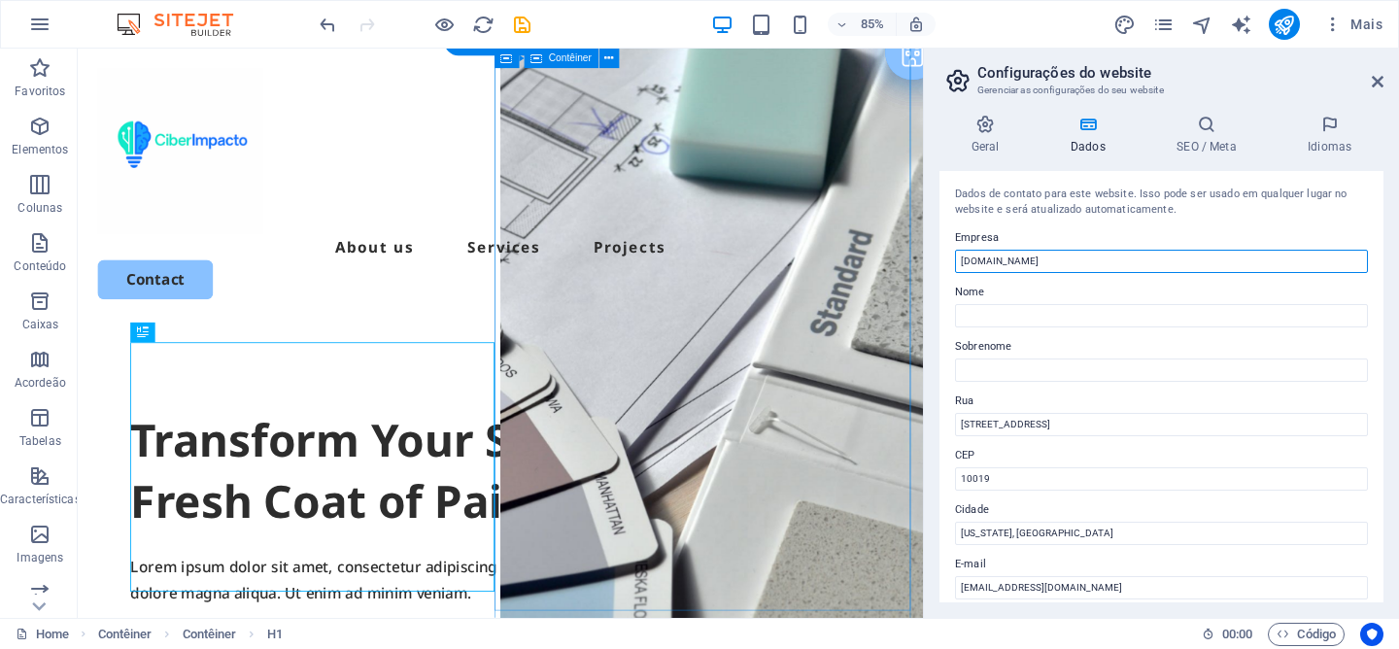
drag, startPoint x: 1133, startPoint y: 311, endPoint x: 980, endPoint y: 298, distance: 153.1
drag, startPoint x: 986, startPoint y: 260, endPoint x: 934, endPoint y: 252, distance: 53.2
click at [934, 252] on div "Geral Dados SEO / Meta Idiomas Nome do Website ciberimpacto.pt Logotipo Arraste…" at bounding box center [1161, 358] width 475 height 519
type input "Ciberimpacto"
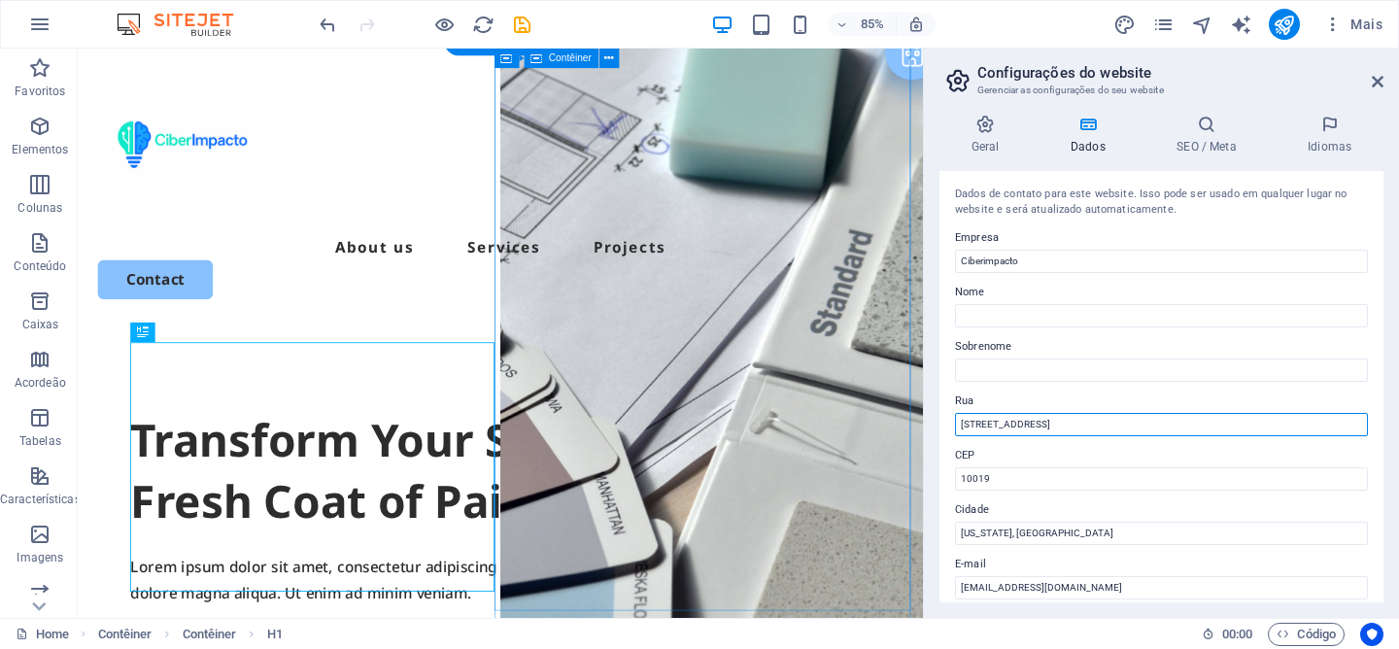
drag, startPoint x: 1125, startPoint y: 478, endPoint x: 999, endPoint y: 482, distance: 126.4
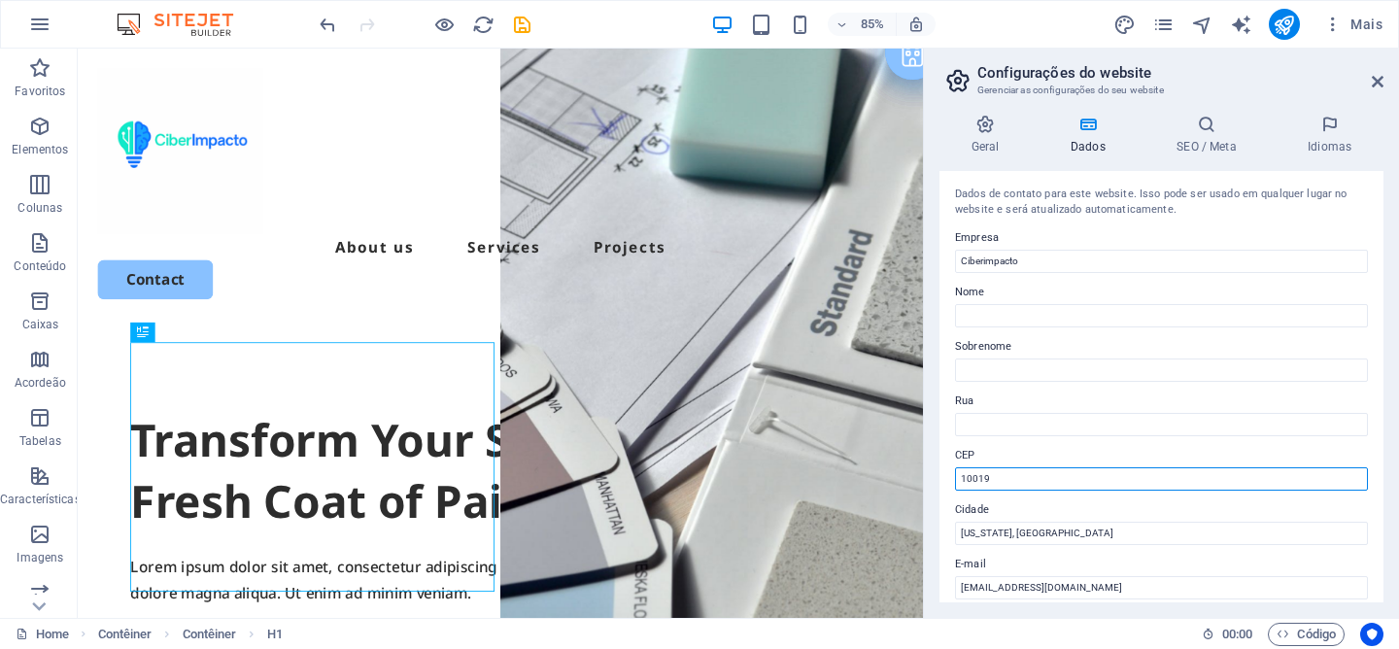
drag, startPoint x: 1008, startPoint y: 531, endPoint x: 1054, endPoint y: 559, distance: 54.0
type input "1001"
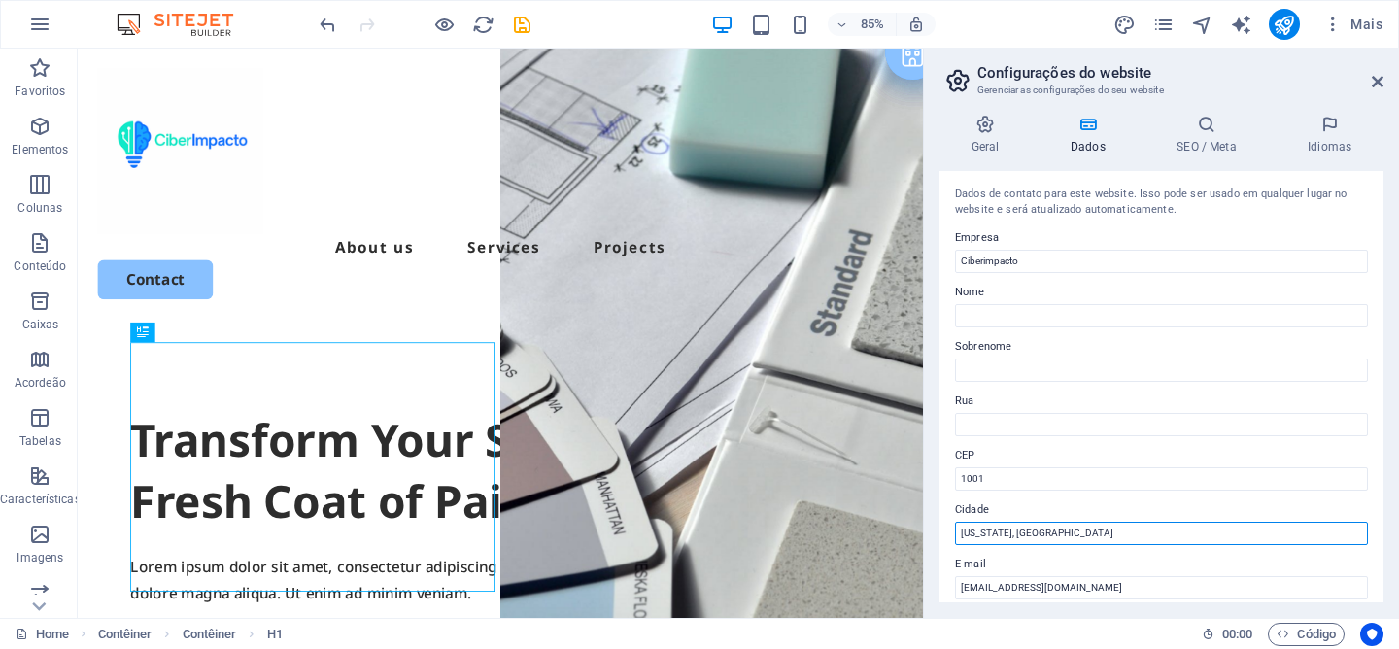
drag, startPoint x: 1000, startPoint y: 564, endPoint x: 1015, endPoint y: 598, distance: 37.4
drag, startPoint x: 1104, startPoint y: 588, endPoint x: 1017, endPoint y: 610, distance: 89.3
type input "New York,"
drag, startPoint x: 1016, startPoint y: 533, endPoint x: 928, endPoint y: 532, distance: 88.4
click at [928, 532] on div "Geral Dados SEO / Meta Idiomas Nome do Website ciberimpacto.pt Logotipo Arraste…" at bounding box center [1161, 358] width 475 height 519
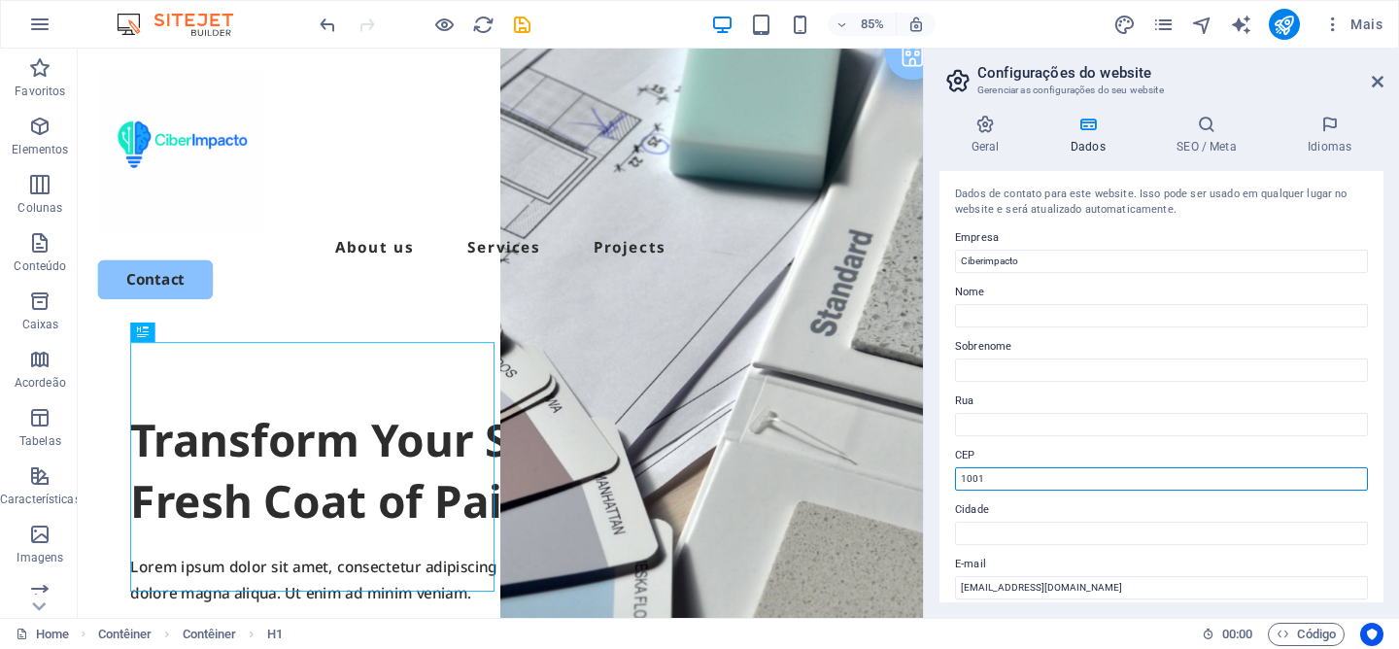
drag, startPoint x: 998, startPoint y: 480, endPoint x: 928, endPoint y: 479, distance: 70.0
click at [928, 479] on div "Geral Dados SEO / Meta Idiomas Nome do Website ciberimpacto.pt Logotipo Arraste…" at bounding box center [1161, 358] width 475 height 519
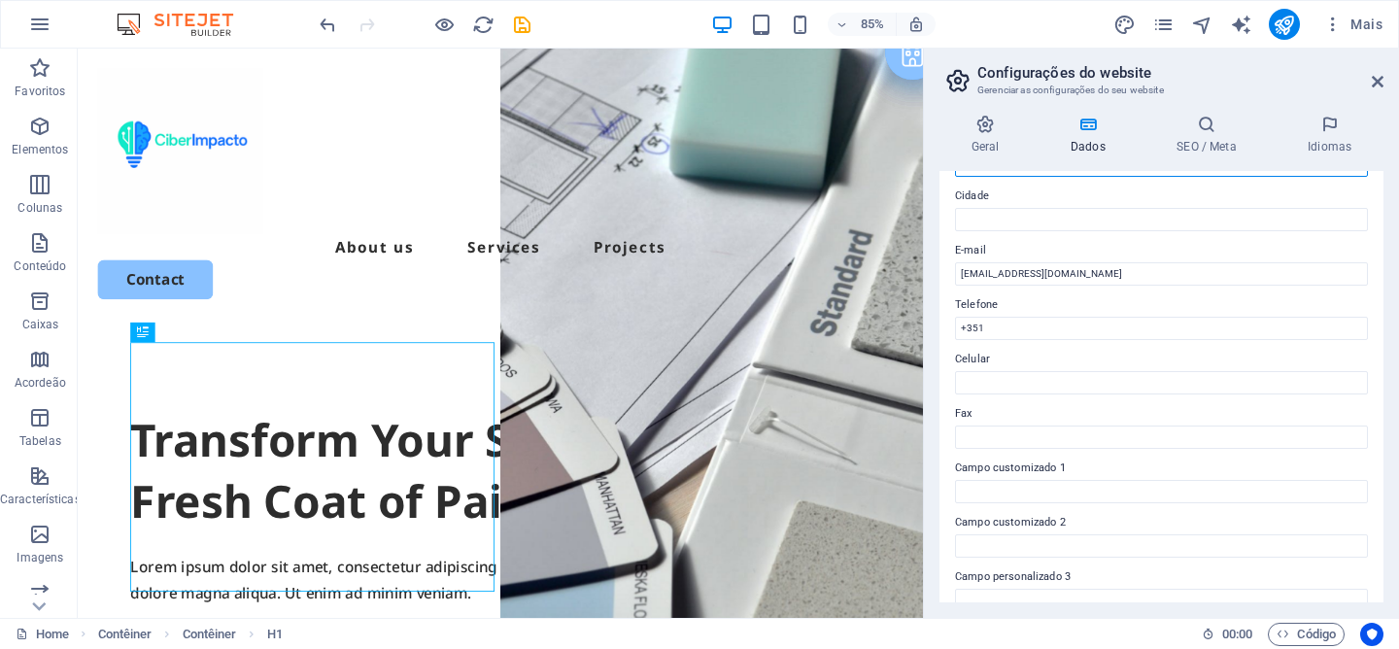
scroll to position [414, 0]
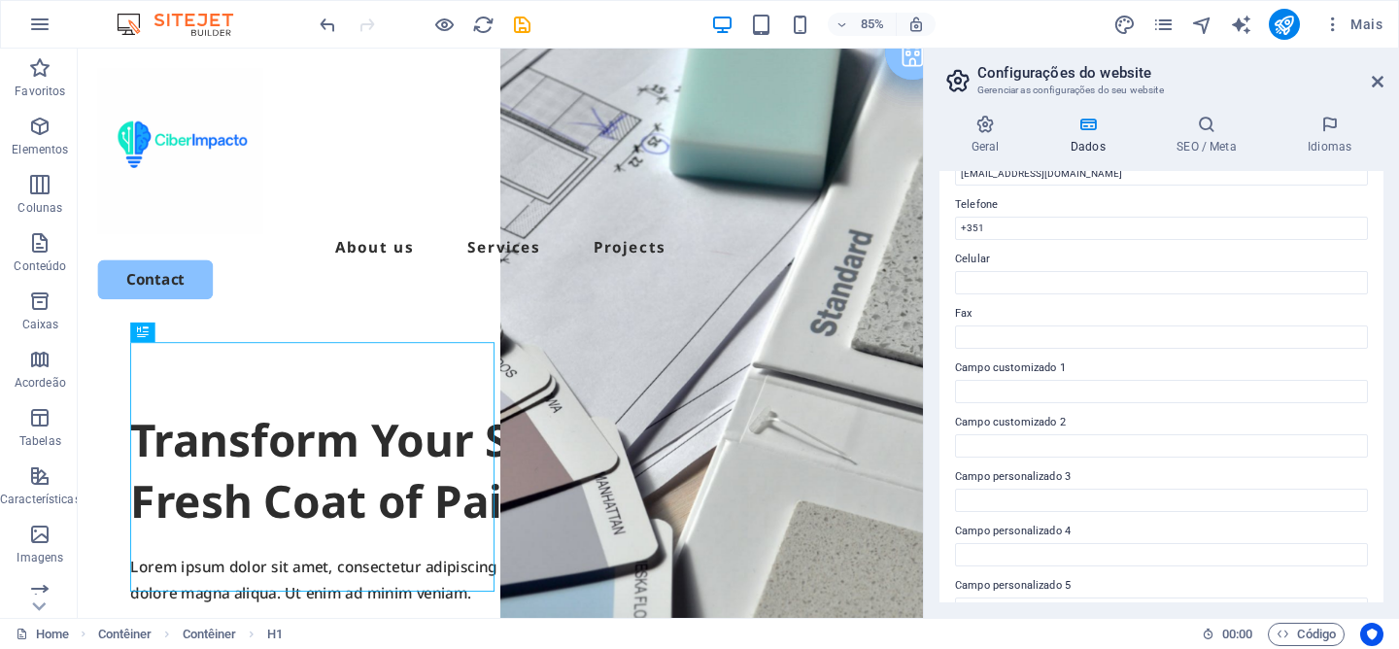
click at [990, 156] on div "Geral Dados SEO / Meta Idiomas Nome do Website ciberimpacto.pt Logotipo Arraste…" at bounding box center [1162, 359] width 444 height 488
click at [985, 142] on h4 "Geral" at bounding box center [989, 135] width 99 height 41
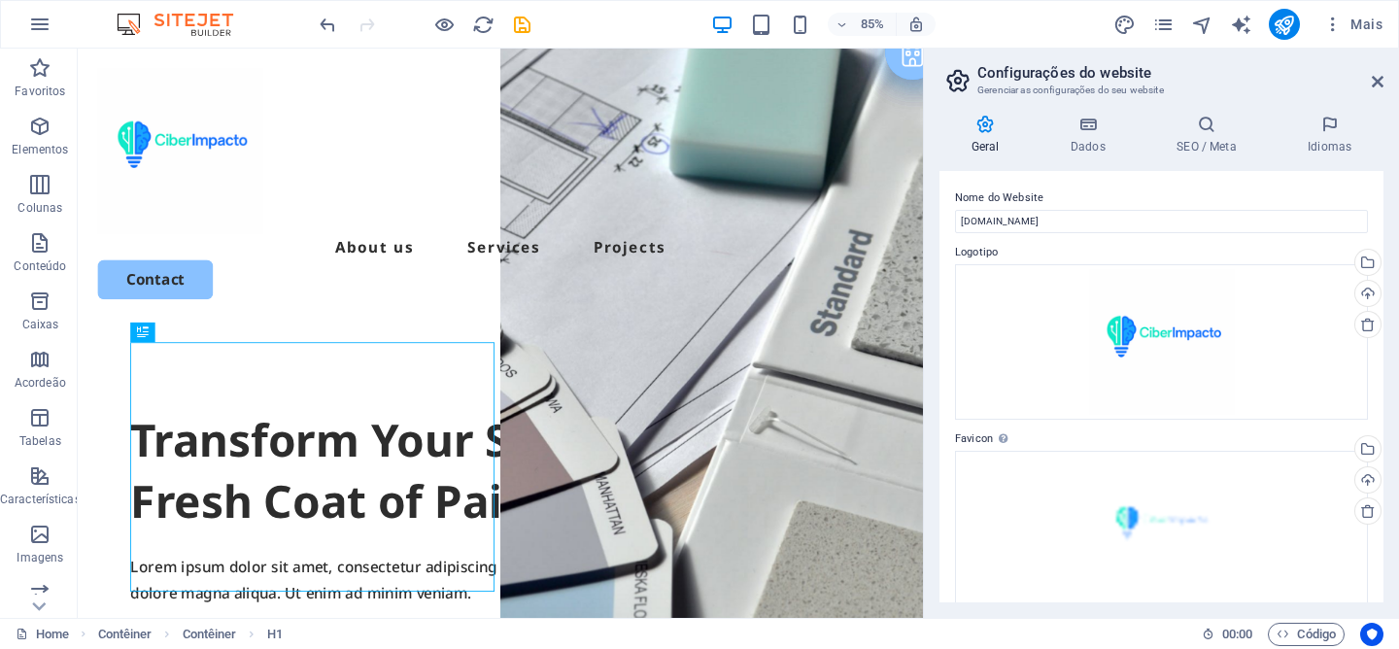
click at [1365, 79] on h2 "Configurações do website" at bounding box center [1180, 72] width 406 height 17
click at [1375, 83] on icon at bounding box center [1378, 82] width 12 height 16
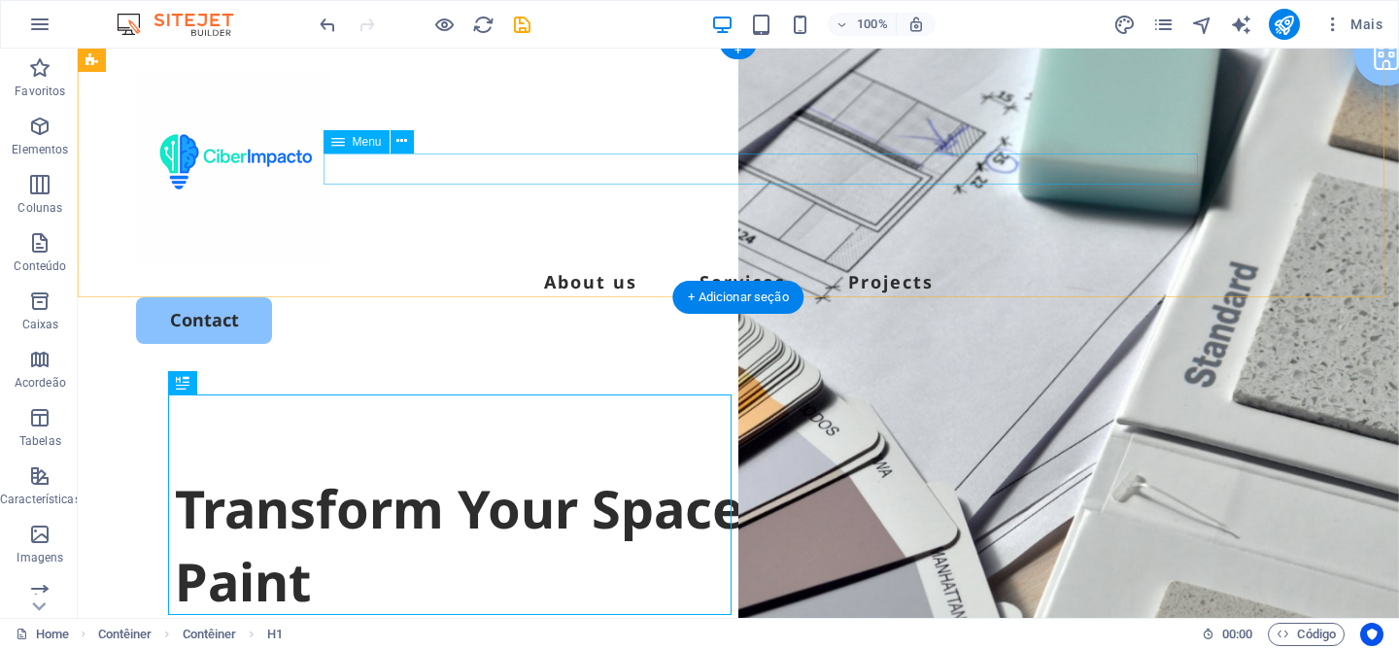
click at [646, 266] on nav "About us Services Projects" at bounding box center [738, 281] width 1205 height 31
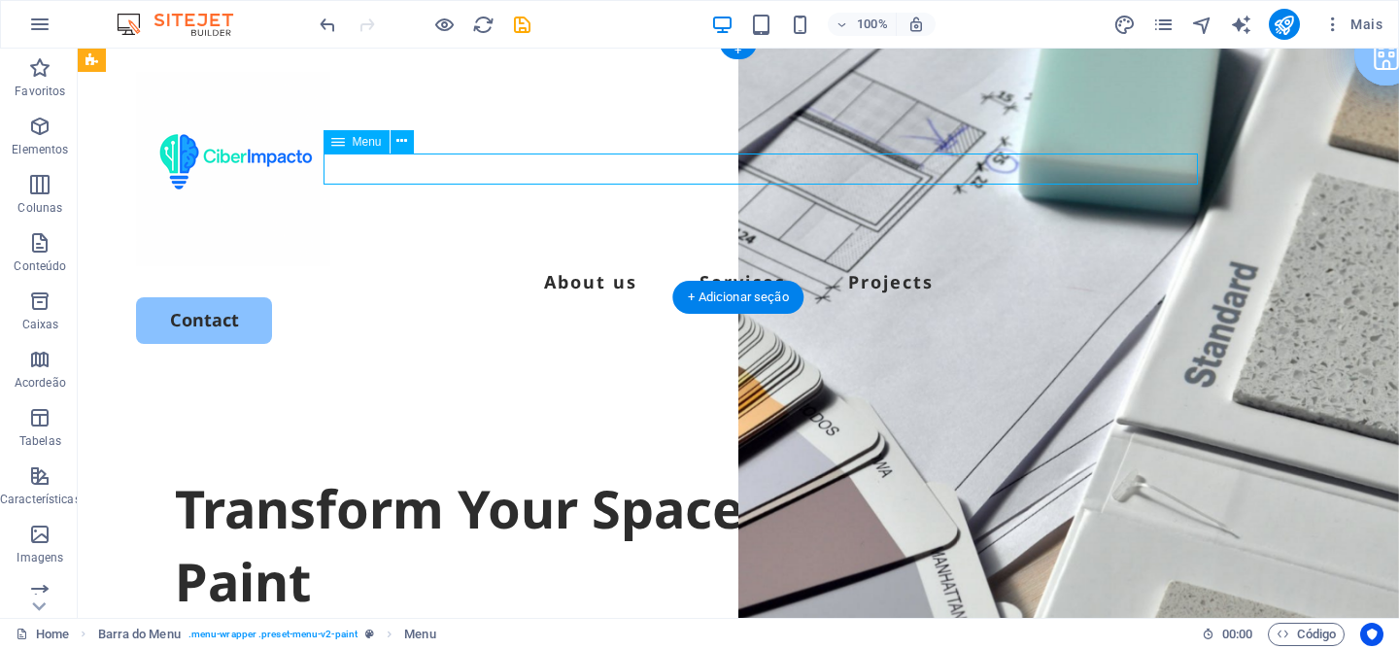
click at [646, 266] on nav "About us Services Projects" at bounding box center [738, 281] width 1205 height 31
select select
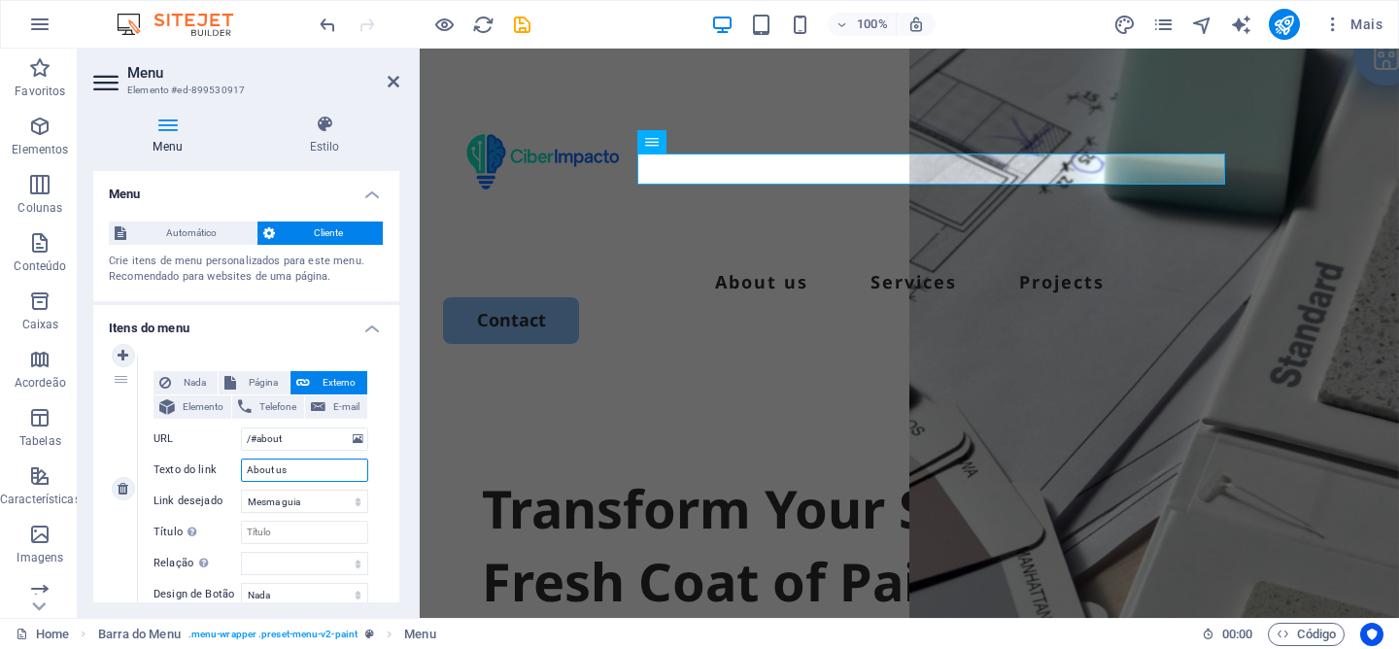
drag, startPoint x: 299, startPoint y: 474, endPoint x: 210, endPoint y: 469, distance: 89.5
click at [210, 469] on div "Texto do link About us" at bounding box center [261, 470] width 215 height 23
type input "So"
select select
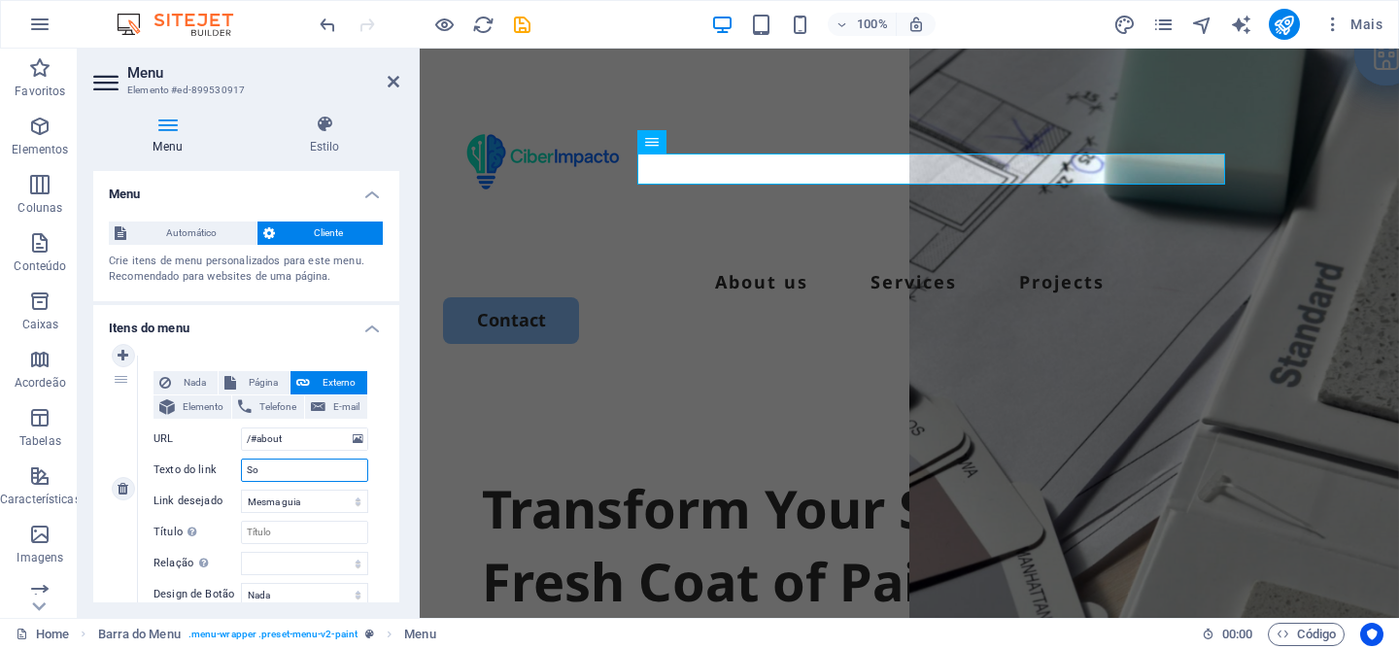
select select
type input "Sobre"
select select
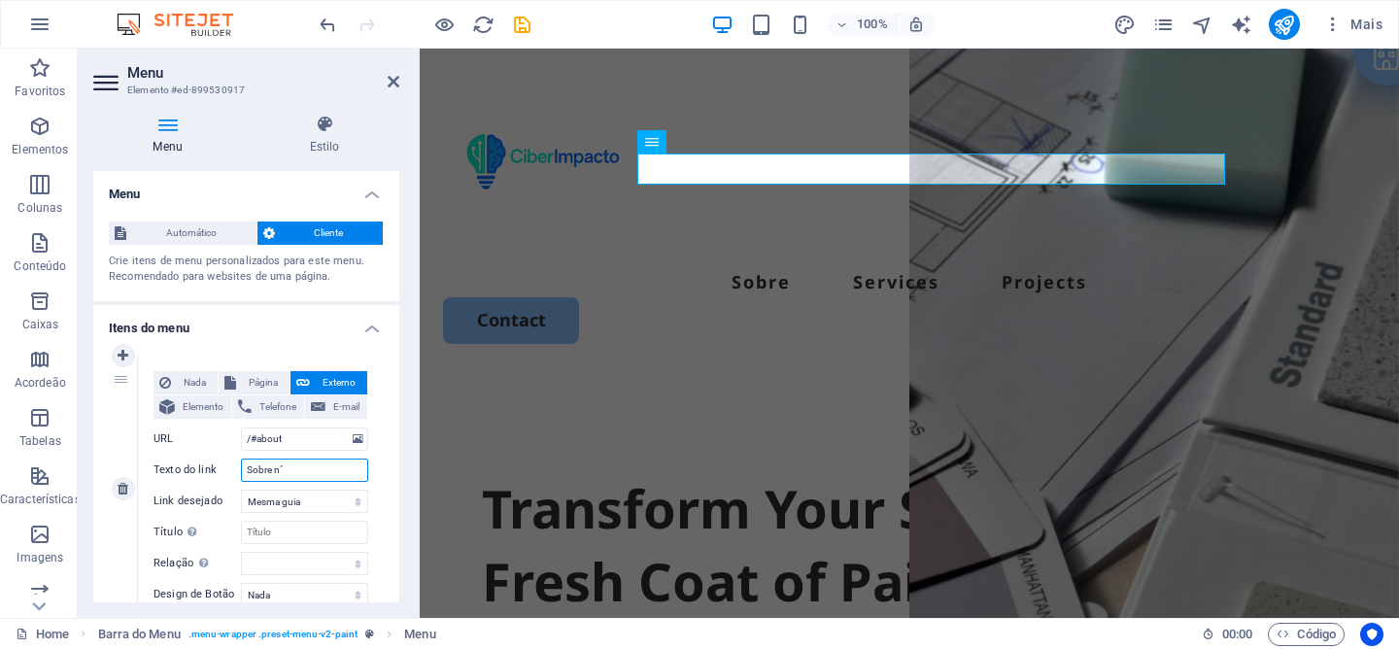
type input "Sobre n´s"
select select
type input "Sobre n"
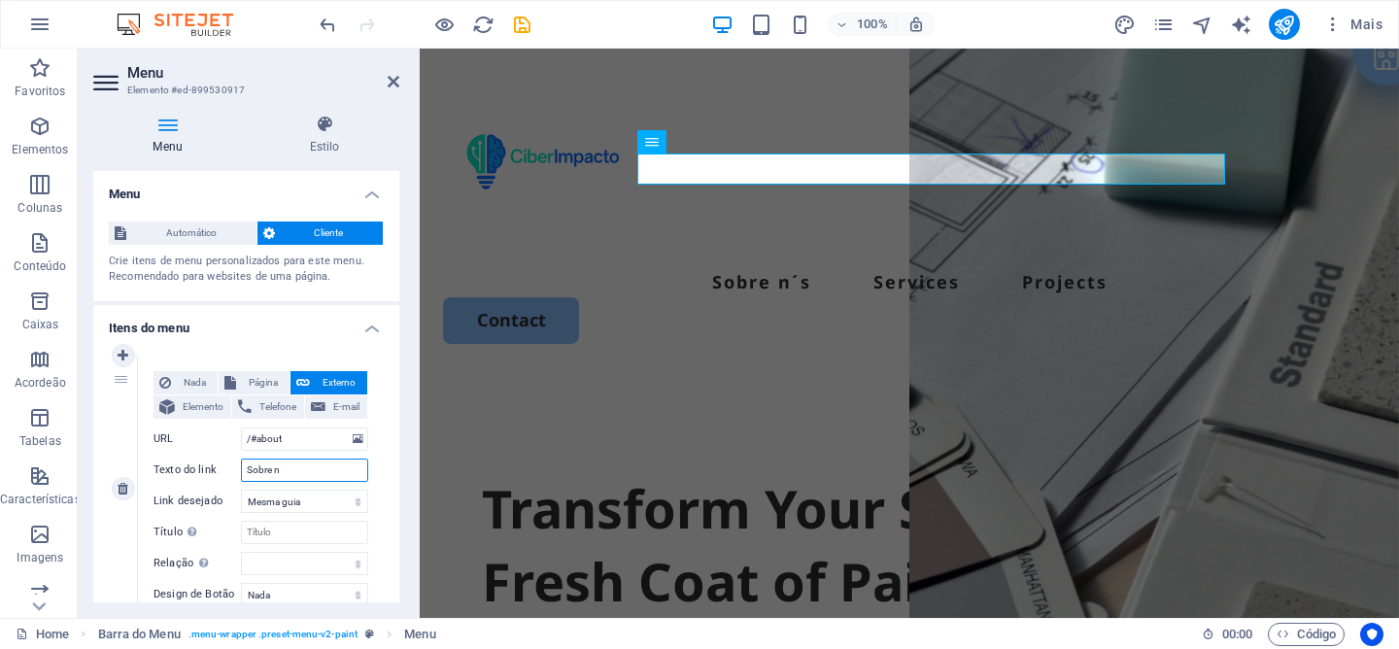
select select
type input "Sobre nós"
select select
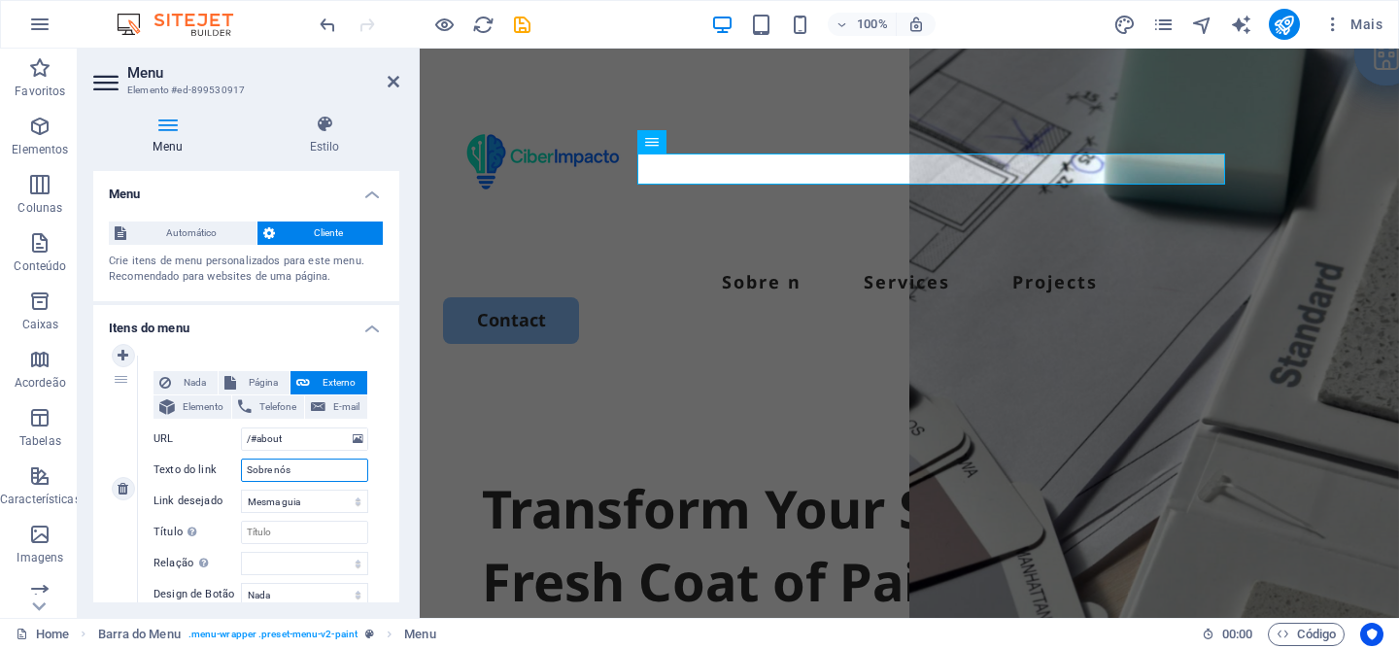
select select
type input "Sobre nós"
click at [308, 502] on select "Nova guia Mesma guia Sobreposição" at bounding box center [304, 501] width 127 height 23
click at [241, 490] on select "Nova guia Mesma guia Sobreposição" at bounding box center [304, 501] width 127 height 23
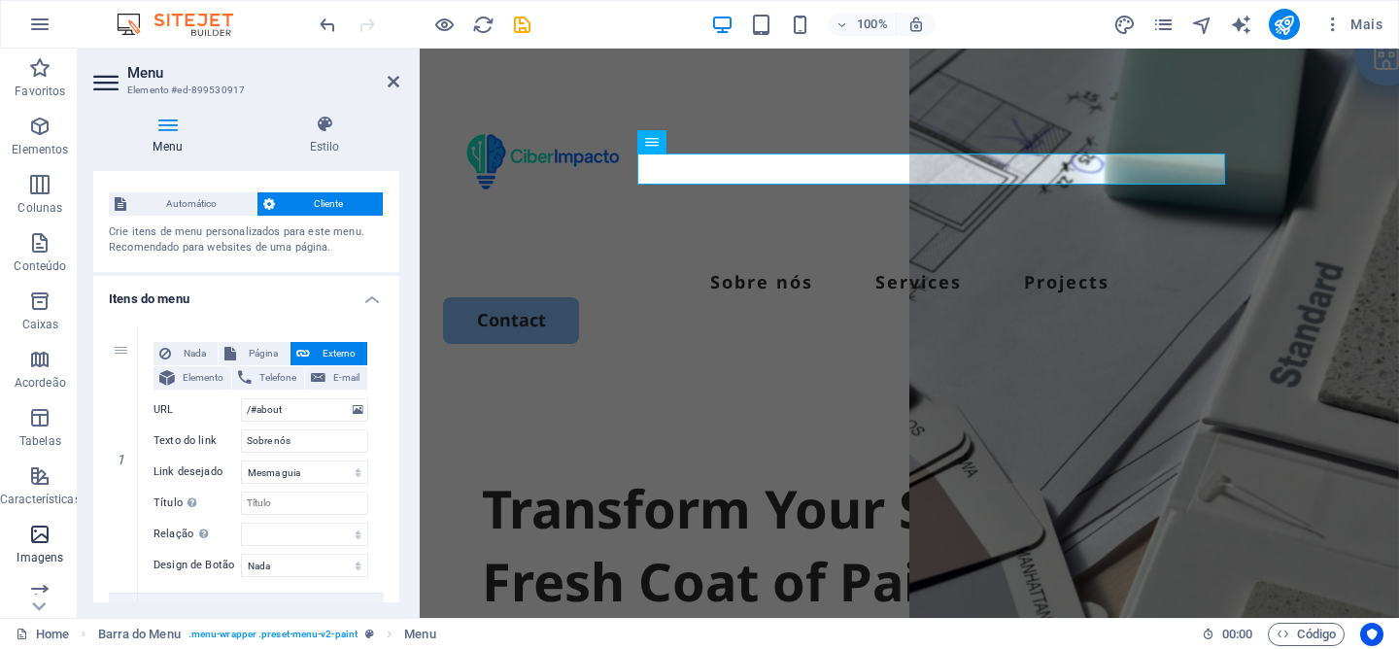
scroll to position [55, 0]
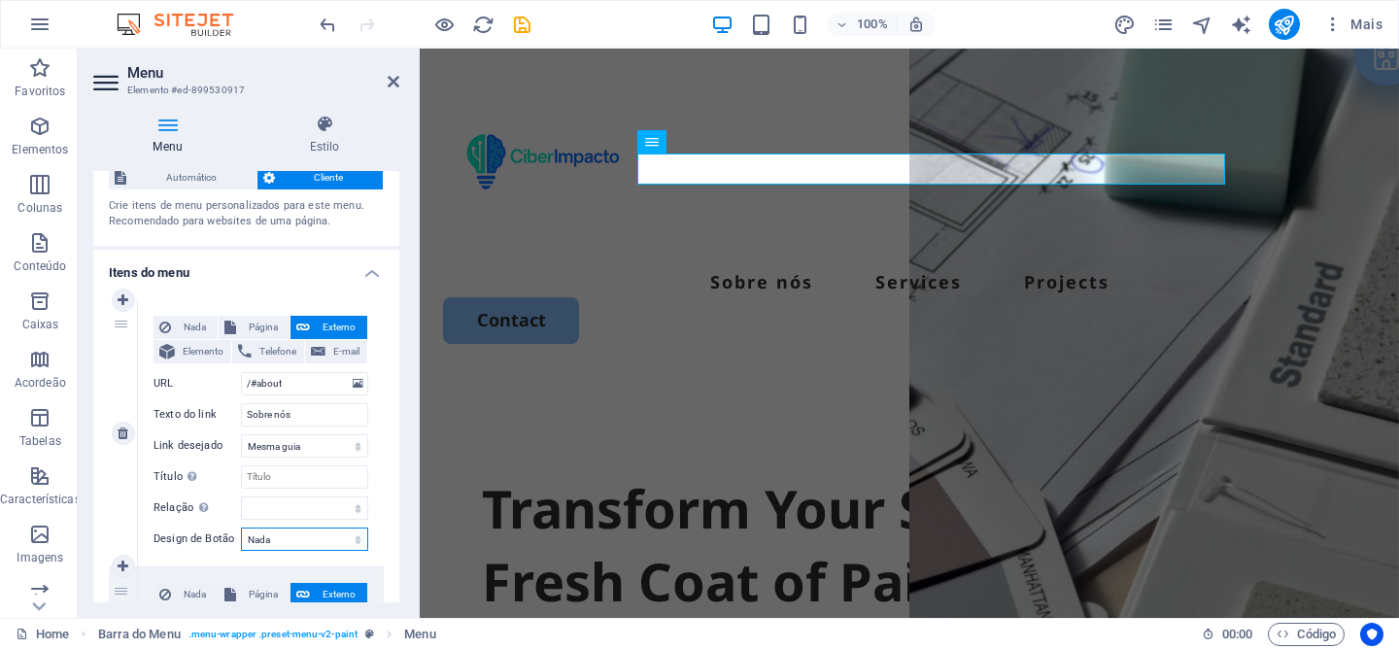
click at [294, 544] on select "Nada Padrão Primário Secundário" at bounding box center [304, 539] width 127 height 23
select select "default"
click at [241, 528] on select "Nada Padrão Primário Secundário" at bounding box center [304, 539] width 127 height 23
select select
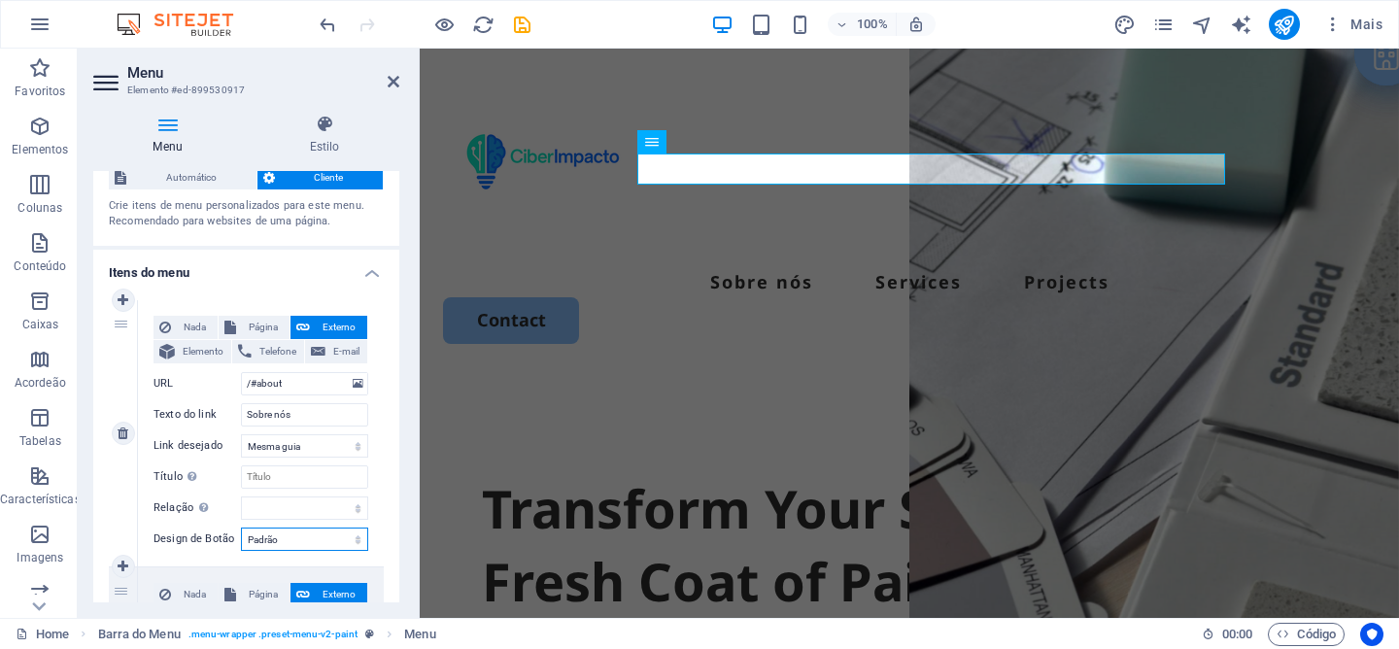
select select
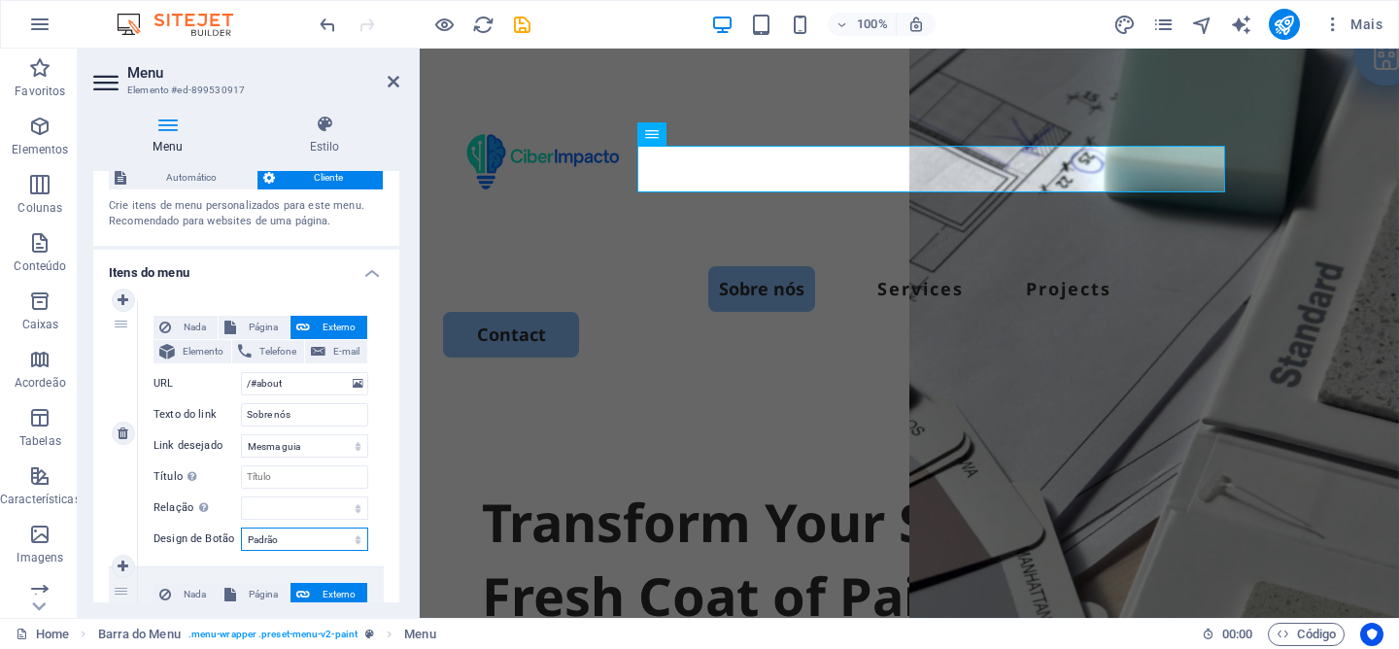
click at [300, 543] on select "Nada Padrão Primário Secundário" at bounding box center [304, 539] width 127 height 23
select select "primary"
click at [241, 528] on select "Nada Padrão Primário Secundário" at bounding box center [304, 539] width 127 height 23
select select
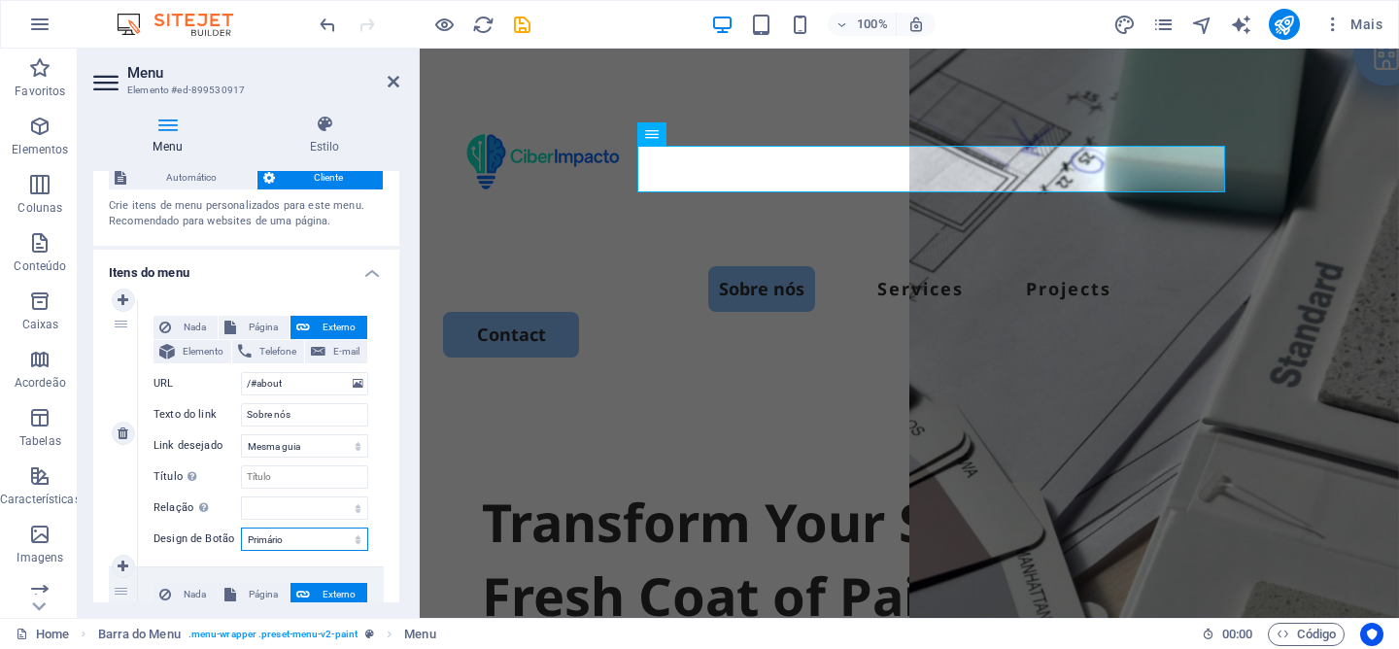
select select
click at [296, 544] on select "Nada Padrão Primário Secundário" at bounding box center [304, 539] width 127 height 23
click at [241, 528] on select "Nada Padrão Primário Secundário" at bounding box center [304, 539] width 127 height 23
click at [299, 535] on select "Nada Padrão Primário Secundário" at bounding box center [304, 539] width 127 height 23
select select "secondary"
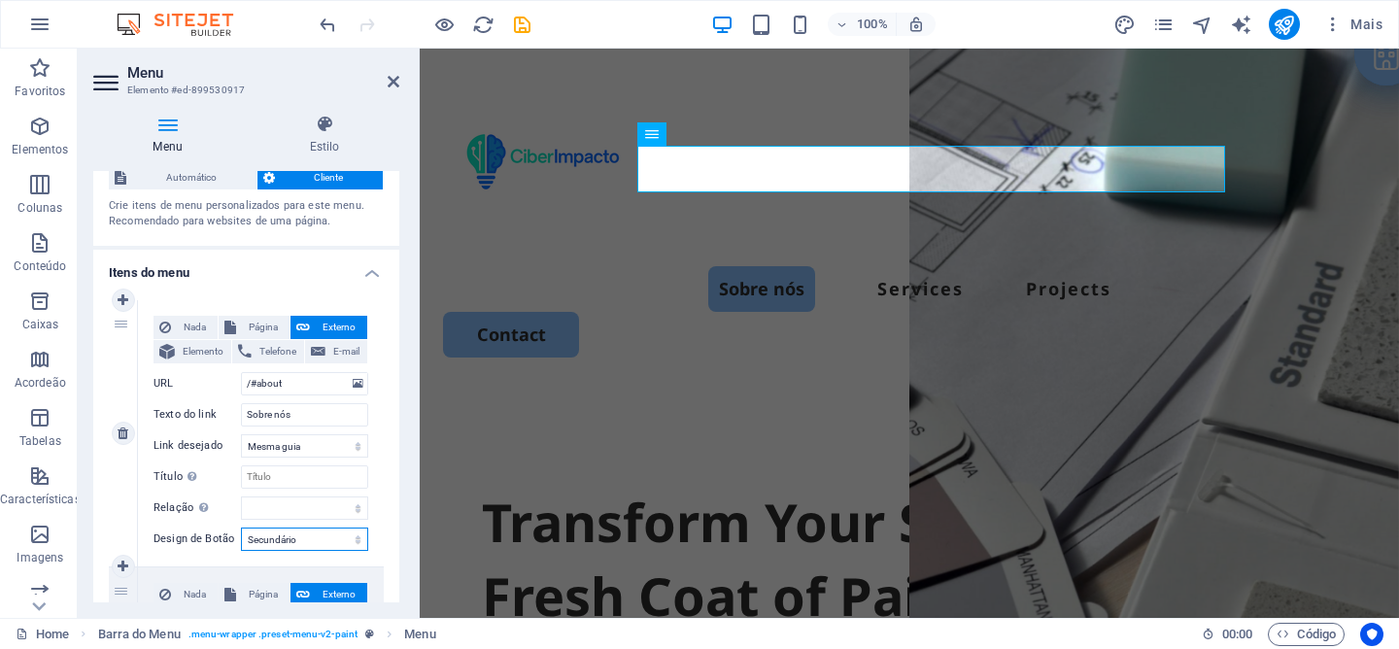
click at [241, 528] on select "Nada Padrão Primário Secundário" at bounding box center [304, 539] width 127 height 23
select select
click at [306, 537] on select "Nada Padrão Primário Secundário" at bounding box center [304, 539] width 127 height 23
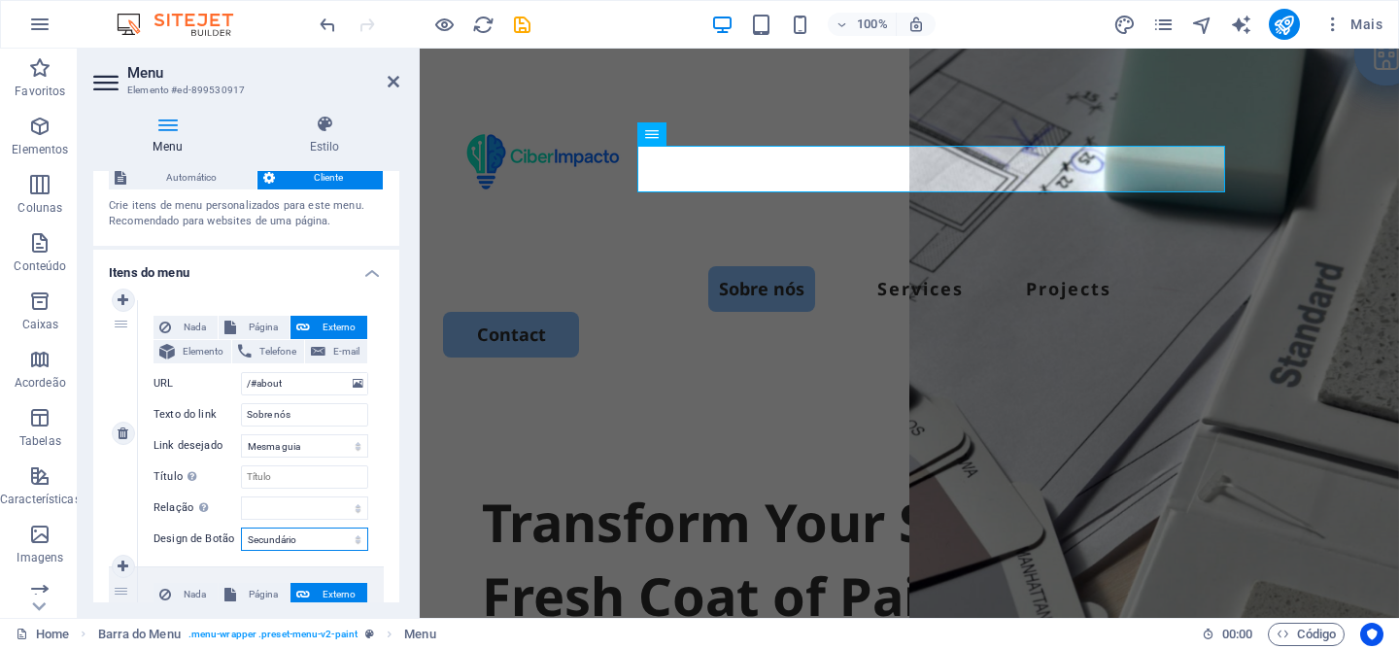
select select
click at [241, 528] on select "Nada Padrão Primário Secundário" at bounding box center [304, 539] width 127 height 23
select select
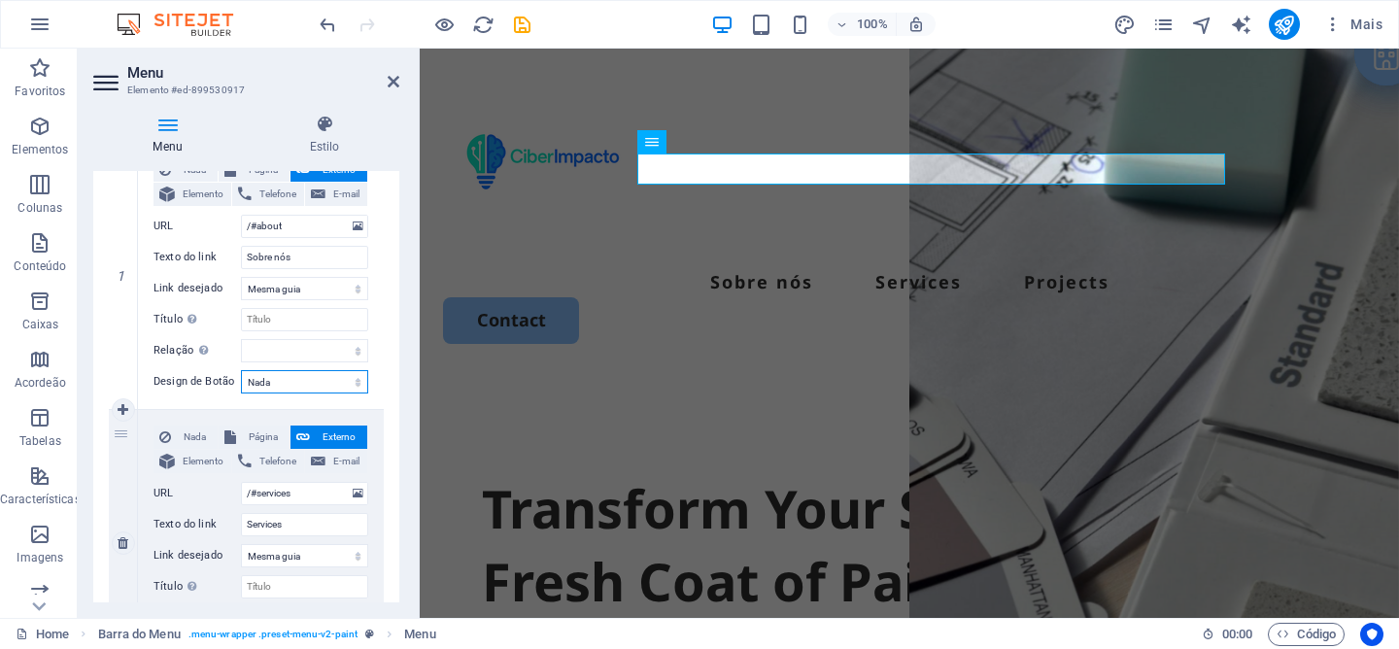
scroll to position [217, 0]
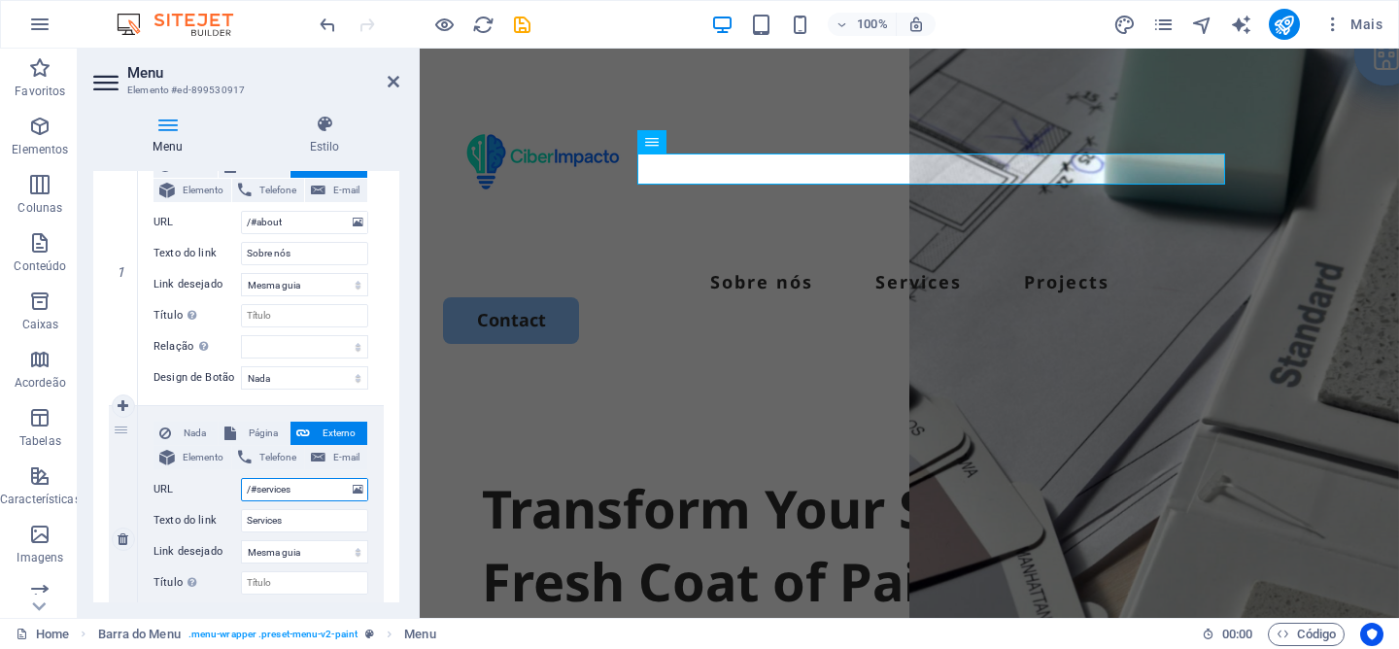
drag, startPoint x: 302, startPoint y: 491, endPoint x: 227, endPoint y: 486, distance: 75.0
click at [227, 486] on div "URL /#services" at bounding box center [261, 489] width 215 height 23
type input "Formaç\oes"
select select
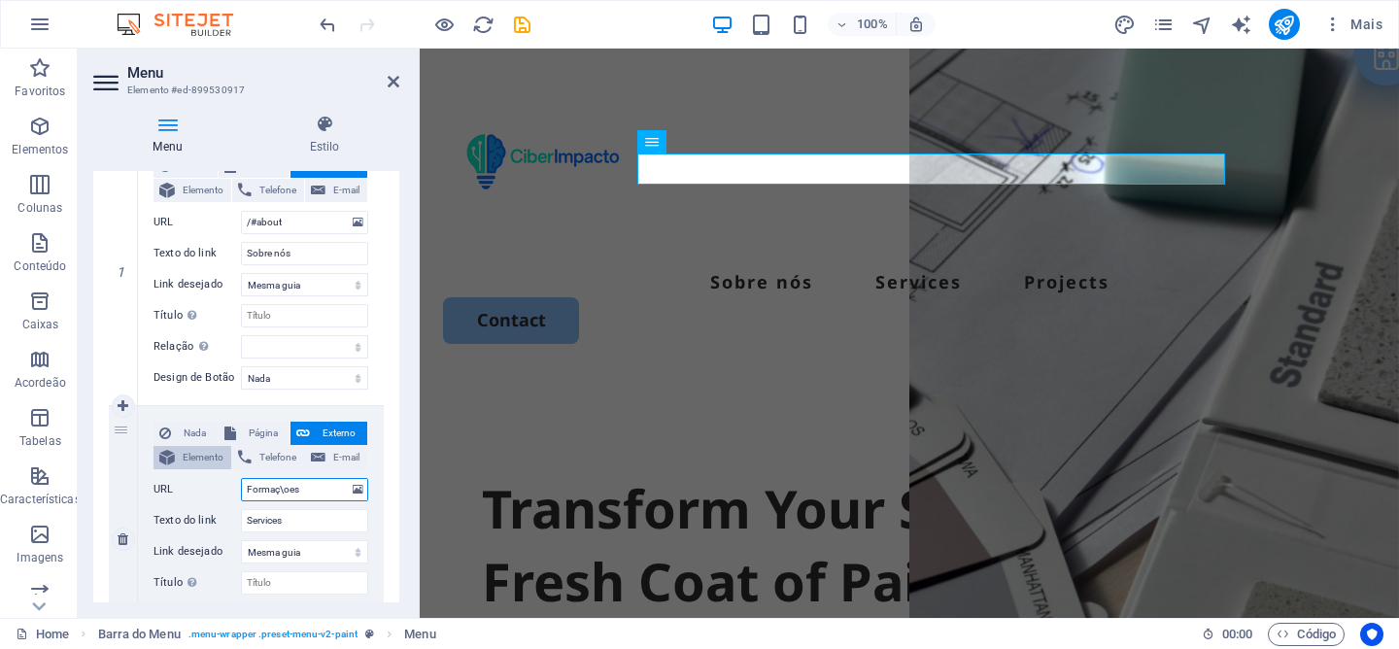
select select
type input "Formaç"
select select
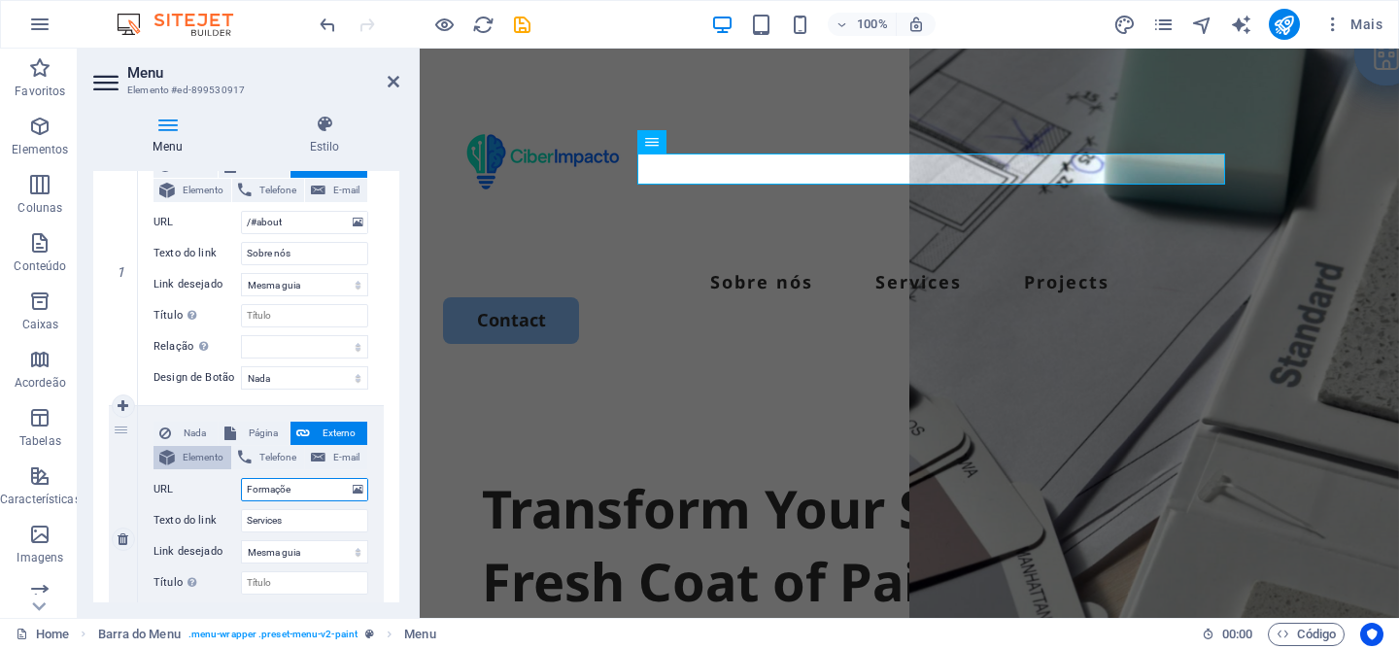
type input "Formações"
select select
type input "Formações"
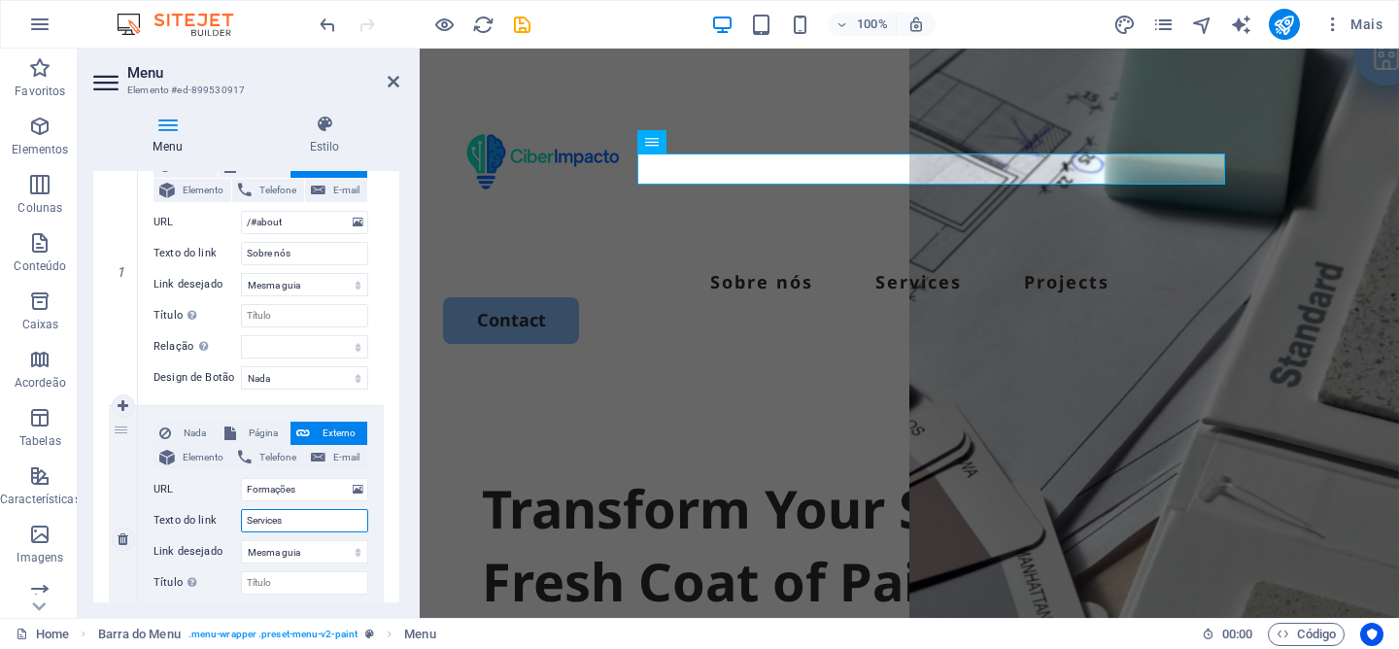
click at [312, 521] on input "Services" at bounding box center [304, 520] width 127 height 23
drag, startPoint x: 303, startPoint y: 489, endPoint x: 208, endPoint y: 487, distance: 95.2
click at [208, 487] on div "URL Formações" at bounding box center [261, 489] width 215 height 23
click at [359, 229] on button at bounding box center [358, 222] width 18 height 21
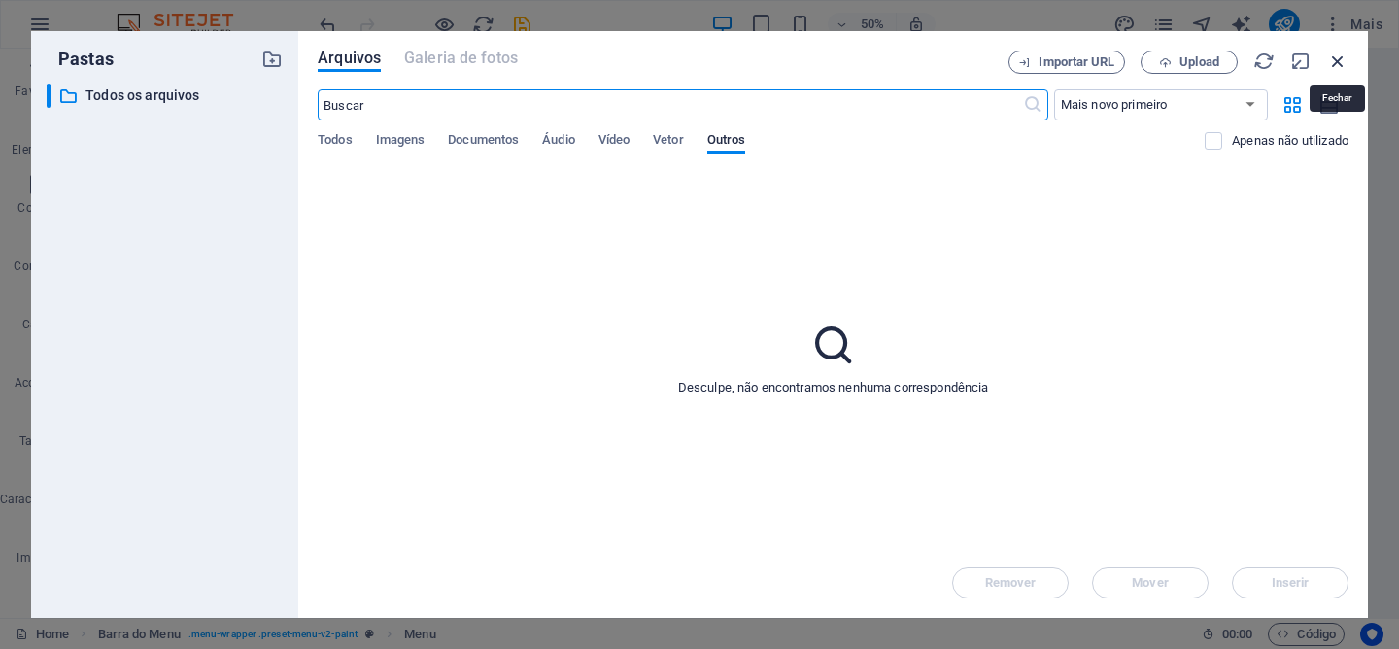
click at [1335, 60] on icon "button" at bounding box center [1337, 61] width 21 height 21
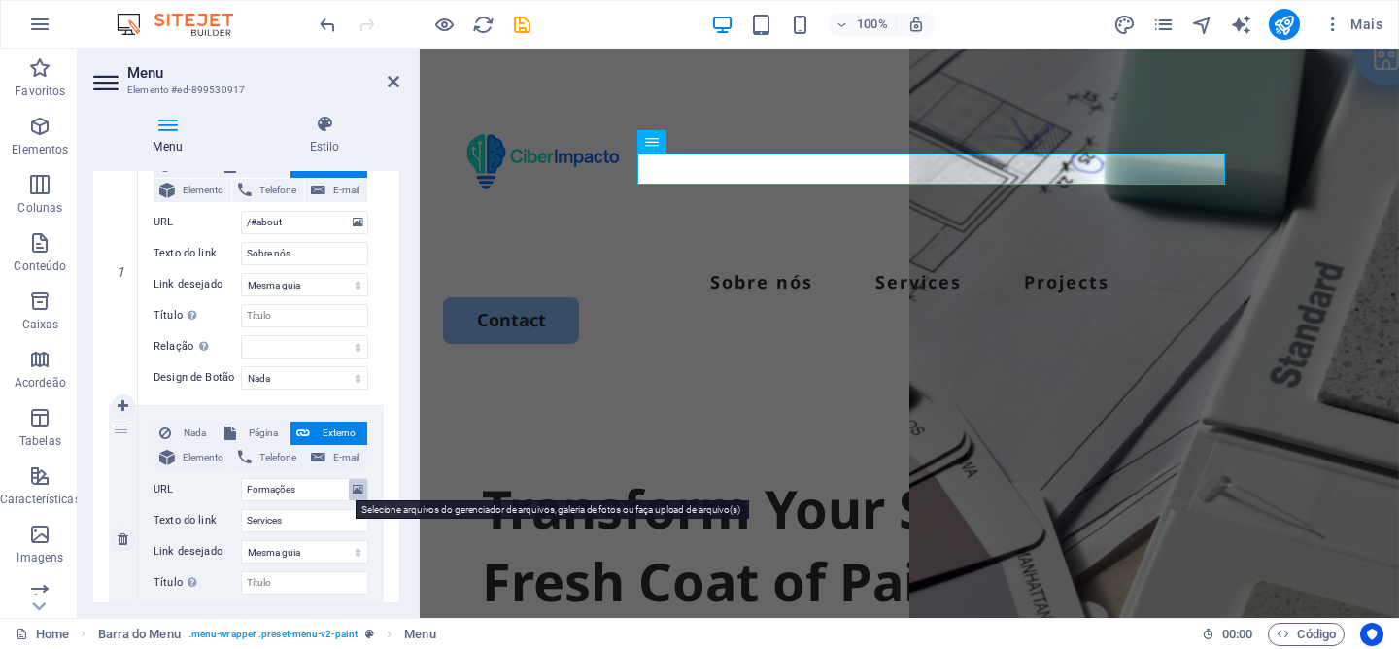
click at [353, 495] on icon at bounding box center [358, 489] width 11 height 21
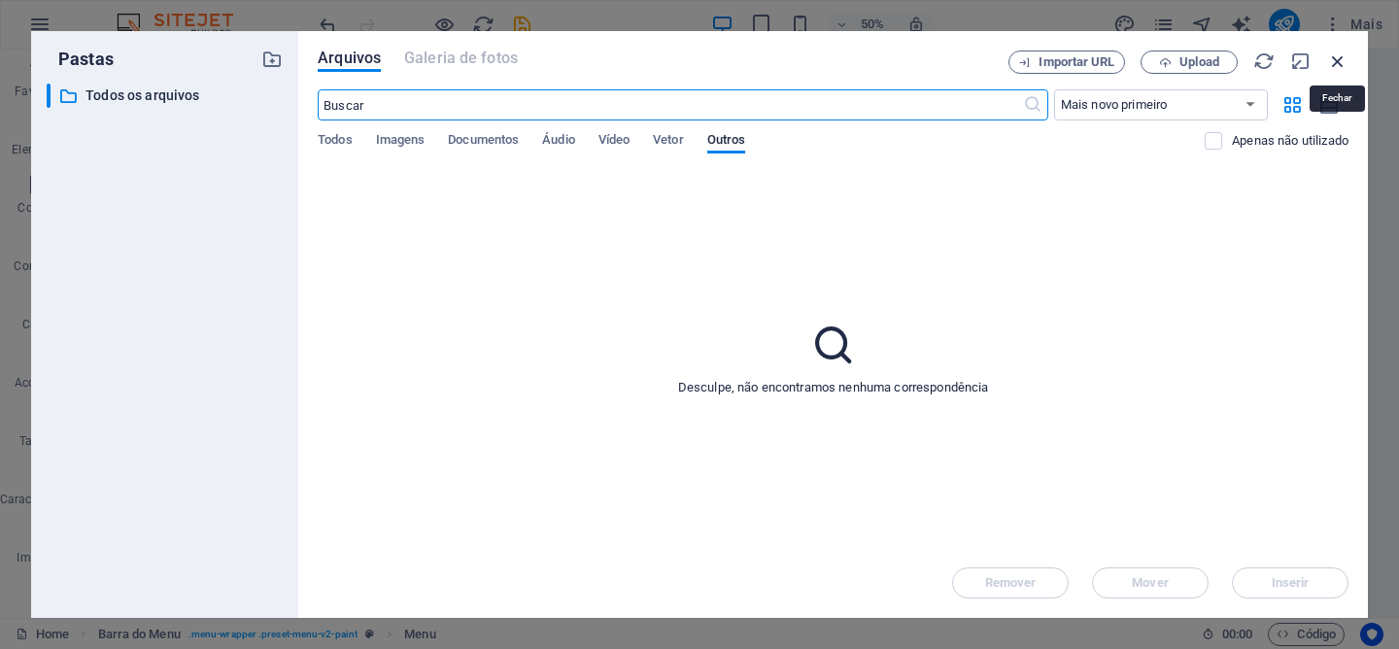
click at [1348, 56] on icon "button" at bounding box center [1337, 61] width 21 height 21
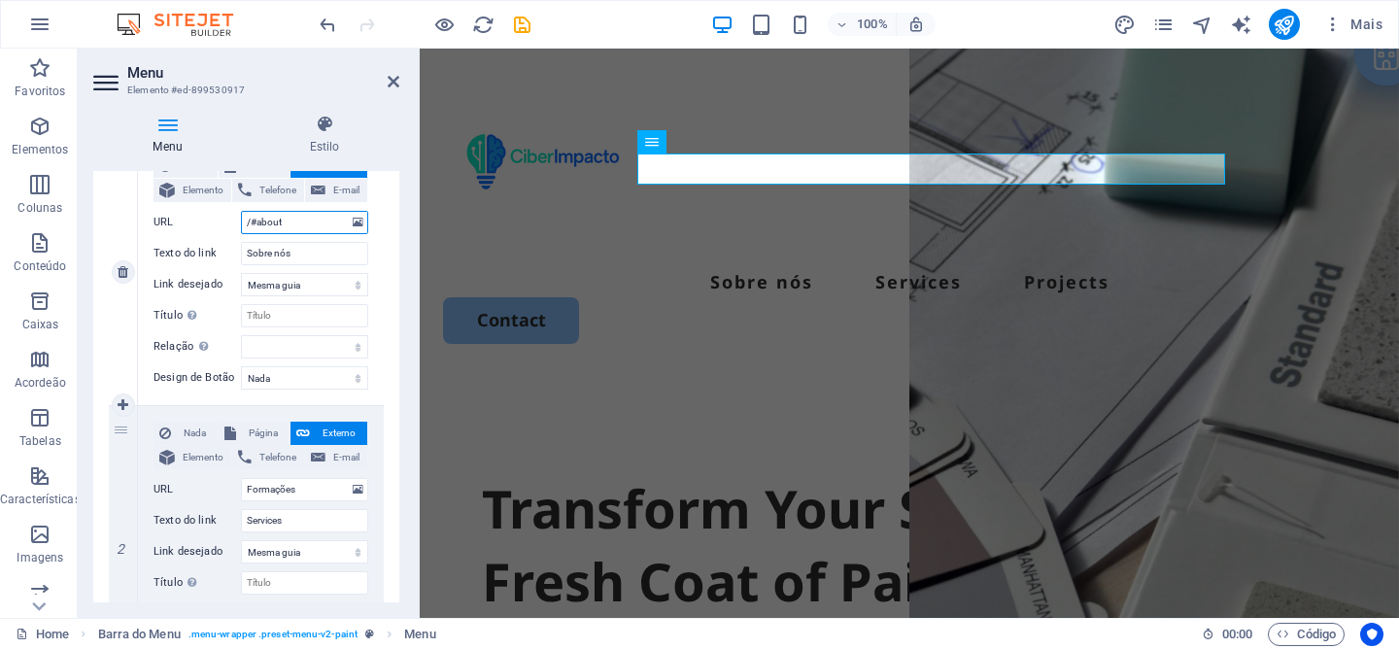
click at [267, 222] on input "/#about" at bounding box center [304, 222] width 127 height 23
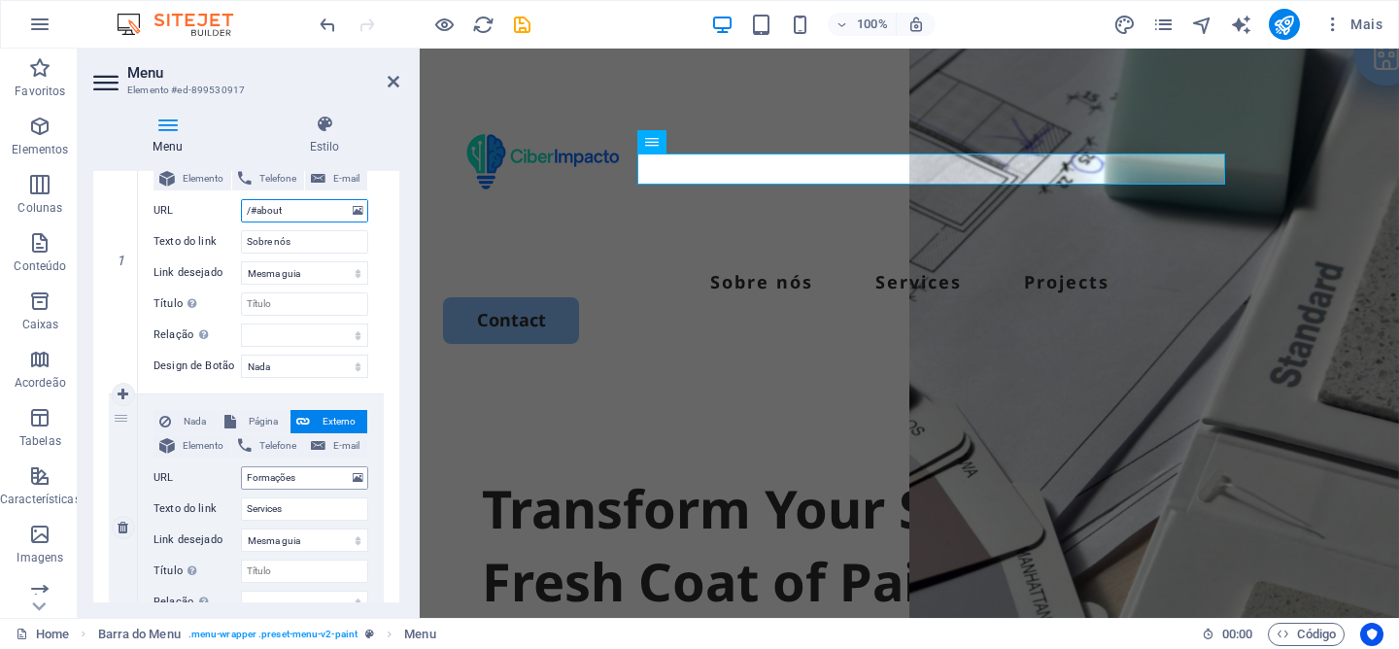
scroll to position [232, 0]
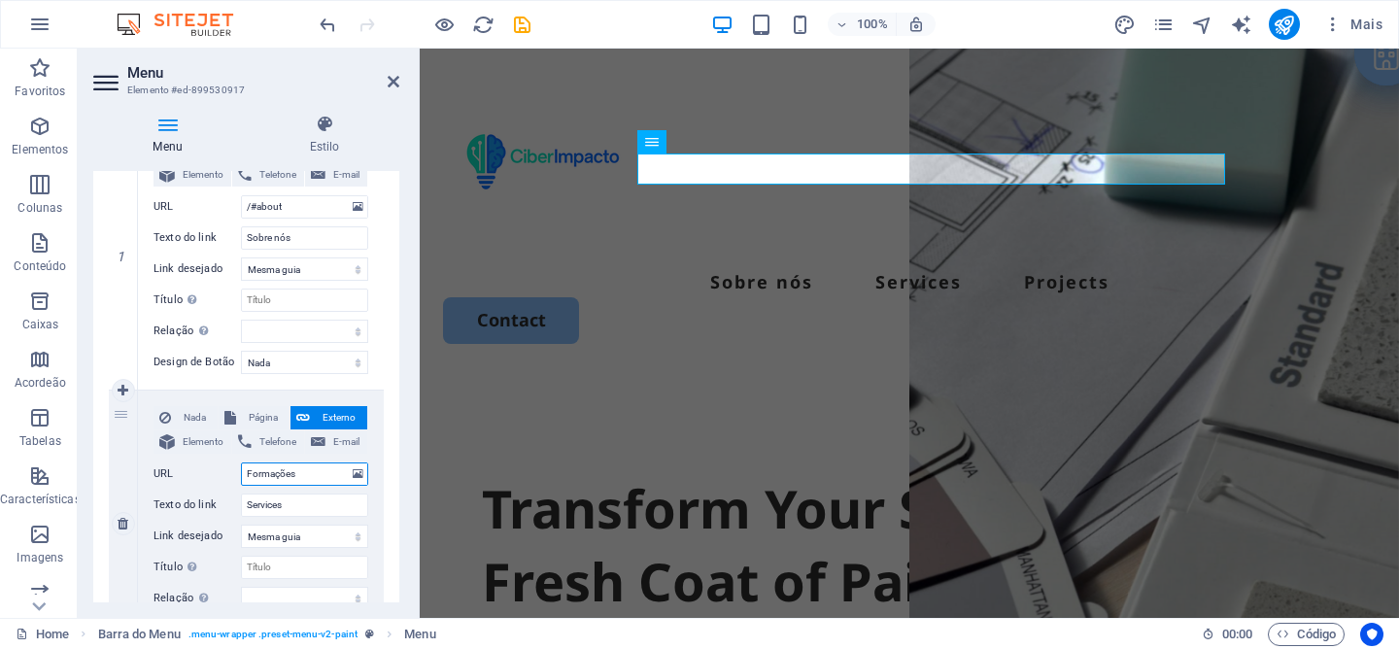
drag, startPoint x: 307, startPoint y: 480, endPoint x: 188, endPoint y: 475, distance: 118.6
click at [188, 475] on div "URL Formações" at bounding box center [261, 473] width 215 height 23
drag, startPoint x: 308, startPoint y: 502, endPoint x: 217, endPoint y: 500, distance: 91.3
click at [217, 500] on div "Texto do link Services" at bounding box center [261, 505] width 215 height 23
paste input "Formaçõ"
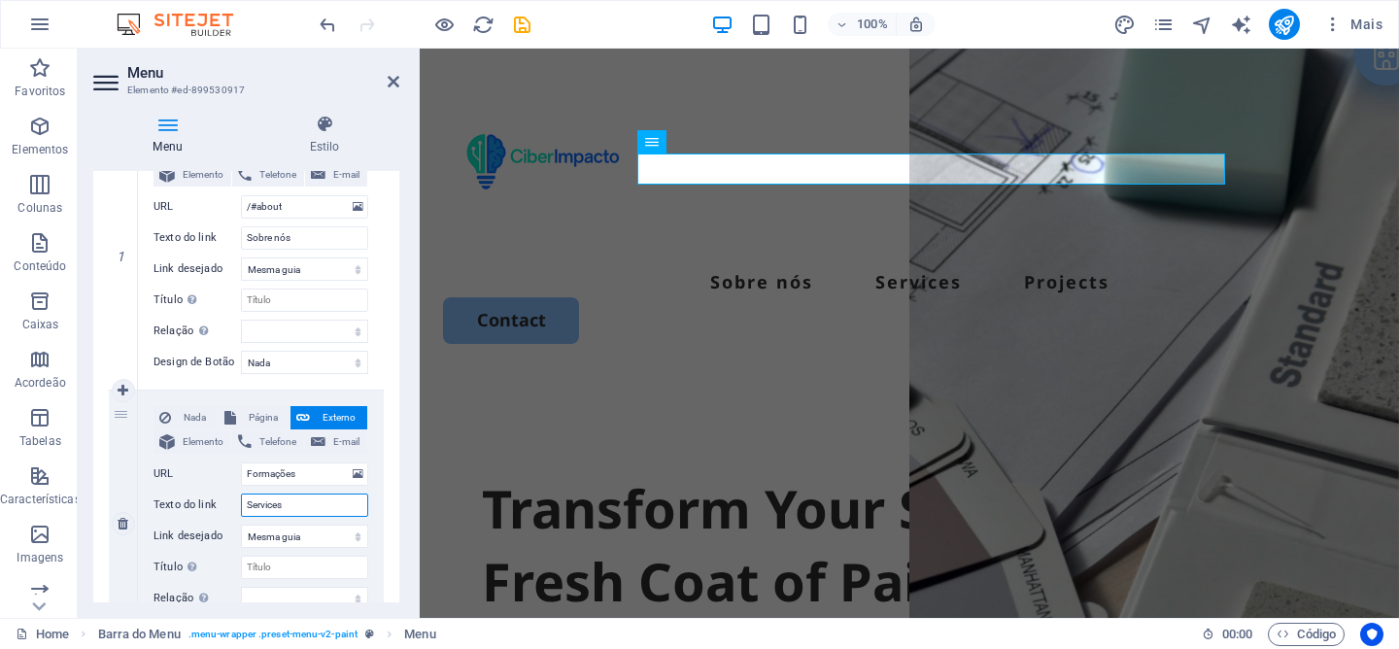
type input "Formações"
select select
type input "Formações"
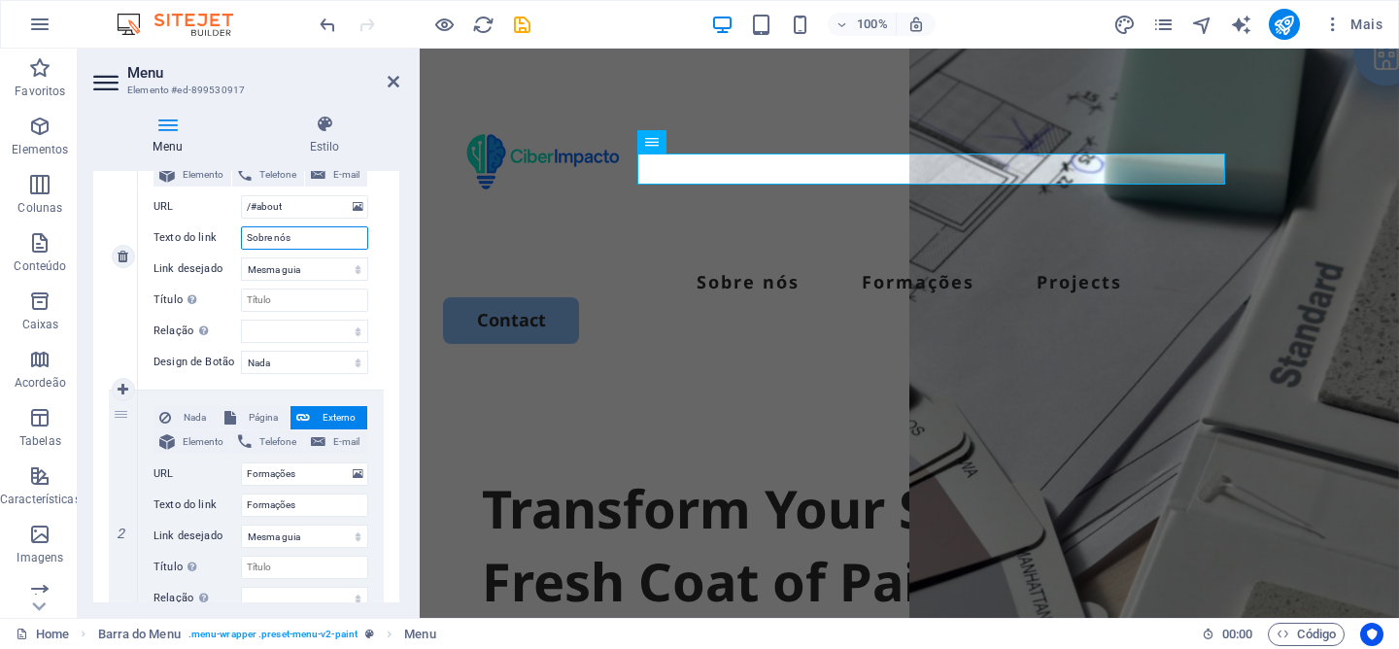
drag, startPoint x: 299, startPoint y: 233, endPoint x: 185, endPoint y: 228, distance: 114.7
click at [185, 228] on div "Texto do link Sobre nós" at bounding box center [261, 237] width 215 height 23
drag, startPoint x: 267, startPoint y: 204, endPoint x: 197, endPoint y: 201, distance: 70.0
click at [197, 201] on div "URL /#about" at bounding box center [261, 206] width 215 height 23
click at [279, 203] on input "/#about" at bounding box center [304, 206] width 127 height 23
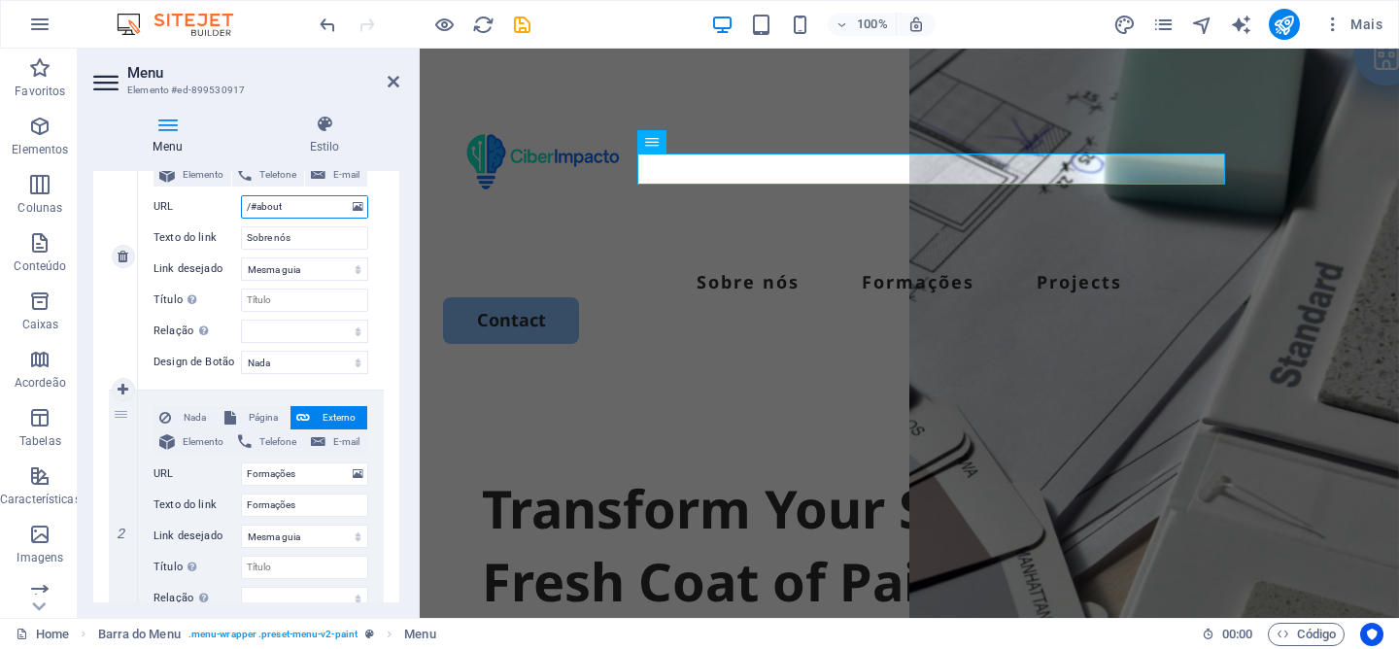
drag, startPoint x: 290, startPoint y: 206, endPoint x: 231, endPoint y: 207, distance: 59.3
click at [231, 207] on div "URL /#about" at bounding box center [261, 206] width 215 height 23
paste input "Sobre nós"
type input "Sobre nós"
select select
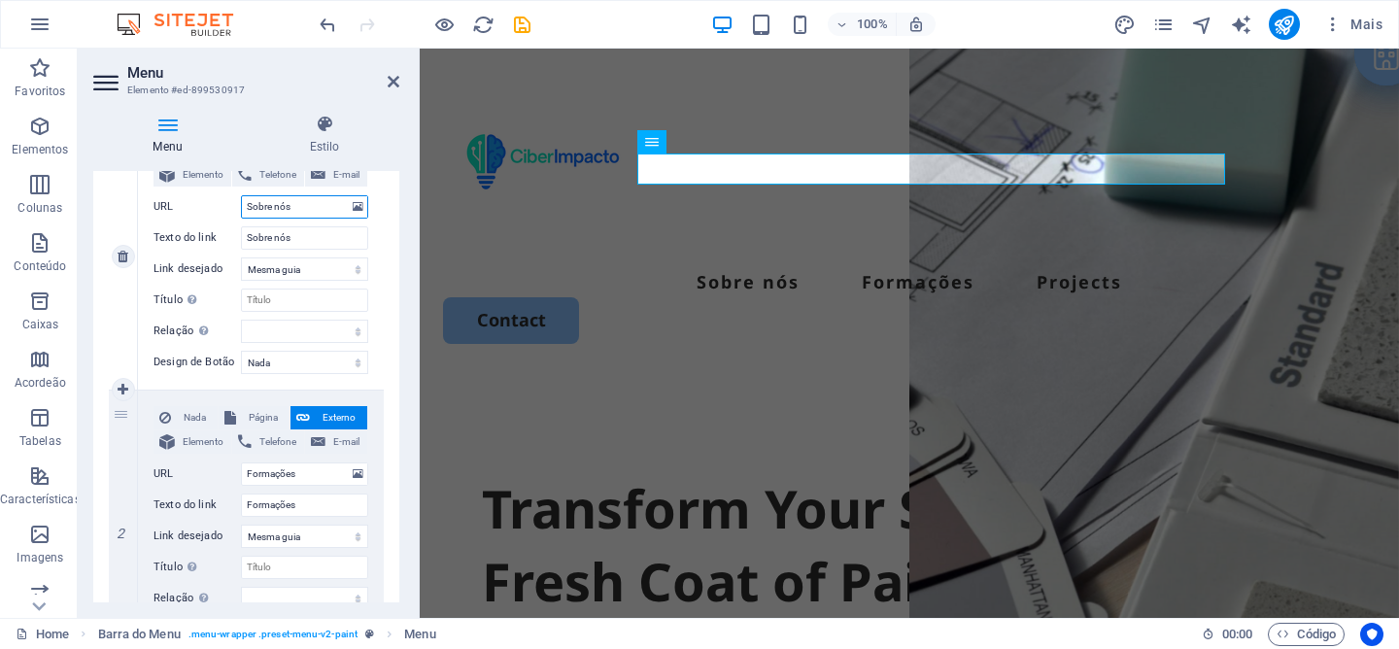
select select
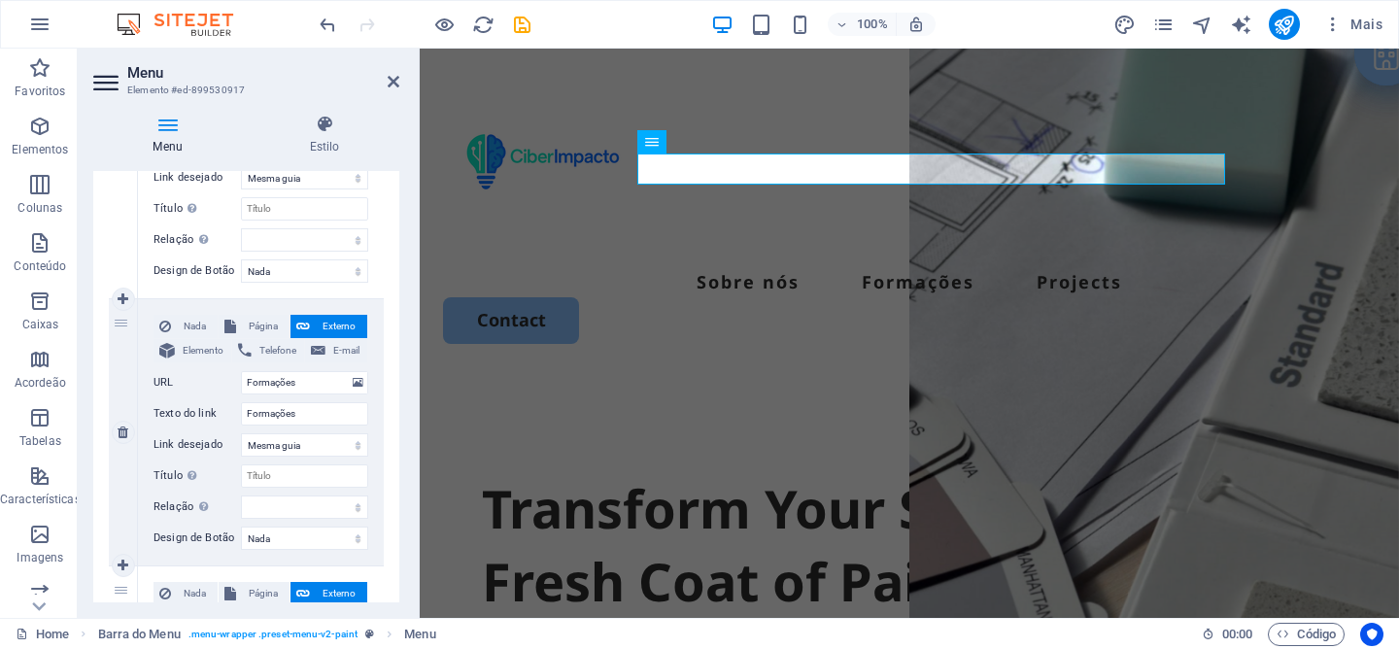
scroll to position [572, 0]
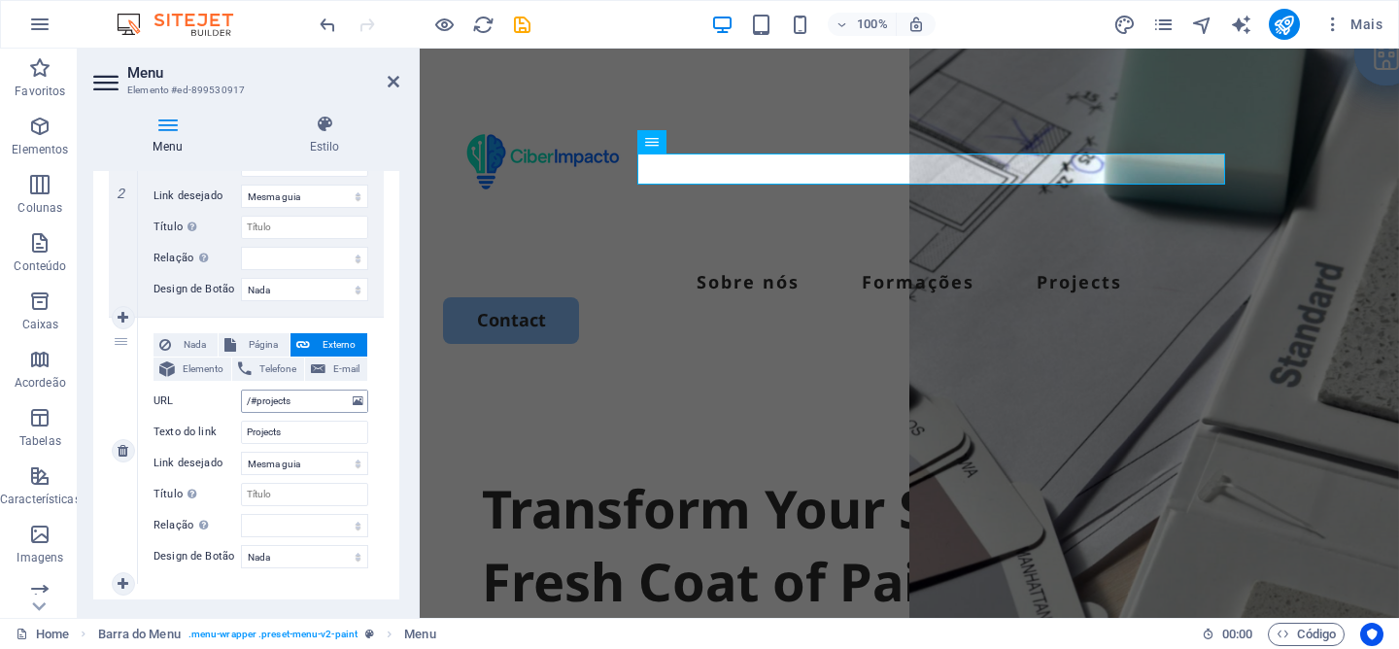
type input "Sobre nós"
click at [304, 405] on input "/#projects" at bounding box center [304, 401] width 127 height 23
drag, startPoint x: 202, startPoint y: 400, endPoint x: 188, endPoint y: 399, distance: 14.6
click at [188, 399] on div "URL /#projects" at bounding box center [261, 401] width 215 height 23
type input "Eventos"
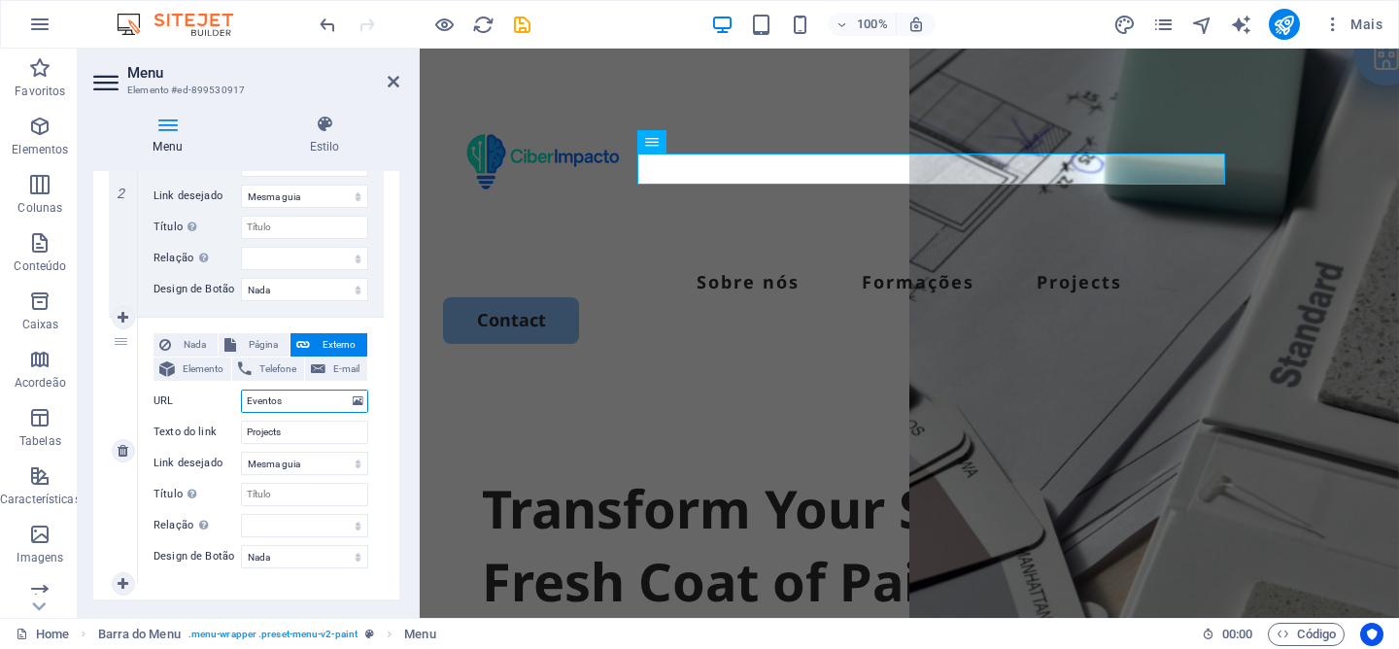
select select
drag, startPoint x: 295, startPoint y: 399, endPoint x: 194, endPoint y: 396, distance: 101.1
click at [194, 396] on div "URL Eventos" at bounding box center [261, 401] width 215 height 23
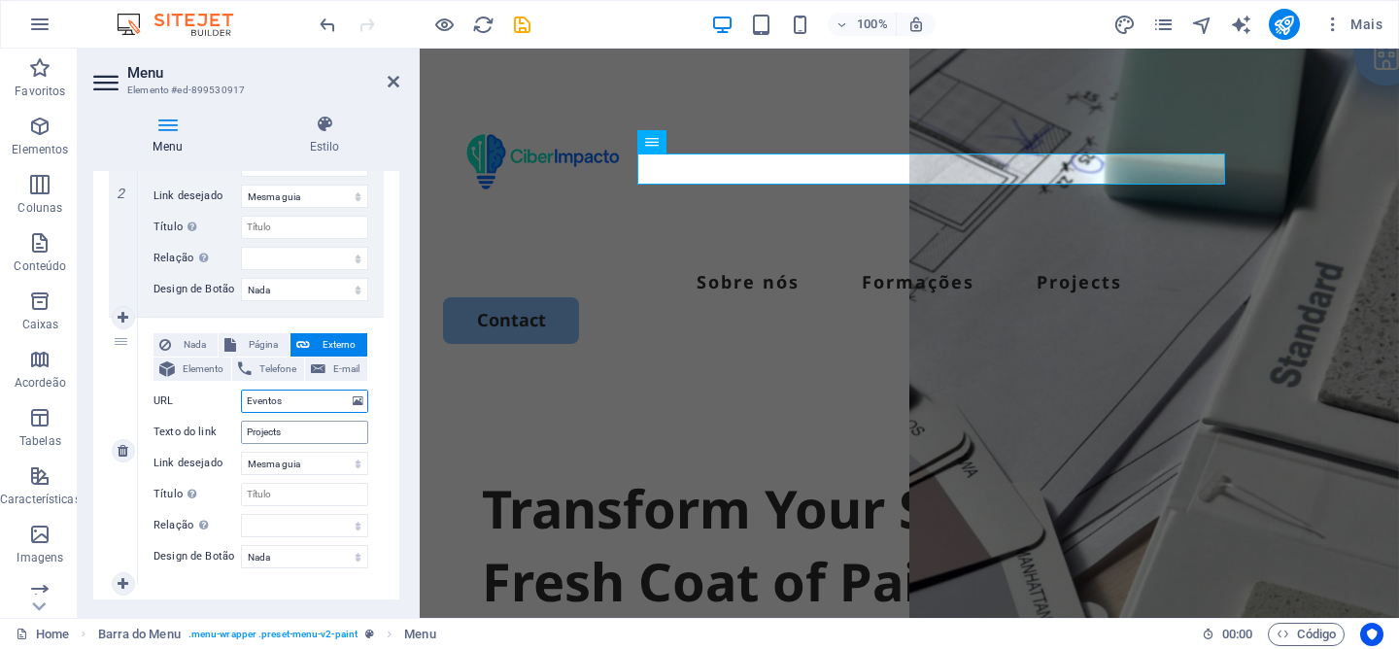
type input "Eventos"
drag, startPoint x: 301, startPoint y: 439, endPoint x: 170, endPoint y: 432, distance: 131.3
click at [170, 432] on div "Texto do link Projects" at bounding box center [261, 432] width 215 height 23
paste input "Evento"
type input "Eventos"
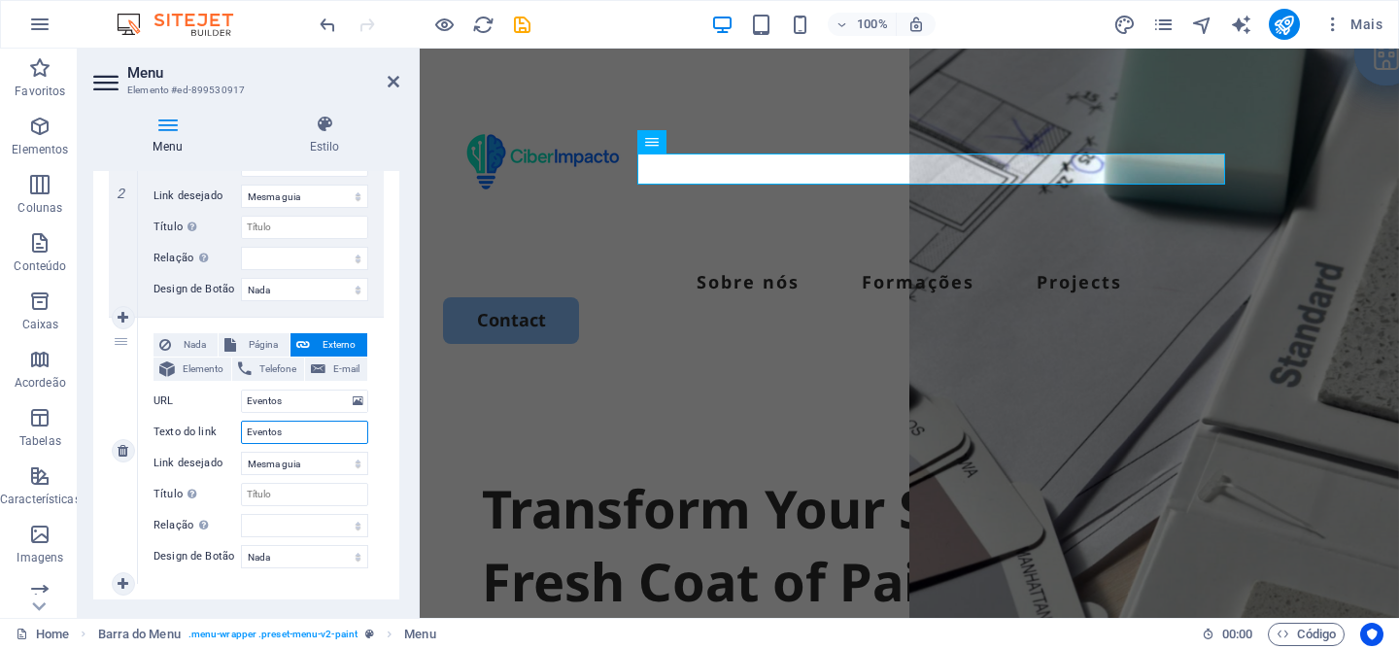
select select
type input "Eventos"
click at [307, 576] on div "Nada Página Externo Elemento Telefone E-mail Página Home Legal Notice Privacy S…" at bounding box center [261, 451] width 246 height 266
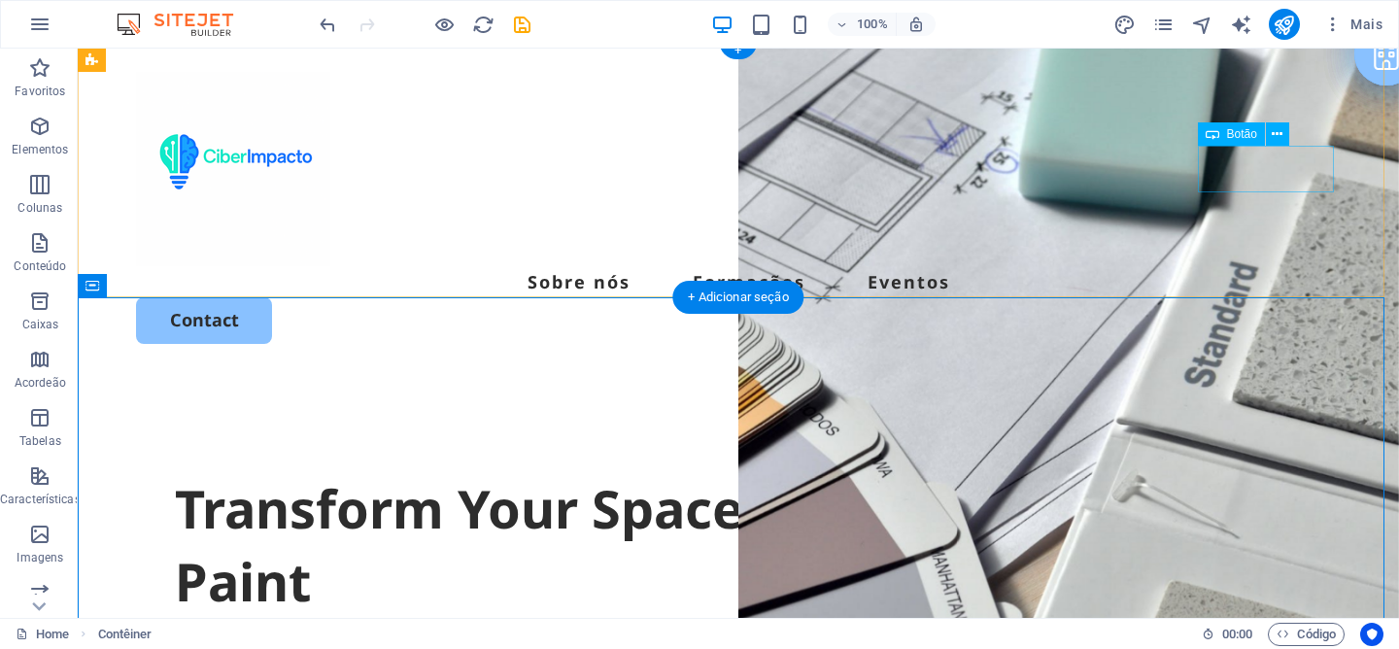
click at [1304, 297] on div "Contact" at bounding box center [738, 320] width 1205 height 46
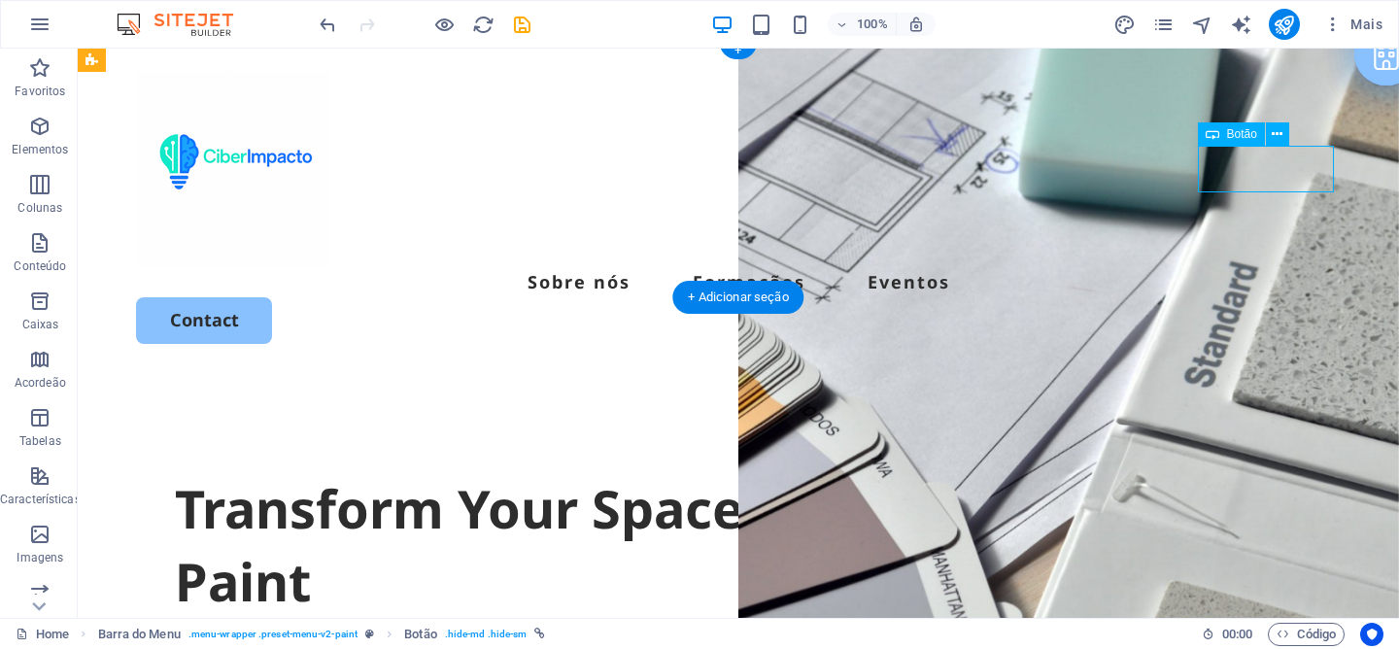
click at [1293, 297] on div "Contact" at bounding box center [738, 320] width 1205 height 46
select select "px"
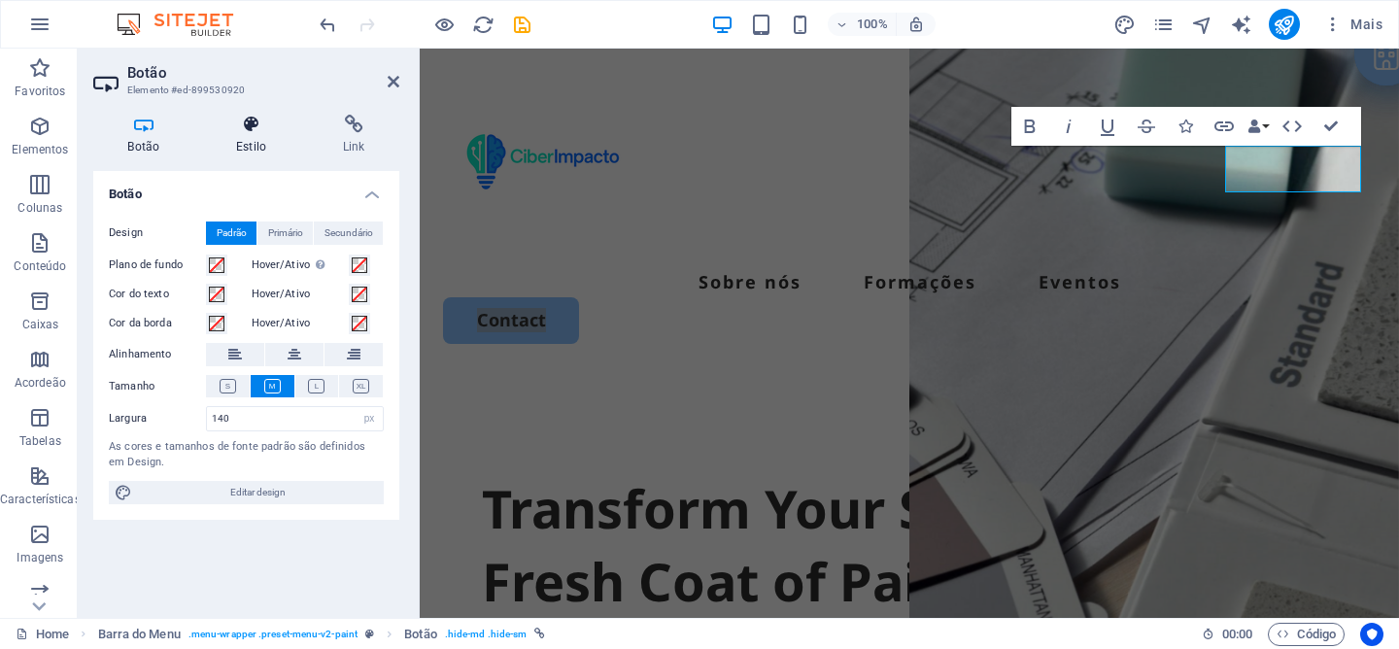
click at [248, 138] on h4 "Estilo" at bounding box center [255, 135] width 107 height 41
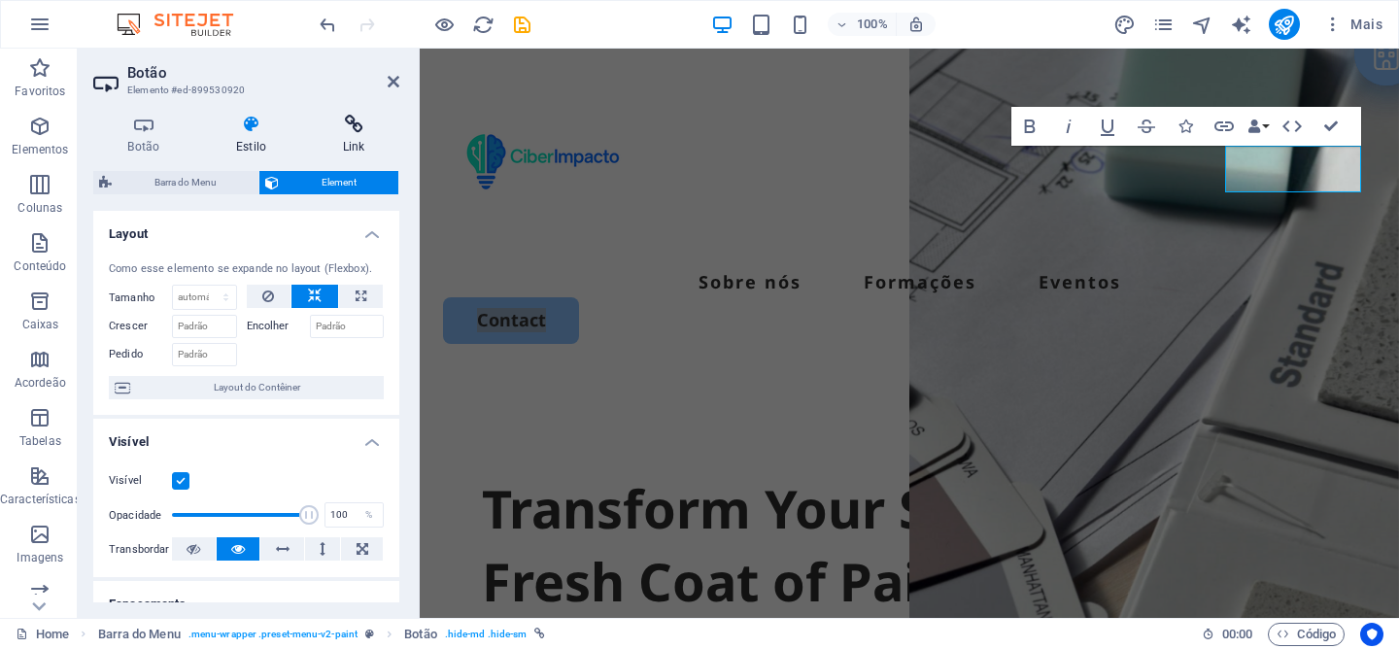
click at [368, 137] on h4 "Link" at bounding box center [353, 135] width 91 height 41
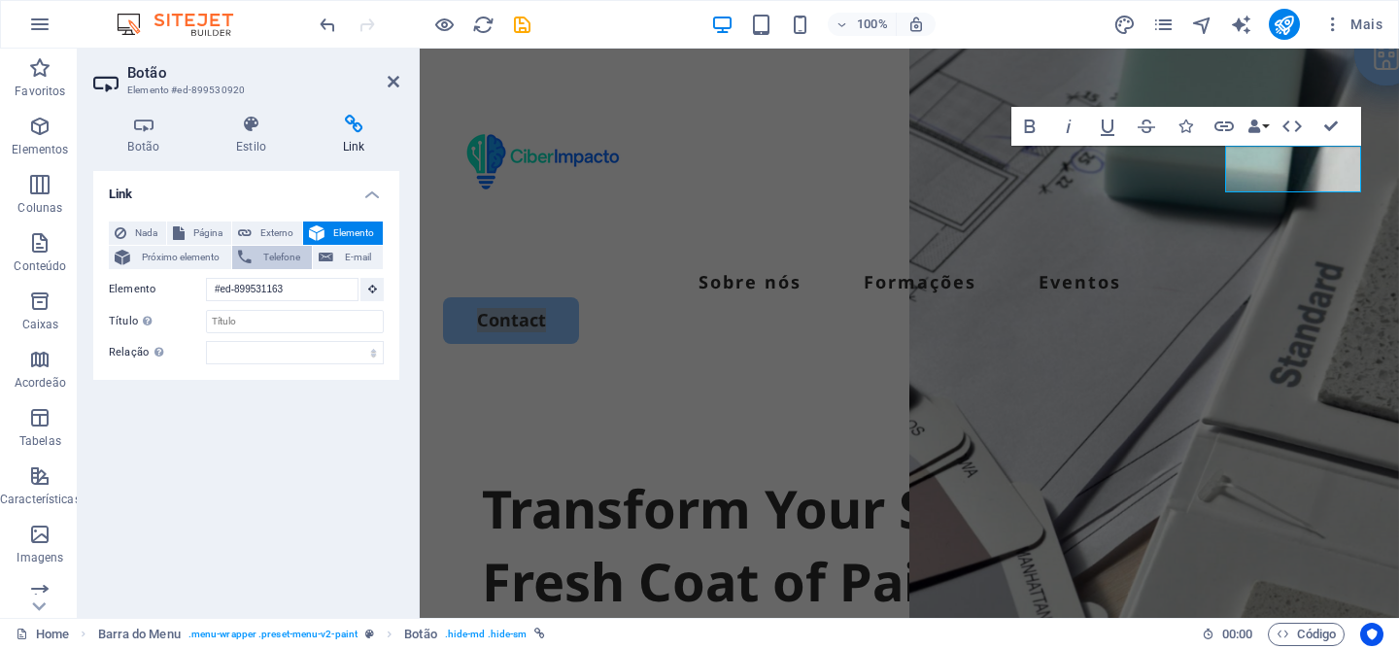
click at [291, 254] on span "Telefone" at bounding box center [281, 257] width 49 height 23
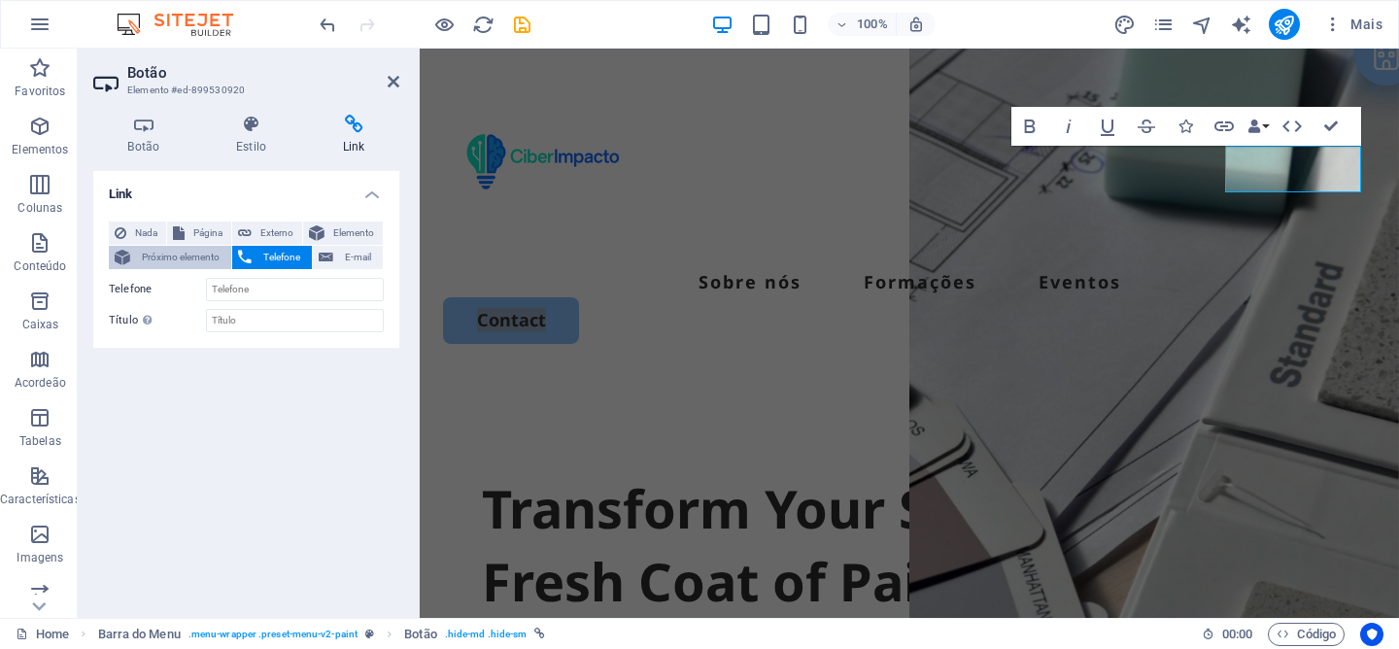
click at [154, 255] on span "Próximo elemento" at bounding box center [180, 257] width 89 height 23
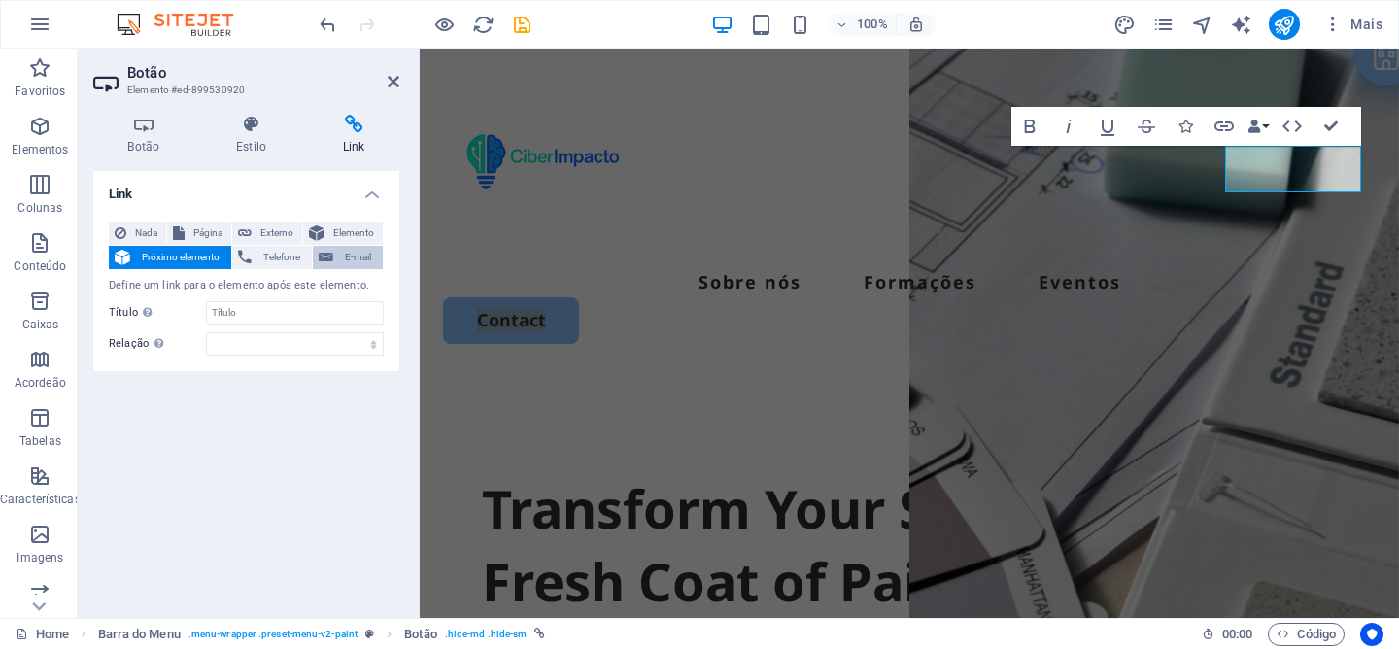
click at [362, 252] on span "E-mail" at bounding box center [358, 257] width 38 height 23
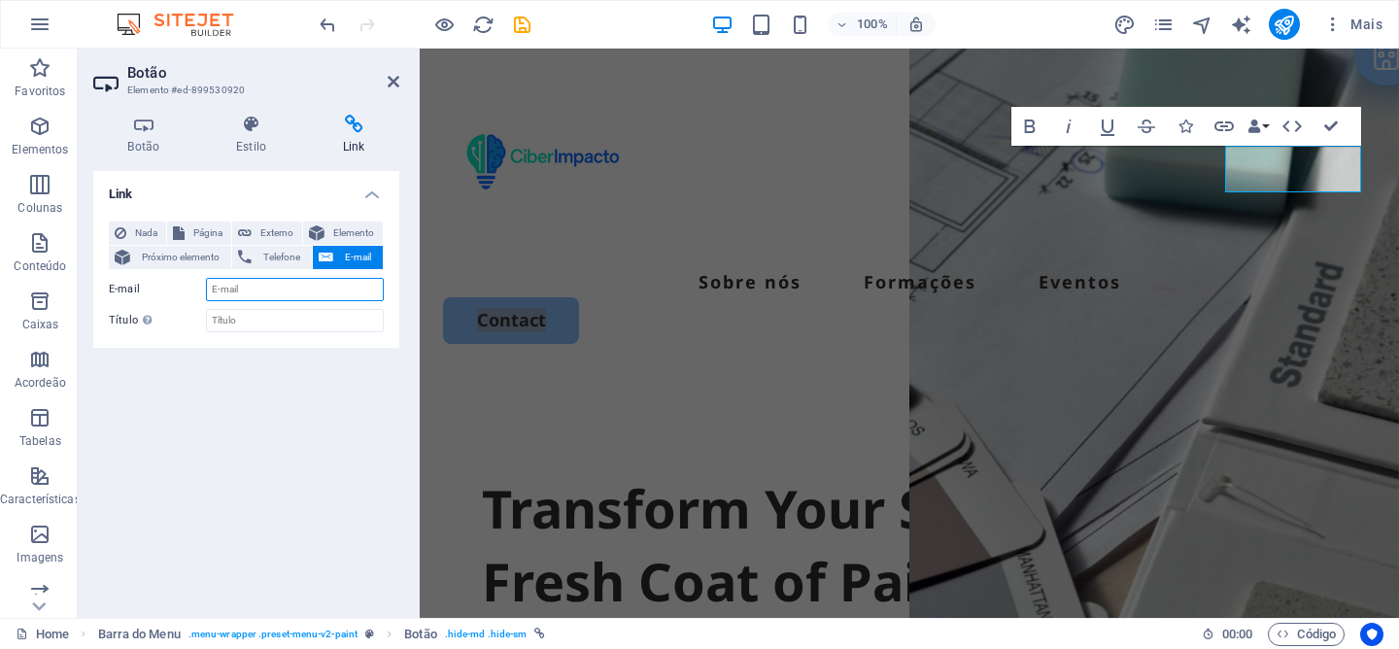
click at [257, 292] on input "E-mail" at bounding box center [295, 289] width 178 height 23
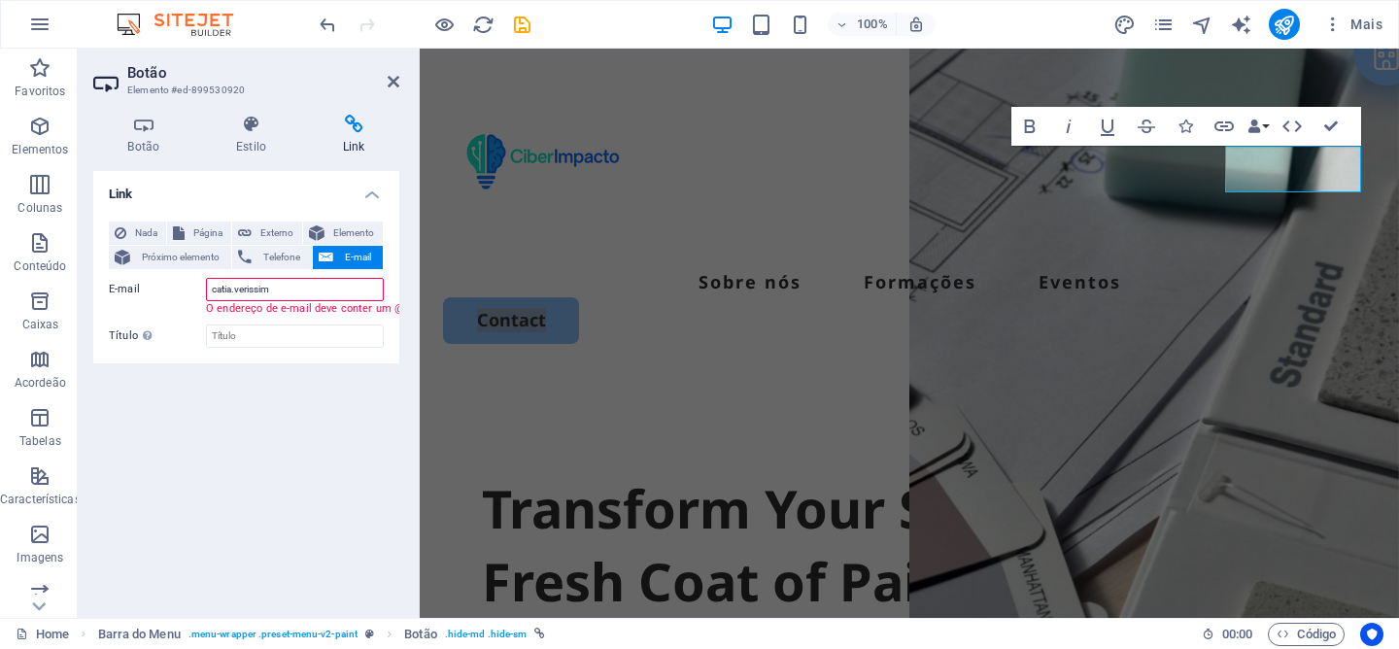
type input "catia.verissimo"
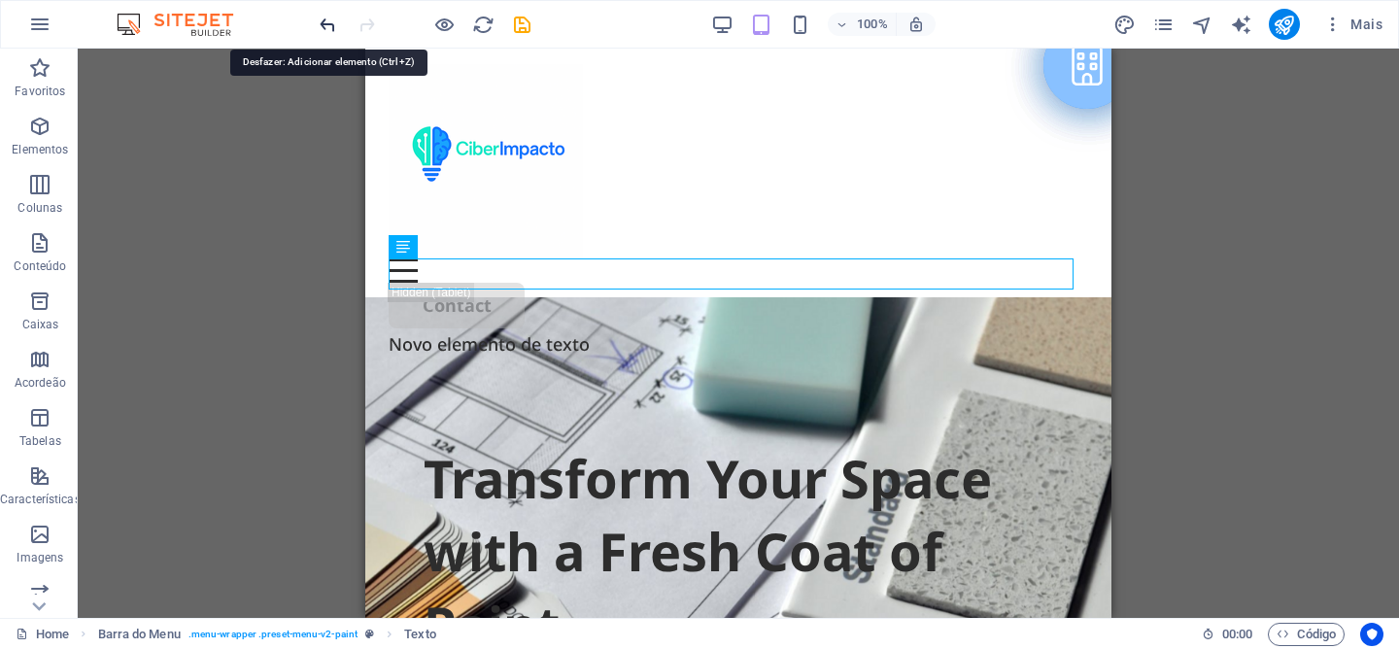
click at [328, 26] on icon "undo" at bounding box center [328, 25] width 22 height 22
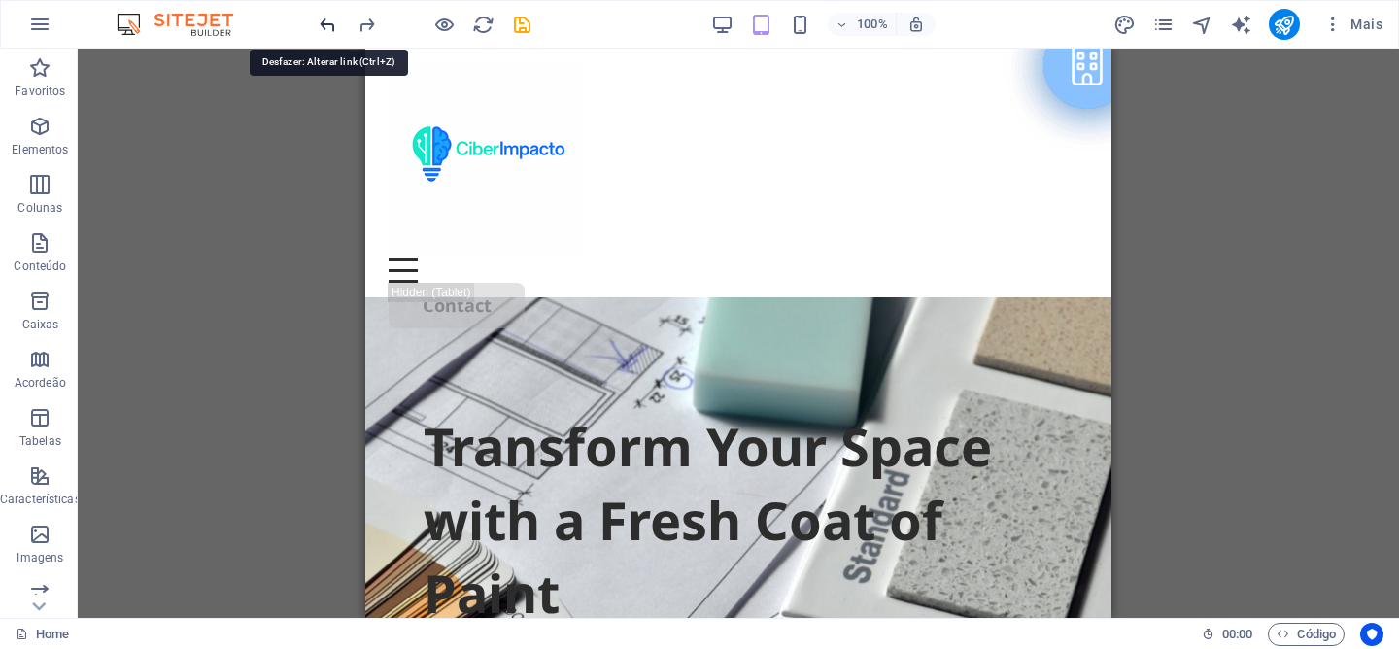
click at [328, 26] on icon "undo" at bounding box center [328, 25] width 22 height 22
click at [327, 25] on icon "undo" at bounding box center [328, 25] width 22 height 22
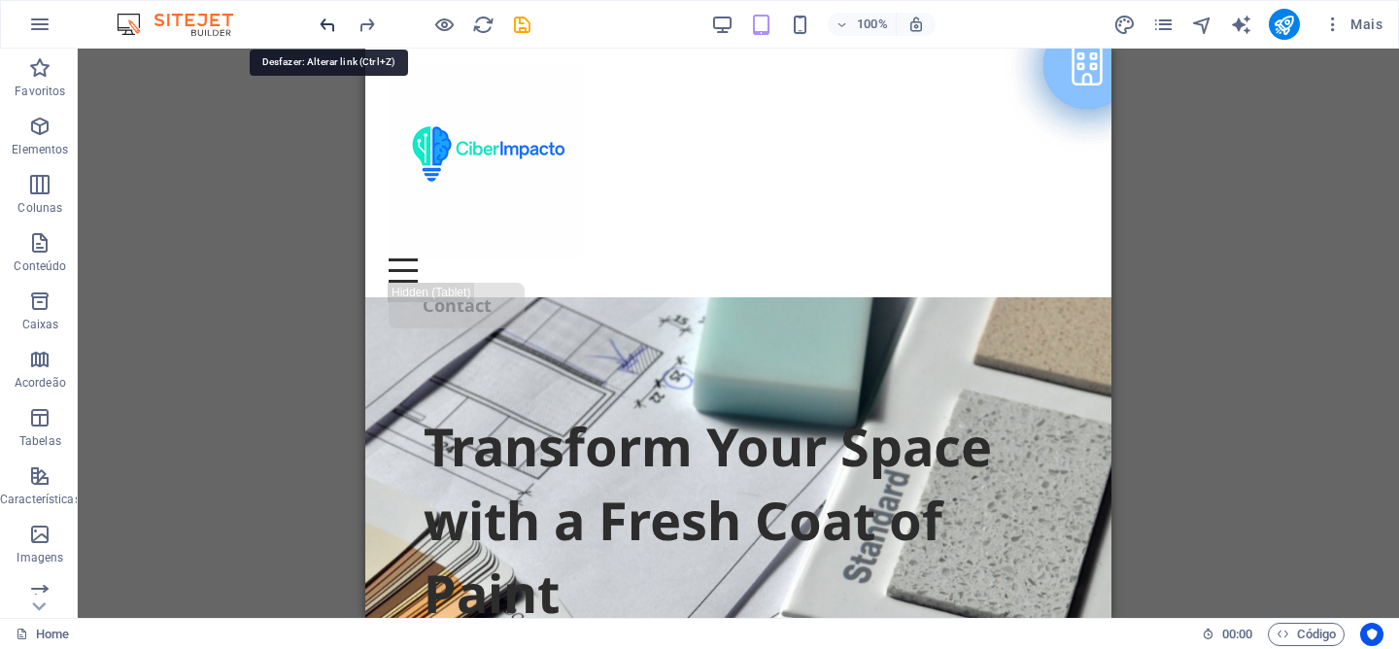
click at [327, 25] on icon "undo" at bounding box center [328, 25] width 22 height 22
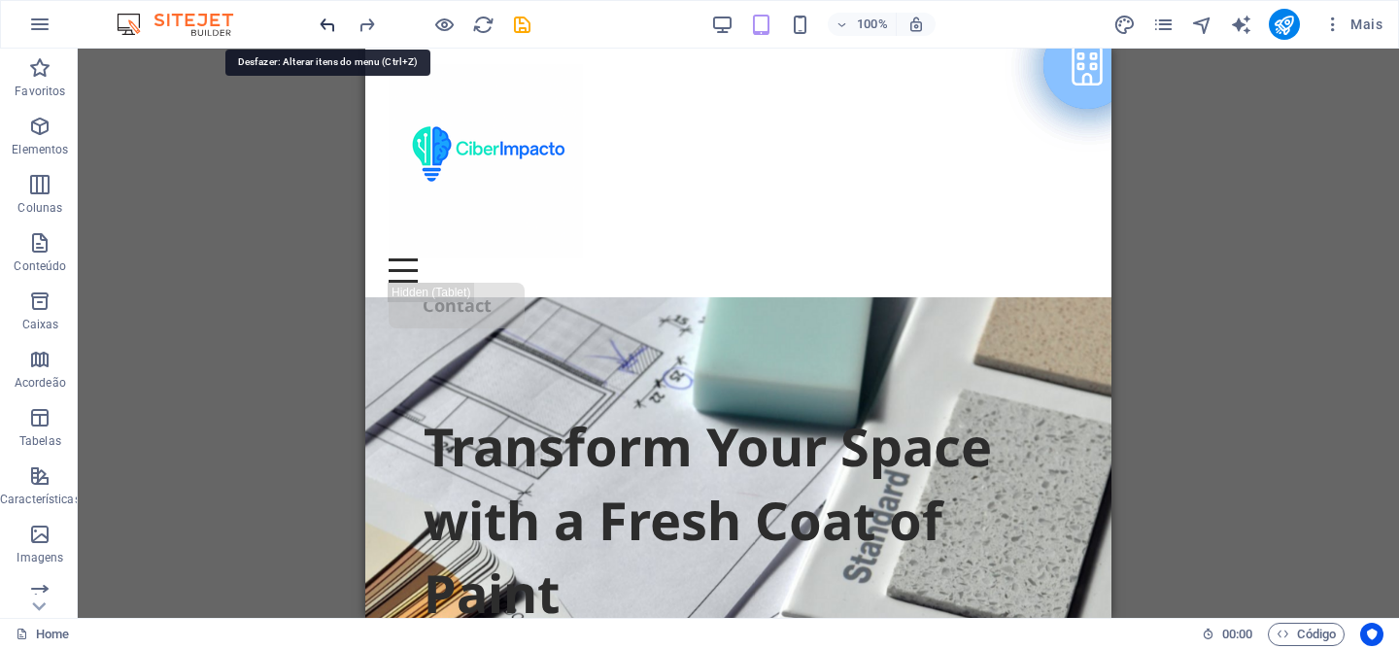
click at [327, 25] on icon "undo" at bounding box center [328, 25] width 22 height 22
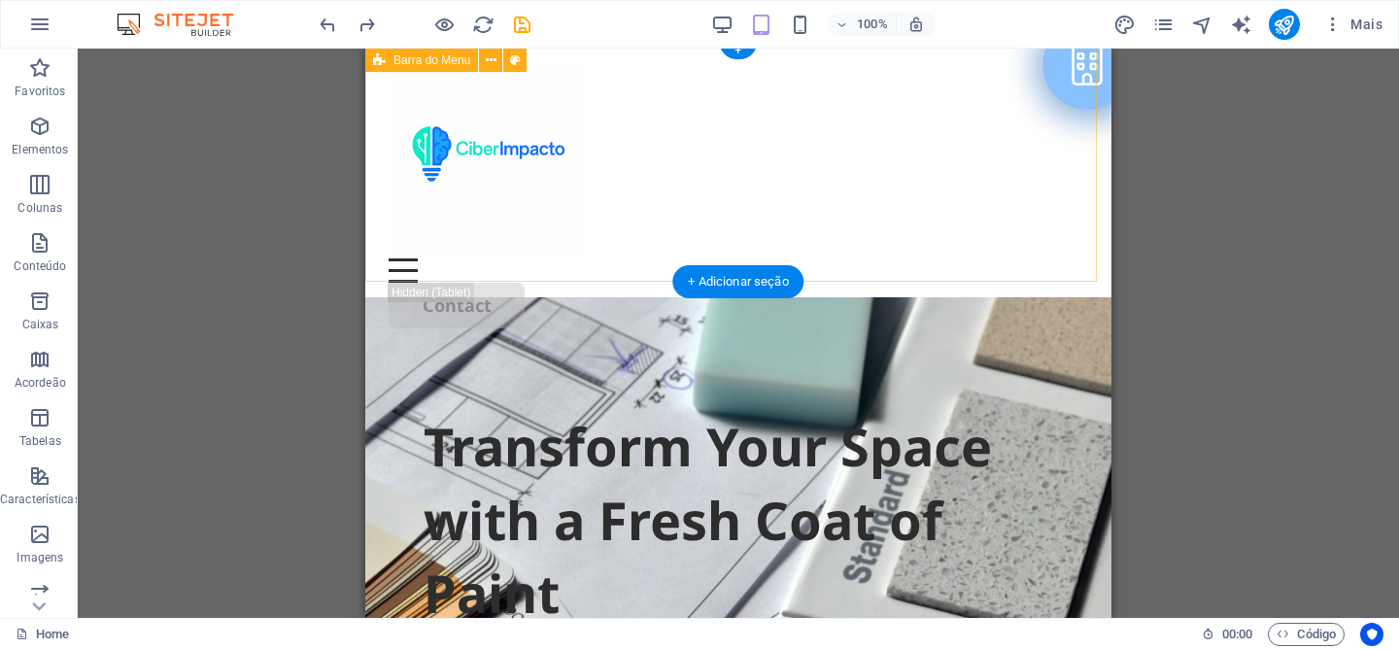
click at [1071, 247] on div "Sobre nós Services Projects Contact" at bounding box center [738, 196] width 746 height 311
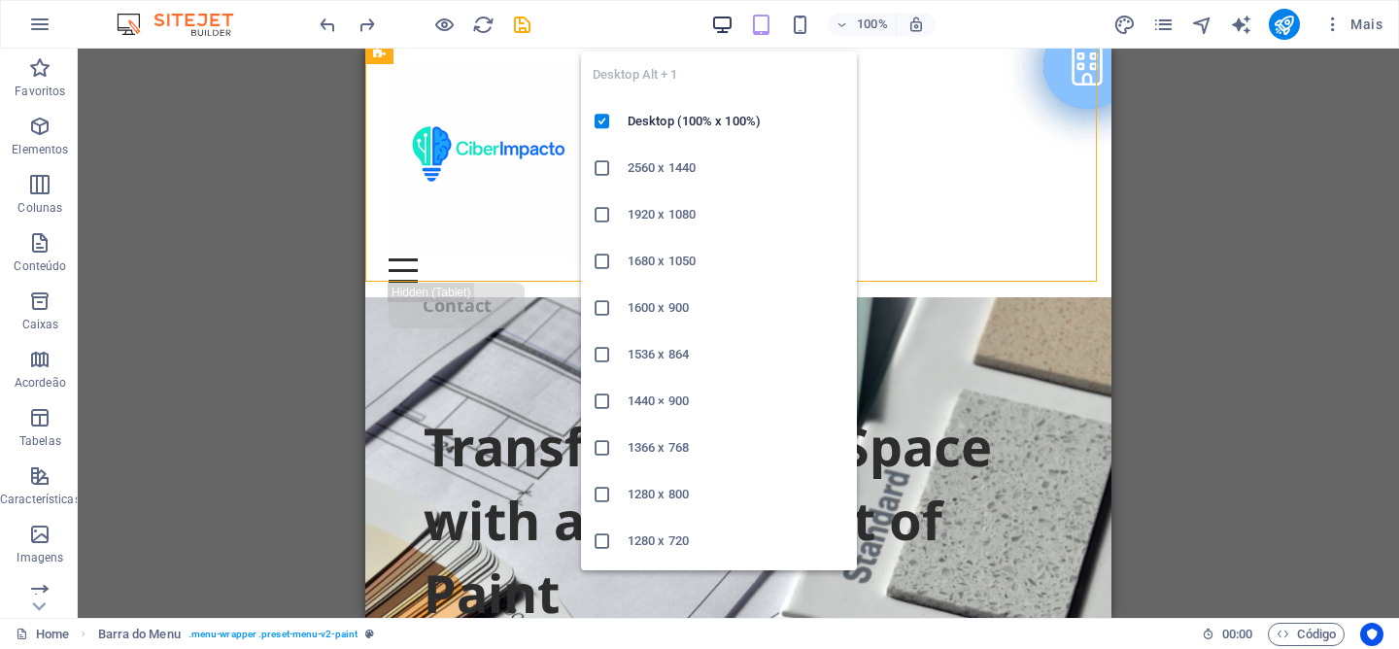
click at [725, 29] on icon "button" at bounding box center [722, 25] width 22 height 22
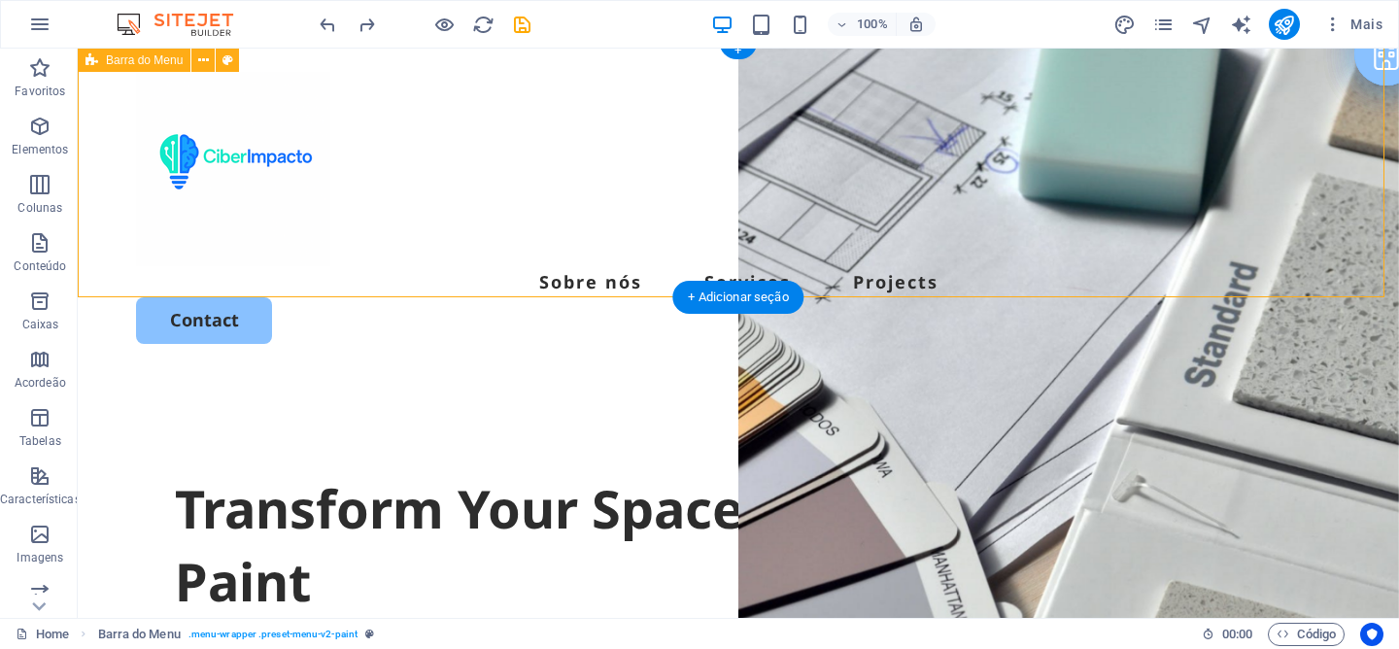
click at [1119, 262] on div "Sobre nós Services Projects Contact" at bounding box center [738, 208] width 1321 height 334
click at [1236, 297] on div "Contact" at bounding box center [738, 320] width 1205 height 46
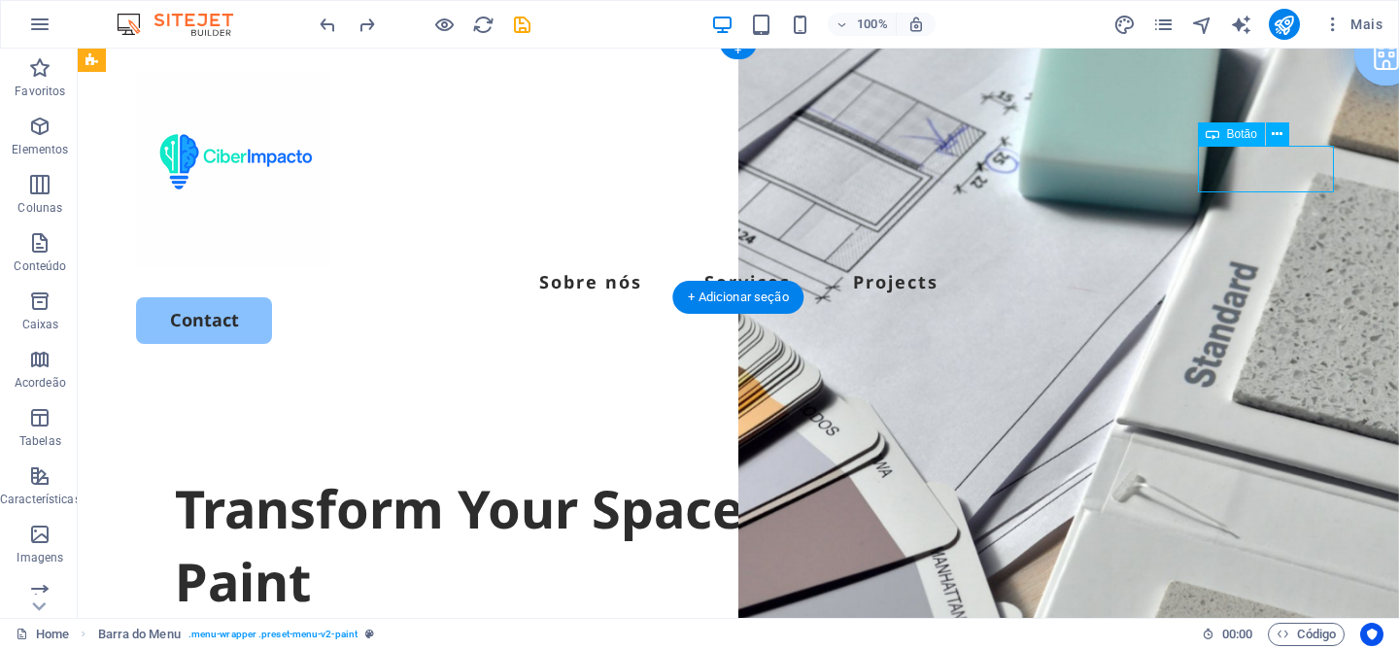
click at [1236, 297] on div "Contact" at bounding box center [738, 320] width 1205 height 46
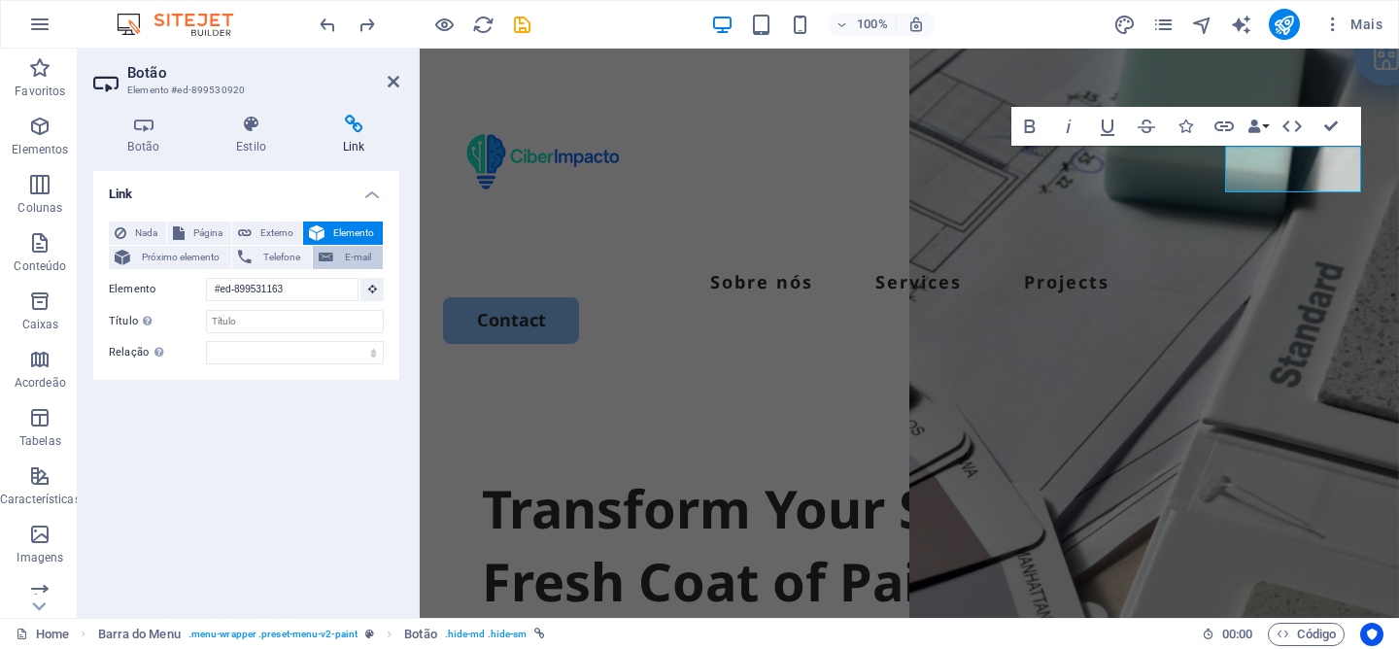
click at [359, 254] on span "E-mail" at bounding box center [358, 257] width 38 height 23
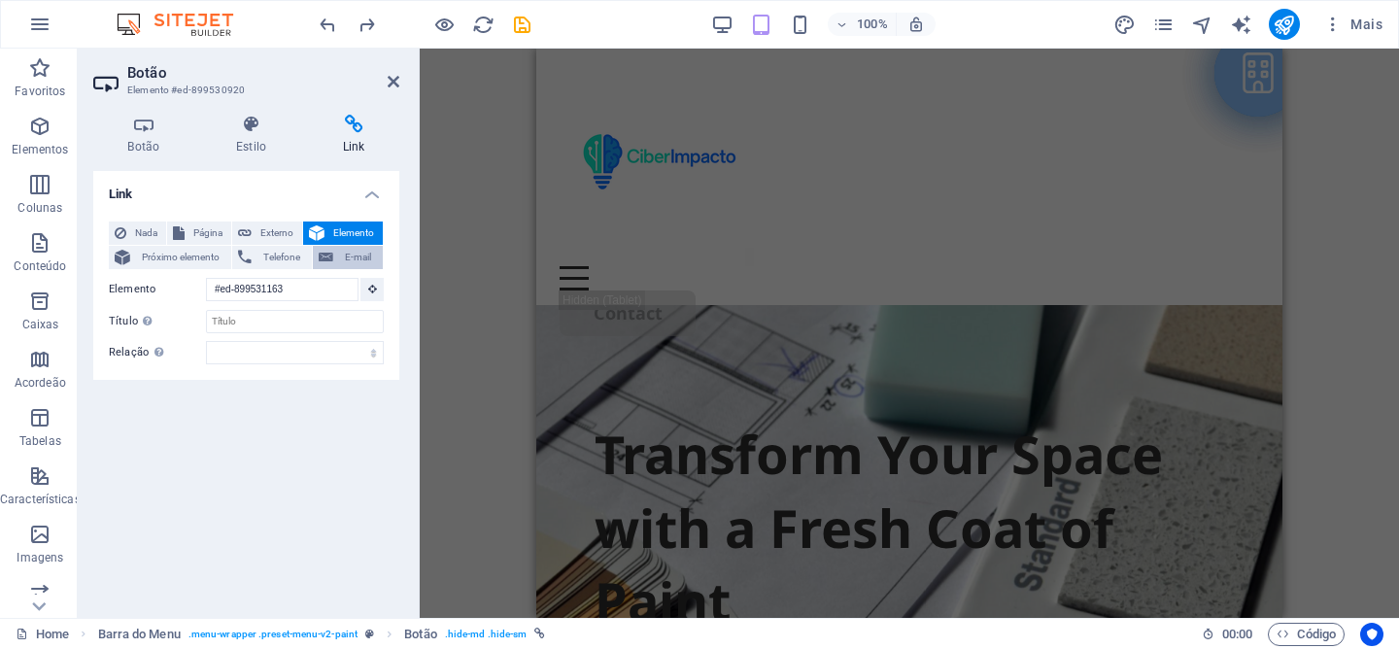
scroll to position [8, 0]
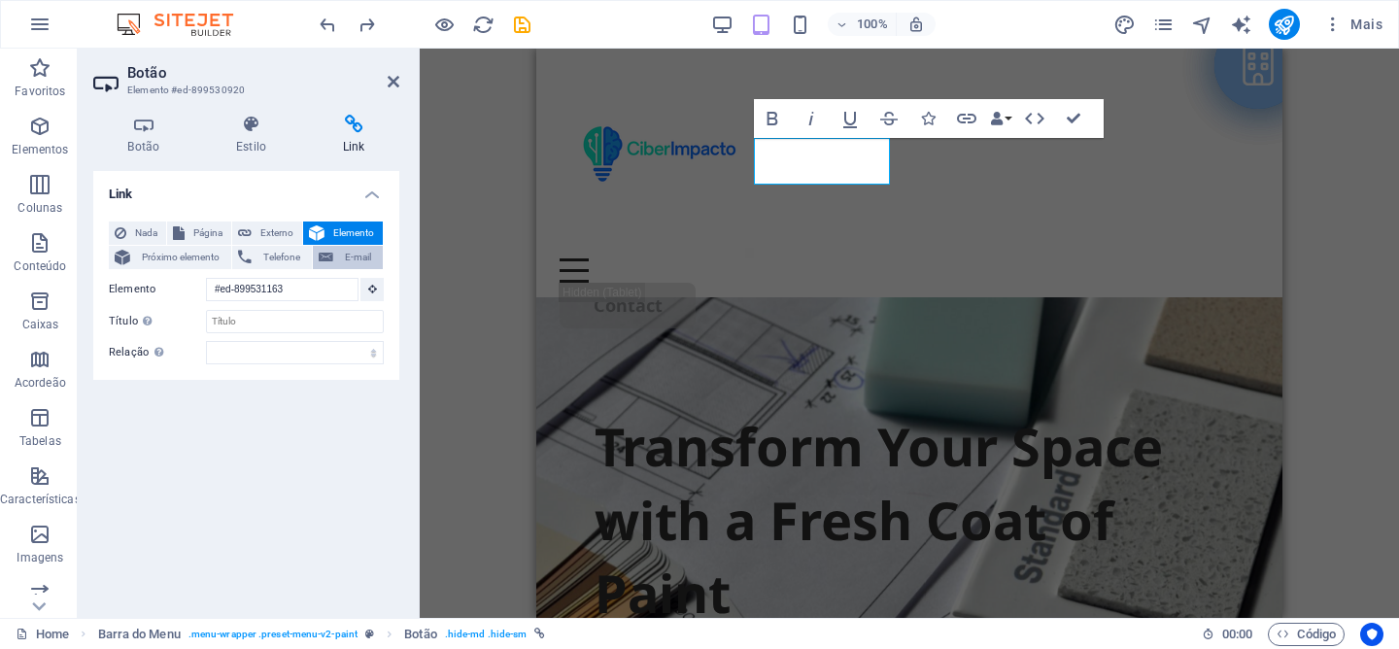
click at [342, 257] on span "E-mail" at bounding box center [358, 257] width 38 height 23
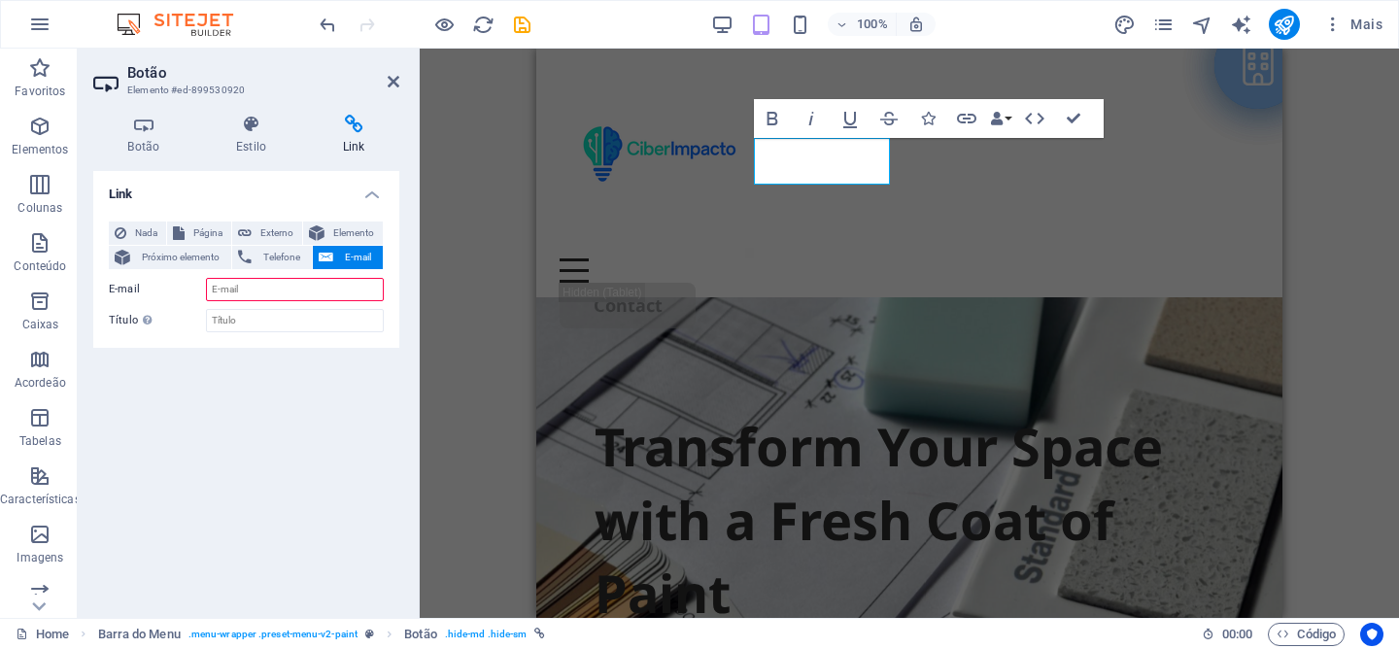
click at [309, 287] on input "E-mail" at bounding box center [295, 289] width 178 height 23
paste input "[EMAIL_ADDRESS][DOMAIN_NAME]"
type input "[EMAIL_ADDRESS][DOMAIN_NAME]"
click at [276, 263] on span "Telefone" at bounding box center [281, 257] width 49 height 23
click at [232, 286] on input "+351913336866" at bounding box center [295, 289] width 178 height 23
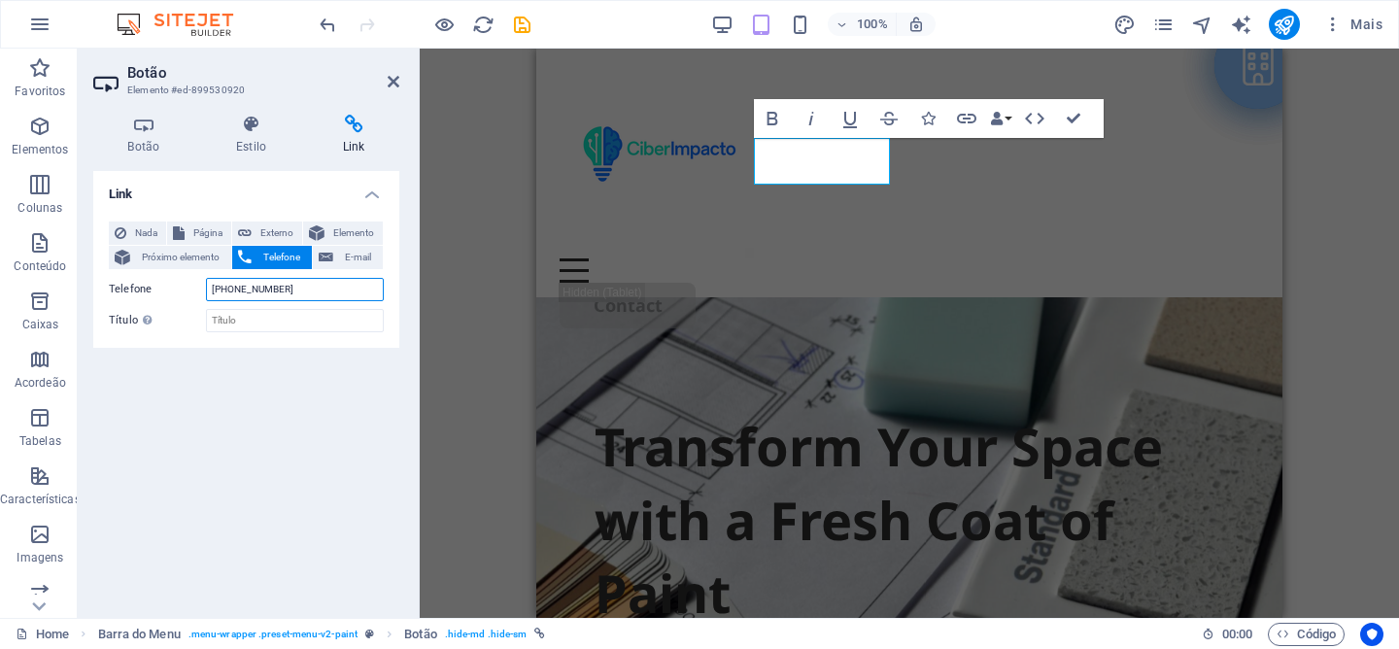
click at [256, 290] on input "+351 913336866" at bounding box center [295, 289] width 178 height 23
click at [273, 290] on input "+351 913 336866" at bounding box center [295, 289] width 178 height 23
type input "+351 913 336 866"
click at [292, 320] on input "Título A descrição adicional do link não deve ser igual ao texto do link. O tít…" at bounding box center [295, 320] width 178 height 23
click at [200, 254] on span "Próximo elemento" at bounding box center [180, 257] width 89 height 23
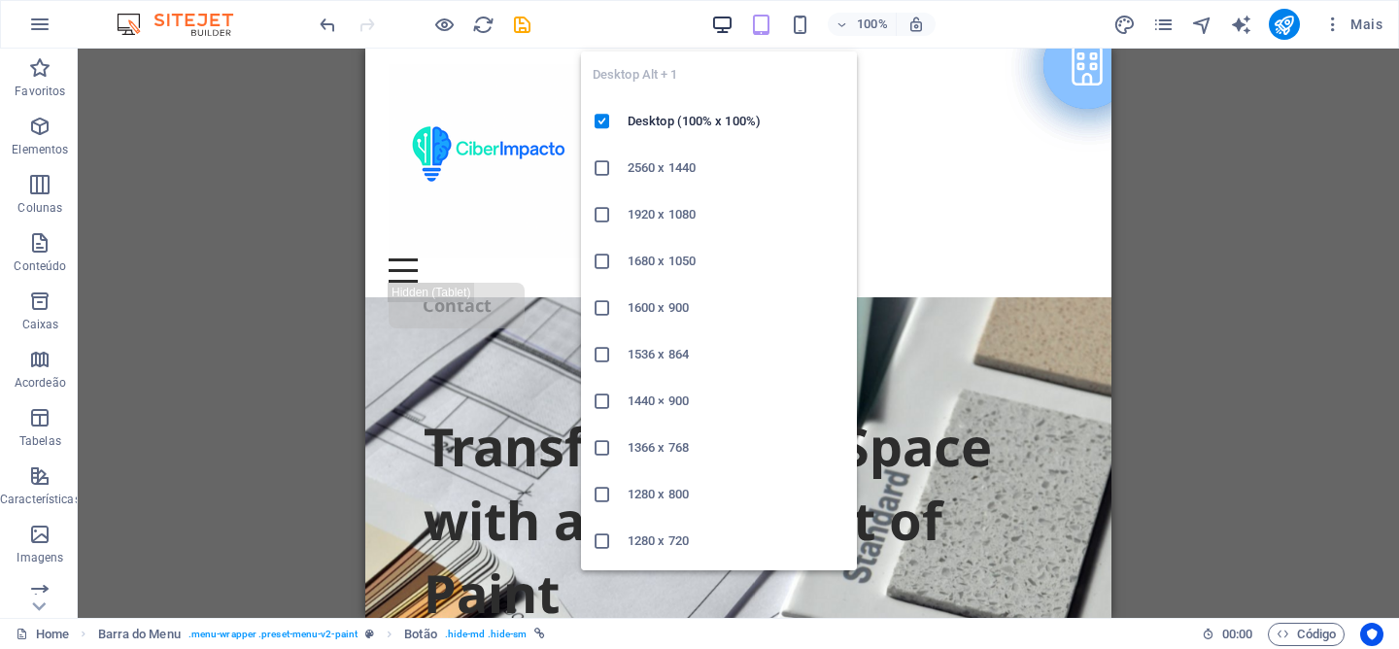
click at [726, 15] on icon "button" at bounding box center [722, 25] width 22 height 22
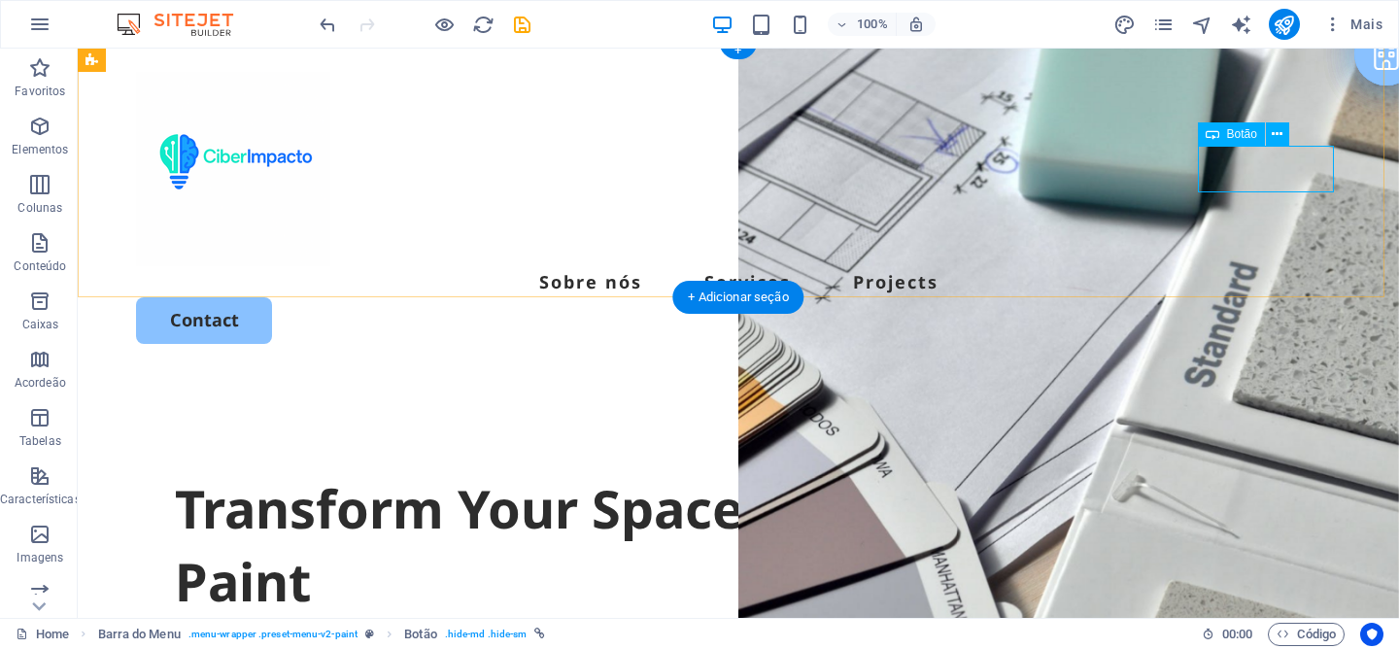
click at [1255, 297] on div "Contact" at bounding box center [738, 320] width 1205 height 46
click at [1229, 132] on span "Botão" at bounding box center [1242, 134] width 30 height 12
click at [1126, 226] on div "Sobre nós Services Projects Contact" at bounding box center [738, 208] width 1321 height 334
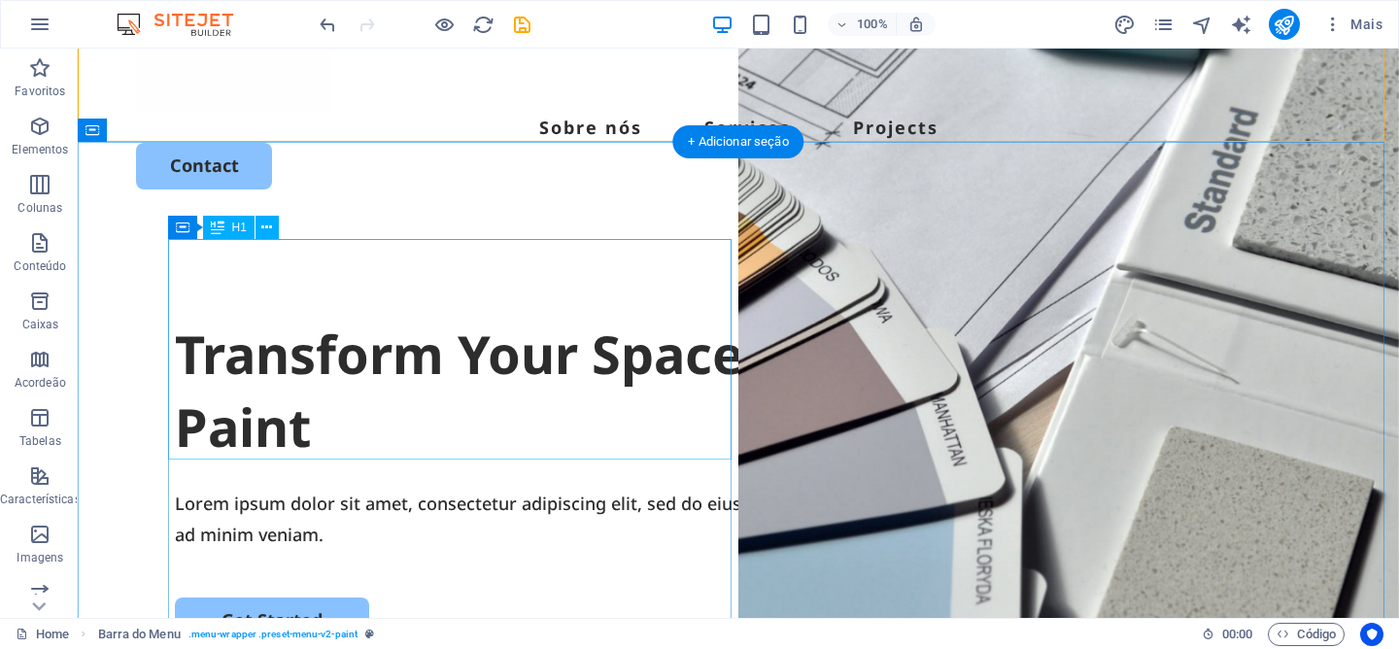
scroll to position [163, 0]
click at [496, 409] on div "Transform Your Space with a Fresh Coat of Paint" at bounding box center [738, 390] width 1127 height 147
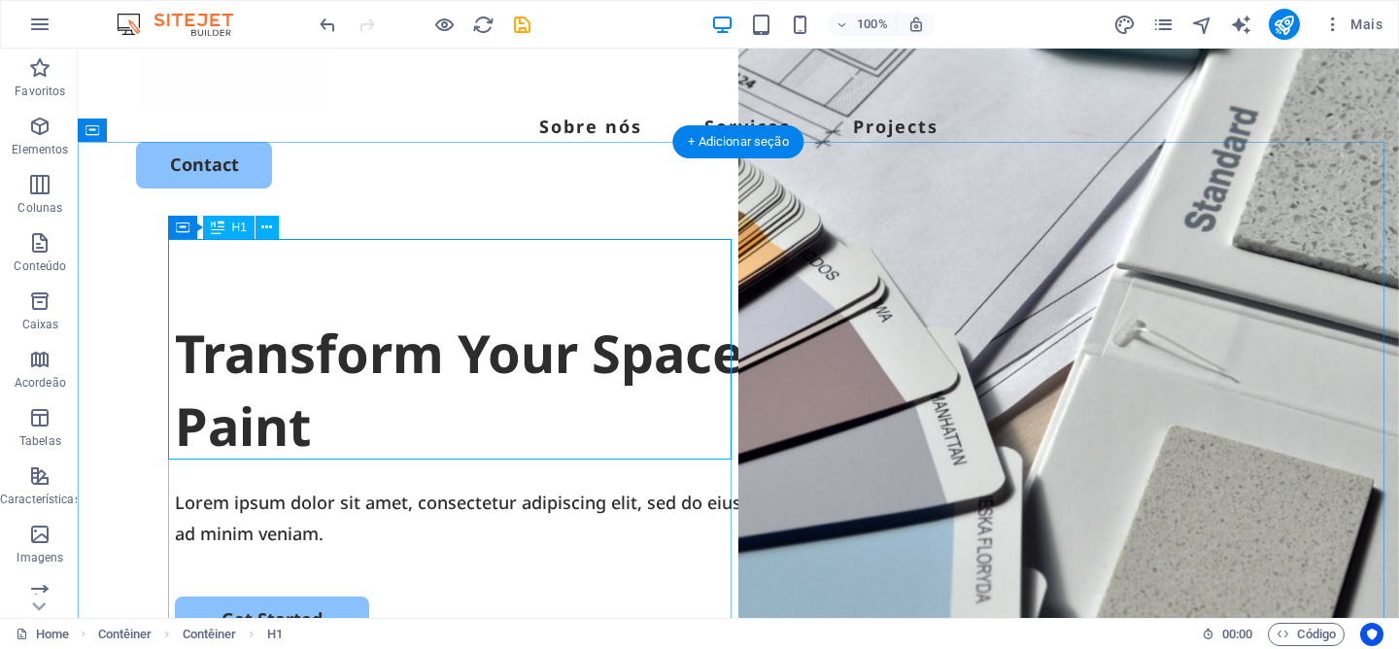
click at [617, 433] on div "Transform Your Space with a Fresh Coat of Paint" at bounding box center [738, 390] width 1127 height 147
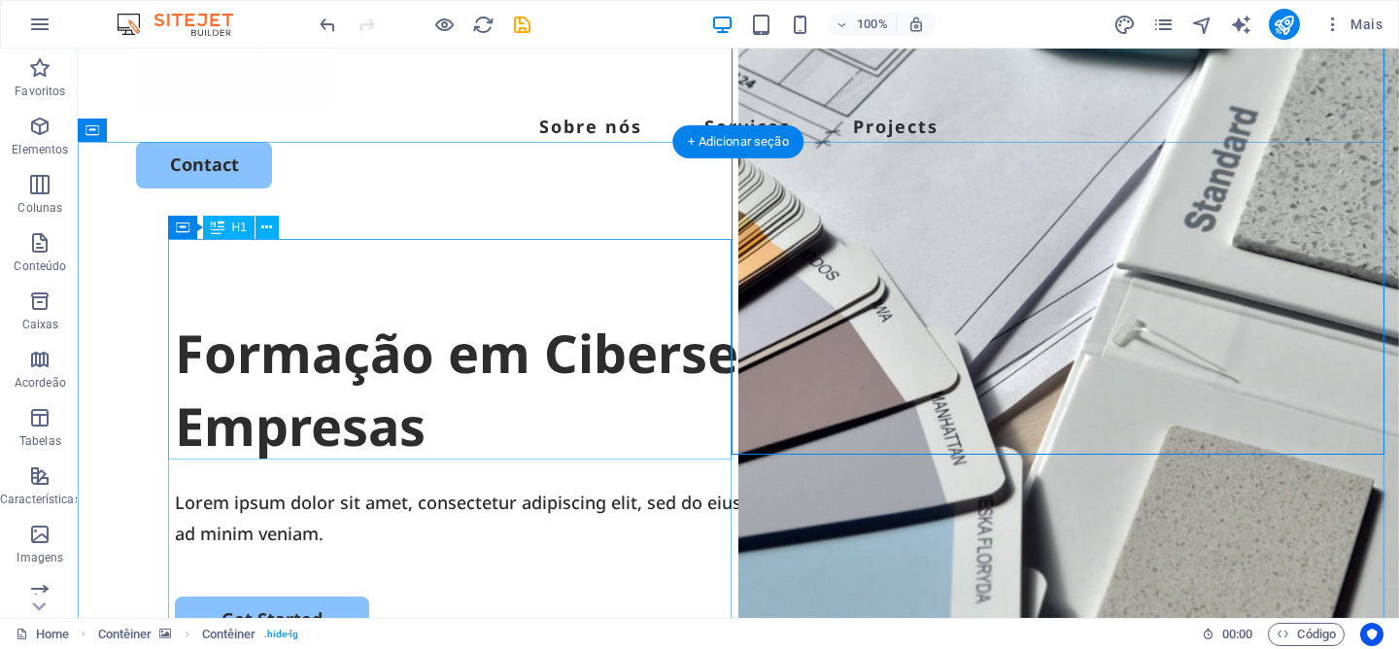
click at [485, 327] on div "Formação em Cibersegurança para Empresas" at bounding box center [738, 390] width 1127 height 147
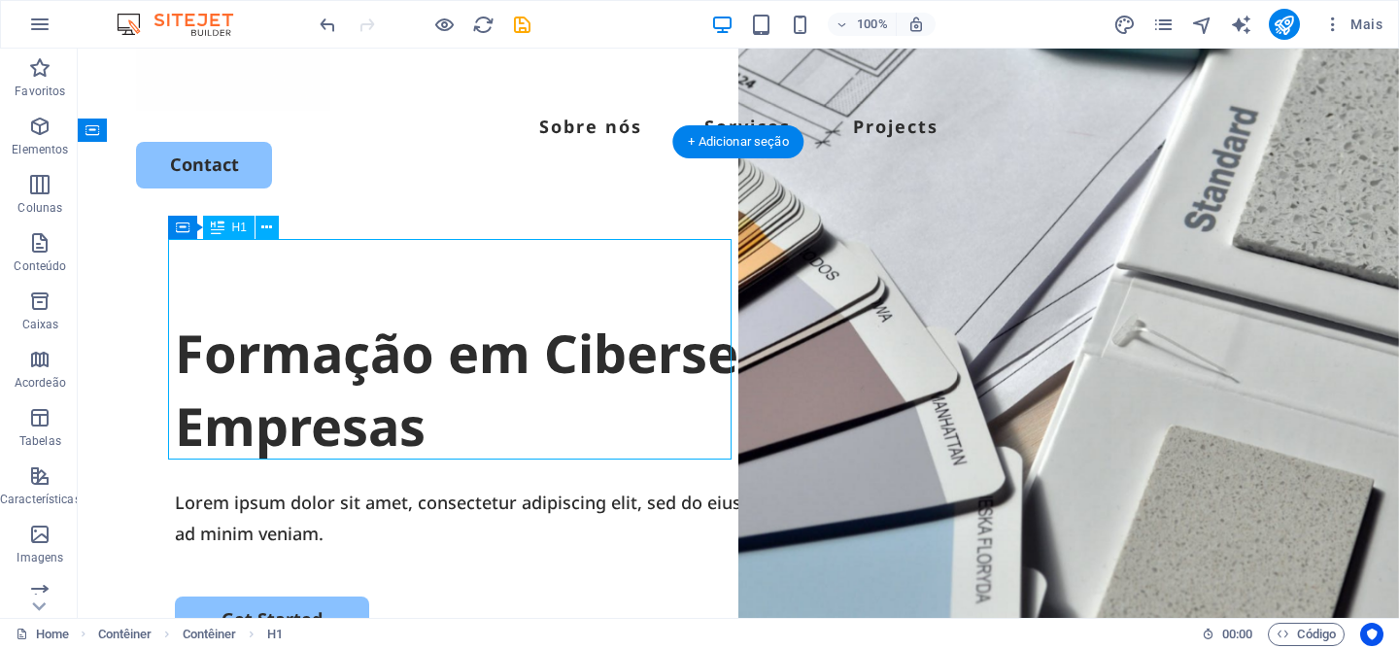
click at [427, 317] on div "Formação em Cibersegurança para Empresas" at bounding box center [738, 390] width 1127 height 147
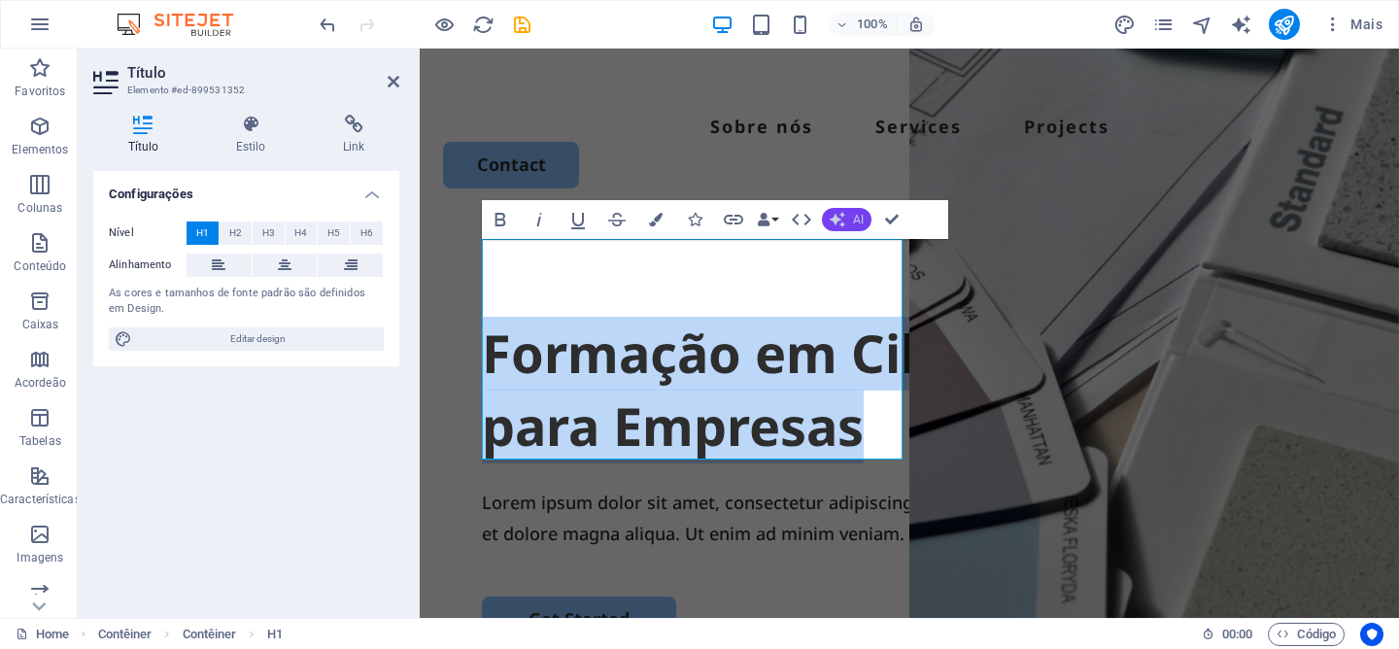
click at [843, 220] on icon "button" at bounding box center [838, 220] width 16 height 16
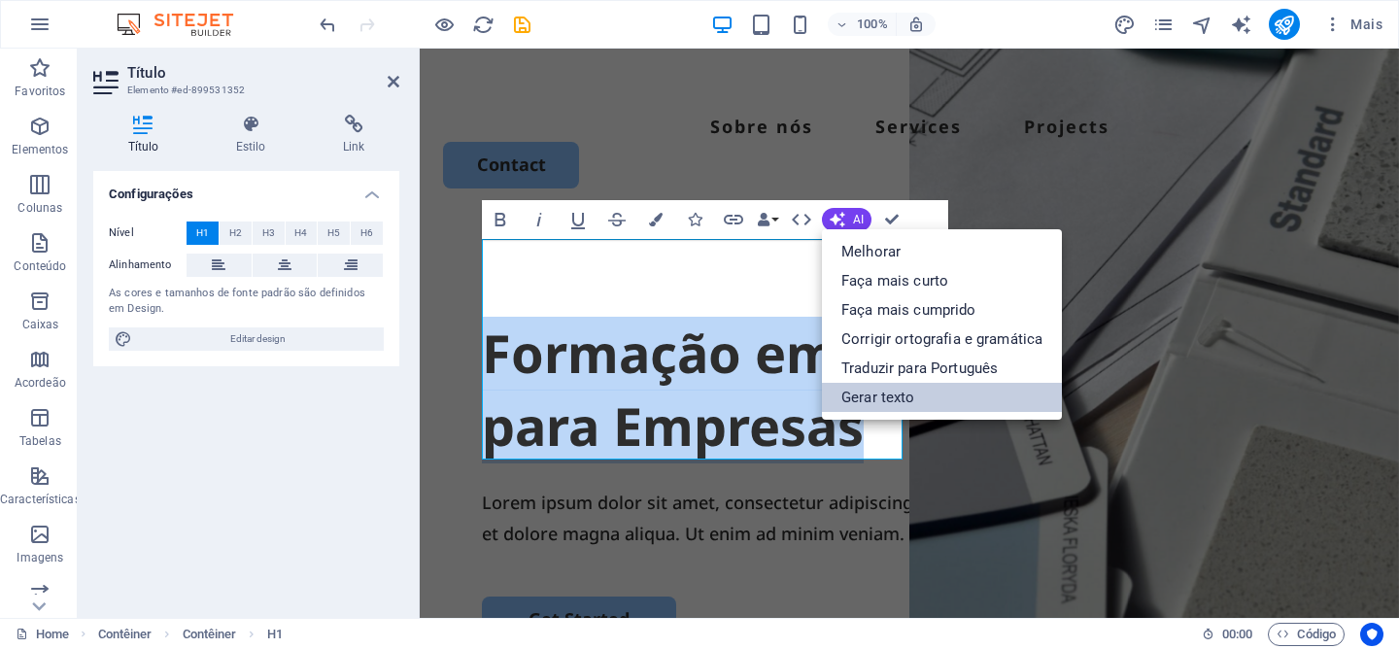
click at [926, 391] on link "Gerar texto" at bounding box center [942, 397] width 240 height 29
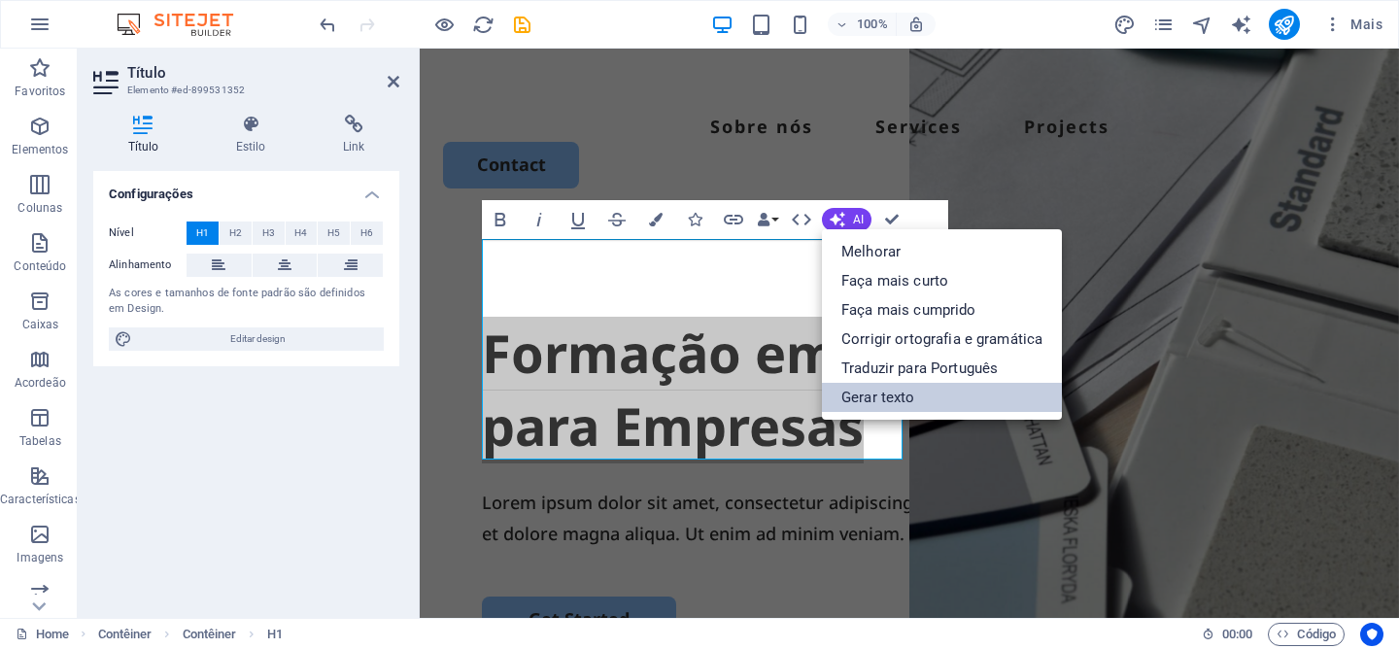
select select "English"
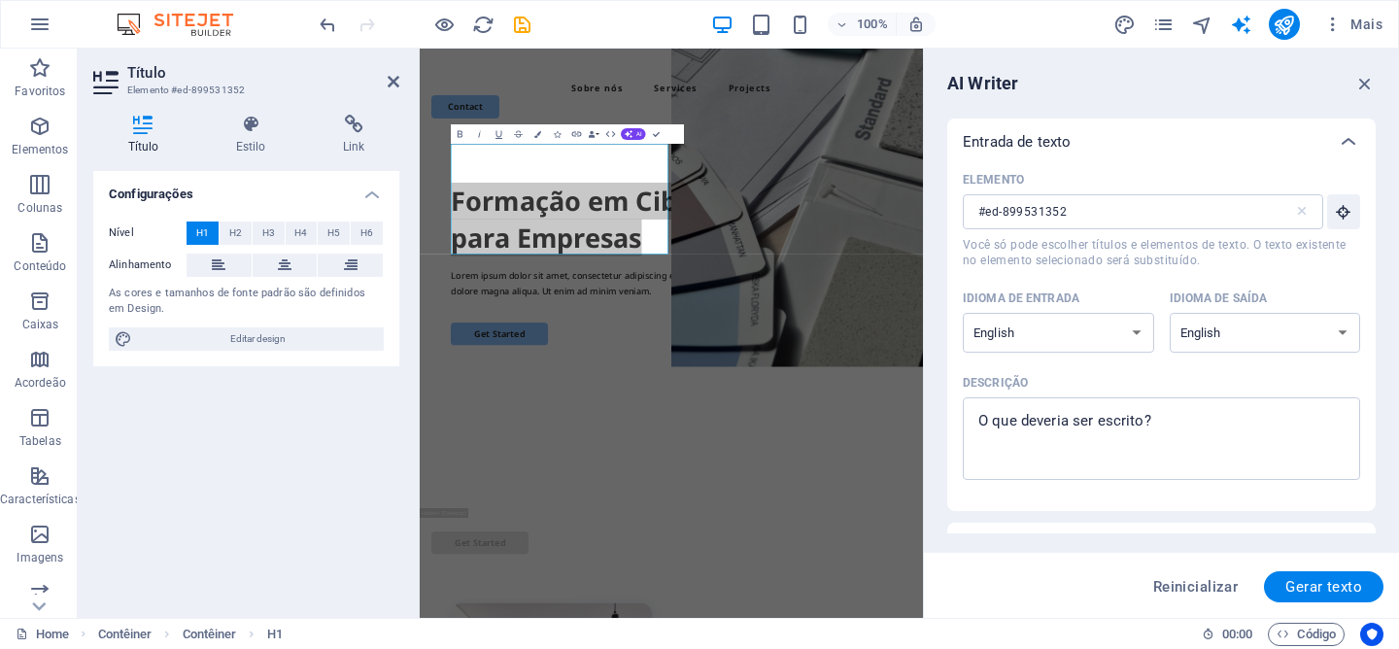
scroll to position [0, 0]
click at [1333, 598] on button "Gerar texto" at bounding box center [1324, 586] width 120 height 31
type textarea "x"
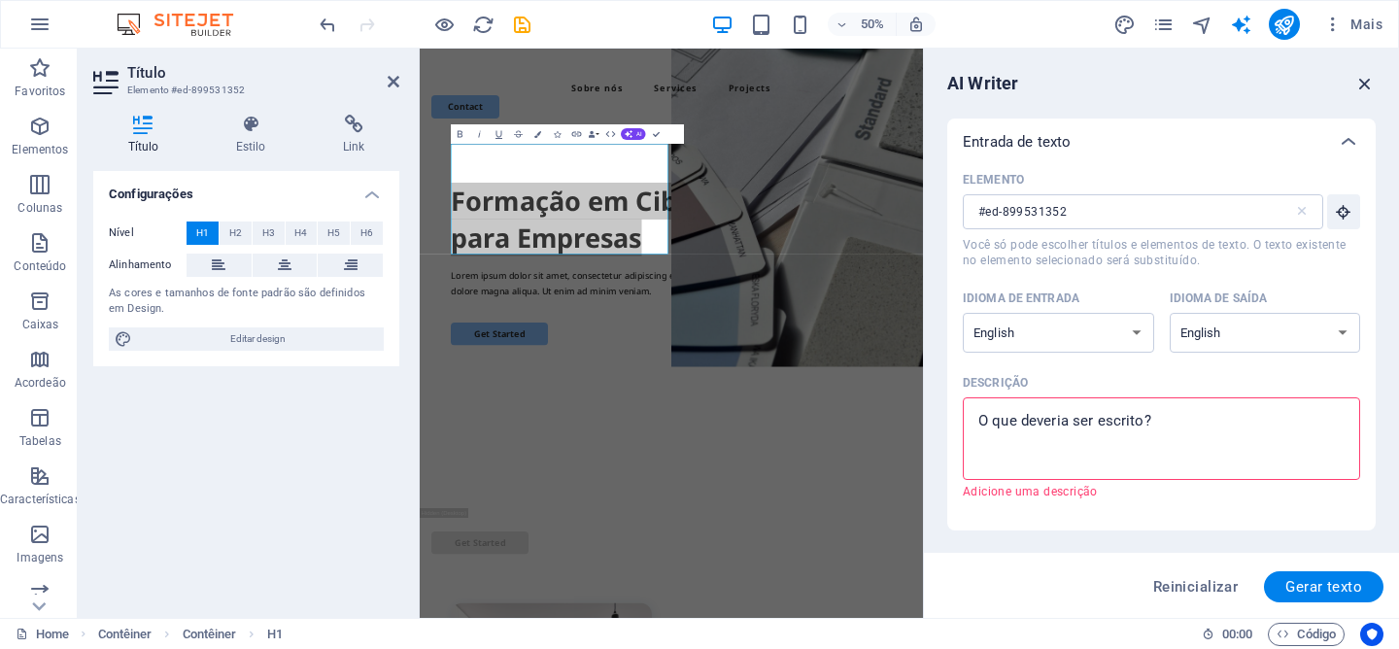
click at [1372, 78] on icon "button" at bounding box center [1364, 83] width 21 height 21
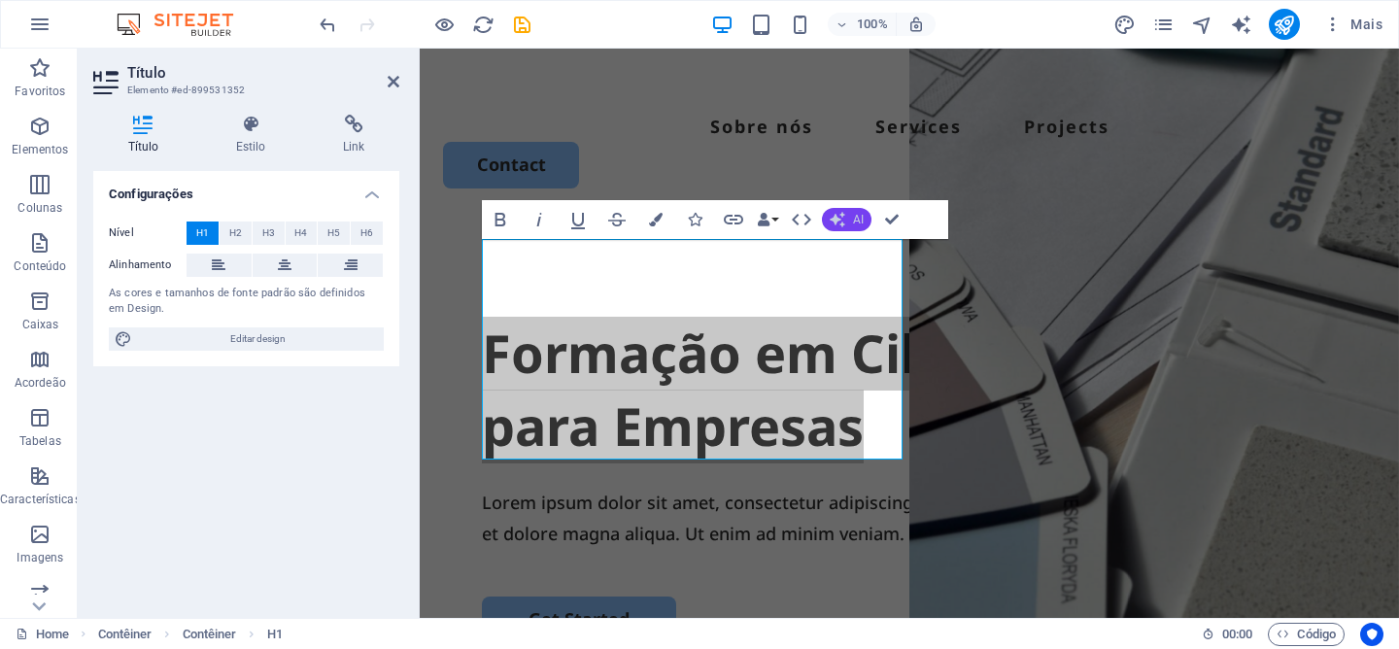
click at [862, 221] on span "AI" at bounding box center [858, 220] width 11 height 12
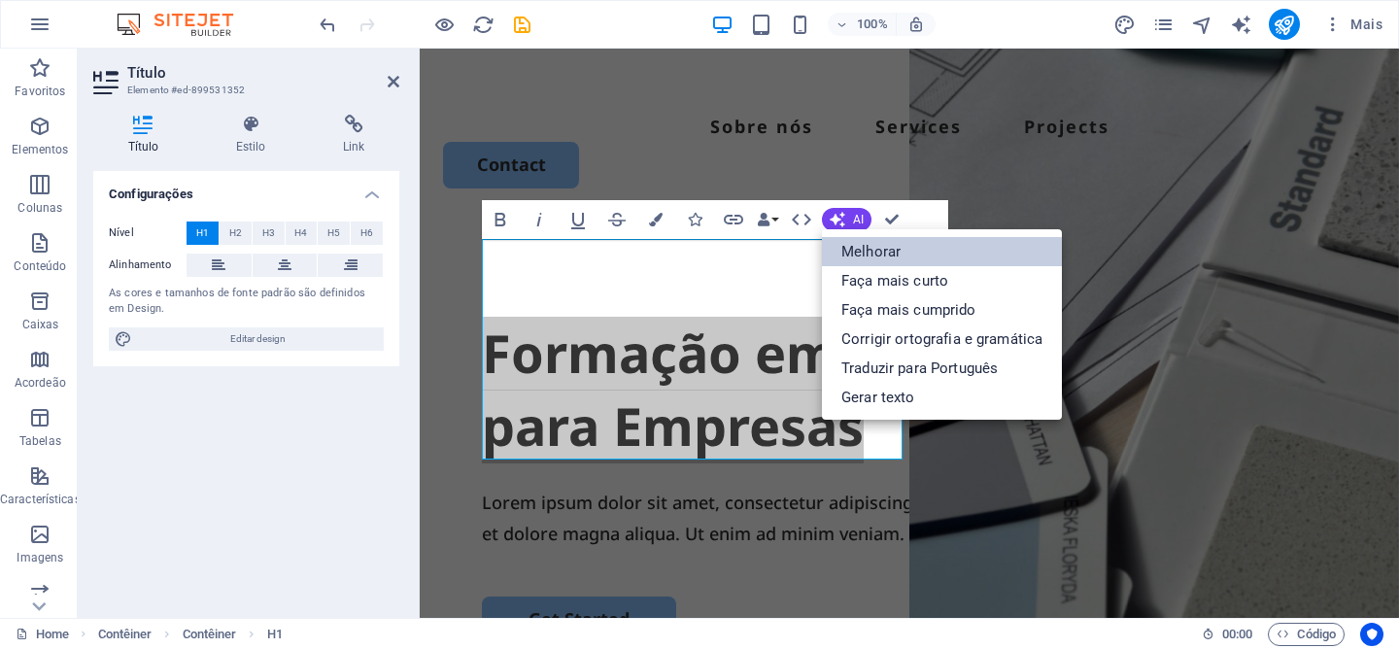
click at [875, 245] on link "Melhorar" at bounding box center [942, 251] width 240 height 29
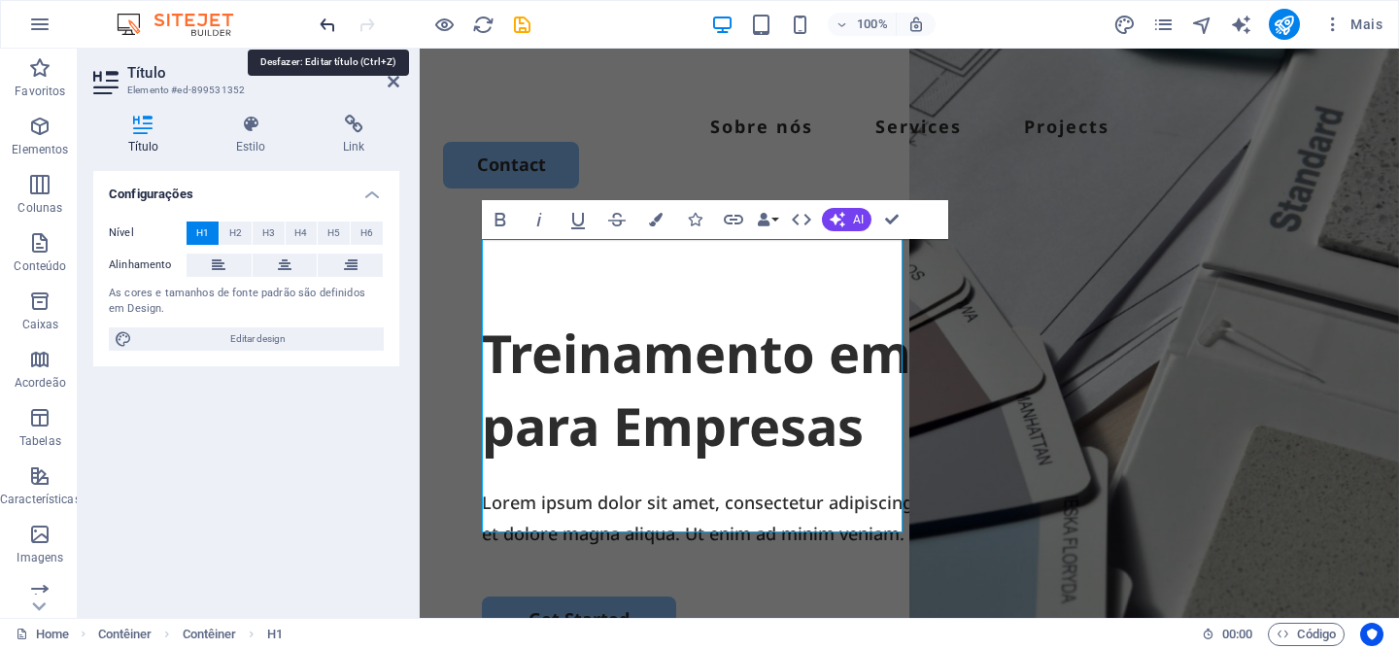
click at [333, 31] on icon "undo" at bounding box center [328, 25] width 22 height 22
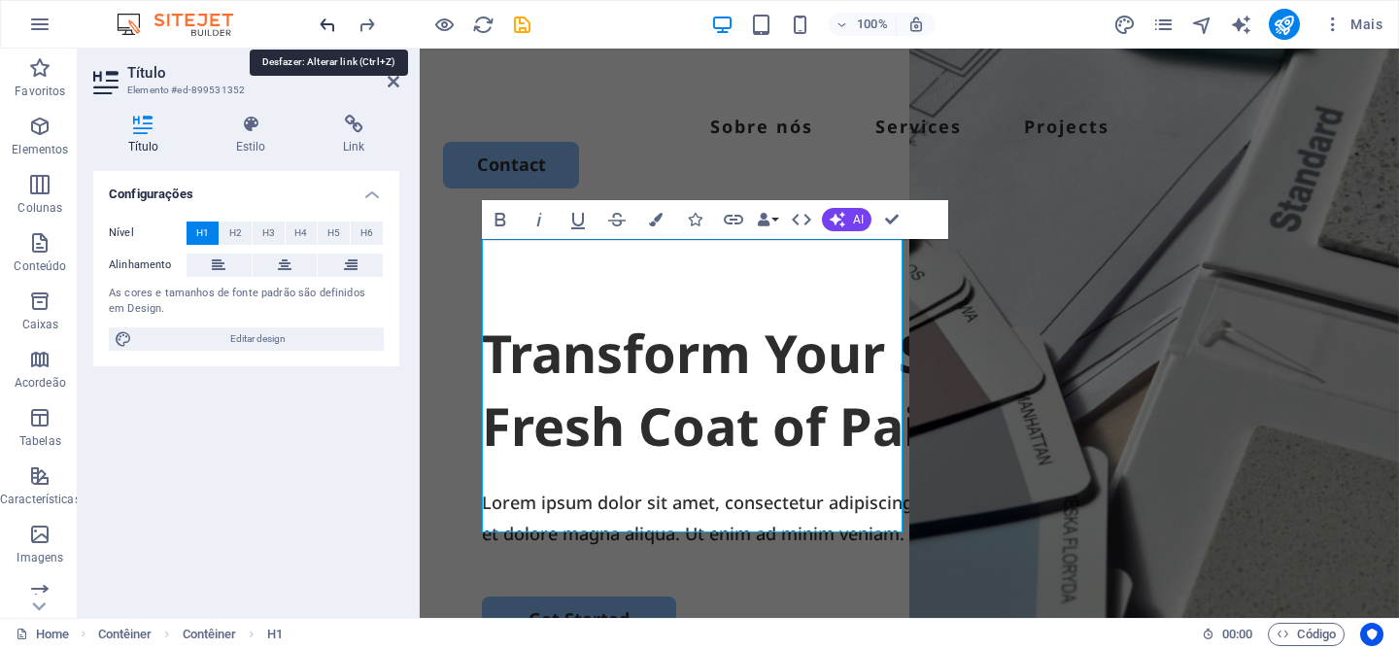
click at [333, 31] on icon "undo" at bounding box center [328, 25] width 22 height 22
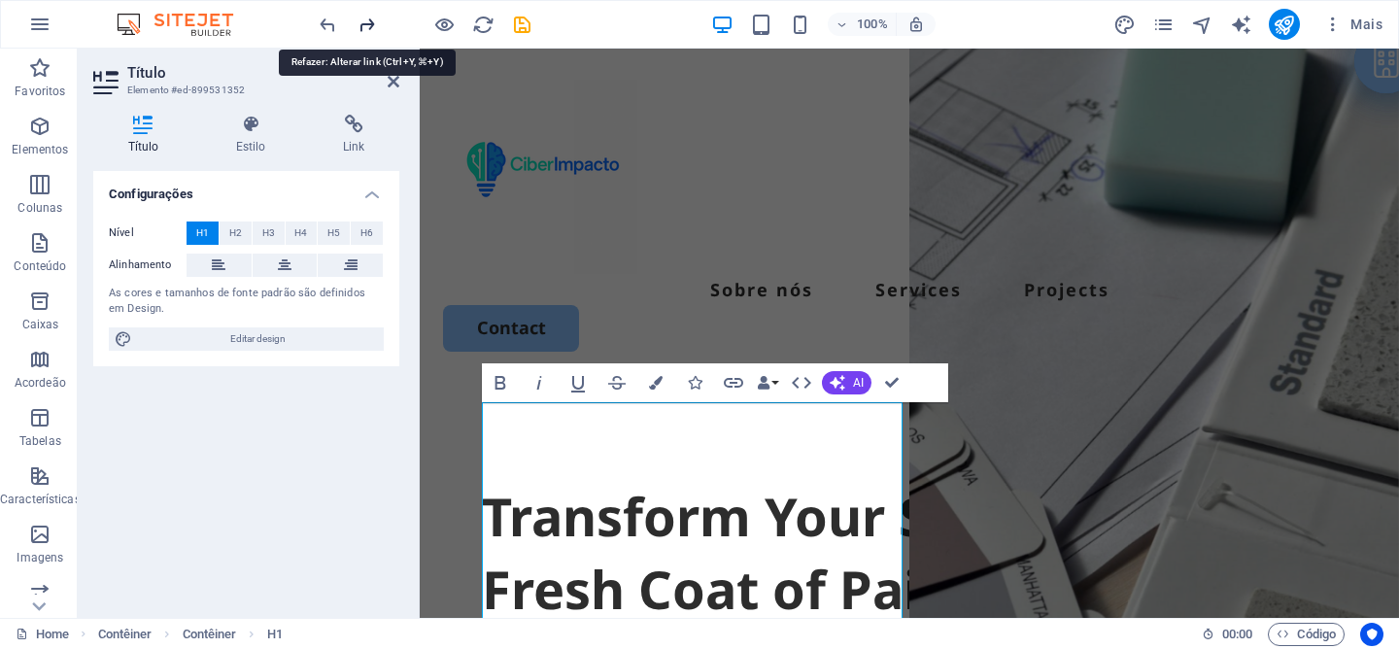
click at [359, 28] on icon "redo" at bounding box center [367, 25] width 22 height 22
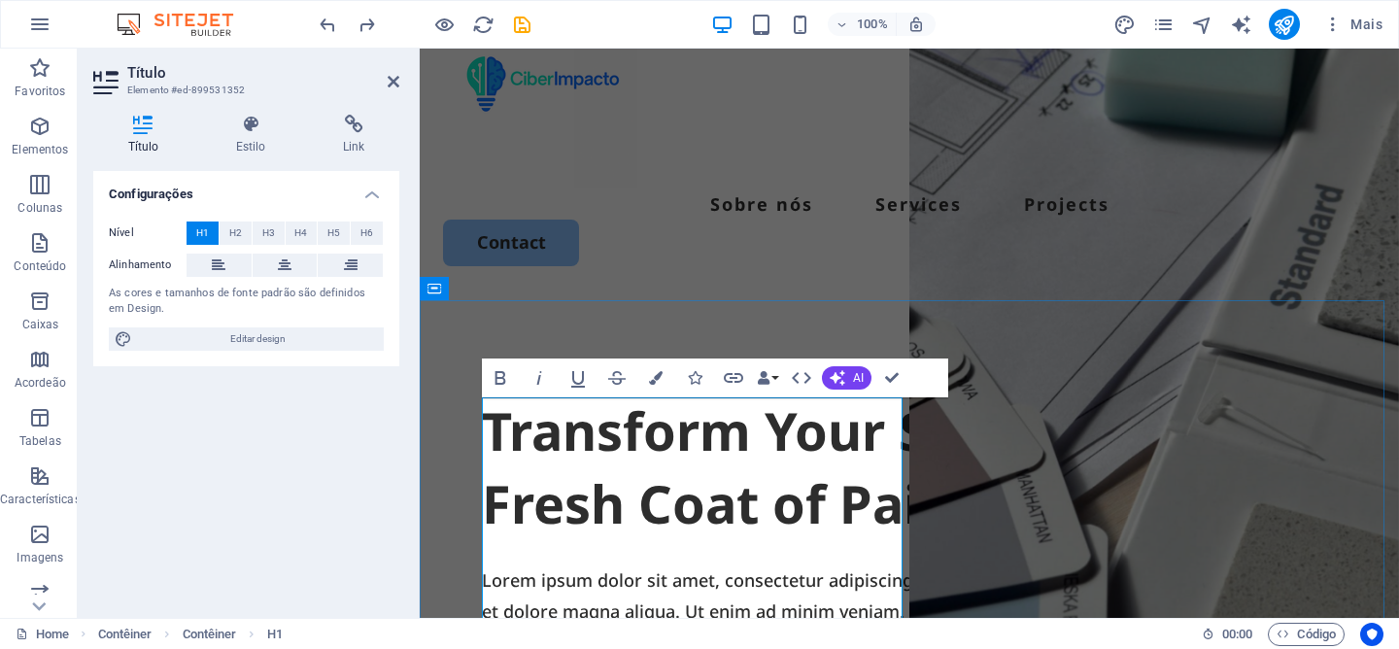
scroll to position [164, 0]
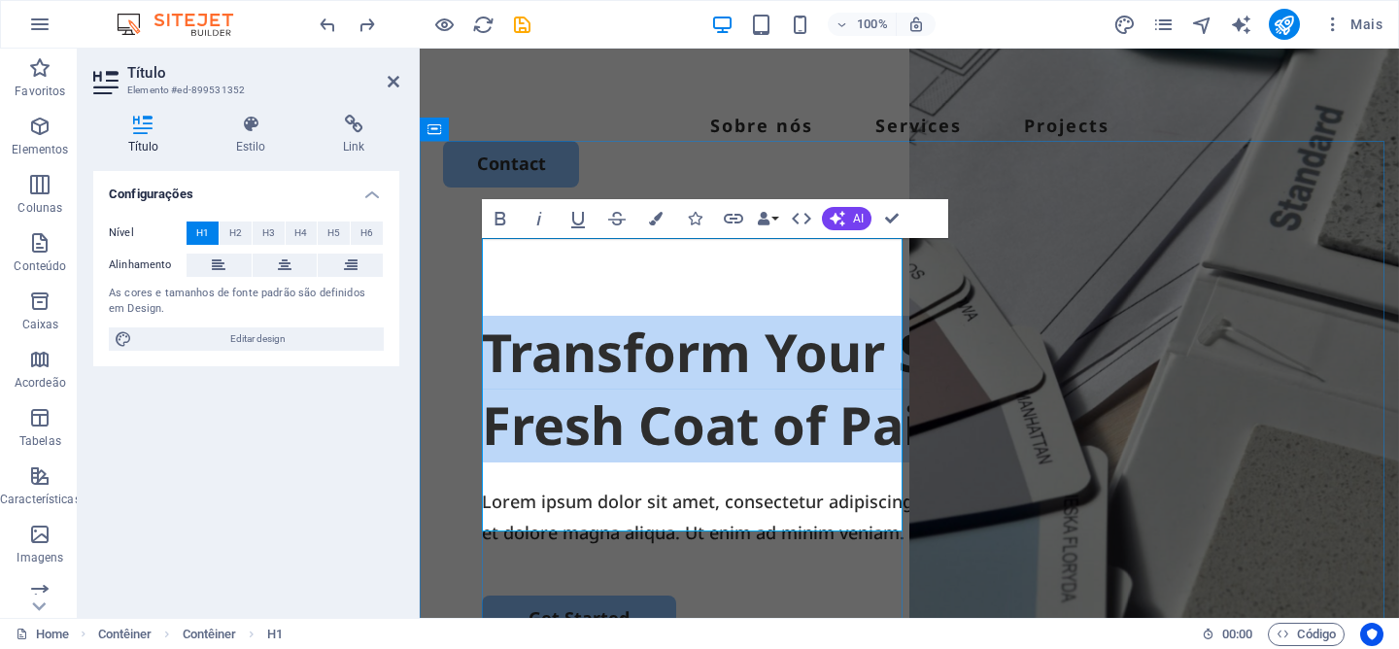
drag, startPoint x: 737, startPoint y: 503, endPoint x: 488, endPoint y: 278, distance: 336.4
click at [488, 316] on h1 "Transform Your Space with a Fresh Coat of Paint" at bounding box center [909, 389] width 855 height 147
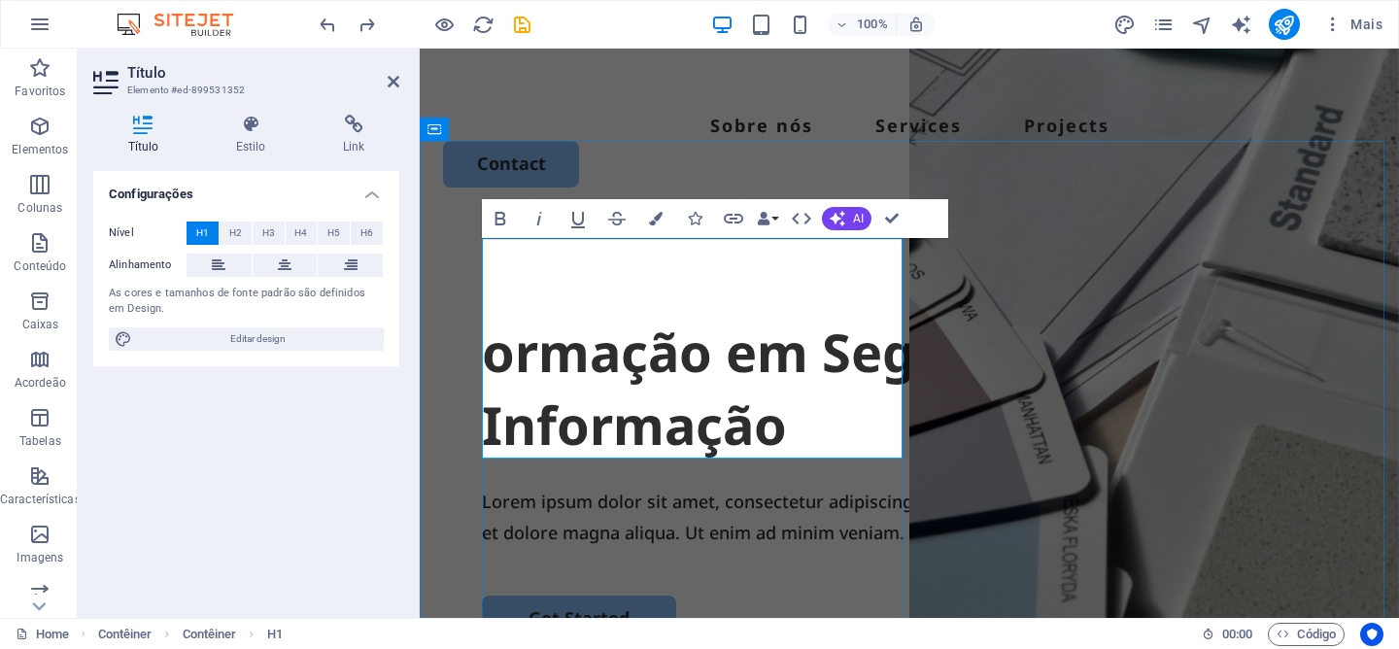
click at [494, 316] on h1 "ormação em Segurança da Informação" at bounding box center [909, 389] width 855 height 147
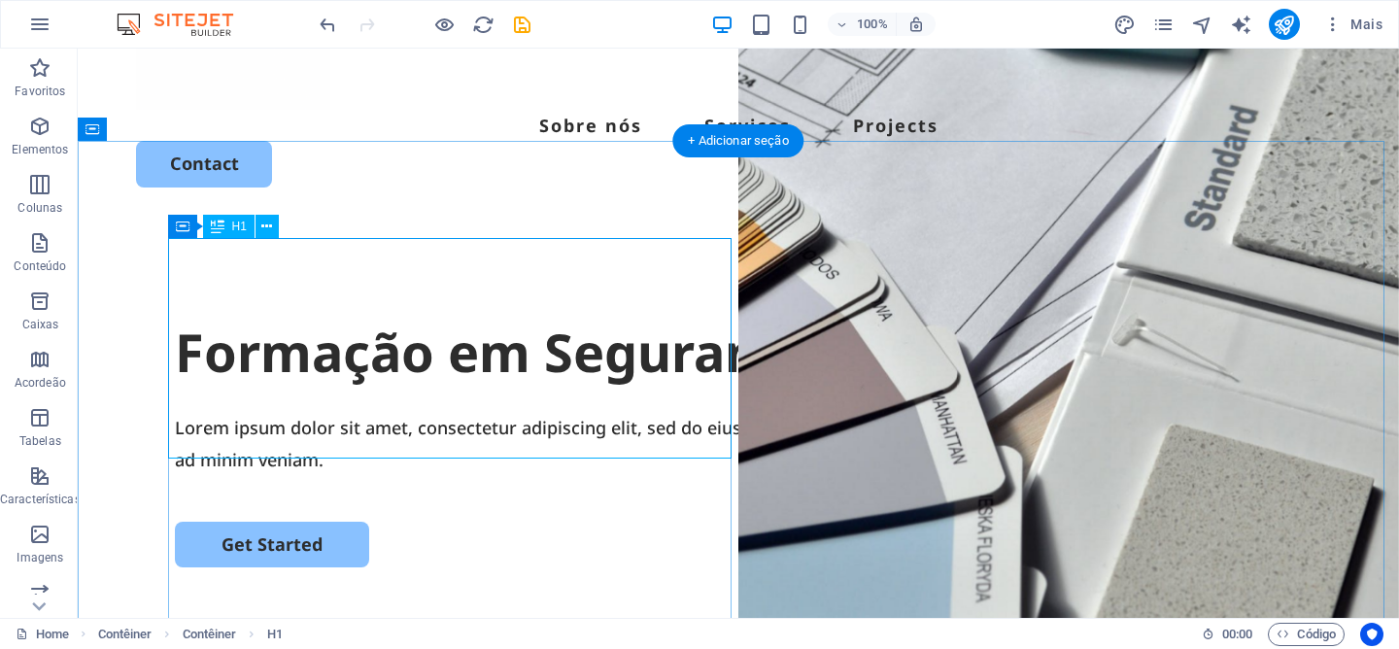
click at [540, 324] on div "Formação em Segurança da Informação" at bounding box center [738, 353] width 1127 height 74
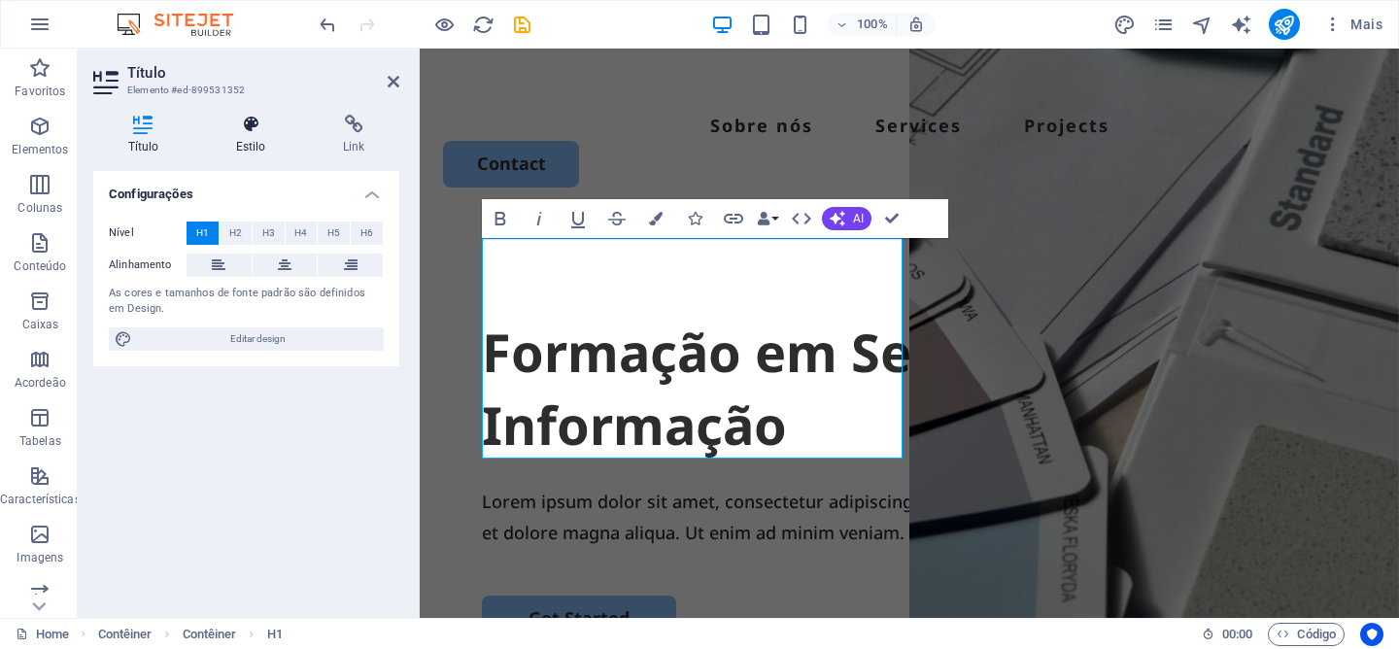
click at [252, 130] on icon at bounding box center [250, 124] width 99 height 19
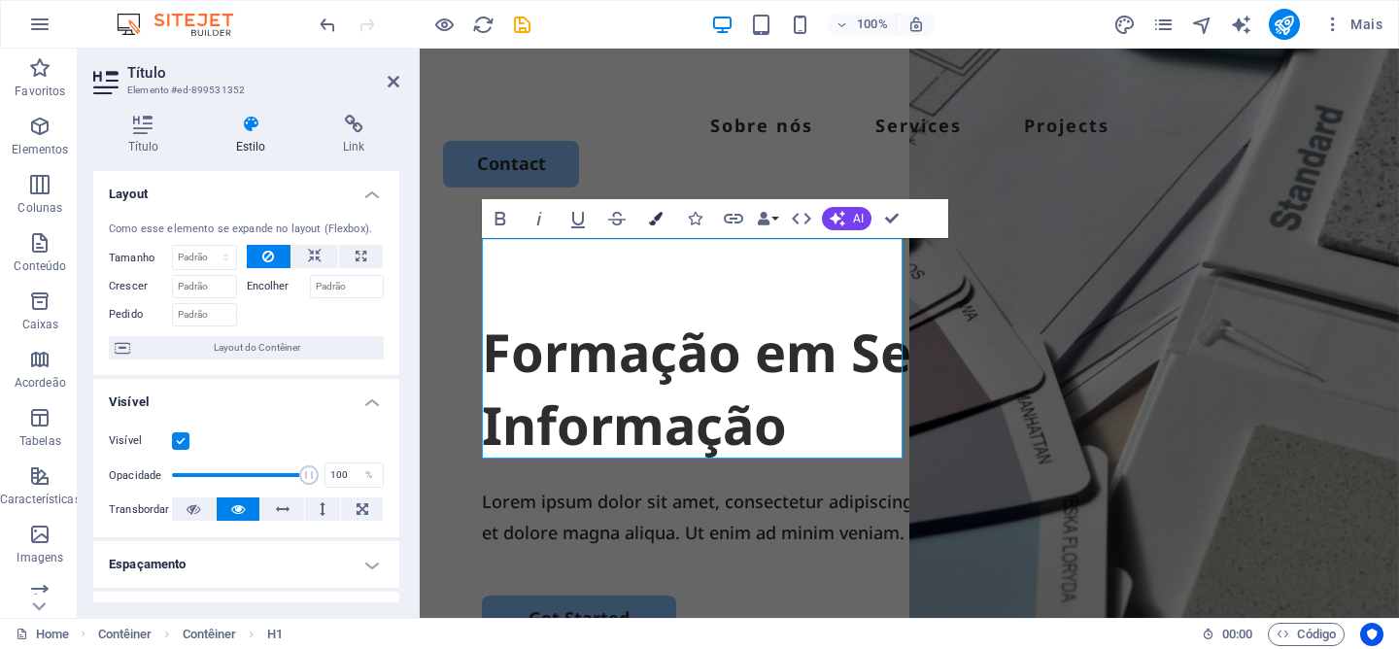
click at [659, 216] on icon "button" at bounding box center [656, 219] width 14 height 14
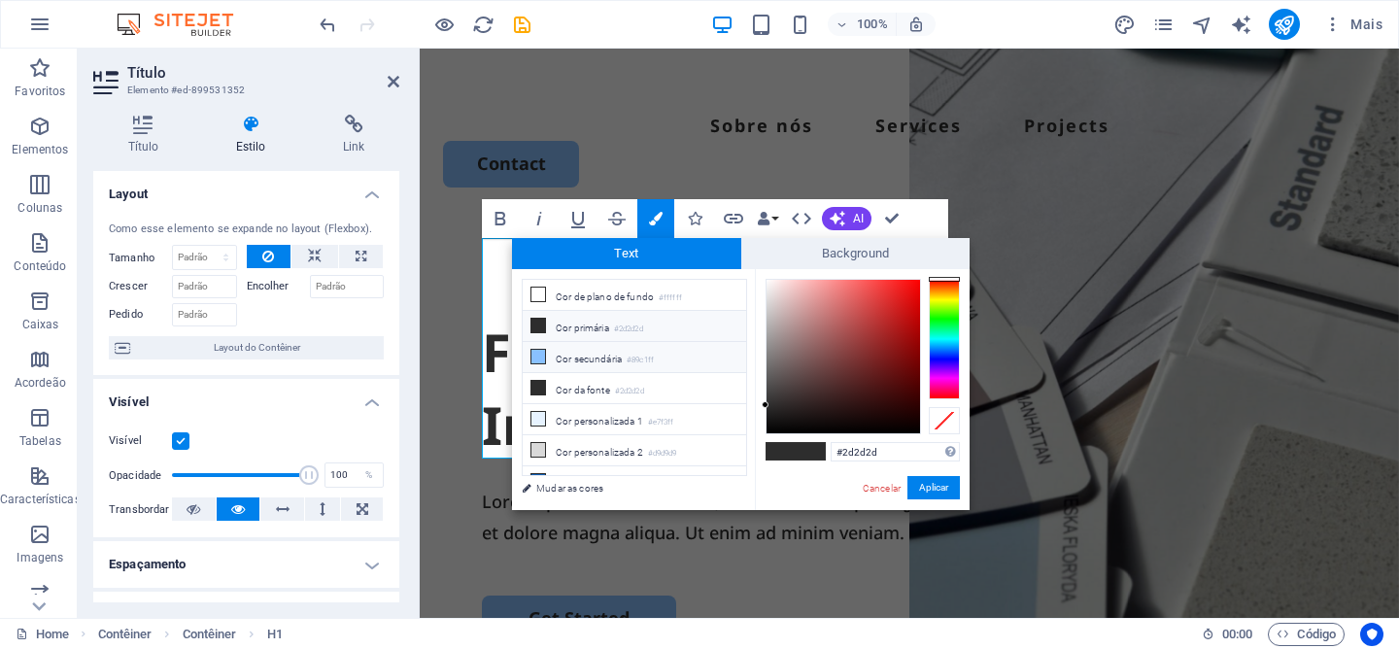
click at [633, 350] on li "Cor secundária #89c1ff" at bounding box center [634, 357] width 223 height 31
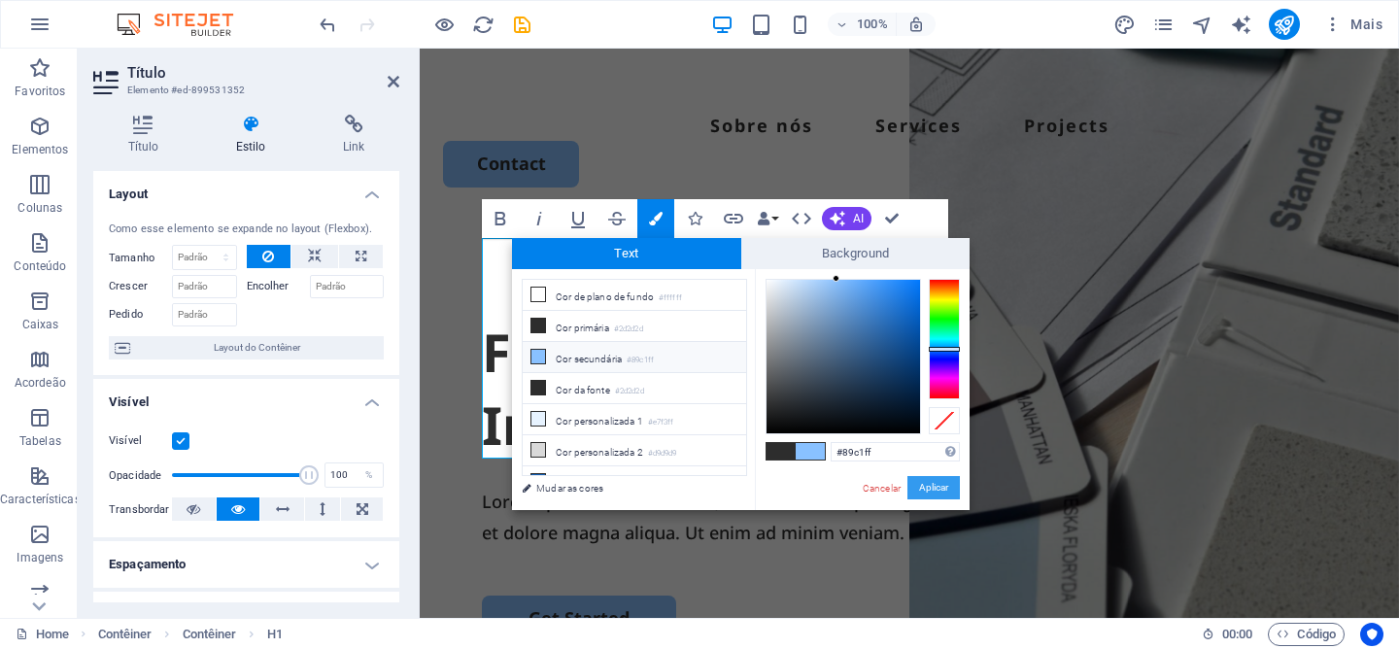
click at [937, 484] on button "Aplicar" at bounding box center [933, 487] width 52 height 23
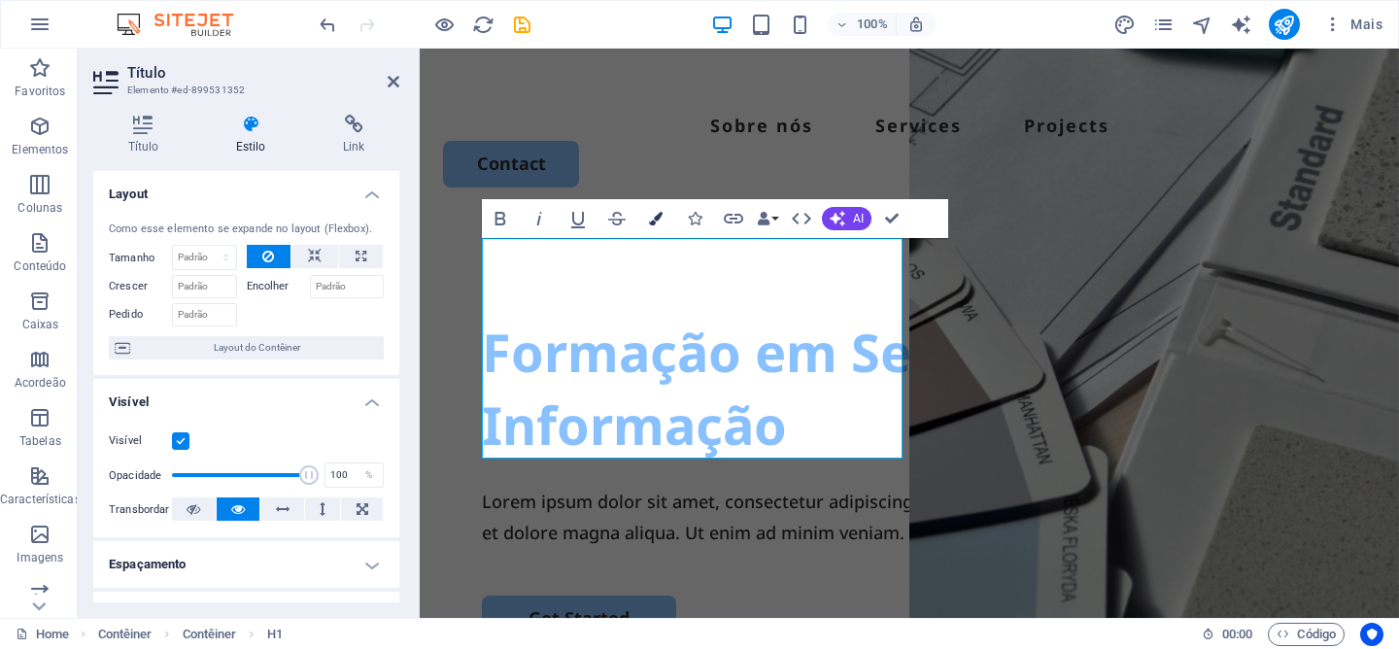
click at [651, 224] on icon "button" at bounding box center [656, 219] width 14 height 14
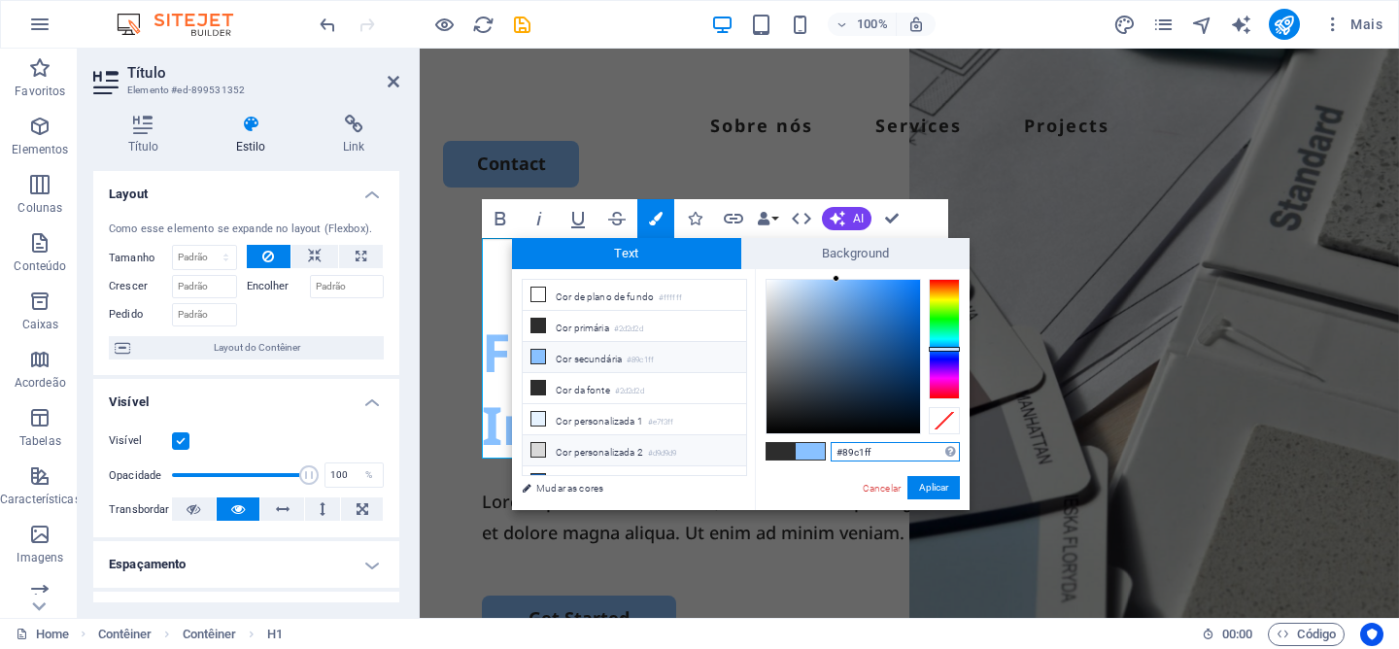
scroll to position [29, 0]
click at [613, 444] on li "Cor personalizada 3 #125fb4" at bounding box center [634, 452] width 223 height 31
type input "#125fb4"
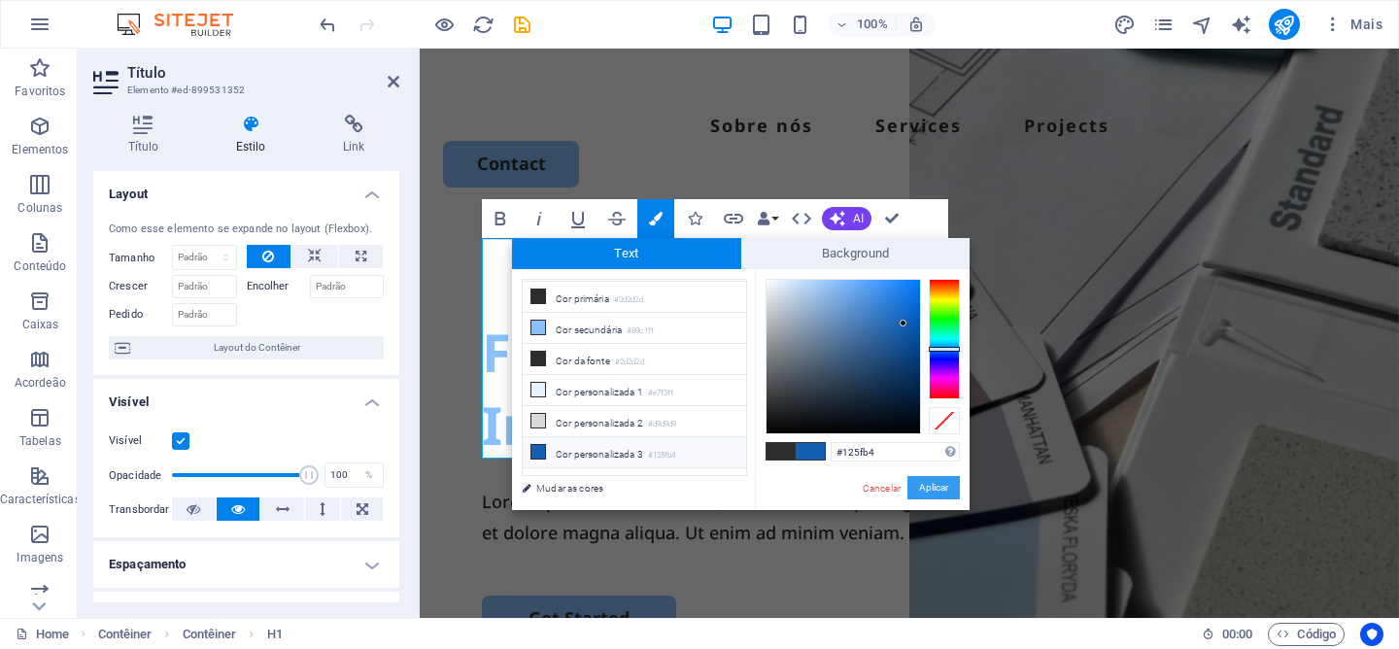
click at [939, 494] on button "Aplicar" at bounding box center [933, 487] width 52 height 23
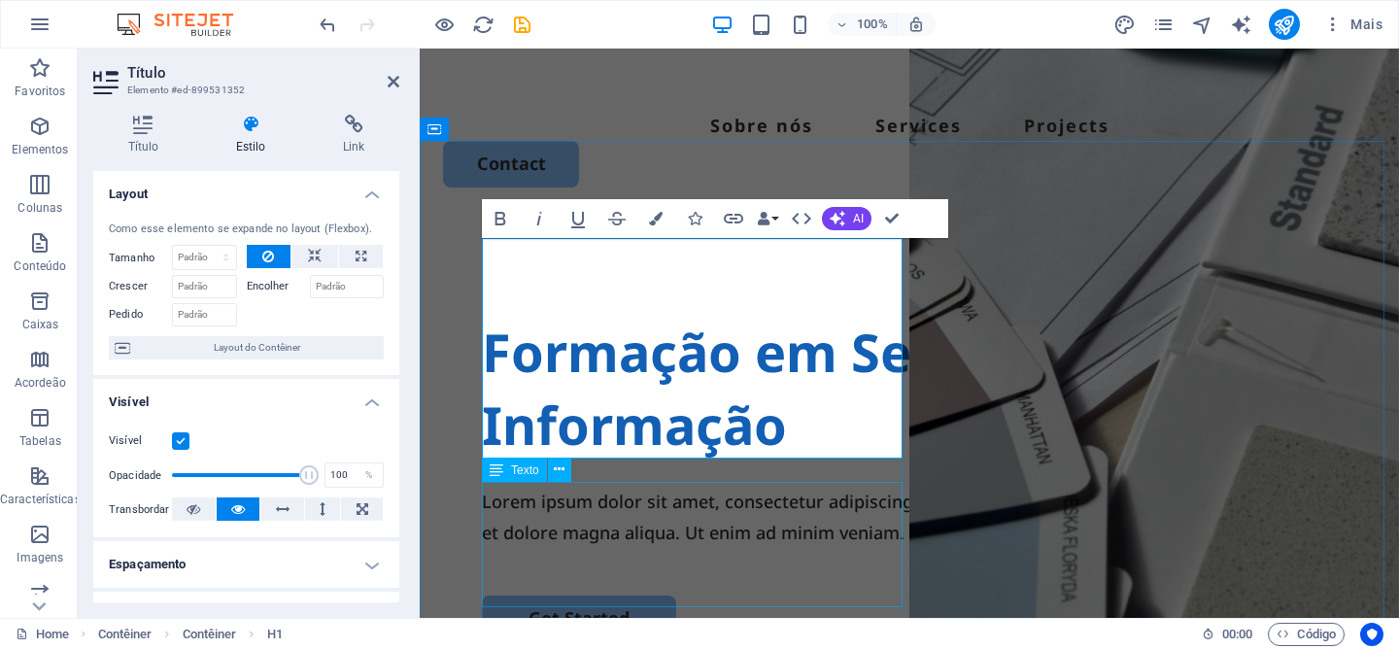
click at [851, 487] on div "Lorem ipsum dolor sit amet, consectetur adipiscing elit, sed do eiusmod tempor …" at bounding box center [909, 517] width 855 height 63
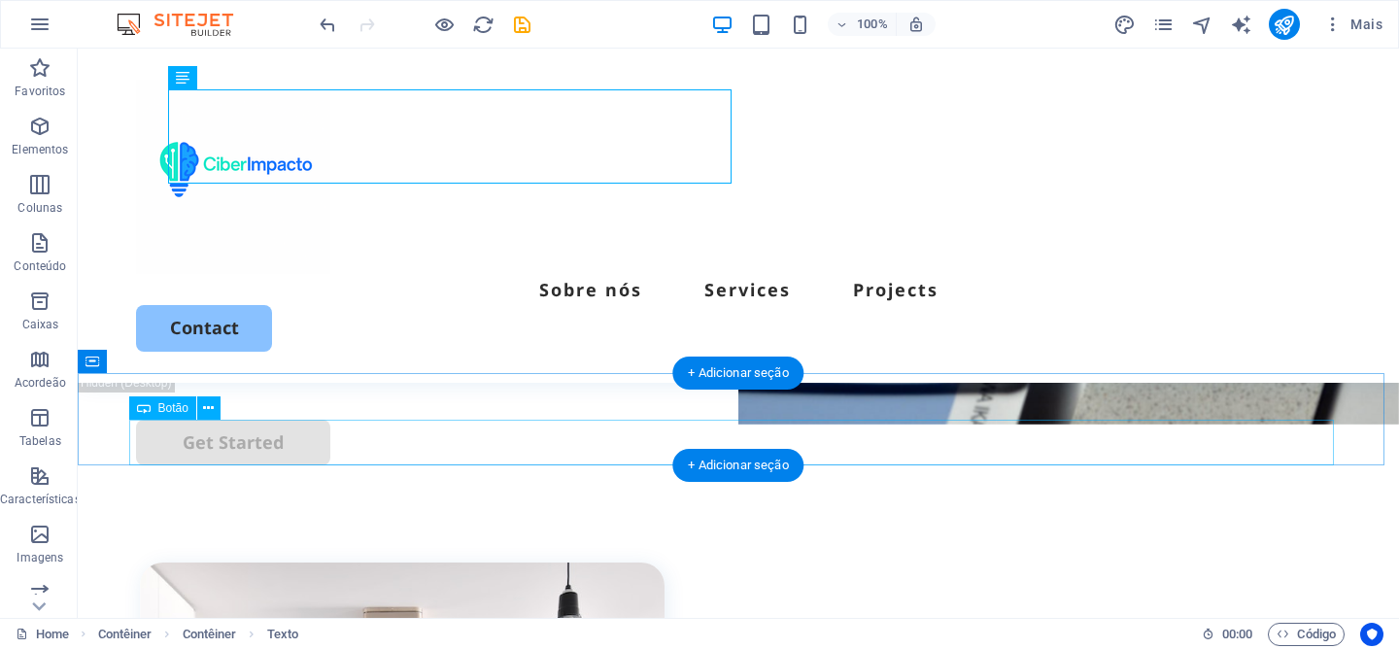
scroll to position [77, 0]
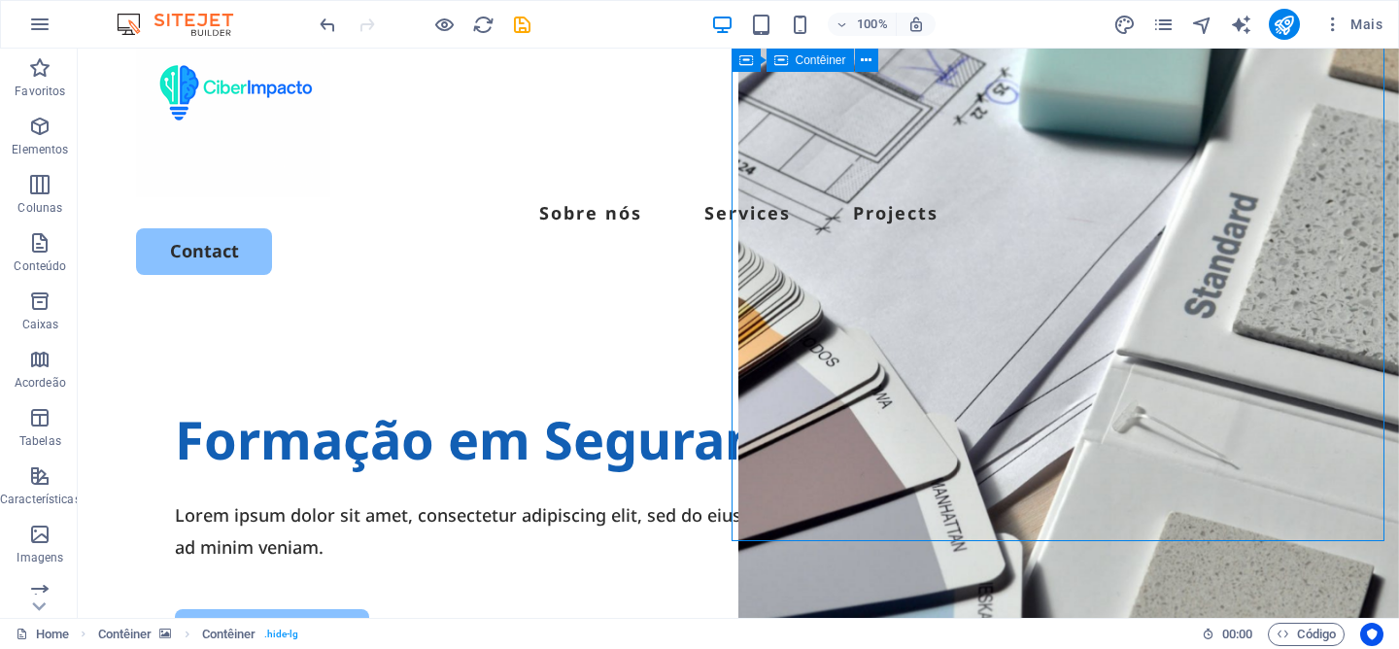
select select "vh"
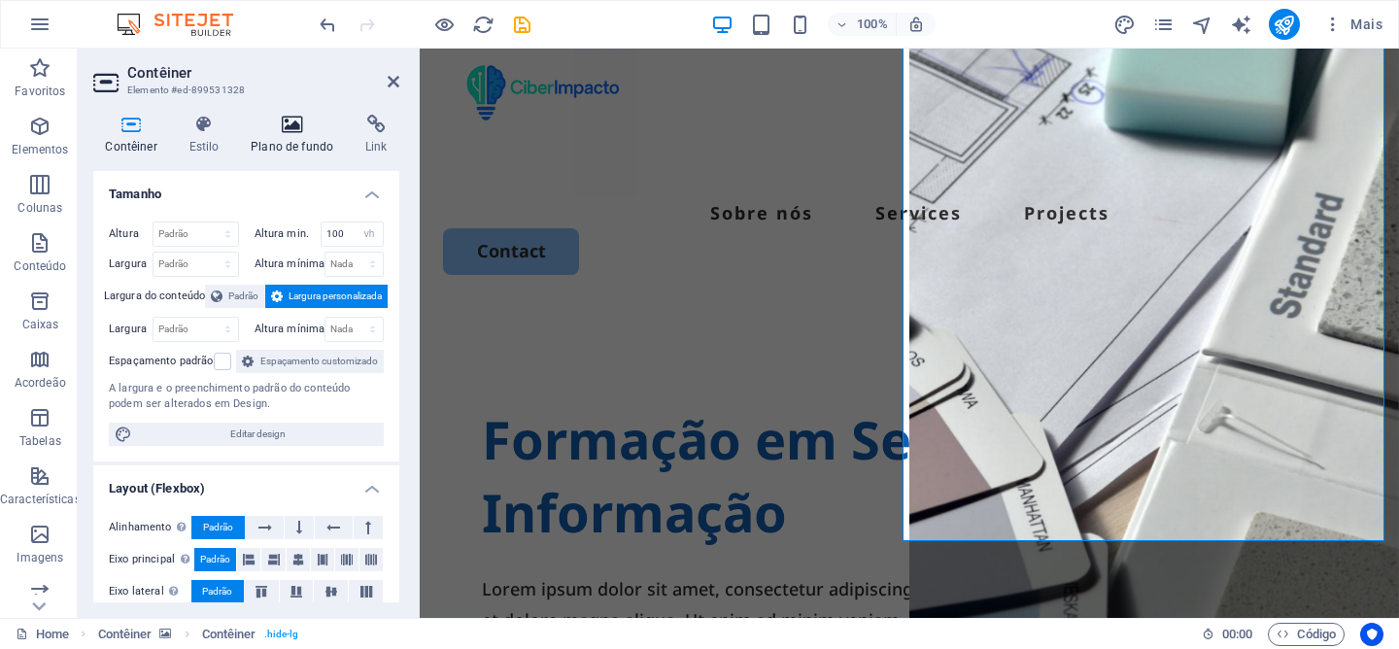
click at [277, 128] on icon at bounding box center [292, 124] width 107 height 19
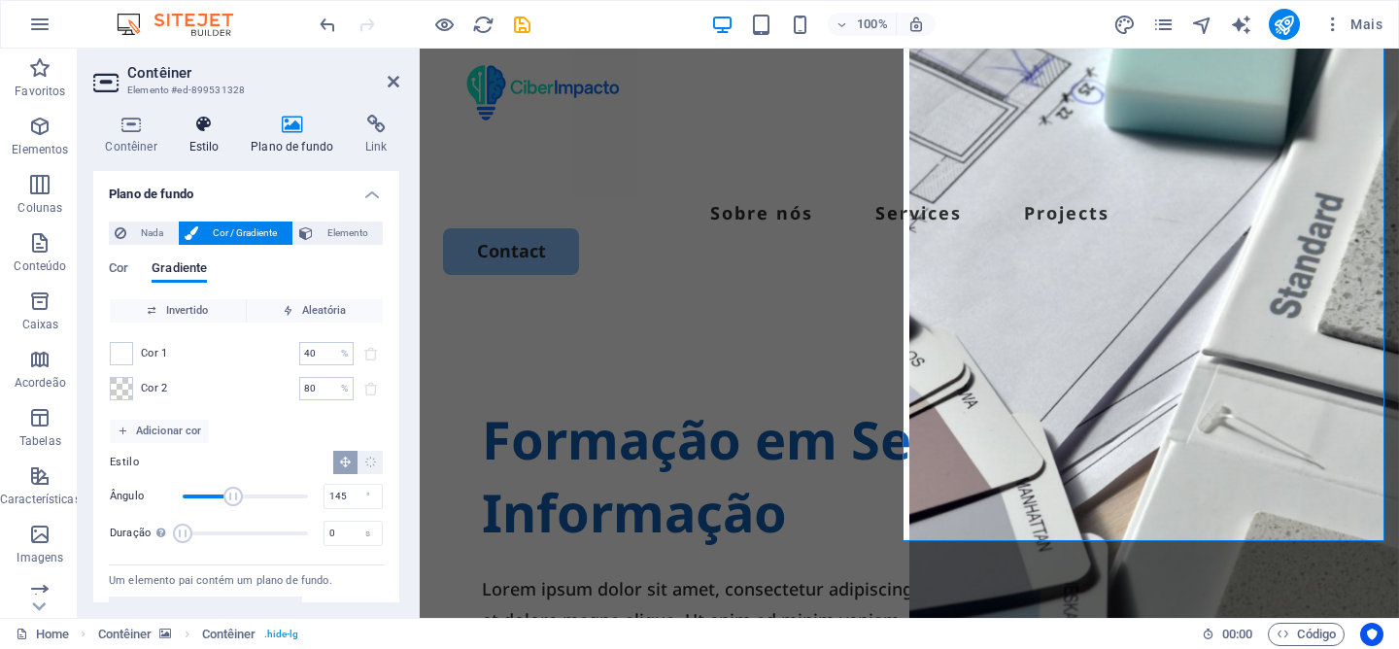
click at [203, 133] on icon at bounding box center [204, 124] width 54 height 19
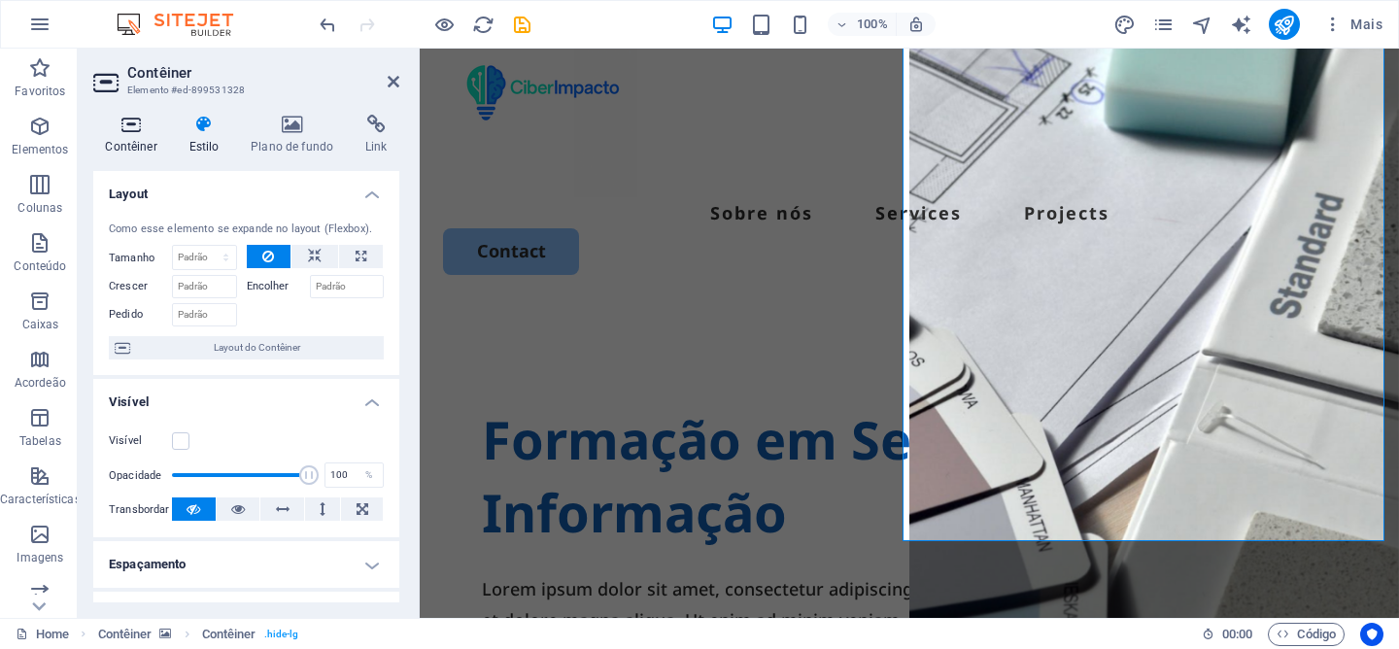
click at [141, 130] on icon at bounding box center [131, 124] width 76 height 19
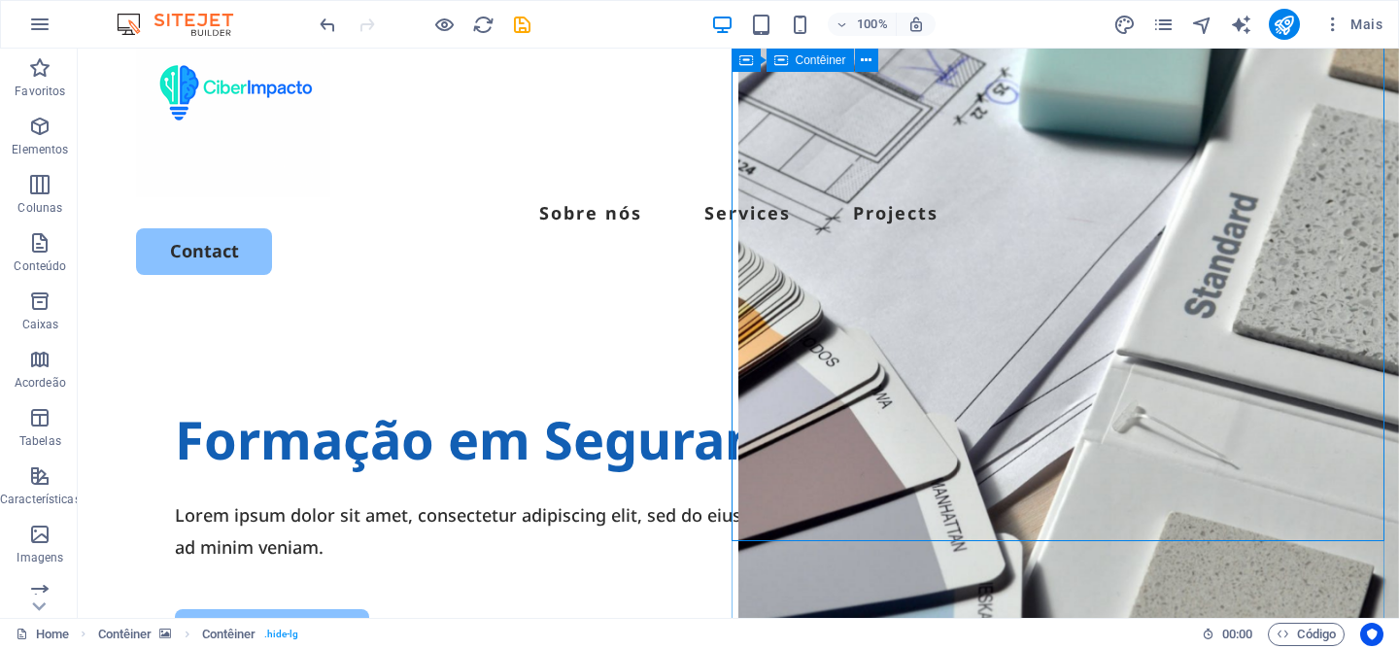
scroll to position [81, 0]
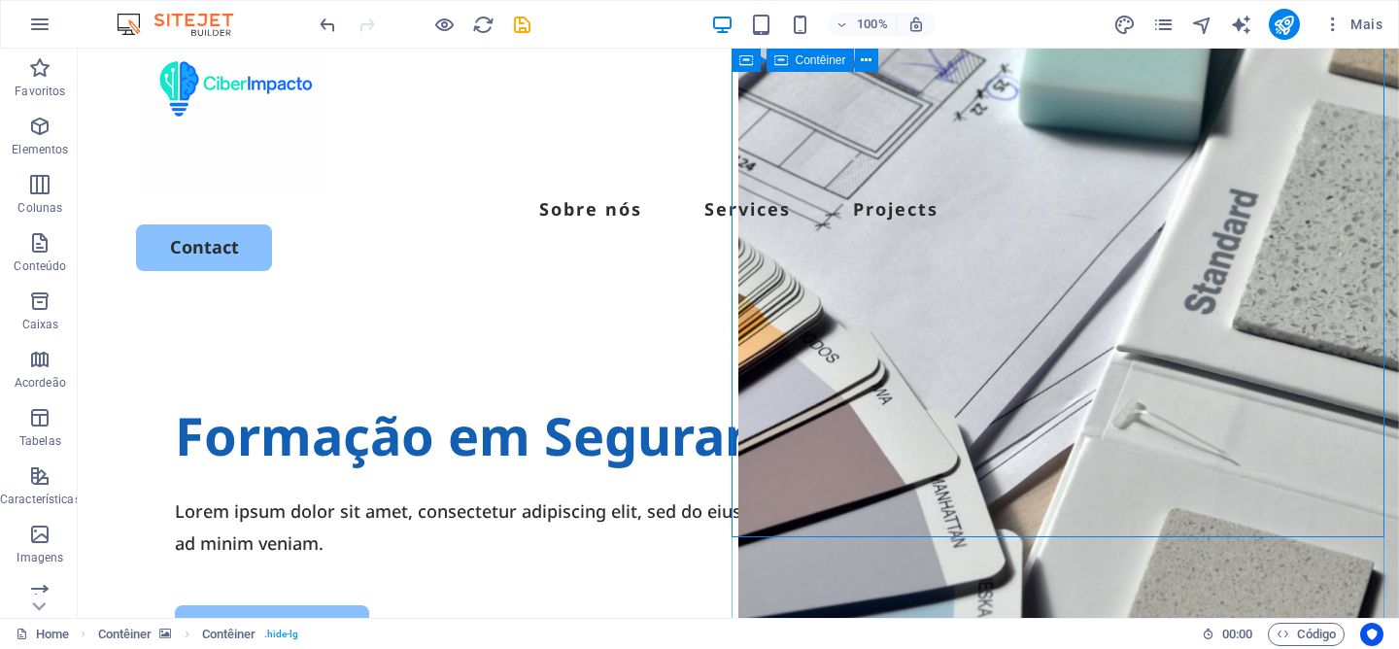
select select "vh"
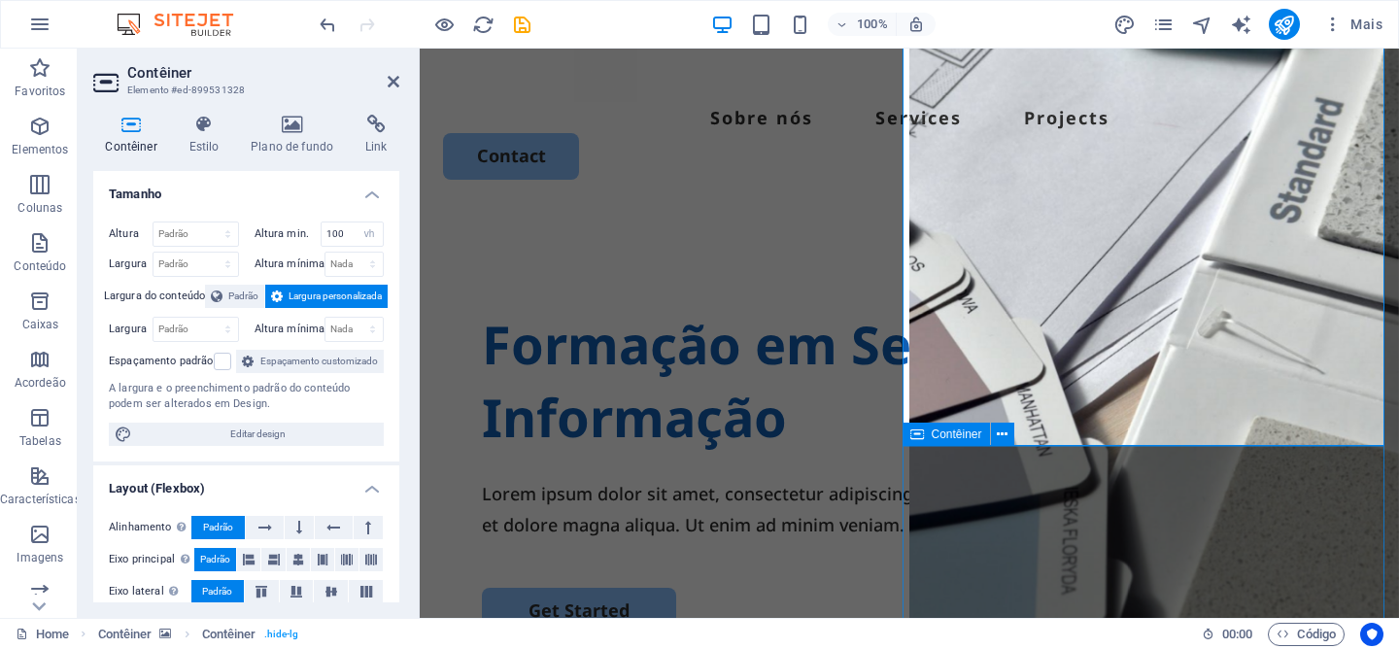
scroll to position [210, 0]
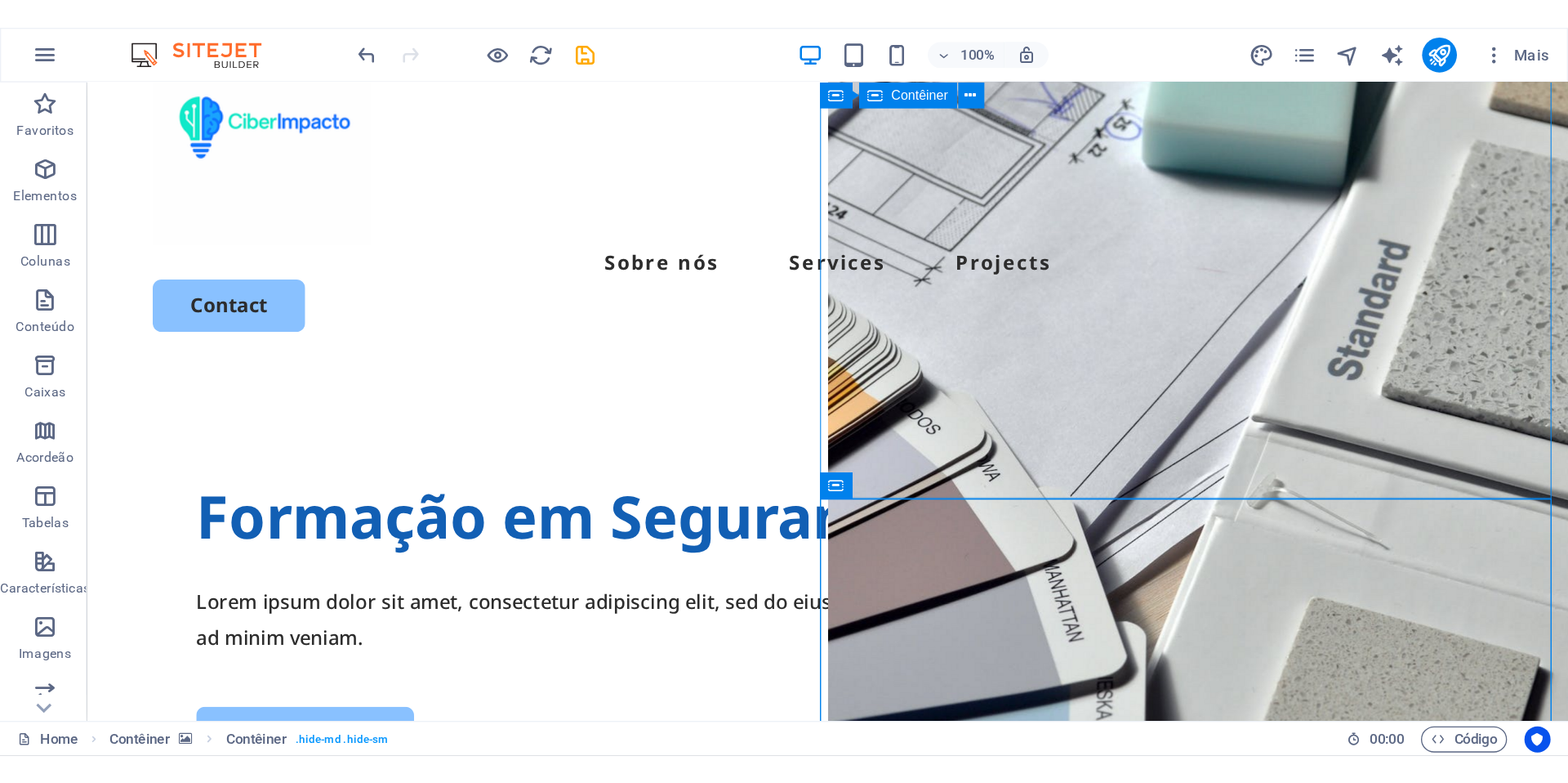
scroll to position [0, 0]
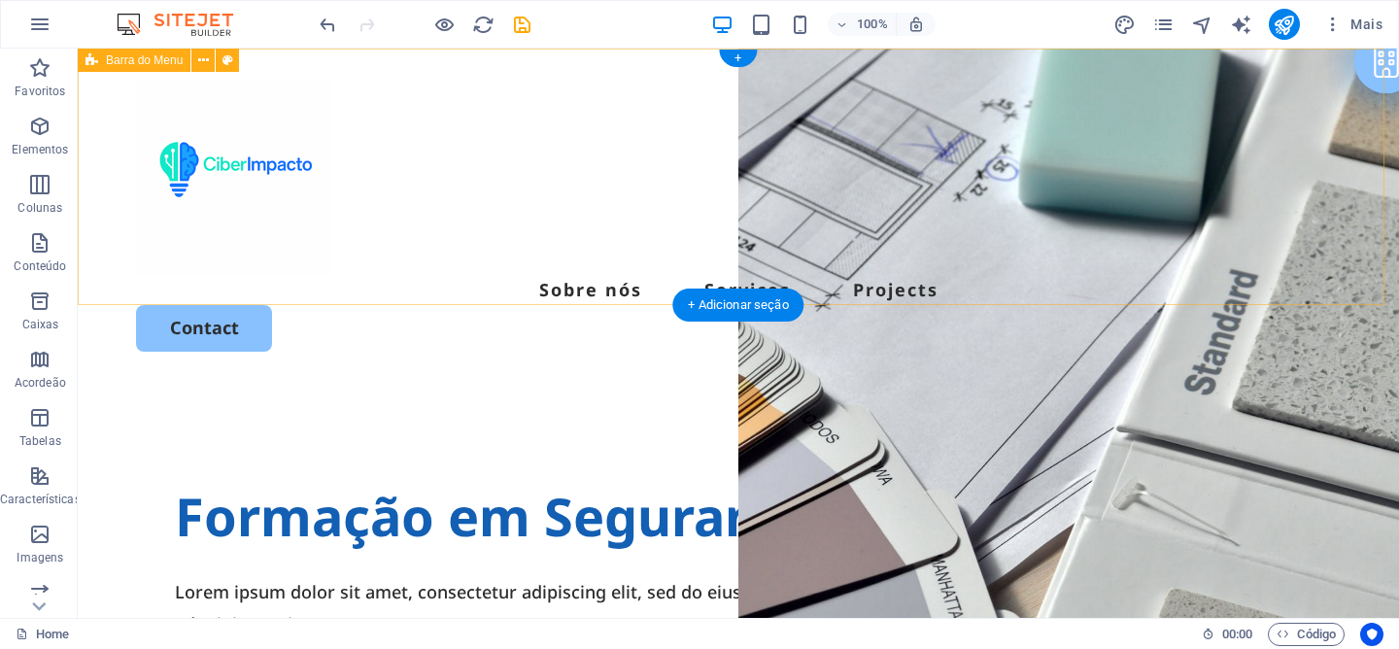
click at [902, 290] on div "Sobre nós Services Projects Contact" at bounding box center [738, 216] width 1321 height 334
click at [900, 96] on div "Sobre nós Services Projects Contact" at bounding box center [738, 216] width 1321 height 334
click at [789, 51] on div "Sobre nós Services Projects Contact" at bounding box center [738, 216] width 1321 height 334
click at [782, 61] on div "Sobre nós Services Projects Contact" at bounding box center [738, 216] width 1321 height 334
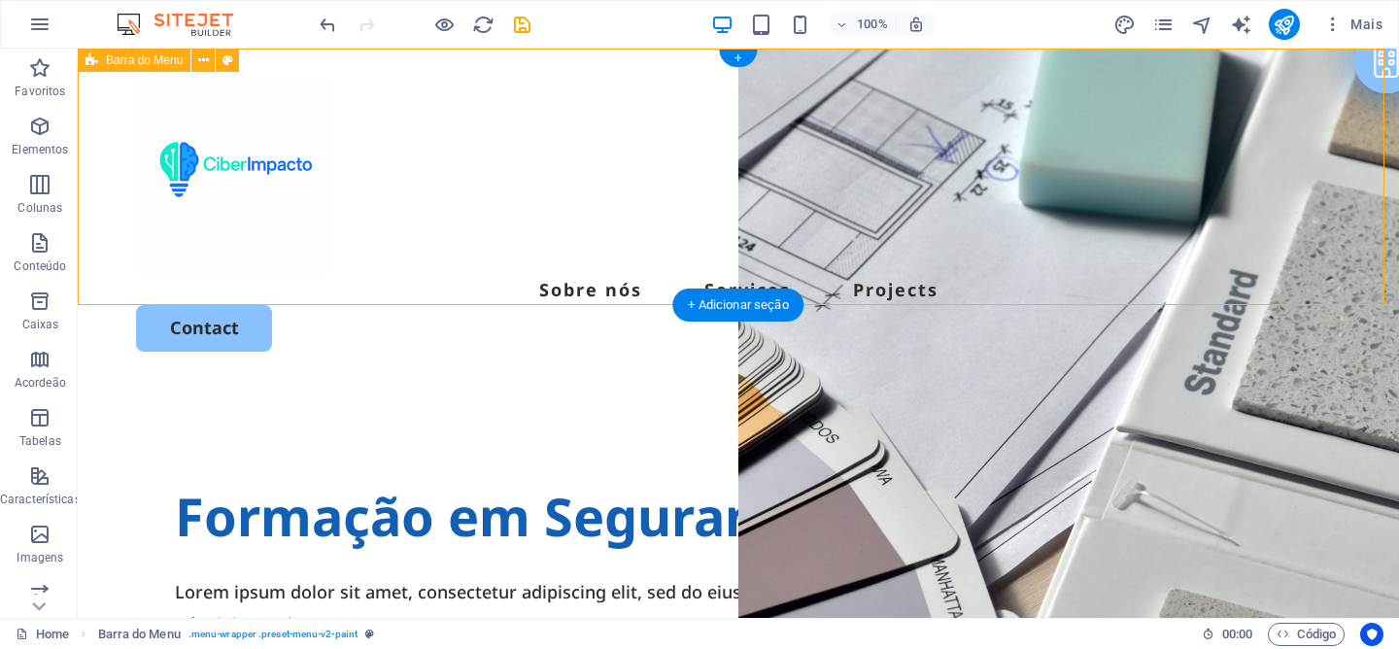
select select "header"
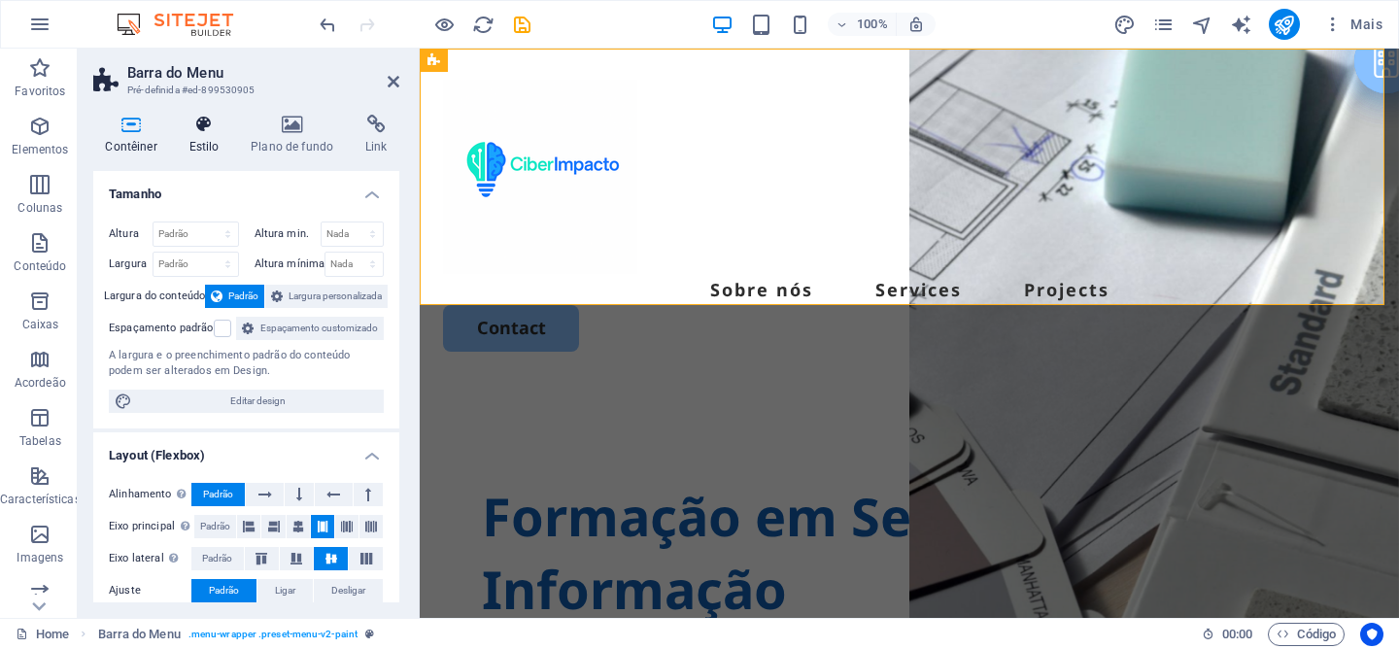
click at [200, 122] on icon at bounding box center [204, 124] width 54 height 19
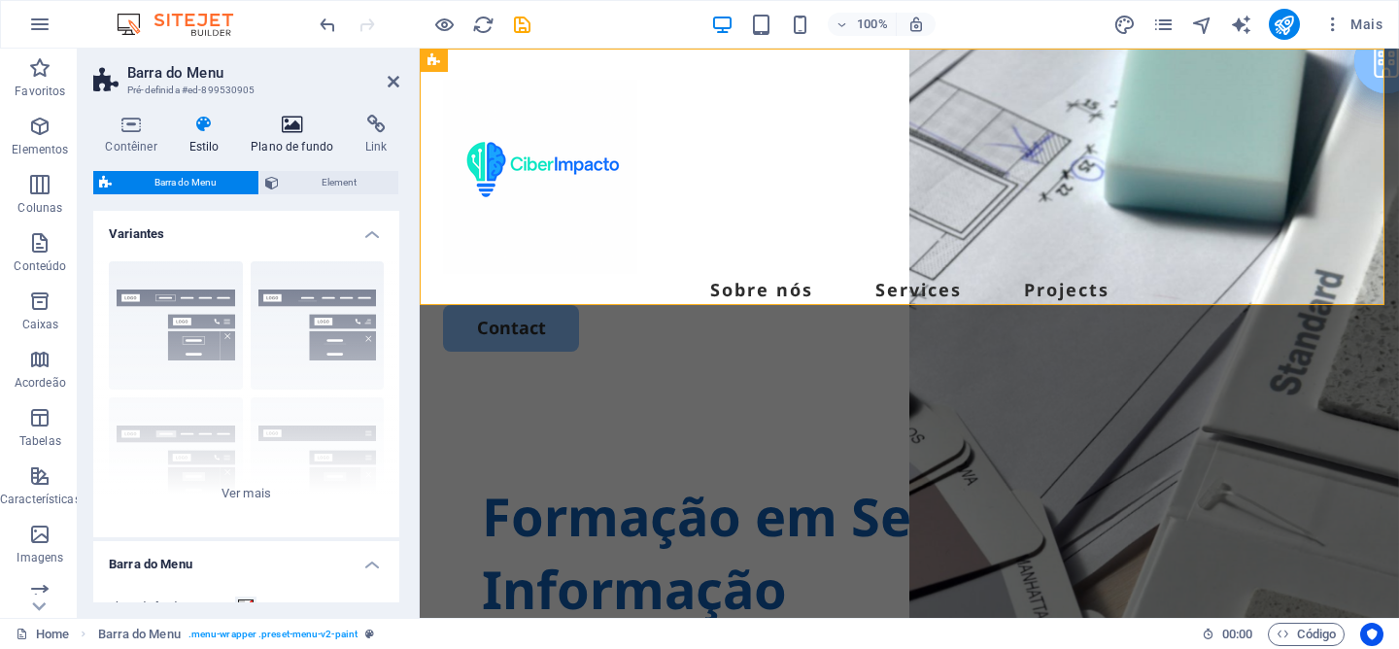
click at [307, 124] on icon at bounding box center [292, 124] width 107 height 19
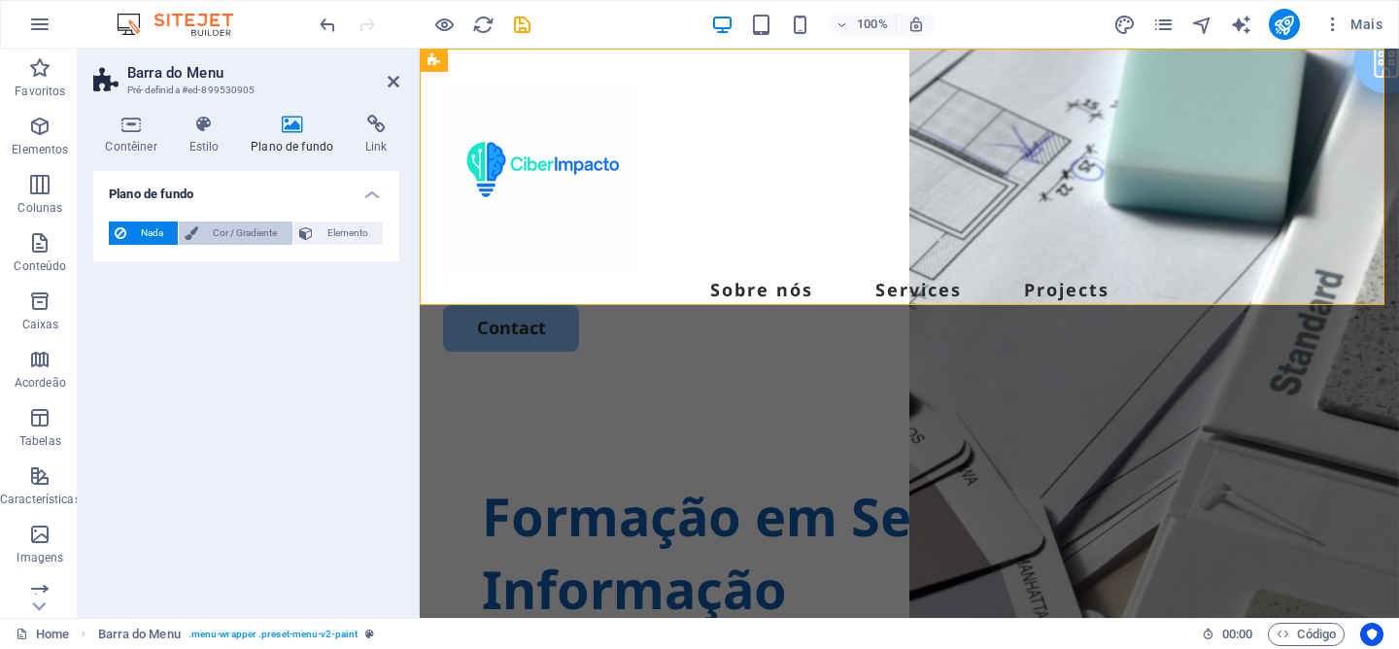
click at [246, 236] on span "Cor / Gradiente" at bounding box center [245, 233] width 82 height 23
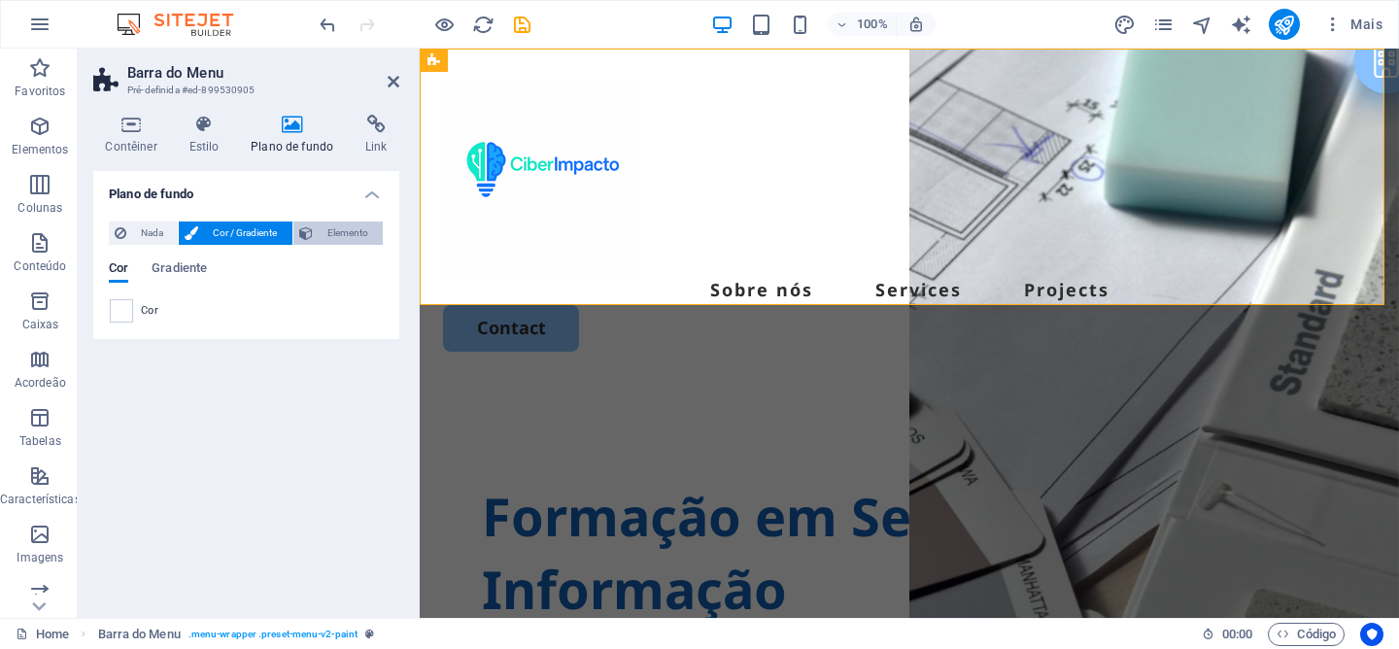
click at [338, 232] on span "Elemento" at bounding box center [348, 233] width 58 height 23
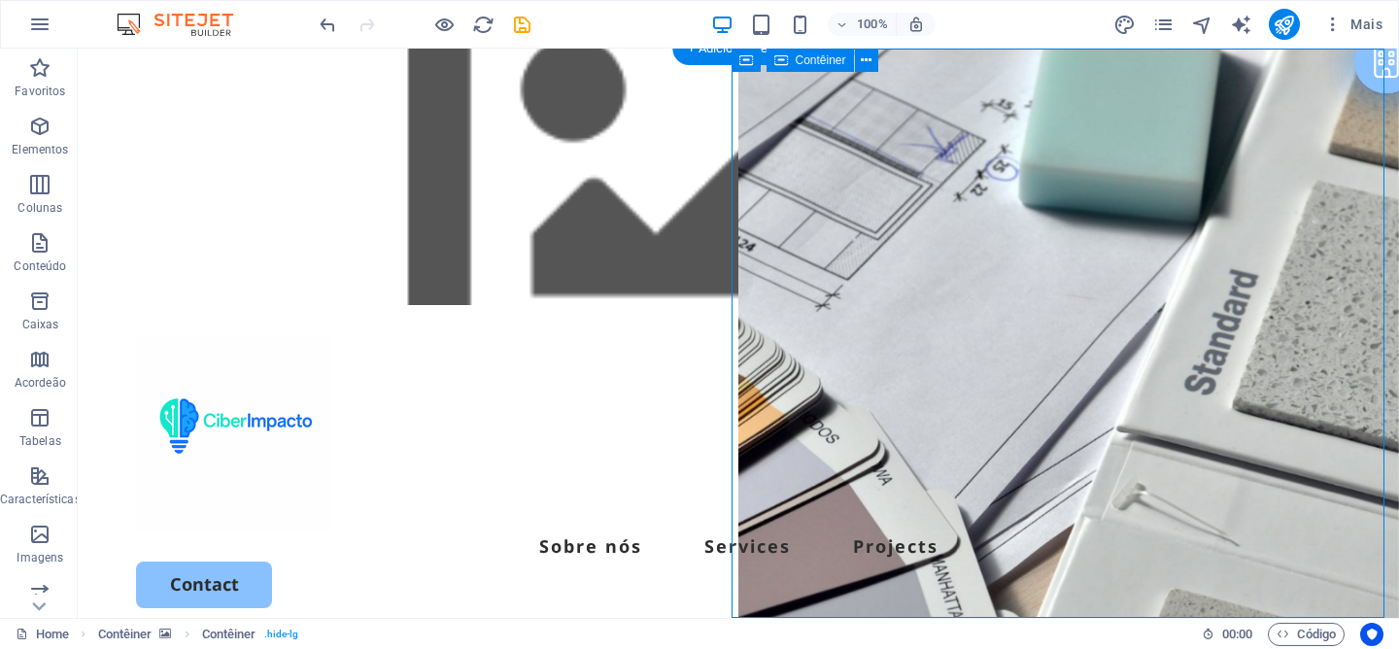
select select "vh"
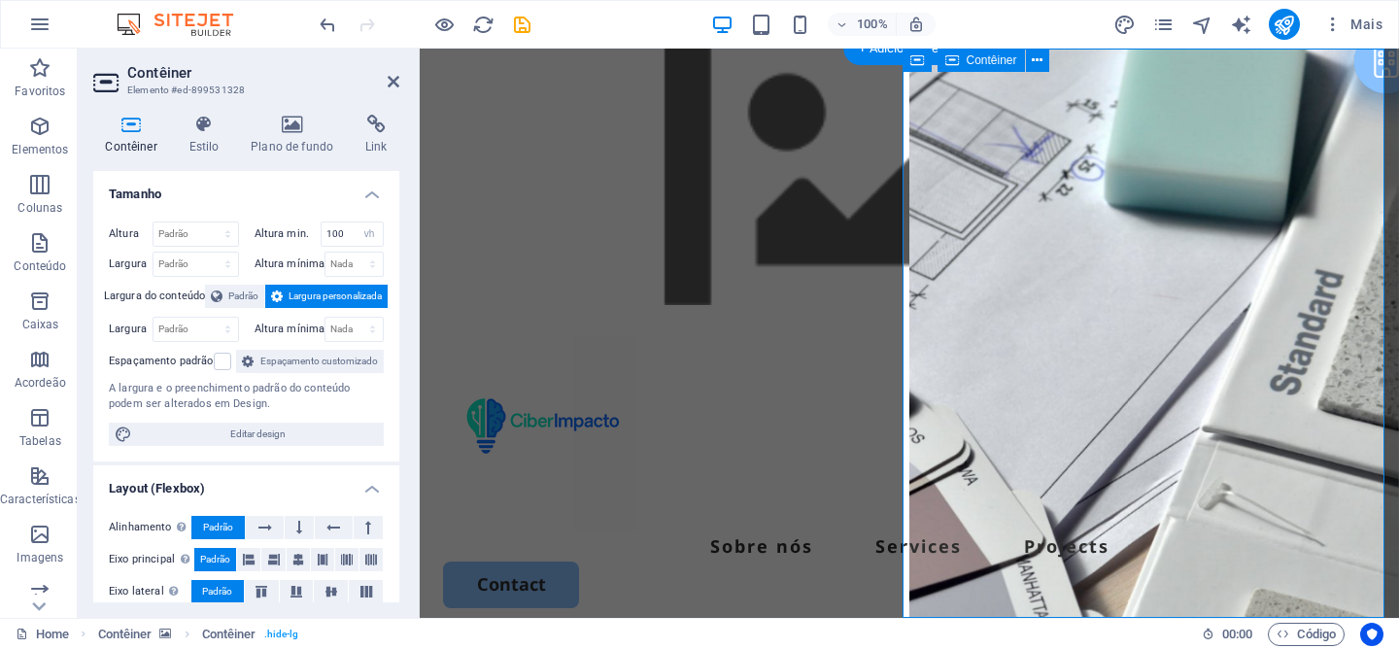
click at [304, 130] on icon at bounding box center [292, 124] width 107 height 19
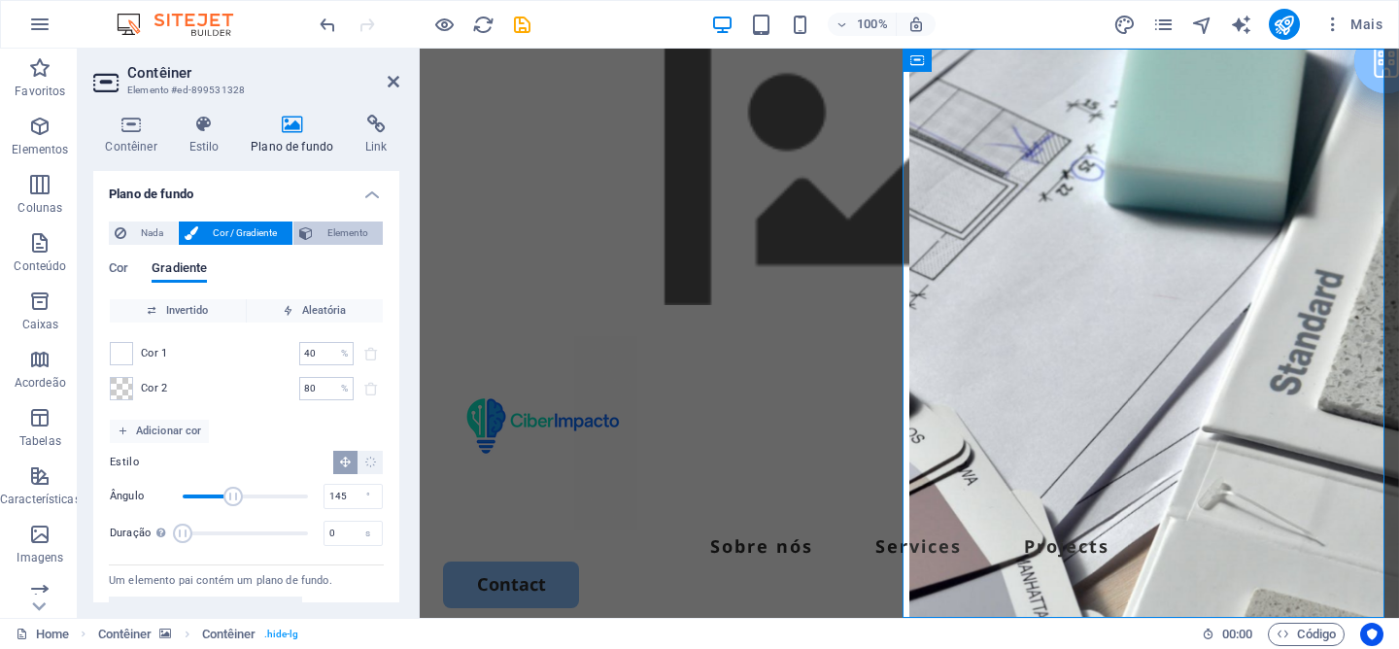
click at [351, 241] on span "Elemento" at bounding box center [348, 233] width 58 height 23
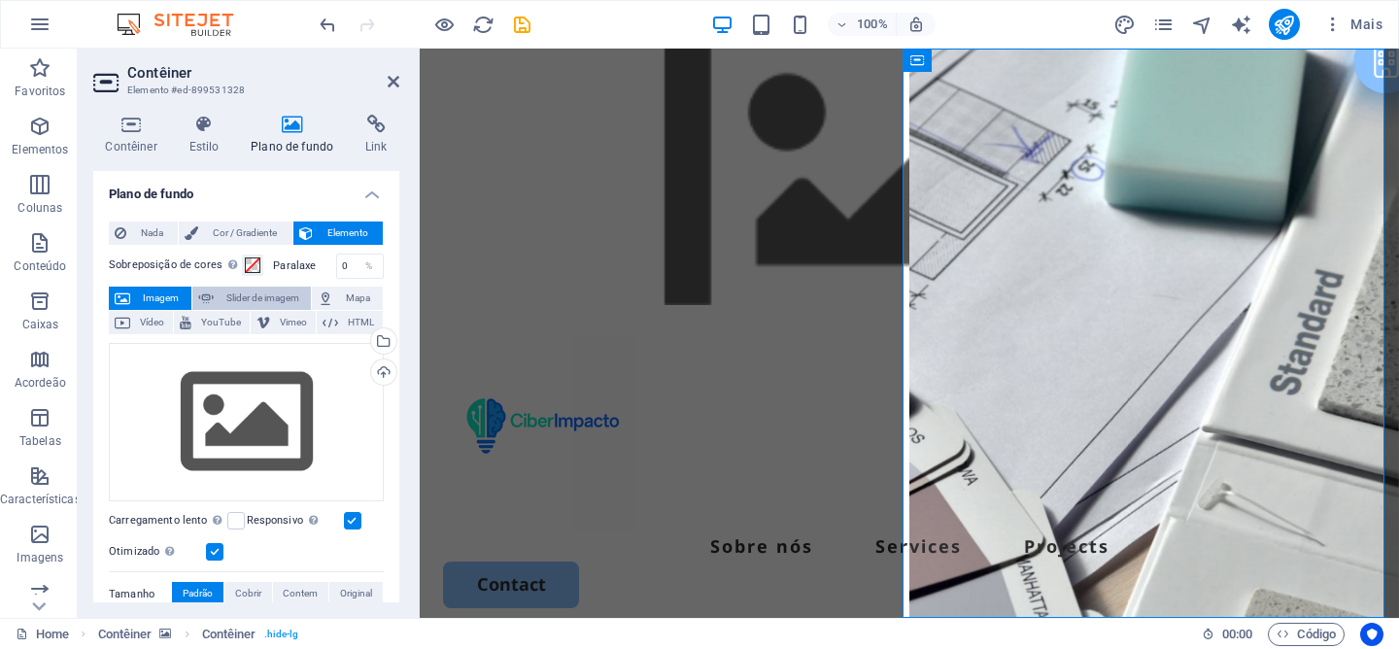
click at [237, 294] on span "Slider de imagem" at bounding box center [263, 298] width 86 height 23
select select "ms"
select select "s"
select select "progressive"
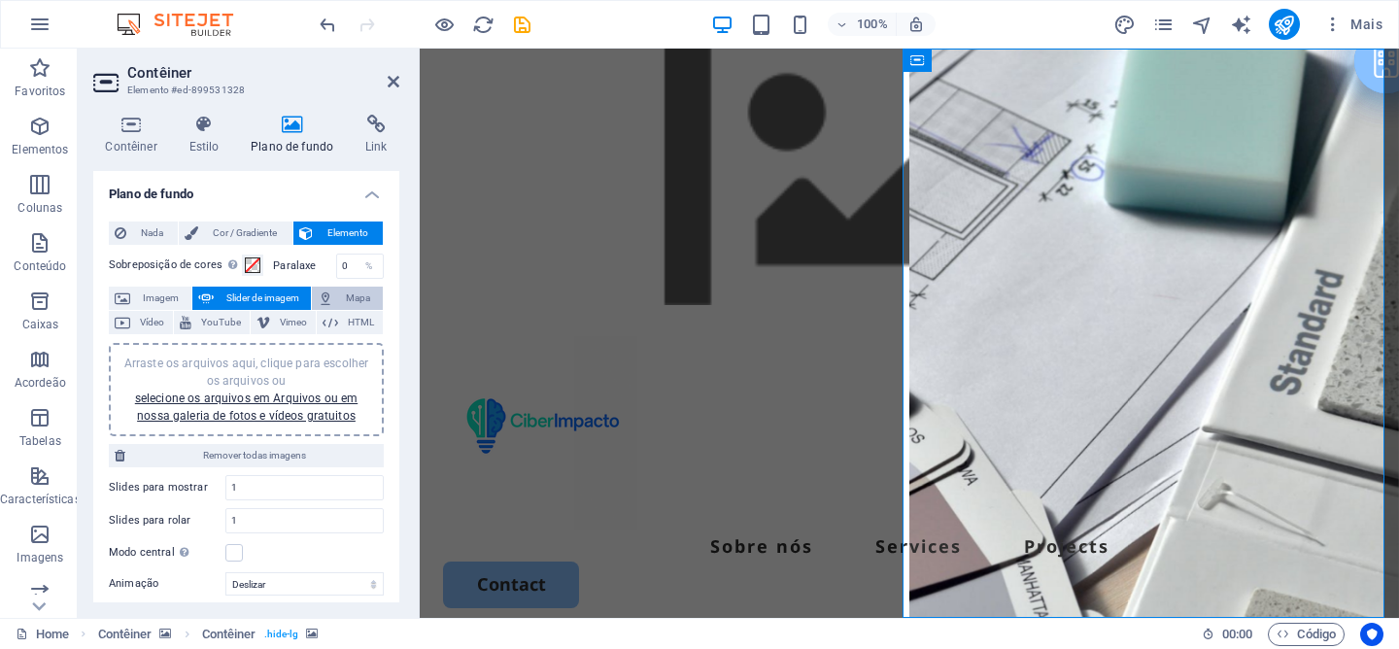
click at [350, 296] on span "Mapa" at bounding box center [358, 298] width 38 height 23
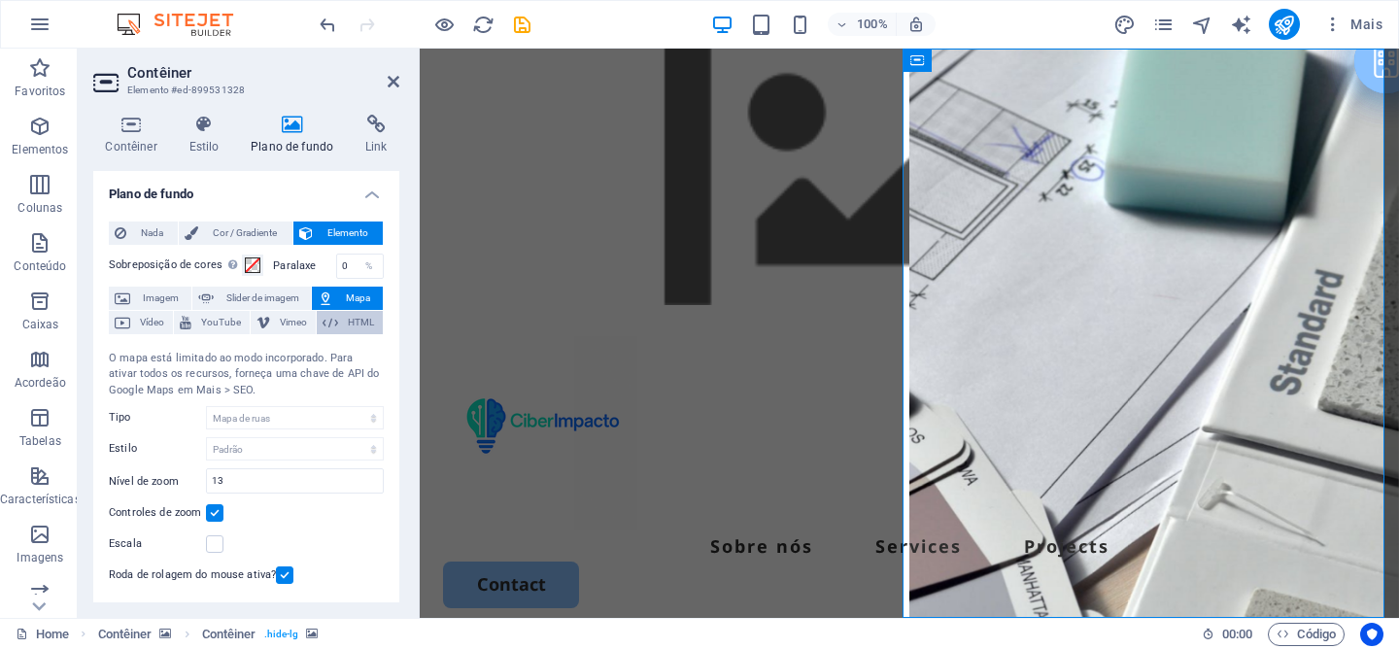
click at [345, 321] on span "HTML" at bounding box center [360, 322] width 33 height 23
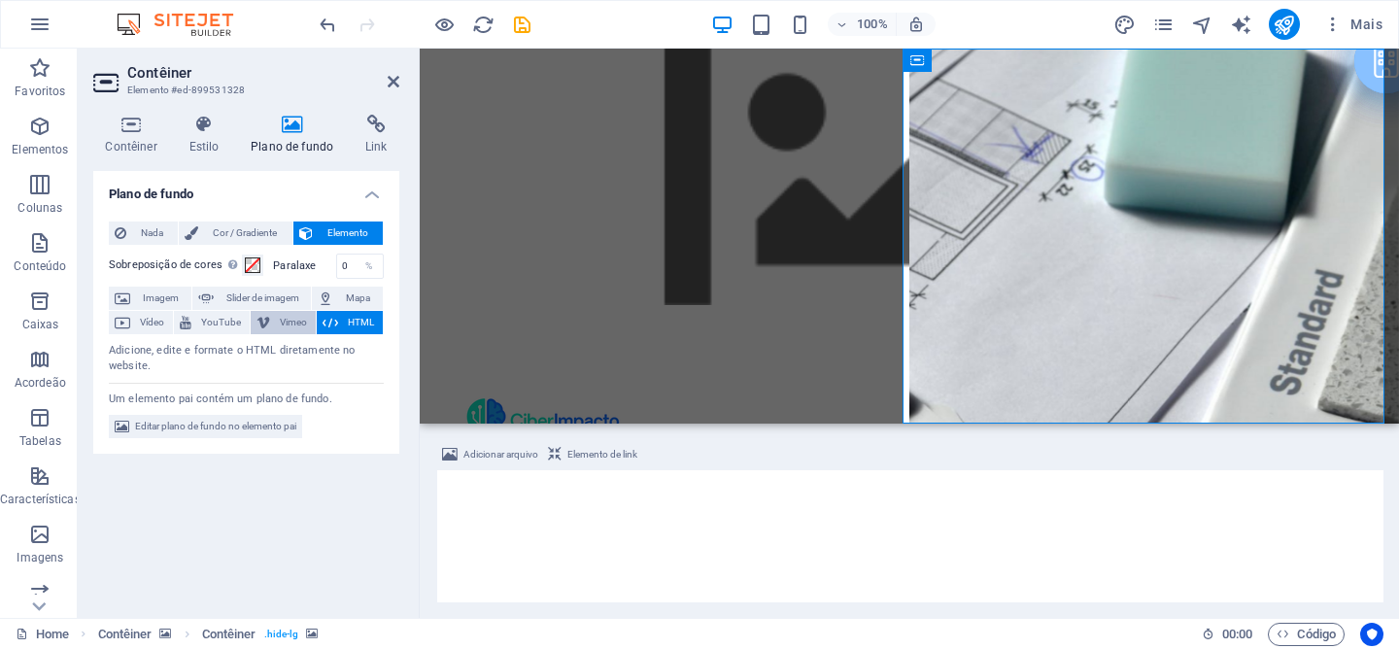
click at [273, 322] on button "Vimeo" at bounding box center [283, 322] width 65 height 23
select select "ar16_9"
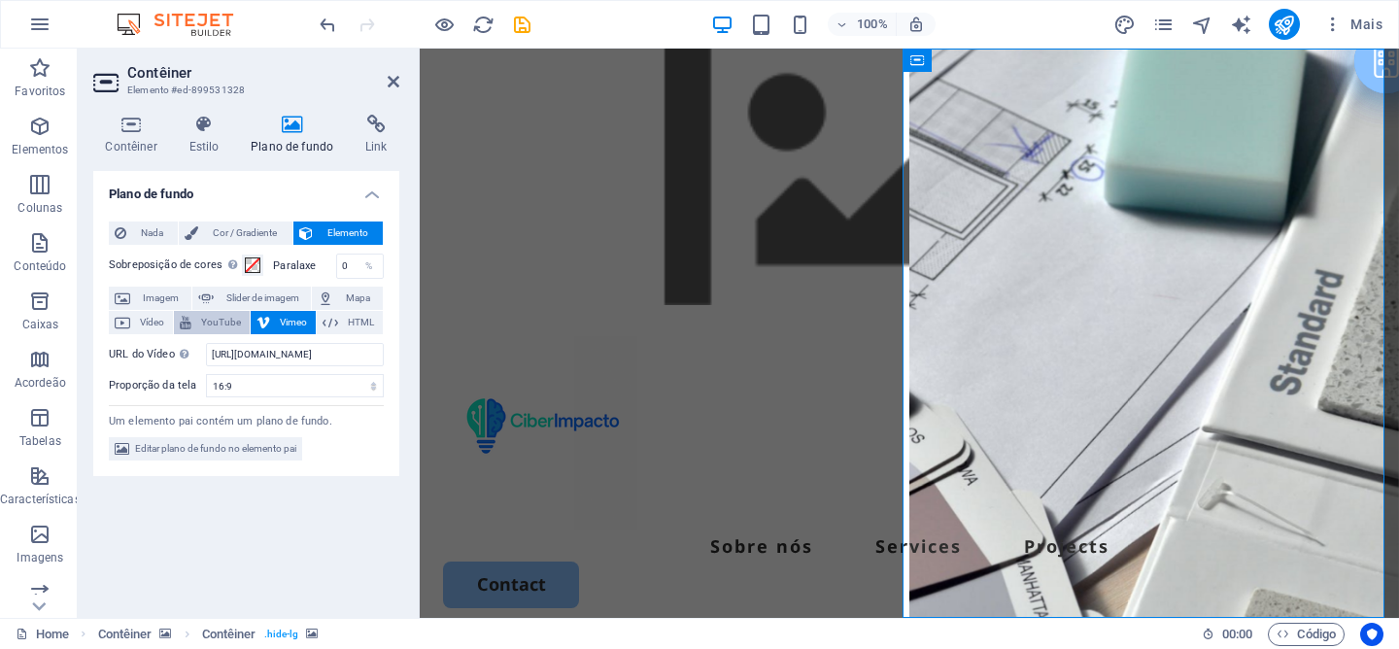
drag, startPoint x: 229, startPoint y: 324, endPoint x: 157, endPoint y: 323, distance: 71.9
click at [229, 325] on span "YouTube" at bounding box center [220, 322] width 47 height 23
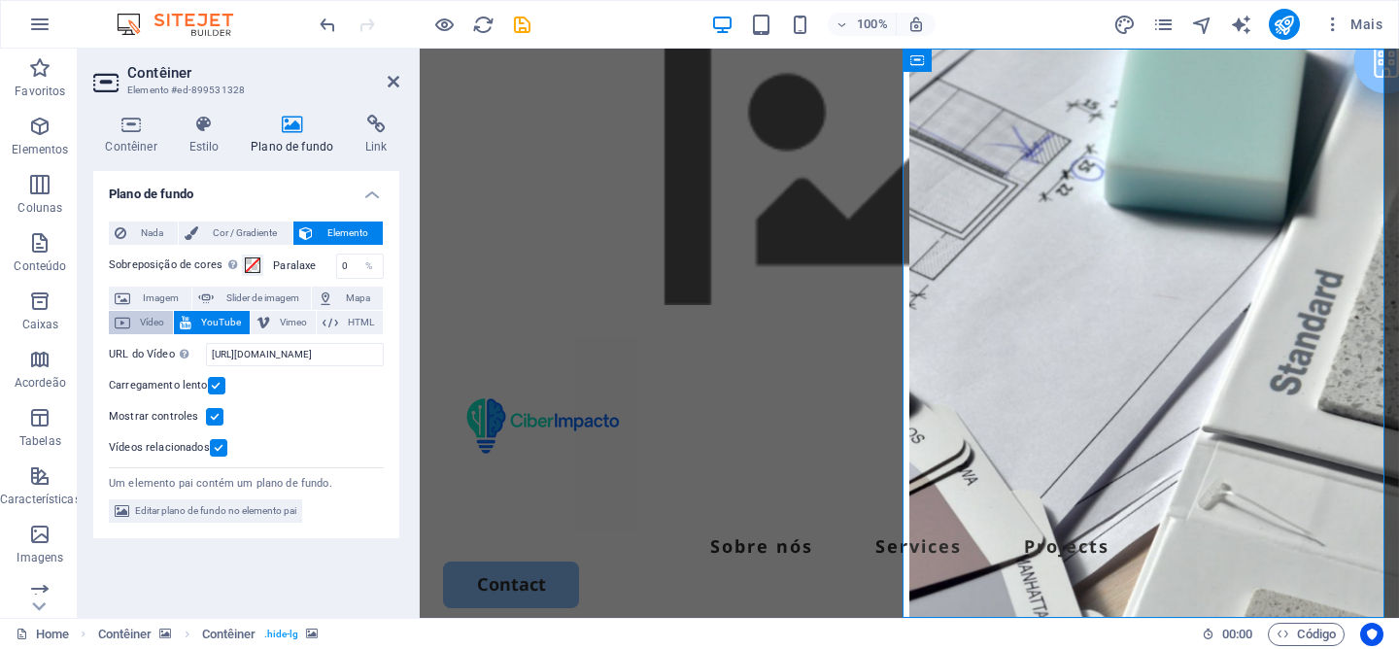
click at [156, 323] on span "Vídeo" at bounding box center [151, 322] width 31 height 23
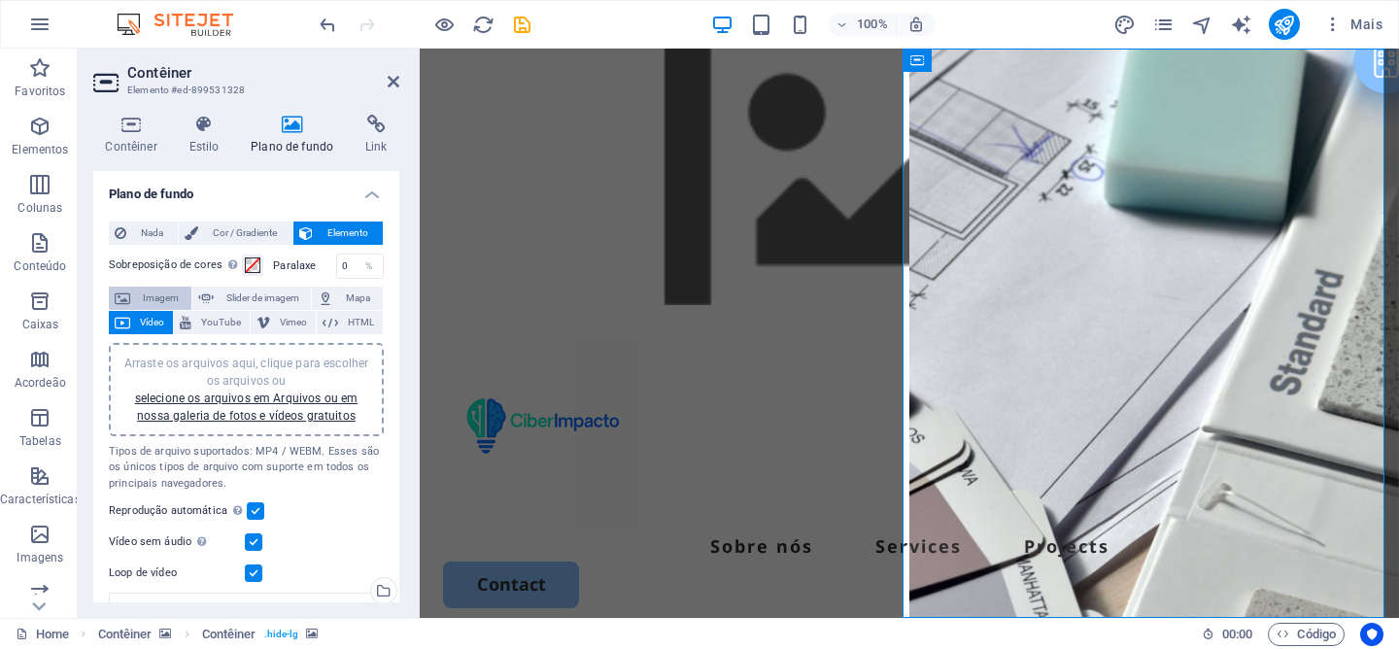
click at [154, 302] on span "Imagem" at bounding box center [161, 298] width 50 height 23
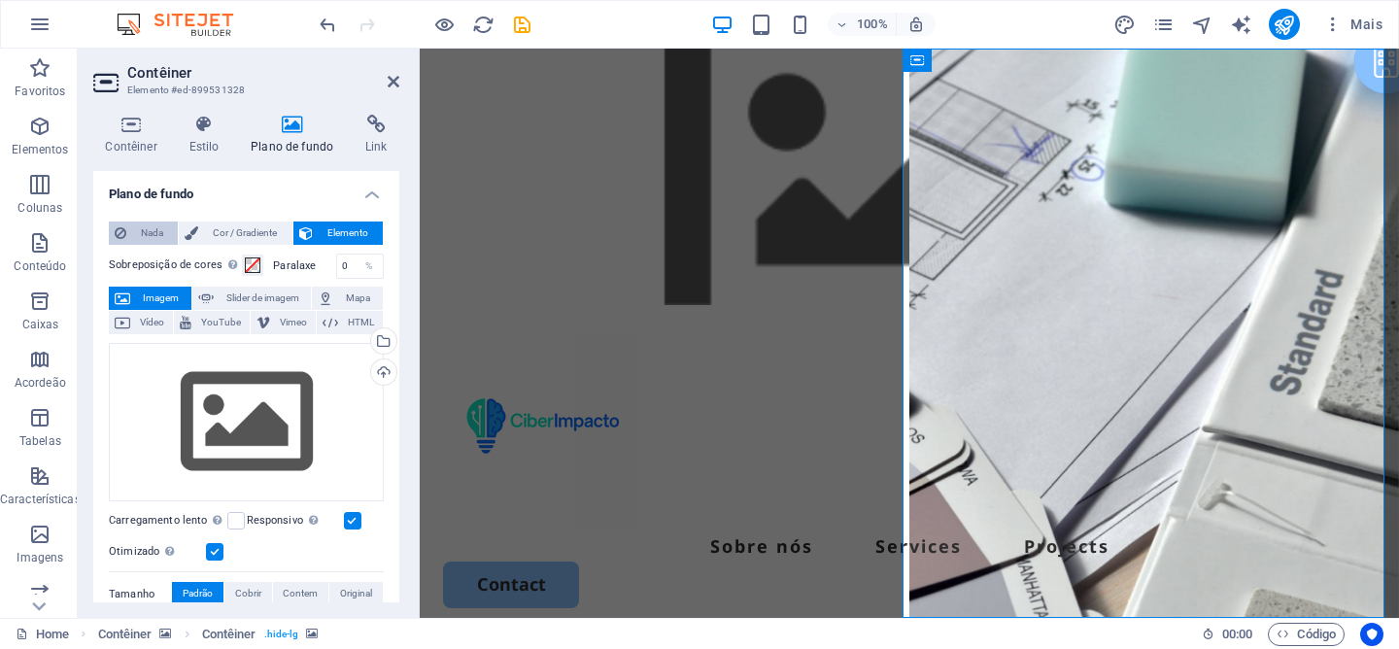
click at [148, 235] on span "Nada" at bounding box center [152, 233] width 40 height 23
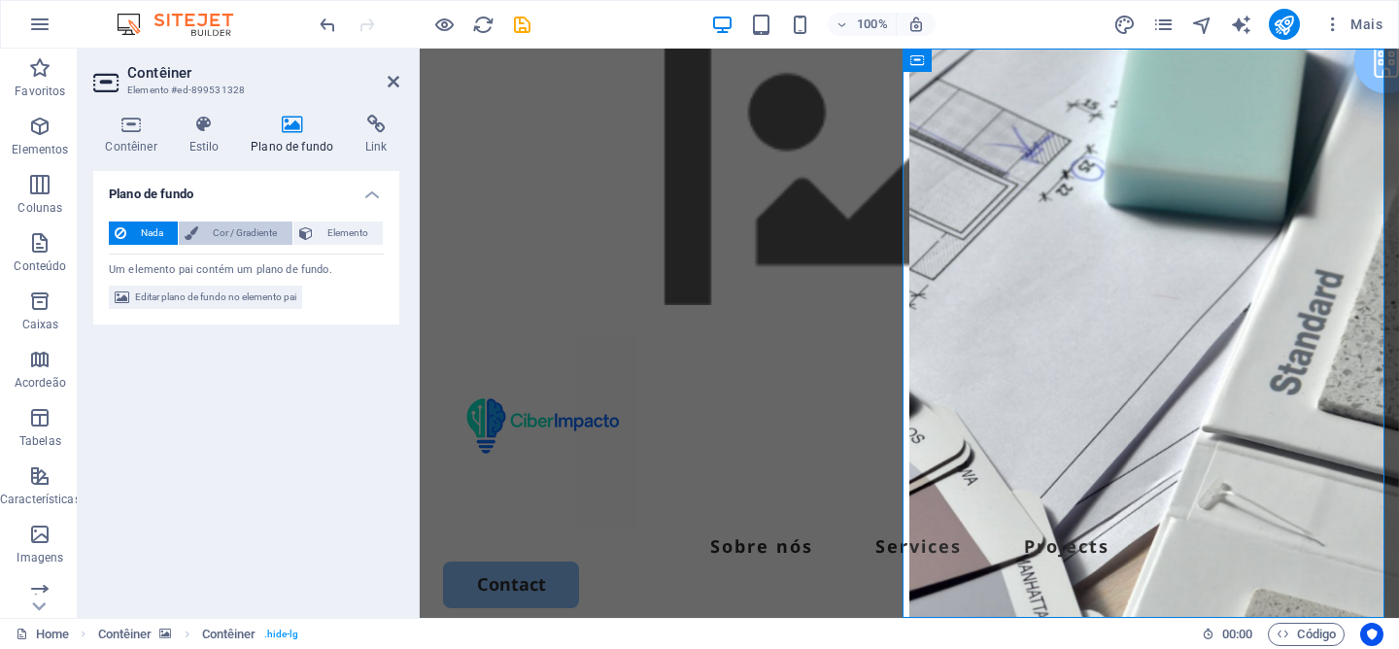
click at [270, 237] on span "Cor / Gradiente" at bounding box center [245, 233] width 82 height 23
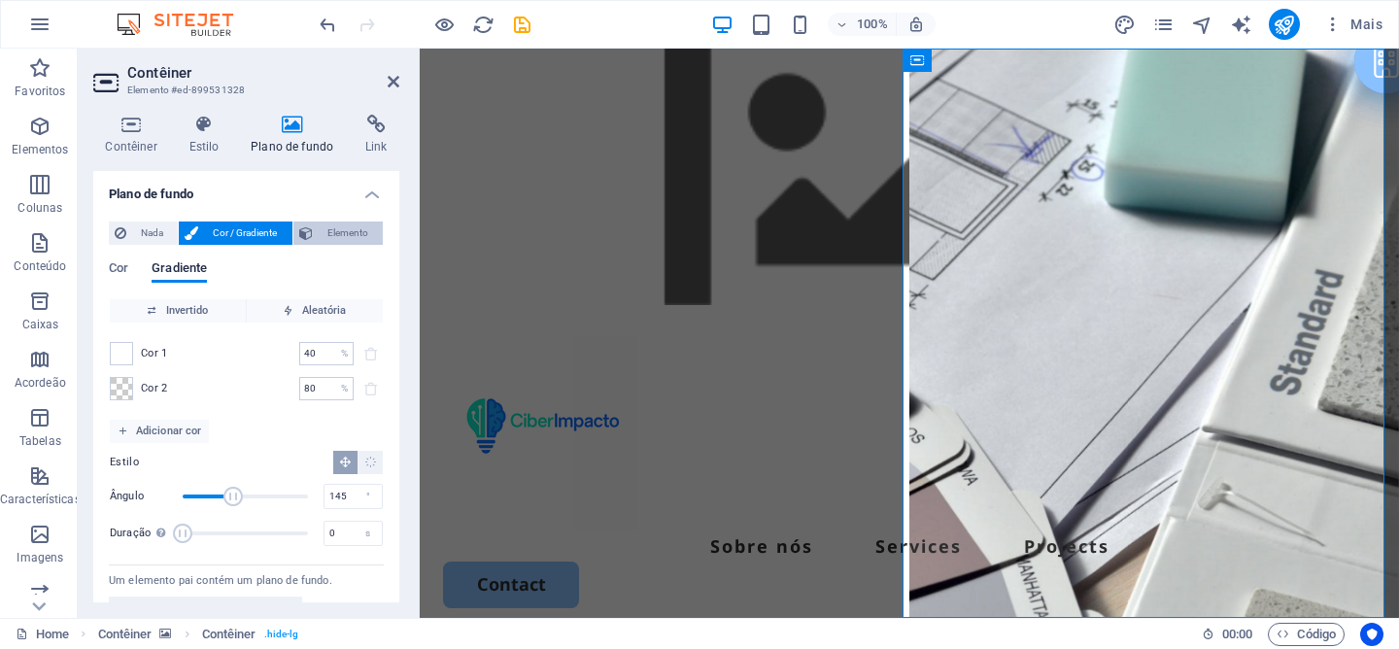
click at [342, 231] on span "Elemento" at bounding box center [348, 233] width 58 height 23
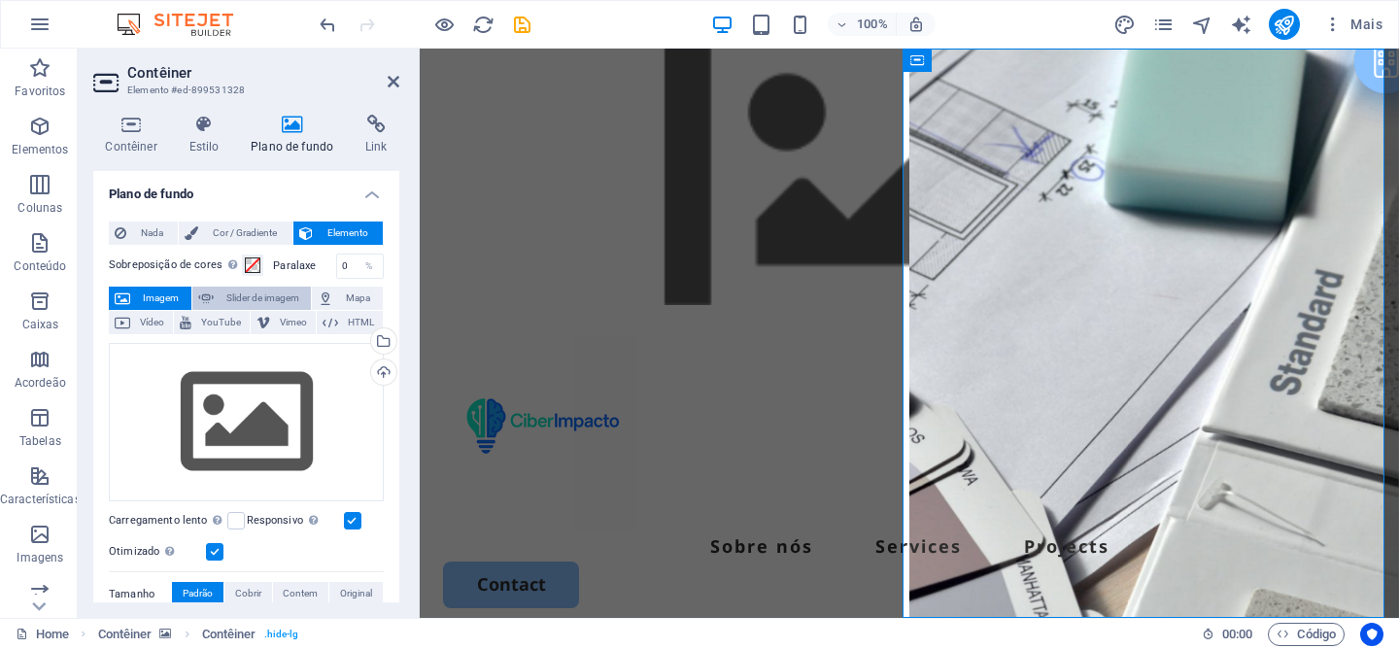
click at [215, 296] on button "Slider de imagem" at bounding box center [252, 298] width 120 height 23
select select "ms"
select select "s"
select select "progressive"
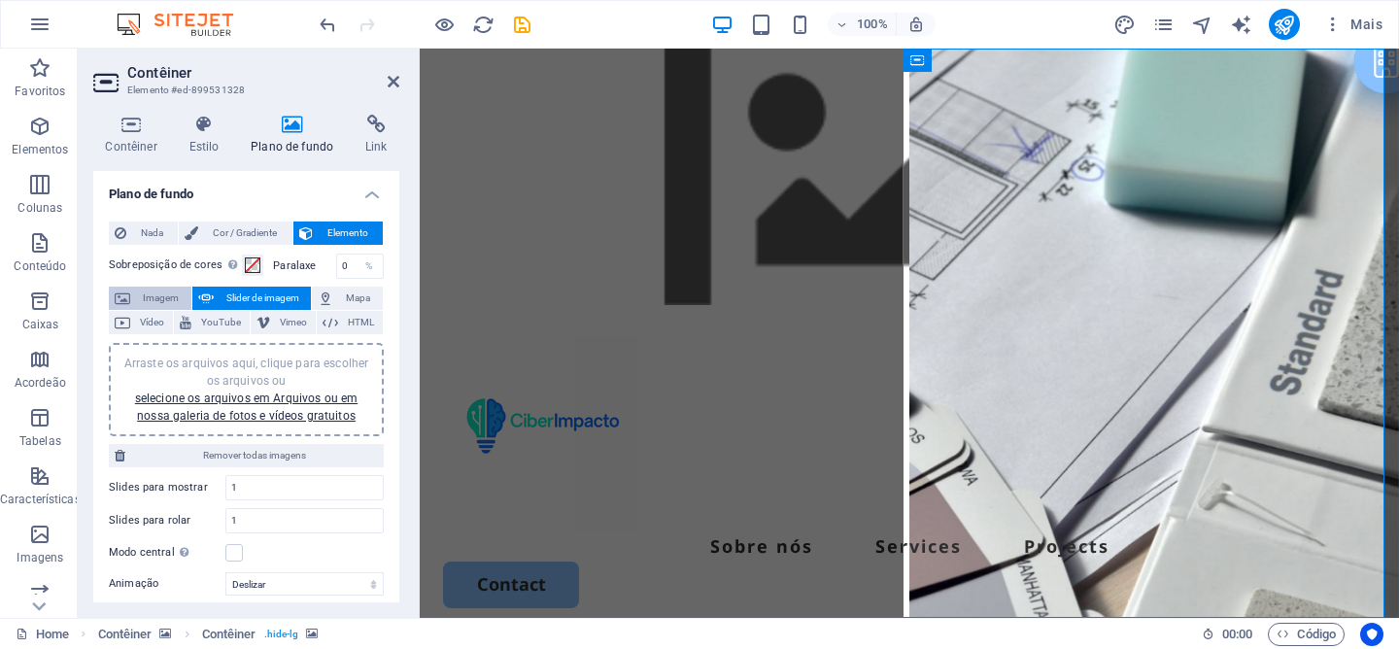
click at [166, 298] on span "Imagem" at bounding box center [161, 298] width 50 height 23
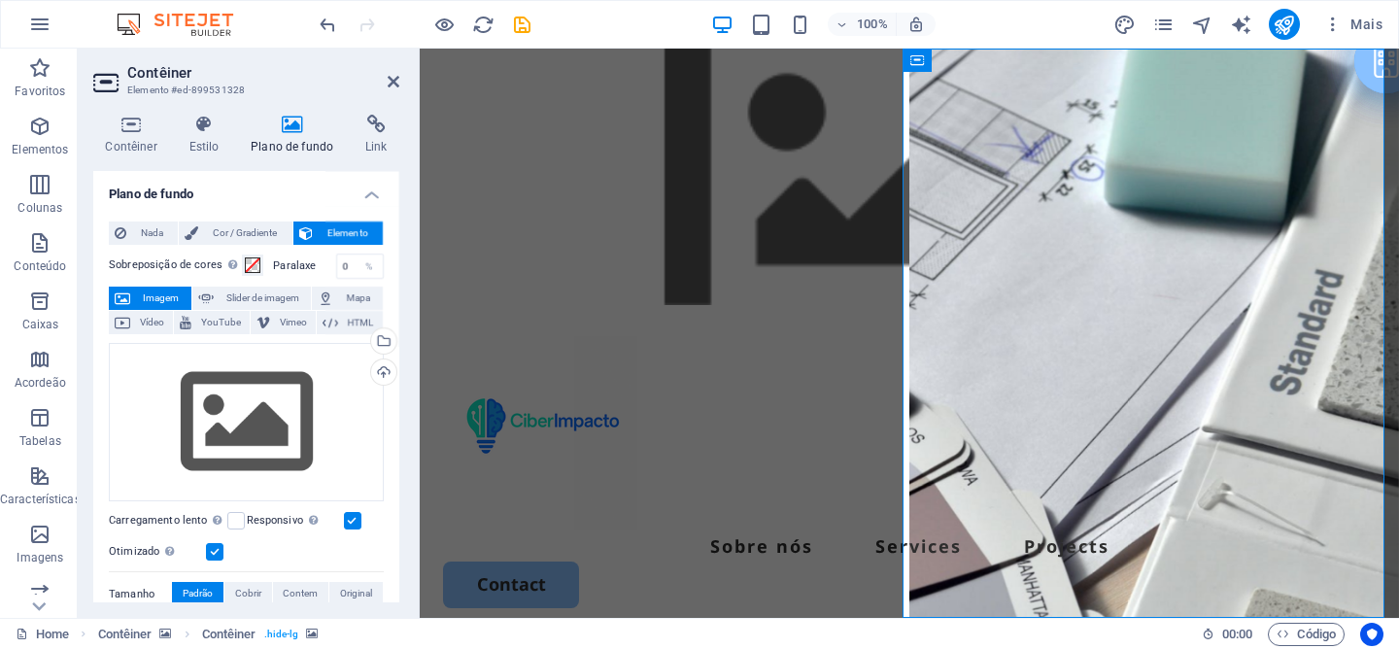
click at [392, 93] on header "Contêiner Elemento #ed-899531328" at bounding box center [246, 74] width 306 height 51
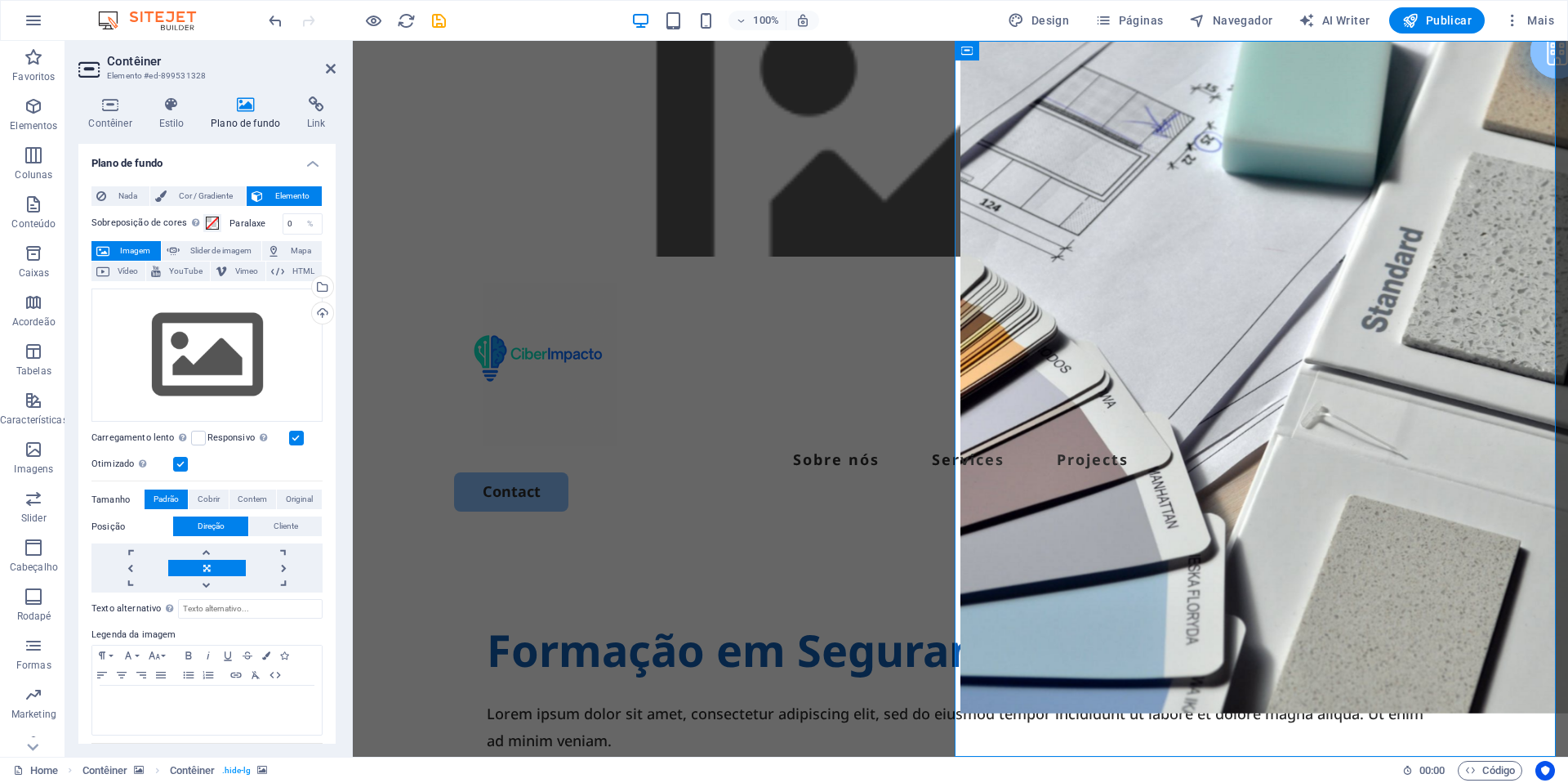
click at [973, 55] on div "Contêiner" at bounding box center [991, 50] width 73 height 19
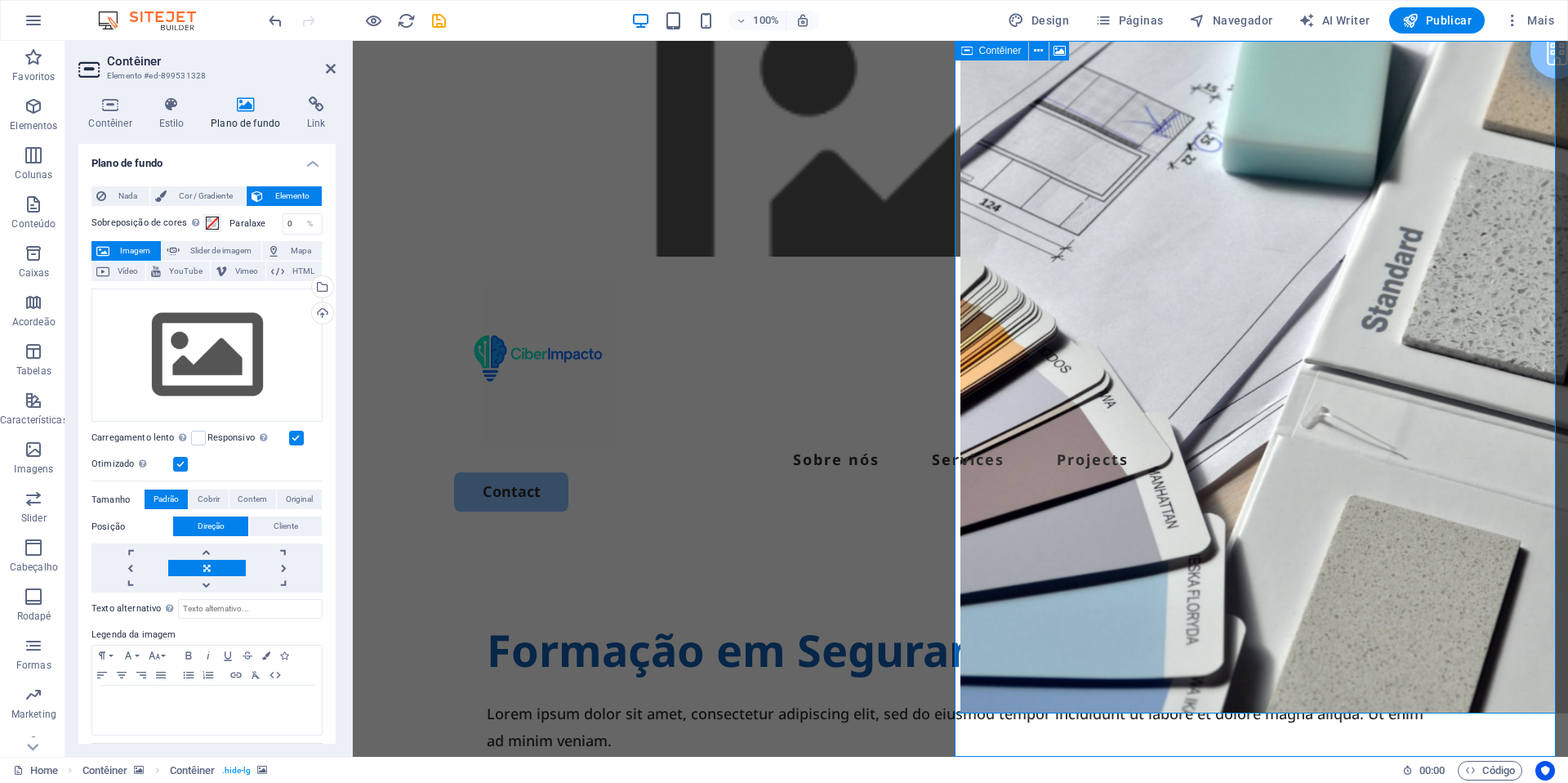
click at [973, 55] on div "Contêiner" at bounding box center [991, 50] width 73 height 19
select select "px"
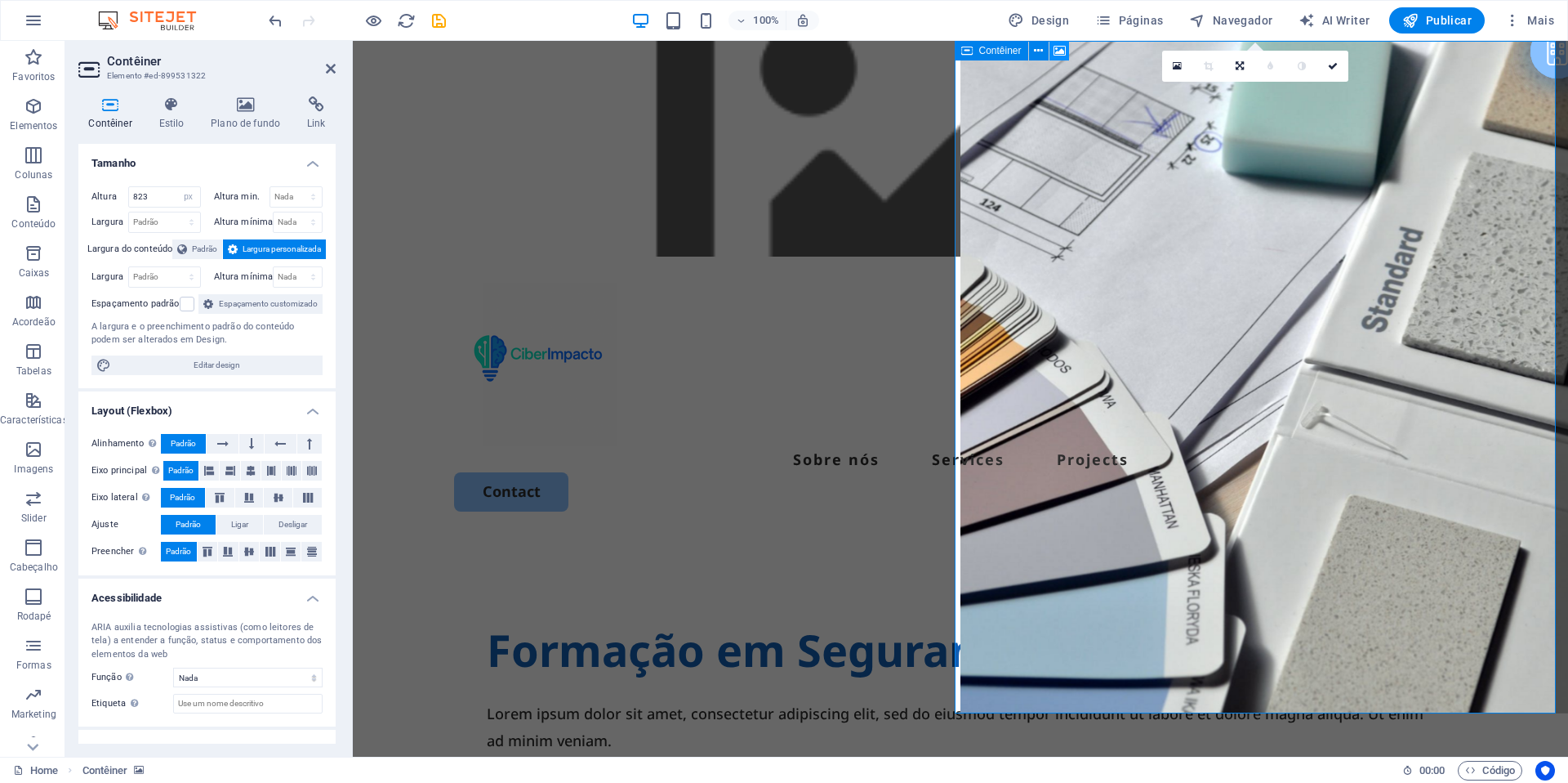
click at [1053, 52] on icon at bounding box center [1059, 51] width 13 height 17
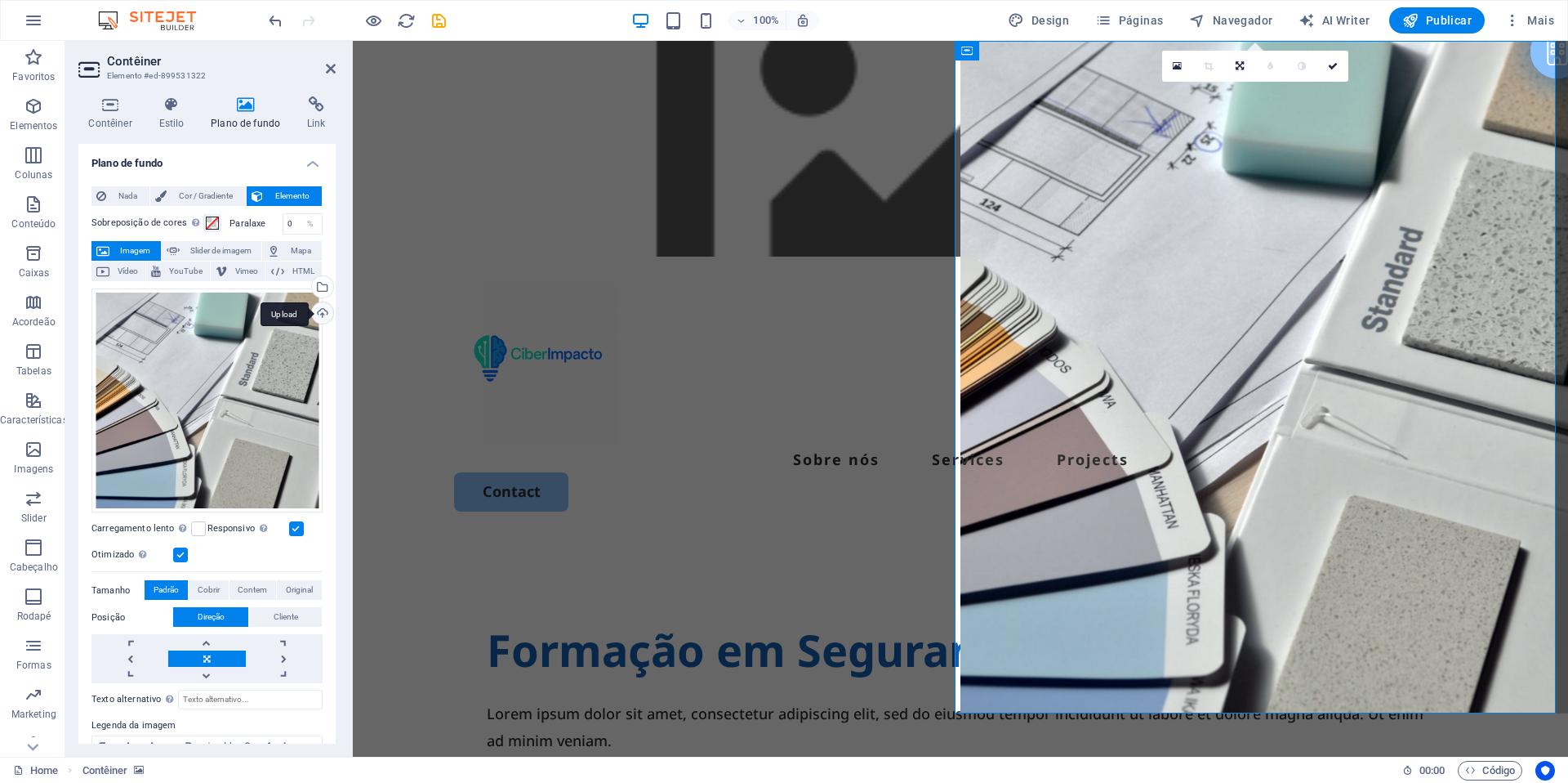
click at [318, 318] on div "Upload" at bounding box center [320, 314] width 24 height 24
click at [182, 424] on div "Arraste os arquivos aqui, clique para escolher os arquivos ou selecione os arqu…" at bounding box center [207, 400] width 231 height 225
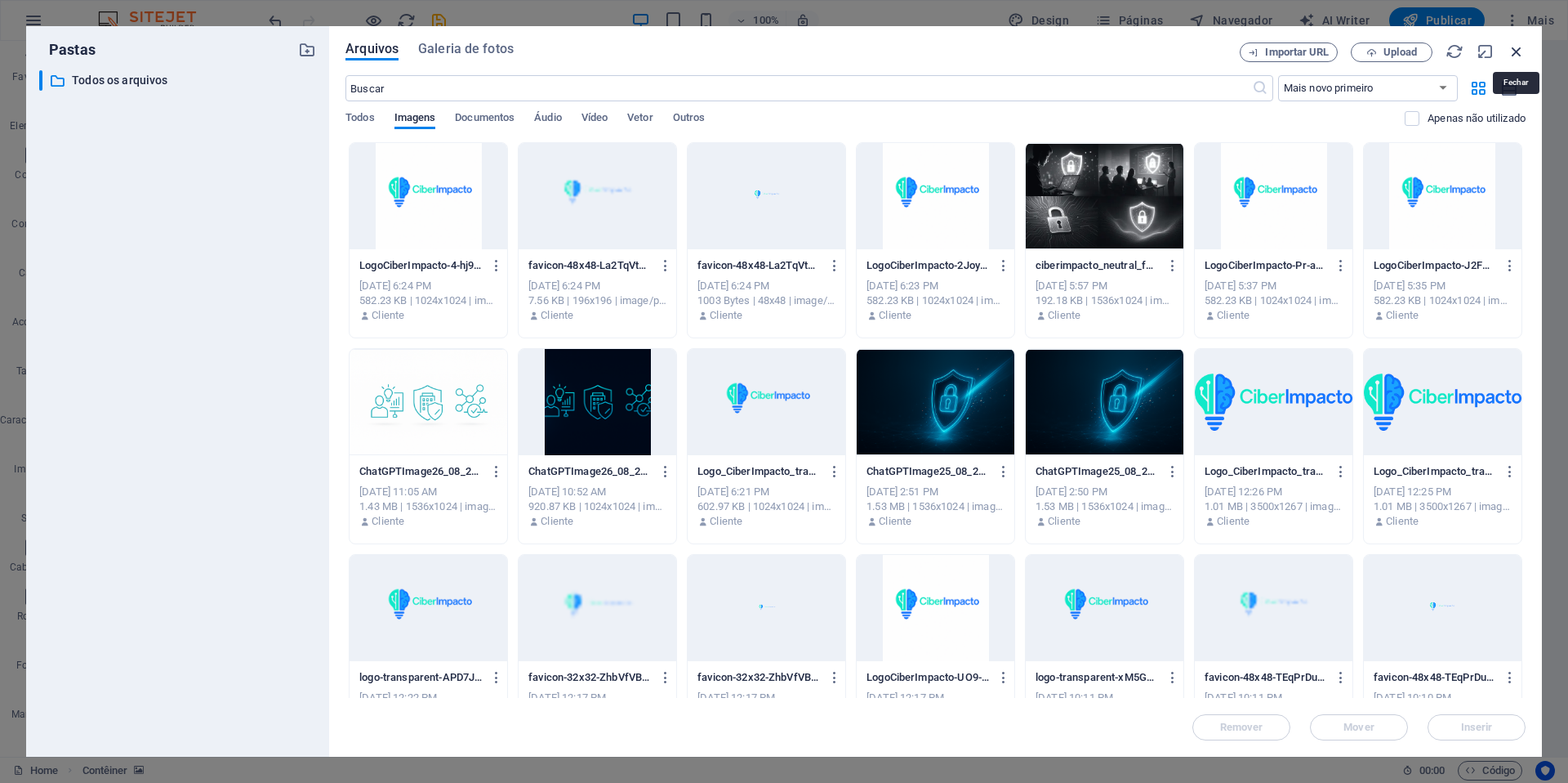
drag, startPoint x: 1519, startPoint y: 52, endPoint x: 1166, endPoint y: 13, distance: 355.1
click at [1175, 52] on icon "button" at bounding box center [1517, 51] width 18 height 18
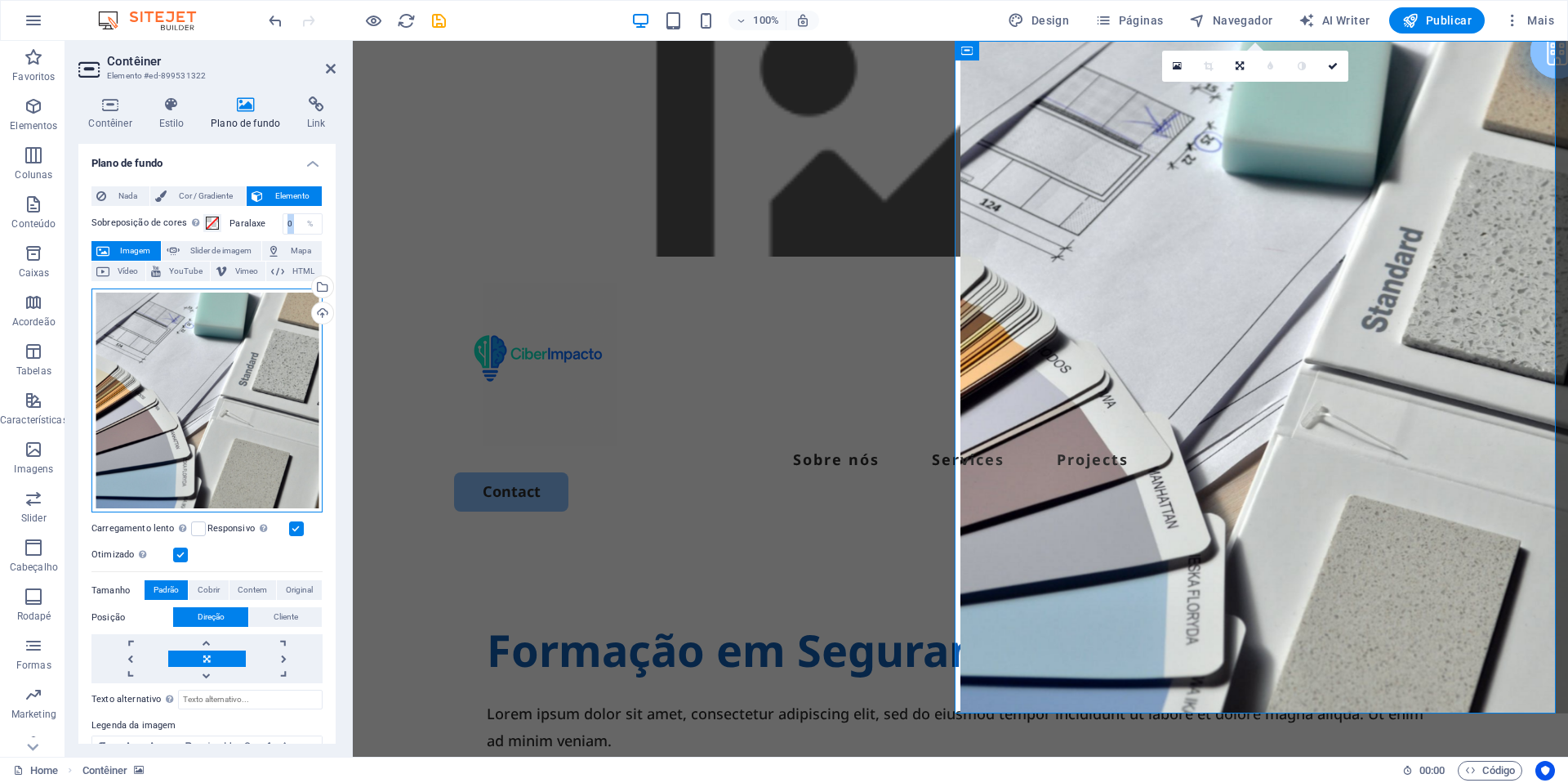
click at [251, 433] on div "Arraste os arquivos aqui, clique para escolher os arquivos ou selecione os arqu…" at bounding box center [207, 400] width 231 height 225
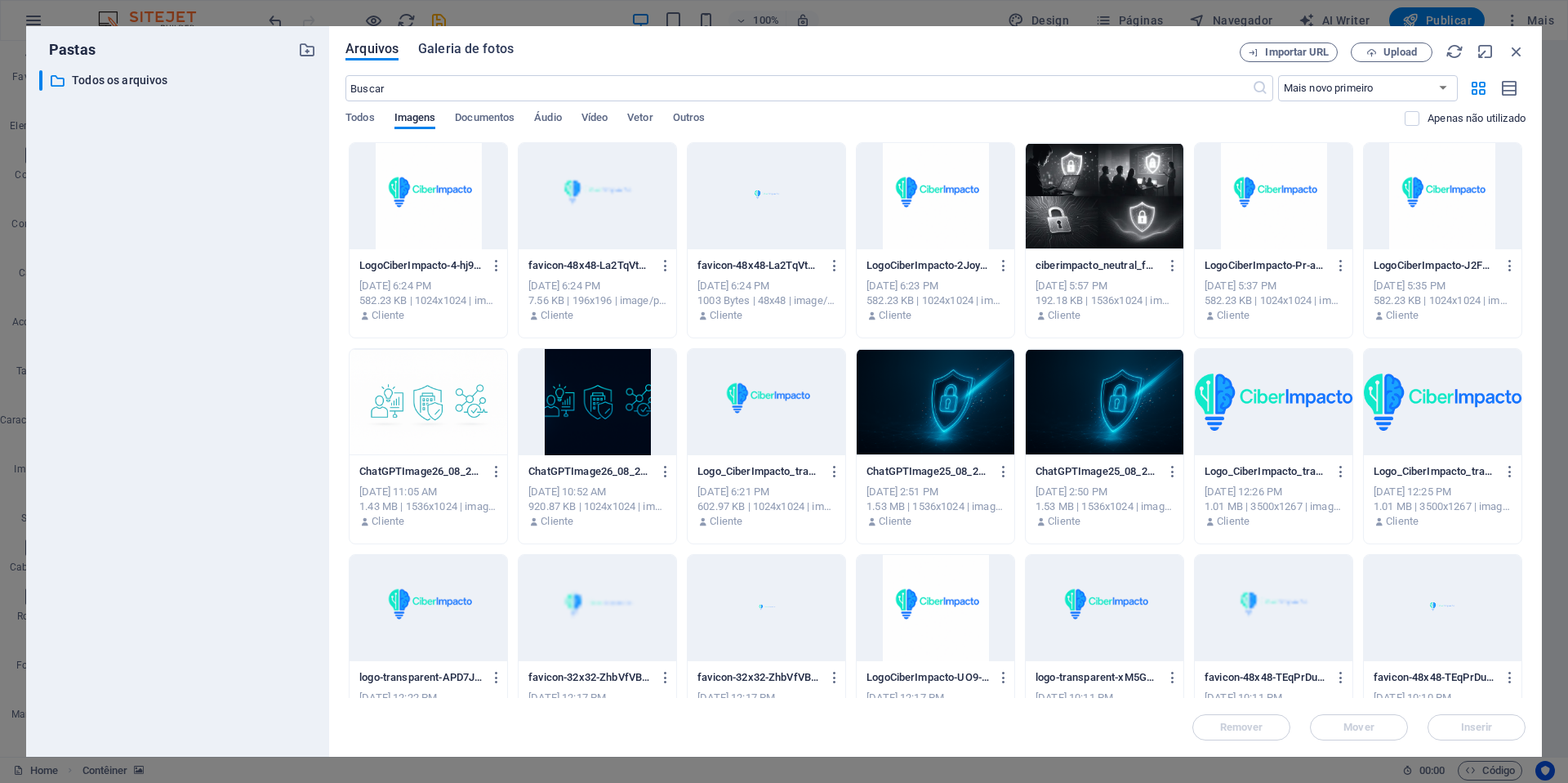
click at [488, 46] on span "Galeria de fotos" at bounding box center [466, 49] width 96 height 19
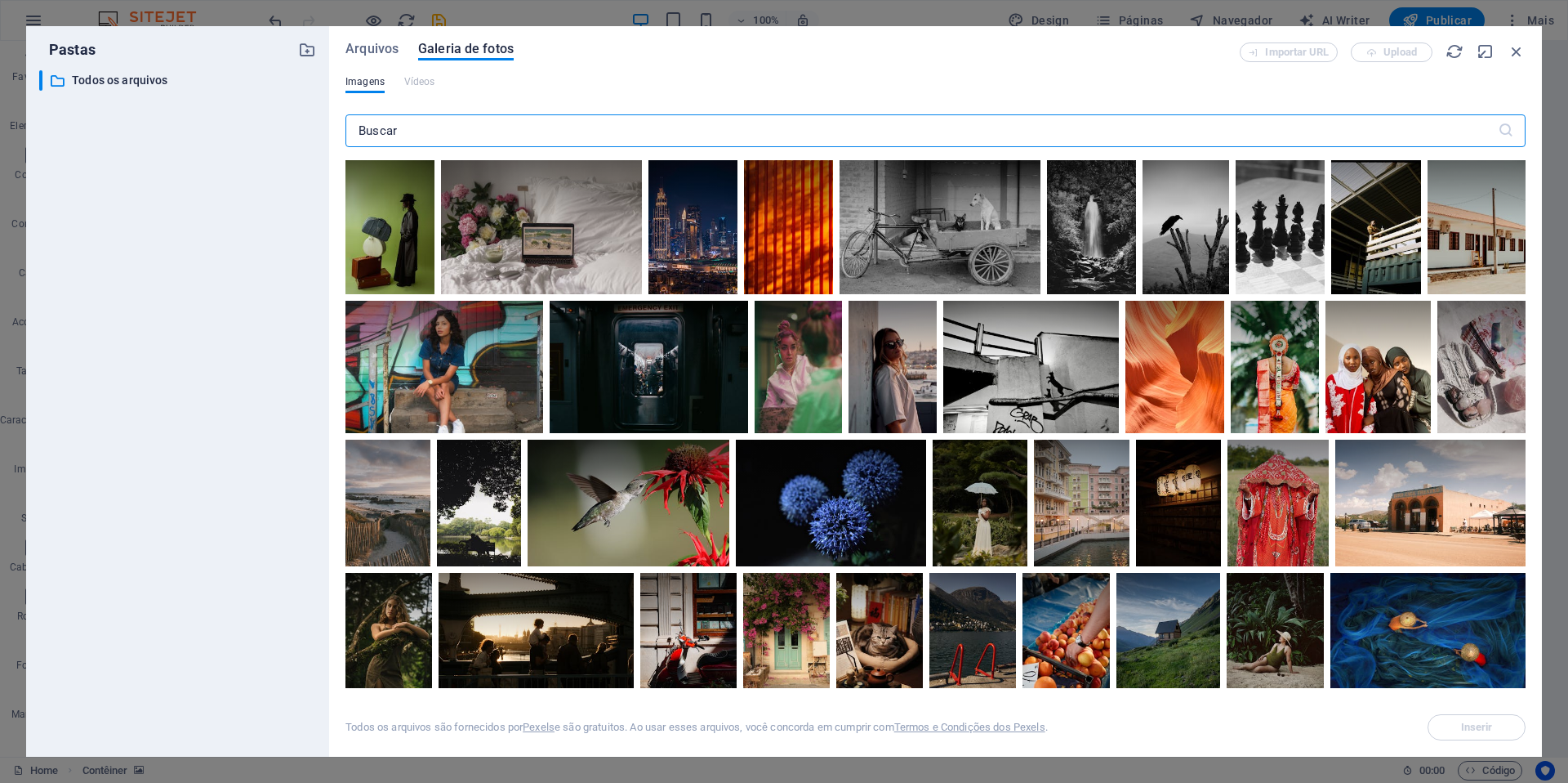
click at [427, 139] on input "text" at bounding box center [921, 130] width 1153 height 33
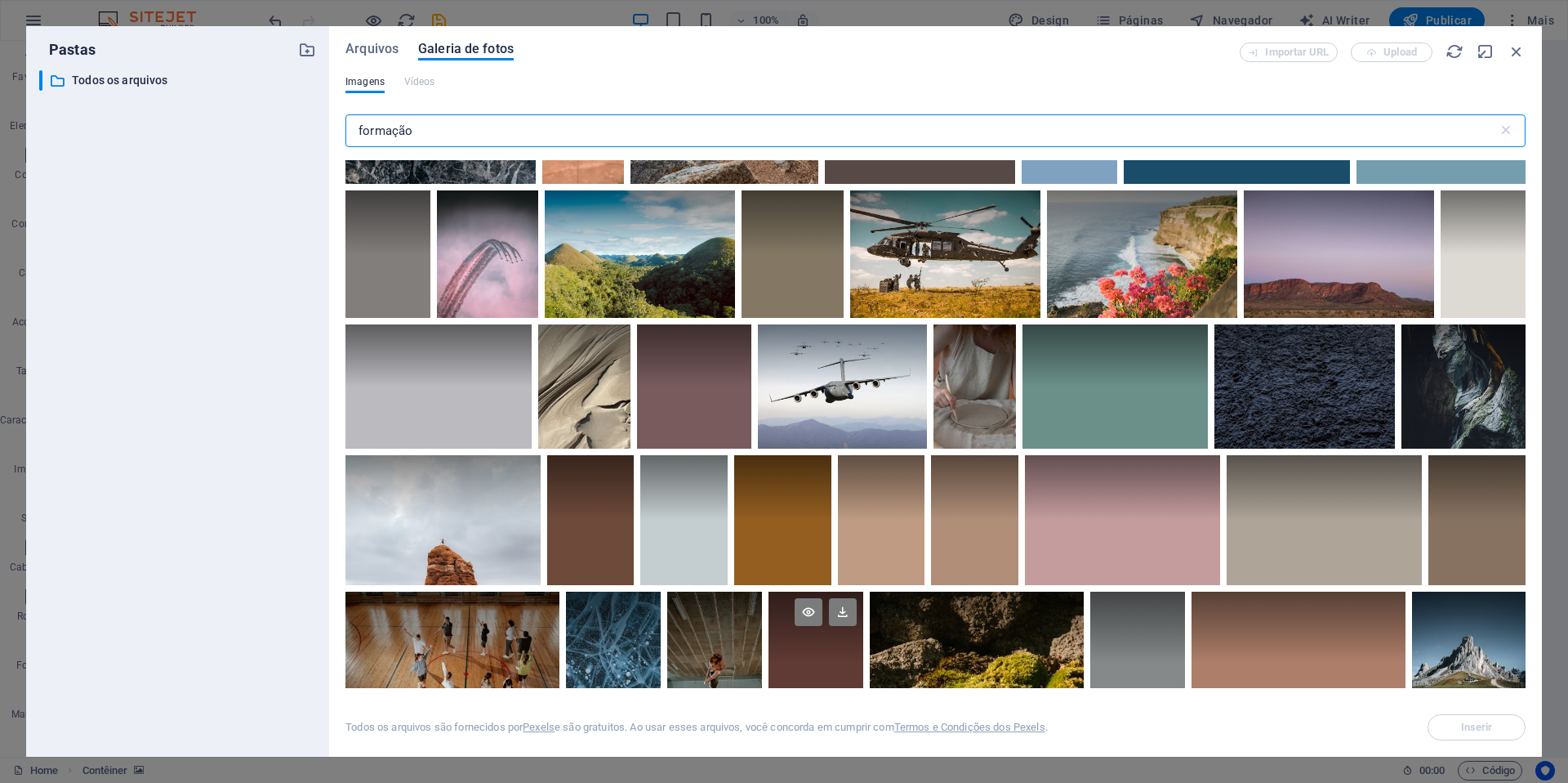
scroll to position [3874, 0]
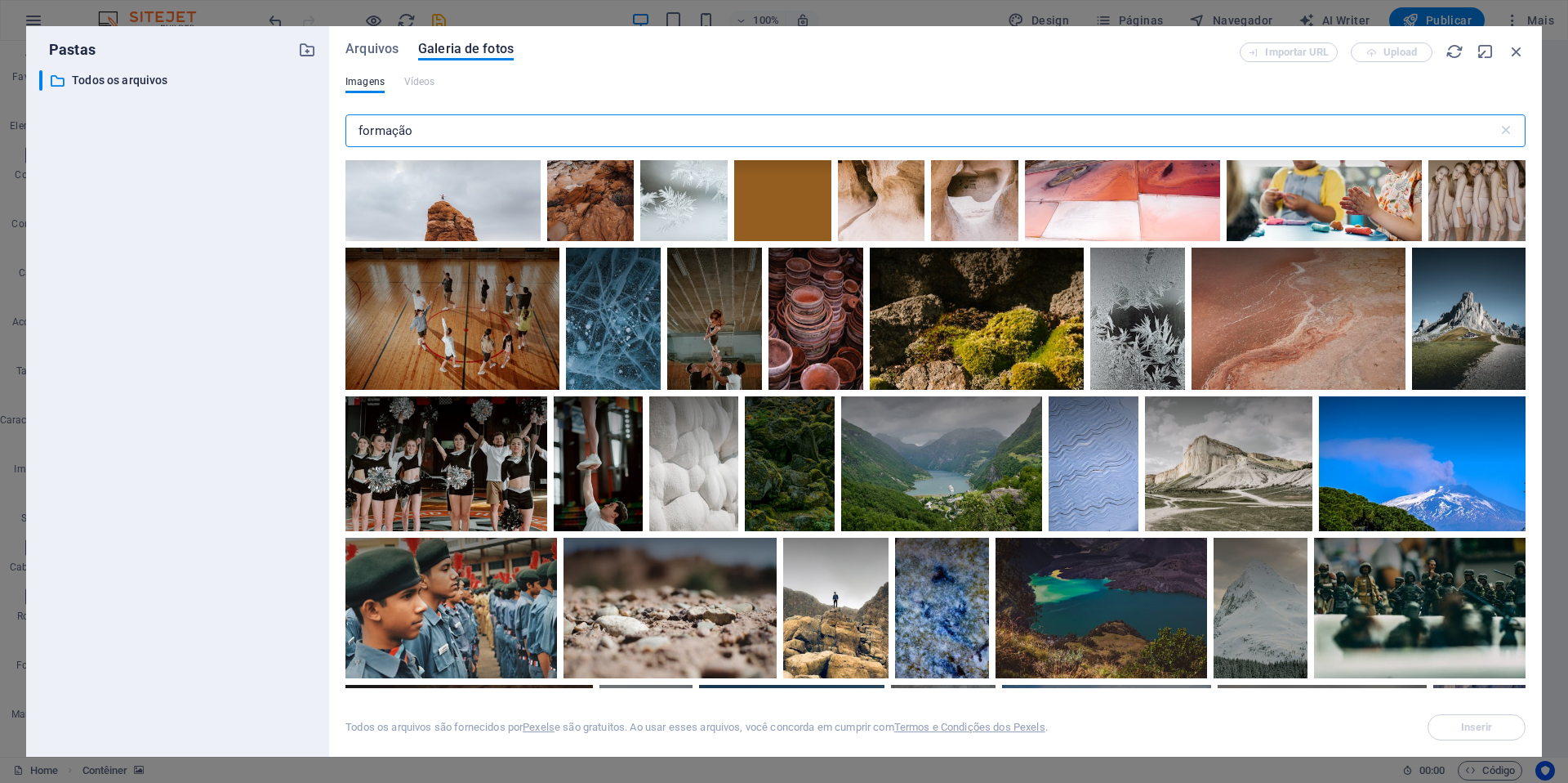
click at [446, 138] on input "formação" at bounding box center [921, 130] width 1153 height 33
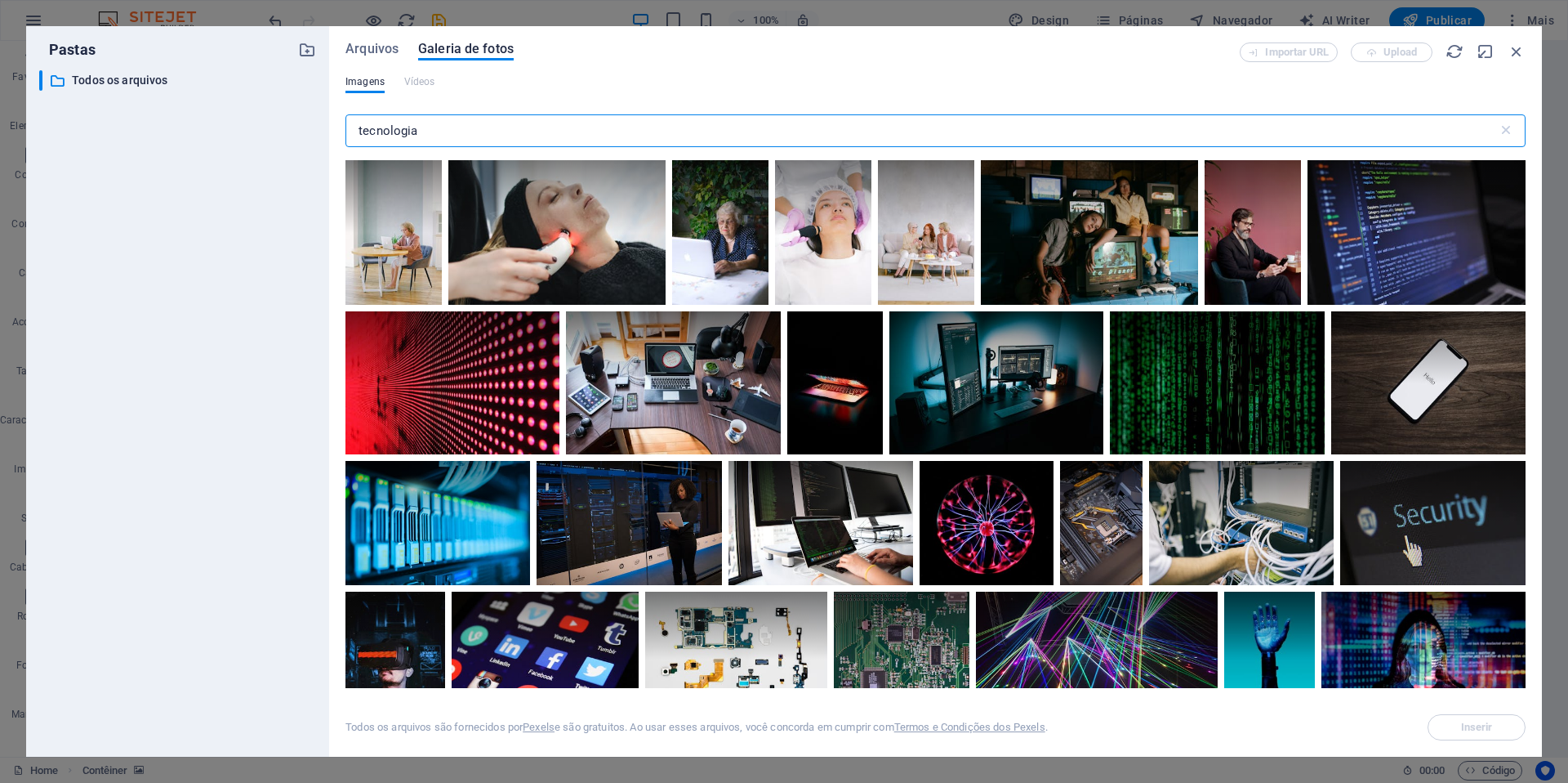
drag, startPoint x: 448, startPoint y: 136, endPoint x: 237, endPoint y: 121, distance: 211.5
click at [237, 121] on div "Pastas ​ Todos os arquivos Todos os arquivos Arquivos Galeria de fotos Importar…" at bounding box center [784, 391] width 1516 height 731
type input "f"
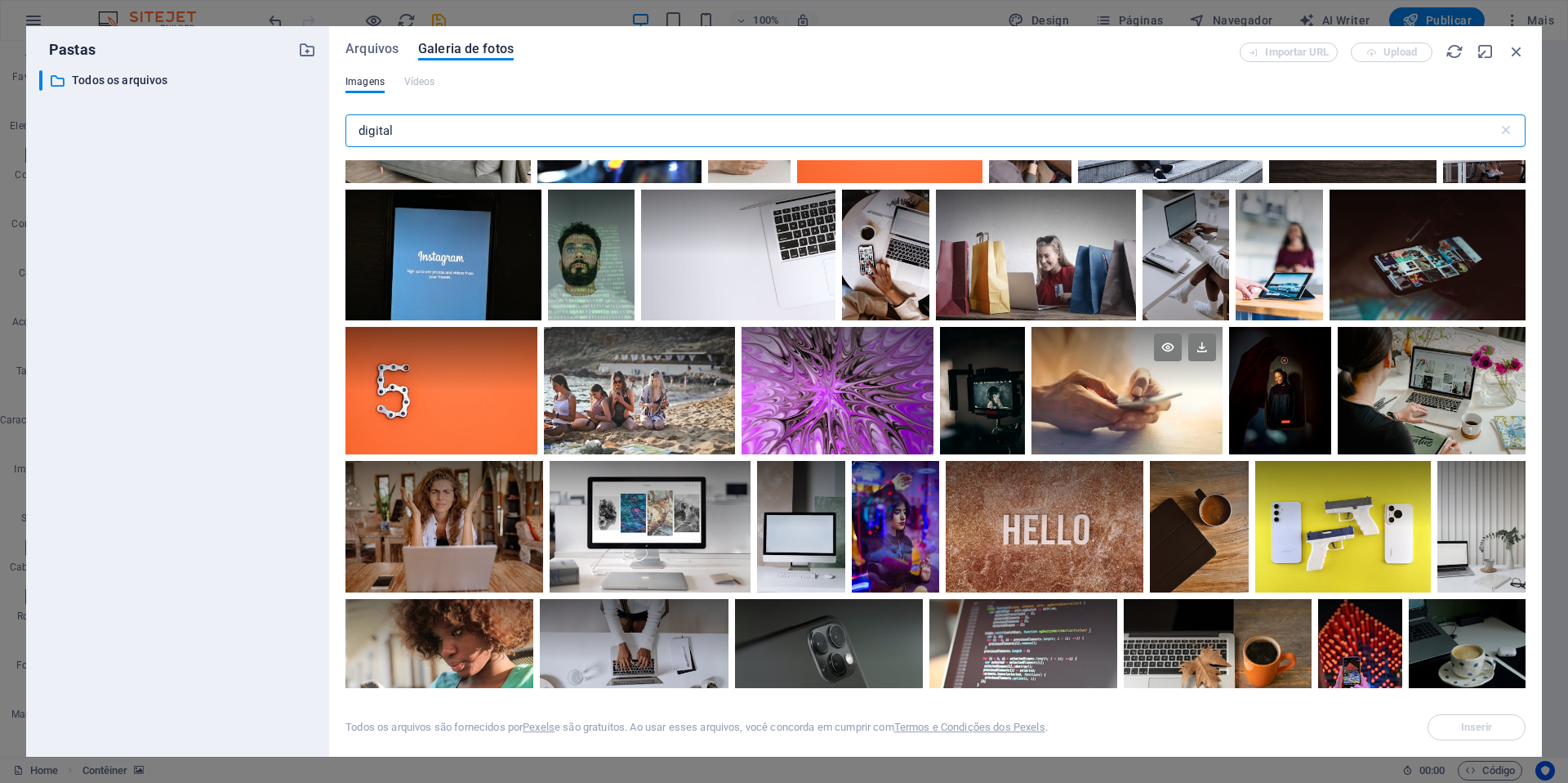
scroll to position [3041, 0]
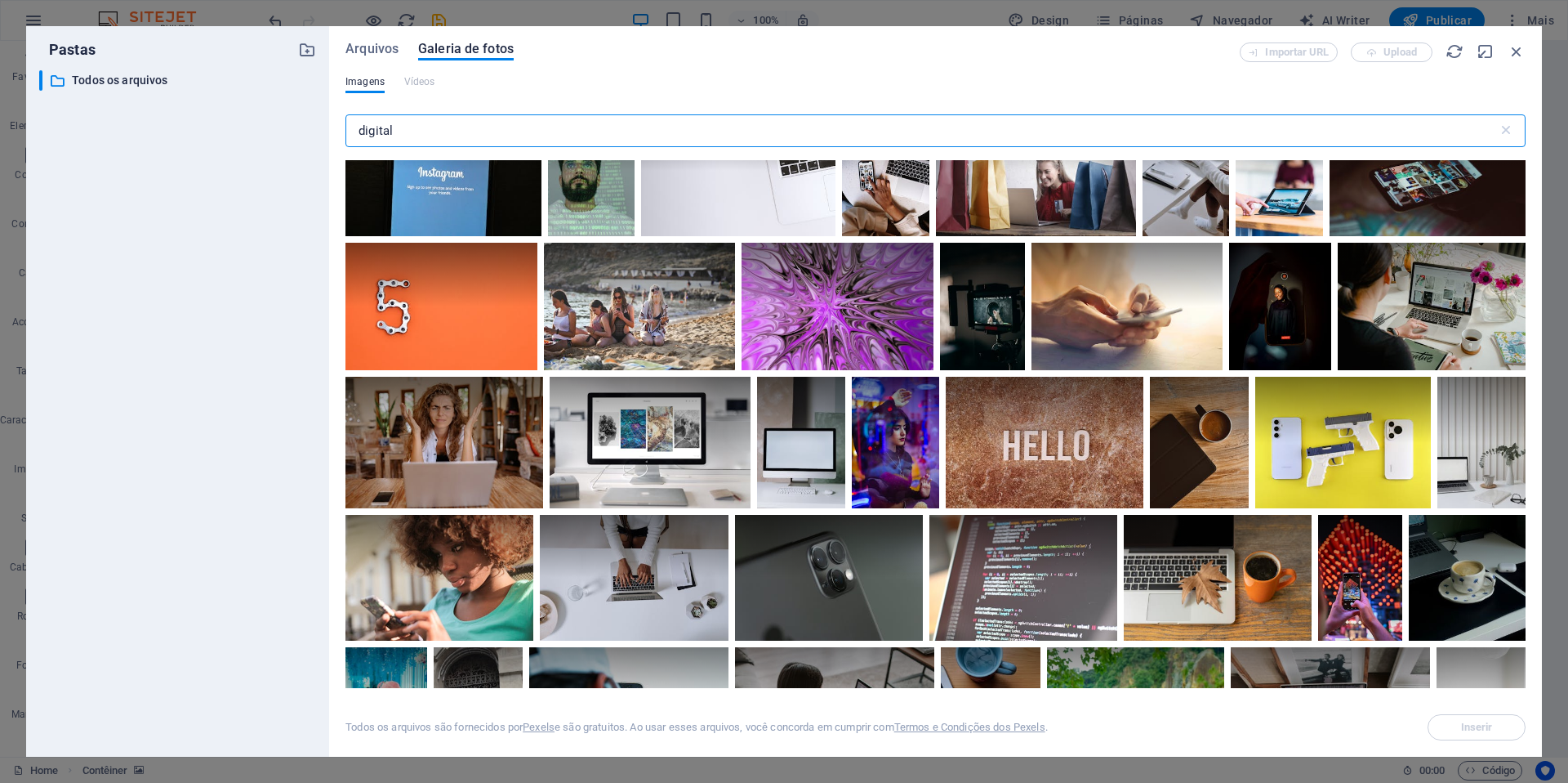
drag, startPoint x: 437, startPoint y: 139, endPoint x: 242, endPoint y: 127, distance: 195.4
click at [242, 127] on div "Pastas ​ Todos os arquivos Todos os arquivos Arquivos Galeria de fotos Importar…" at bounding box center [784, 391] width 1516 height 731
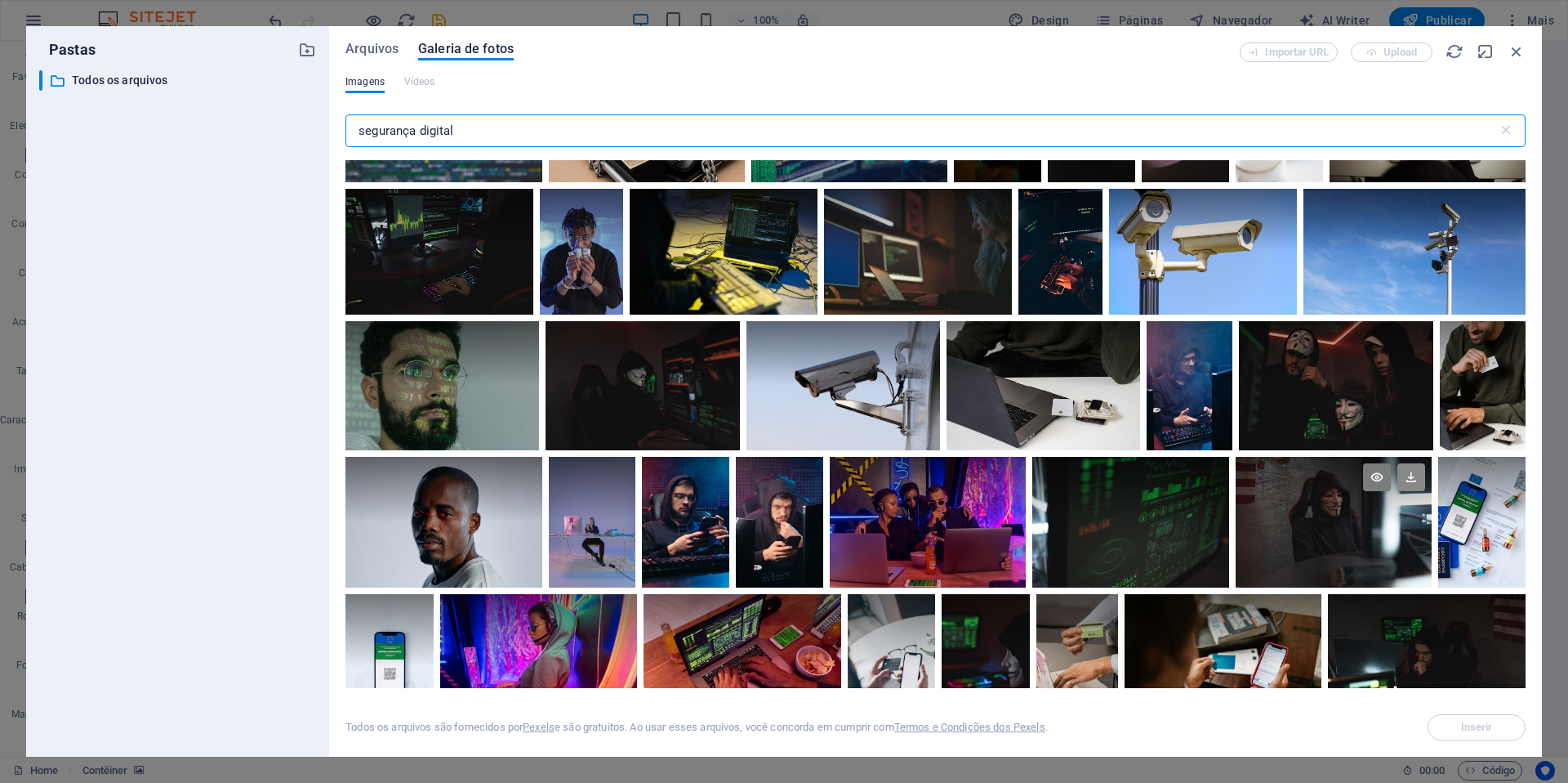
scroll to position [256, 0]
click at [1175, 481] on icon at bounding box center [1470, 476] width 28 height 28
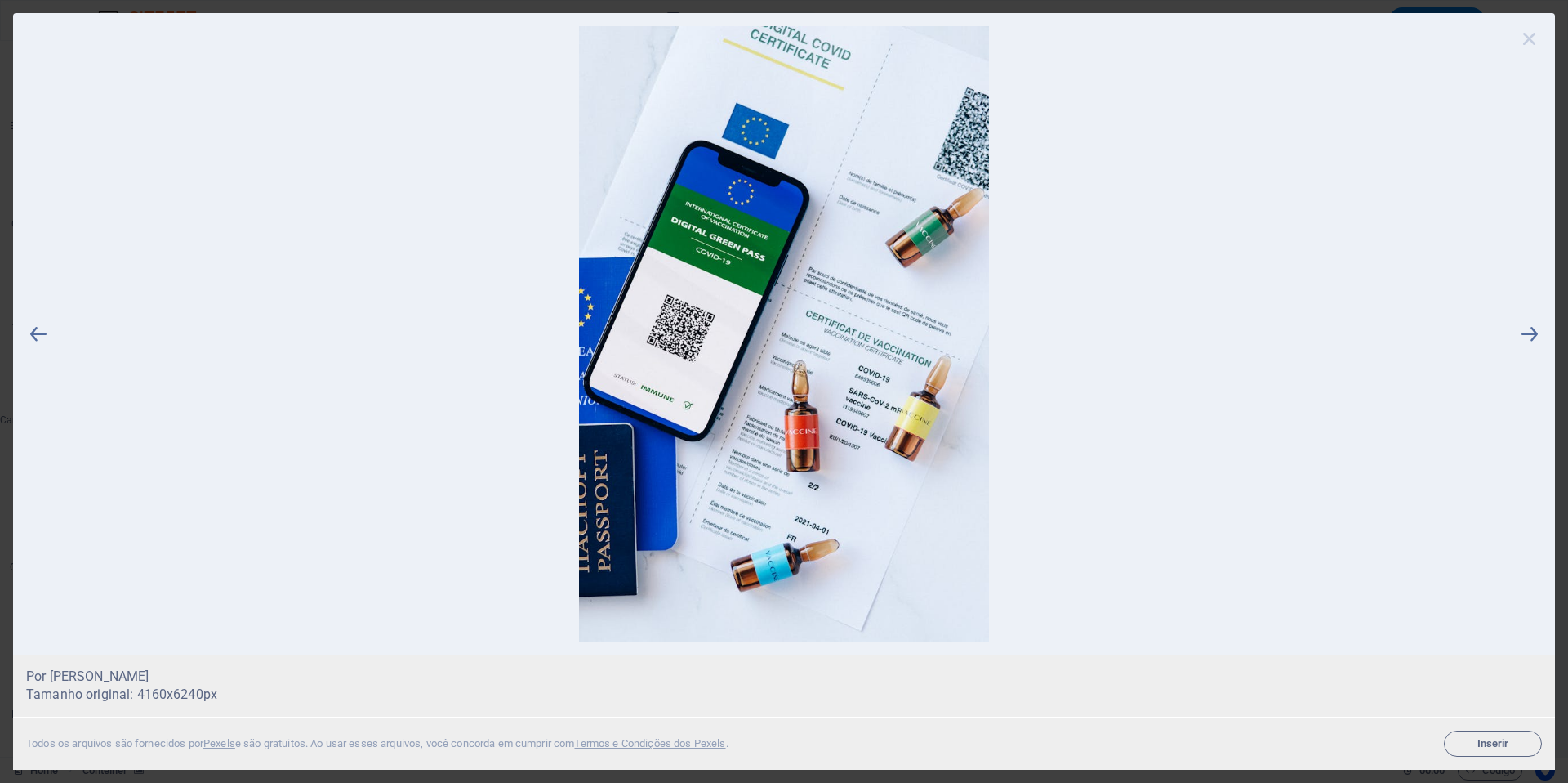
click at [1175, 37] on icon at bounding box center [1529, 38] width 24 height 24
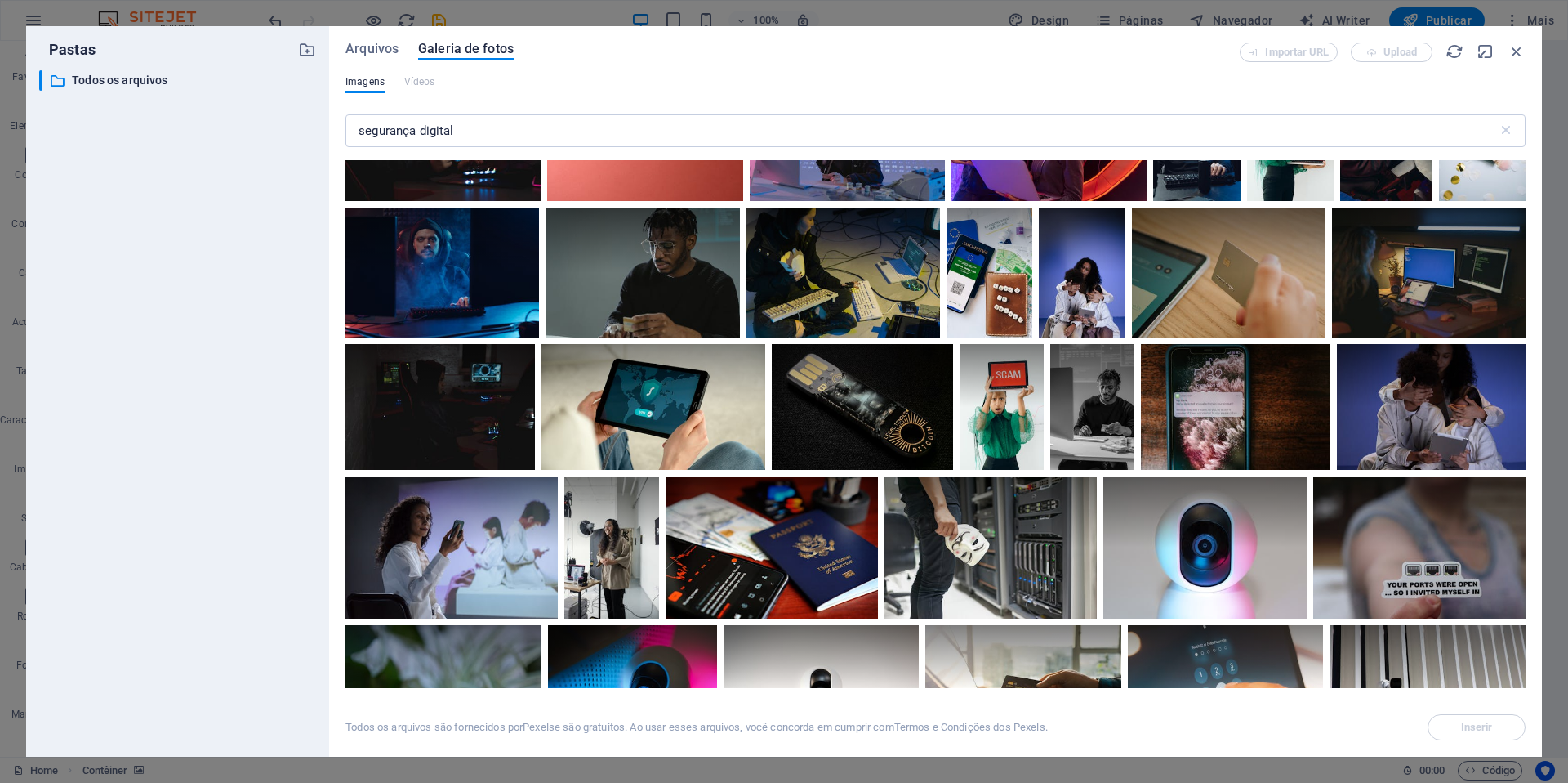
scroll to position [3334, 0]
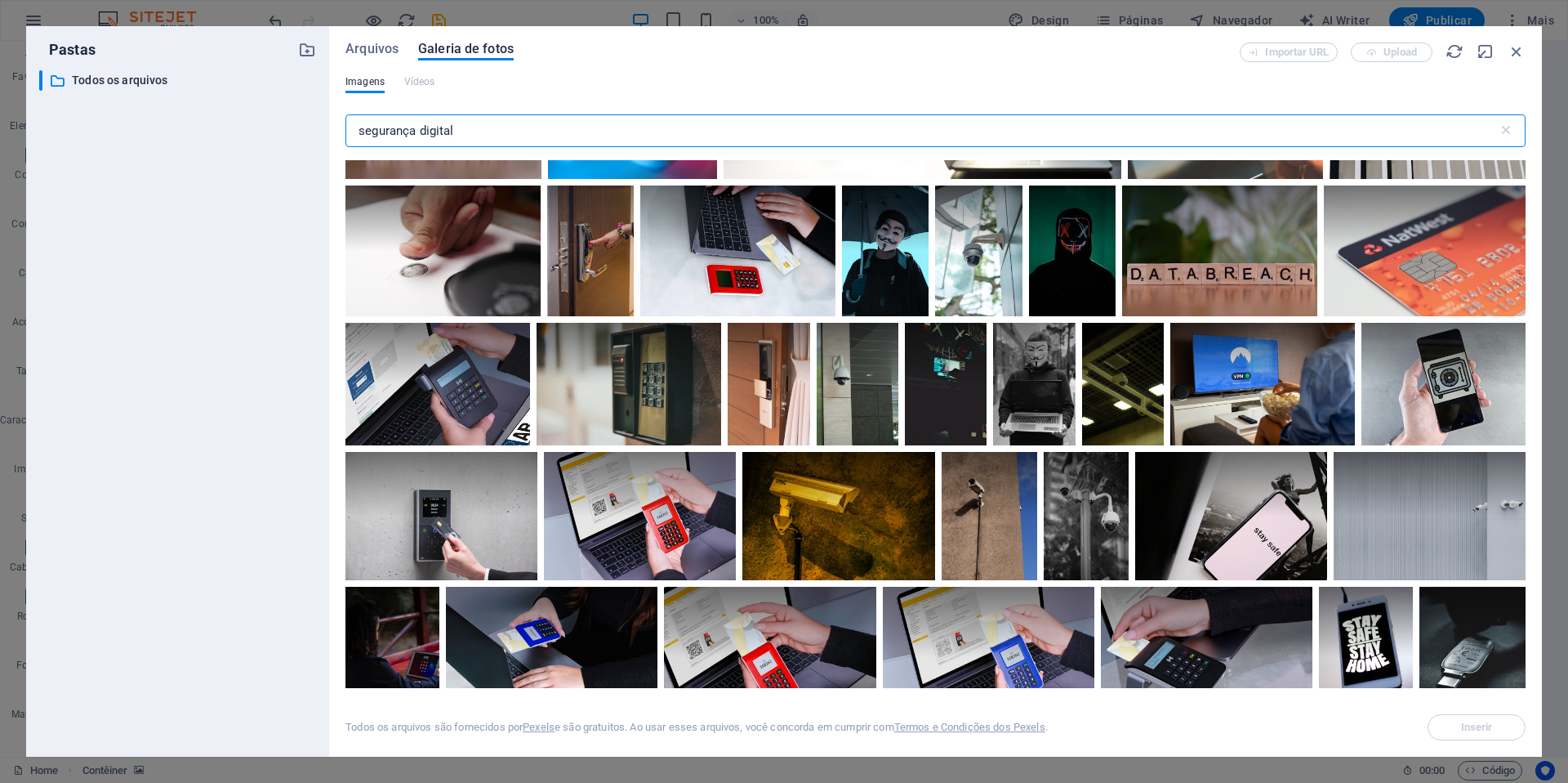
drag, startPoint x: 488, startPoint y: 124, endPoint x: 232, endPoint y: 106, distance: 256.6
click at [232, 106] on div "Pastas ​ Todos os arquivos Todos os arquivos Arquivos Galeria de fotos Importar…" at bounding box center [784, 391] width 1516 height 731
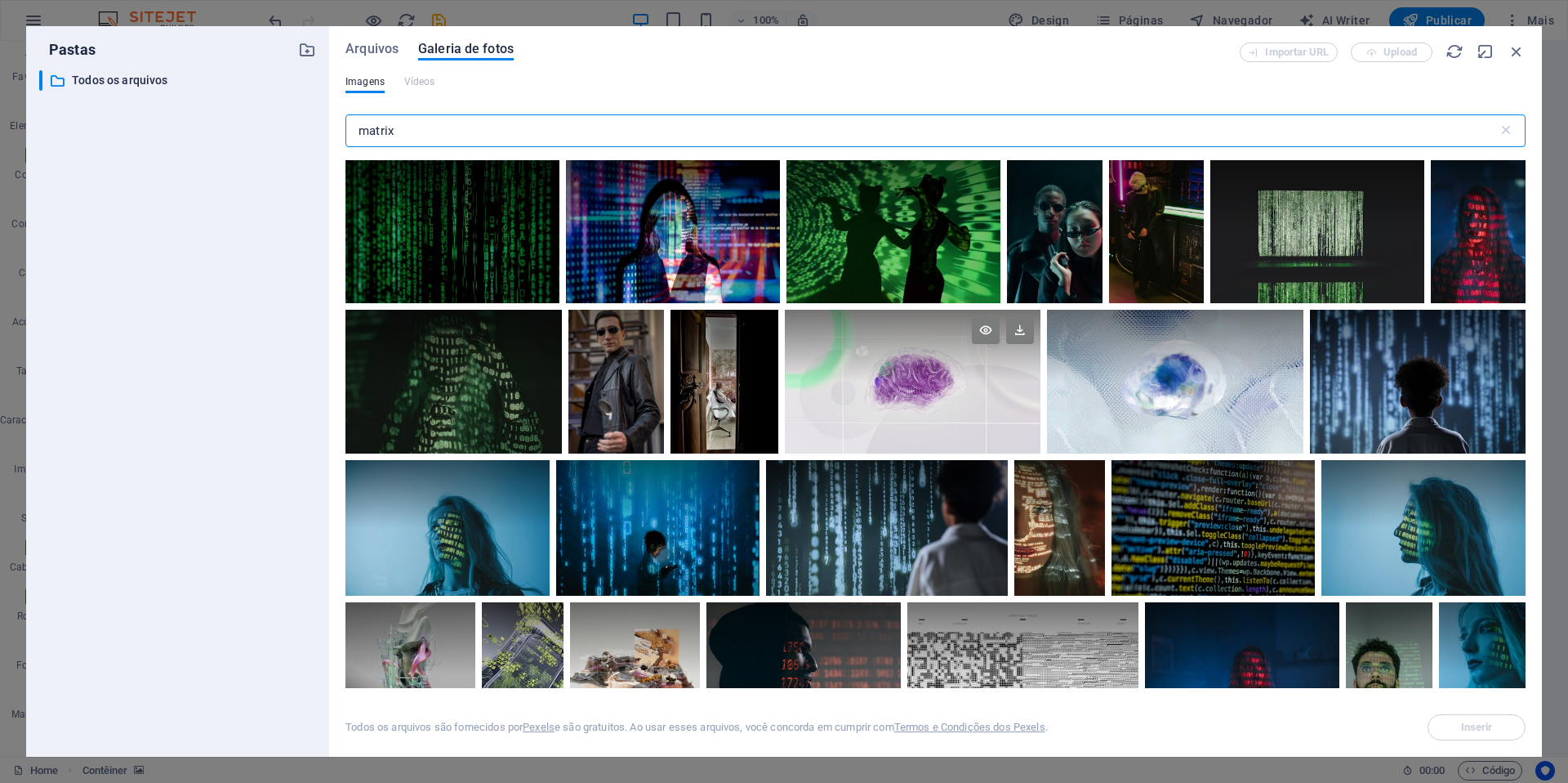
click at [946, 412] on div at bounding box center [913, 381] width 256 height 144
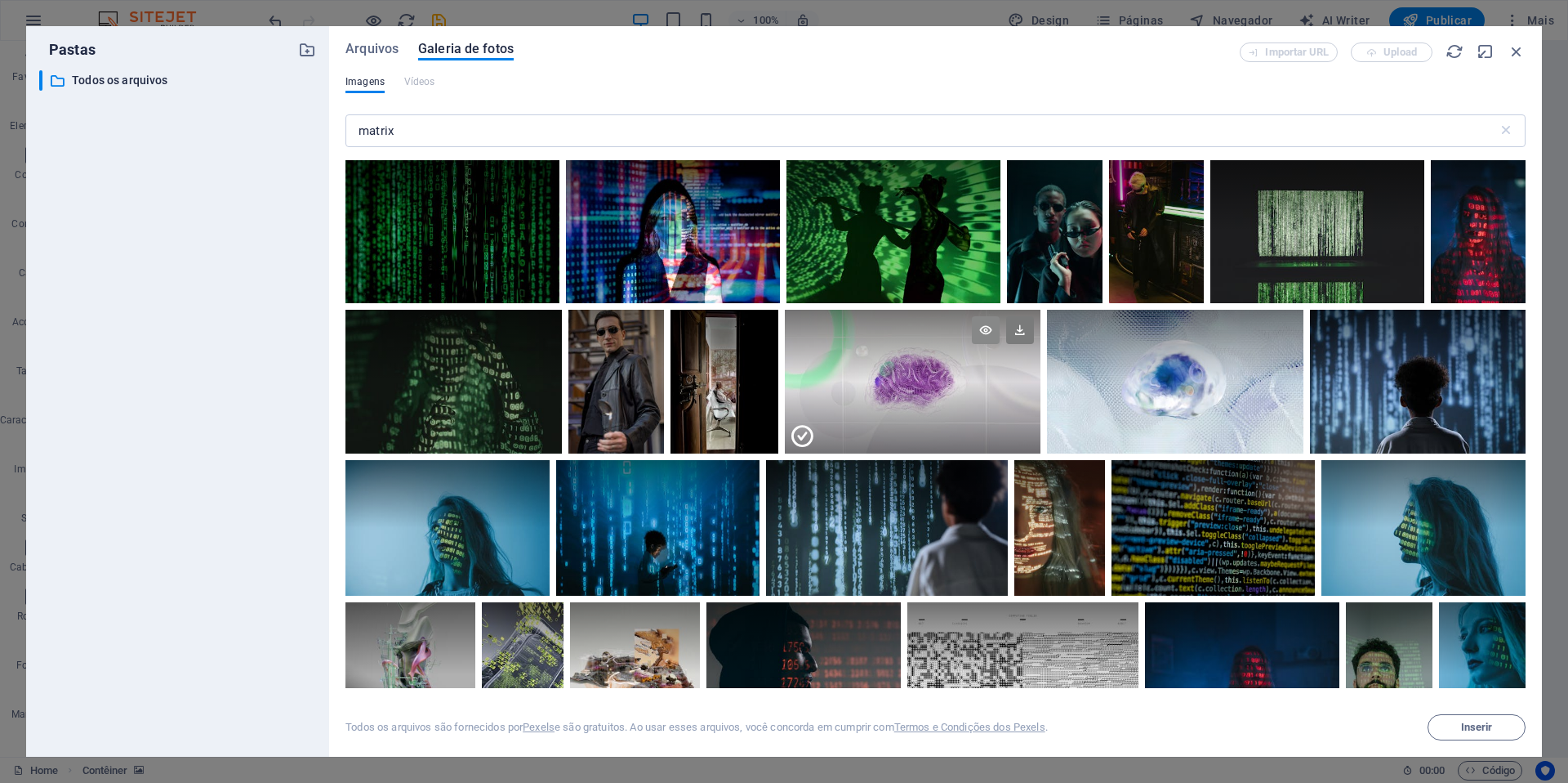
click at [981, 331] on icon at bounding box center [985, 330] width 28 height 28
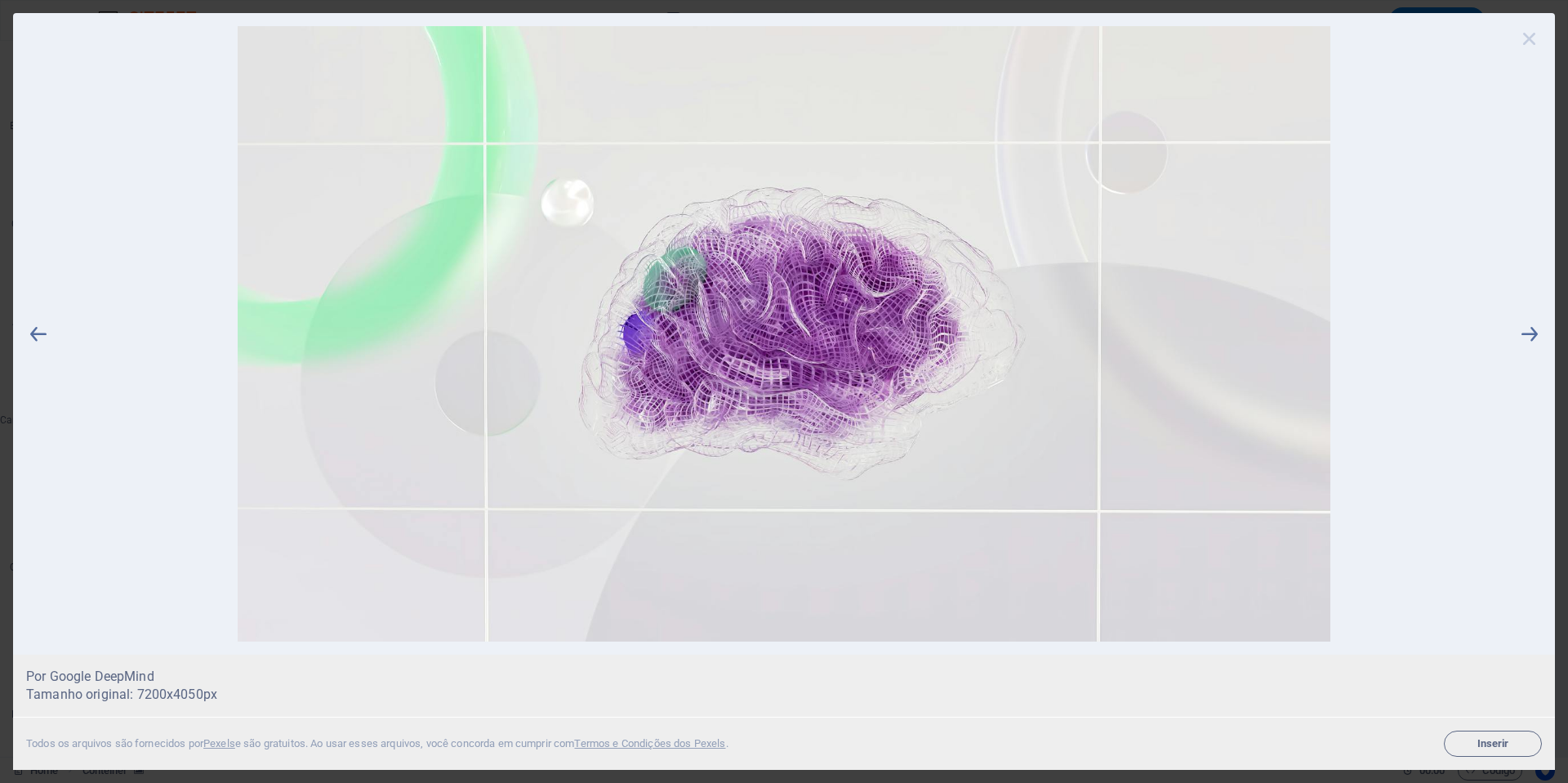
click at [1175, 38] on icon at bounding box center [1529, 38] width 24 height 24
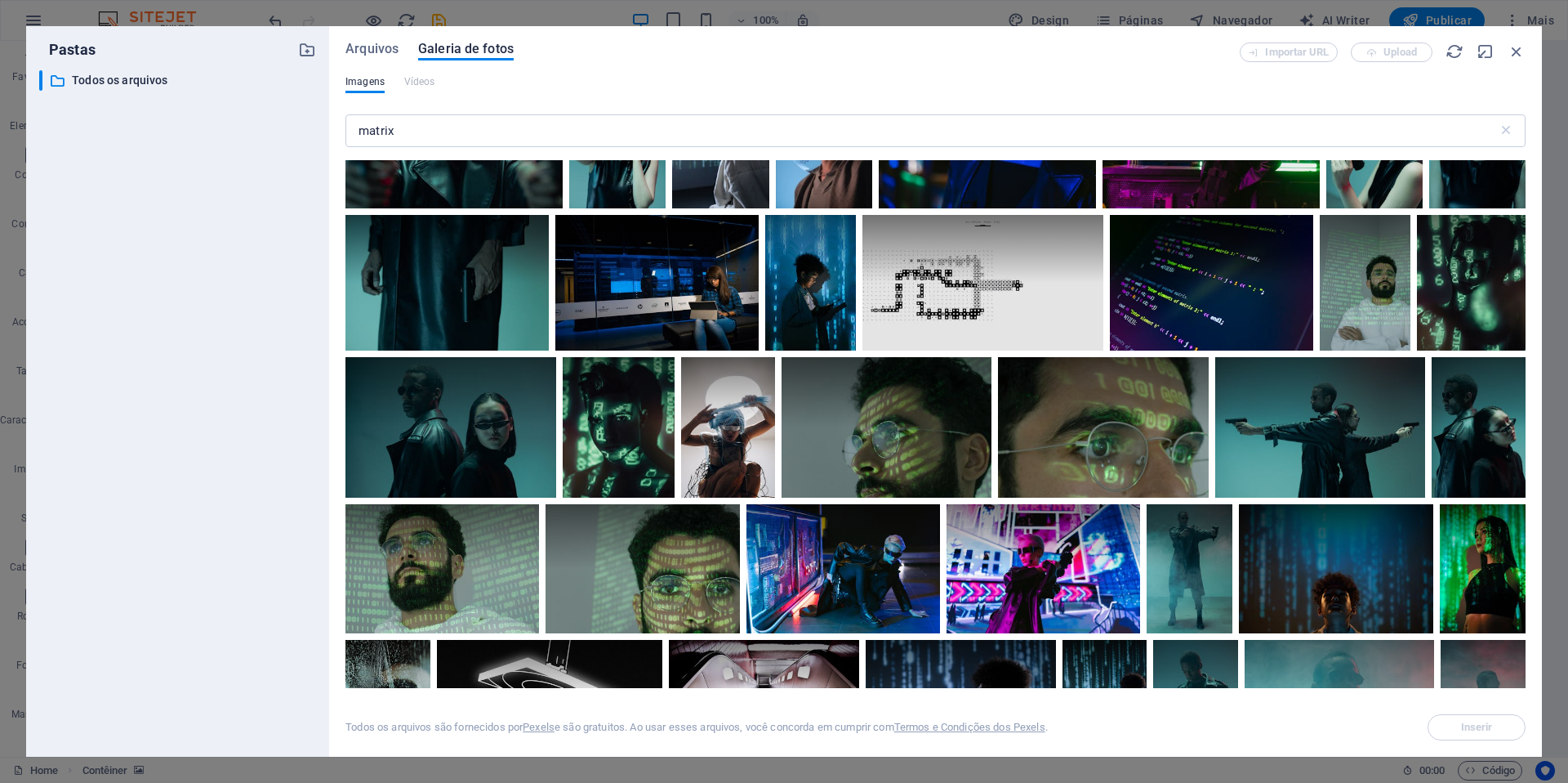
scroll to position [1251, 0]
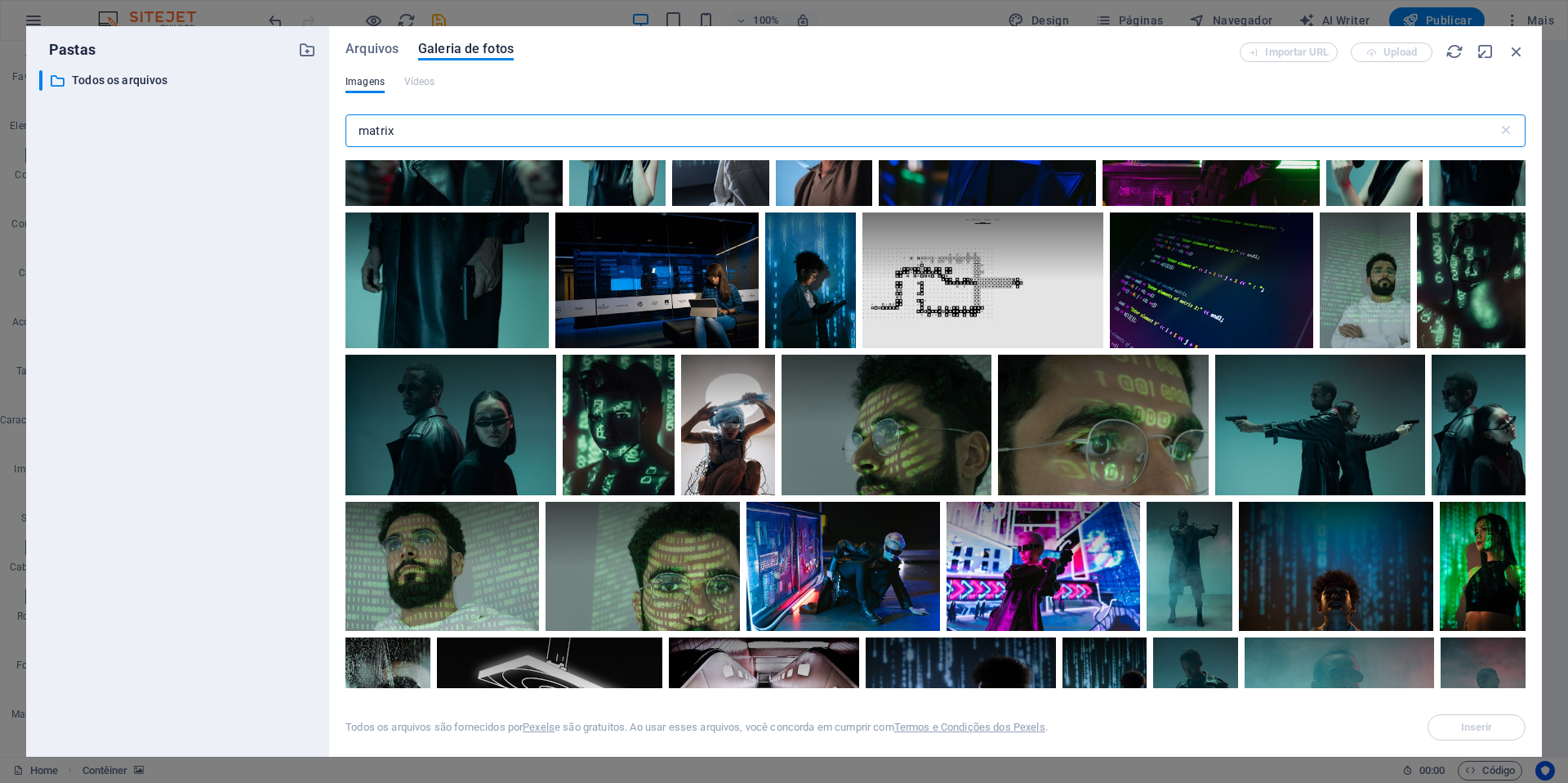
drag, startPoint x: 415, startPoint y: 135, endPoint x: 196, endPoint y: 117, distance: 219.7
click at [198, 117] on div "Pastas ​ Todos os arquivos Todos os arquivos Arquivos Galeria de fotos Importar…" at bounding box center [784, 391] width 1516 height 731
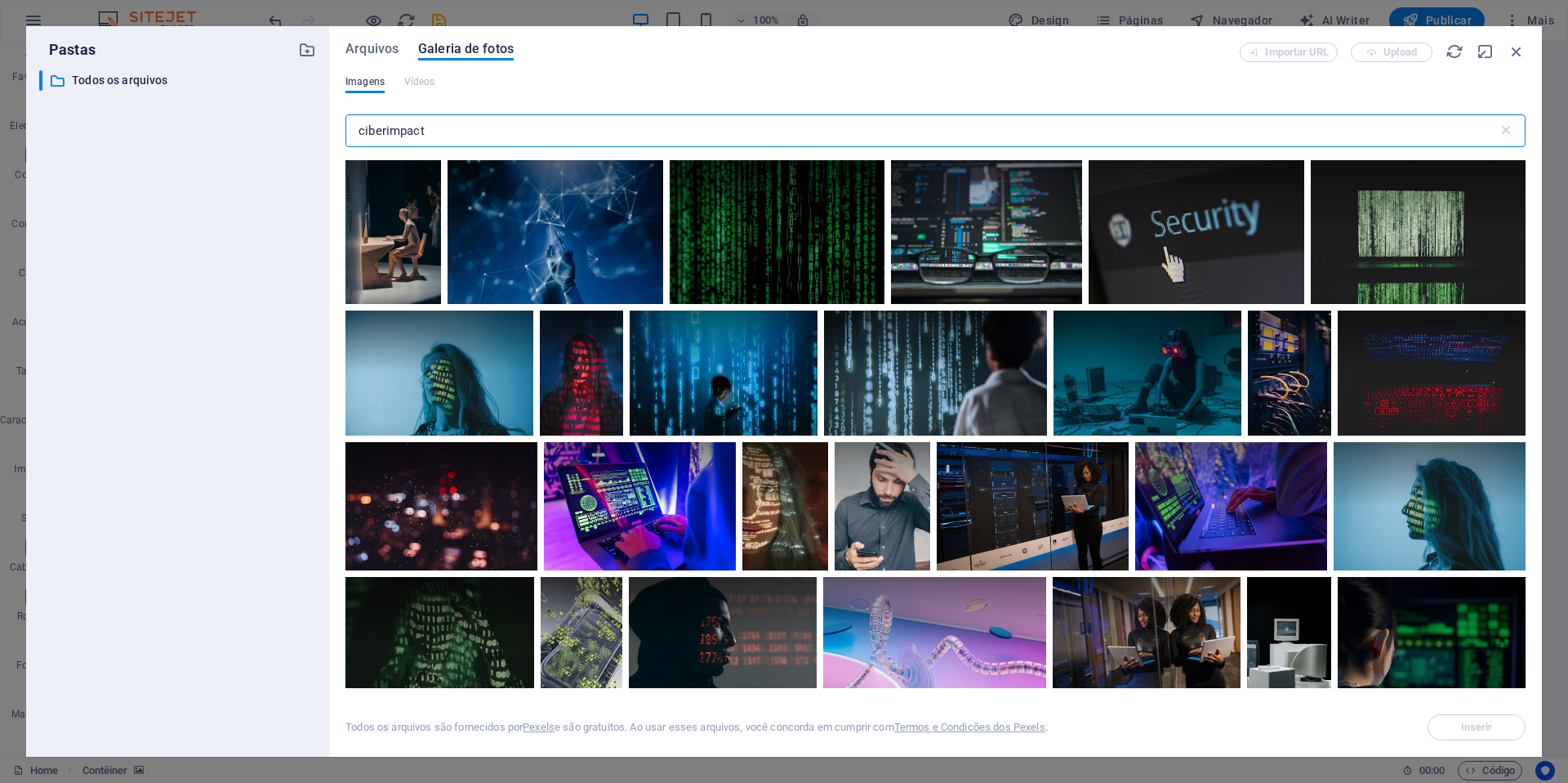
type input "ciberimpacto"
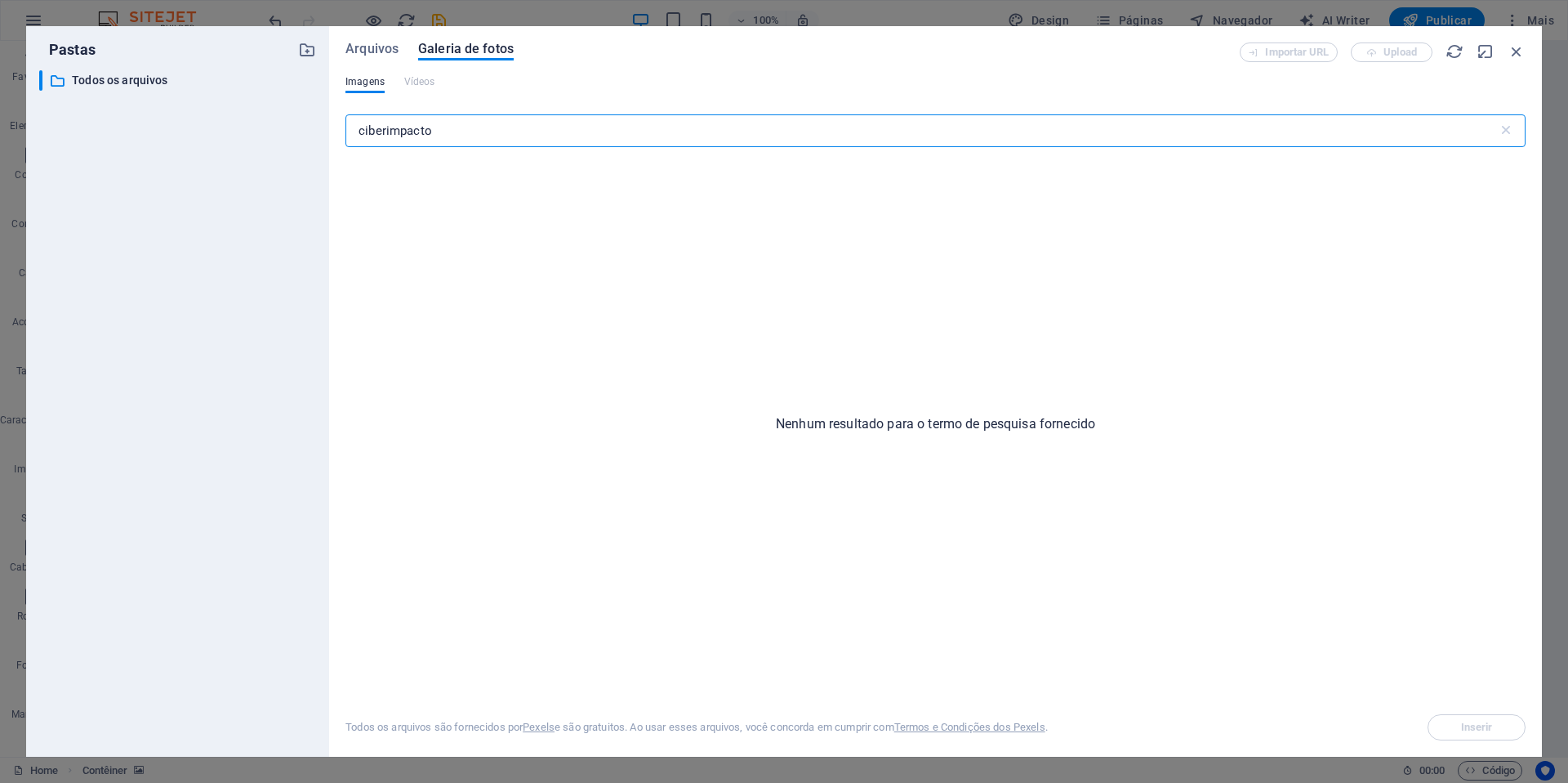
drag, startPoint x: 462, startPoint y: 134, endPoint x: 281, endPoint y: 118, distance: 181.7
click at [281, 118] on div "Pastas ​ Todos os arquivos Todos os arquivos Arquivos Galeria de fotos Importar…" at bounding box center [784, 391] width 1516 height 731
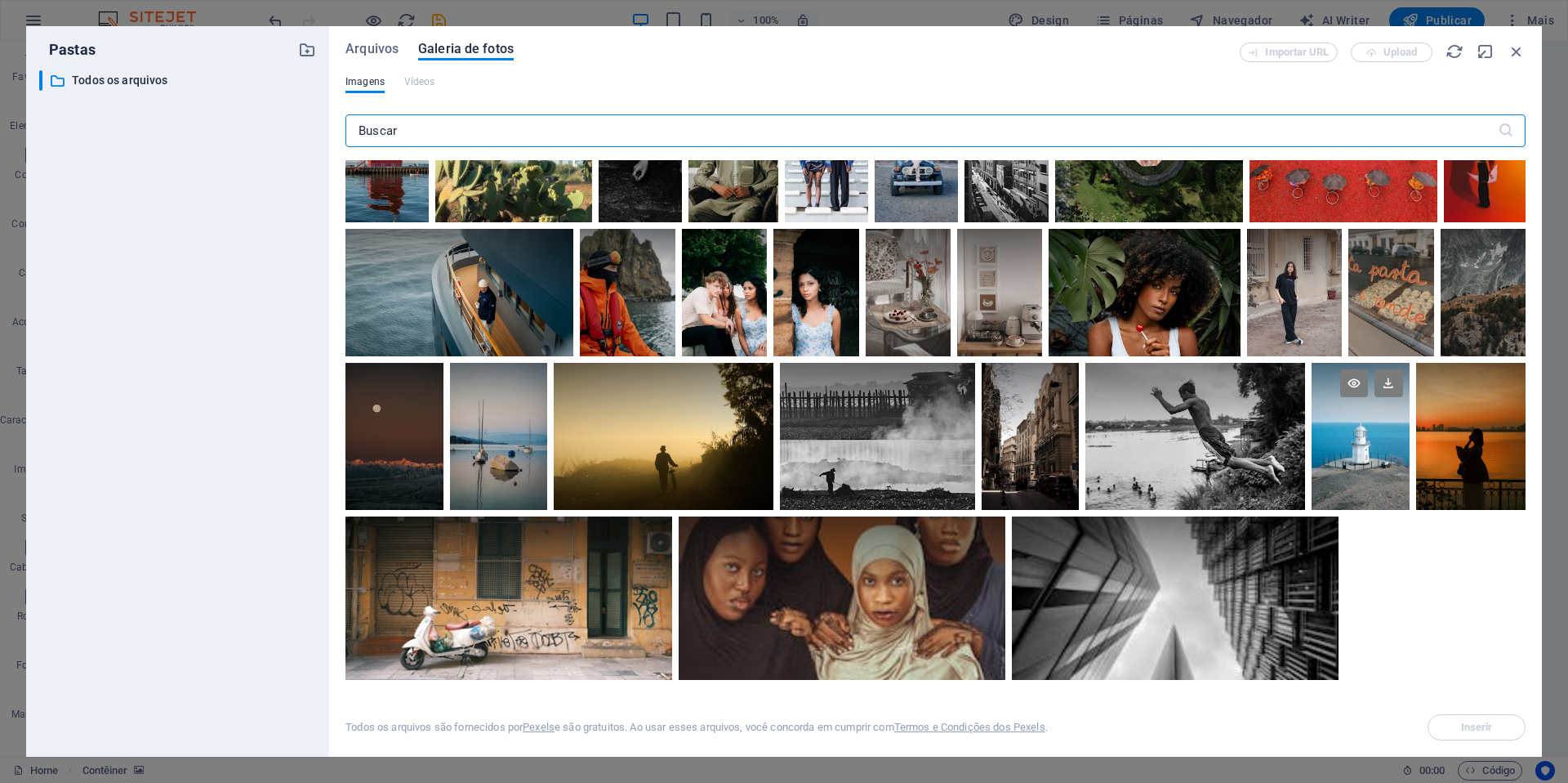
scroll to position [799, 0]
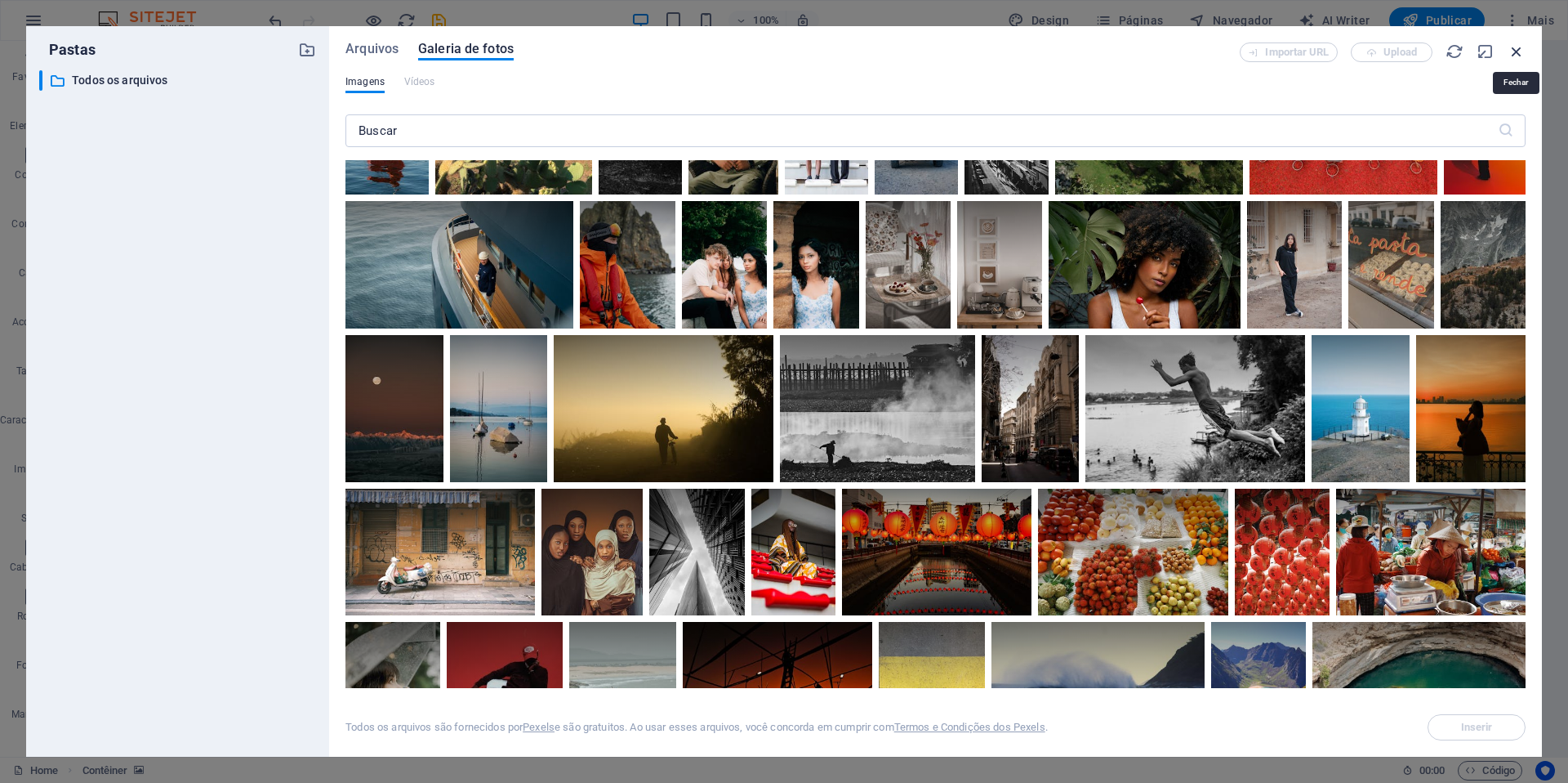
click at [1175, 50] on icon "button" at bounding box center [1517, 51] width 18 height 18
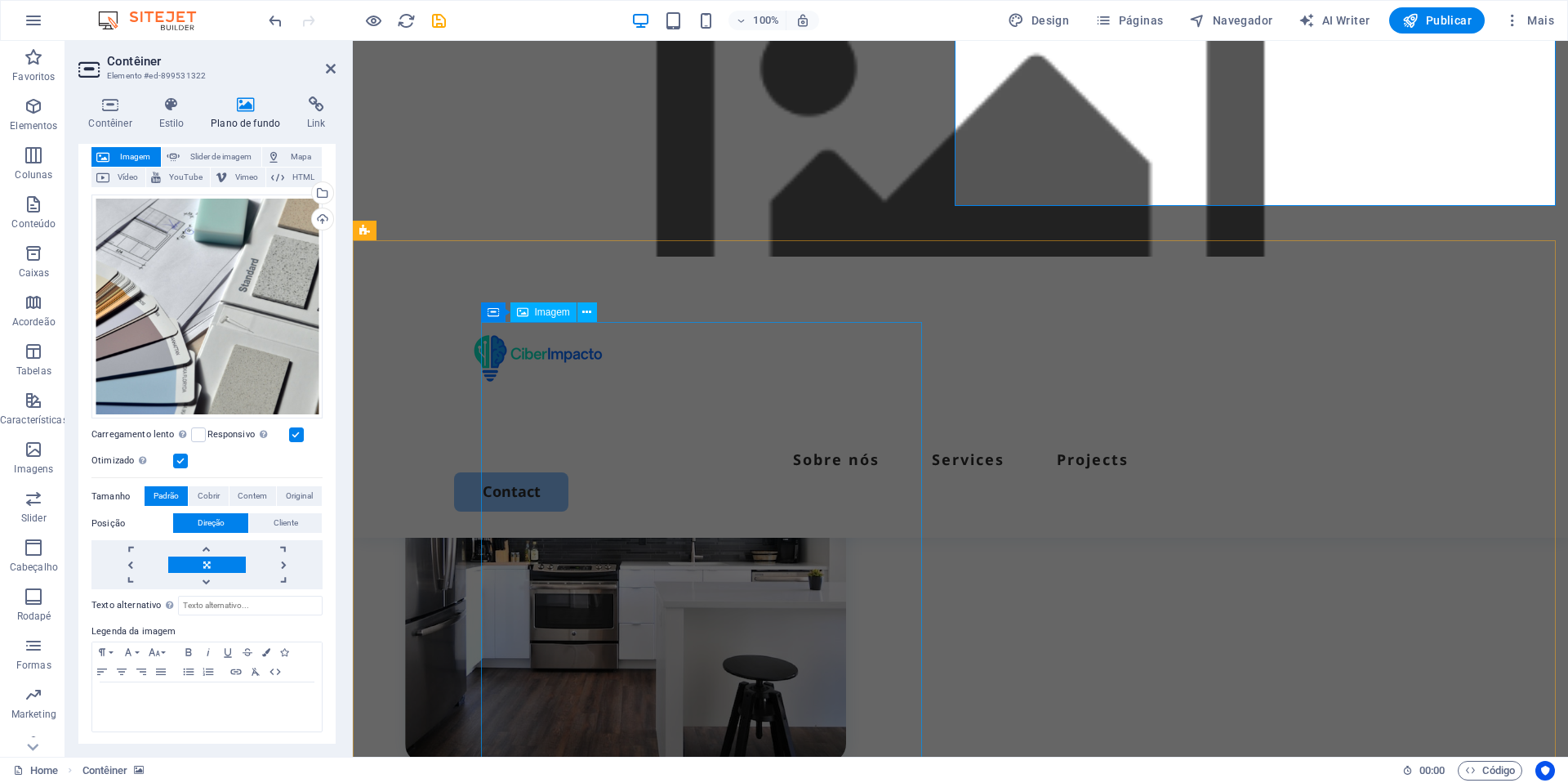
scroll to position [0, 0]
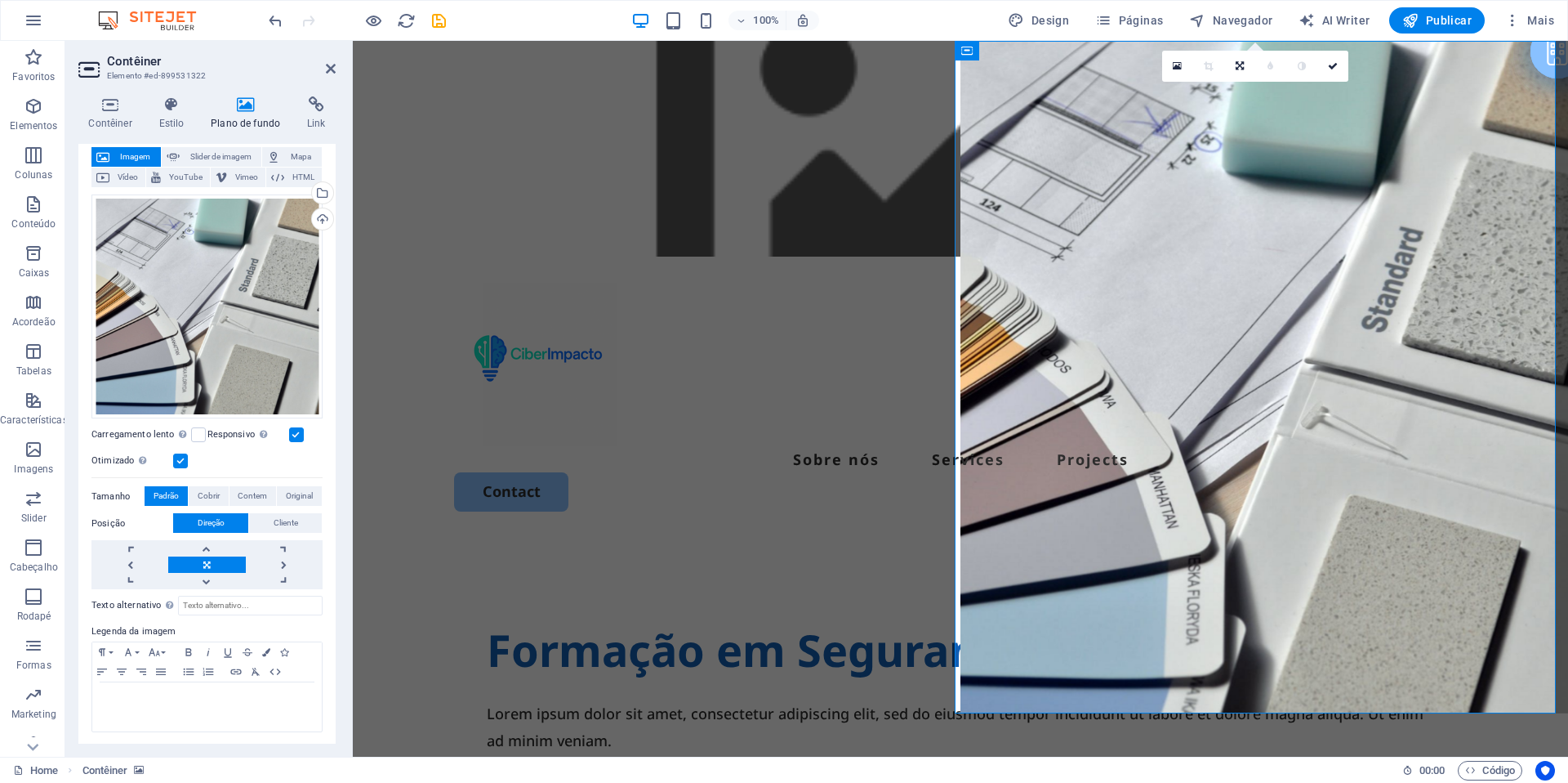
click at [183, 460] on label at bounding box center [180, 460] width 14 height 14
click at [0, 0] on input "Otimizado As imagens são compactadas para melhorar a velocidade da página." at bounding box center [0, 0] width 0 height 0
click at [183, 460] on label at bounding box center [180, 460] width 14 height 14
click at [0, 0] on input "Otimizado As imagens são compactadas para melhorar a velocidade da página." at bounding box center [0, 0] width 0 height 0
click at [218, 498] on button "Cobrir" at bounding box center [209, 495] width 40 height 19
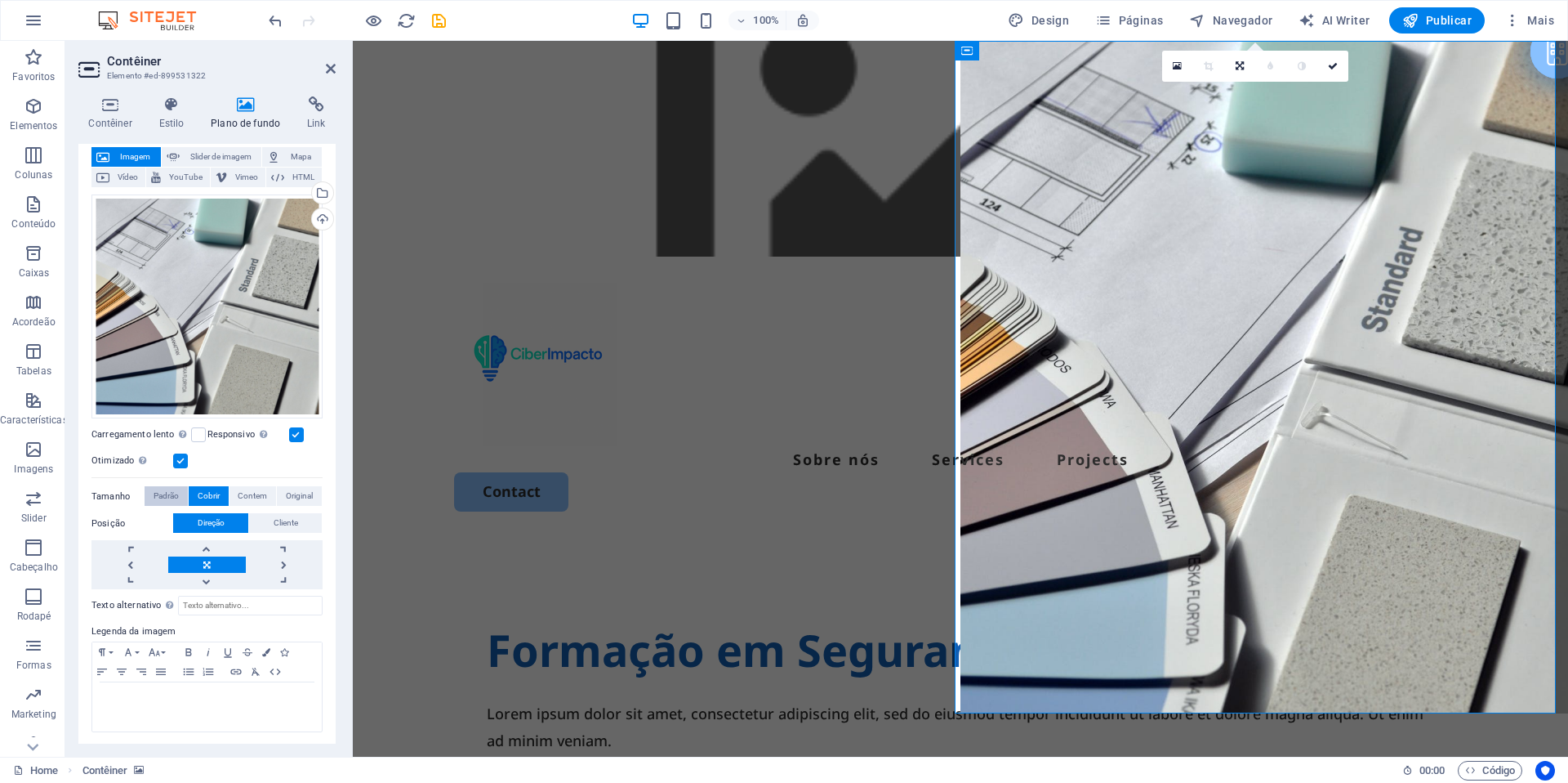
click at [177, 495] on span "Padrão" at bounding box center [166, 495] width 25 height 19
click at [257, 494] on span "Contem" at bounding box center [252, 495] width 29 height 19
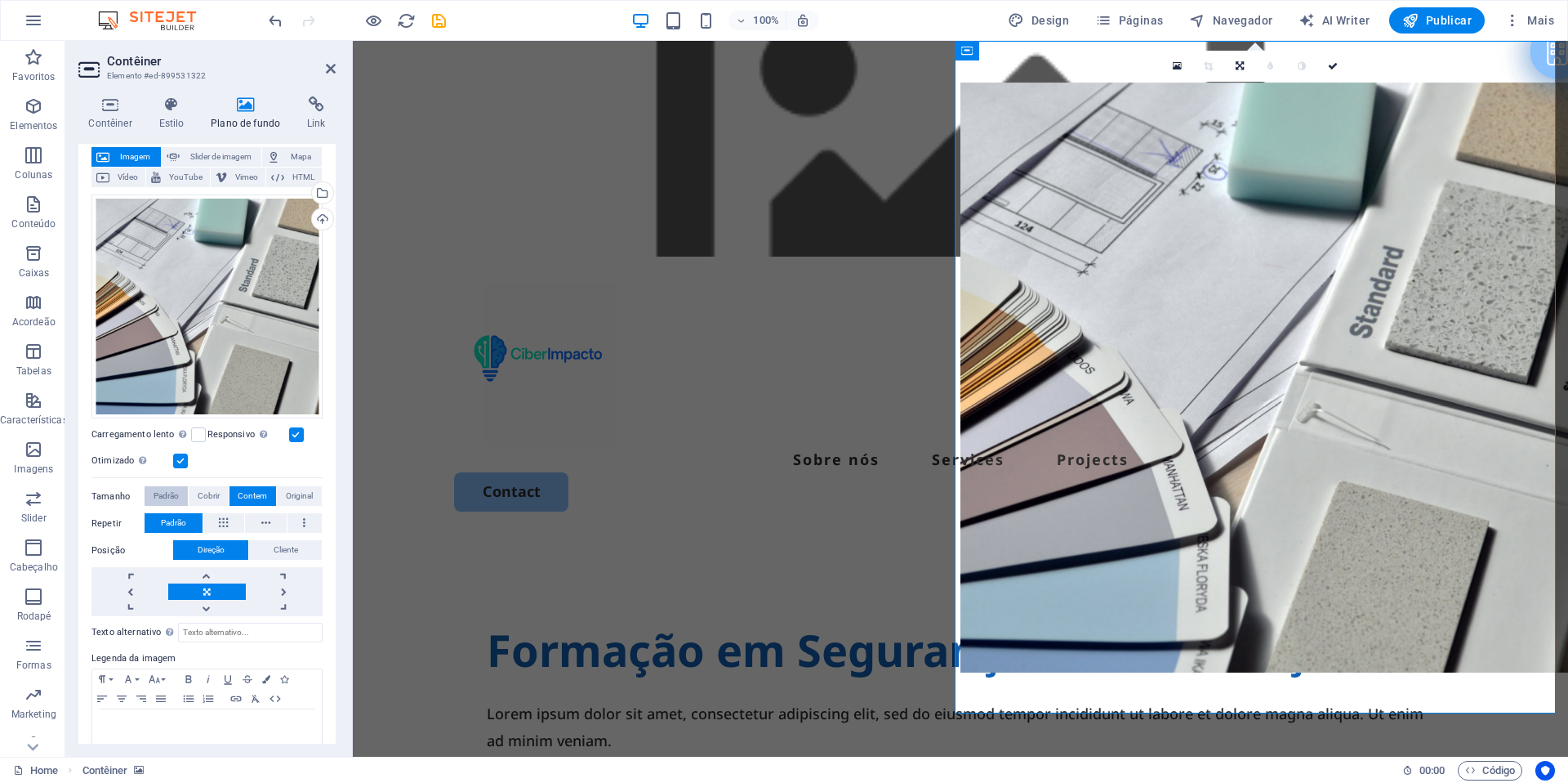
click at [182, 493] on button "Padrão" at bounding box center [166, 495] width 43 height 19
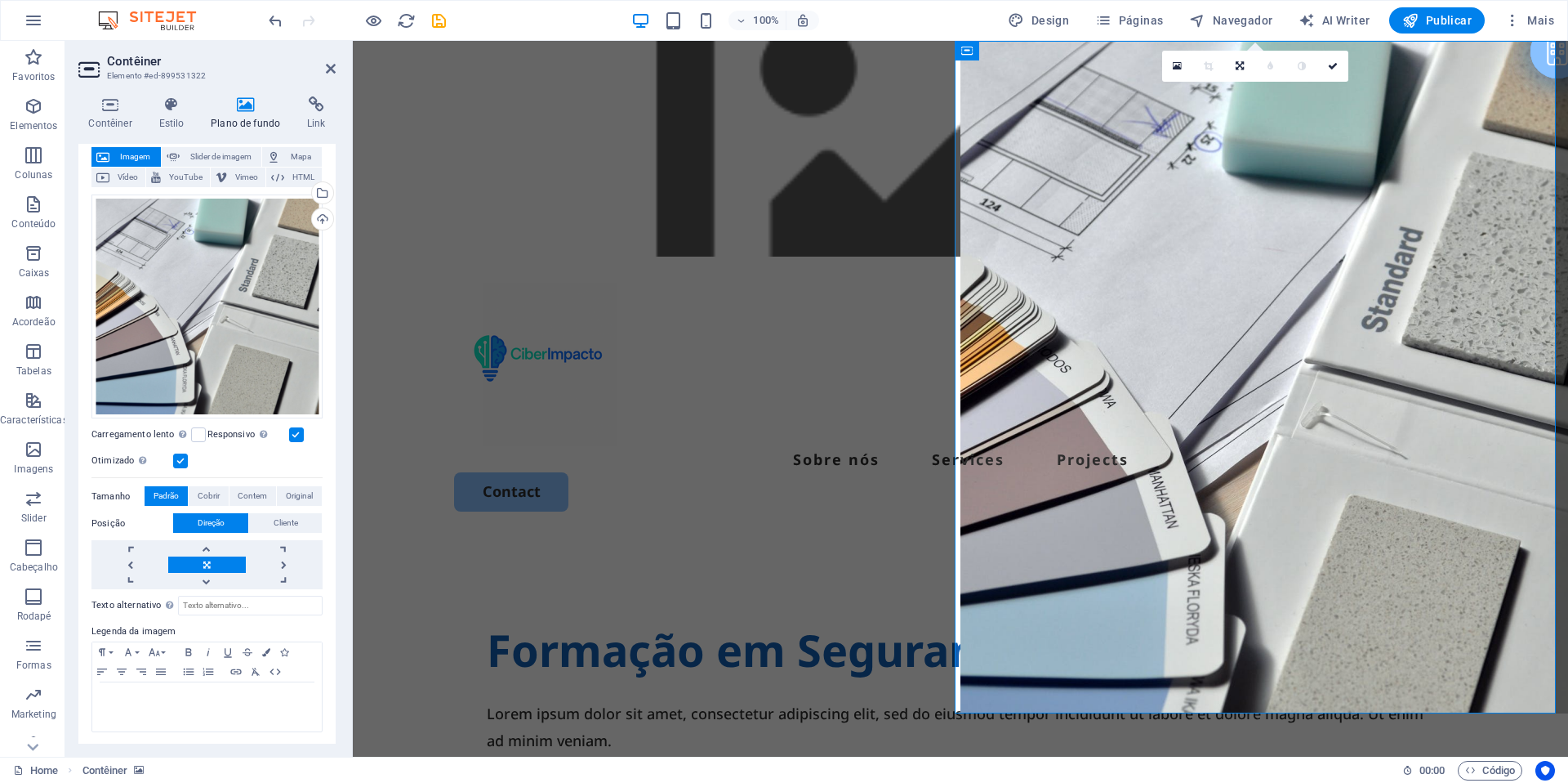
click at [745, 252] on figure at bounding box center [961, 149] width 1216 height 215
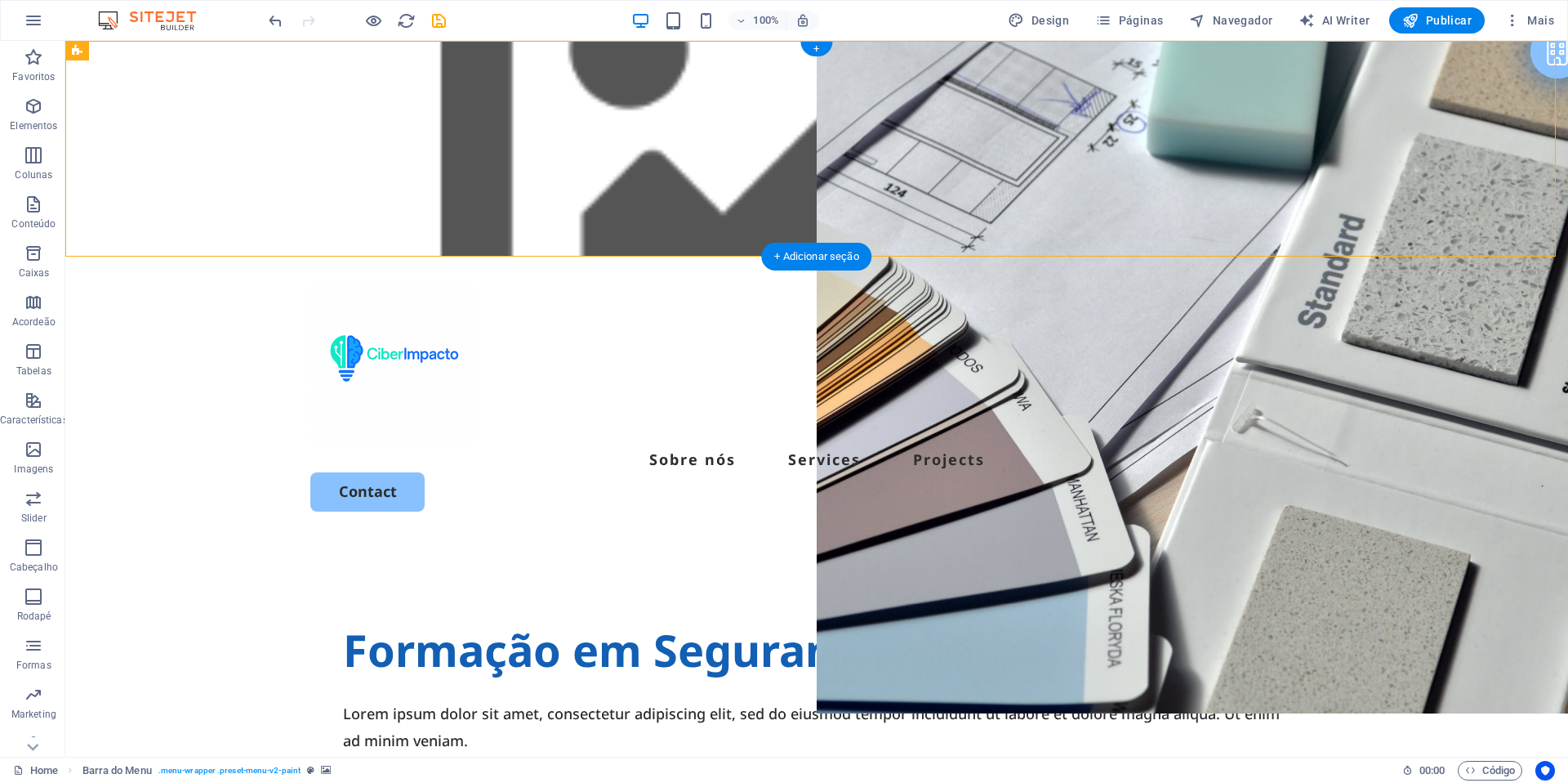
click at [814, 214] on figure at bounding box center [817, 149] width 1503 height 215
click at [682, 206] on figure at bounding box center [817, 149] width 1503 height 215
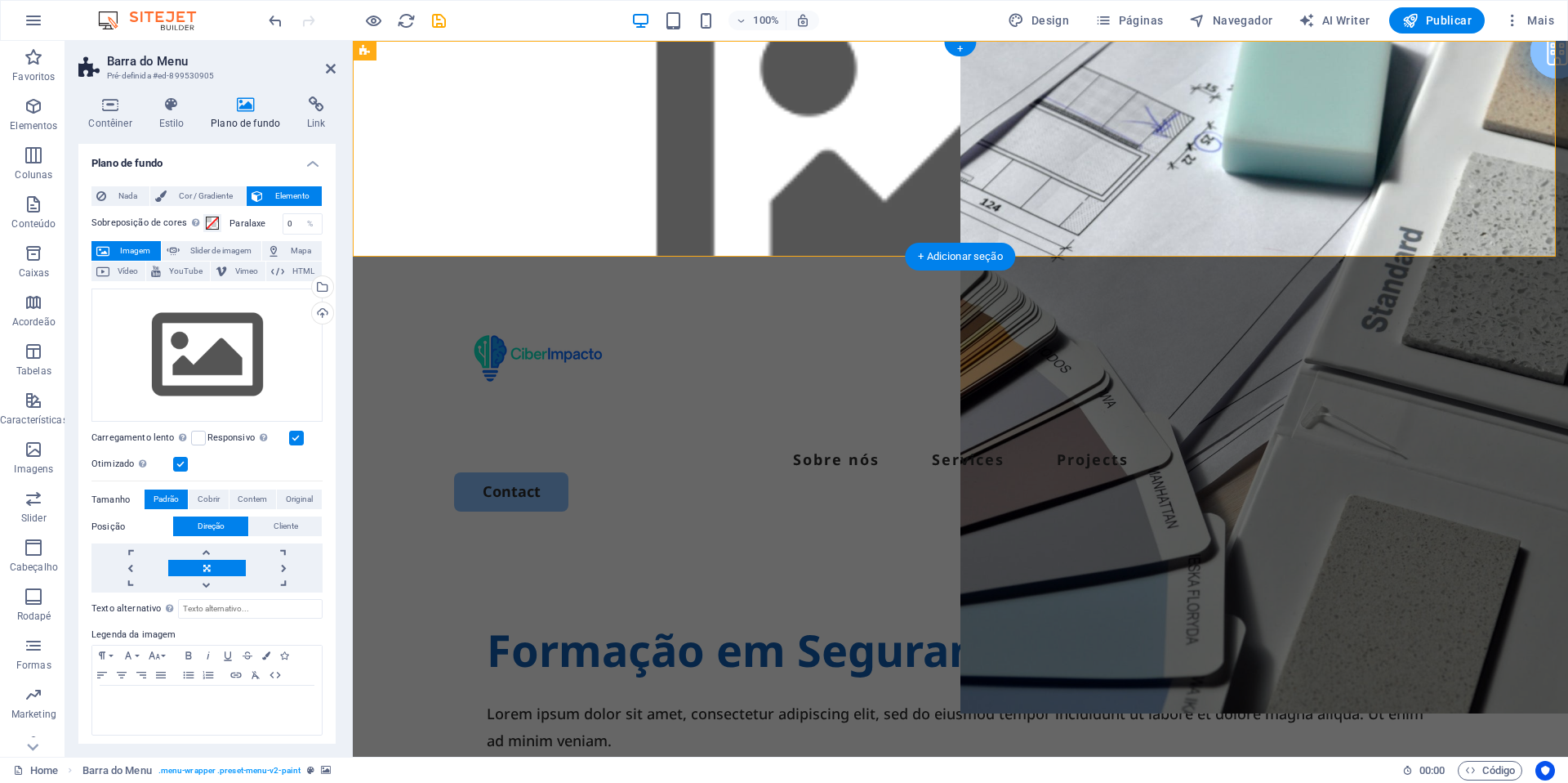
click at [789, 226] on figure at bounding box center [961, 149] width 1216 height 215
click at [178, 250] on button "Slider de imagem" at bounding box center [212, 251] width 101 height 19
select select "ms"
select select "s"
select select "progressive"
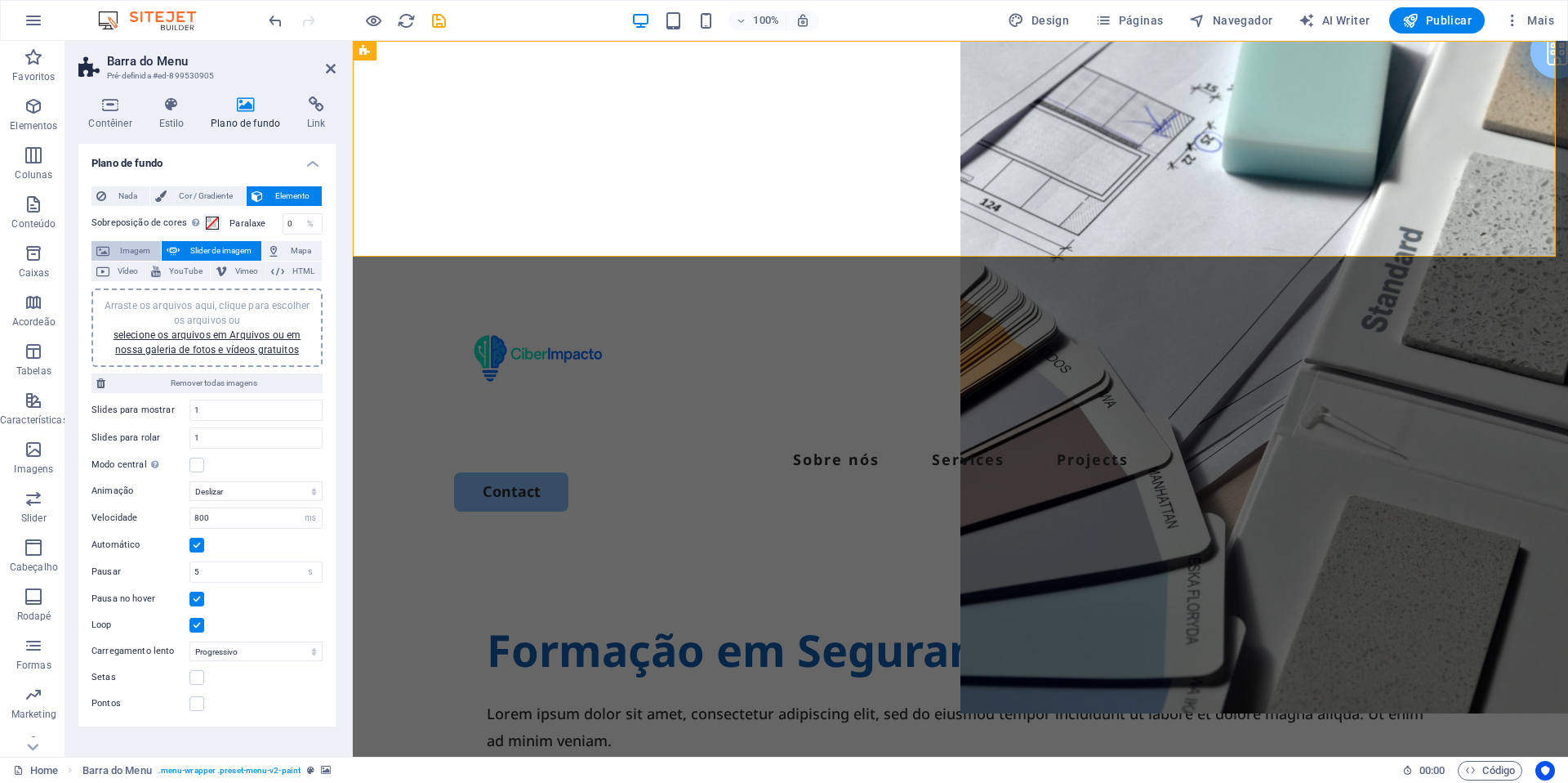
click at [135, 248] on span "Imagem" at bounding box center [135, 251] width 42 height 19
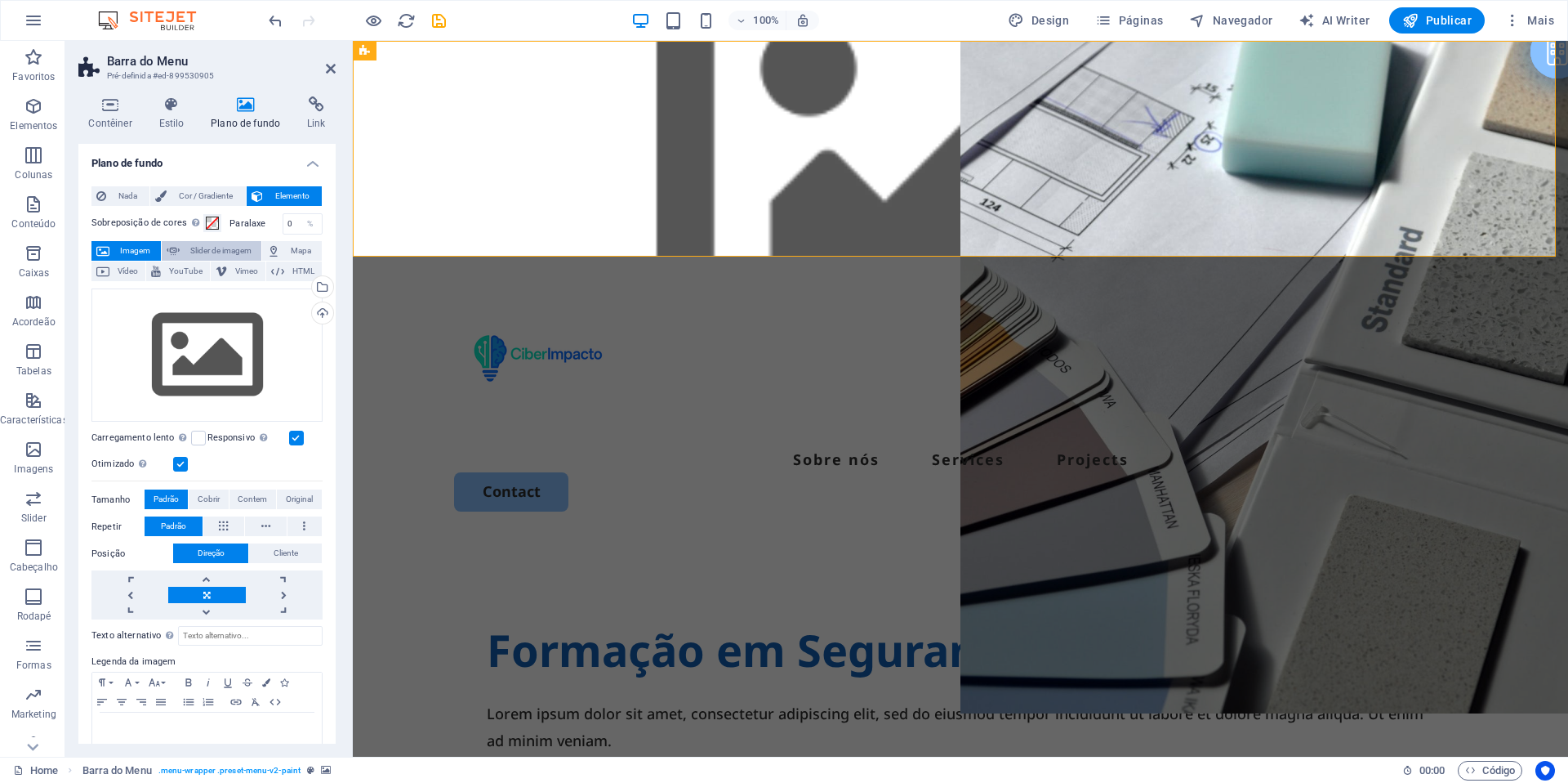
click at [193, 252] on span "Slider de imagem" at bounding box center [221, 251] width 72 height 19
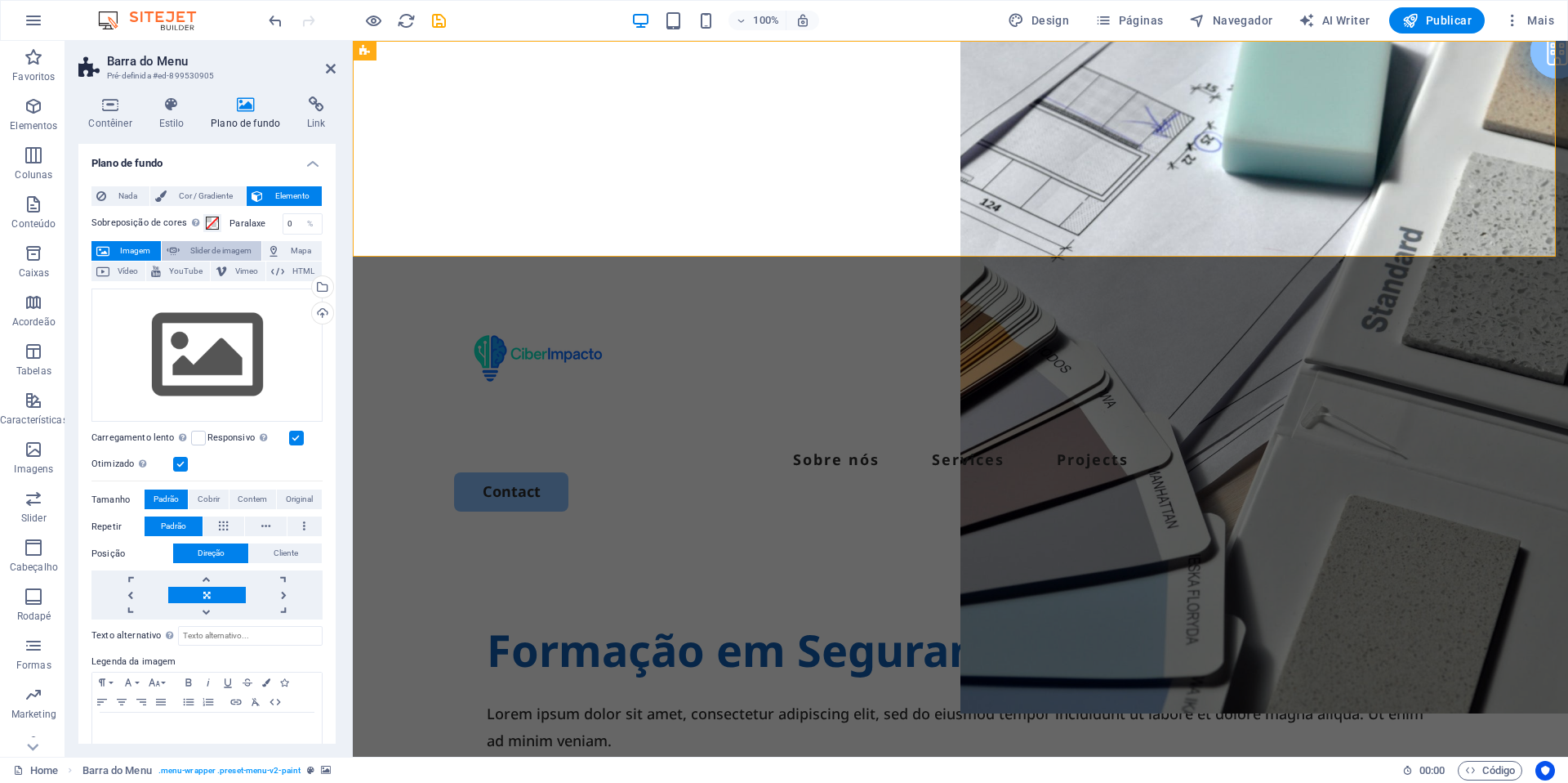
select select "ms"
select select "s"
select select "progressive"
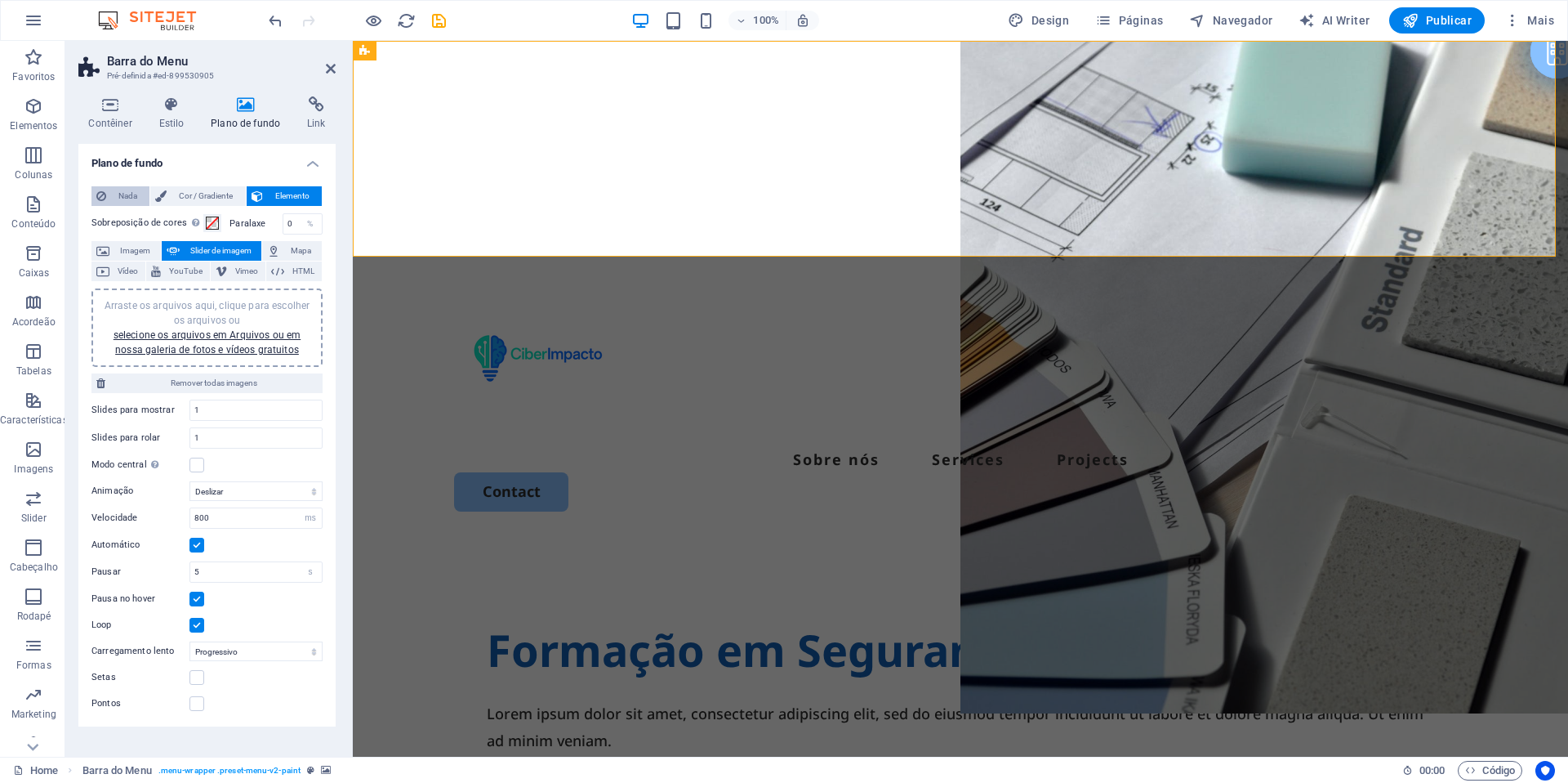
click at [123, 196] on span "Nada" at bounding box center [128, 196] width 34 height 19
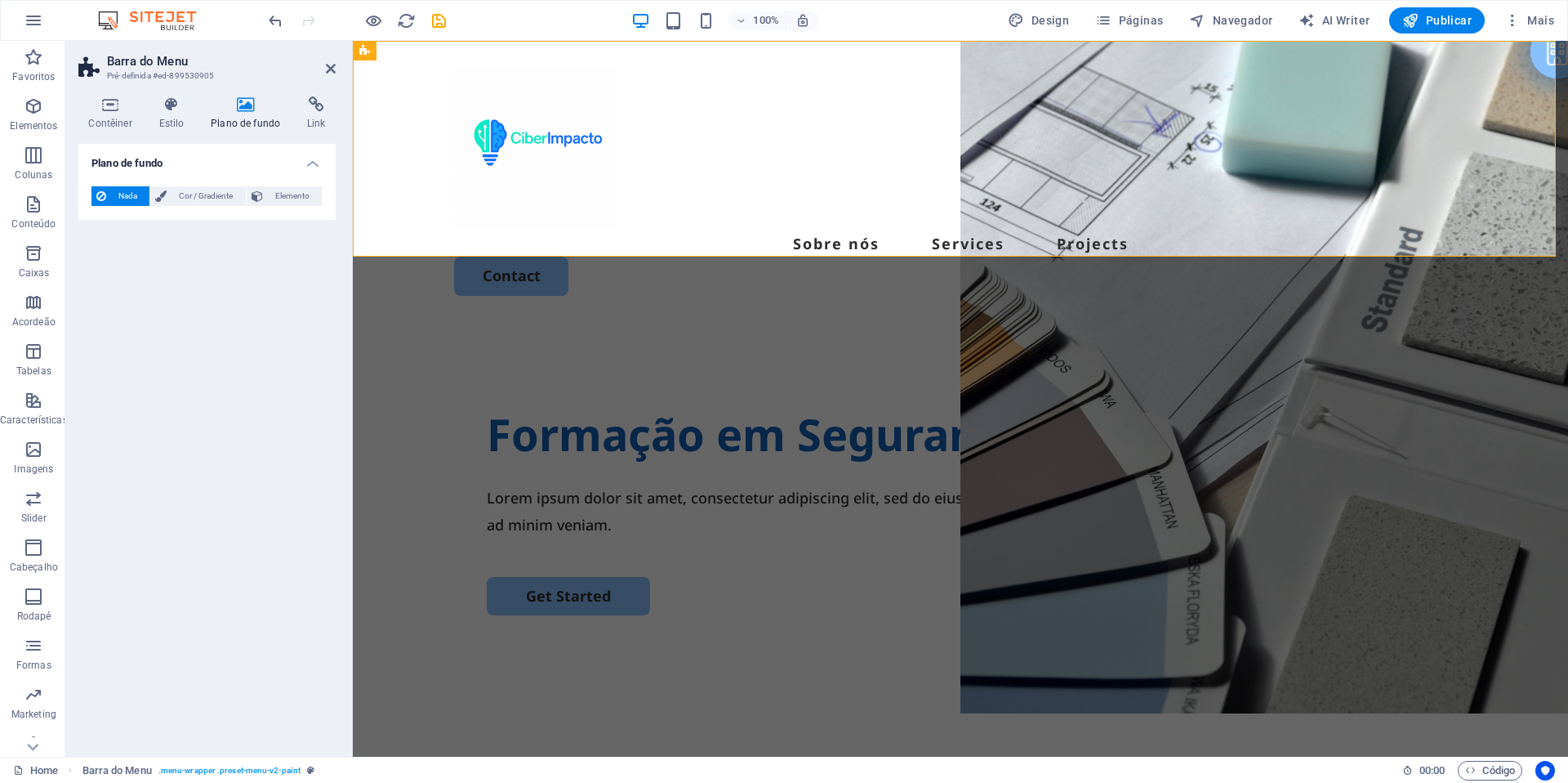
click at [213, 392] on div "Plano de fundo Nada Cor / Gradiente Elemento Esticar o plano de fundo para a la…" at bounding box center [207, 443] width 257 height 600
drag, startPoint x: 328, startPoint y: 69, endPoint x: 520, endPoint y: 71, distance: 192.0
click at [328, 69] on icon at bounding box center [331, 69] width 10 height 13
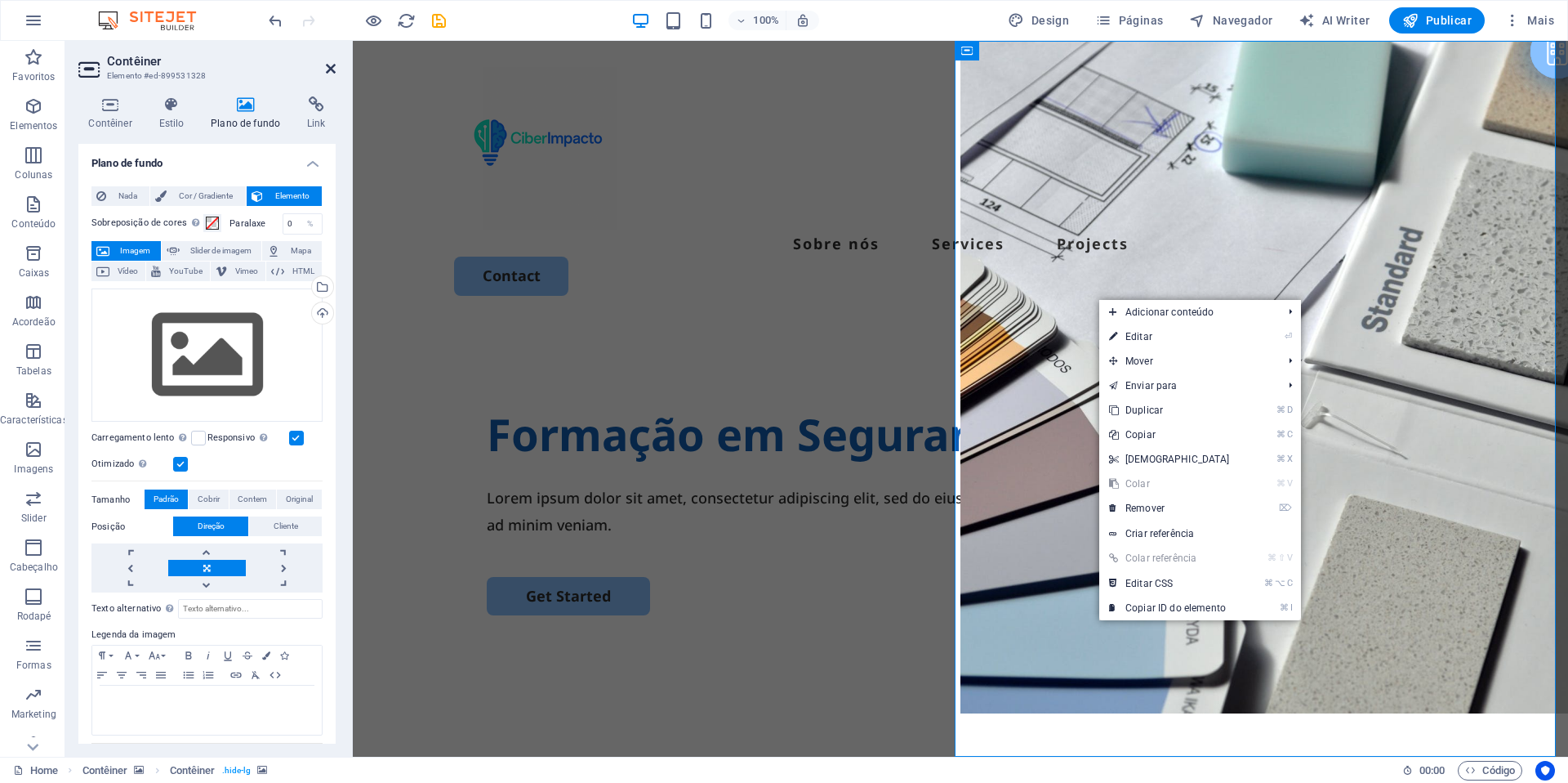
drag, startPoint x: 332, startPoint y: 71, endPoint x: 291, endPoint y: 45, distance: 48.5
click at [332, 71] on icon at bounding box center [331, 69] width 10 height 13
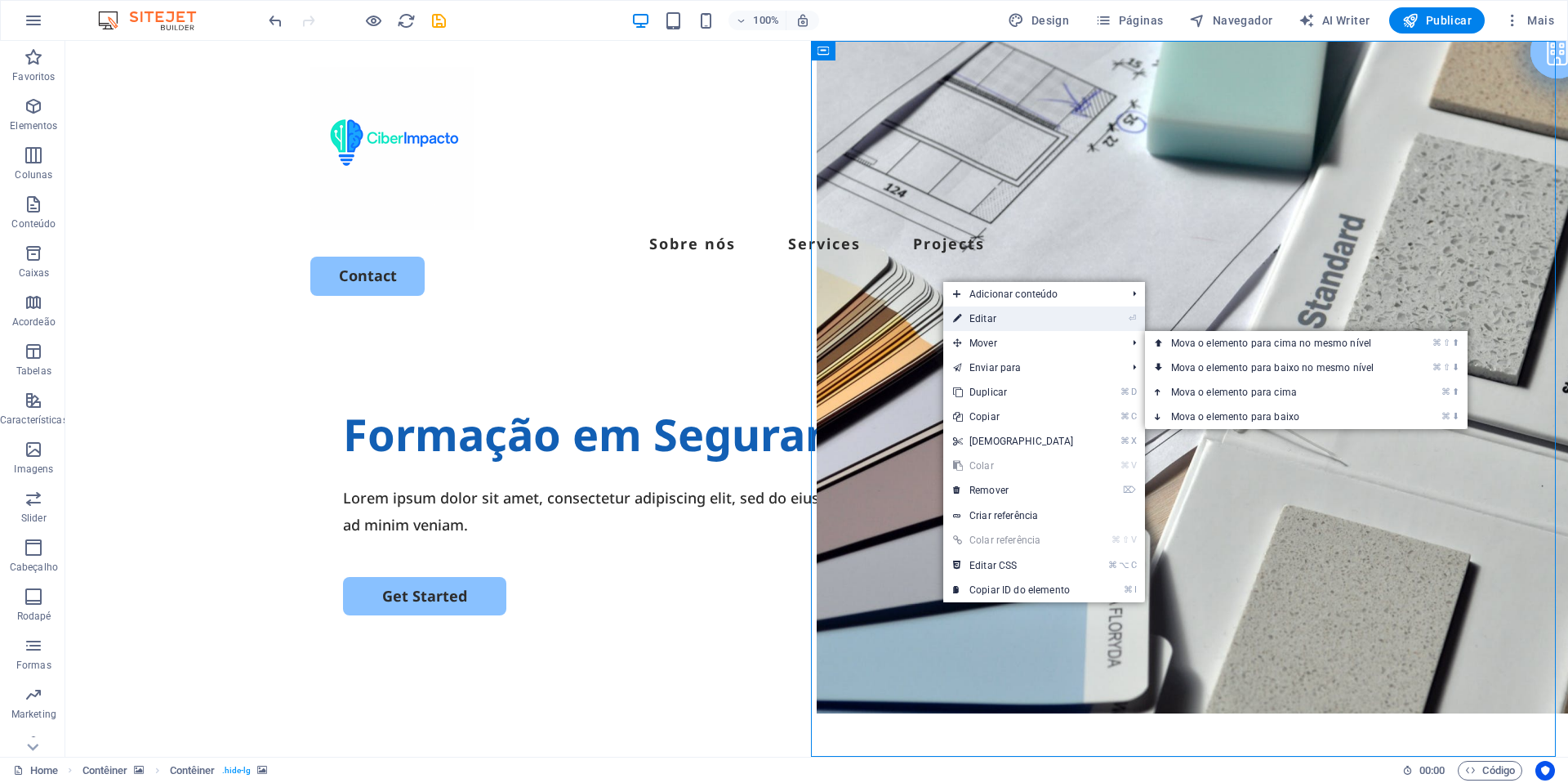
click at [994, 325] on link "⏎ Editar" at bounding box center [1013, 318] width 140 height 24
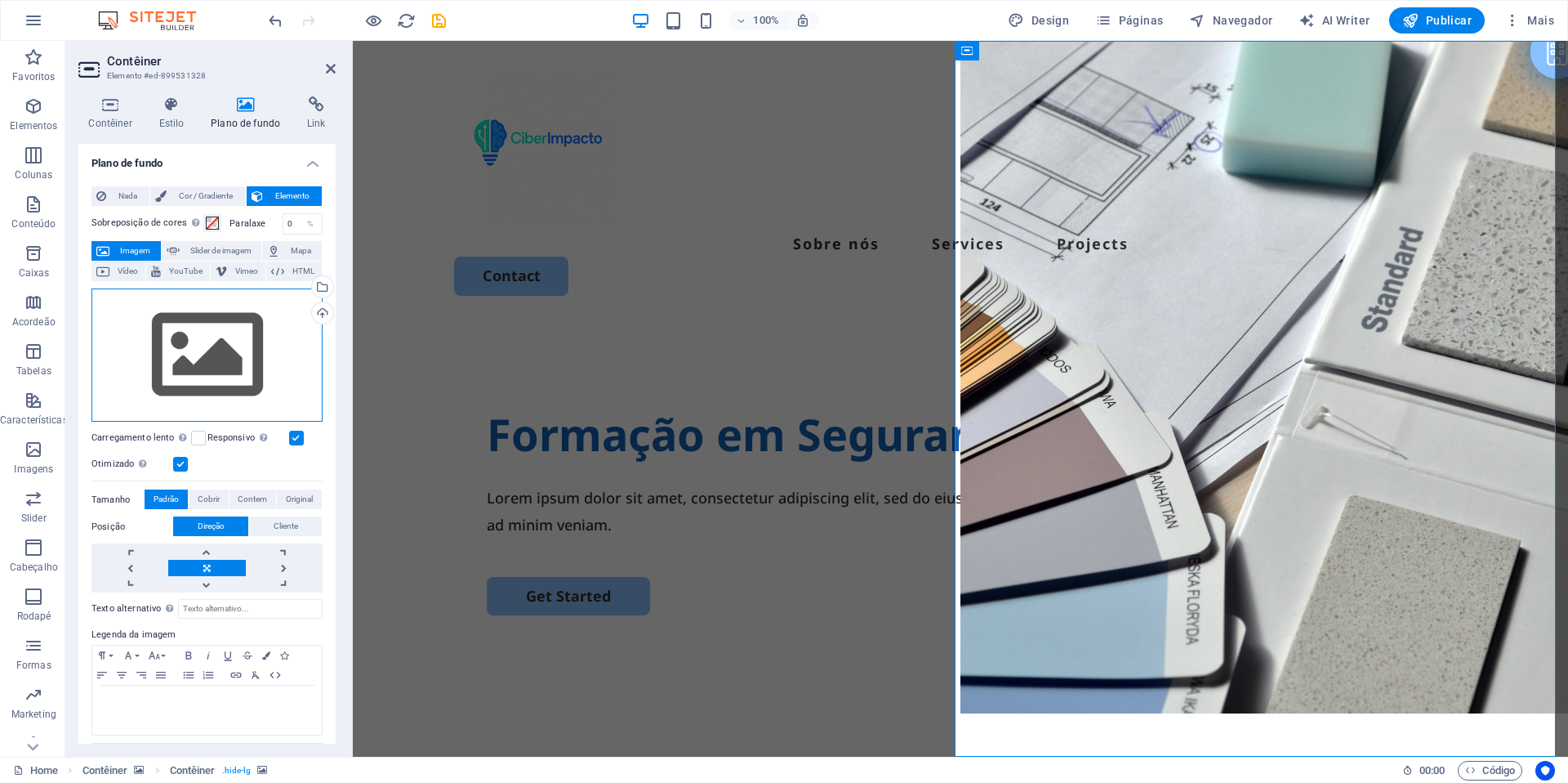
click at [249, 329] on div "Arraste os arquivos aqui, clique para escolher os arquivos ou selecione os arqu…" at bounding box center [207, 355] width 231 height 134
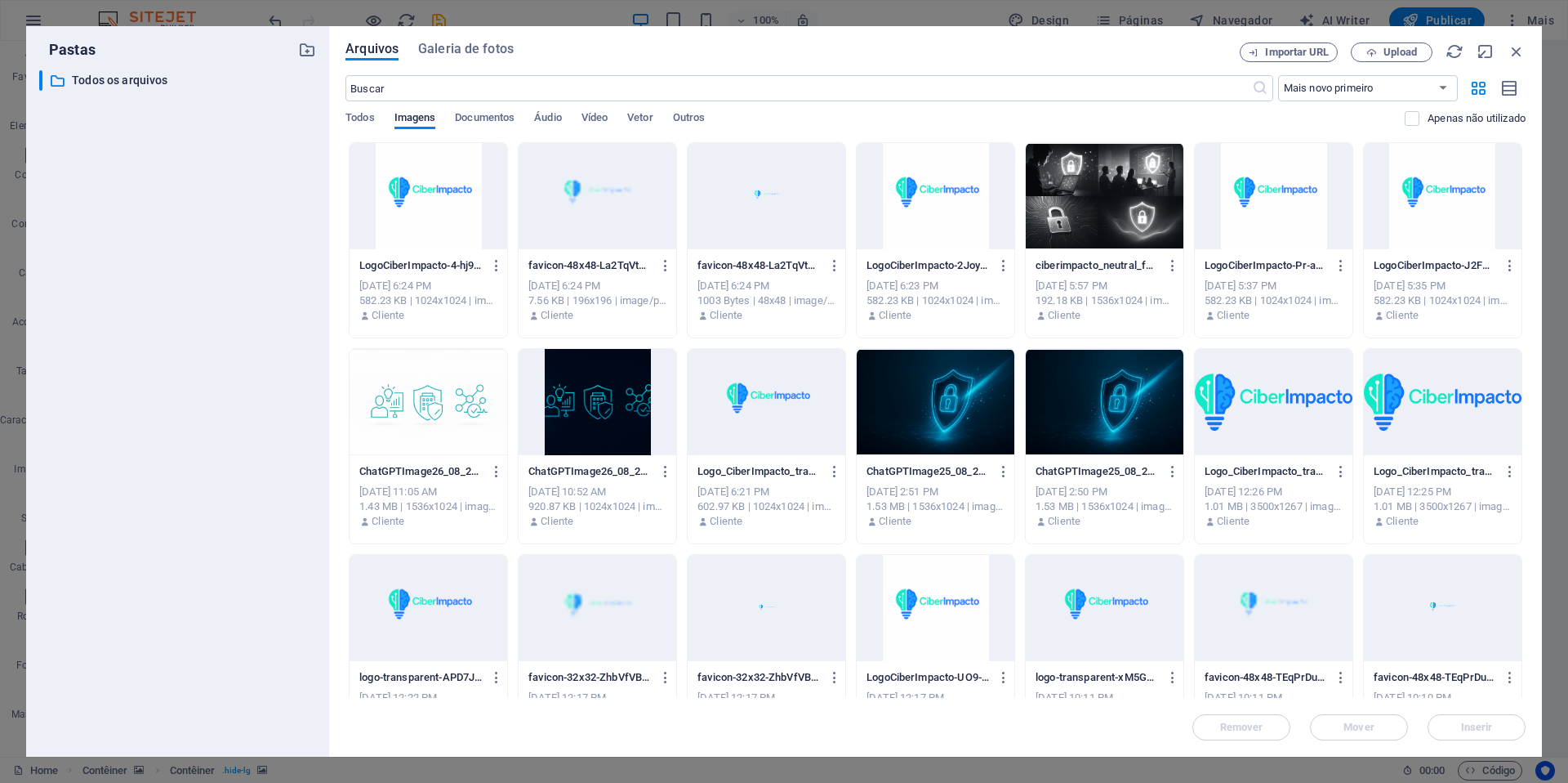
click at [249, 329] on div "​ Todos os arquivos Todos os arquivos" at bounding box center [177, 407] width 277 height 674
click at [1175, 45] on div "Arquivos Galeria de fotos Importar URL Upload ​ Mais novo primeiro Mais antigo …" at bounding box center [936, 391] width 1213 height 731
click at [1175, 47] on icon "button" at bounding box center [1517, 51] width 18 height 18
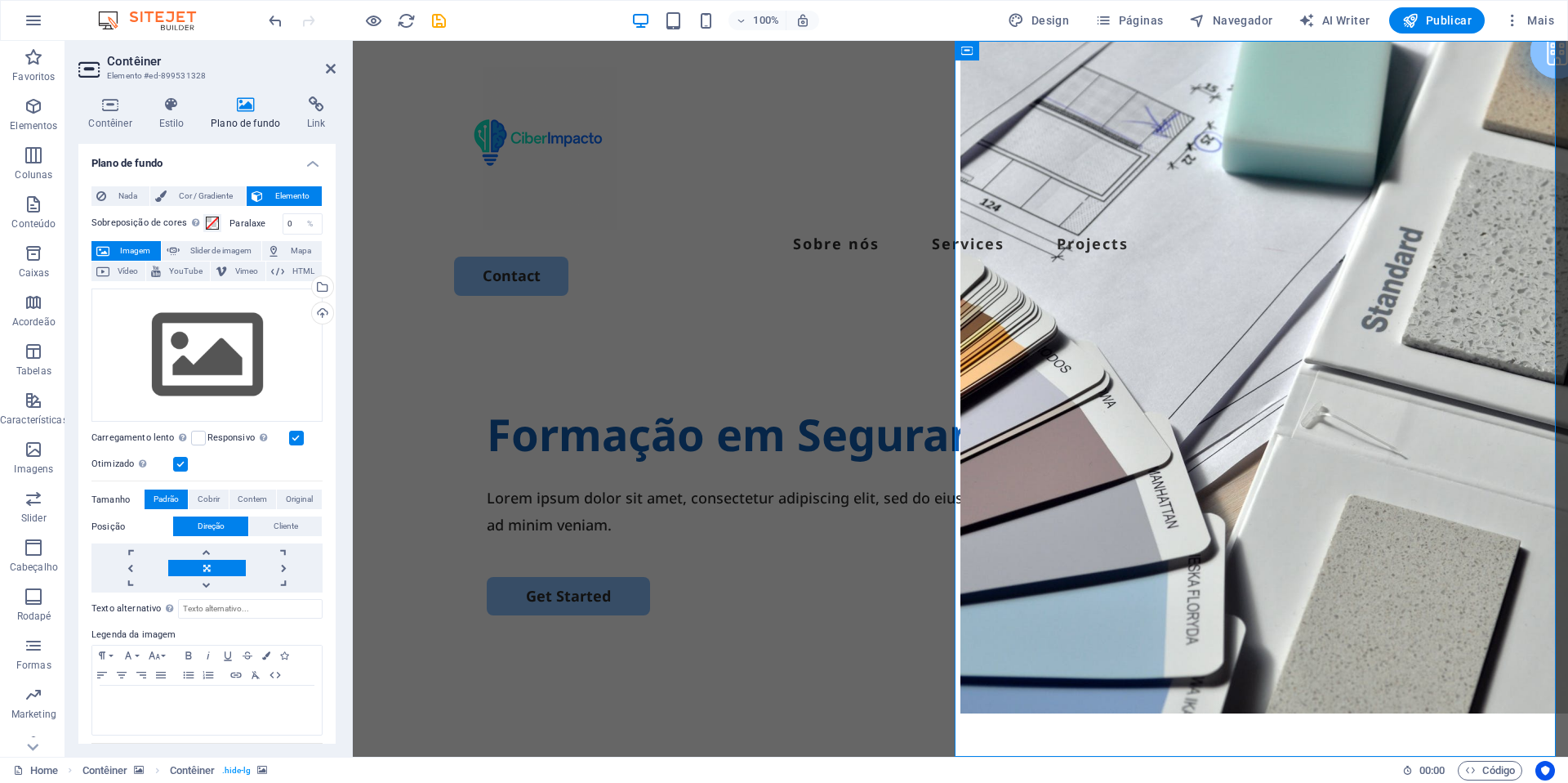
click at [1175, 239] on div "Sobre nós Services Projects Contact" at bounding box center [961, 182] width 1216 height 281
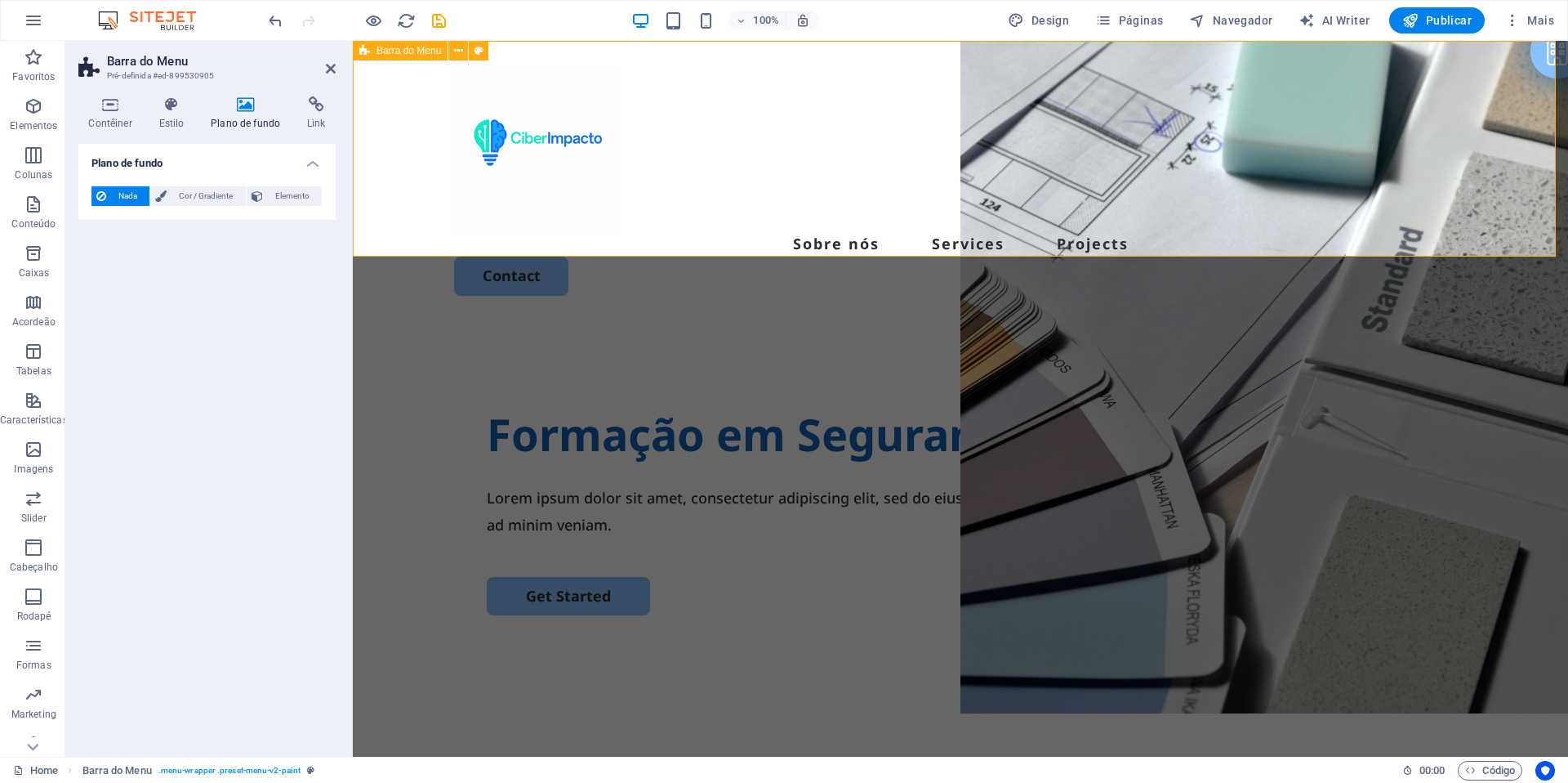
click at [1175, 239] on div "Sobre nós Services Projects Contact" at bounding box center [961, 182] width 1216 height 281
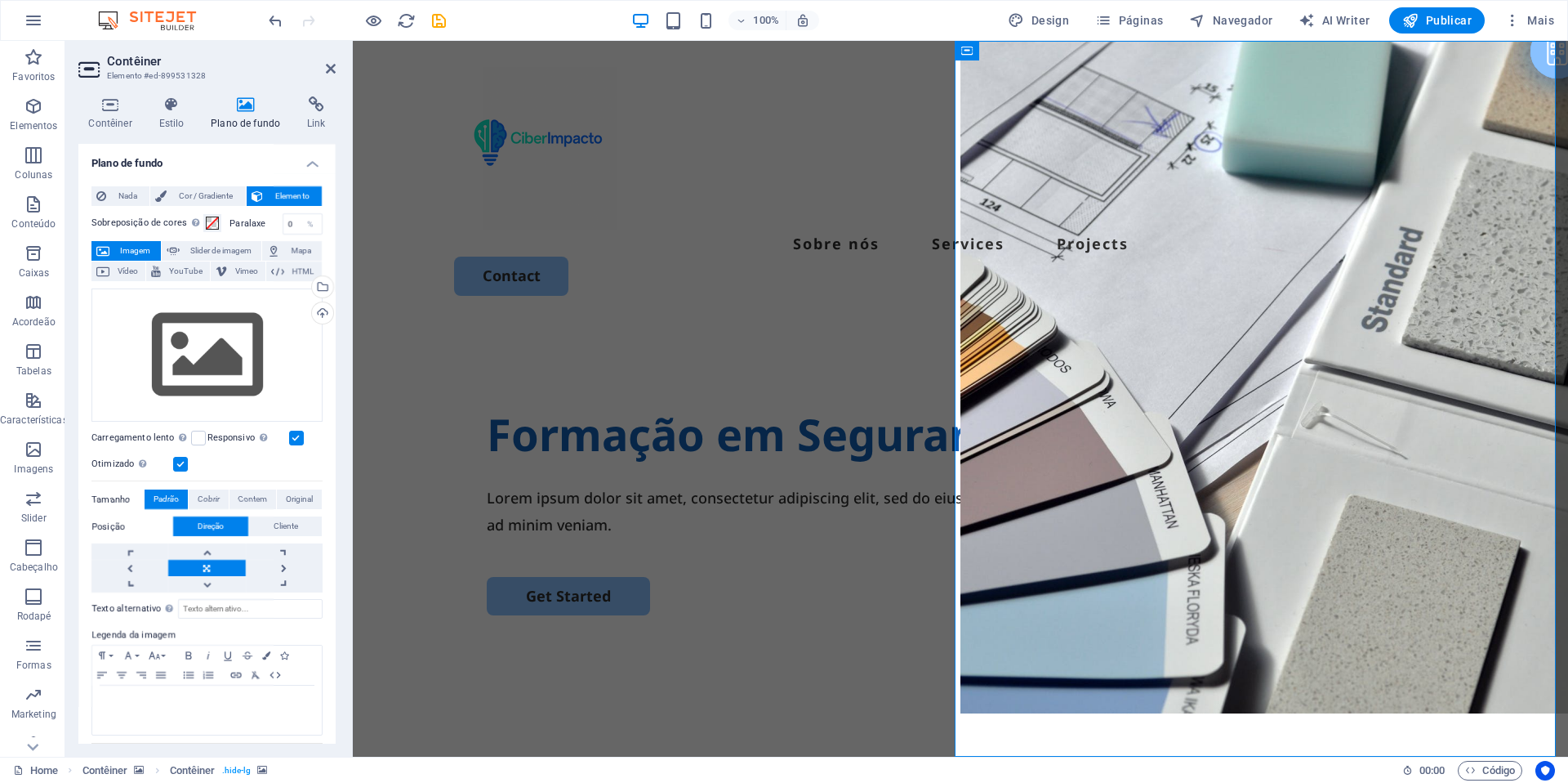
click at [204, 255] on span "Slider de imagem" at bounding box center [221, 251] width 72 height 19
select select "ms"
select select "s"
select select "progressive"
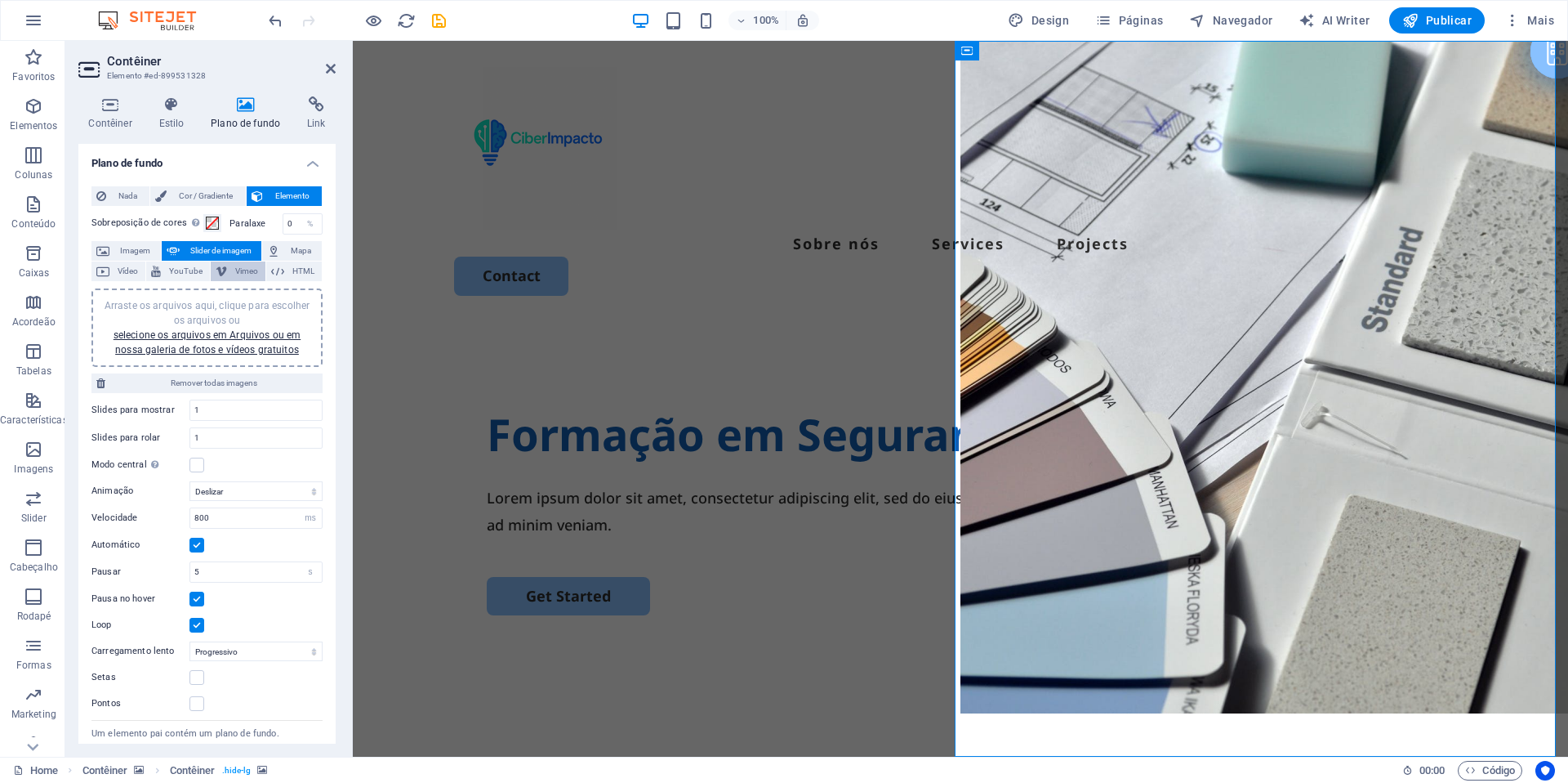
click at [250, 268] on span "Vimeo" at bounding box center [246, 271] width 29 height 19
select select "ar16_9"
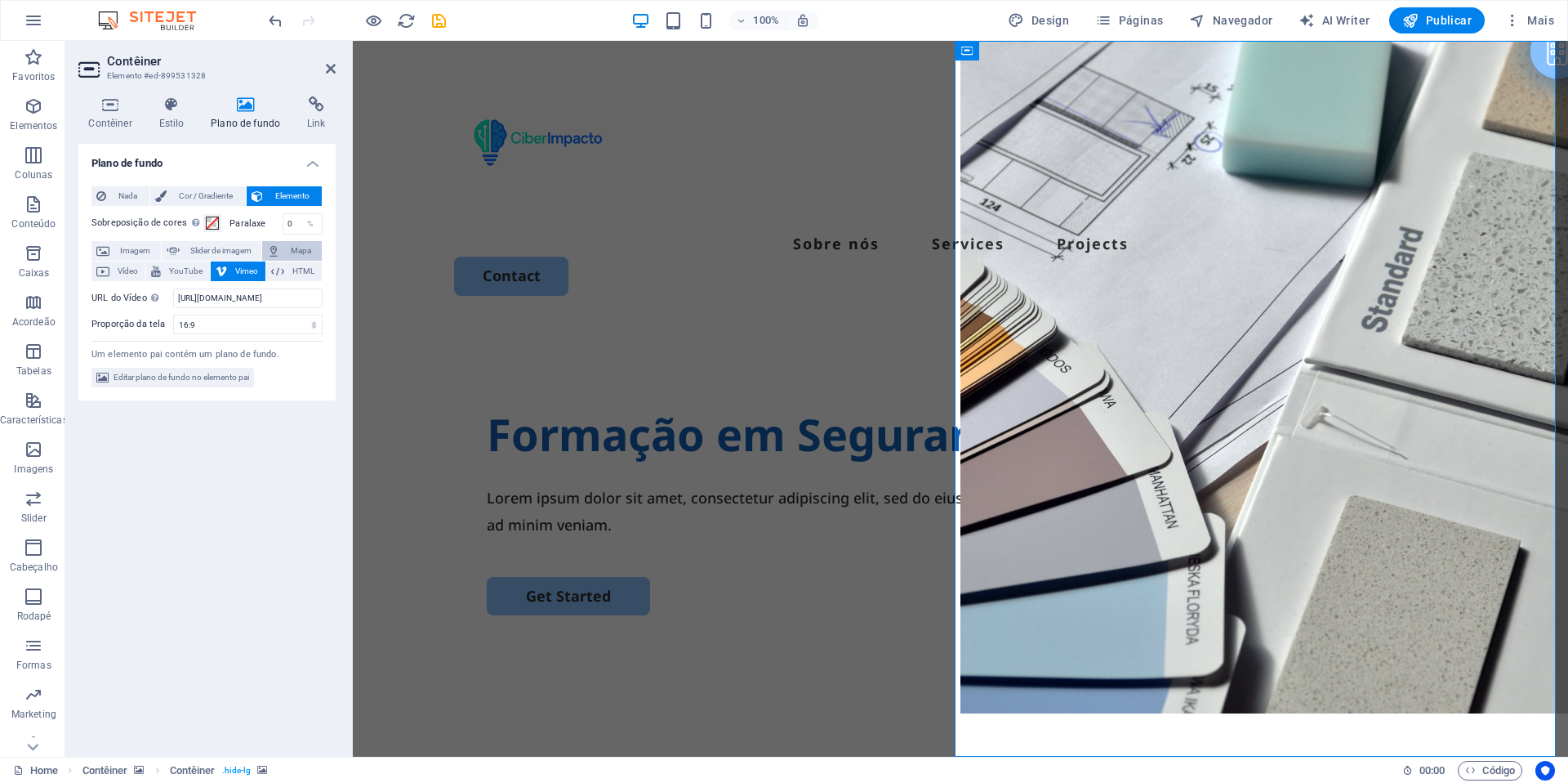
click at [295, 253] on span "Mapa" at bounding box center [301, 251] width 32 height 19
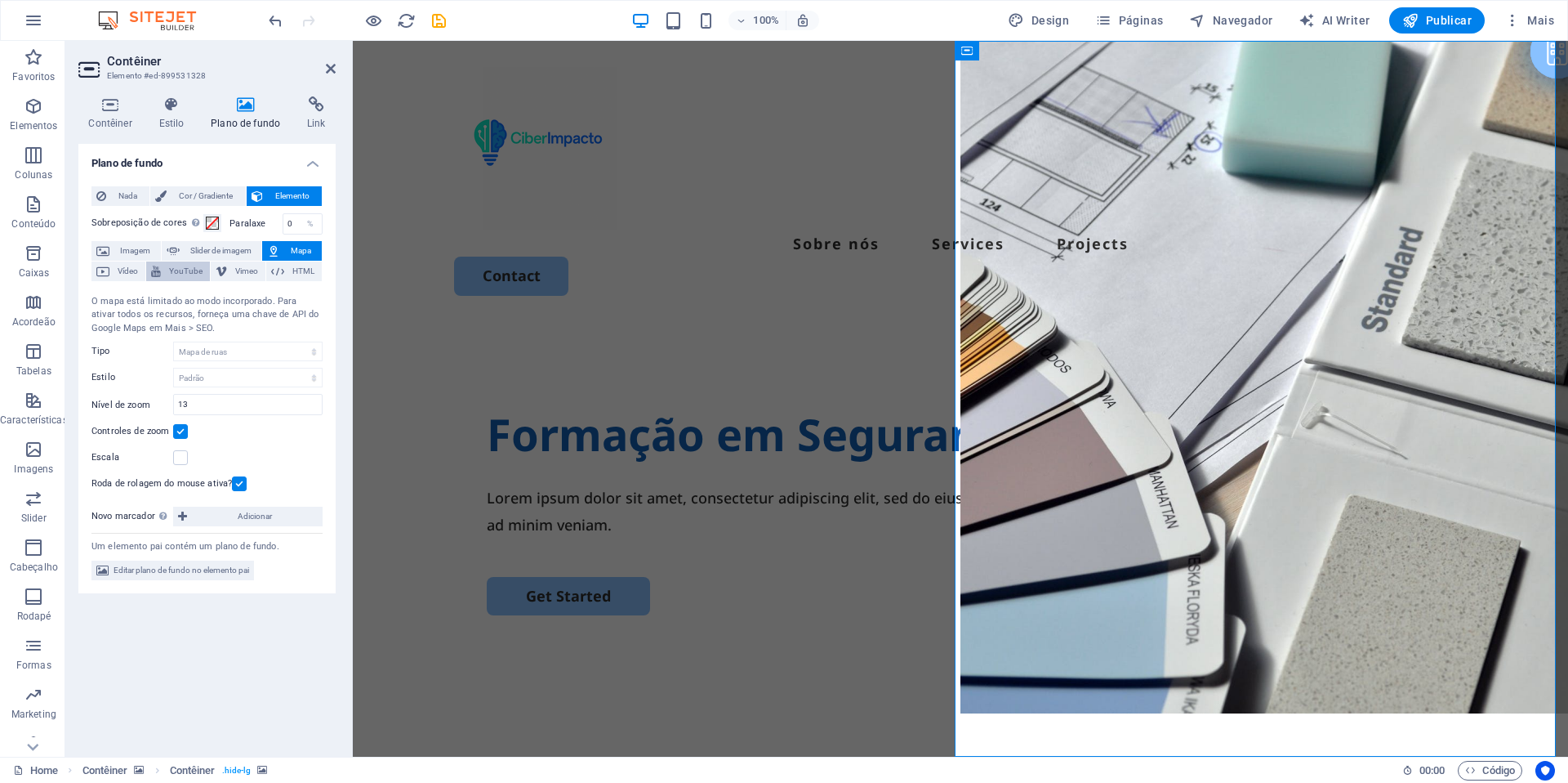
click at [172, 276] on span "YouTube" at bounding box center [185, 271] width 40 height 19
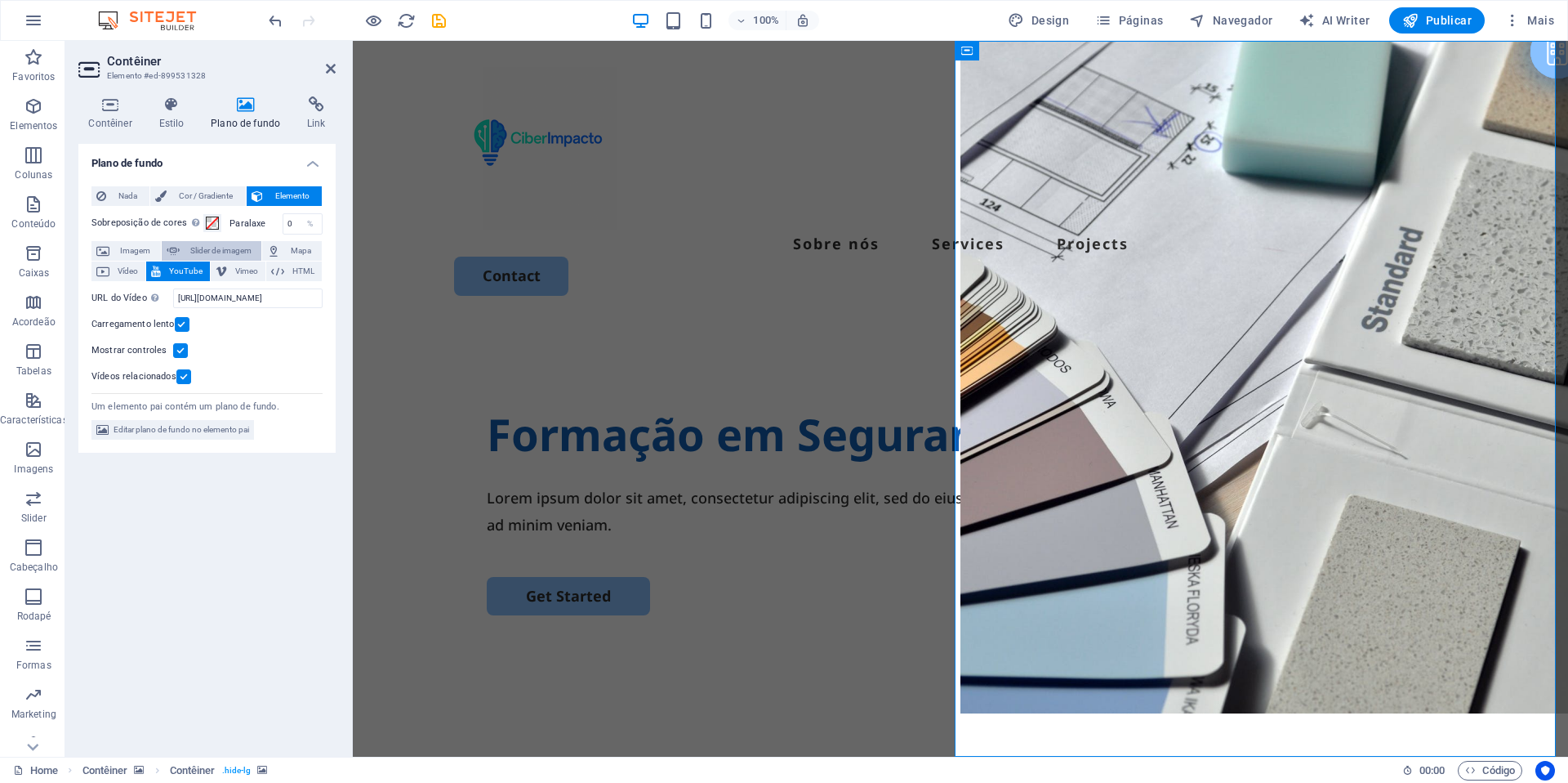
click at [209, 255] on span "Slider de imagem" at bounding box center [221, 251] width 72 height 19
select select "ms"
select select "s"
select select "progressive"
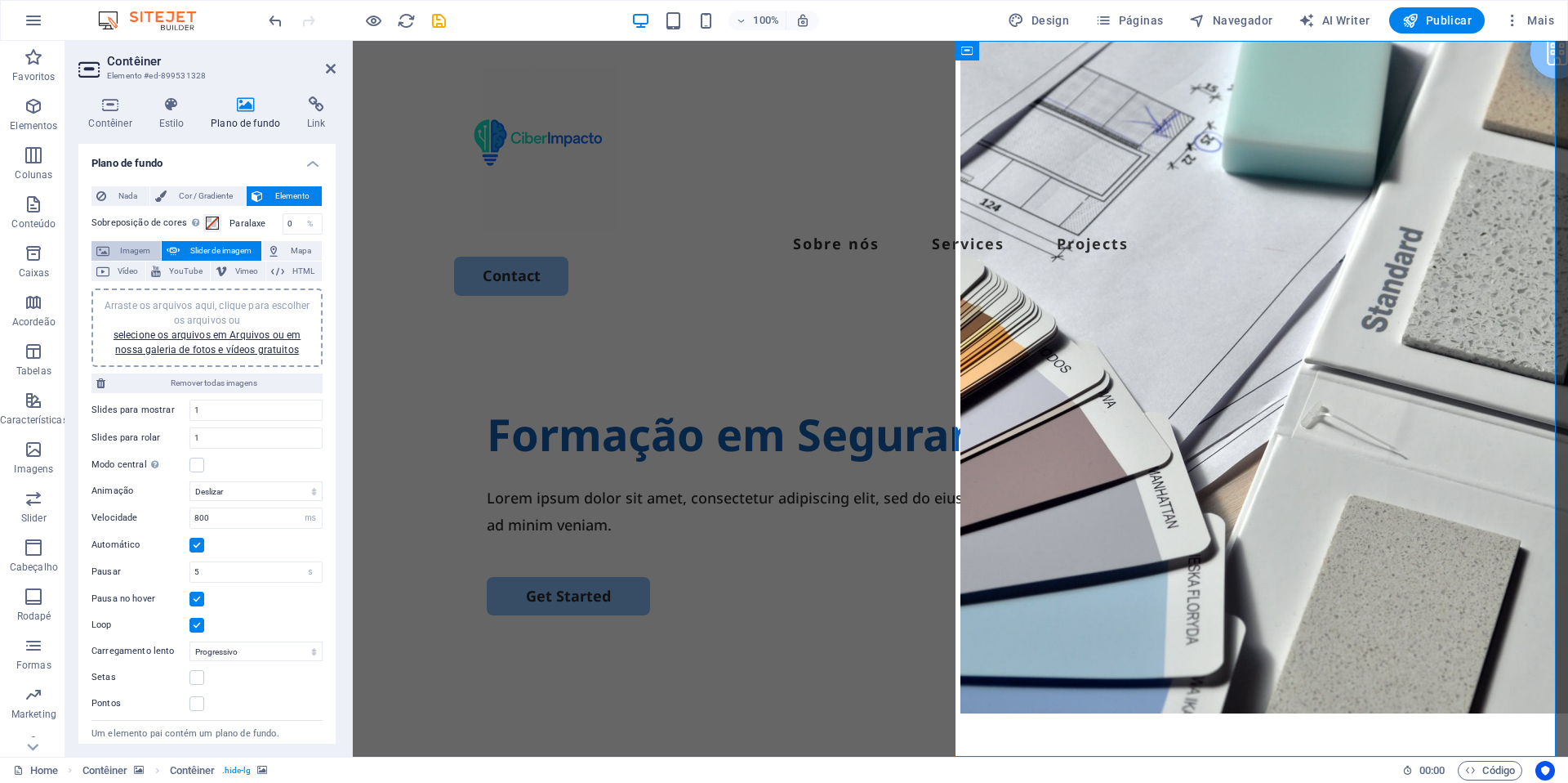
click at [147, 255] on span "Imagem" at bounding box center [135, 251] width 42 height 19
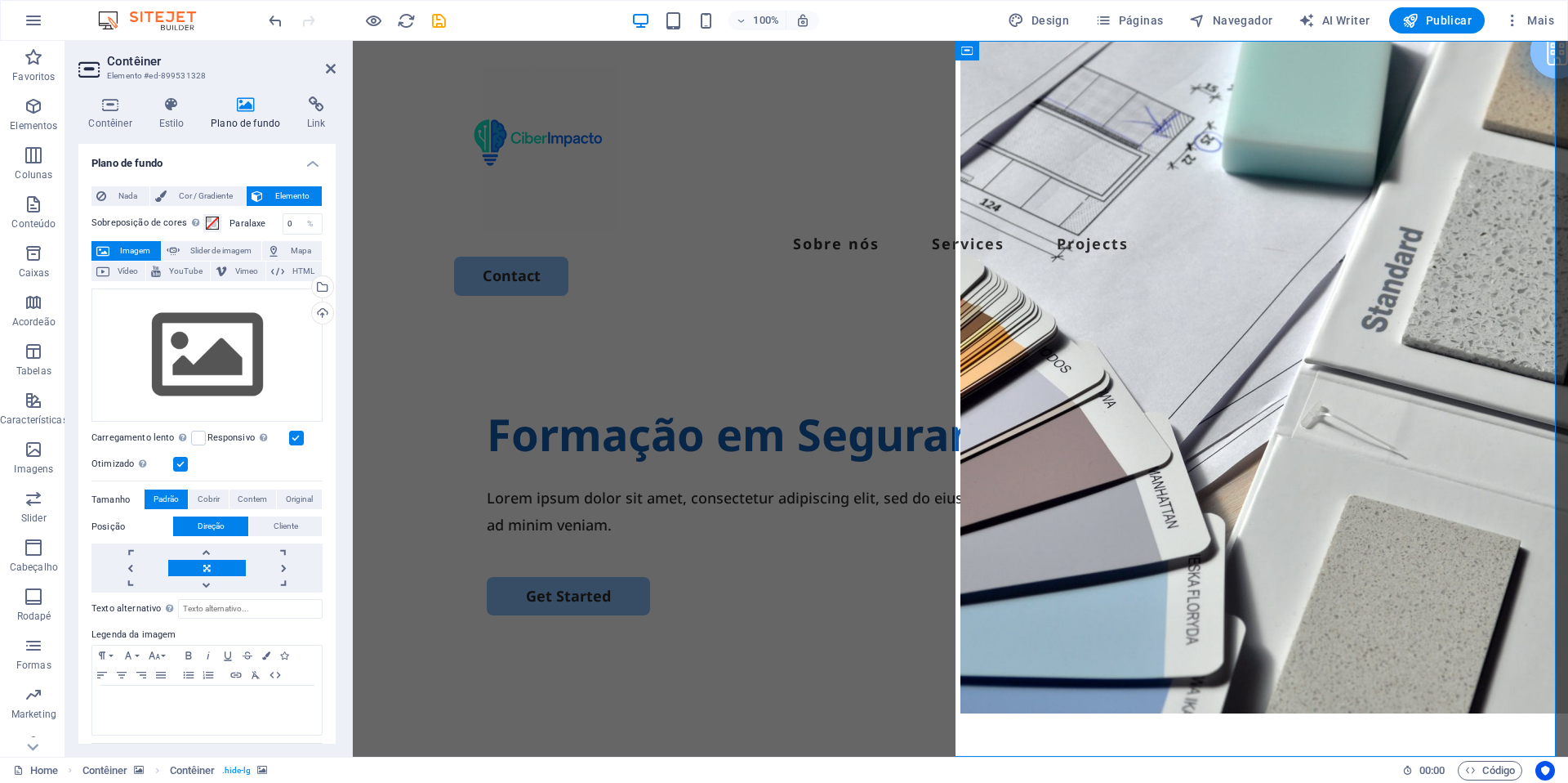
click at [1014, 56] on div "Sobre nós Services Projects Contact" at bounding box center [961, 182] width 1216 height 281
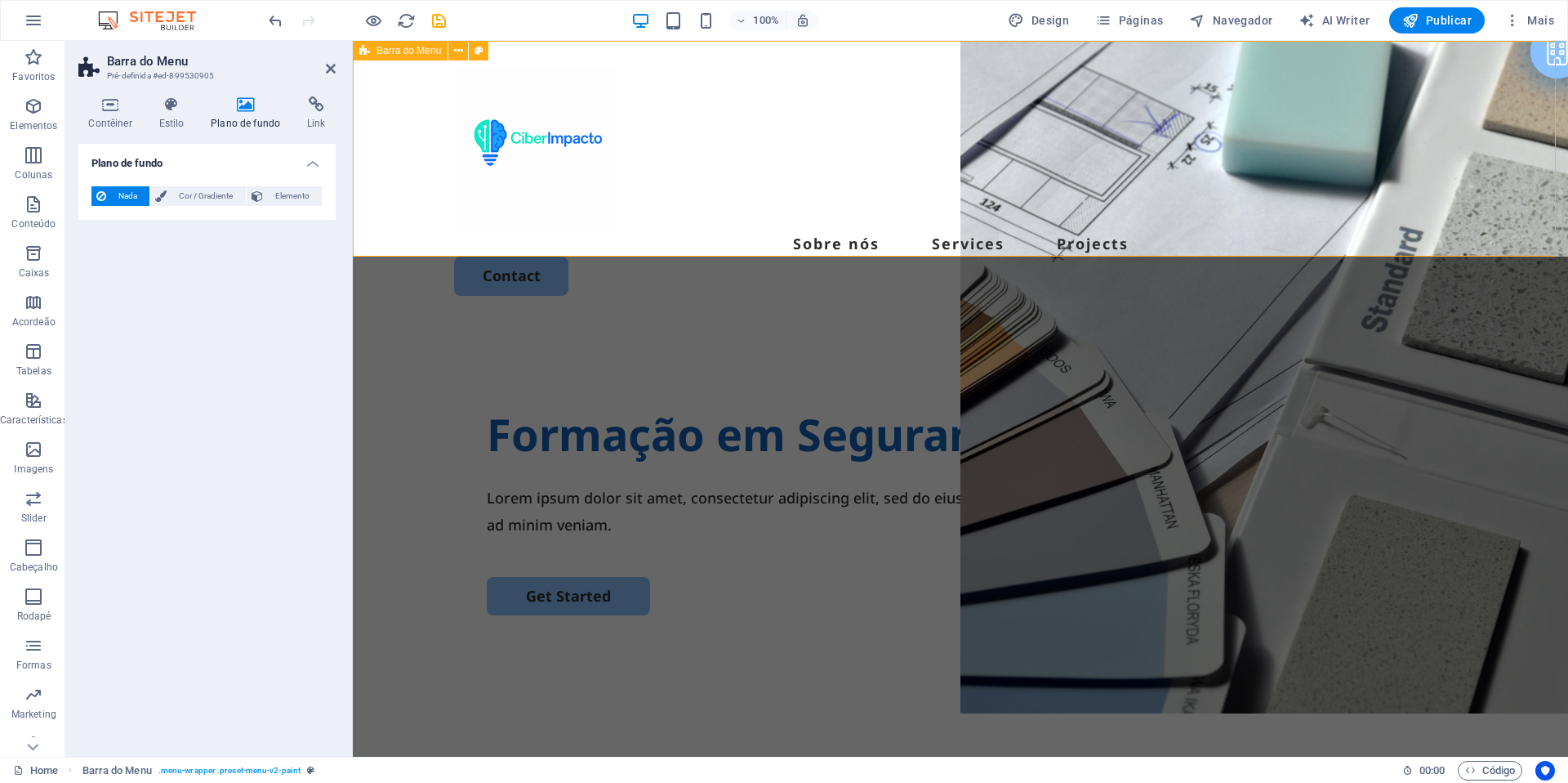
click at [1014, 56] on div "Sobre nós Services Projects Contact" at bounding box center [961, 182] width 1216 height 281
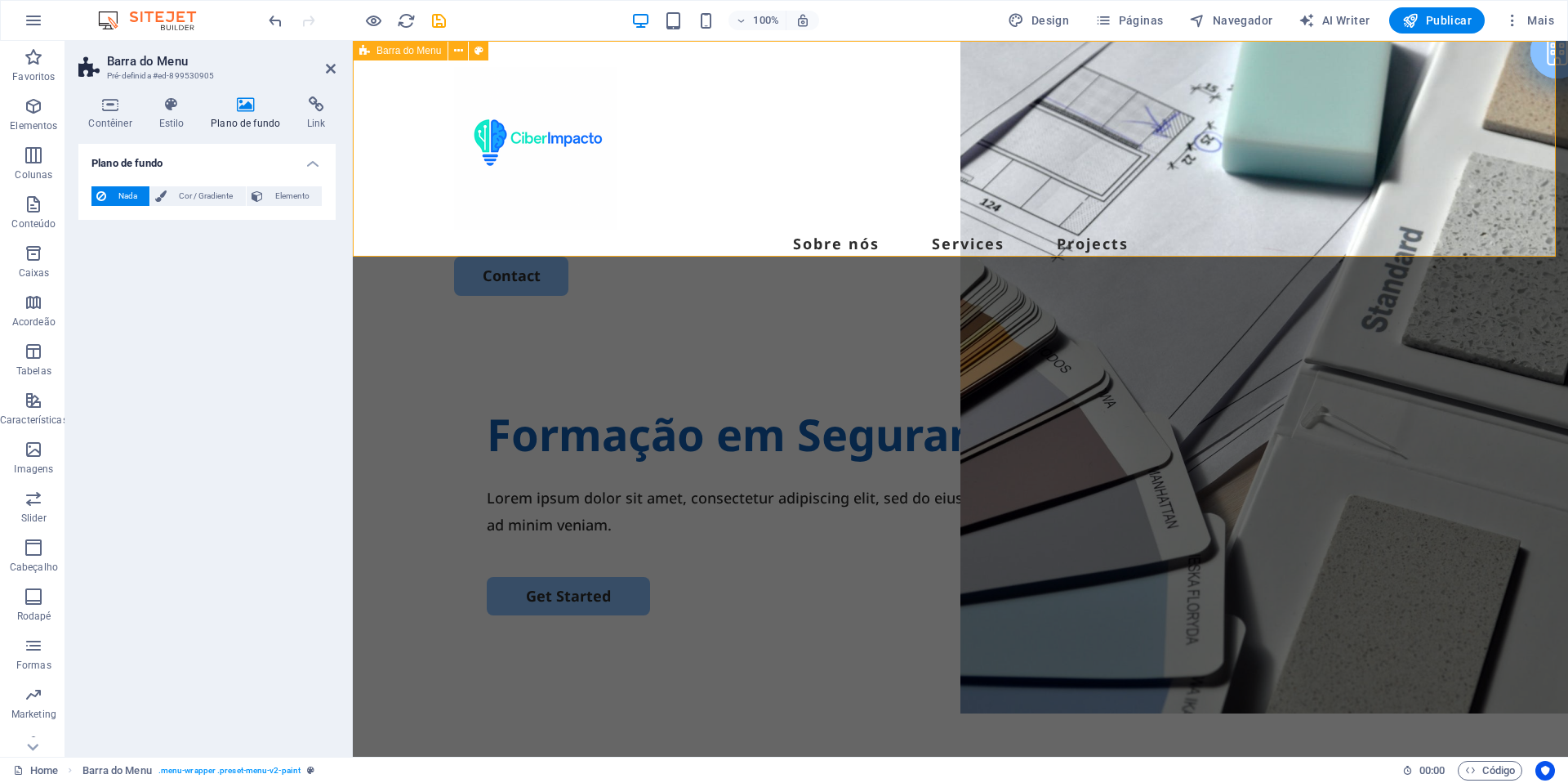
click at [1014, 56] on div "Sobre nós Services Projects Contact" at bounding box center [961, 182] width 1216 height 281
click at [288, 203] on span "Elemento" at bounding box center [293, 196] width 49 height 19
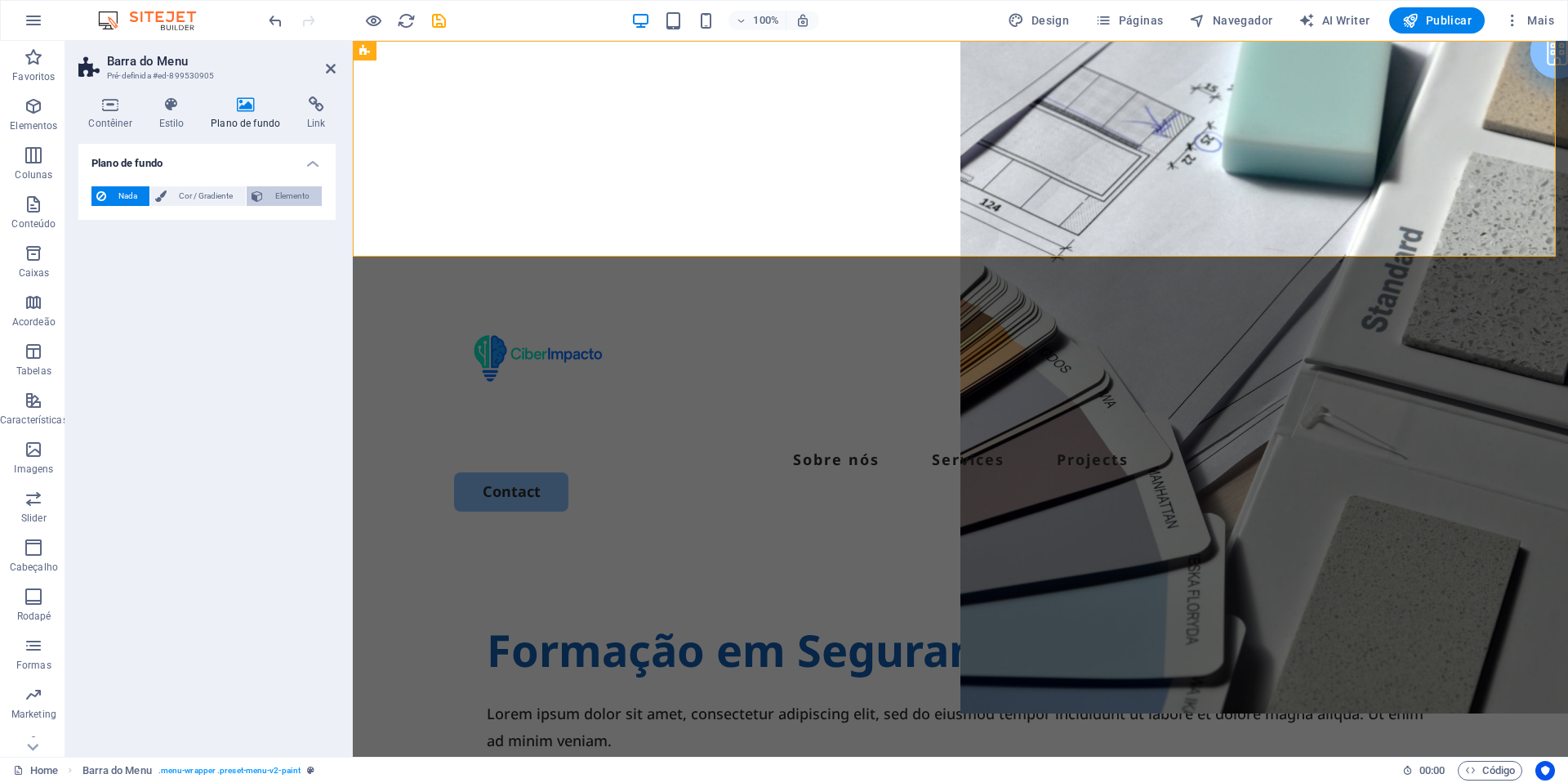
select select "ms"
select select "s"
select select "progressive"
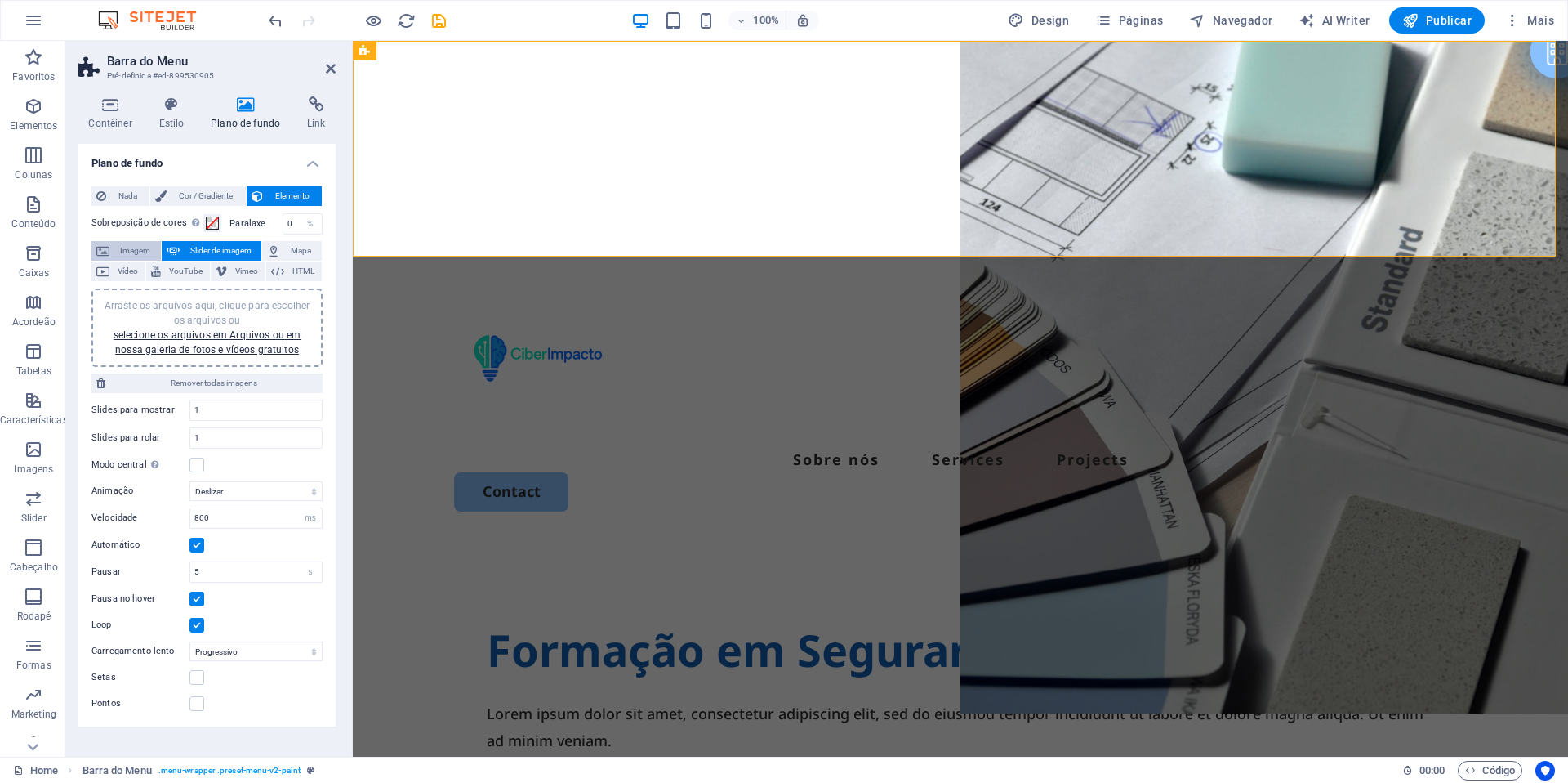
click at [131, 252] on span "Imagem" at bounding box center [135, 251] width 42 height 19
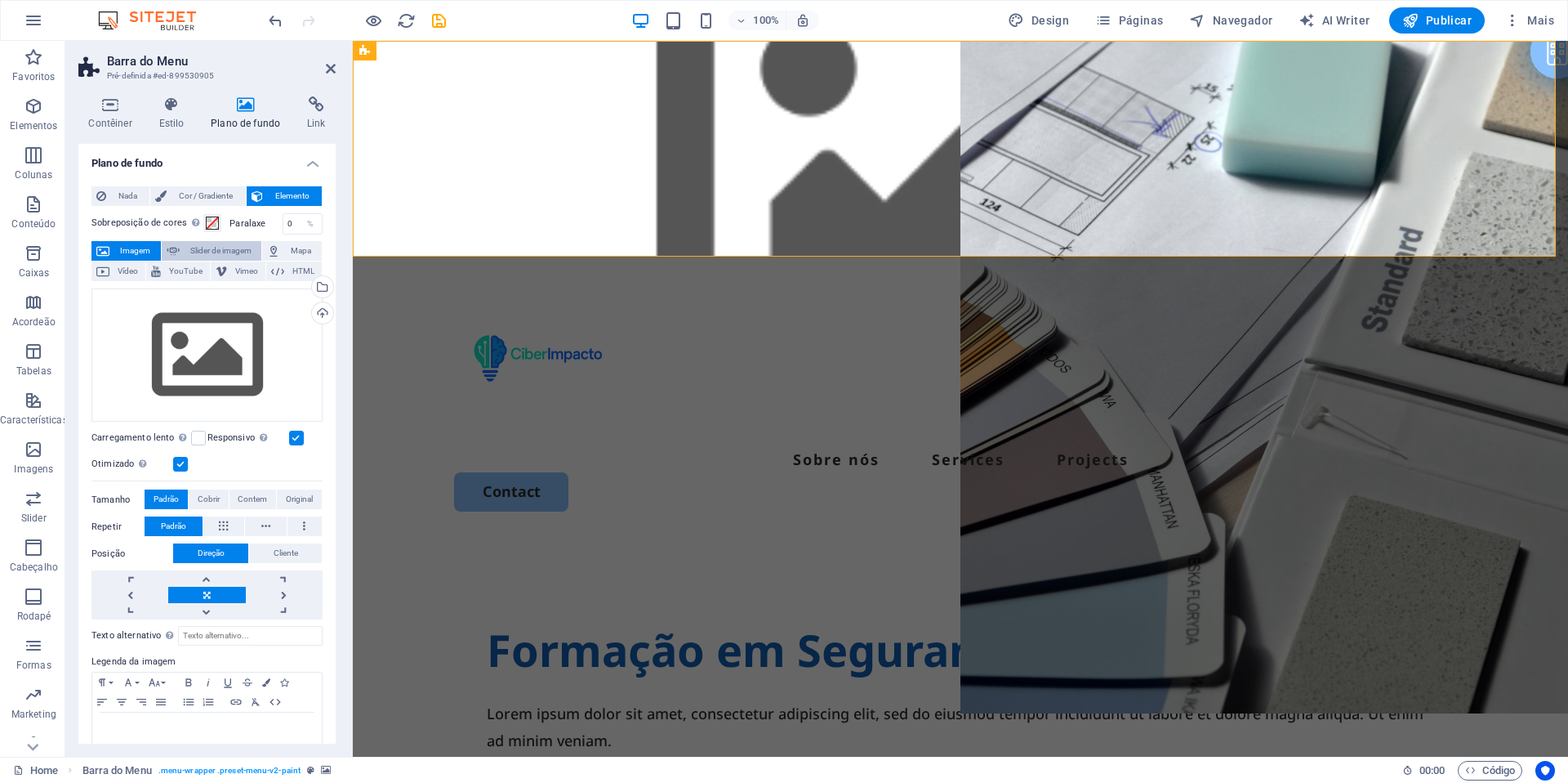
click at [207, 244] on span "Slider de imagem" at bounding box center [221, 251] width 72 height 19
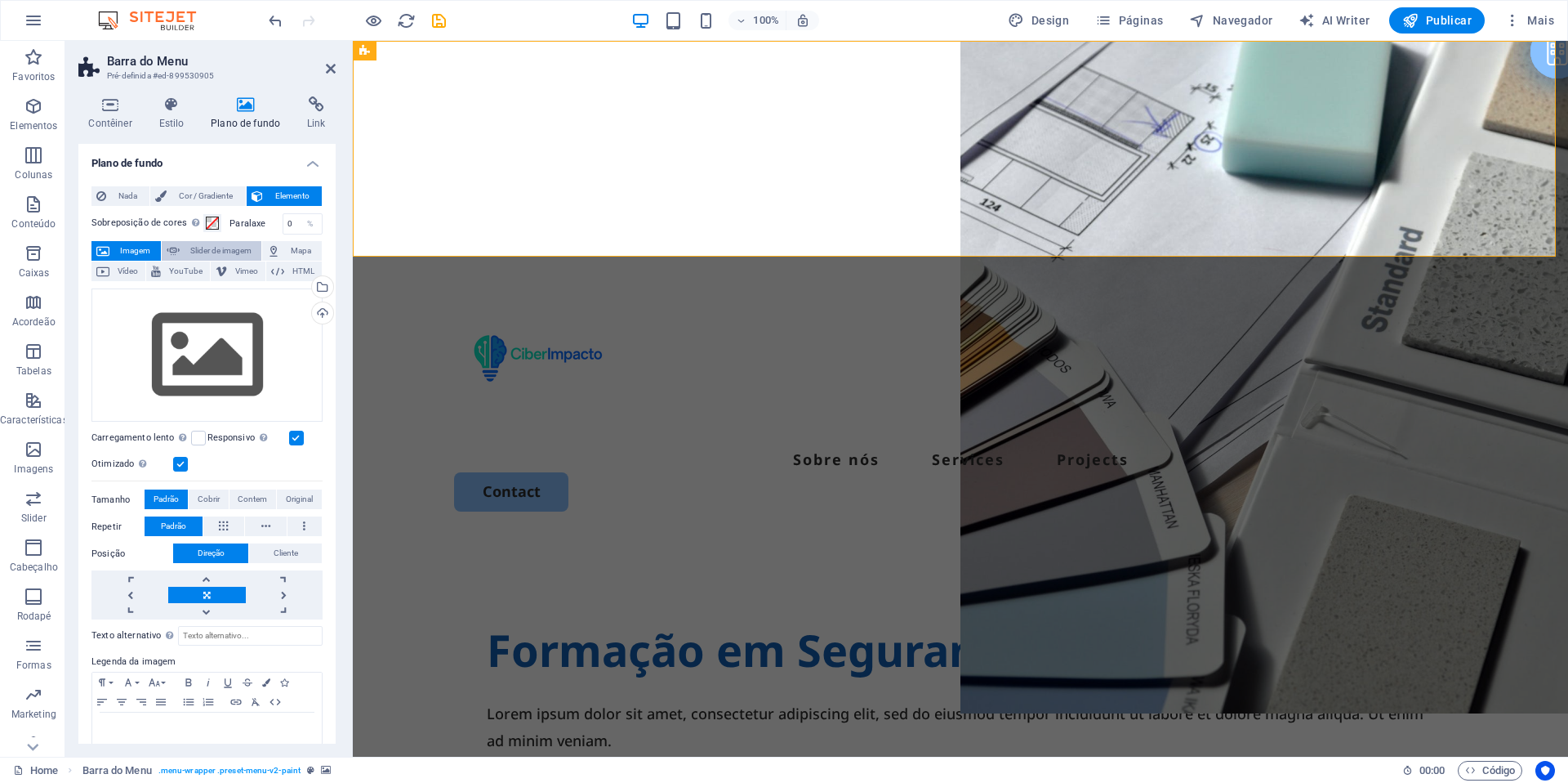
select select "ms"
select select "s"
select select "progressive"
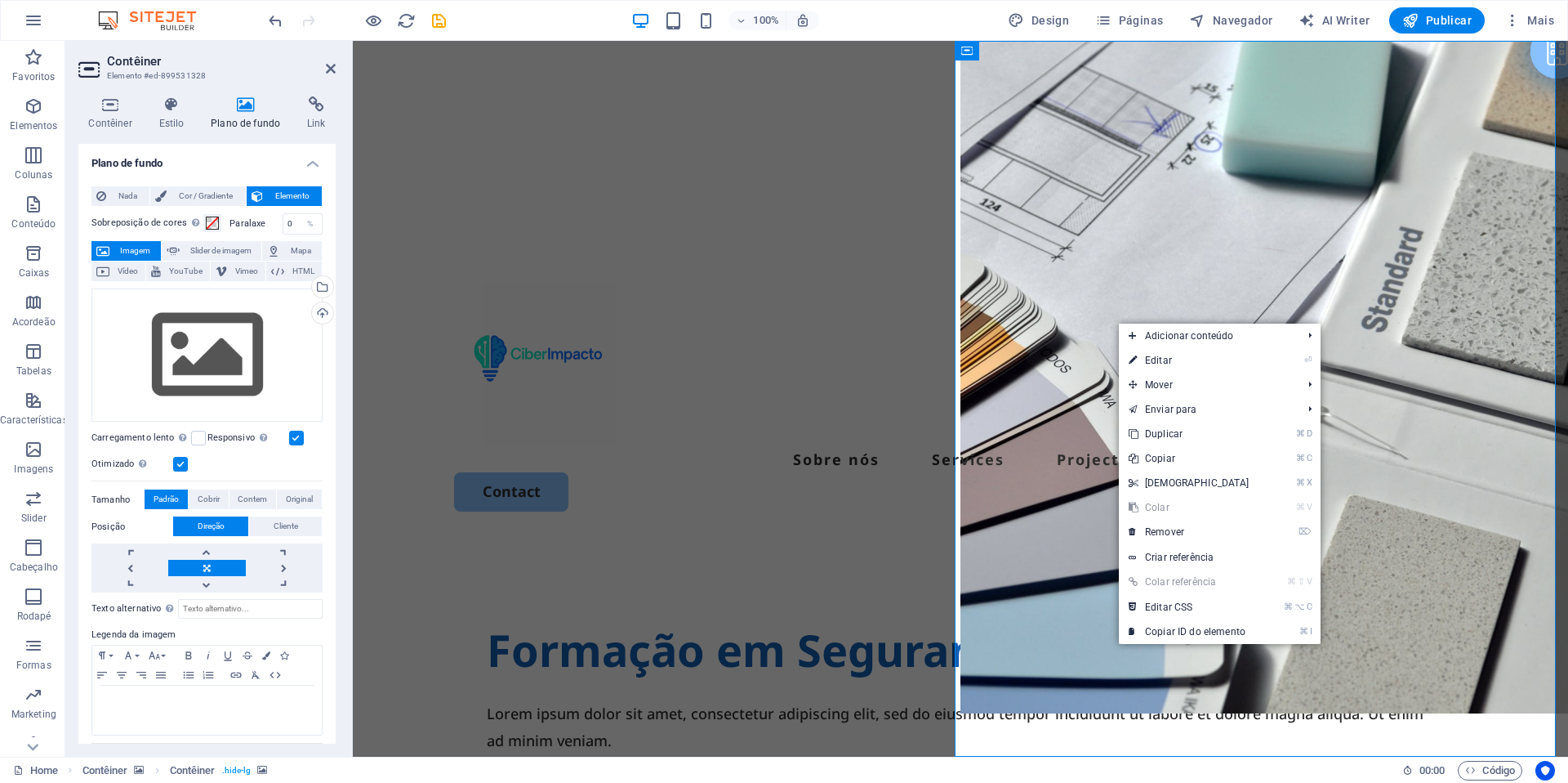
drag, startPoint x: 1405, startPoint y: 322, endPoint x: 1117, endPoint y: 322, distance: 288.0
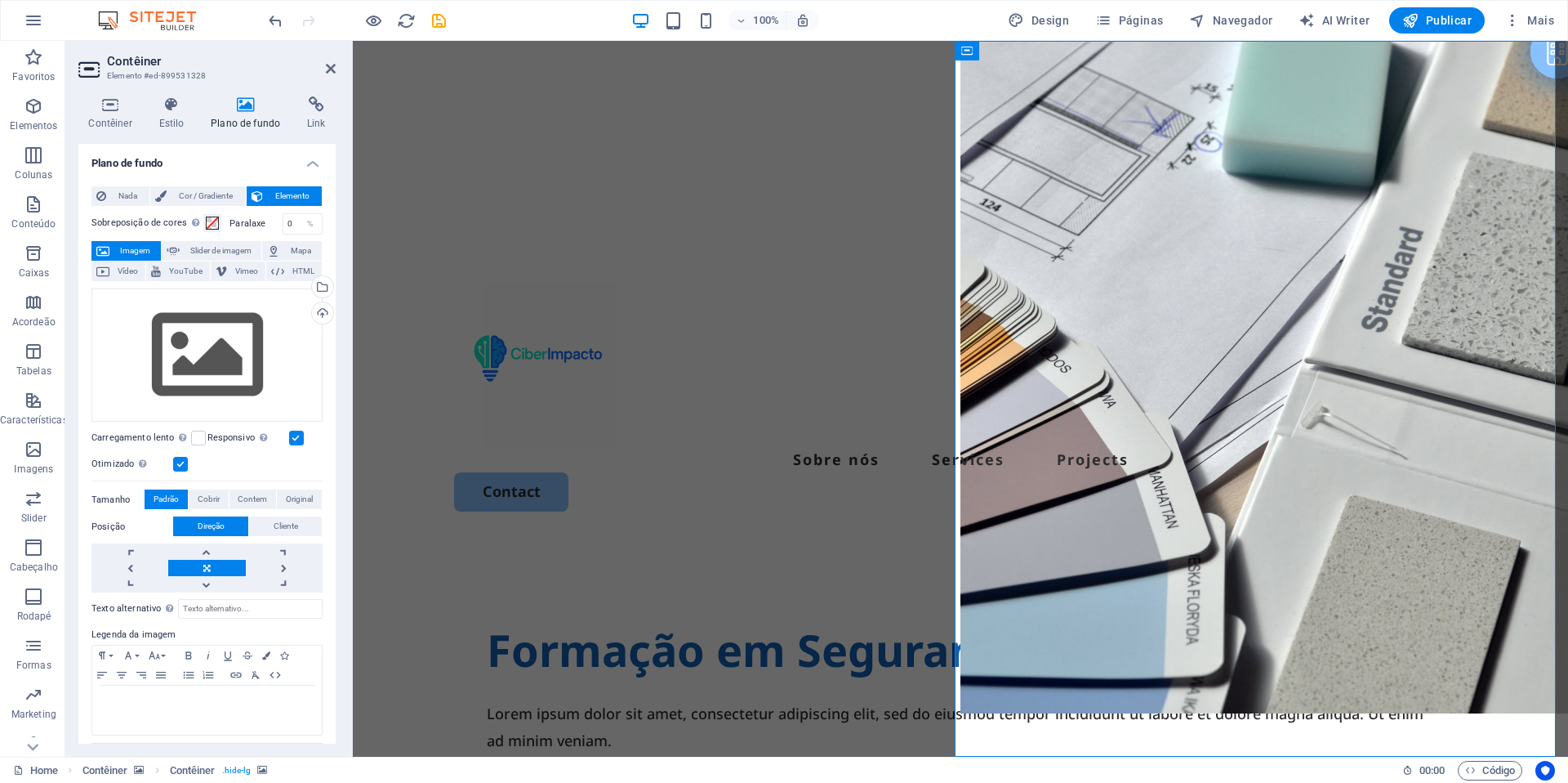
click at [335, 72] on aside "Contêiner Elemento #ed-899531328 Contêiner Estilo Plano de fundo Link Tamanho A…" at bounding box center [209, 399] width 288 height 716
click at [316, 66] on h2 "Contêiner" at bounding box center [221, 61] width 229 height 14
click at [326, 67] on icon at bounding box center [331, 69] width 10 height 13
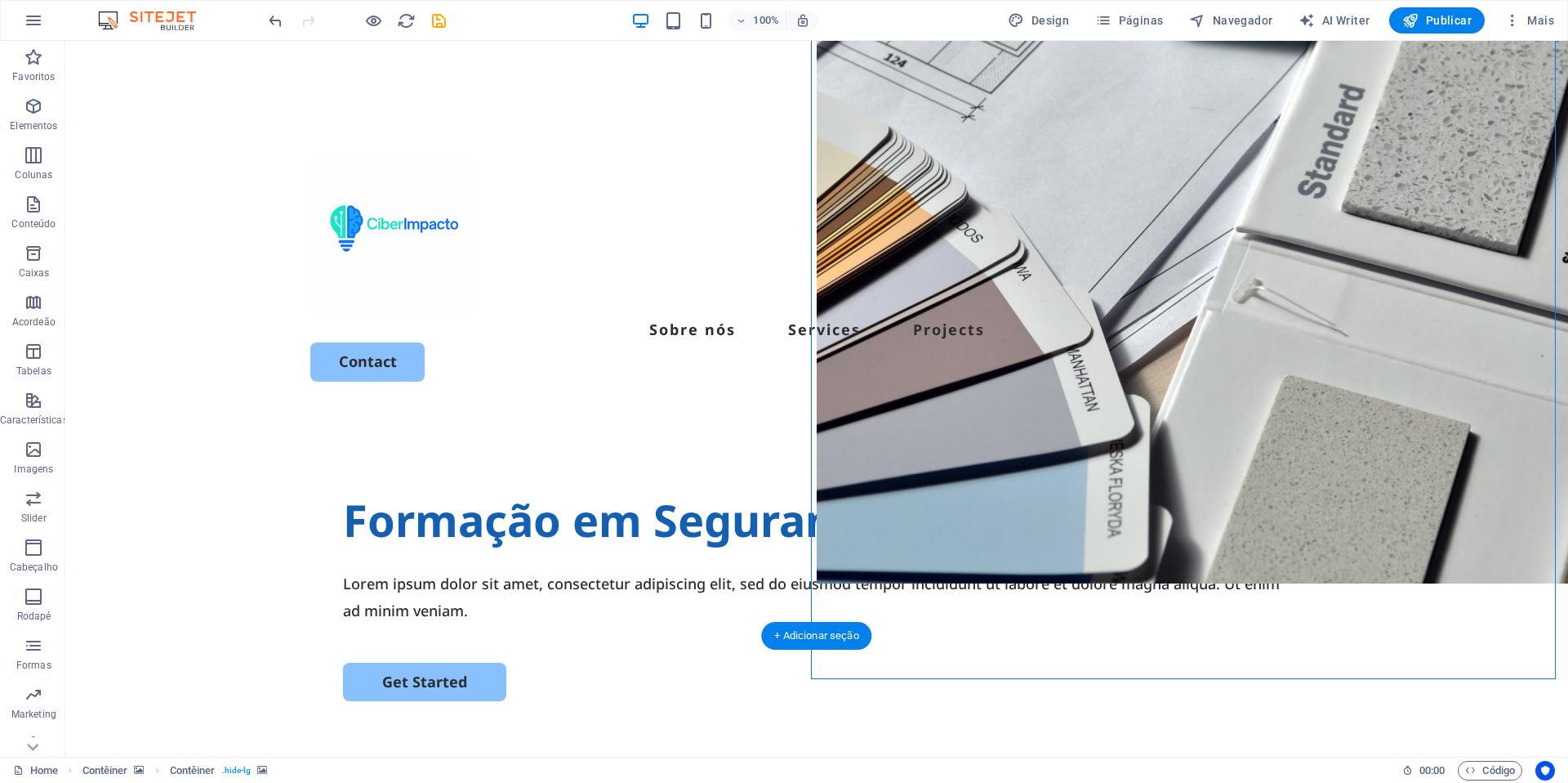
scroll to position [132, 0]
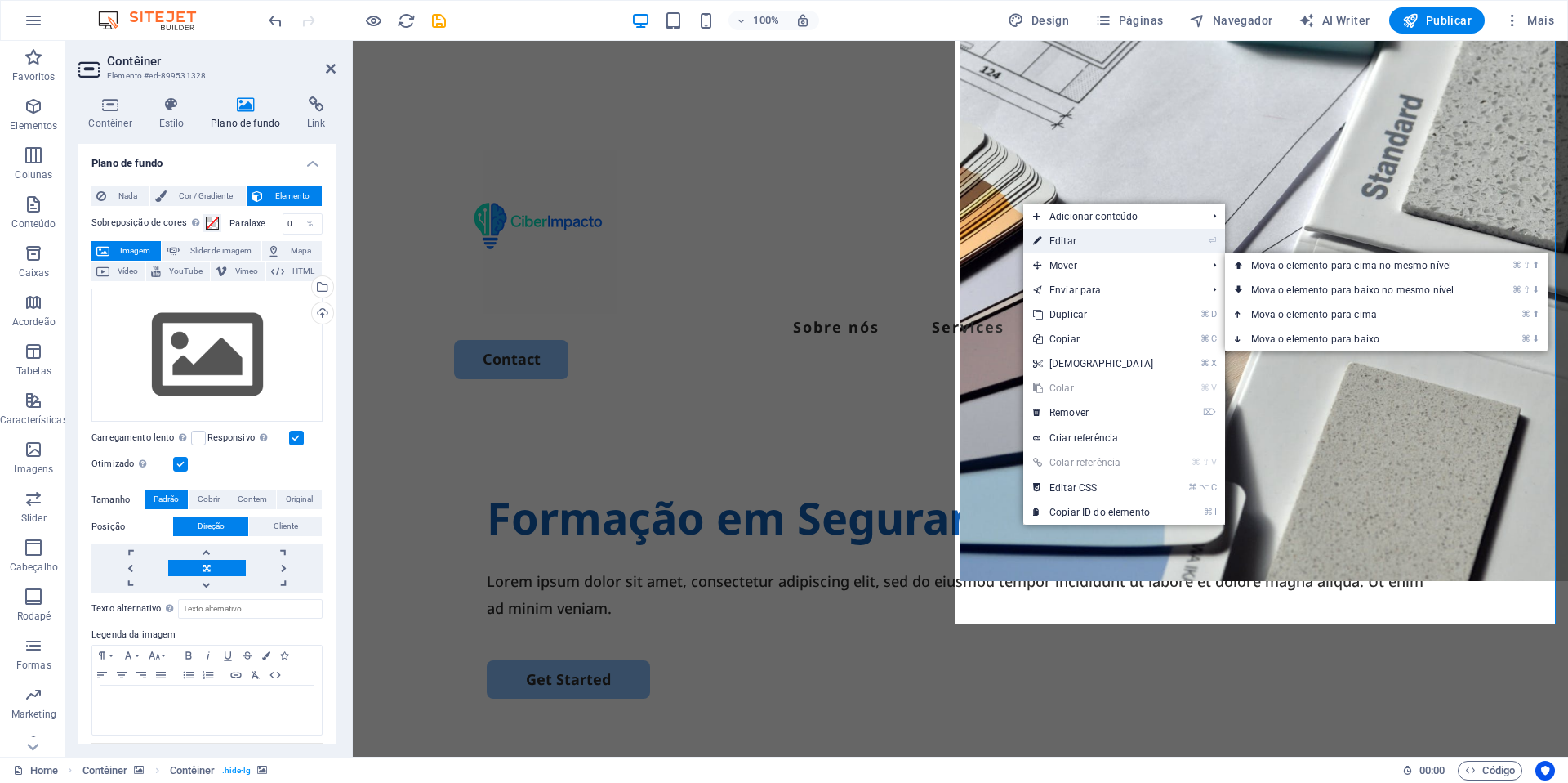
click at [1101, 246] on link "⏎ Editar" at bounding box center [1093, 241] width 140 height 24
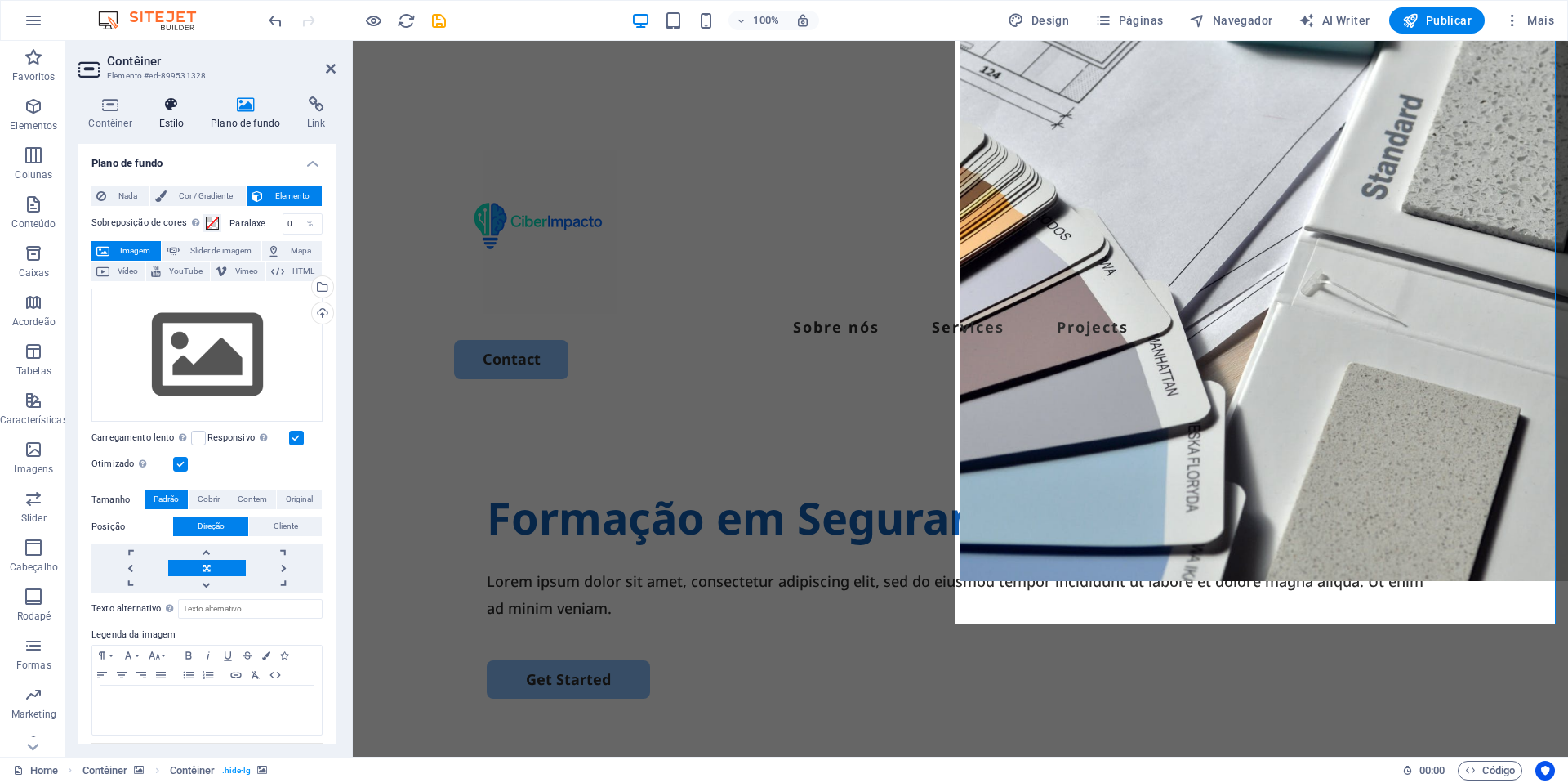
click at [167, 108] on icon at bounding box center [172, 104] width 45 height 16
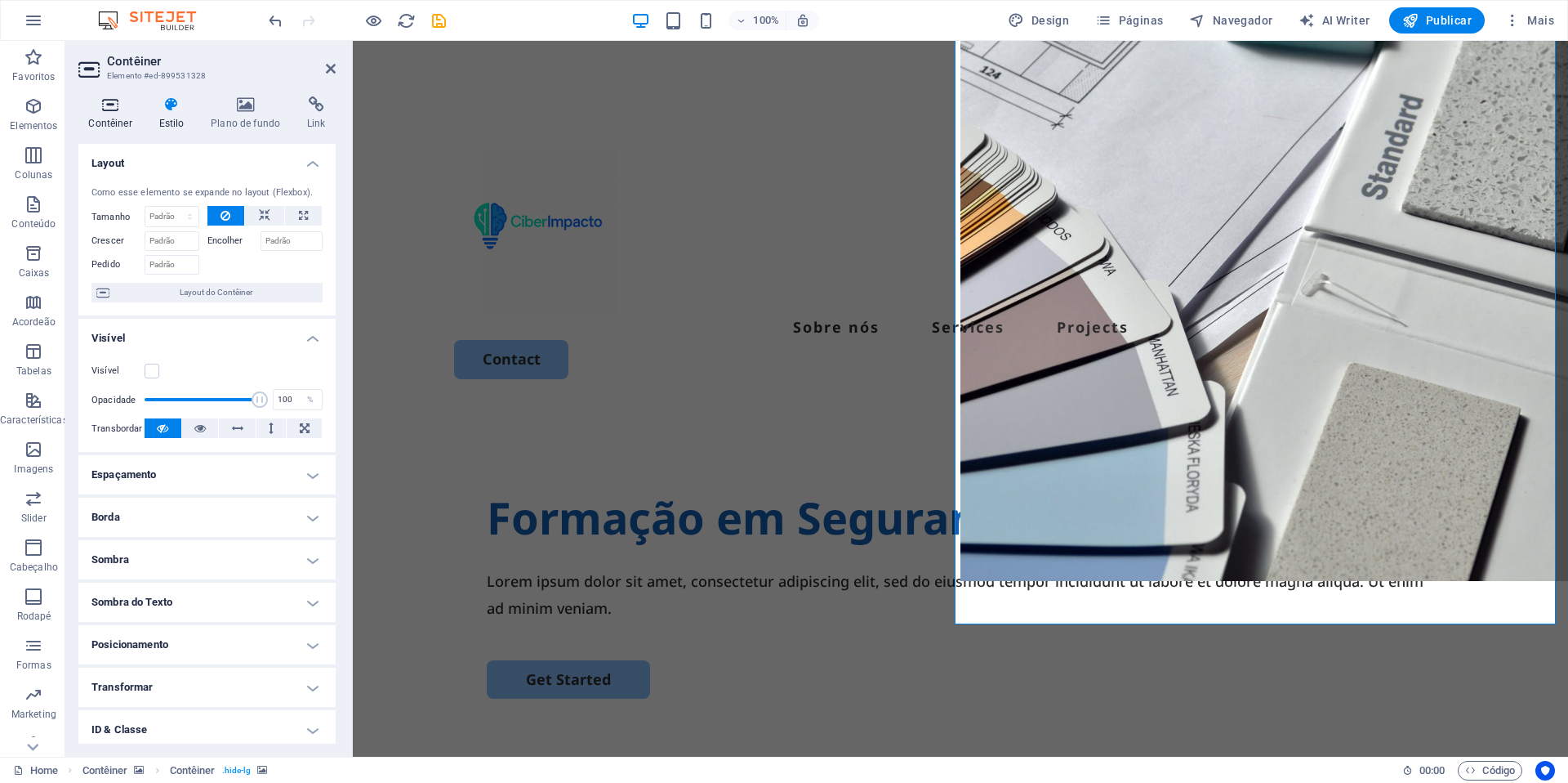
click at [84, 108] on icon at bounding box center [110, 104] width 64 height 16
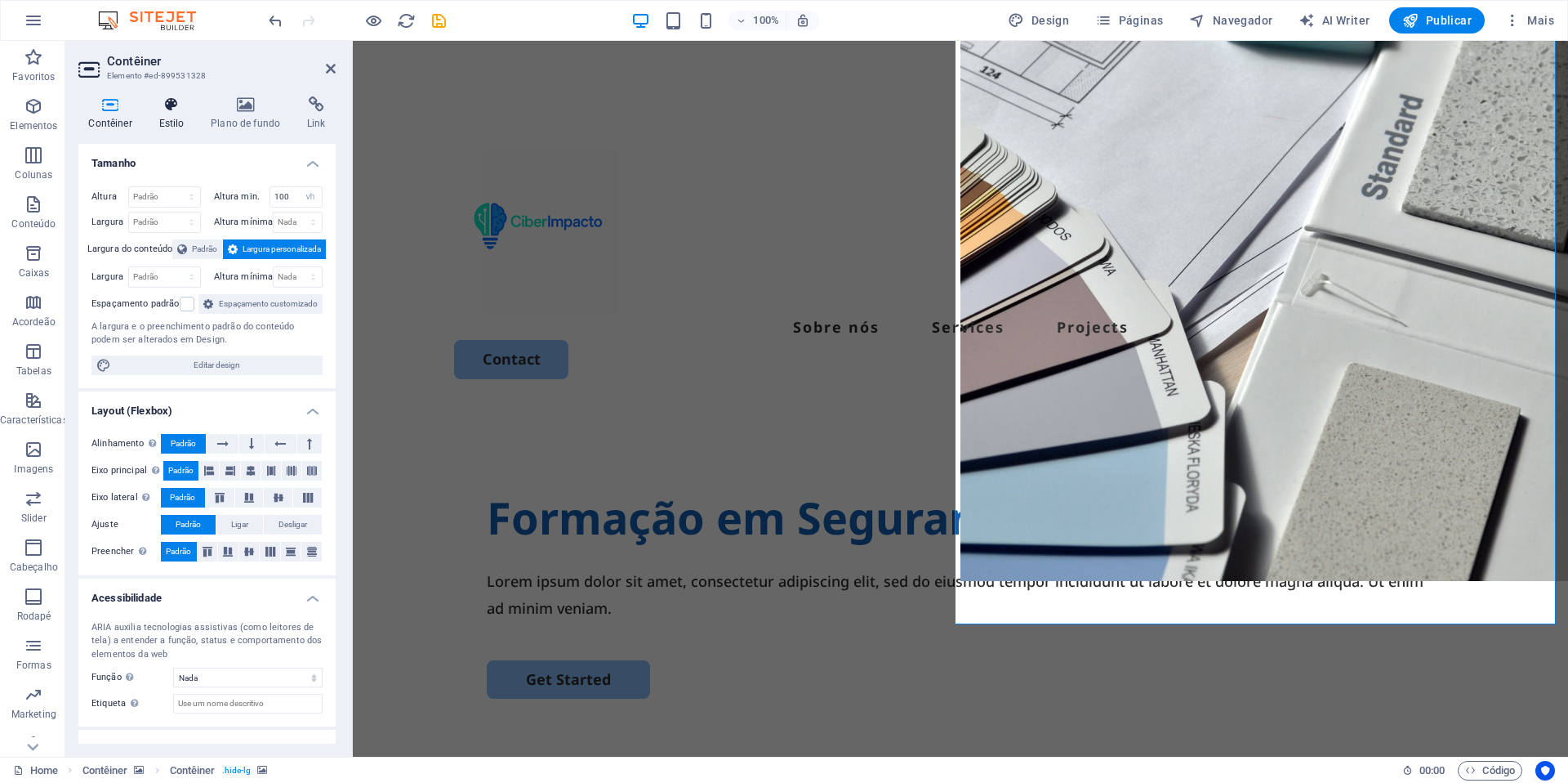
click at [178, 126] on h4 "Estilo" at bounding box center [175, 114] width 52 height 34
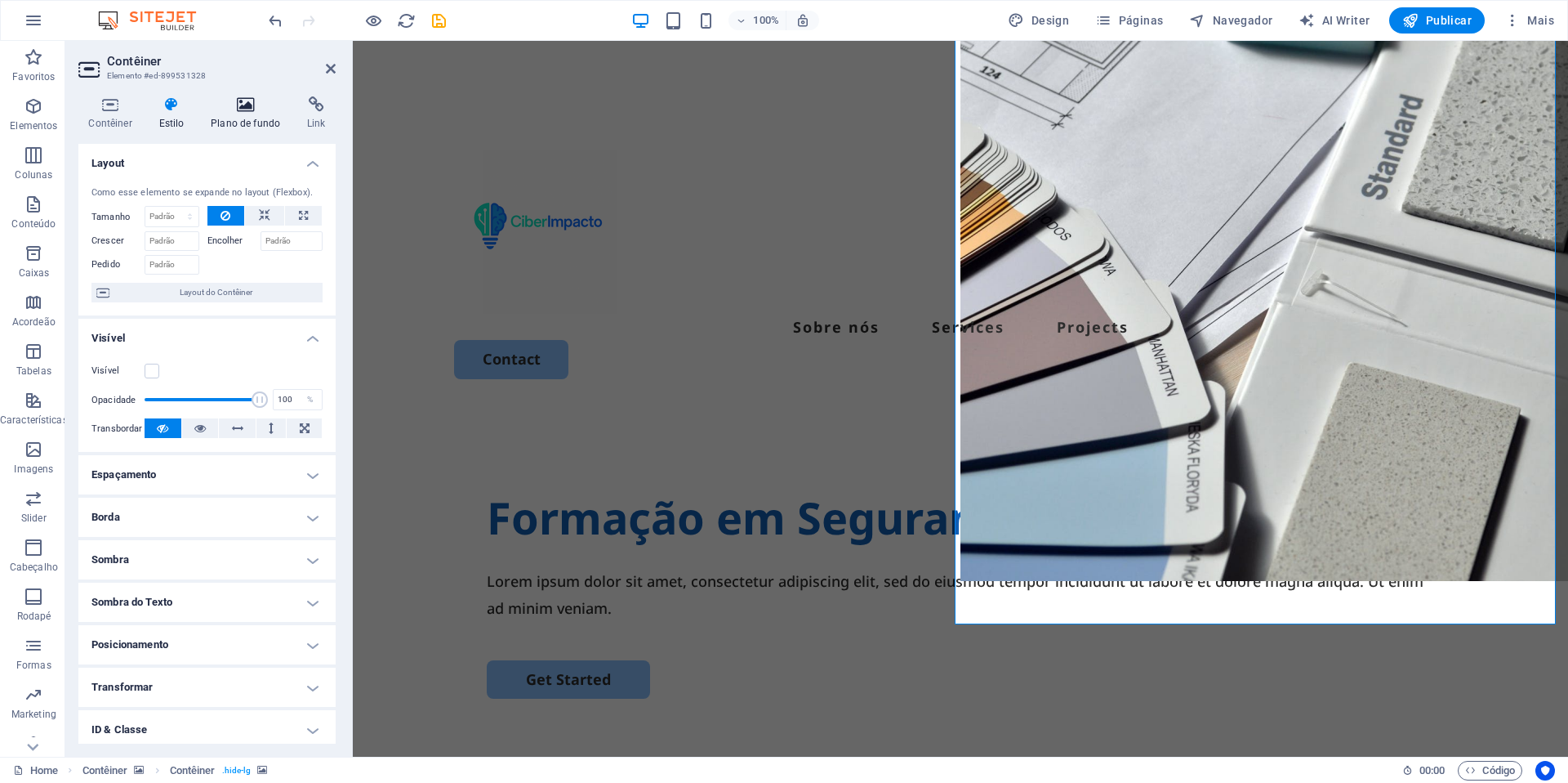
click at [245, 113] on h4 "Plano de fundo" at bounding box center [249, 114] width 97 height 34
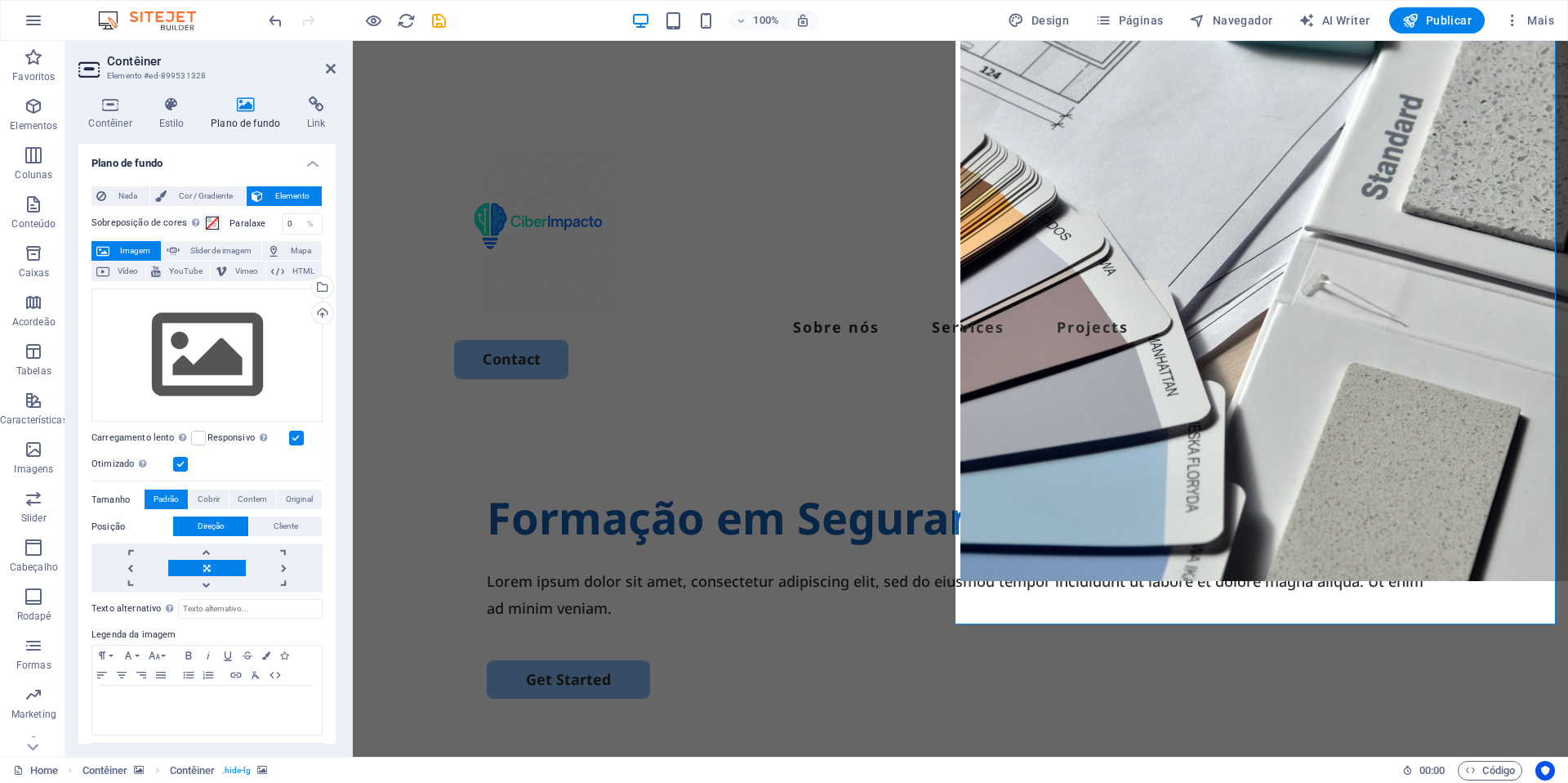
click at [267, 23] on icon "undo" at bounding box center [276, 21] width 18 height 19
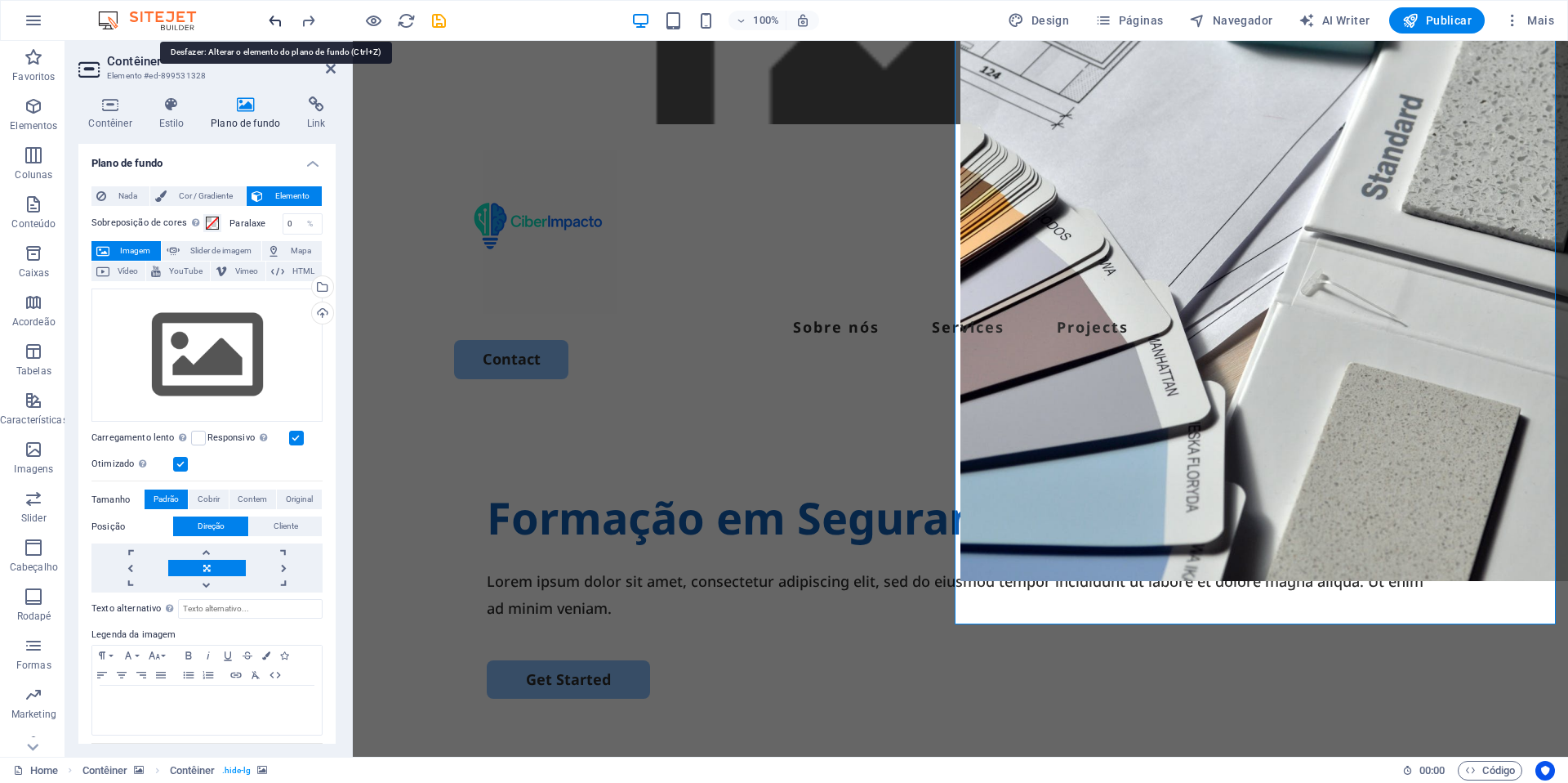
click at [271, 19] on icon "undo" at bounding box center [276, 21] width 18 height 19
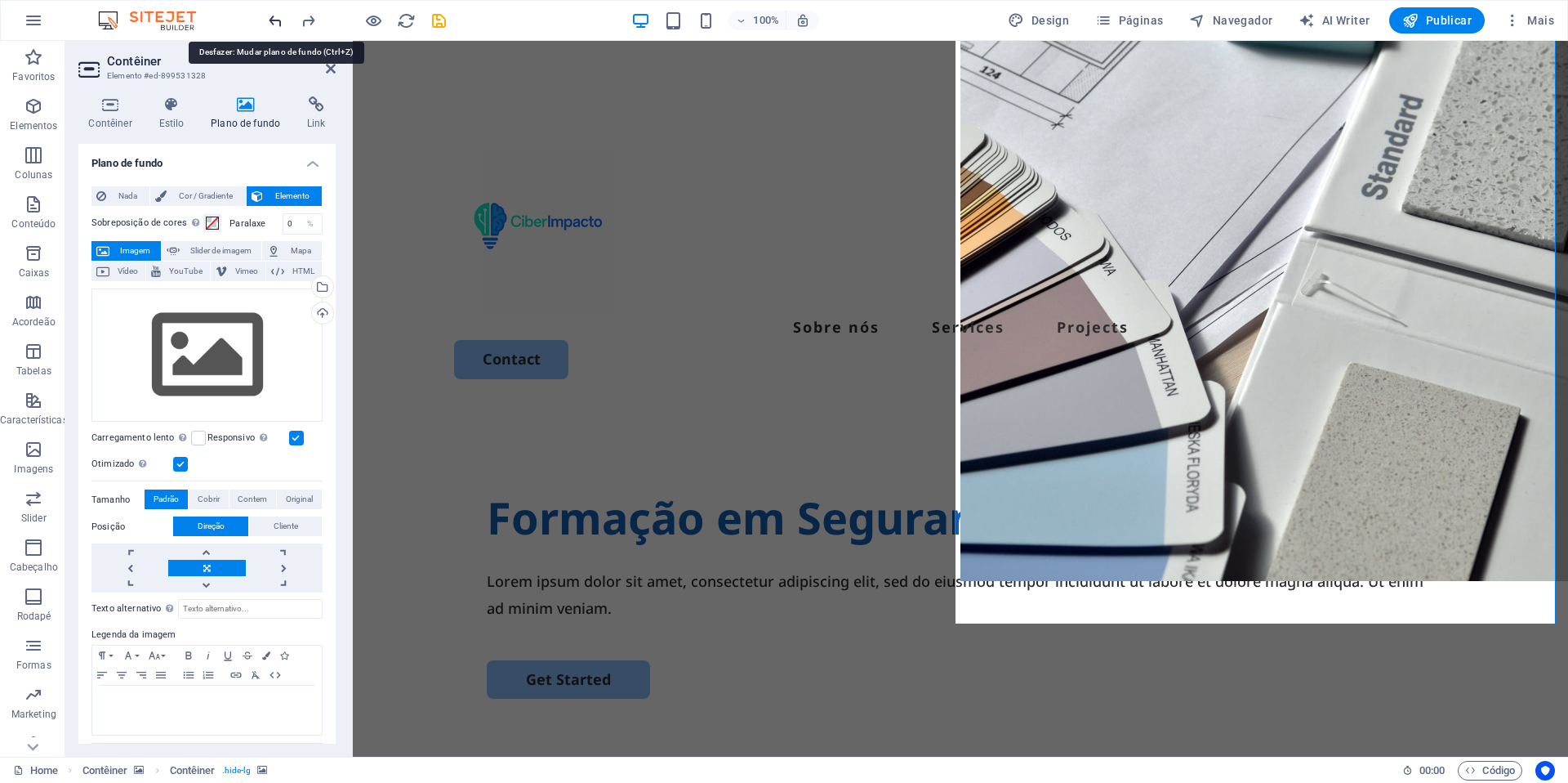
click at [271, 19] on icon "undo" at bounding box center [276, 21] width 18 height 19
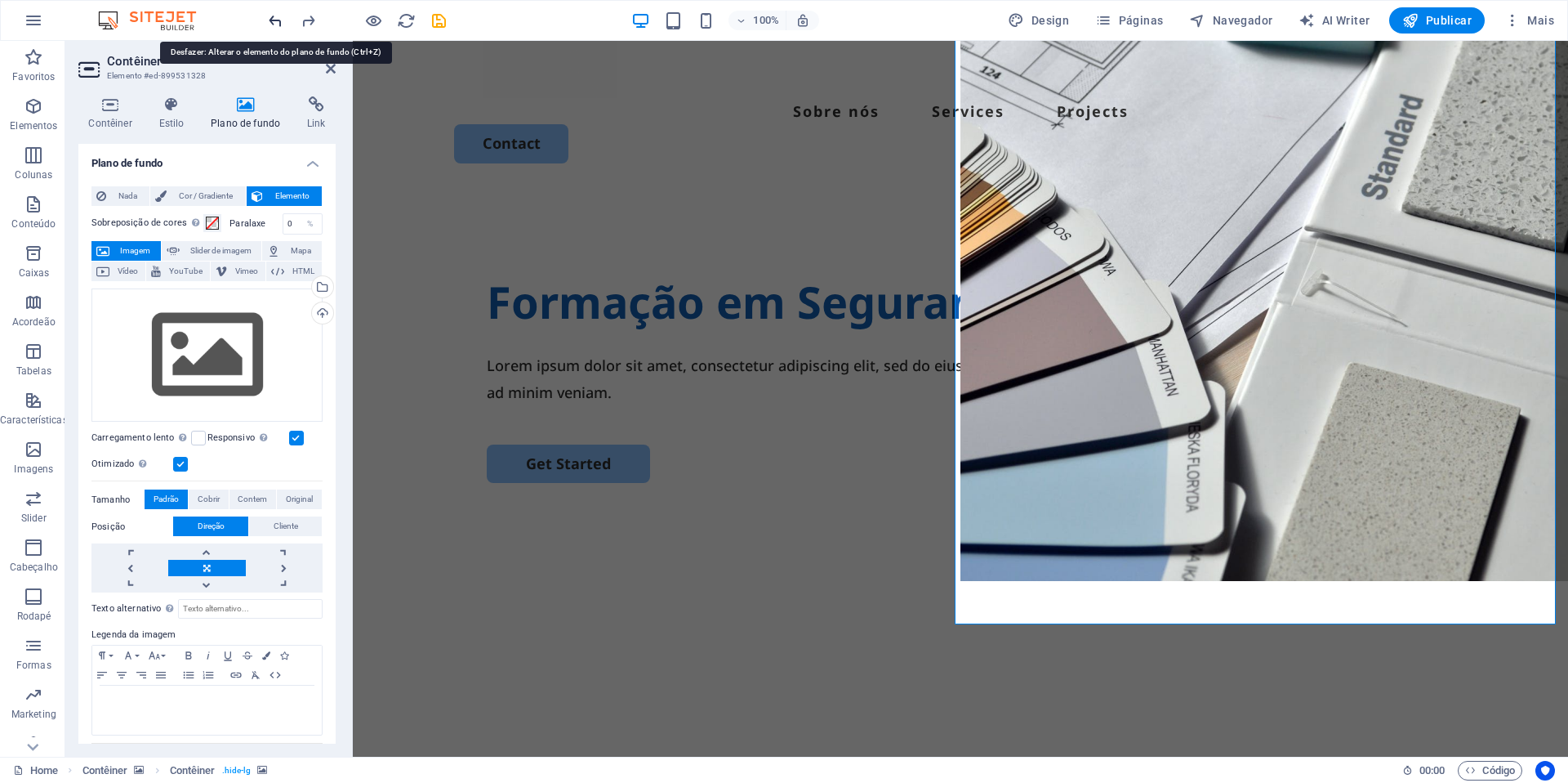
click at [272, 19] on icon "undo" at bounding box center [276, 21] width 18 height 19
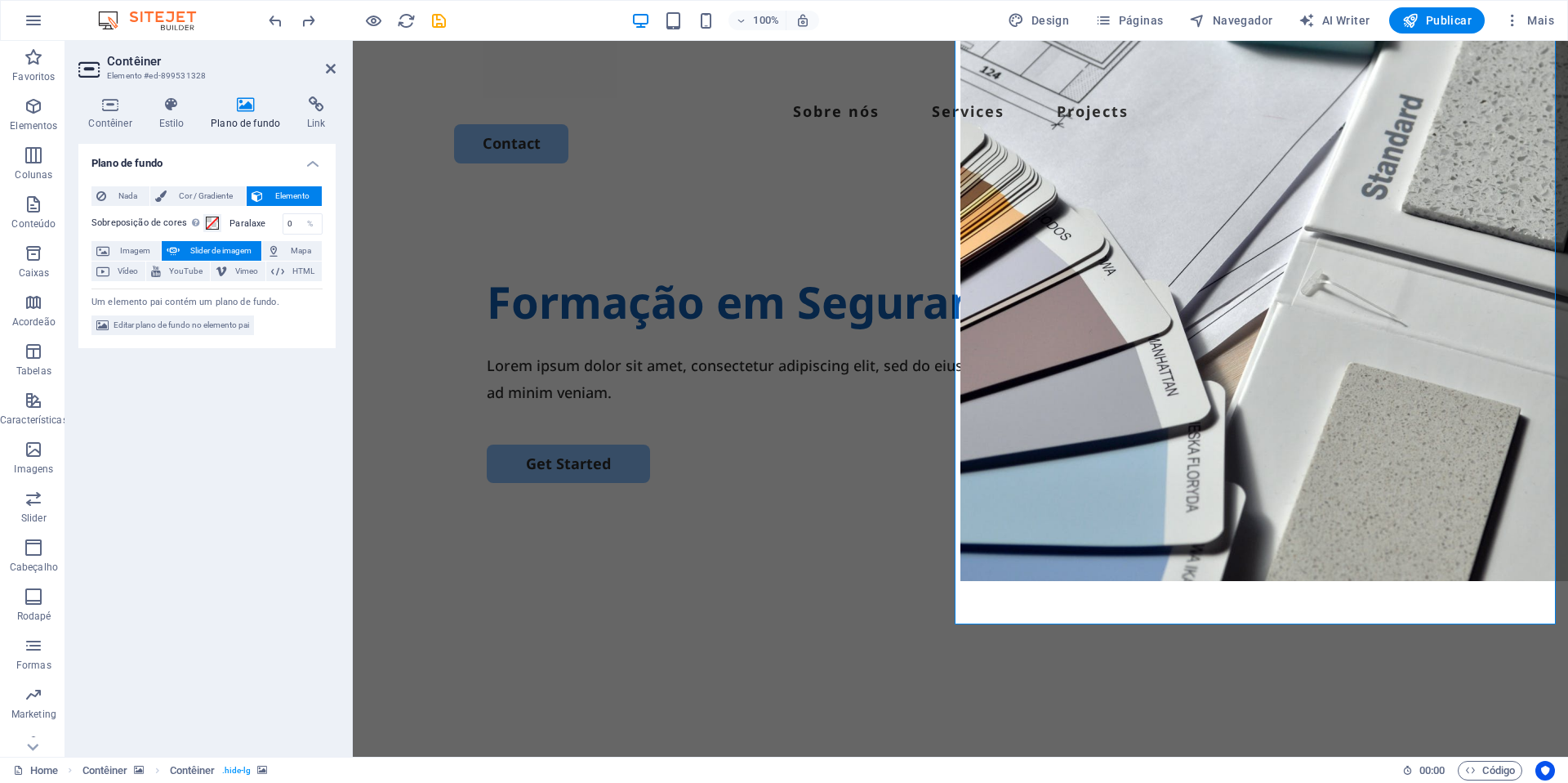
click at [325, 56] on h2 "Contêiner" at bounding box center [221, 61] width 229 height 14
click at [328, 68] on icon at bounding box center [331, 69] width 10 height 13
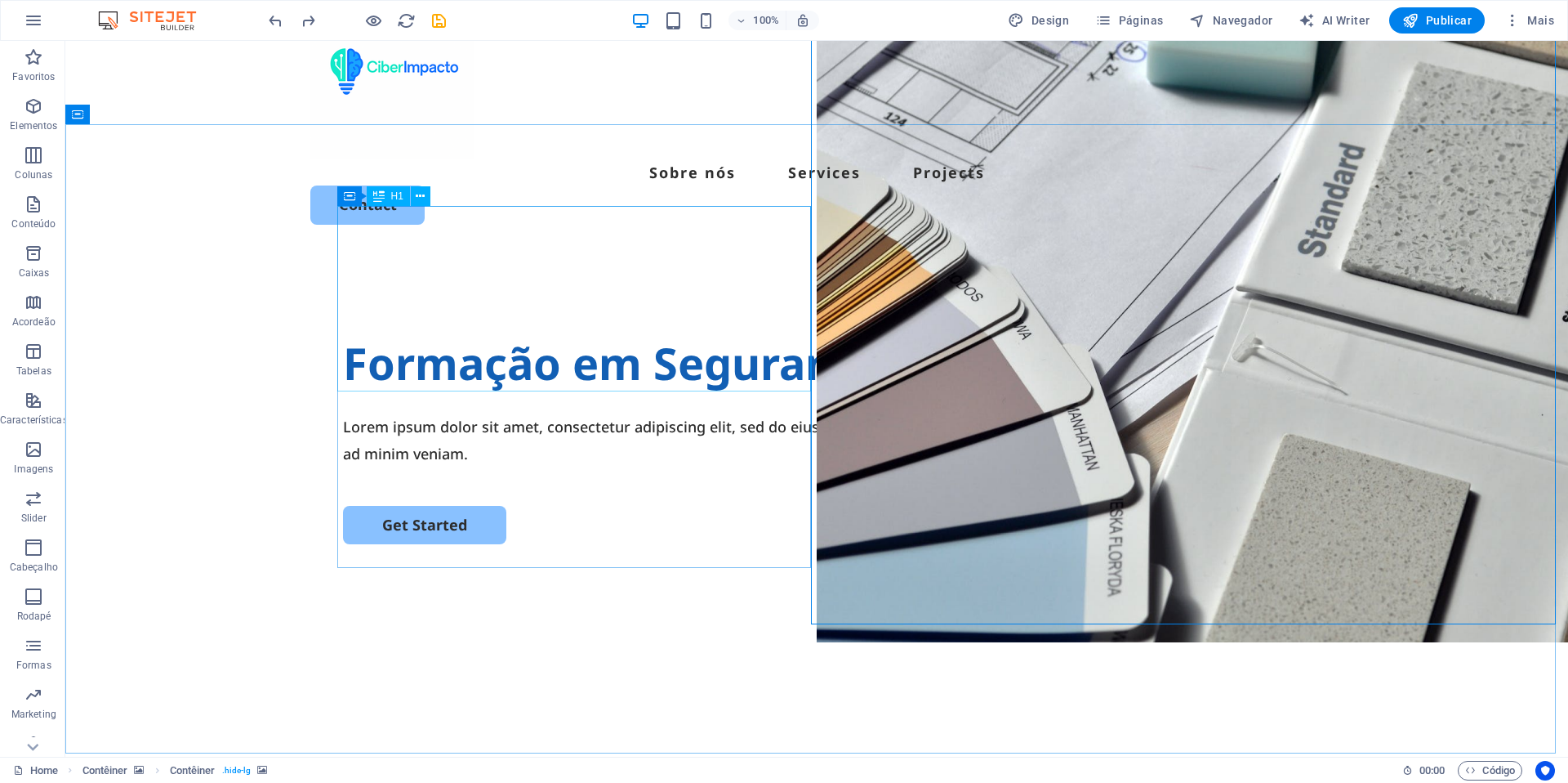
scroll to position [0, 0]
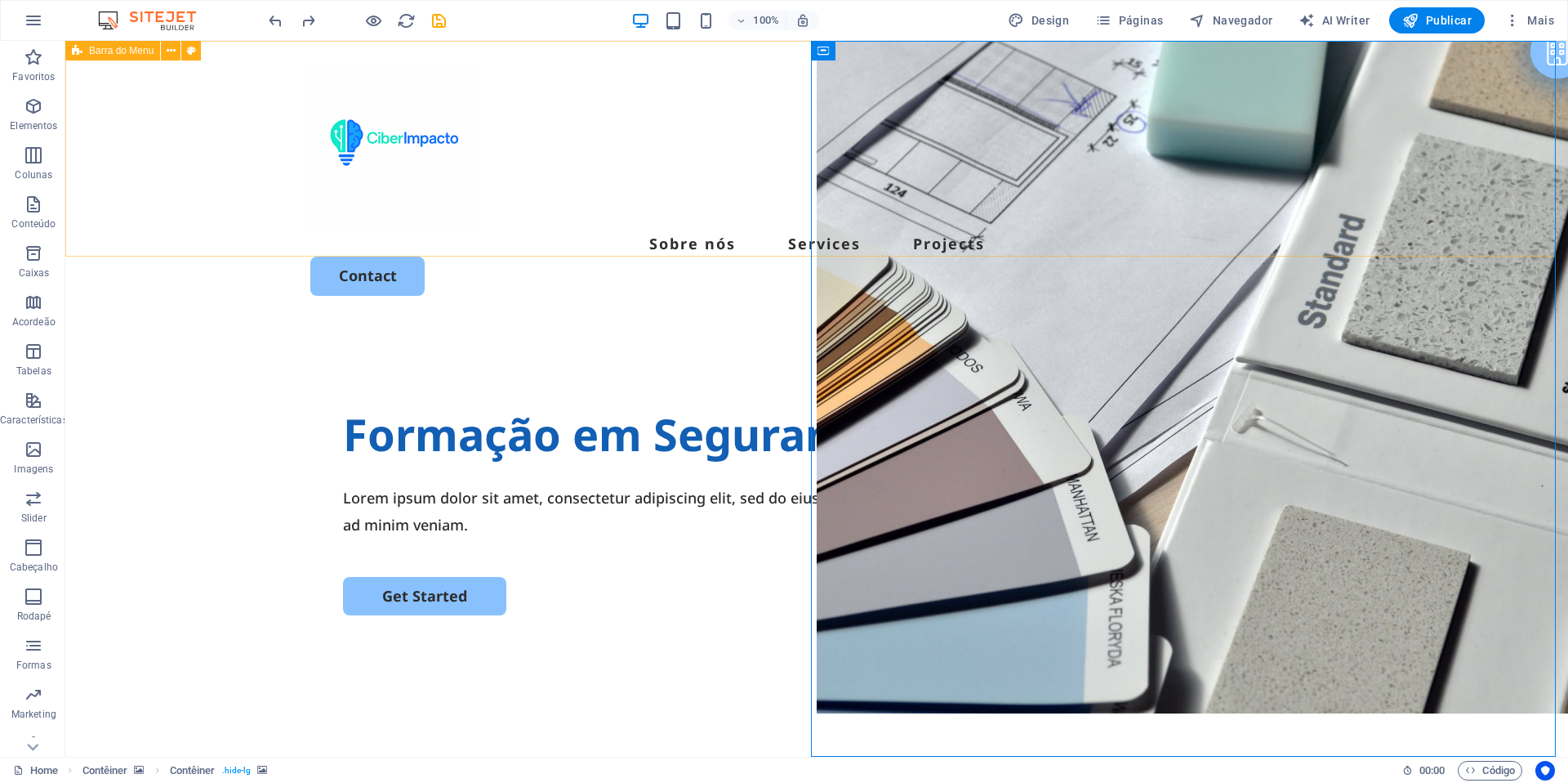
click at [874, 48] on div "Sobre nós Services Projects Contact" at bounding box center [817, 182] width 1503 height 281
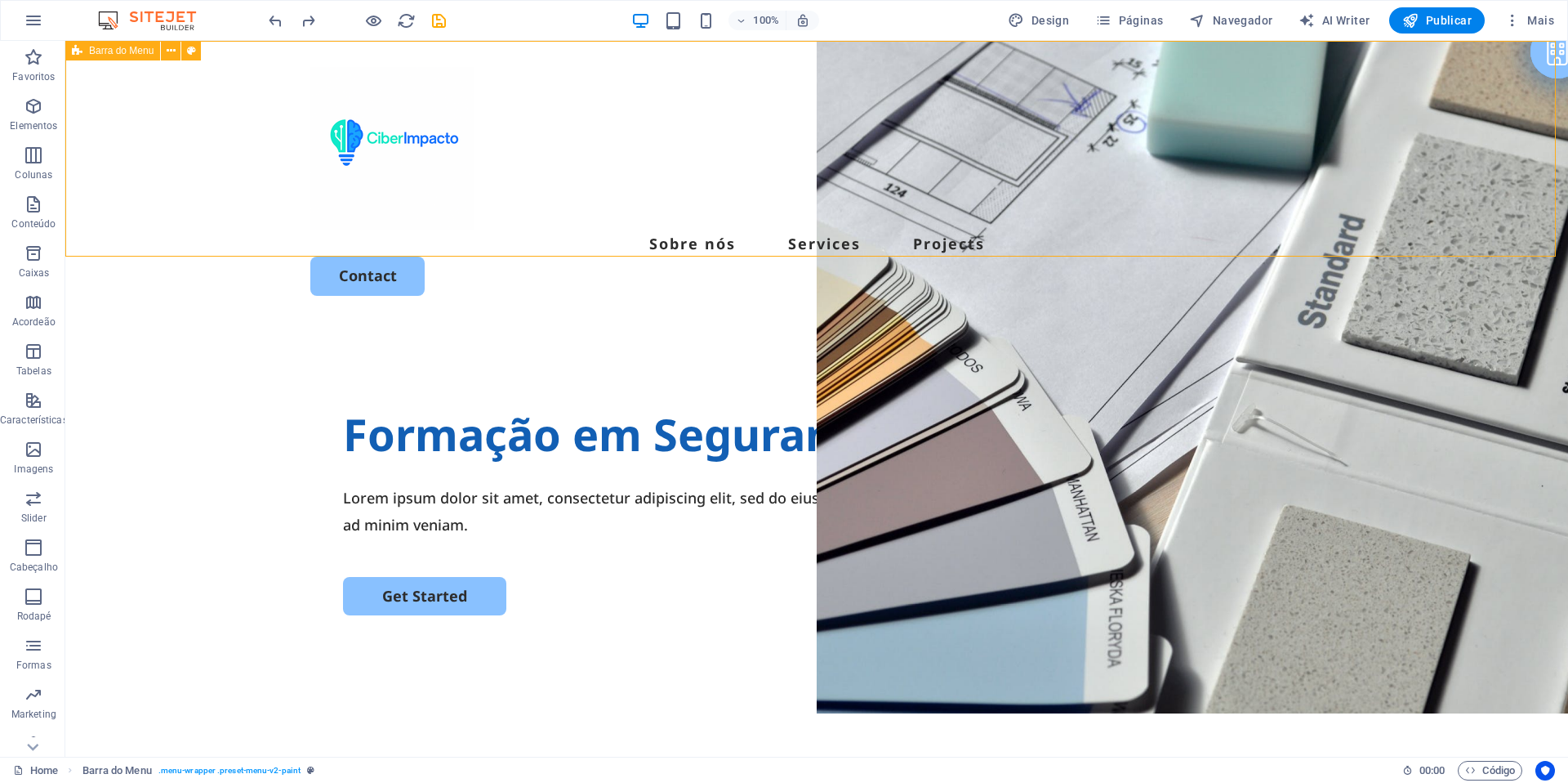
click at [1165, 77] on div "Sobre nós Services Projects Contact" at bounding box center [817, 182] width 1503 height 281
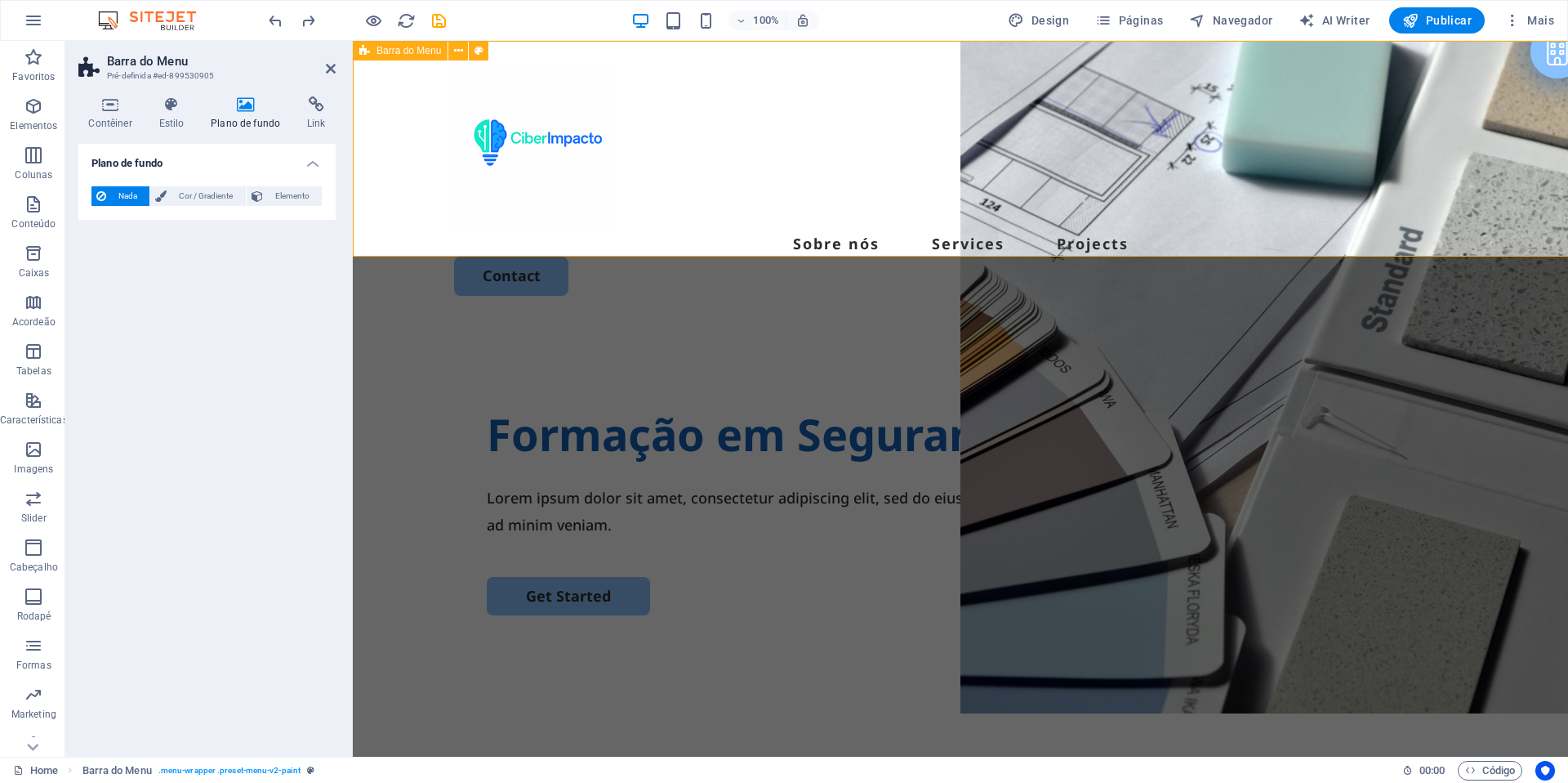
click at [1165, 77] on div "Sobre nós Services Projects Contact" at bounding box center [961, 182] width 1216 height 281
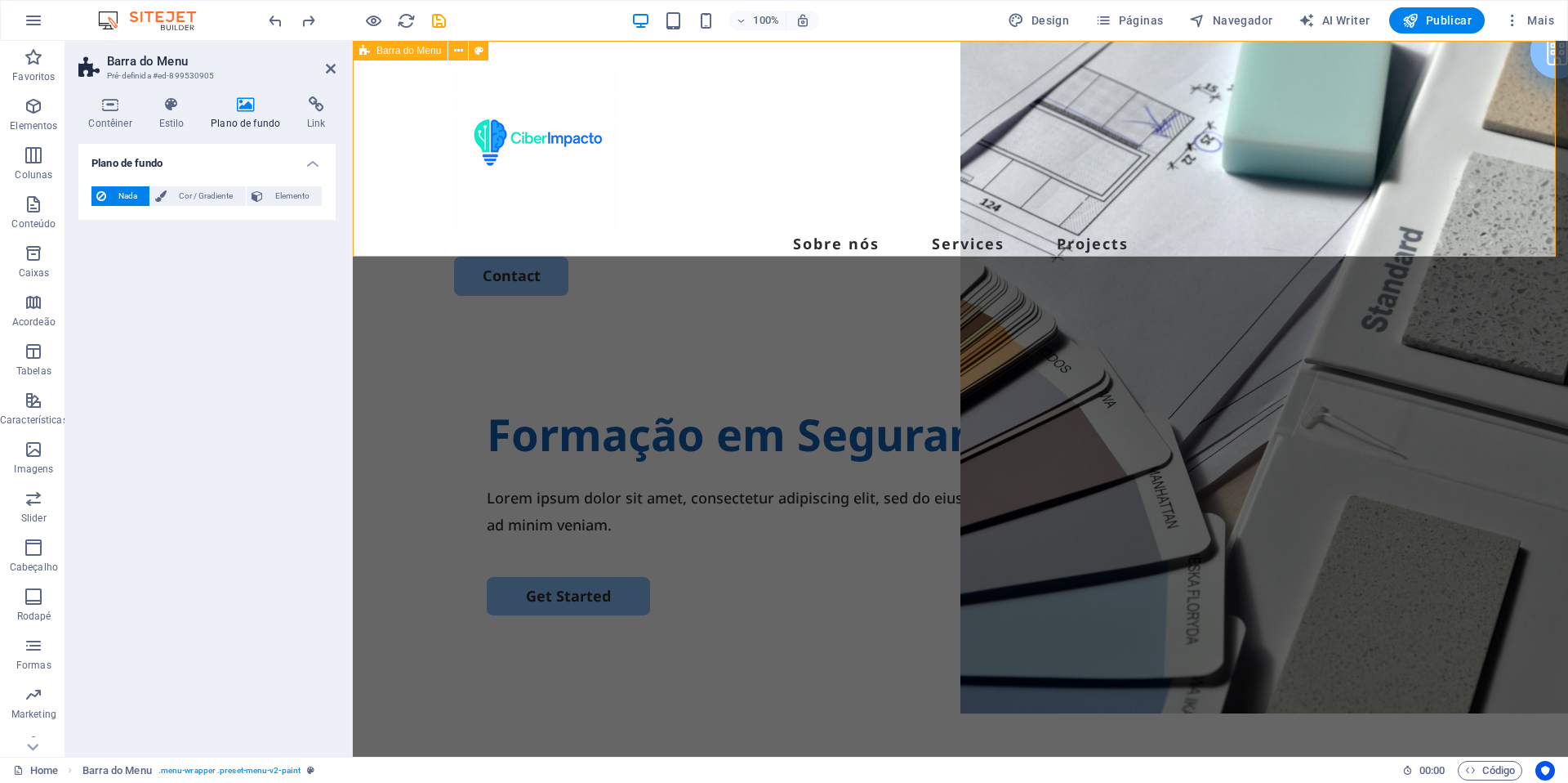
click at [1165, 77] on div "Sobre nós Services Projects Contact" at bounding box center [961, 182] width 1216 height 281
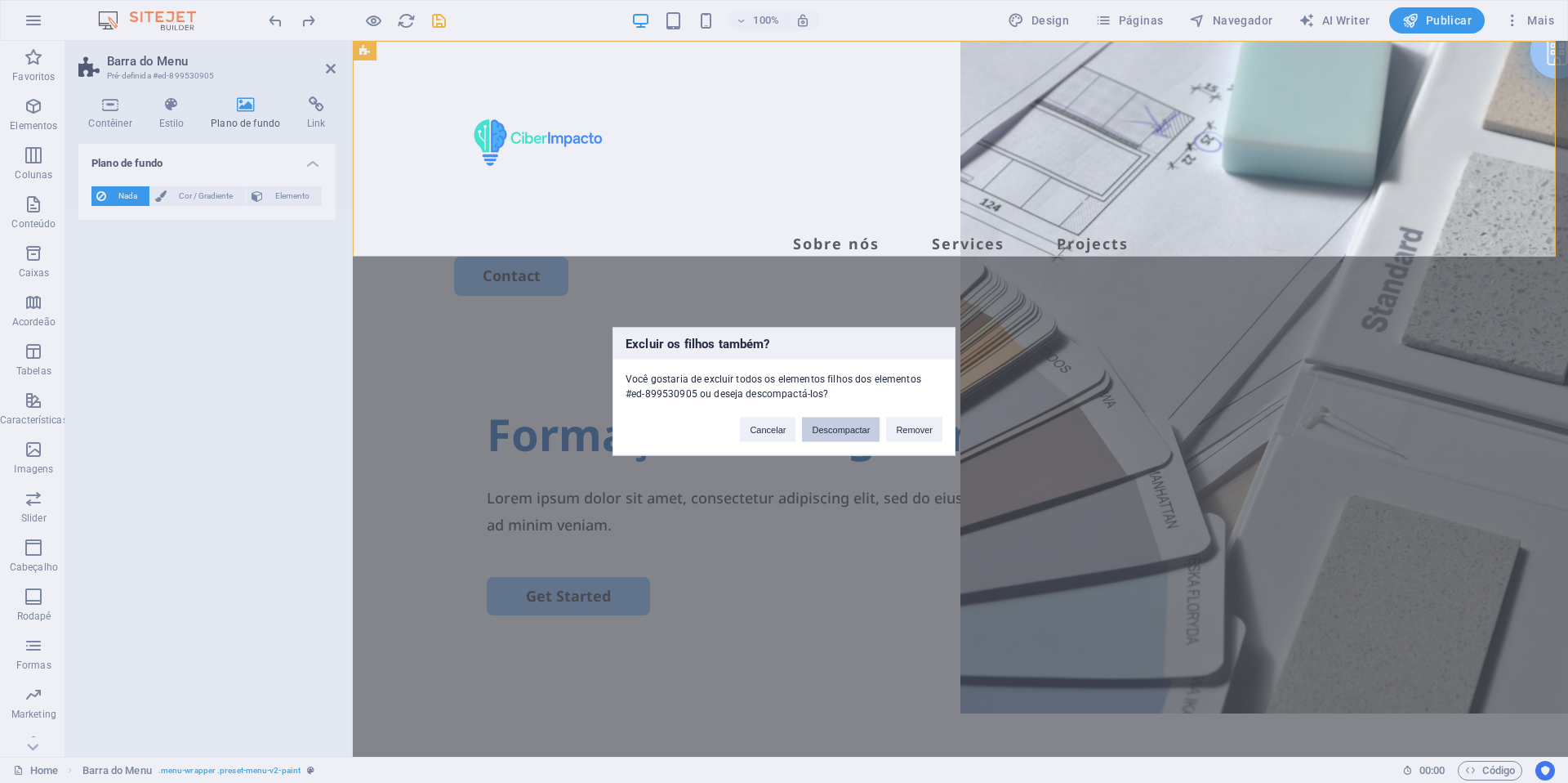
click at [837, 436] on button "Descompactar" at bounding box center [841, 429] width 77 height 24
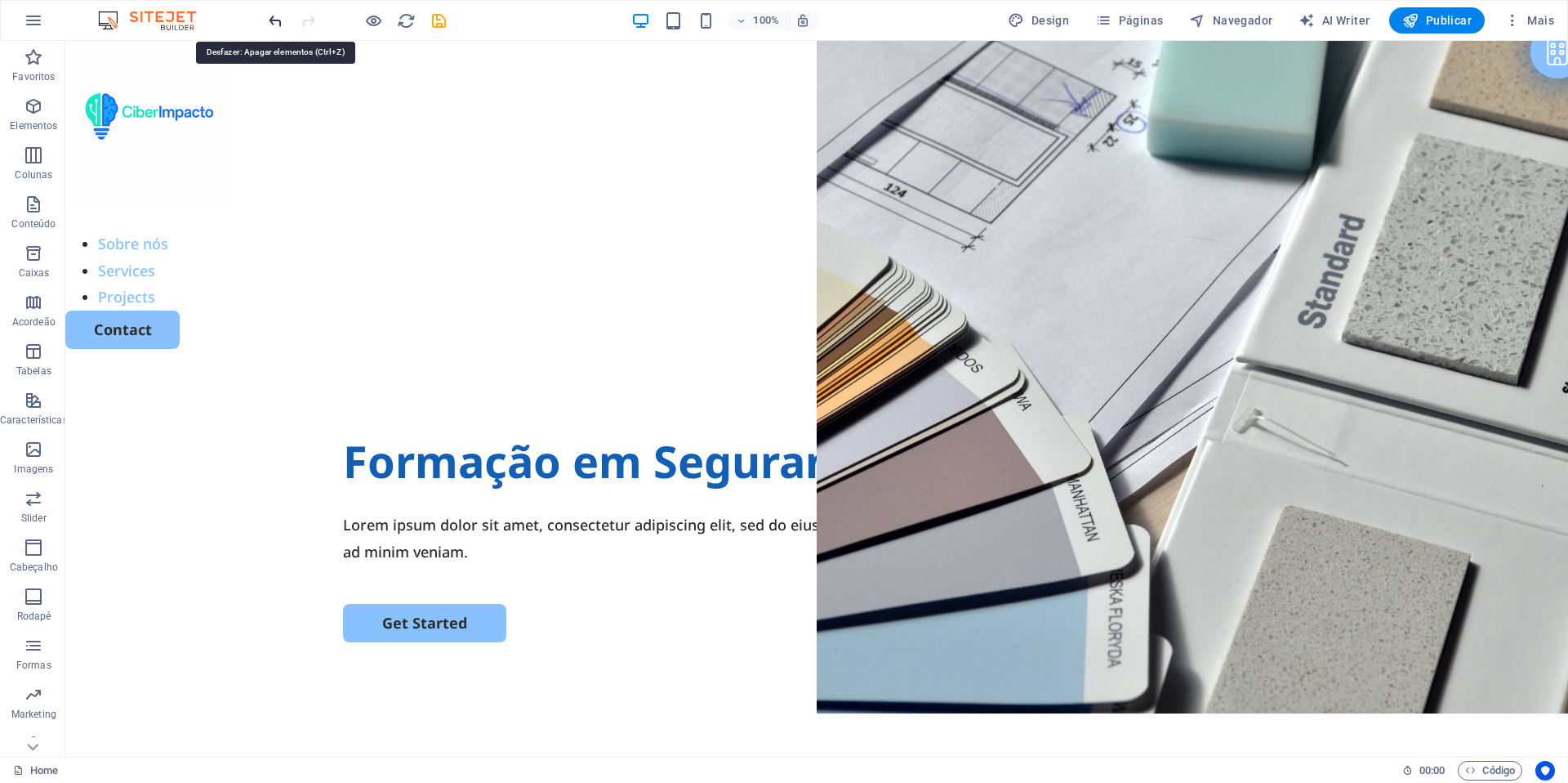
click at [282, 24] on icon "undo" at bounding box center [276, 21] width 18 height 19
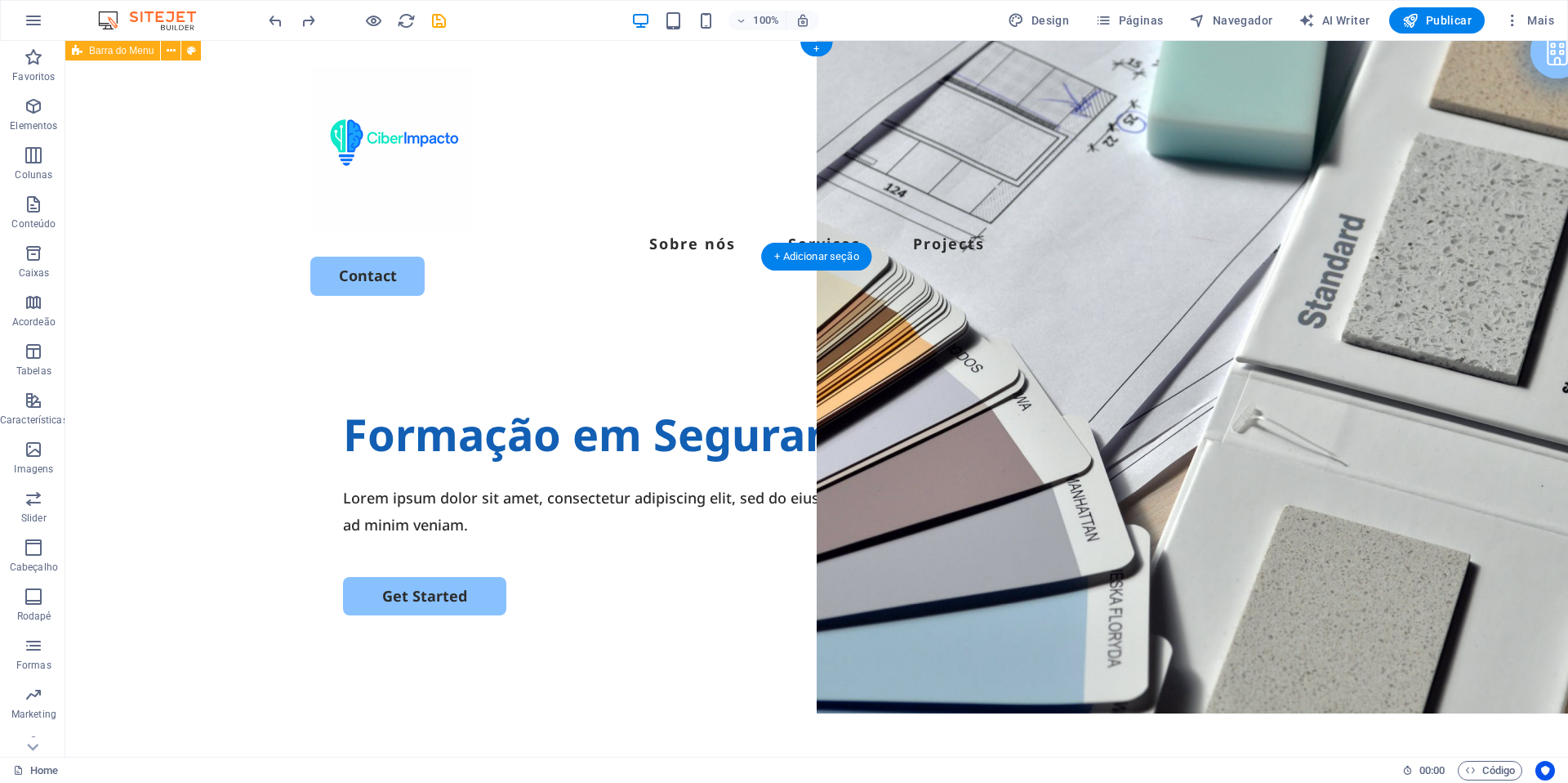
click at [868, 242] on div "Sobre nós Services Projects Contact" at bounding box center [817, 182] width 1503 height 281
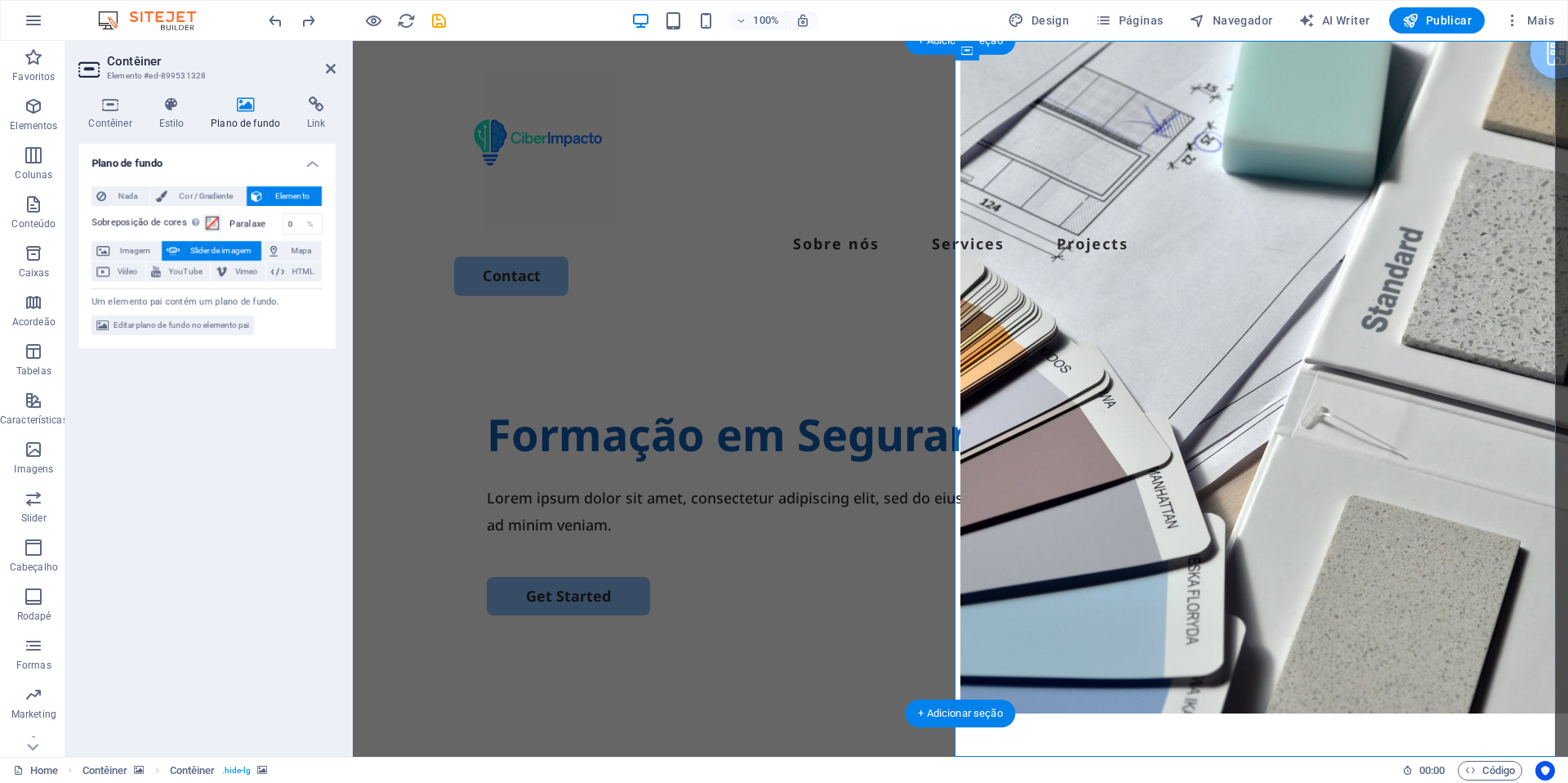
click at [1143, 545] on div "Formação em Segurança da Informação Lorem ipsum dolor sit amet, consectetur adi…" at bounding box center [961, 637] width 1216 height 629
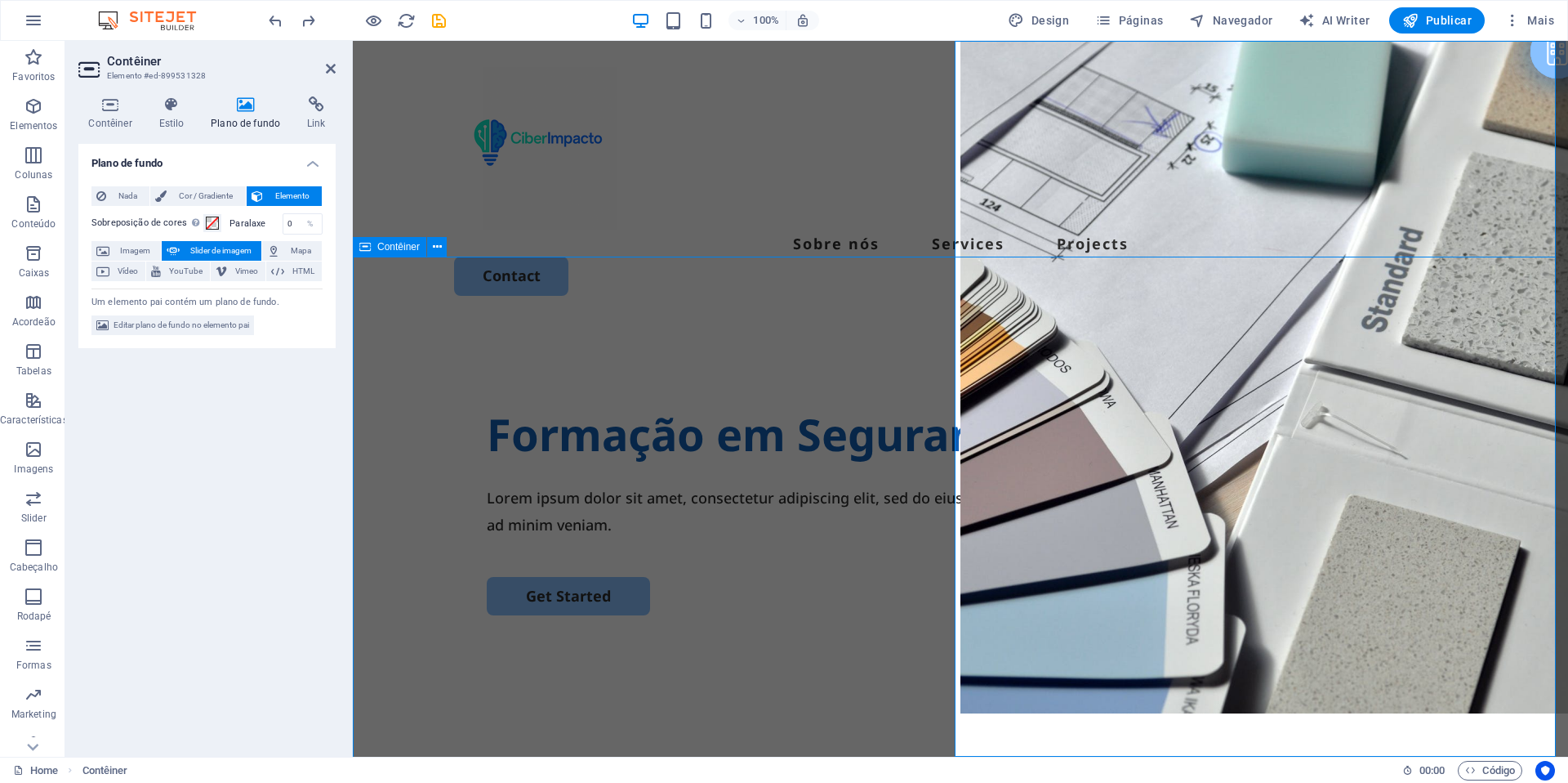
click at [1143, 545] on div "Formação em Segurança da Informação Lorem ipsum dolor sit amet, consectetur adi…" at bounding box center [961, 637] width 1216 height 629
select select "px"
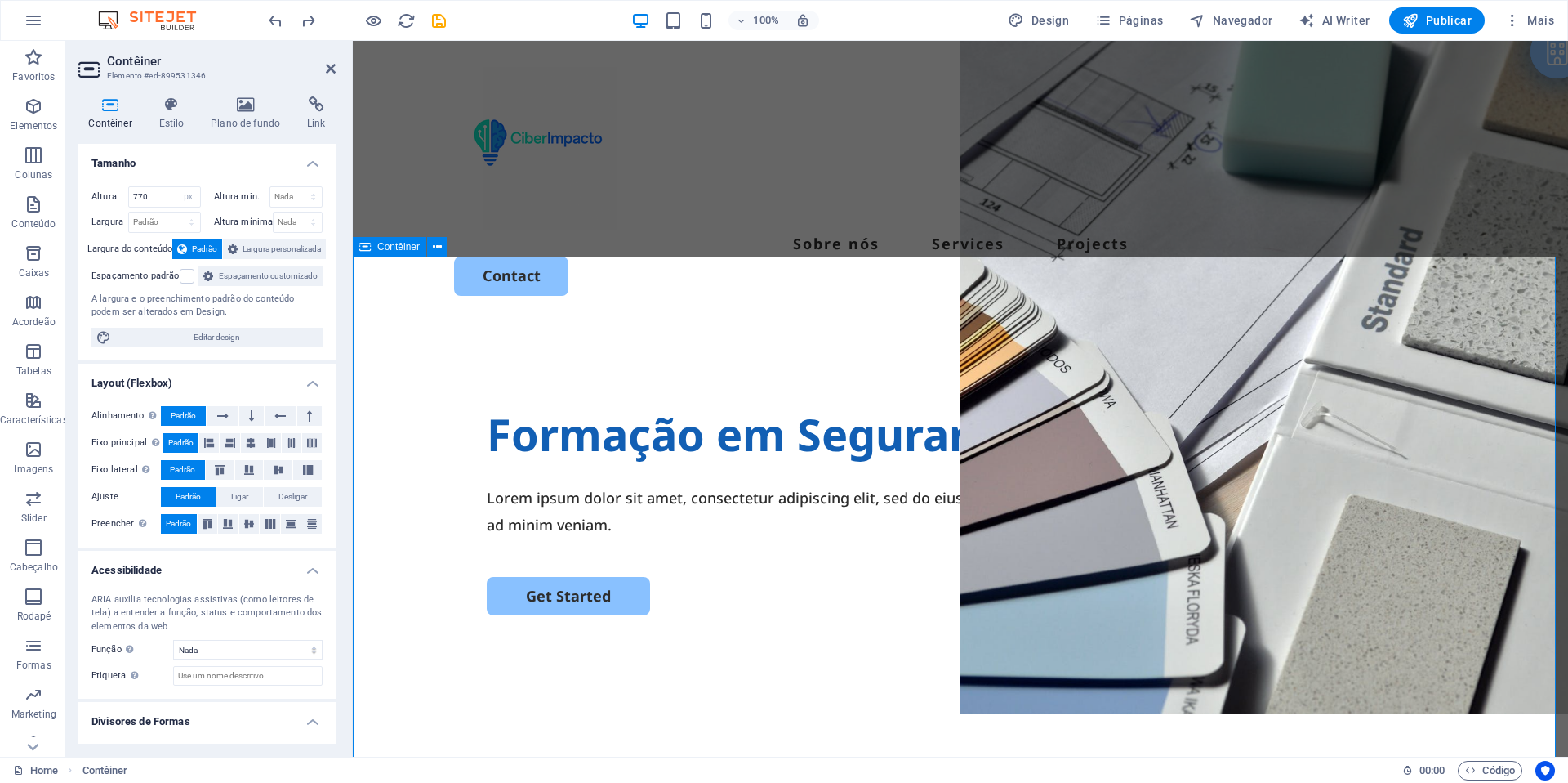
click at [1143, 545] on div "Formação em Segurança da Informação Lorem ipsum dolor sit amet, consectetur adi…" at bounding box center [961, 637] width 1216 height 629
click at [250, 113] on h4 "Plano de fundo" at bounding box center [249, 114] width 97 height 34
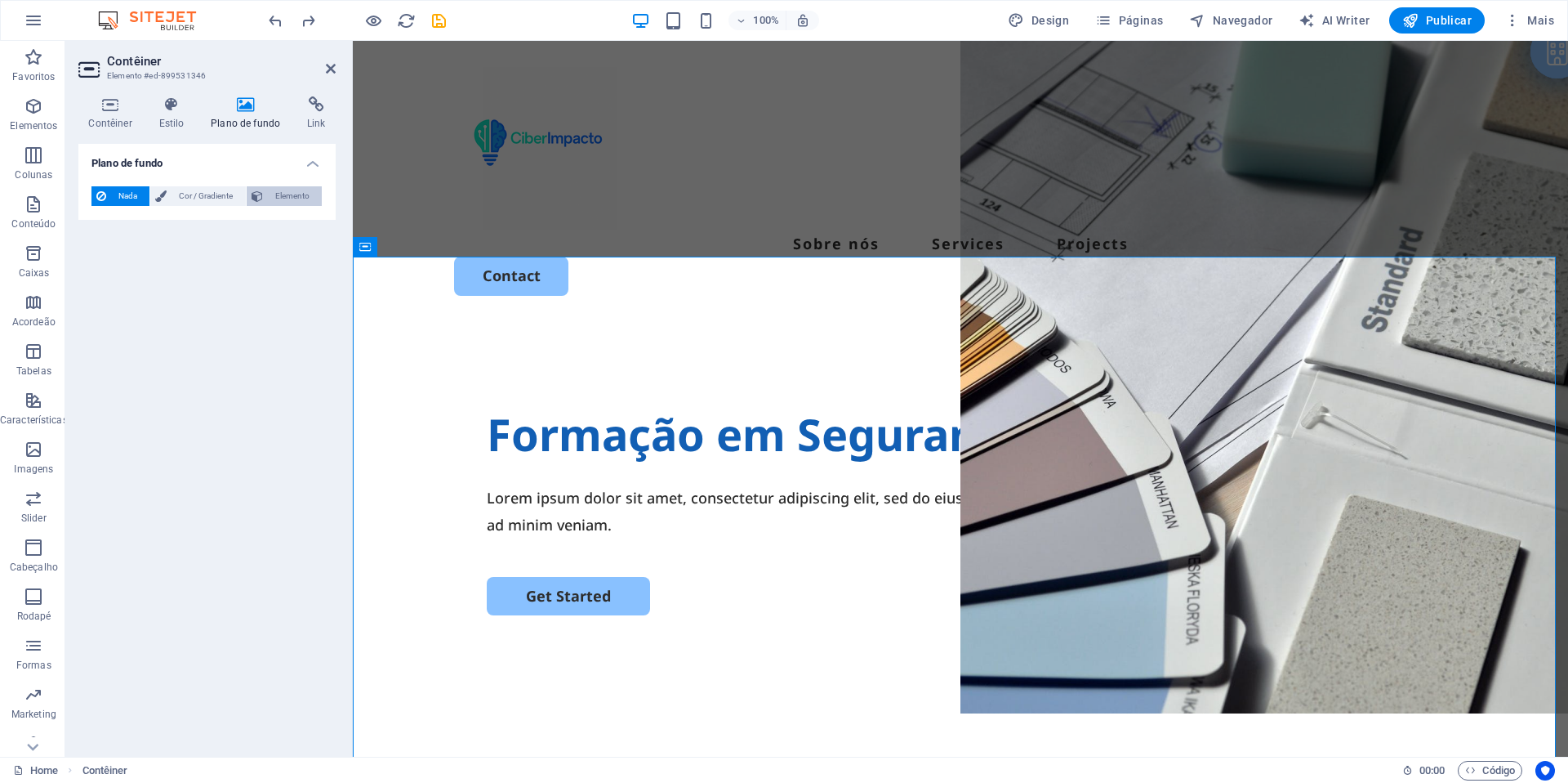
click at [276, 200] on span "Elemento" at bounding box center [293, 196] width 49 height 19
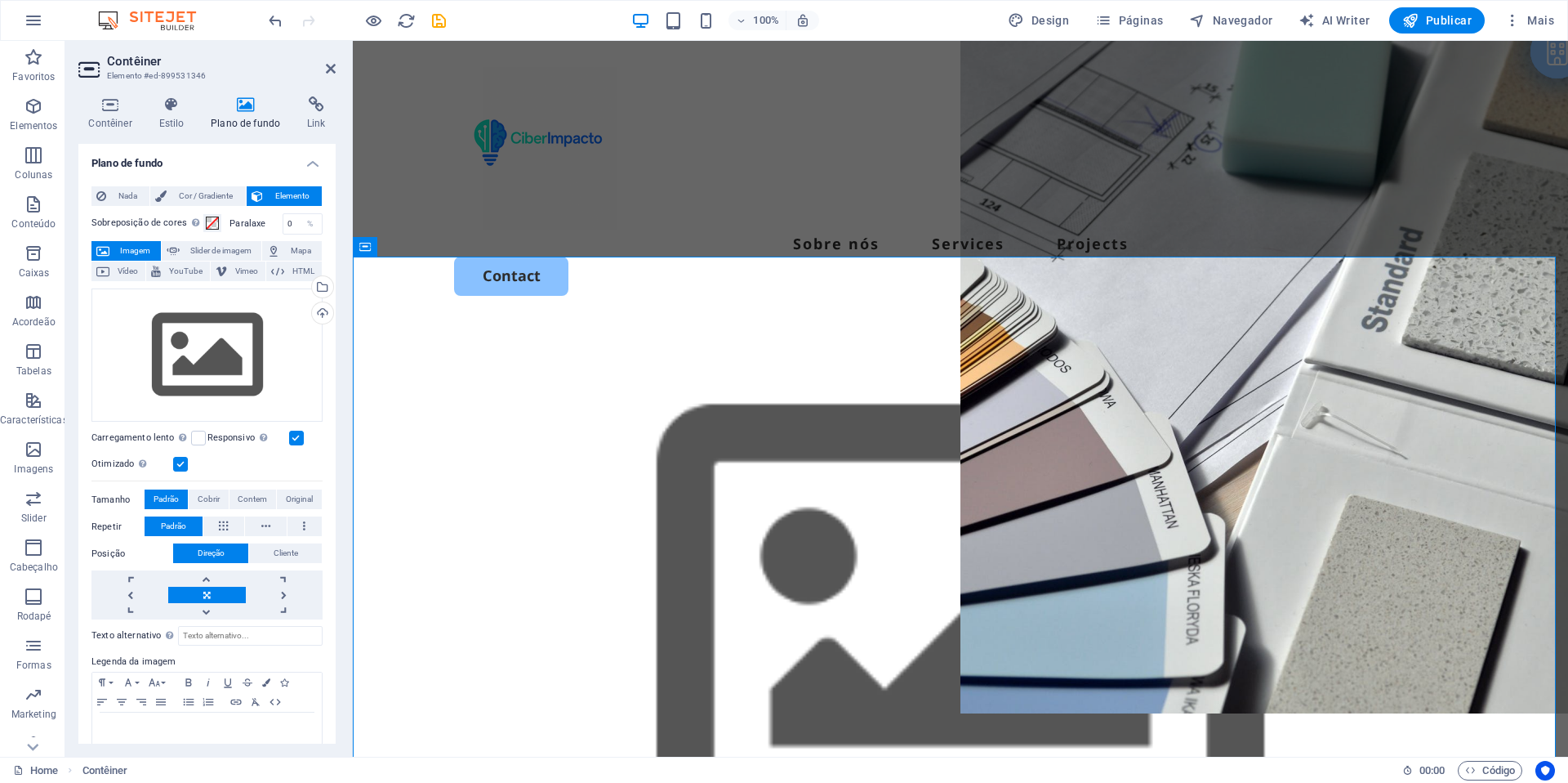
click at [918, 545] on figure at bounding box center [961, 637] width 1216 height 629
click at [322, 73] on header "Contêiner Elemento #ed-899531346" at bounding box center [207, 62] width 257 height 43
click at [330, 71] on icon at bounding box center [331, 69] width 10 height 13
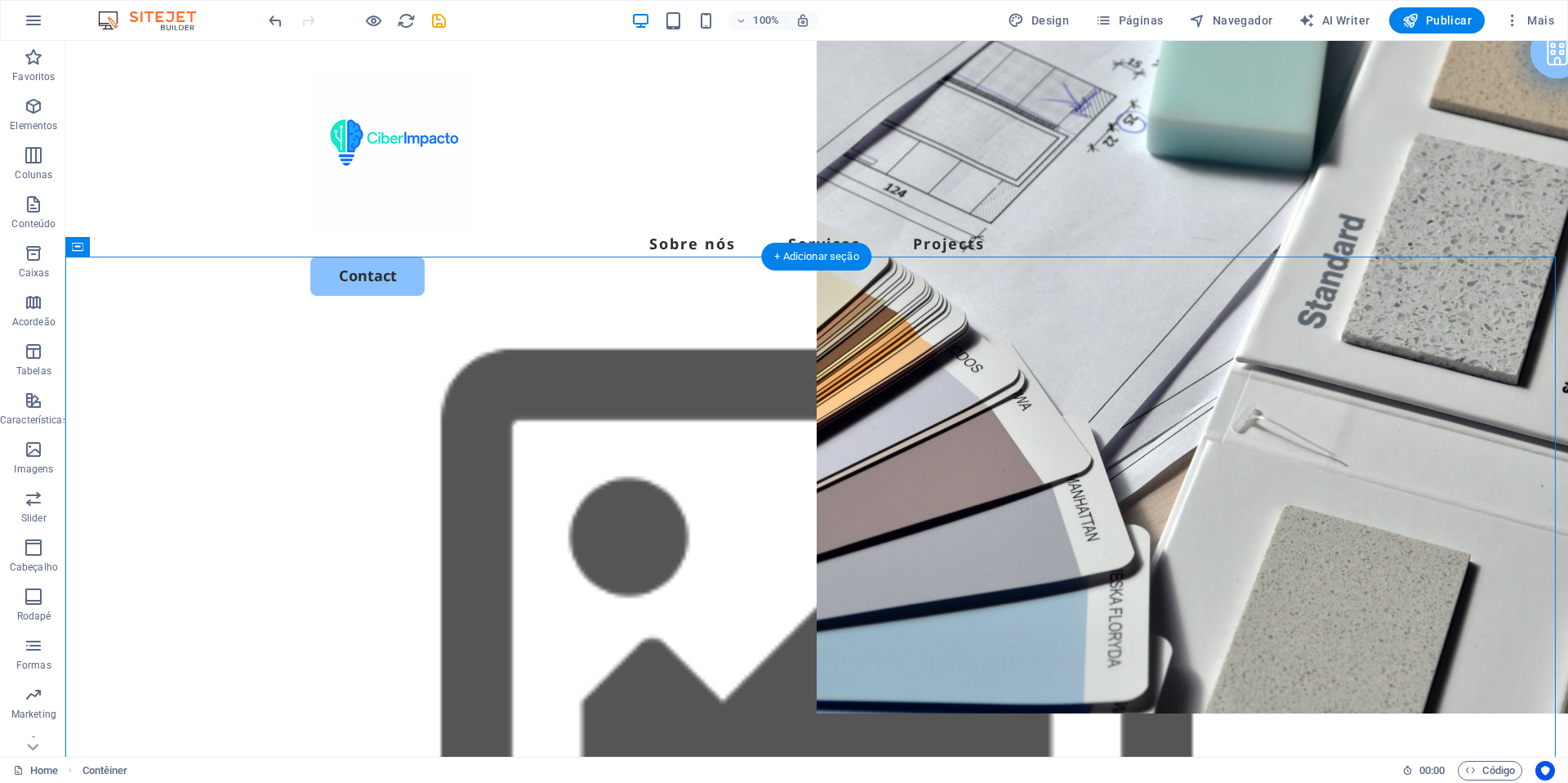
click at [578, 335] on figure at bounding box center [817, 637] width 1503 height 629
click at [583, 324] on figure at bounding box center [817, 637] width 1503 height 629
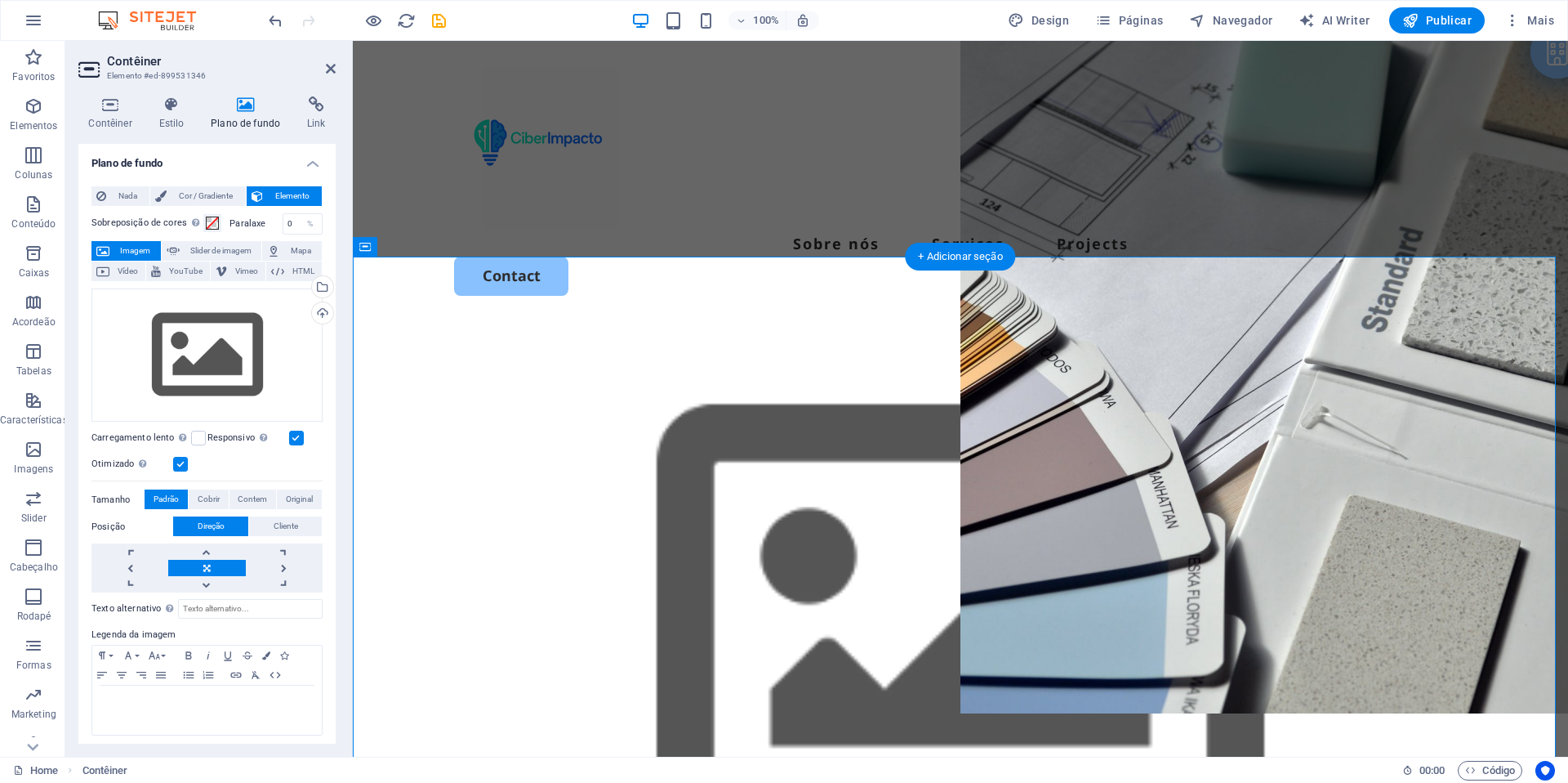
click at [583, 324] on figure at bounding box center [961, 637] width 1216 height 629
click at [108, 188] on button "Nada" at bounding box center [120, 196] width 58 height 19
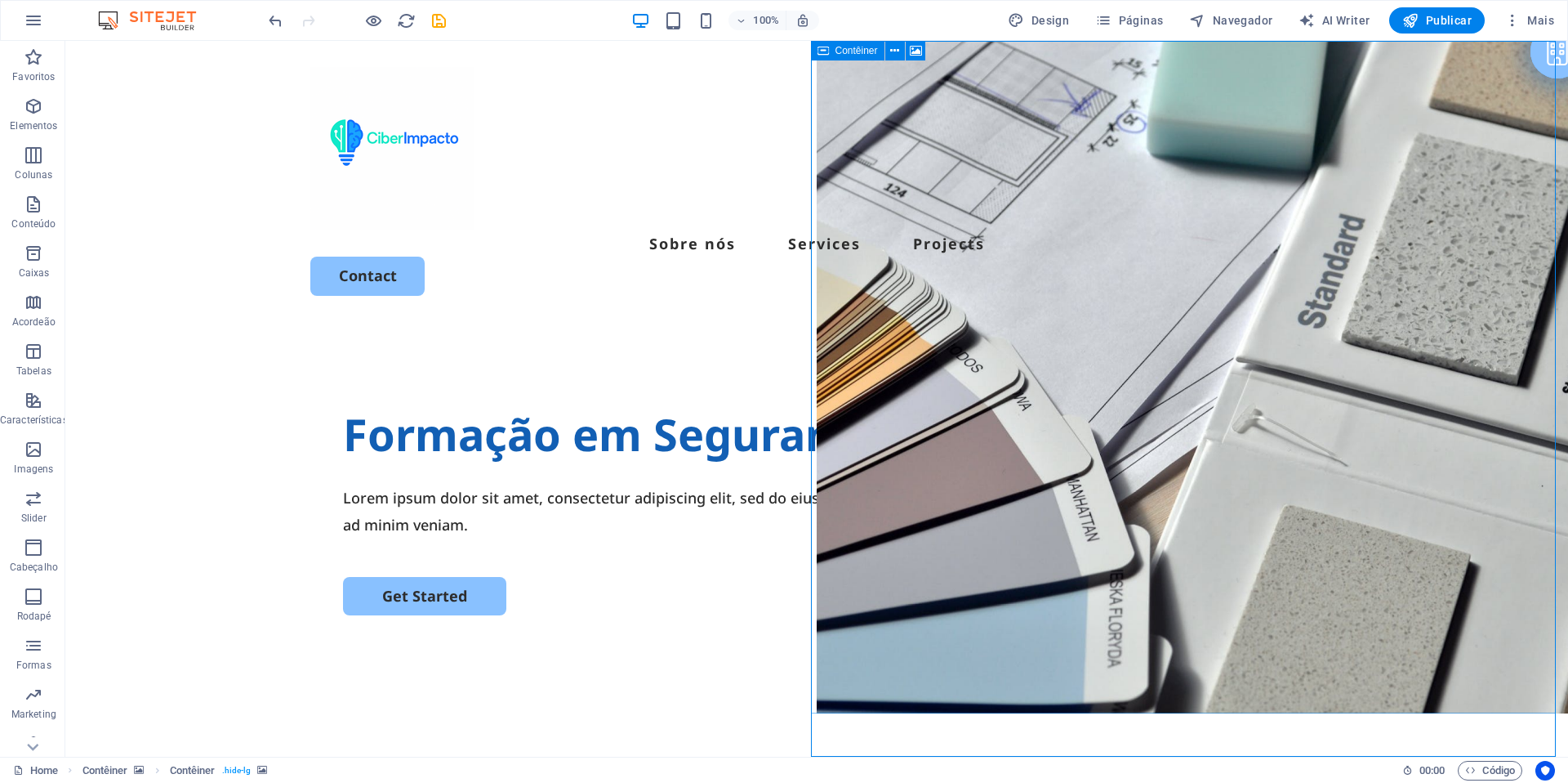
click at [827, 53] on icon at bounding box center [824, 50] width 12 height 19
click at [914, 47] on icon at bounding box center [916, 51] width 13 height 17
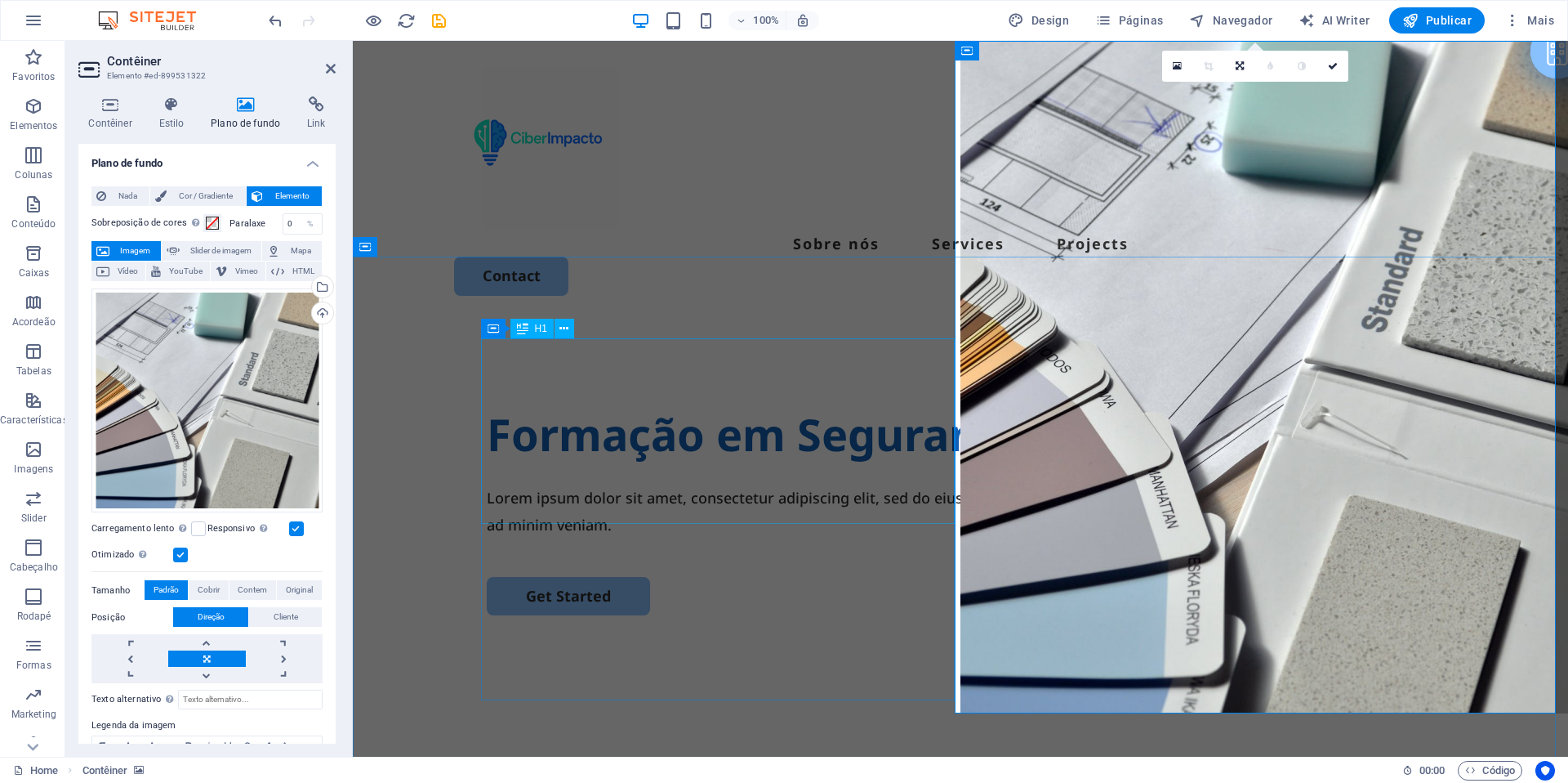
click at [851, 404] on div "Formação em Segurança da Informação" at bounding box center [960, 435] width 948 height 62
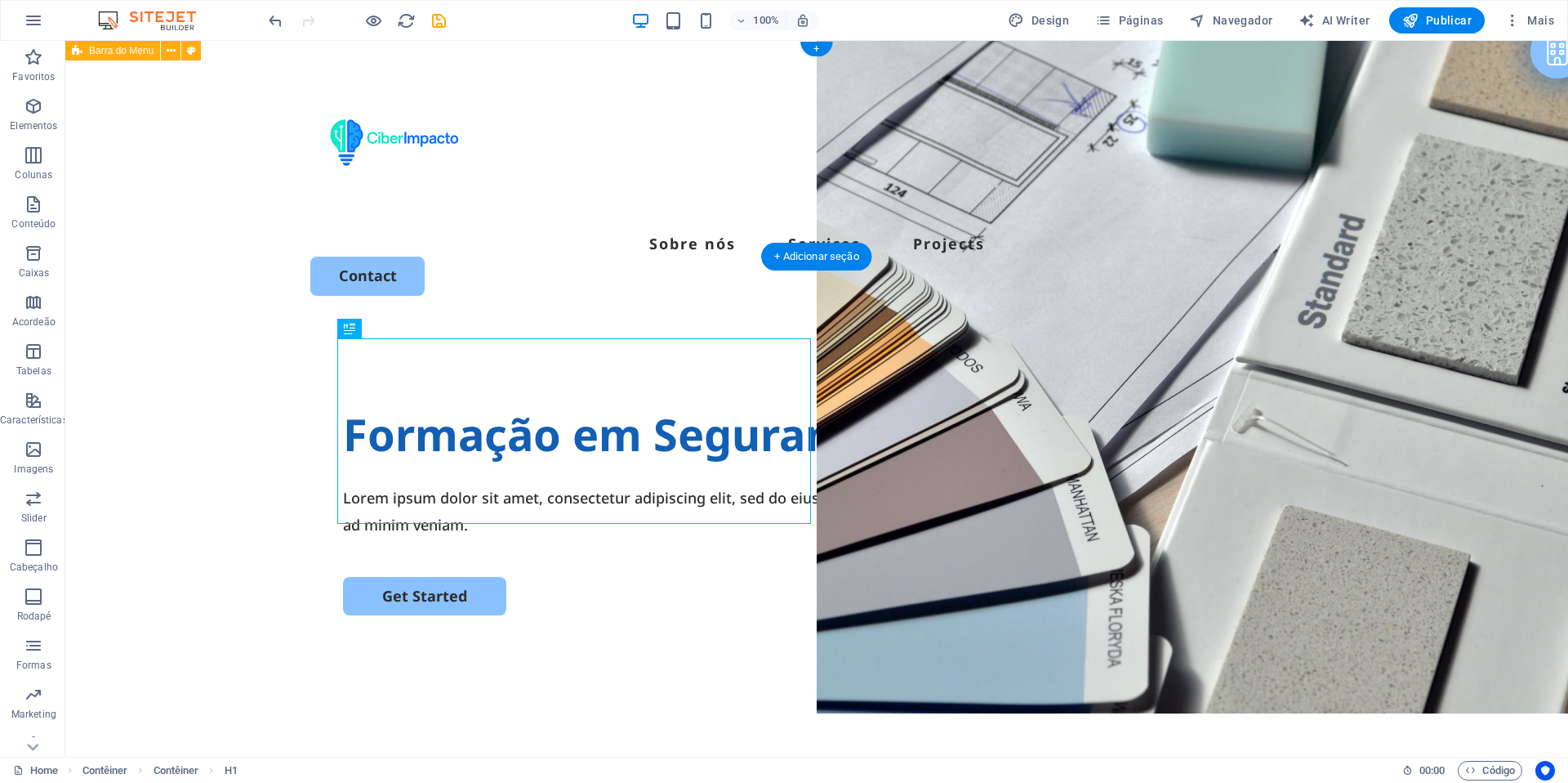
click at [578, 118] on div "Sobre nós Services Projects Contact" at bounding box center [817, 182] width 1503 height 281
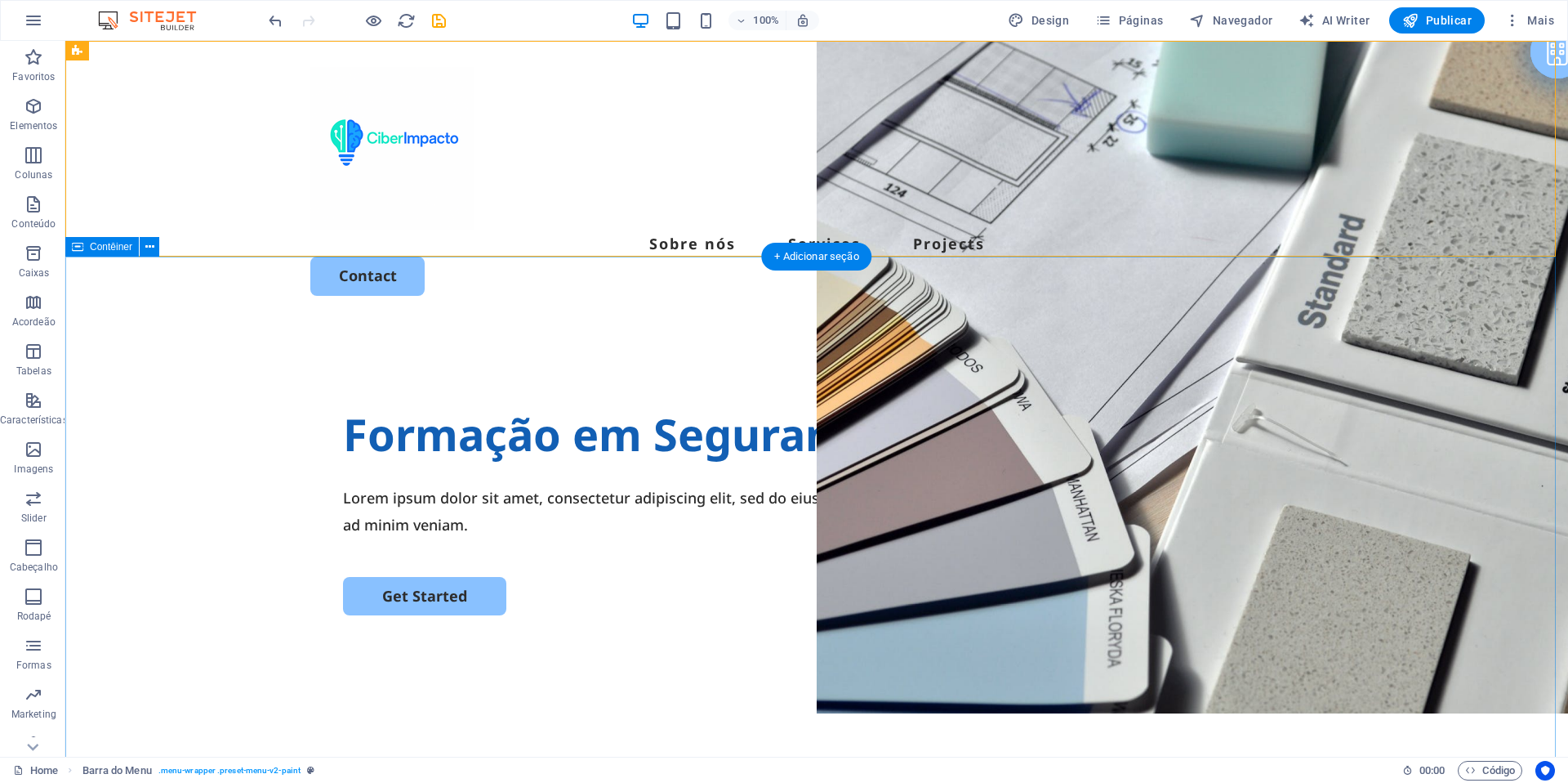
click at [280, 322] on div "Formação em Segurança da Informação Lorem ipsum dolor sit amet, consectetur adi…" at bounding box center [817, 637] width 1503 height 629
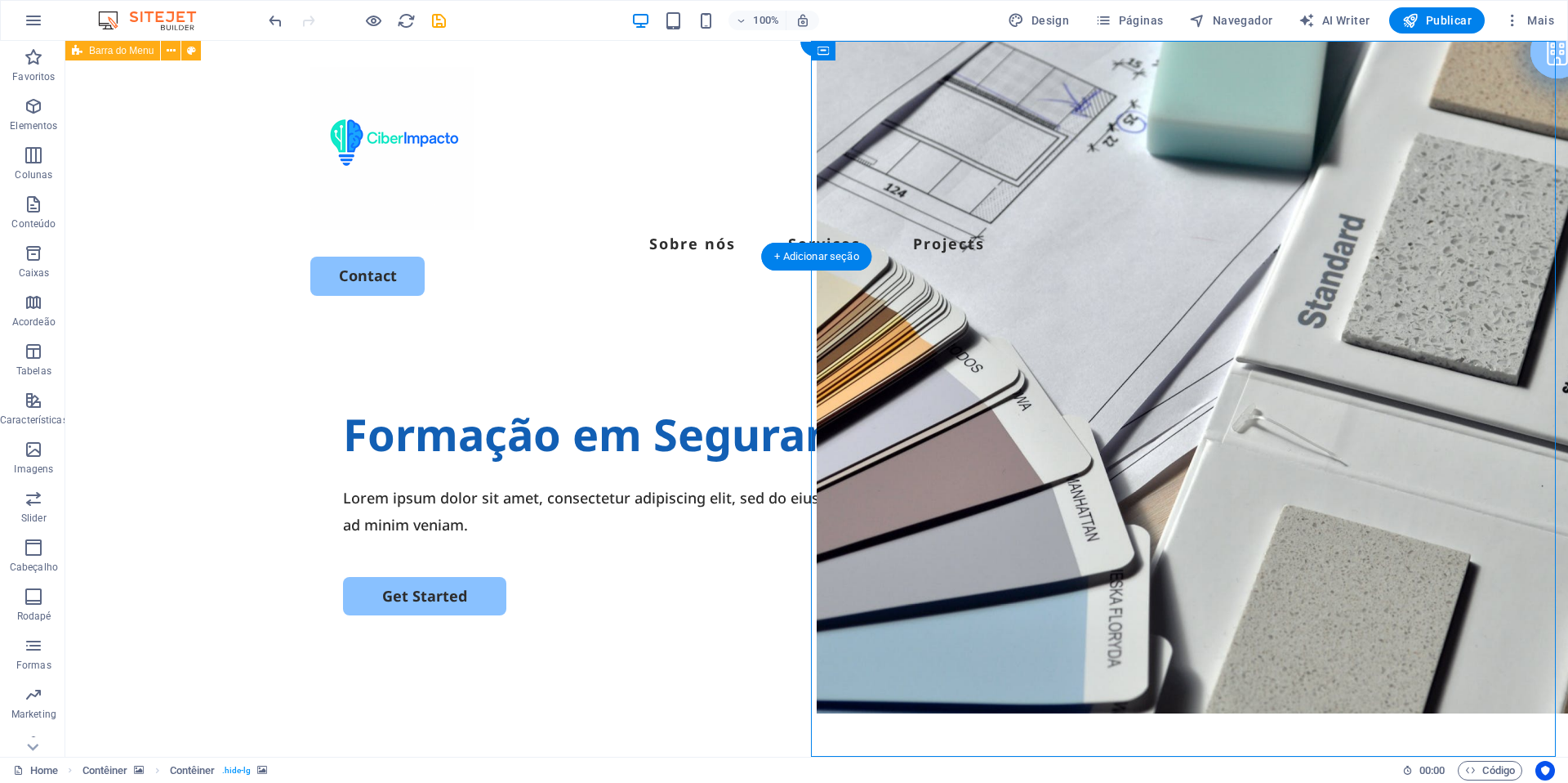
click at [299, 68] on div "Sobre nós Services Projects Contact" at bounding box center [817, 182] width 1503 height 281
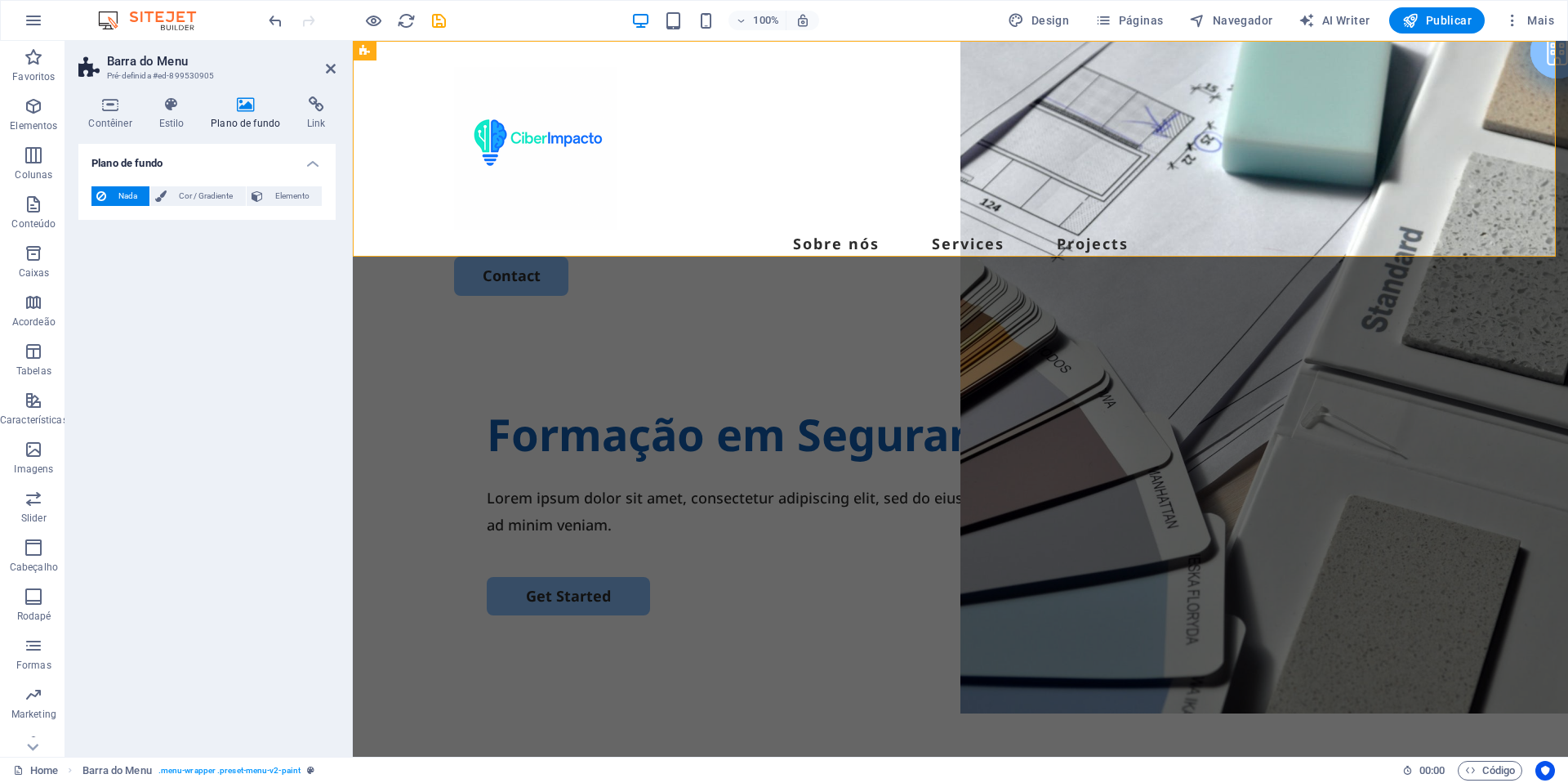
click at [251, 114] on h4 "Plano de fundo" at bounding box center [249, 114] width 97 height 34
click at [293, 201] on span "Elemento" at bounding box center [293, 196] width 49 height 19
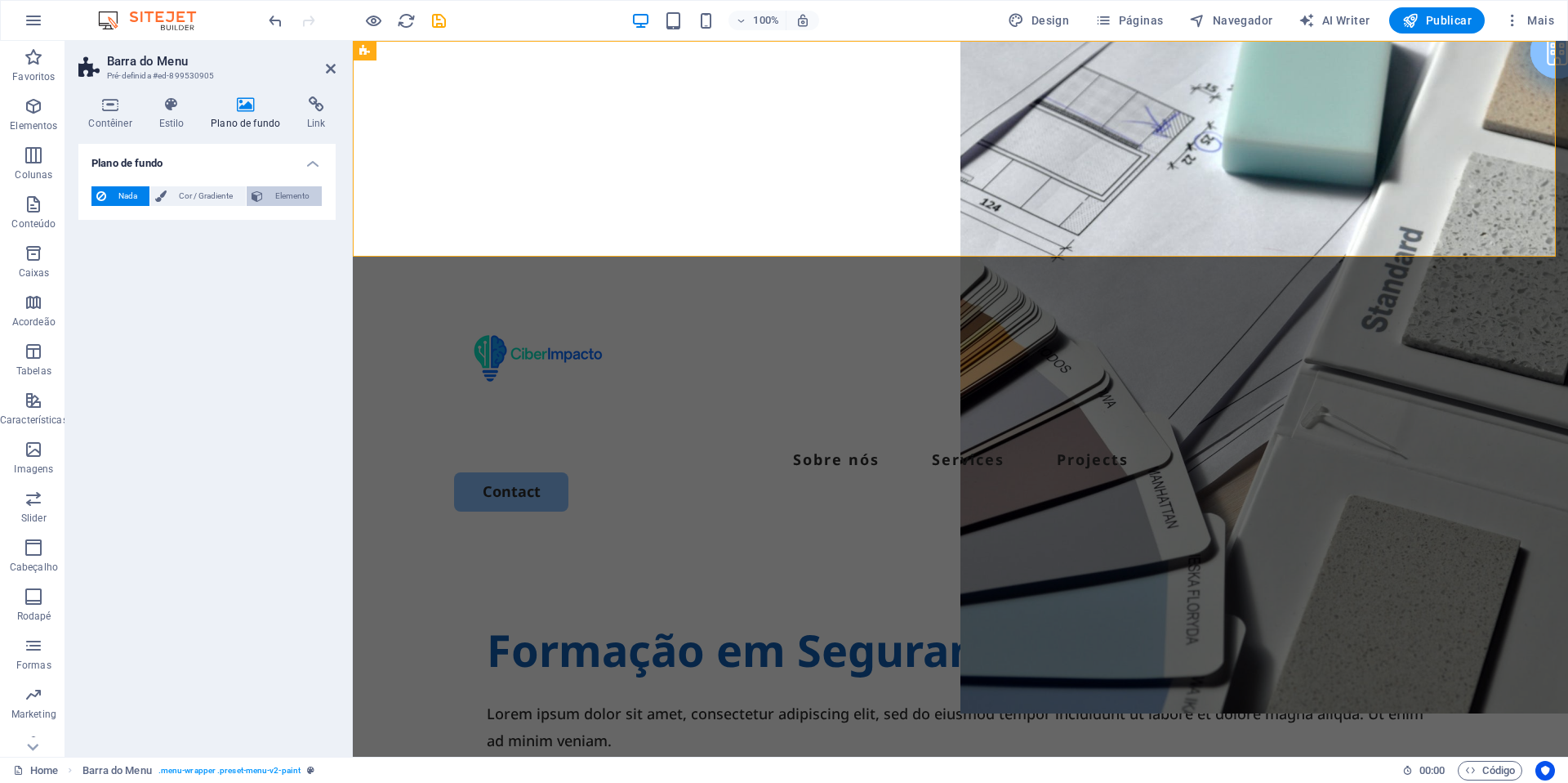
select select "ms"
select select "s"
select select "progressive"
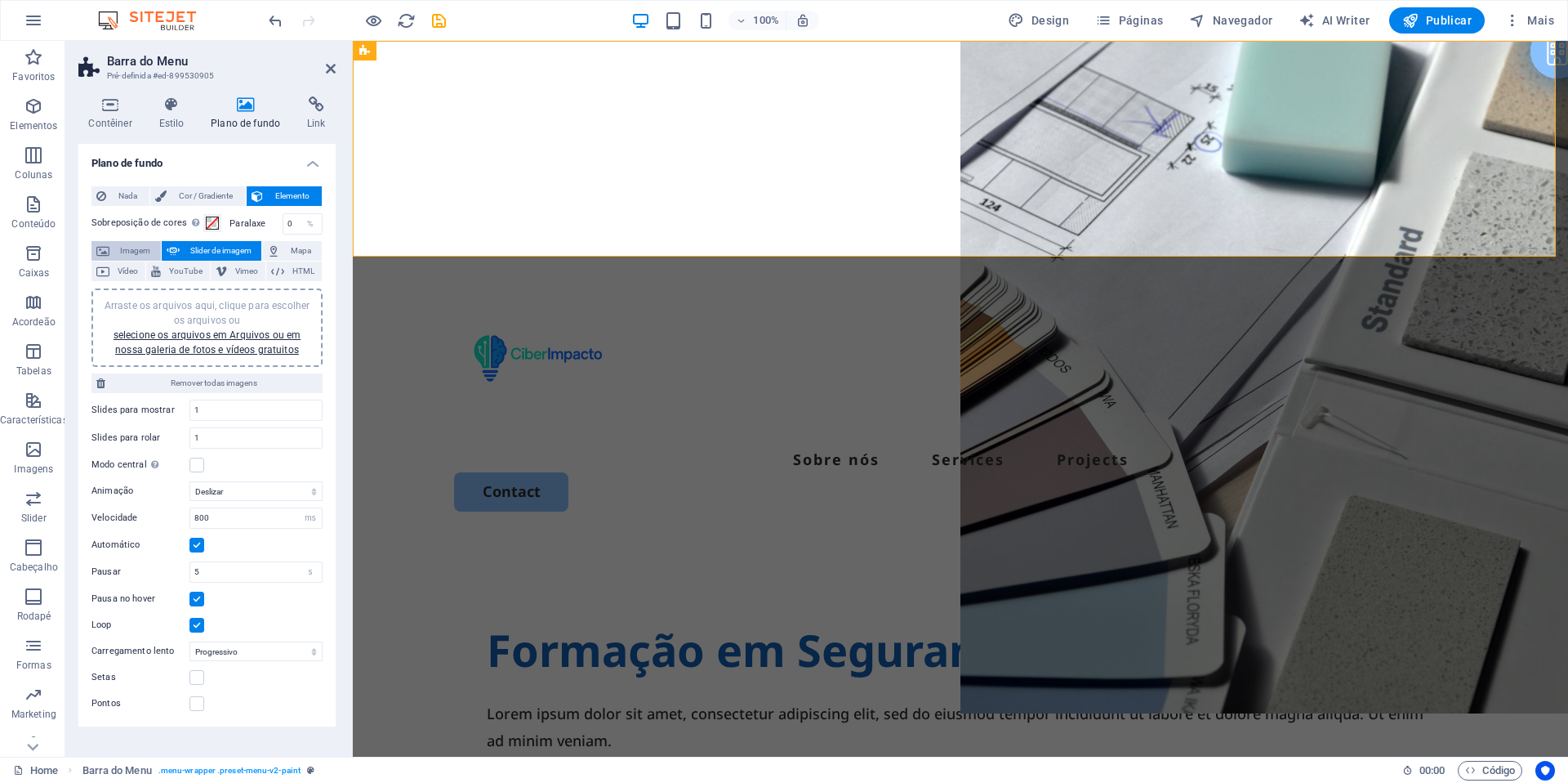
click at [121, 253] on span "Imagem" at bounding box center [135, 251] width 42 height 19
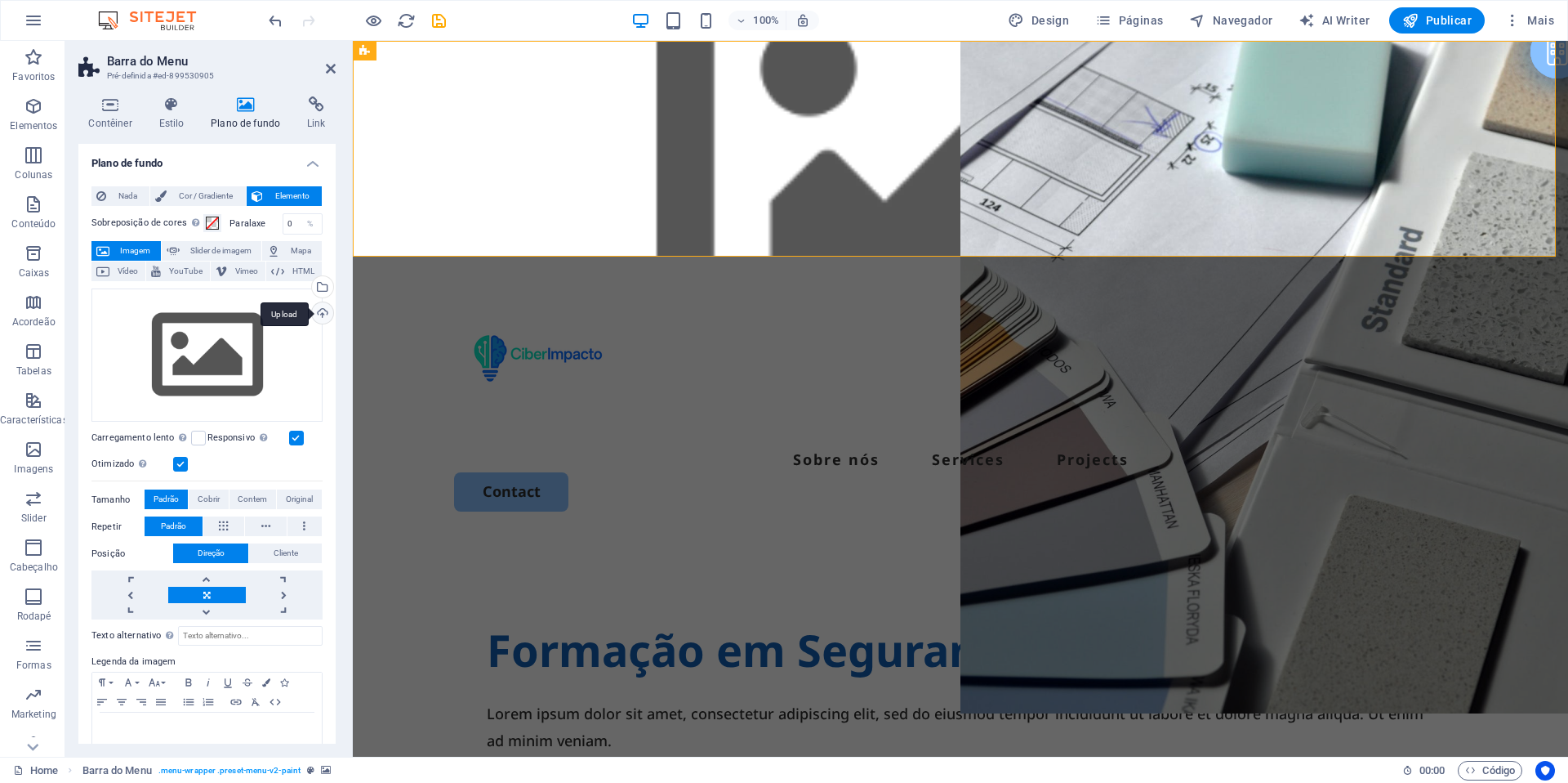
click at [309, 316] on div "Upload" at bounding box center [320, 314] width 24 height 24
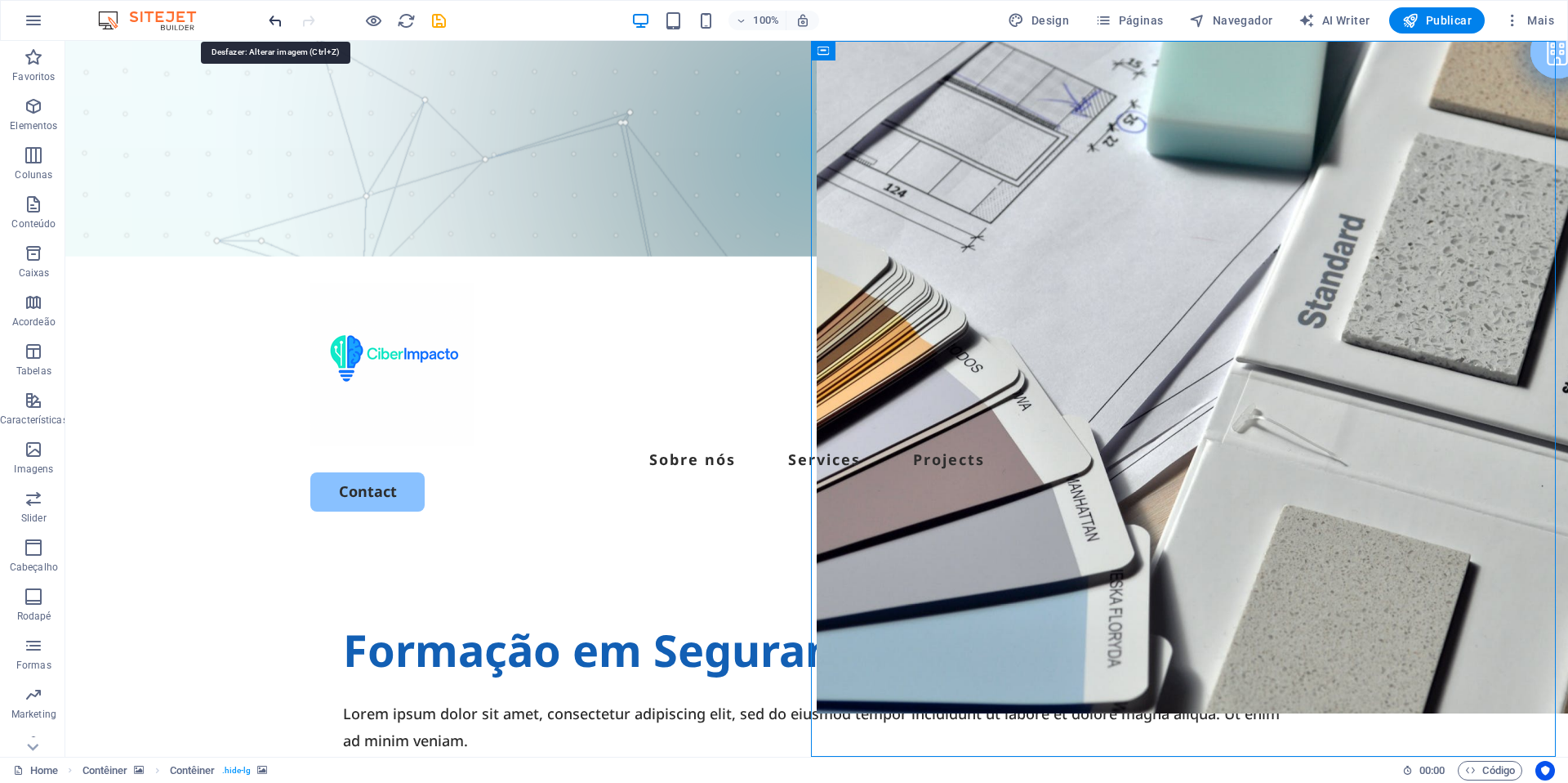
click at [273, 22] on icon "undo" at bounding box center [276, 21] width 18 height 19
click at [436, 19] on icon "save" at bounding box center [439, 21] width 18 height 19
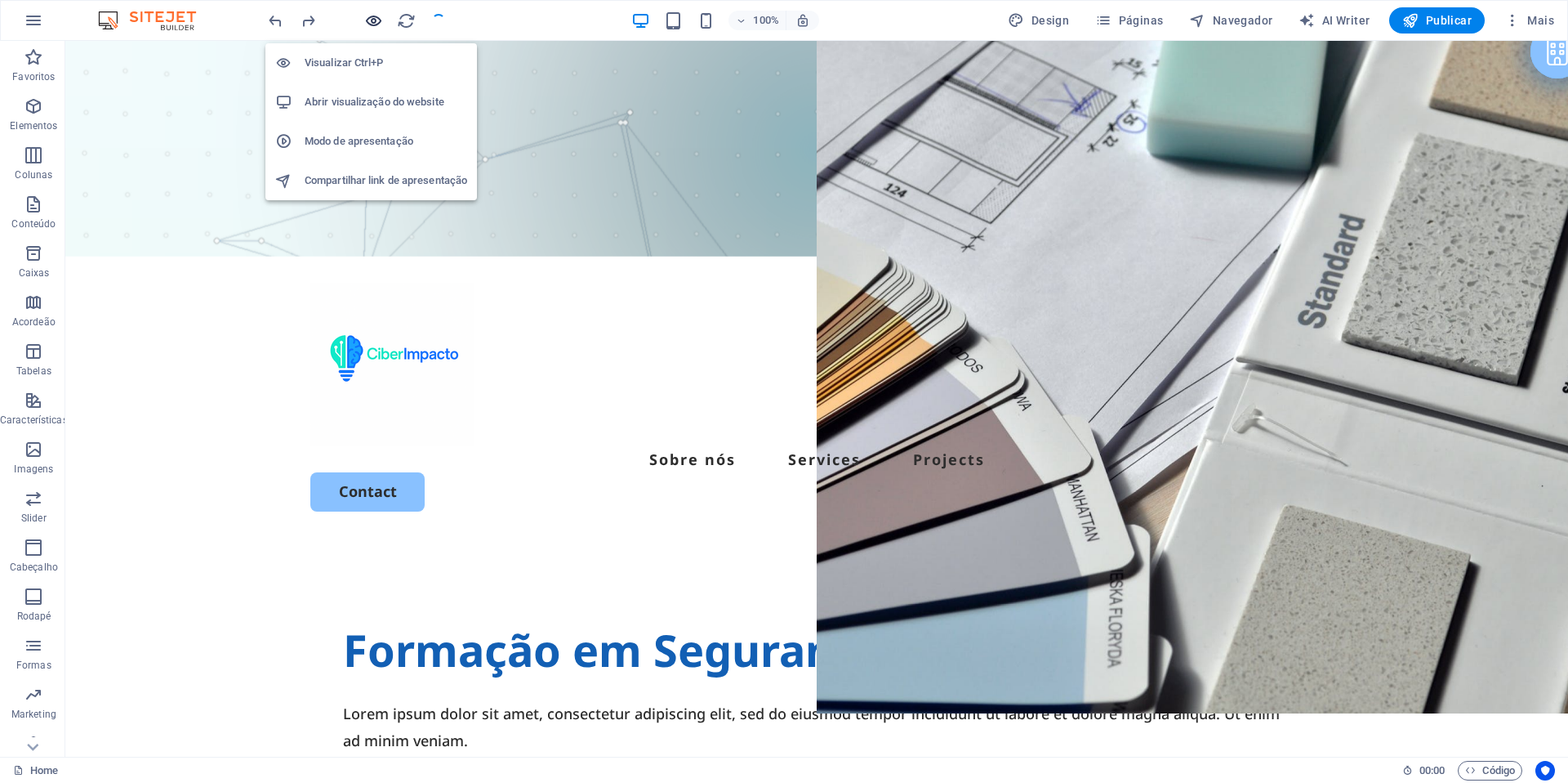
click at [373, 20] on icon "button" at bounding box center [373, 21] width 18 height 19
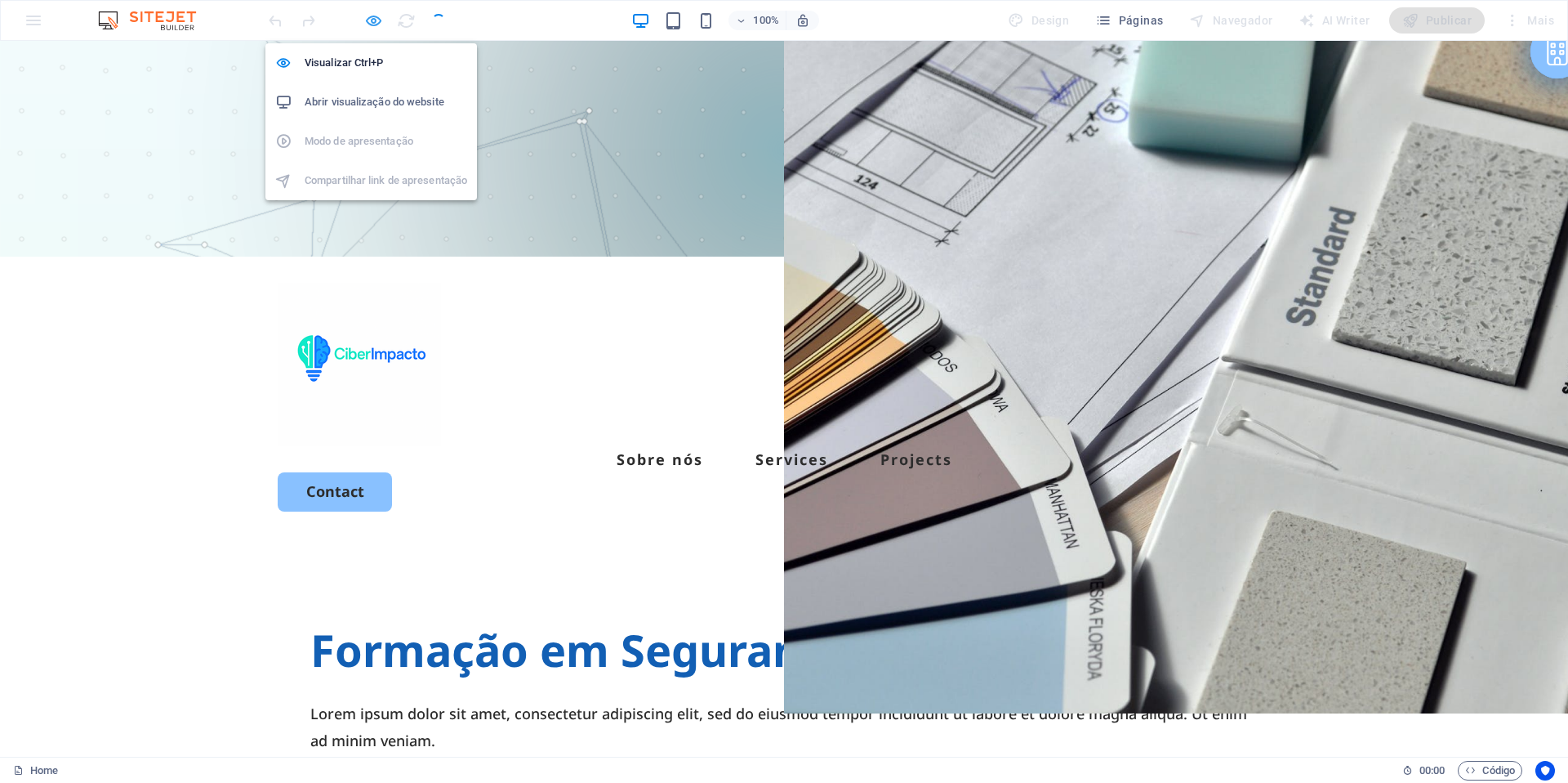
click at [373, 20] on icon "button" at bounding box center [373, 21] width 18 height 19
